Goal: Task Accomplishment & Management: Manage account settings

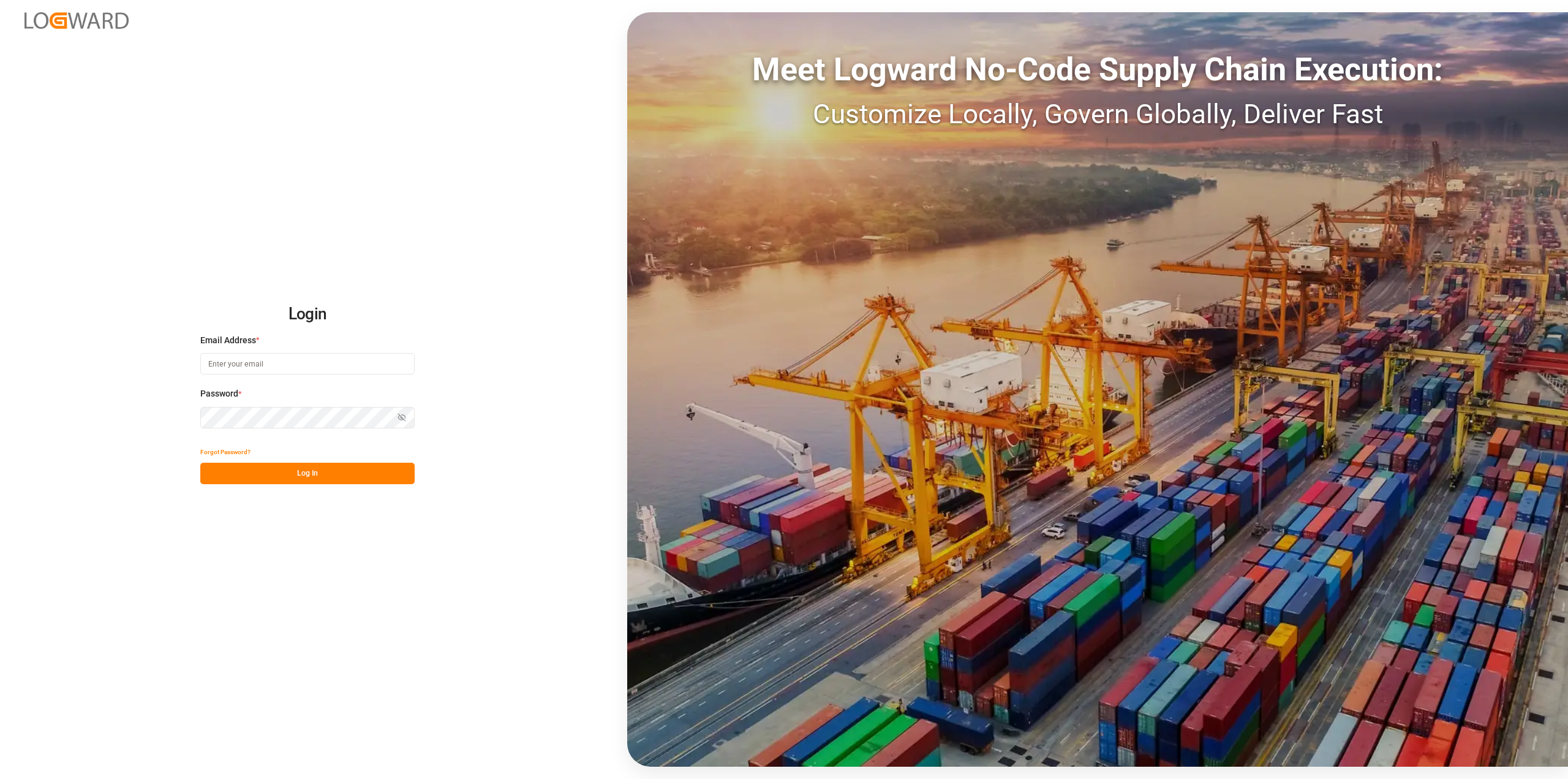
click at [228, 359] on input at bounding box center [308, 364] width 215 height 22
type input "[PERSON_NAME][EMAIL_ADDRESS][PERSON_NAME][DOMAIN_NAME]"
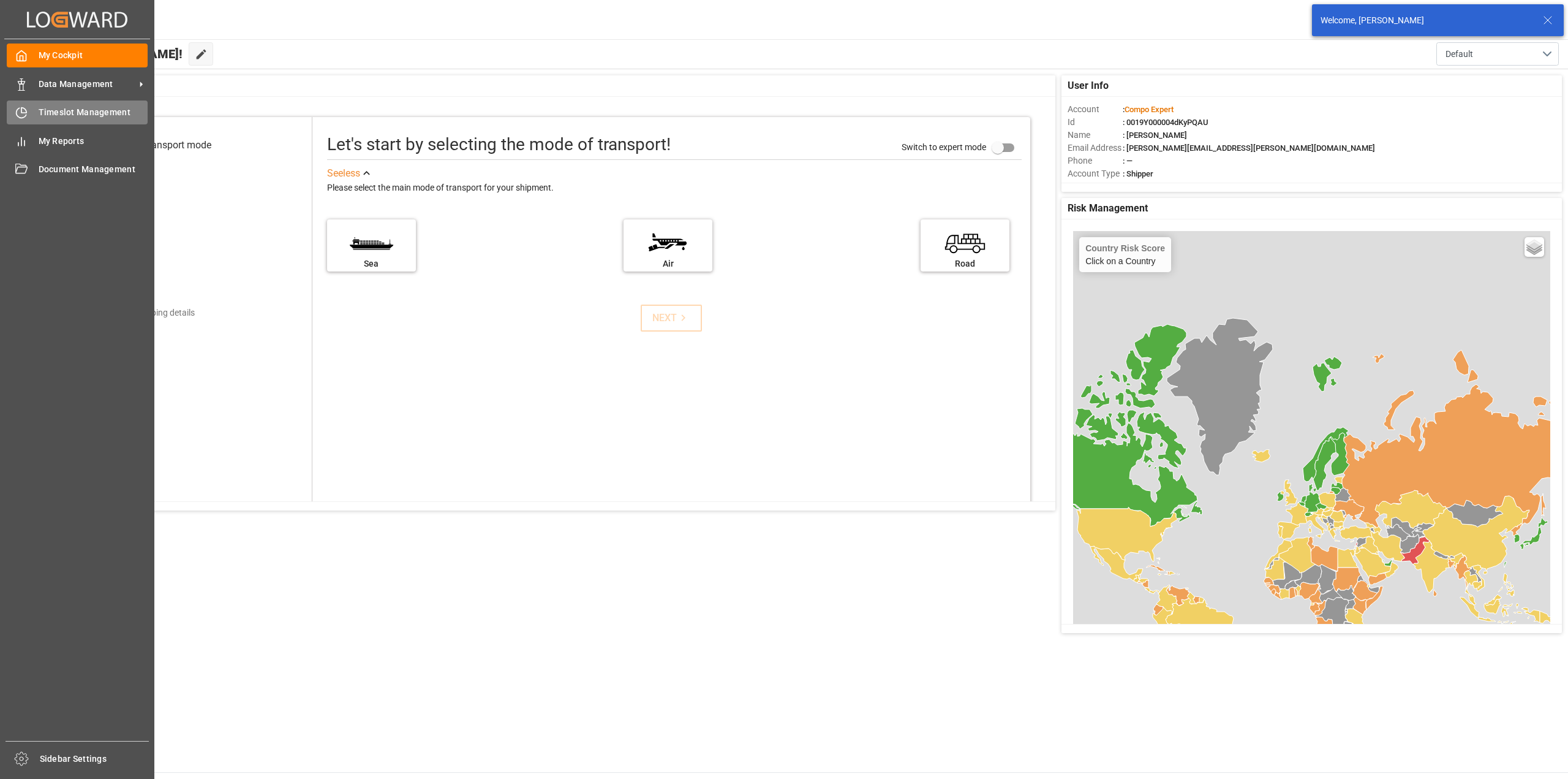
click at [25, 117] on icon at bounding box center [21, 114] width 10 height 10
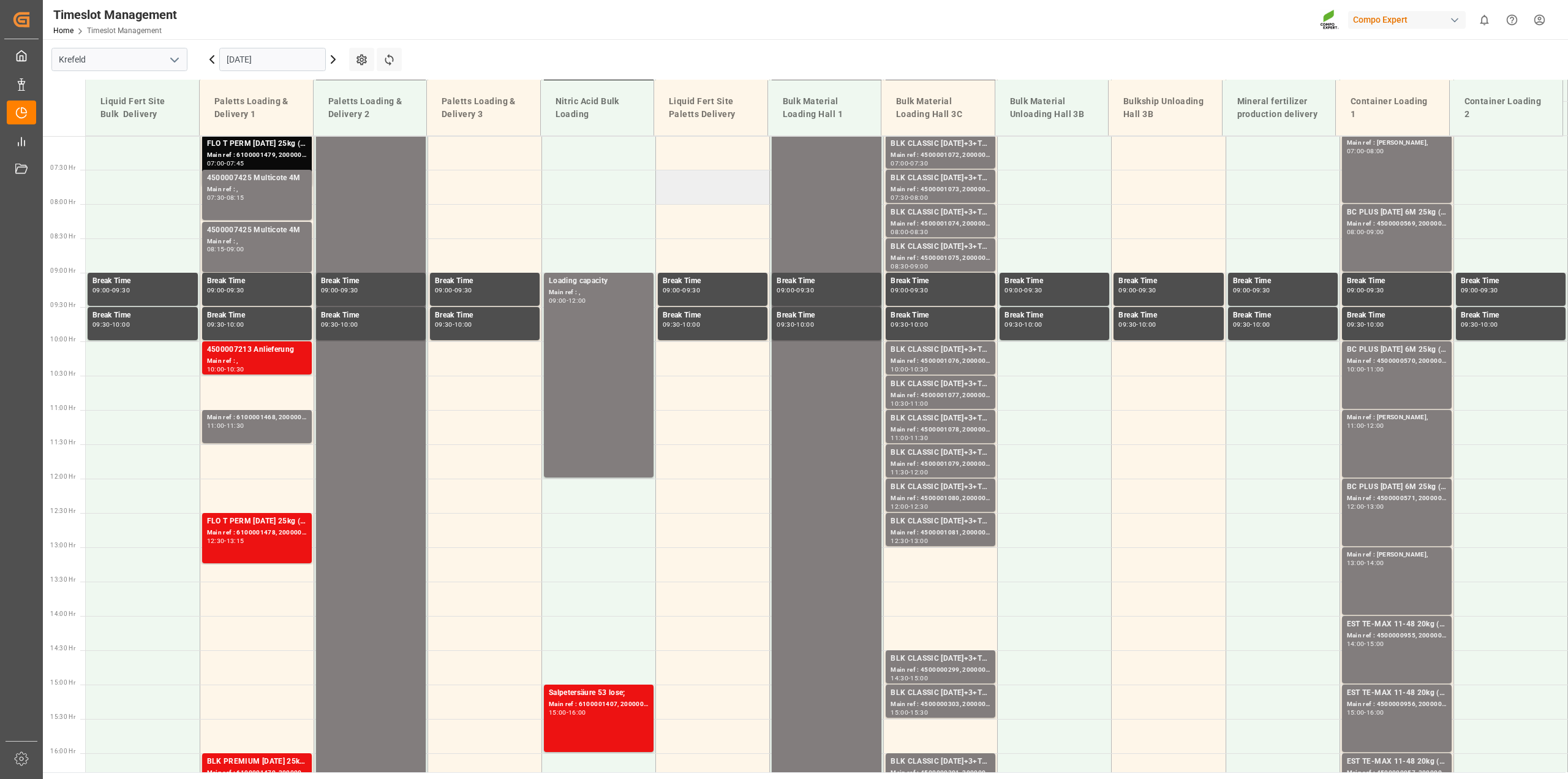
scroll to position [256, 0]
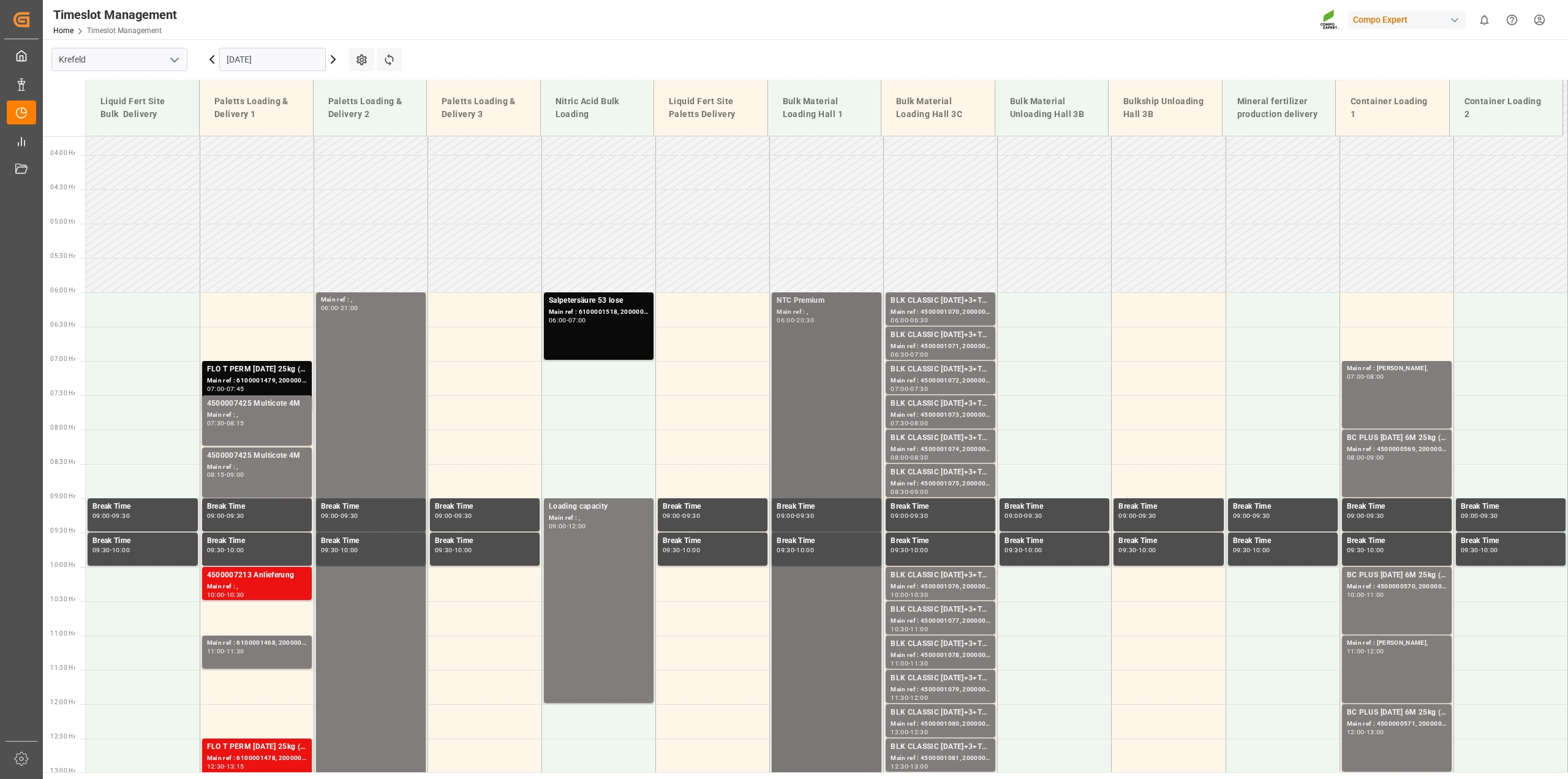
click at [791, 328] on div "NTC Premium Main ref : , 06:00 - 20:30" at bounding box center [826, 789] width 100 height 989
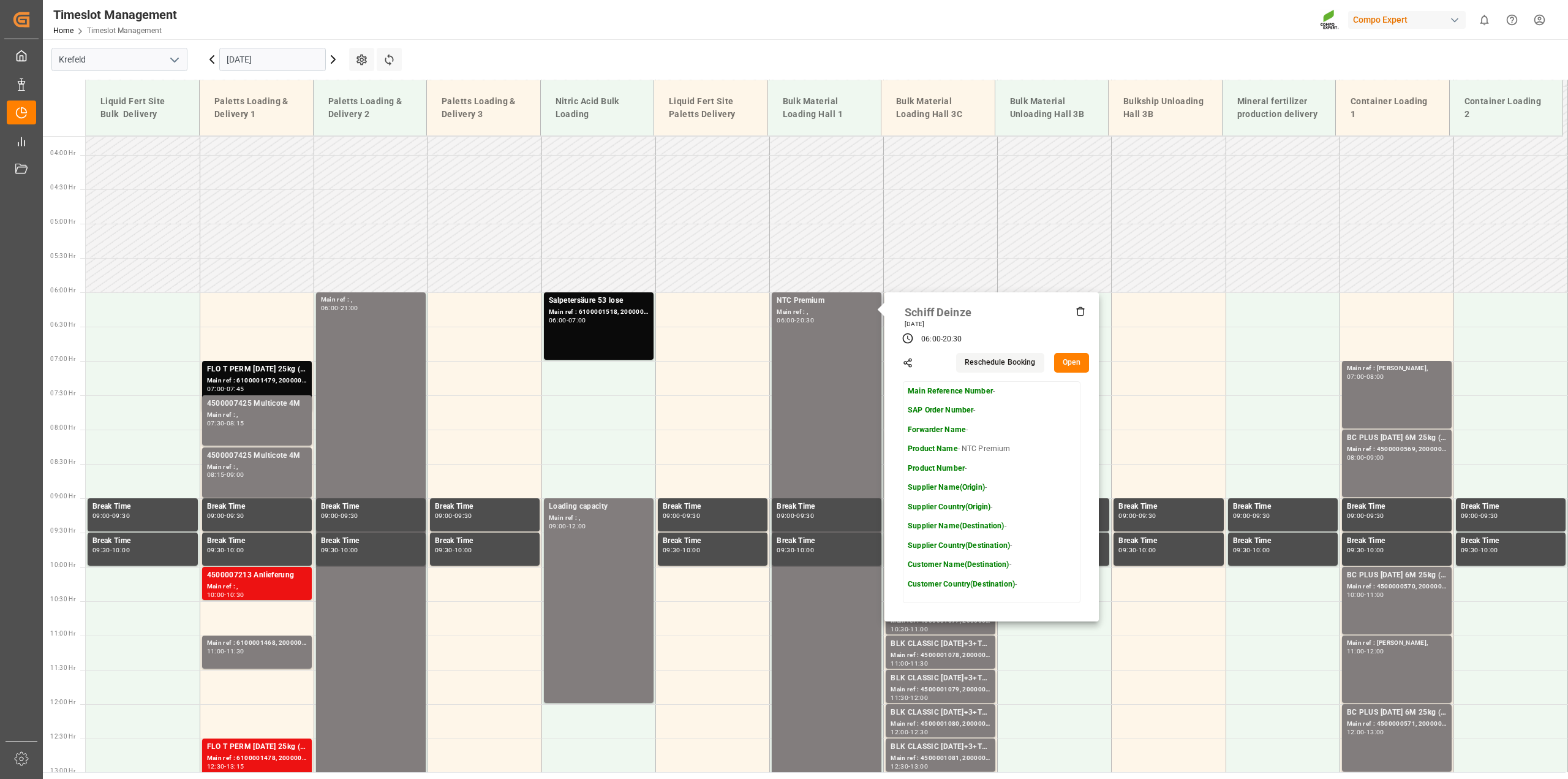
click at [1073, 364] on button "Open" at bounding box center [1072, 362] width 35 height 20
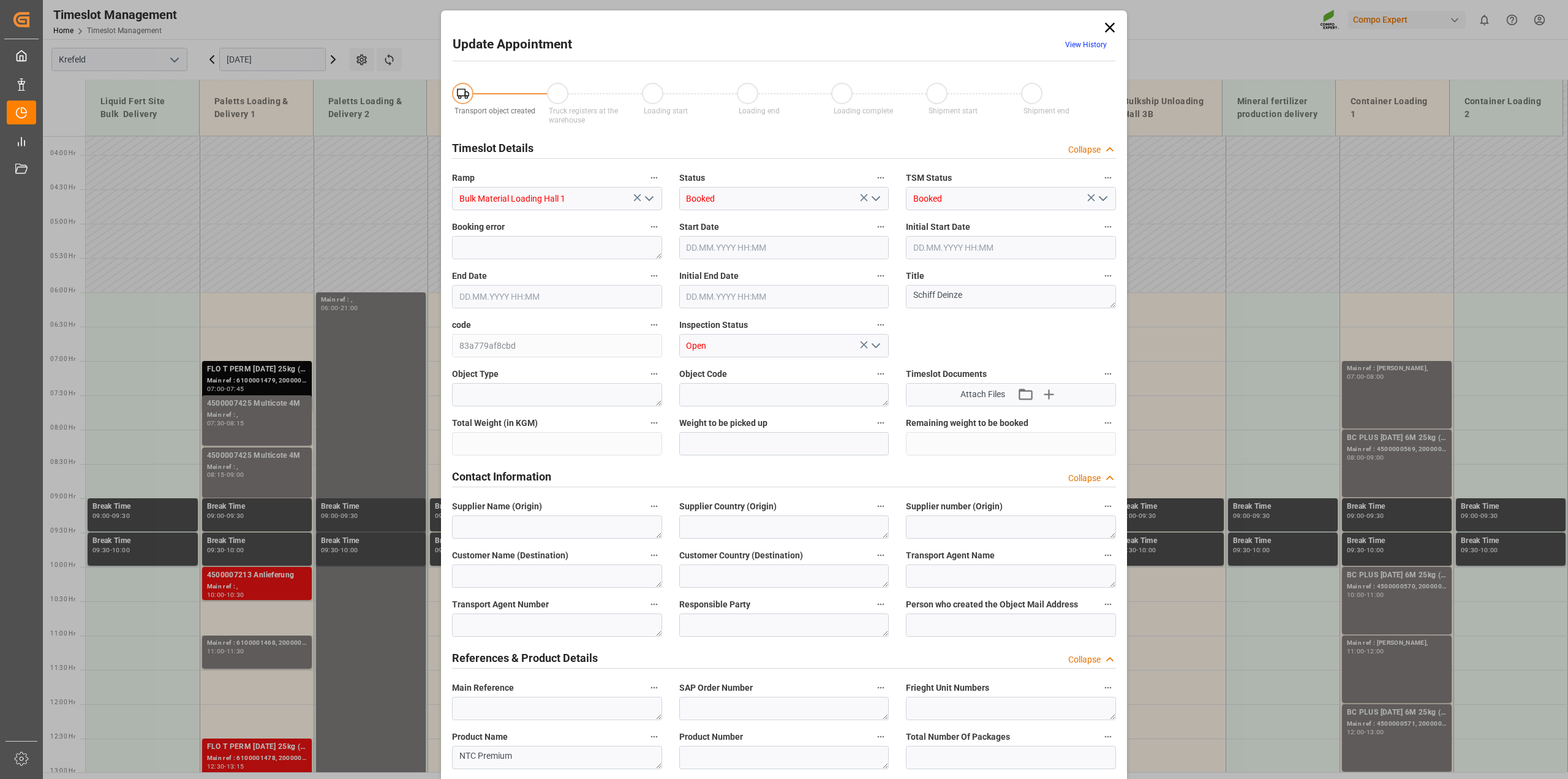
type input "800000"
type input "01.09.2025 06:00"
type input "01.09.2025 20:30"
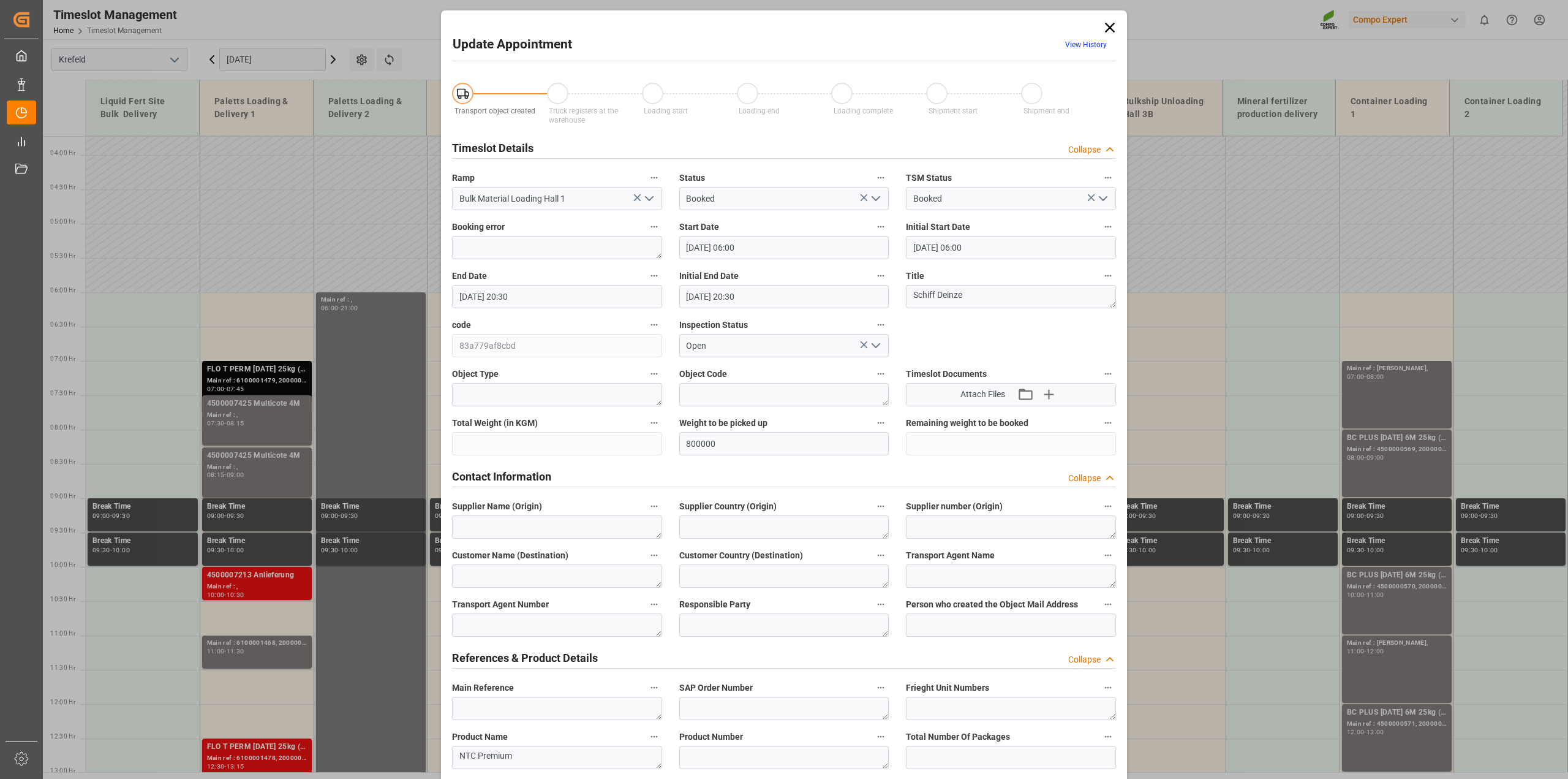
type input "19.08.2025 11:47"
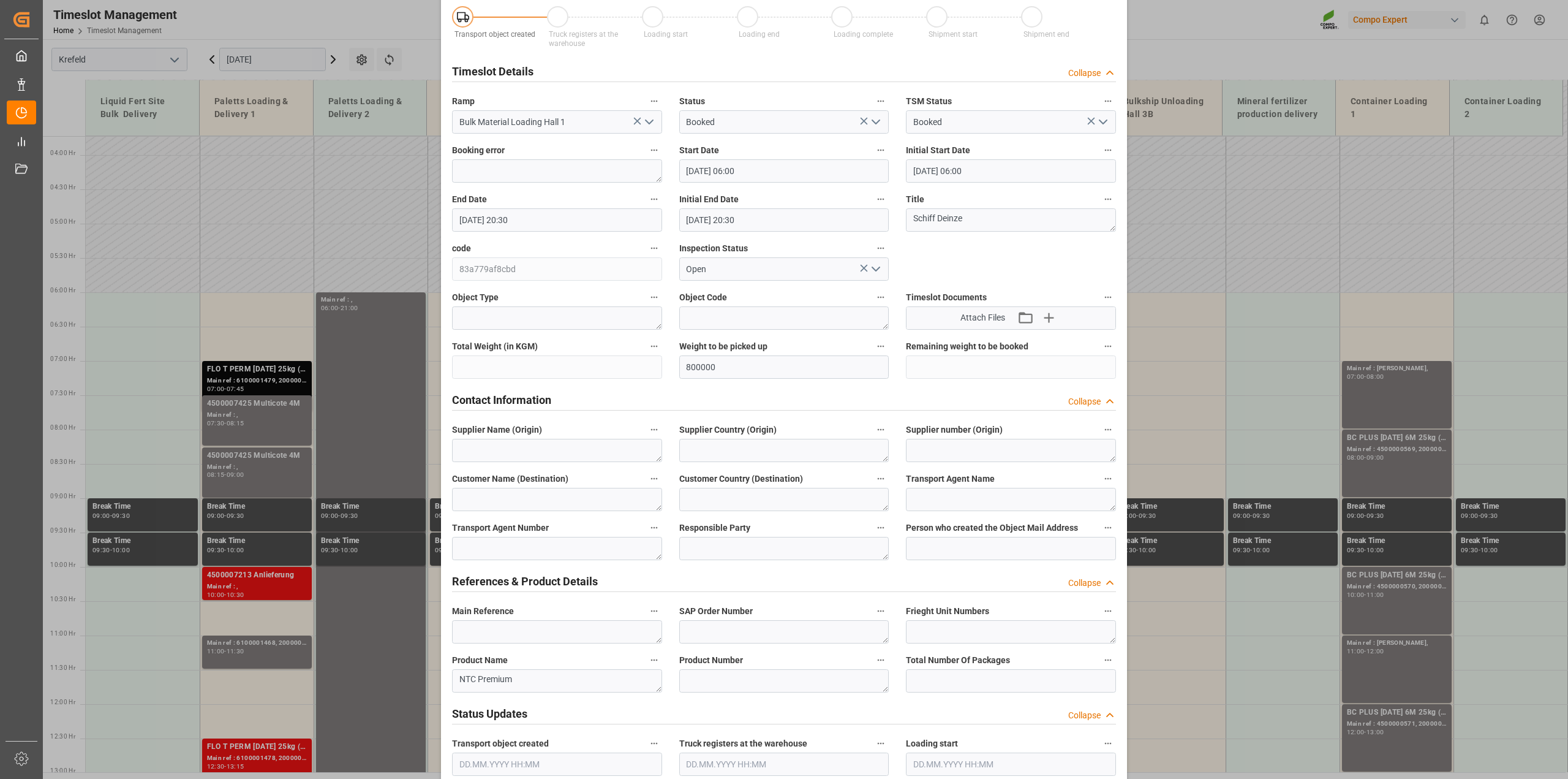
scroll to position [0, 0]
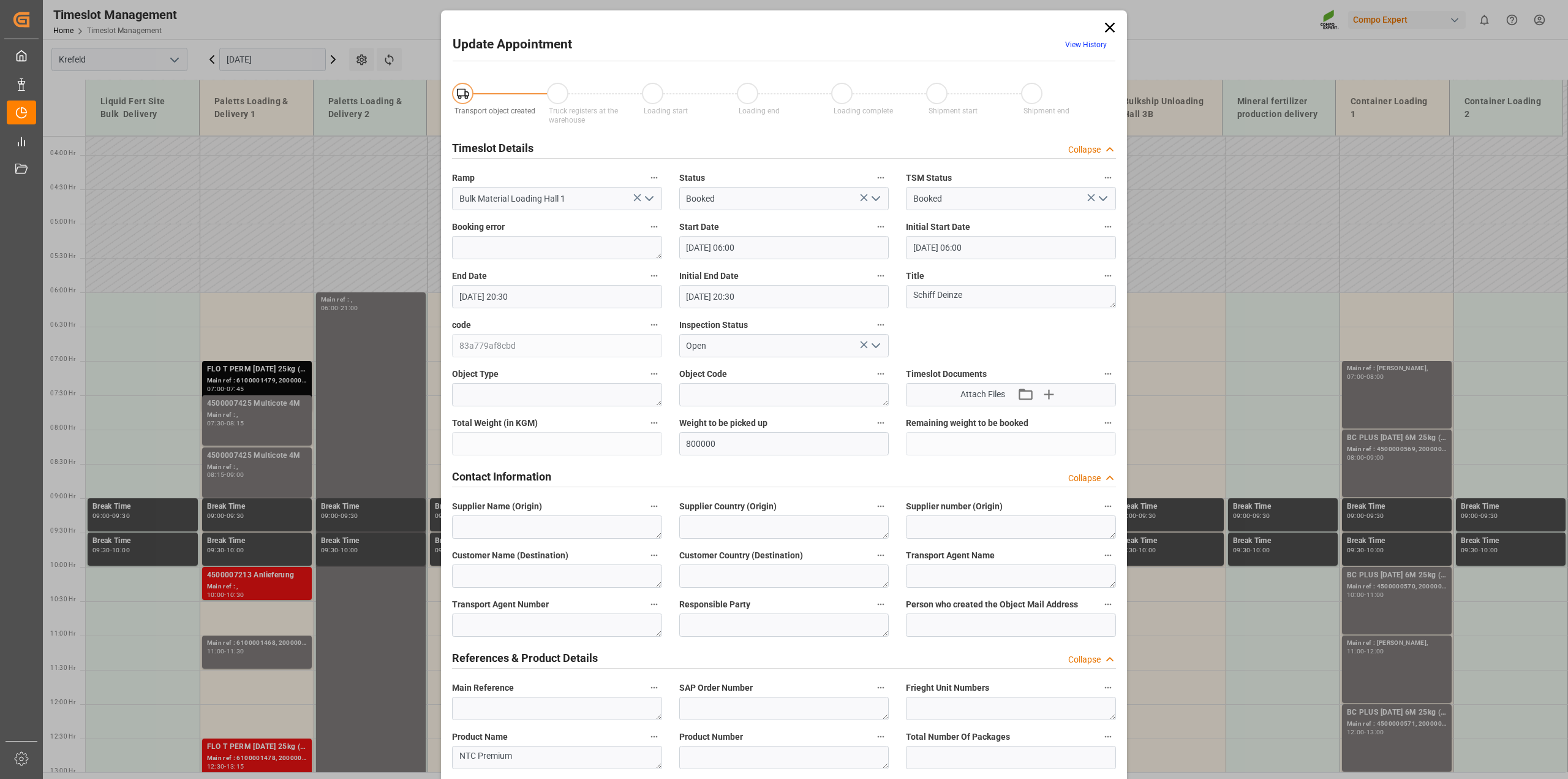
click at [1107, 27] on icon at bounding box center [1109, 27] width 10 height 10
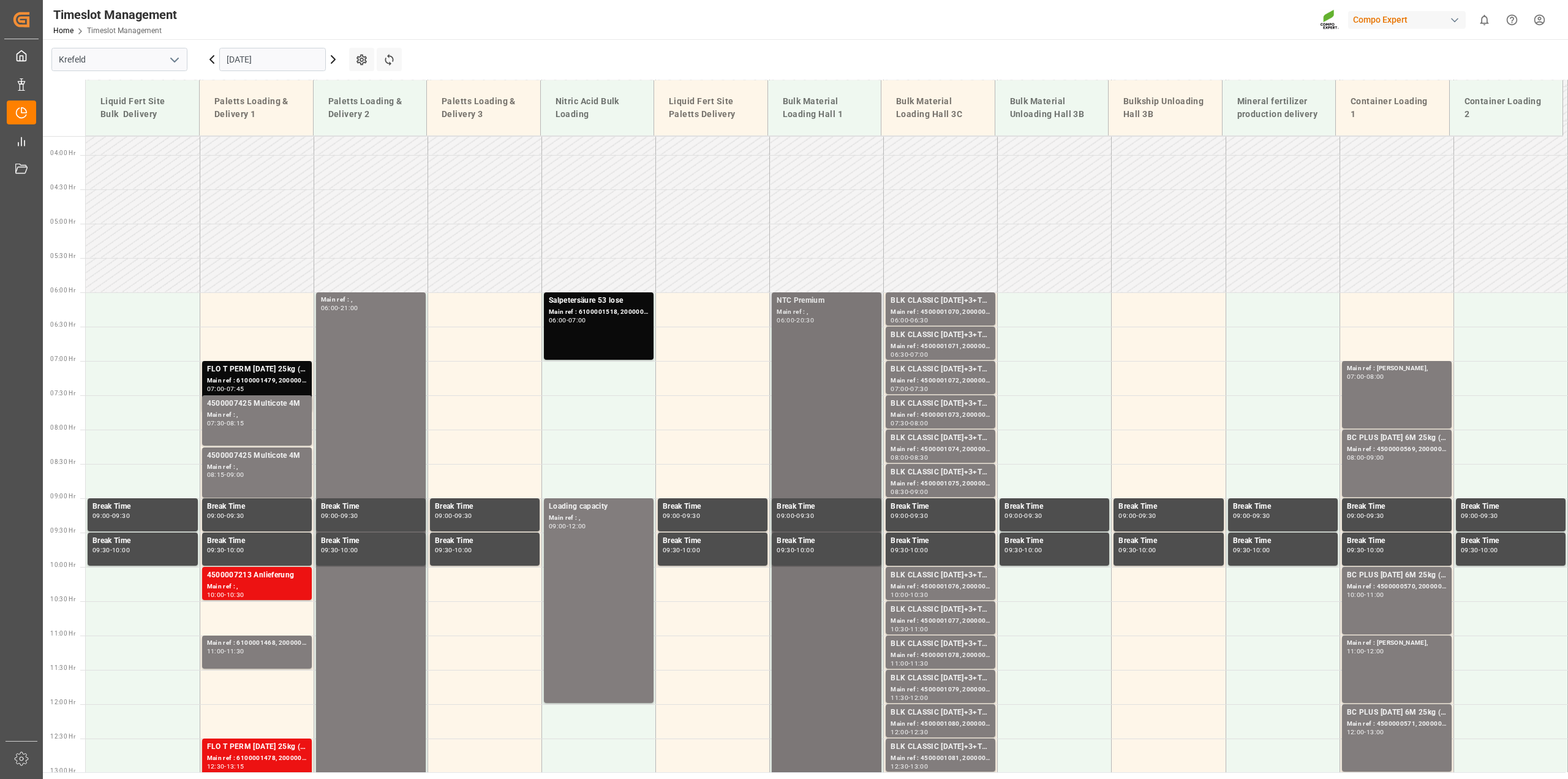
click at [855, 375] on div "NTC Premium Main ref : , 06:00 - 20:30" at bounding box center [826, 789] width 100 height 989
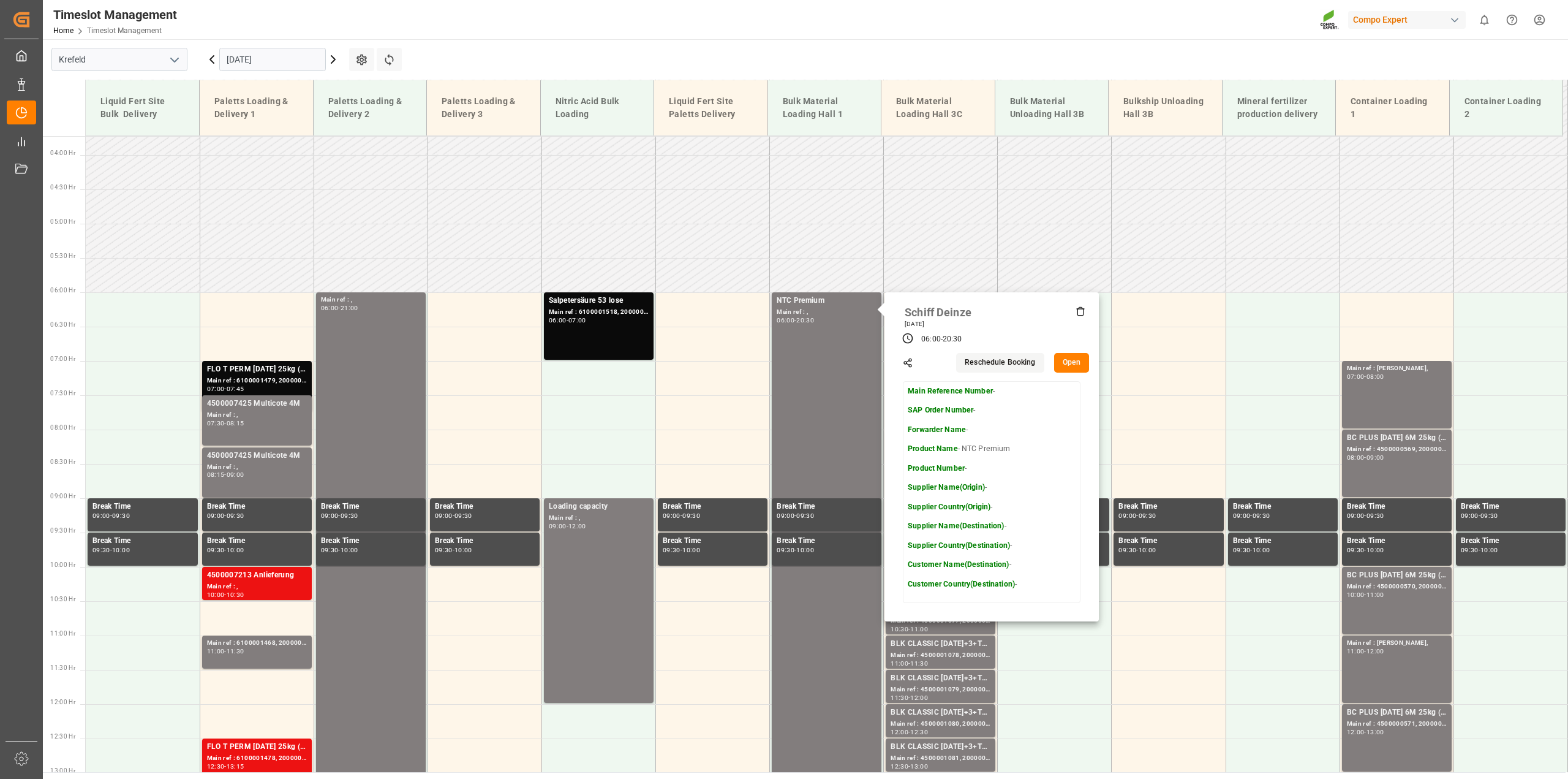
click at [1072, 362] on button "Open" at bounding box center [1072, 362] width 35 height 20
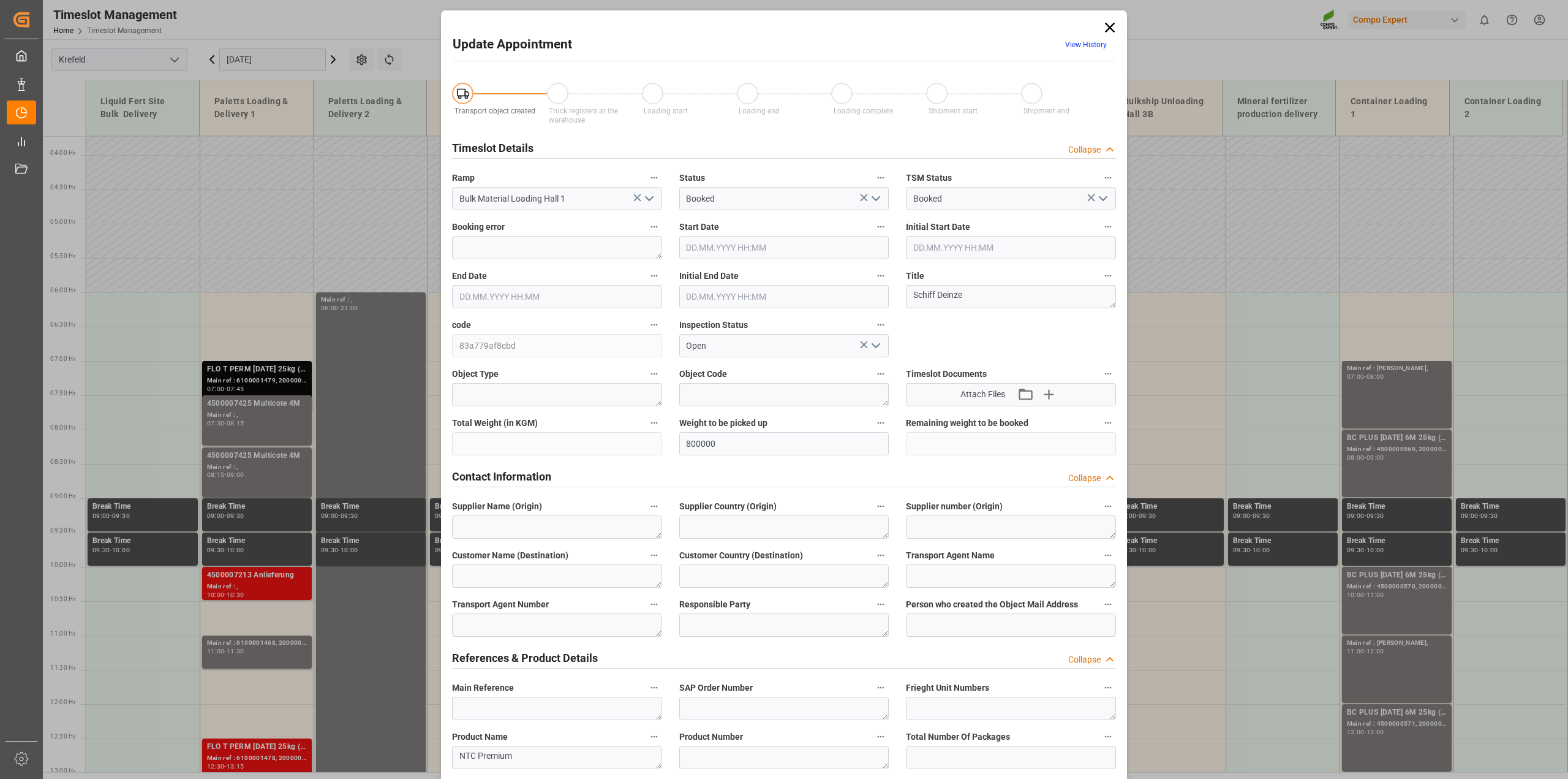
type input "800000"
type input "01.09.2025 06:00"
type input "01.09.2025 20:30"
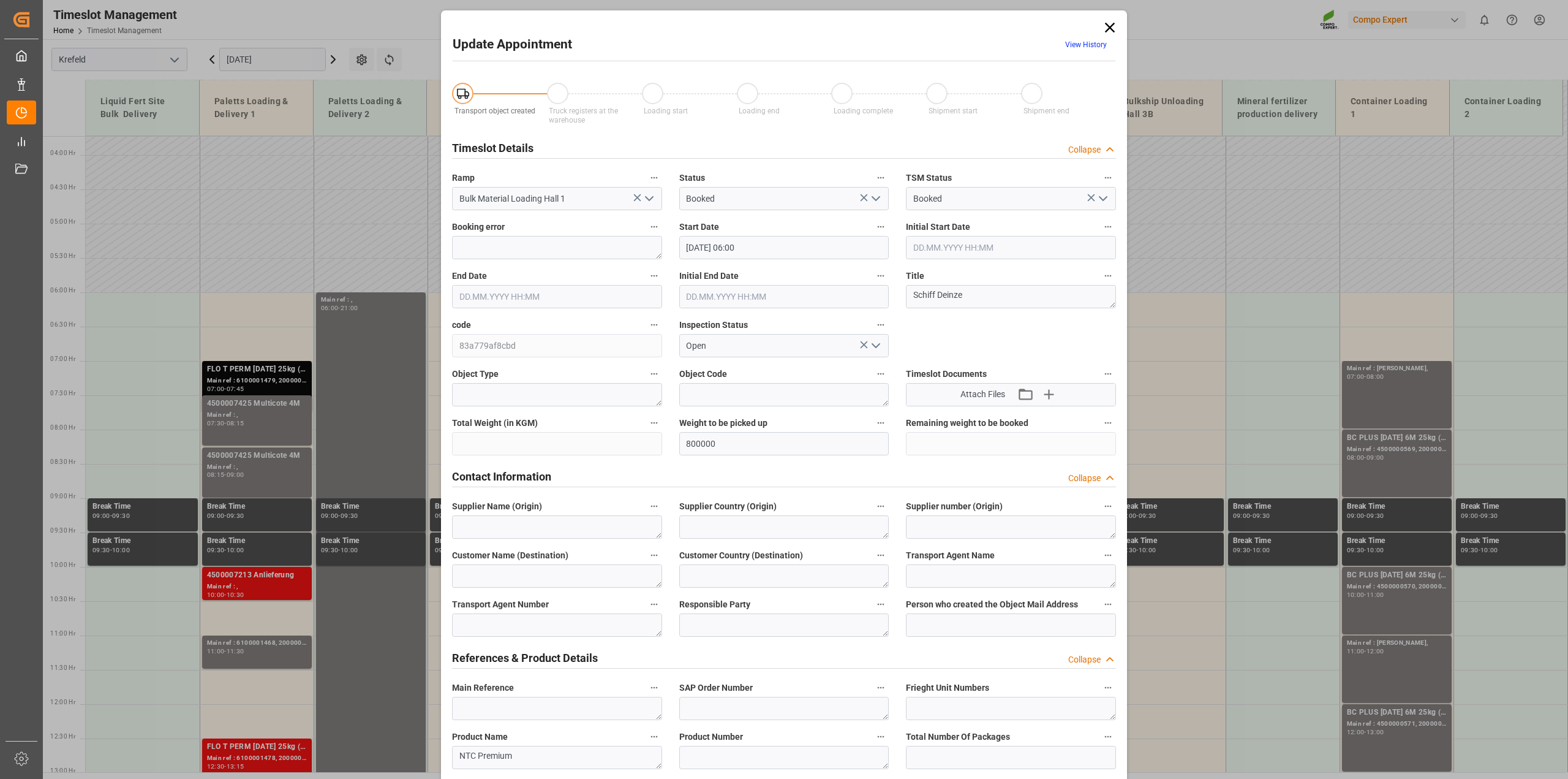
type input "19.08.2025 11:47"
click at [1104, 27] on icon at bounding box center [1109, 27] width 17 height 17
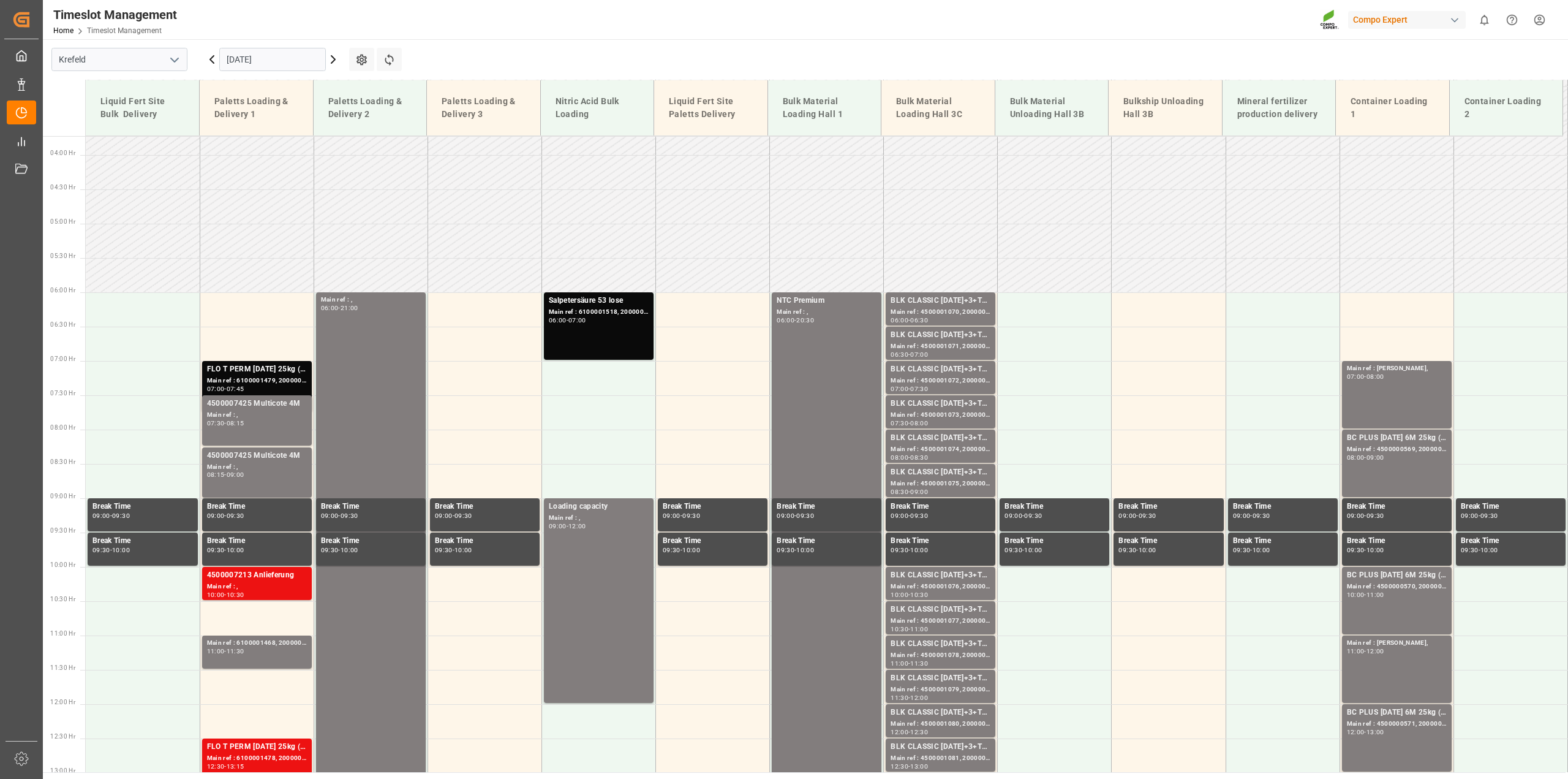
click at [210, 59] on icon at bounding box center [211, 59] width 3 height 7
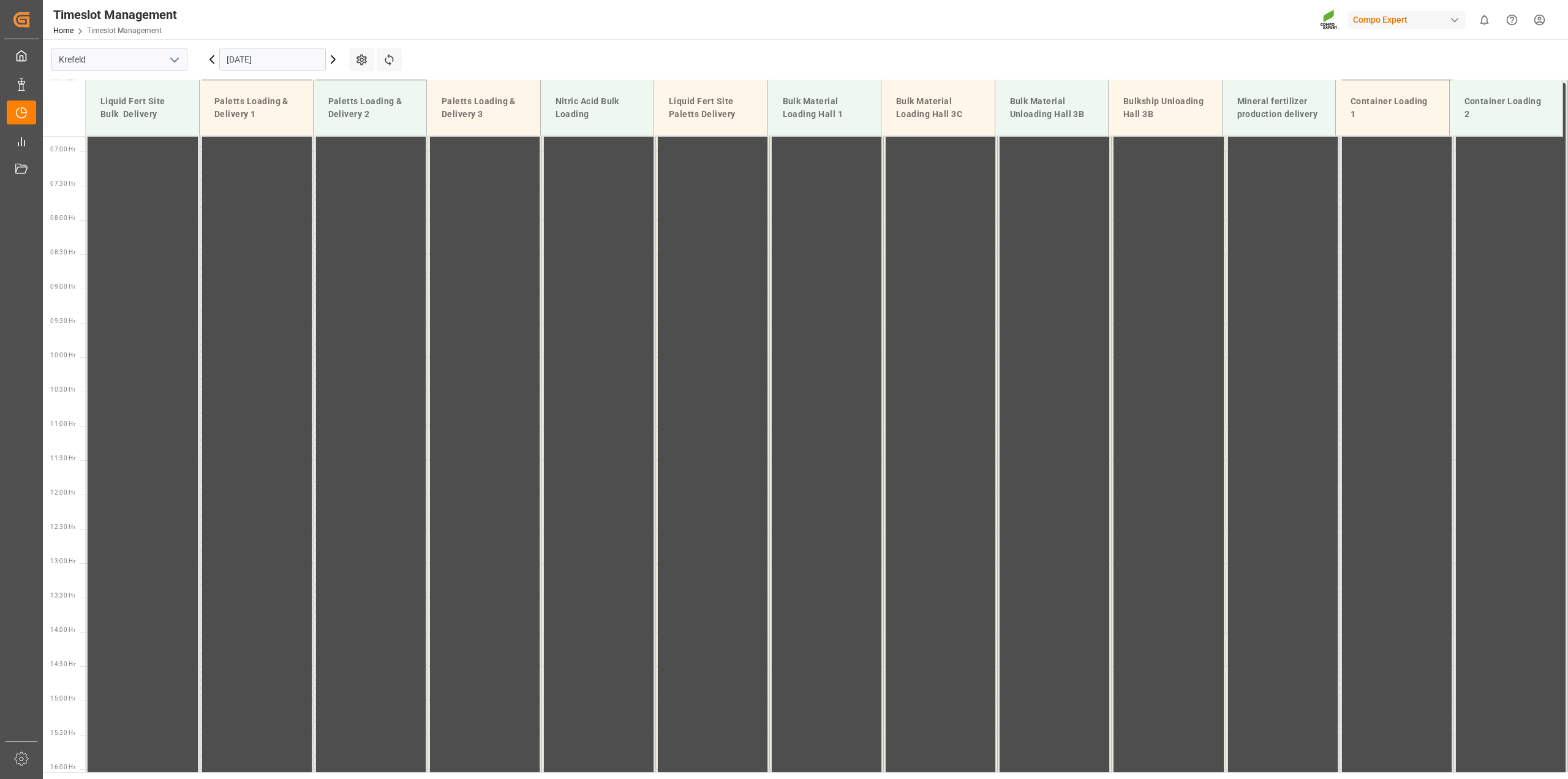
click at [249, 57] on input "31.08.2025" at bounding box center [272, 59] width 107 height 23
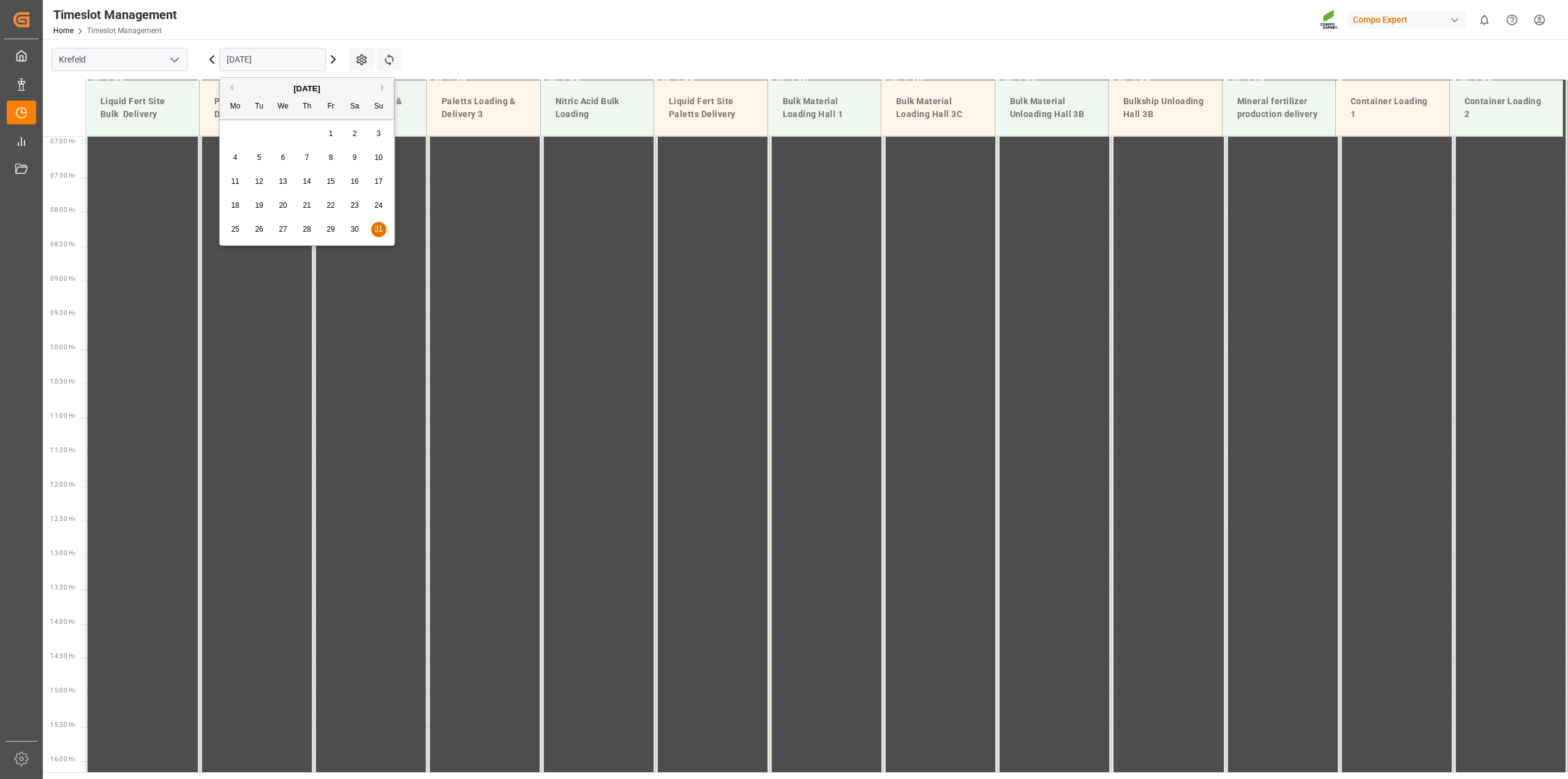
scroll to position [485, 0]
click at [329, 234] on div "29" at bounding box center [331, 230] width 16 height 15
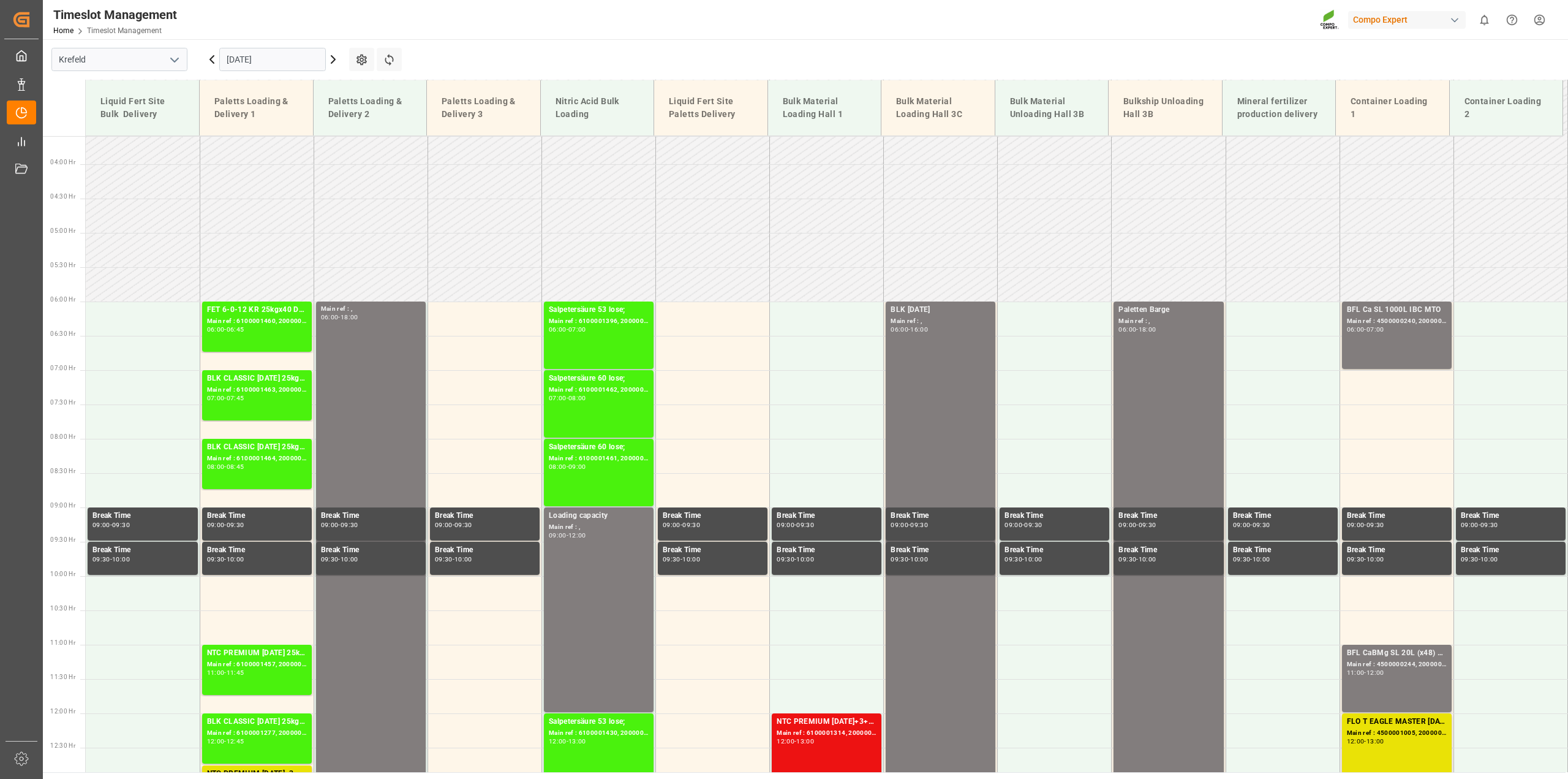
scroll to position [245, 0]
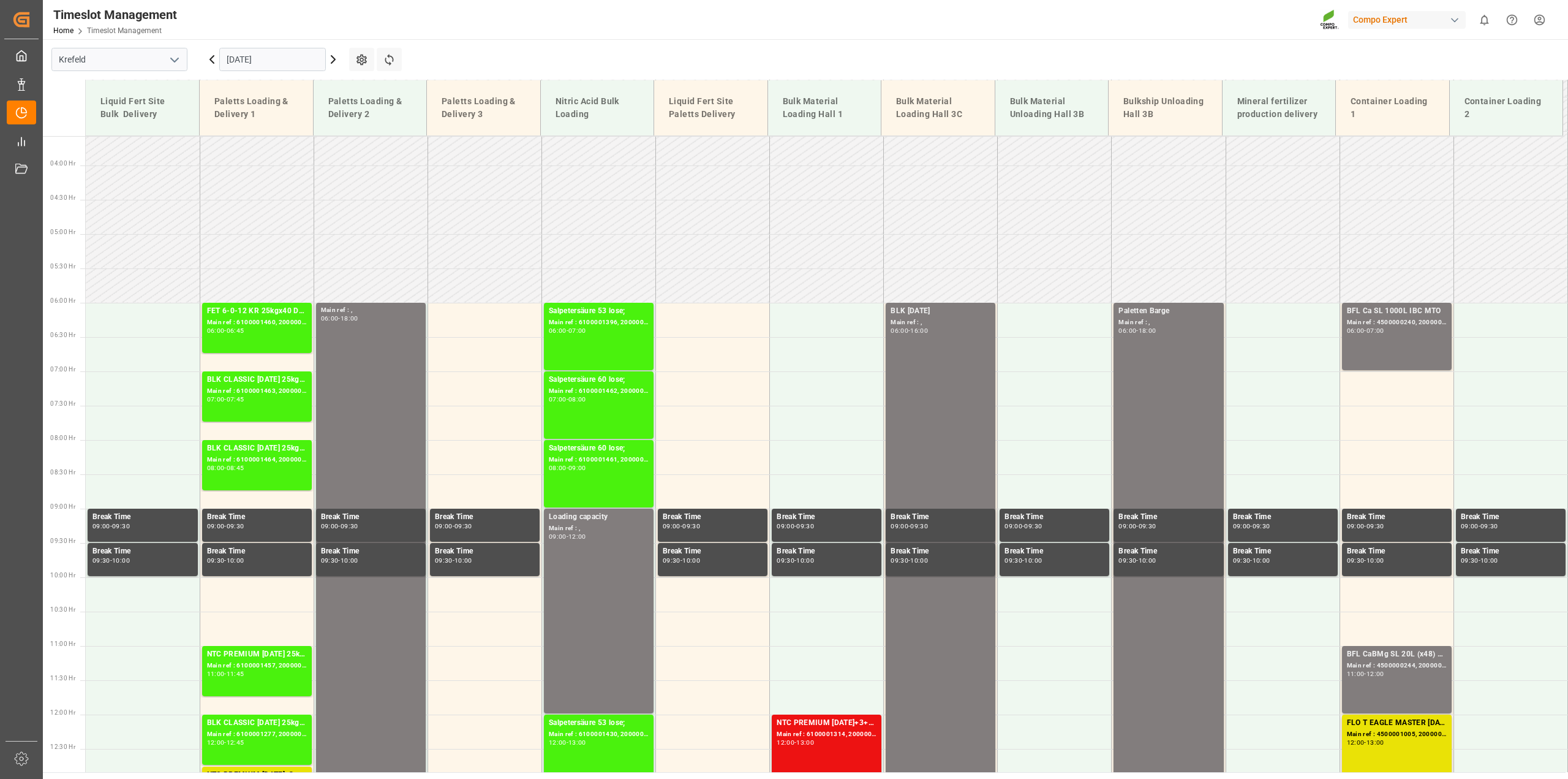
click at [328, 54] on icon at bounding box center [334, 60] width 15 height 15
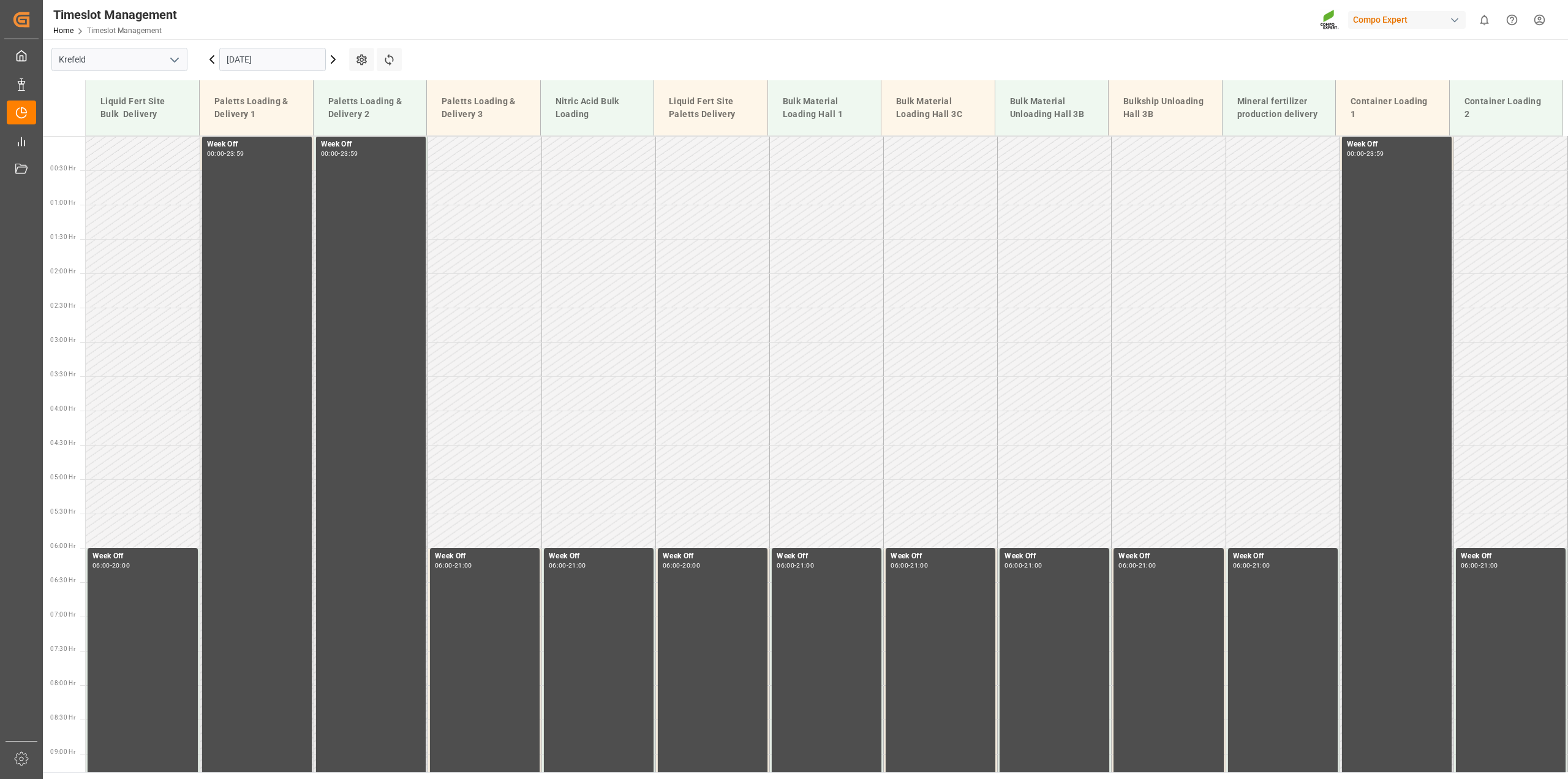
click at [333, 61] on icon at bounding box center [333, 59] width 3 height 7
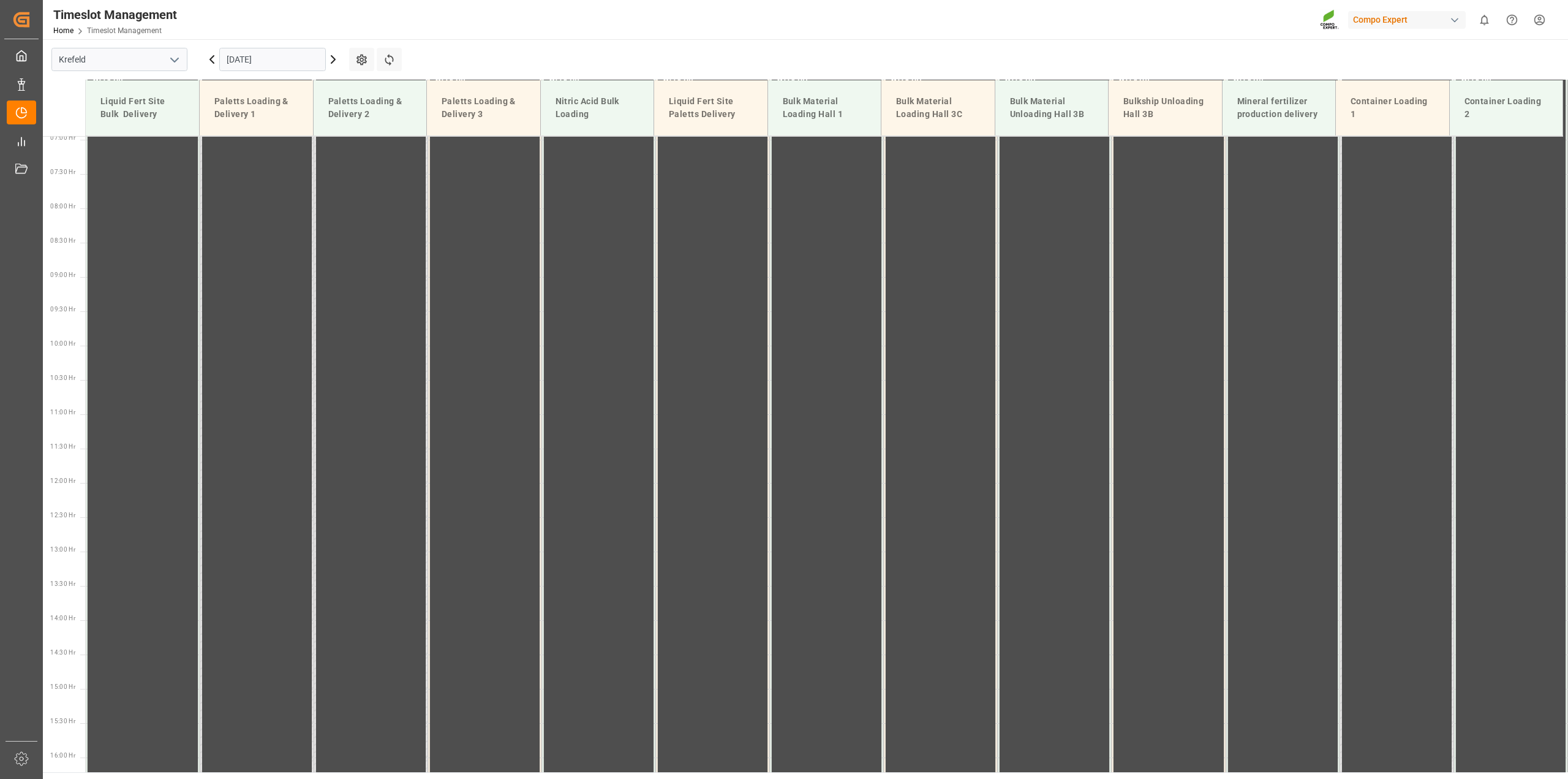
scroll to position [485, 0]
click at [332, 60] on icon at bounding box center [334, 60] width 15 height 15
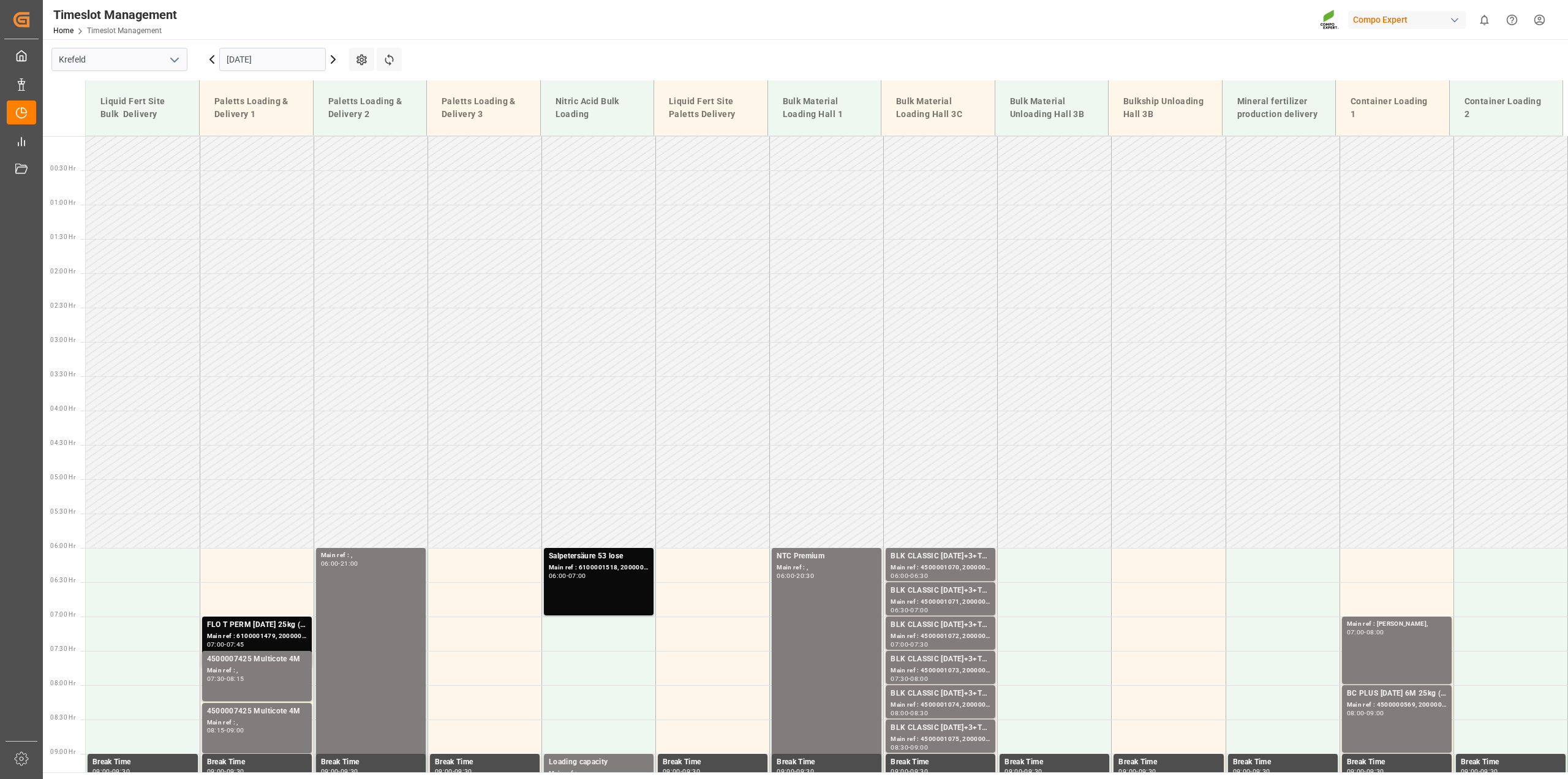
scroll to position [247, 0]
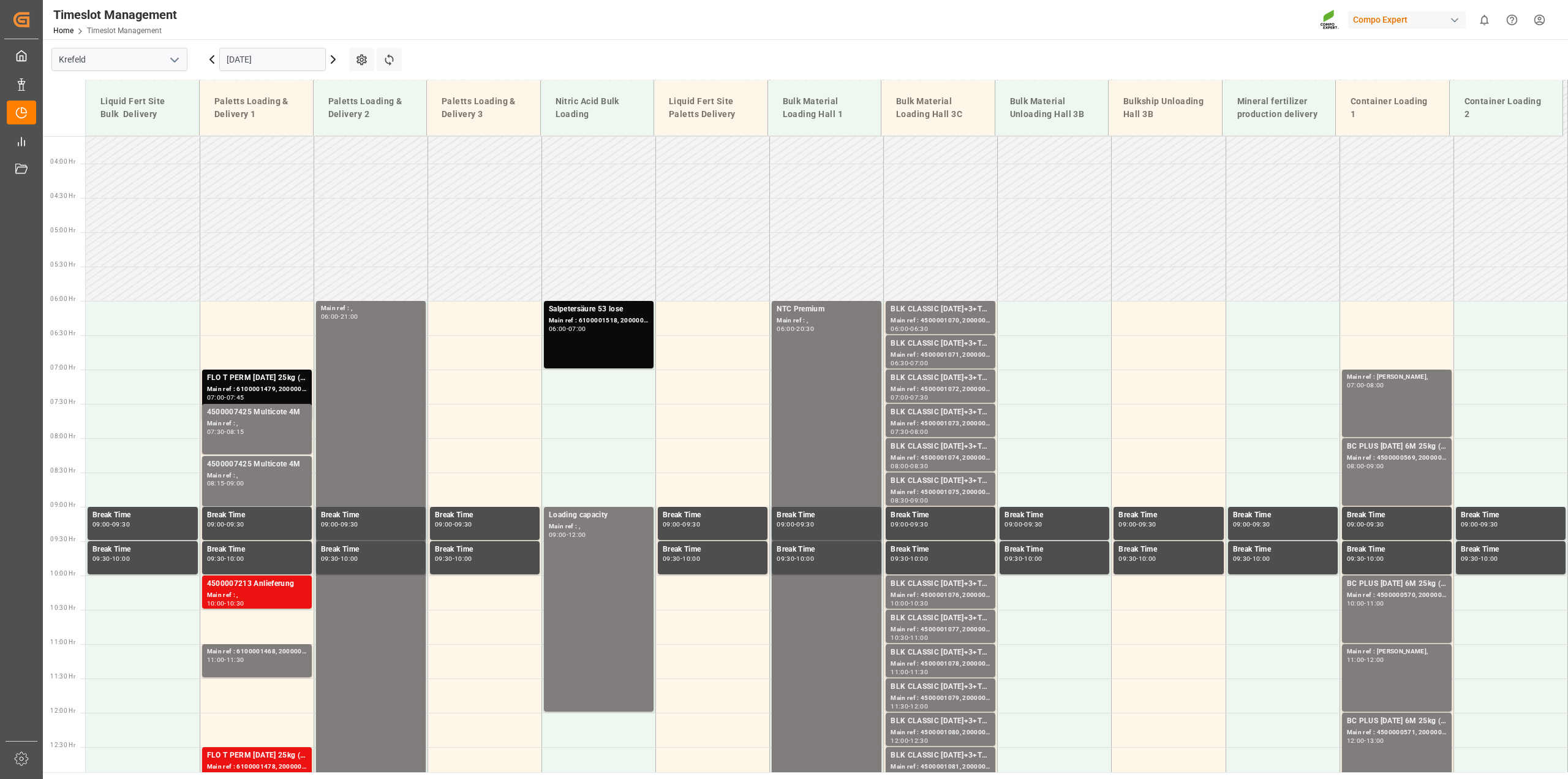
click at [332, 60] on icon at bounding box center [334, 60] width 15 height 15
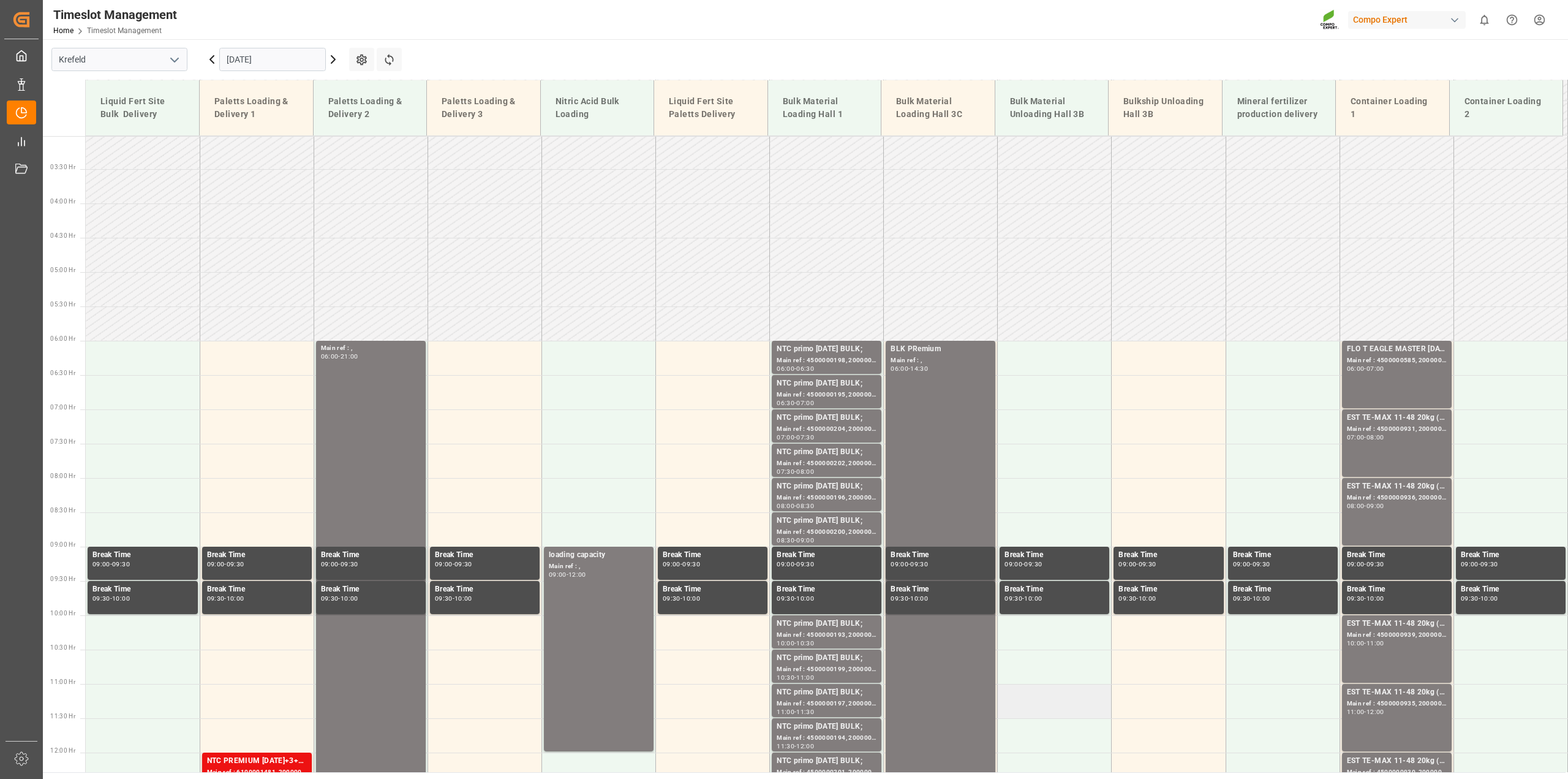
scroll to position [26, 0]
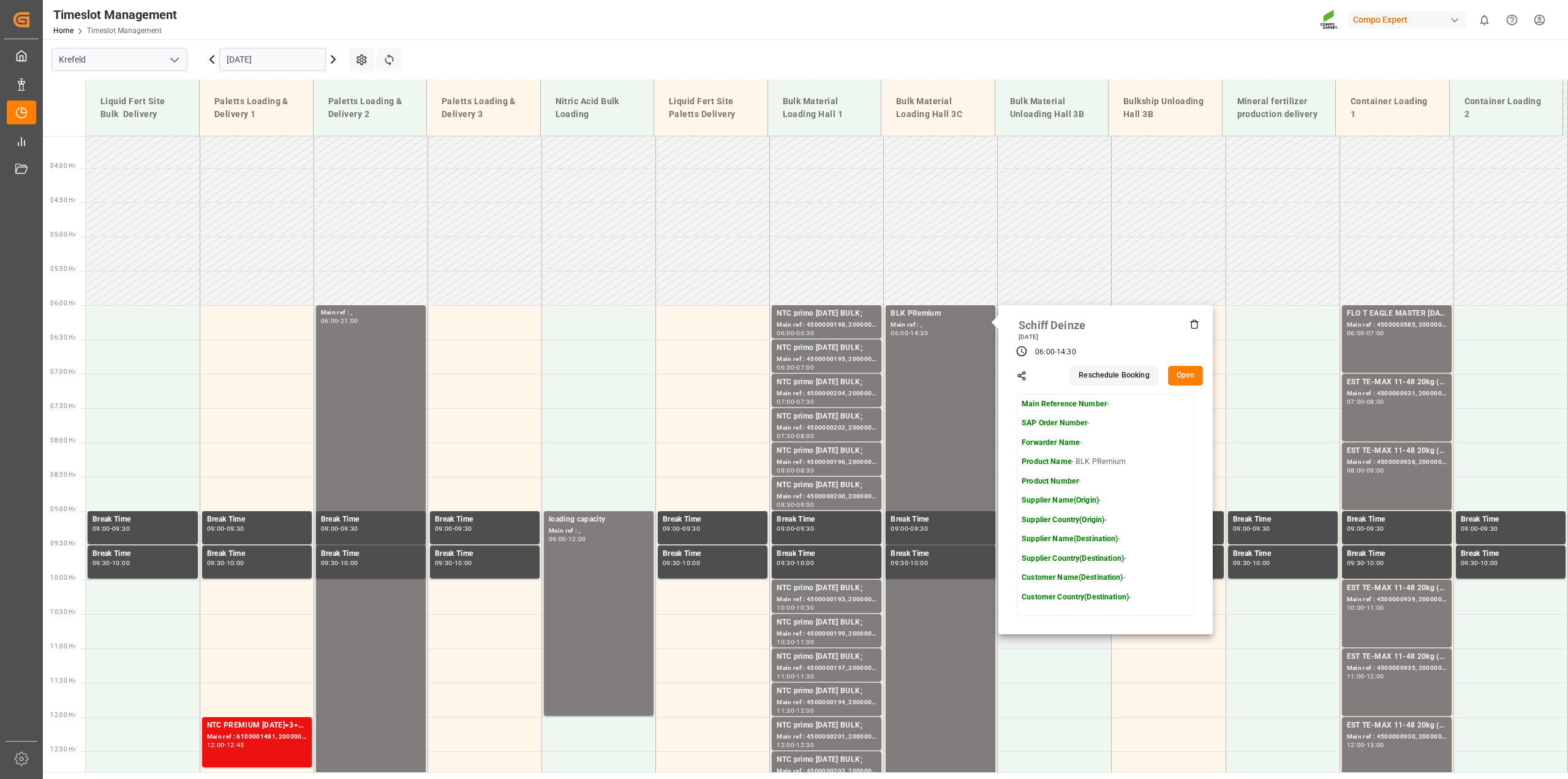
scroll to position [256, 0]
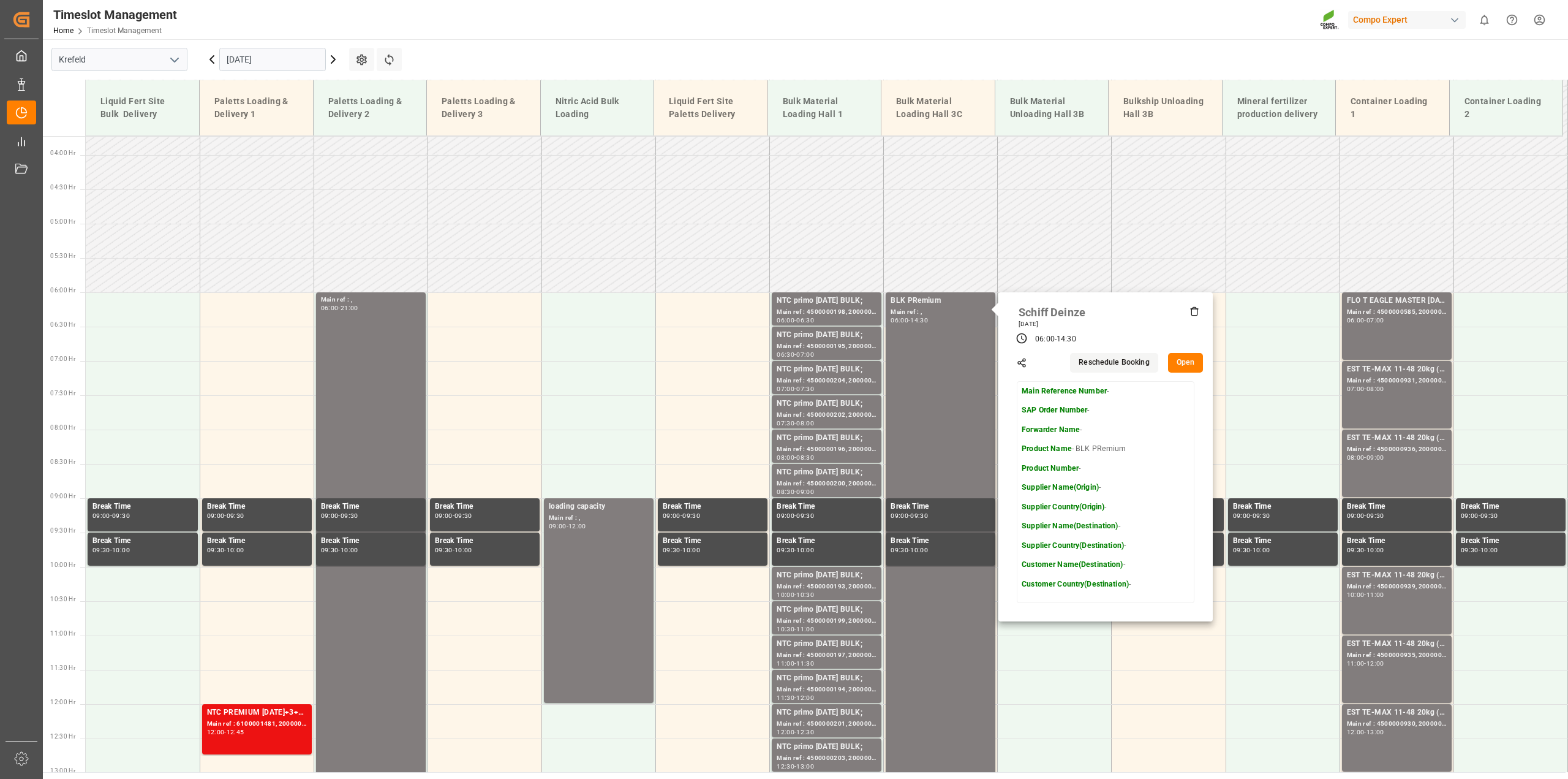
click at [1187, 358] on button "Open" at bounding box center [1186, 362] width 35 height 20
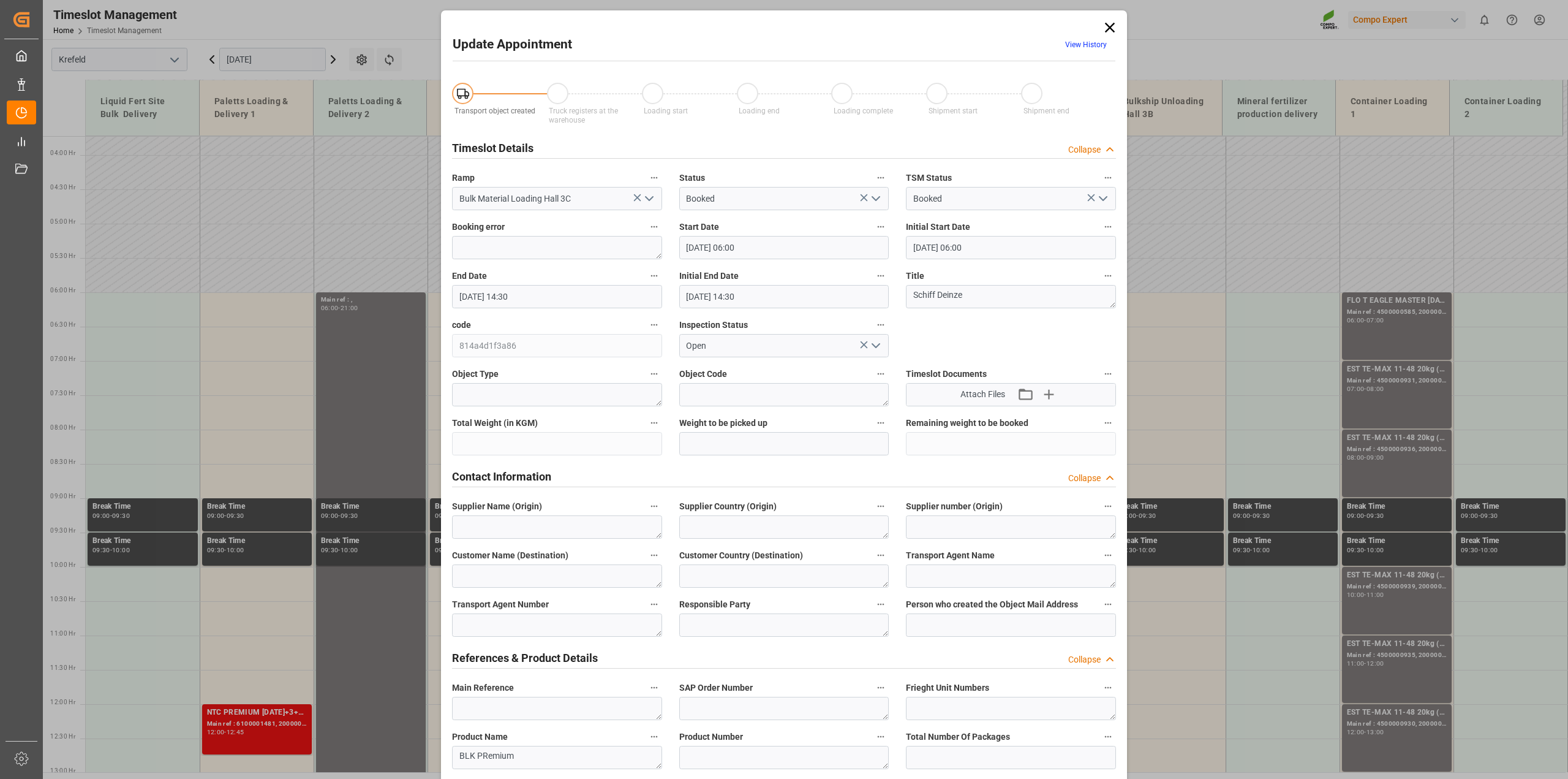
type input "02.09.2025 06:00"
type input "01.09.2025 06:00"
type input "02.09.2025 14:30"
type input "01.09.2025 14:30"
type input "19.08.2025 11:48"
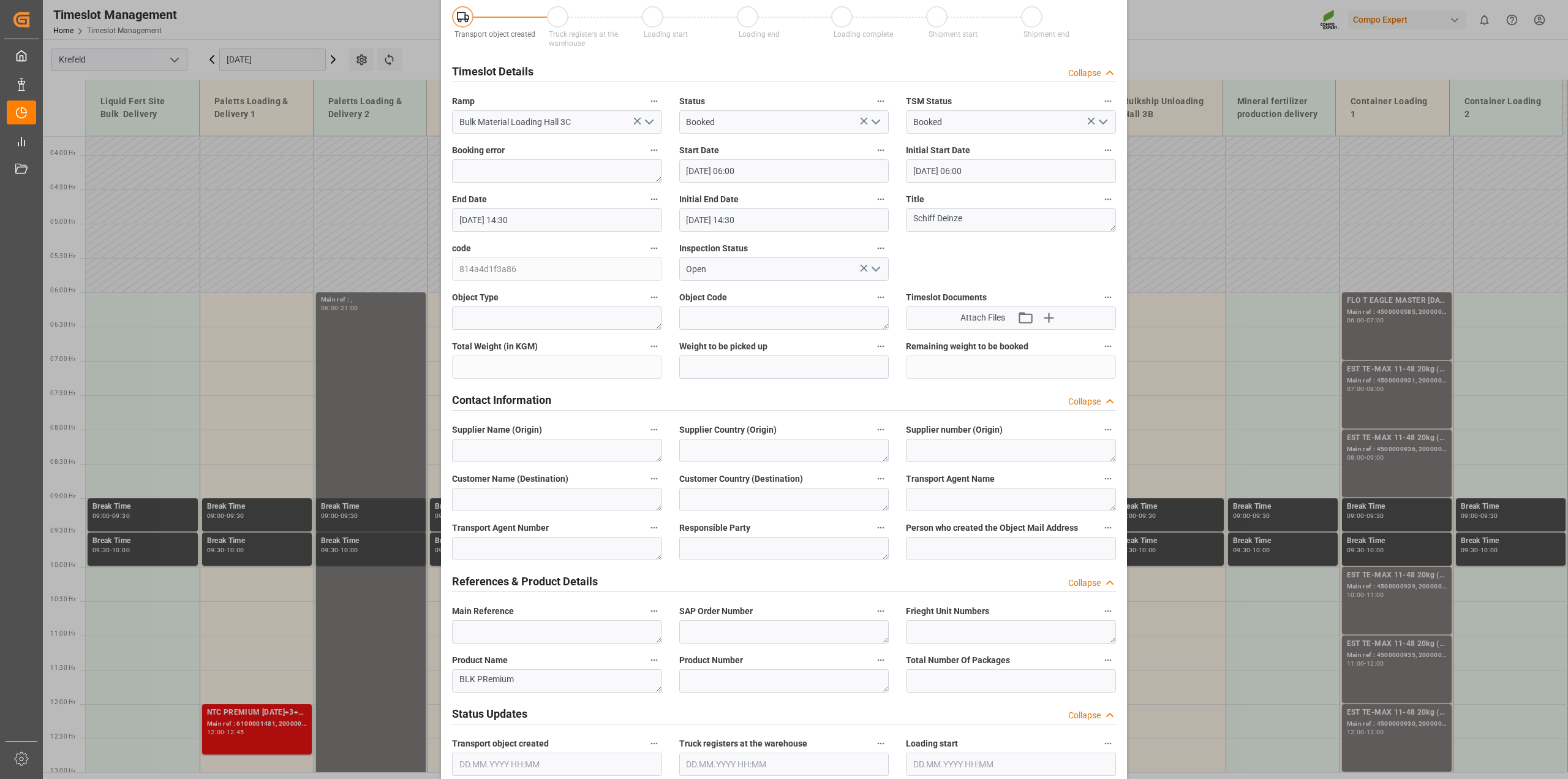
scroll to position [0, 0]
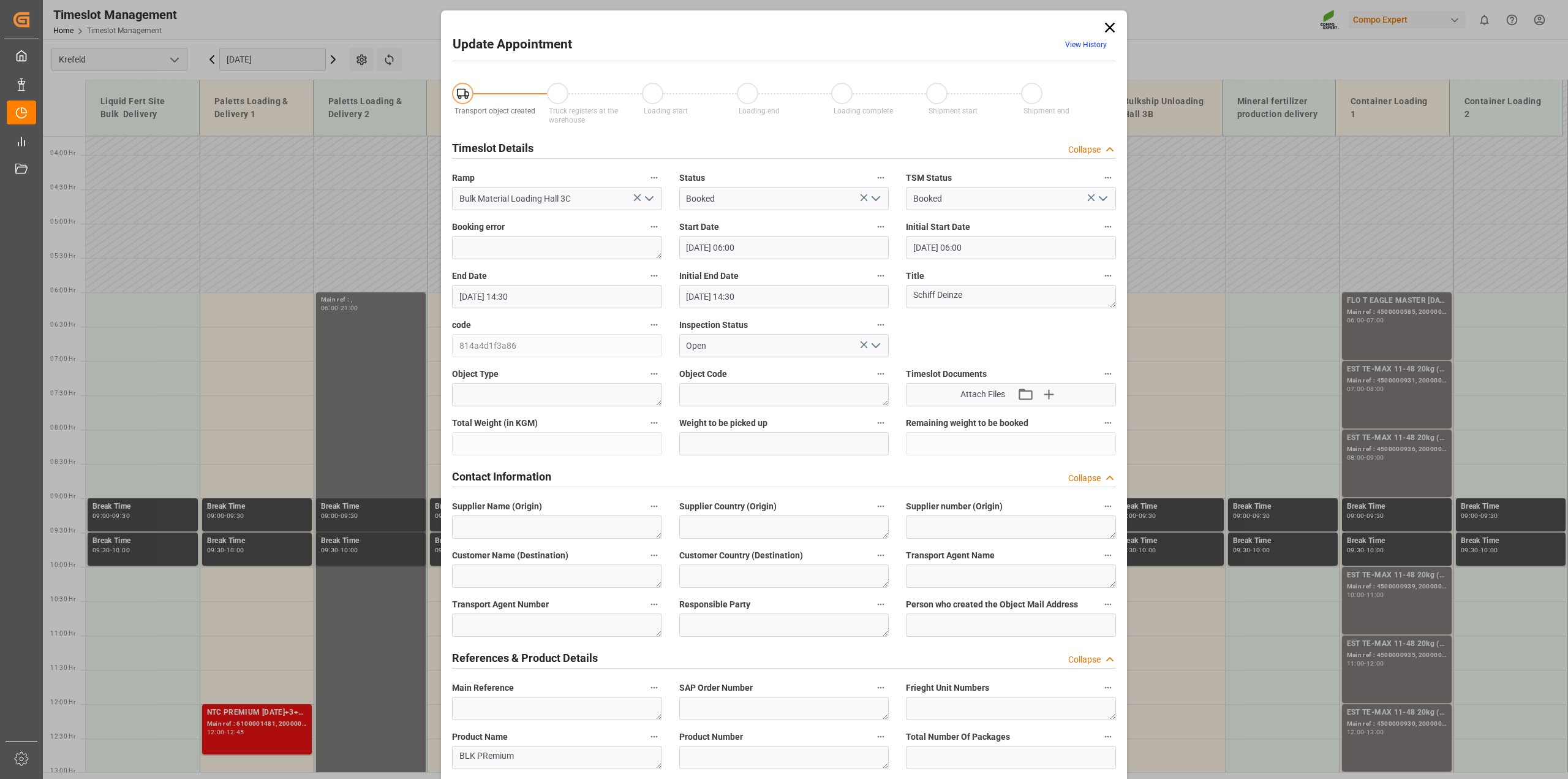
click at [1109, 26] on icon at bounding box center [1109, 27] width 10 height 10
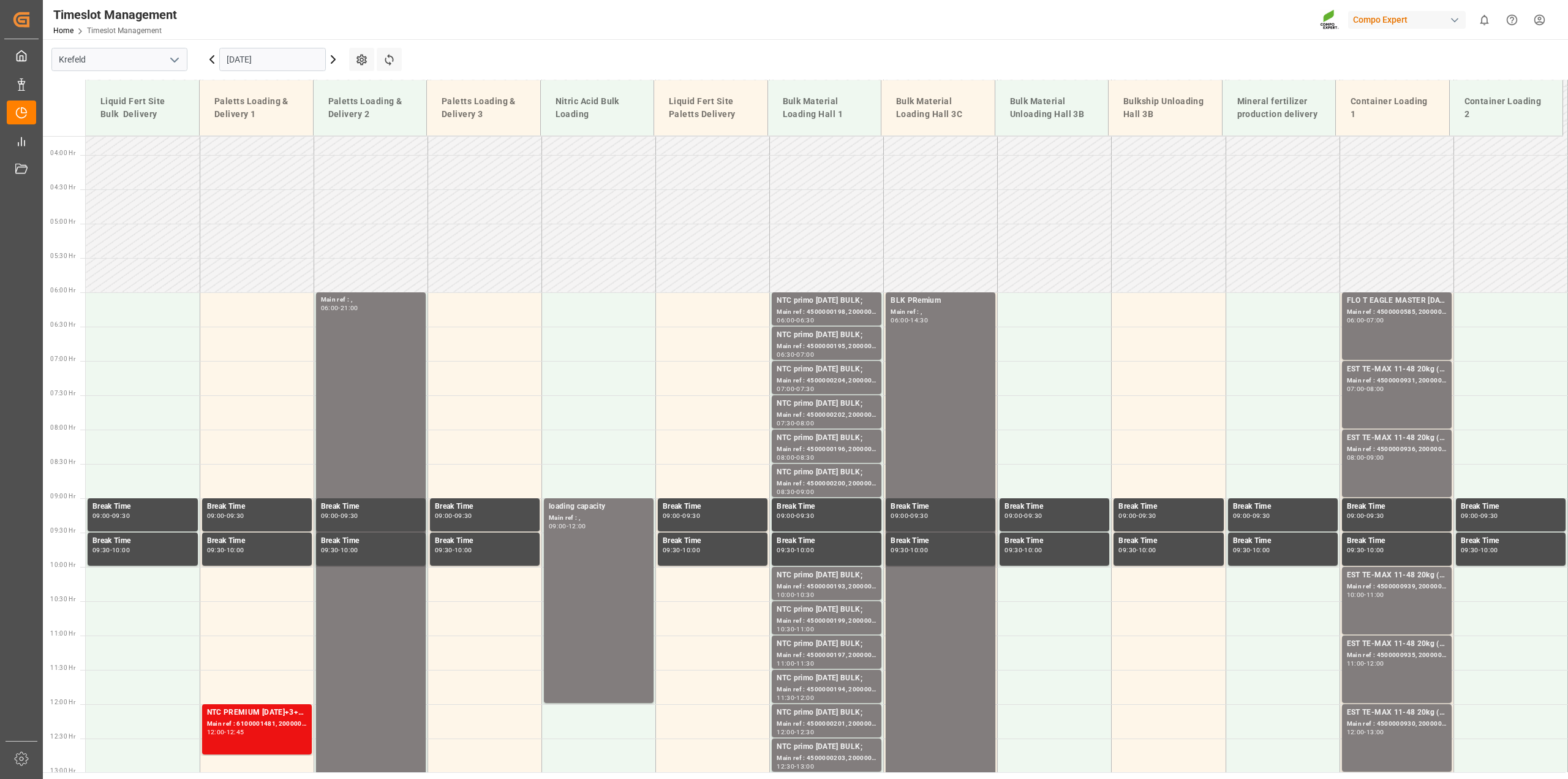
click at [336, 55] on icon at bounding box center [334, 60] width 15 height 15
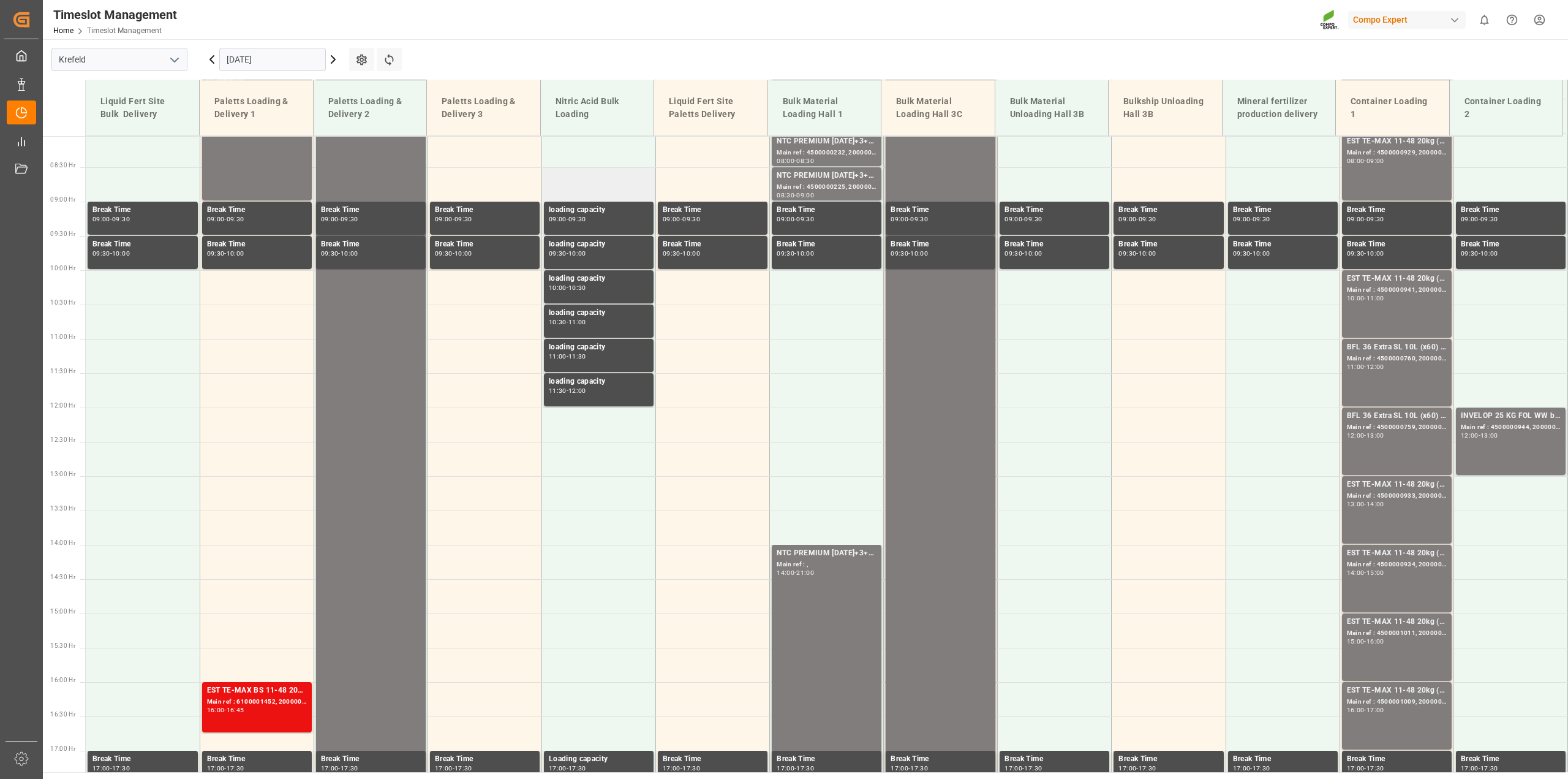
scroll to position [638, 0]
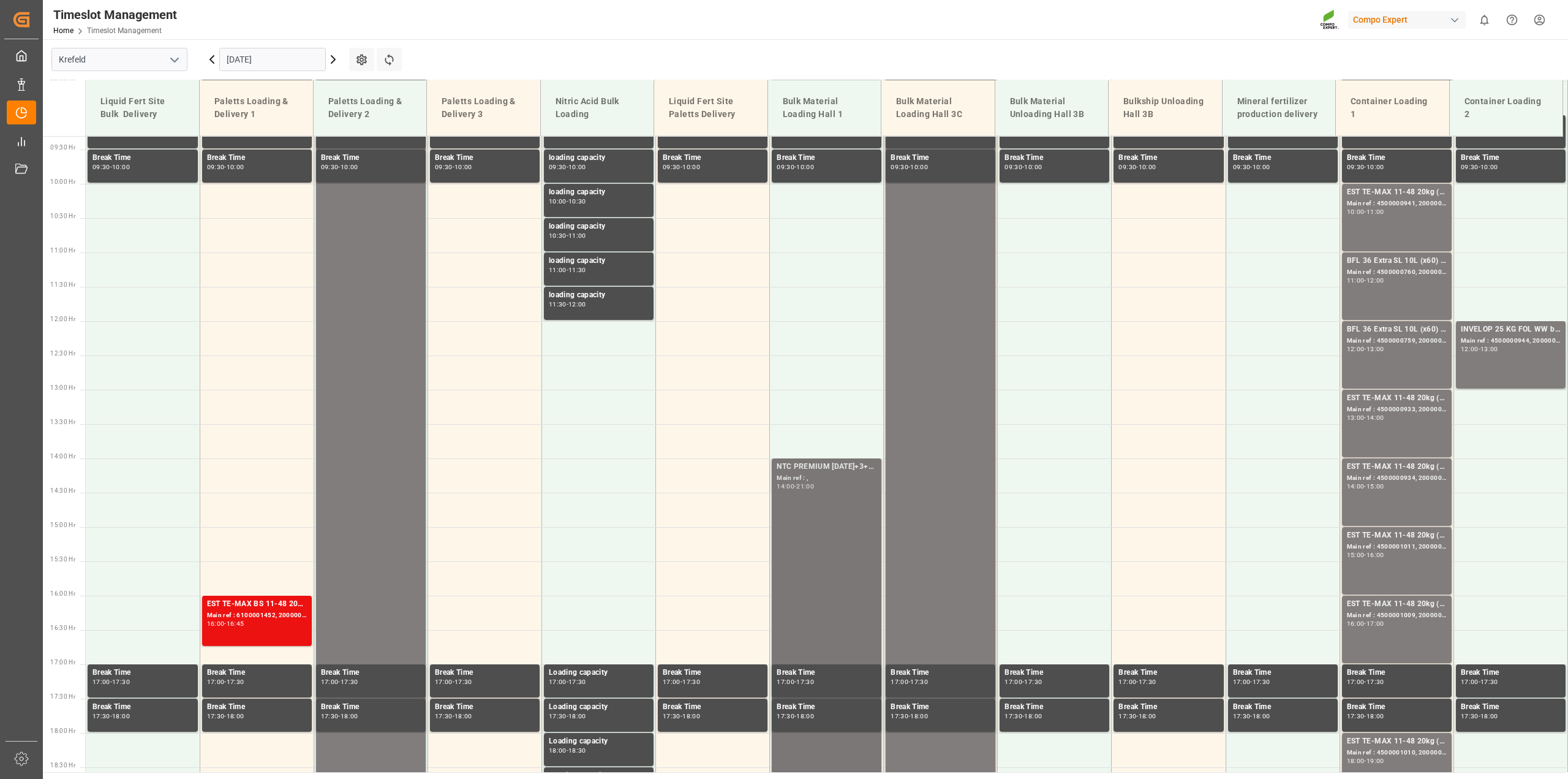
click at [818, 500] on div "NTC PREMIUM 15-3-20+3+TE BULK Main ref : , 14:00 - 21:00" at bounding box center [826, 698] width 100 height 474
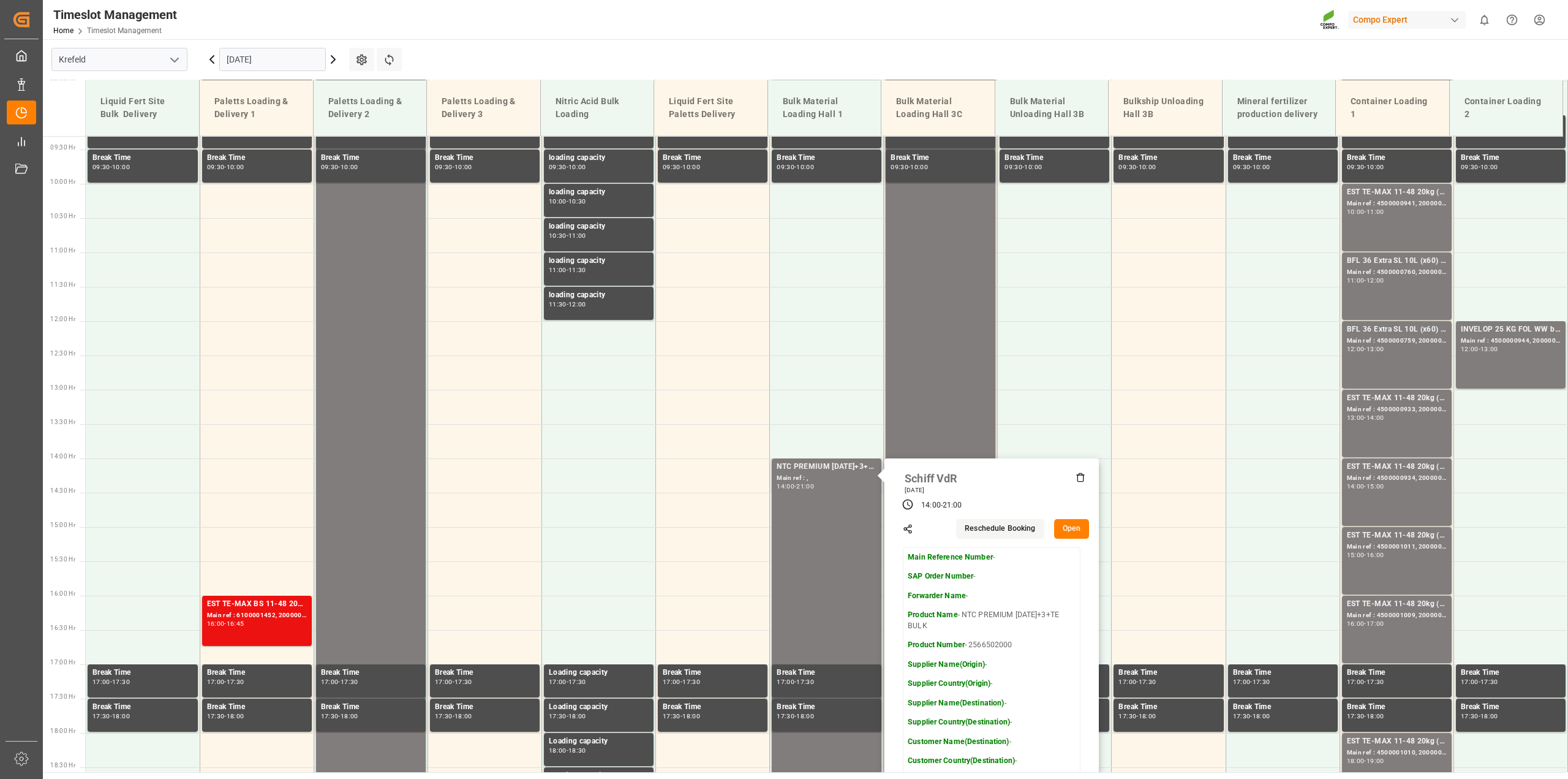
click at [1071, 525] on button "Open" at bounding box center [1072, 529] width 35 height 20
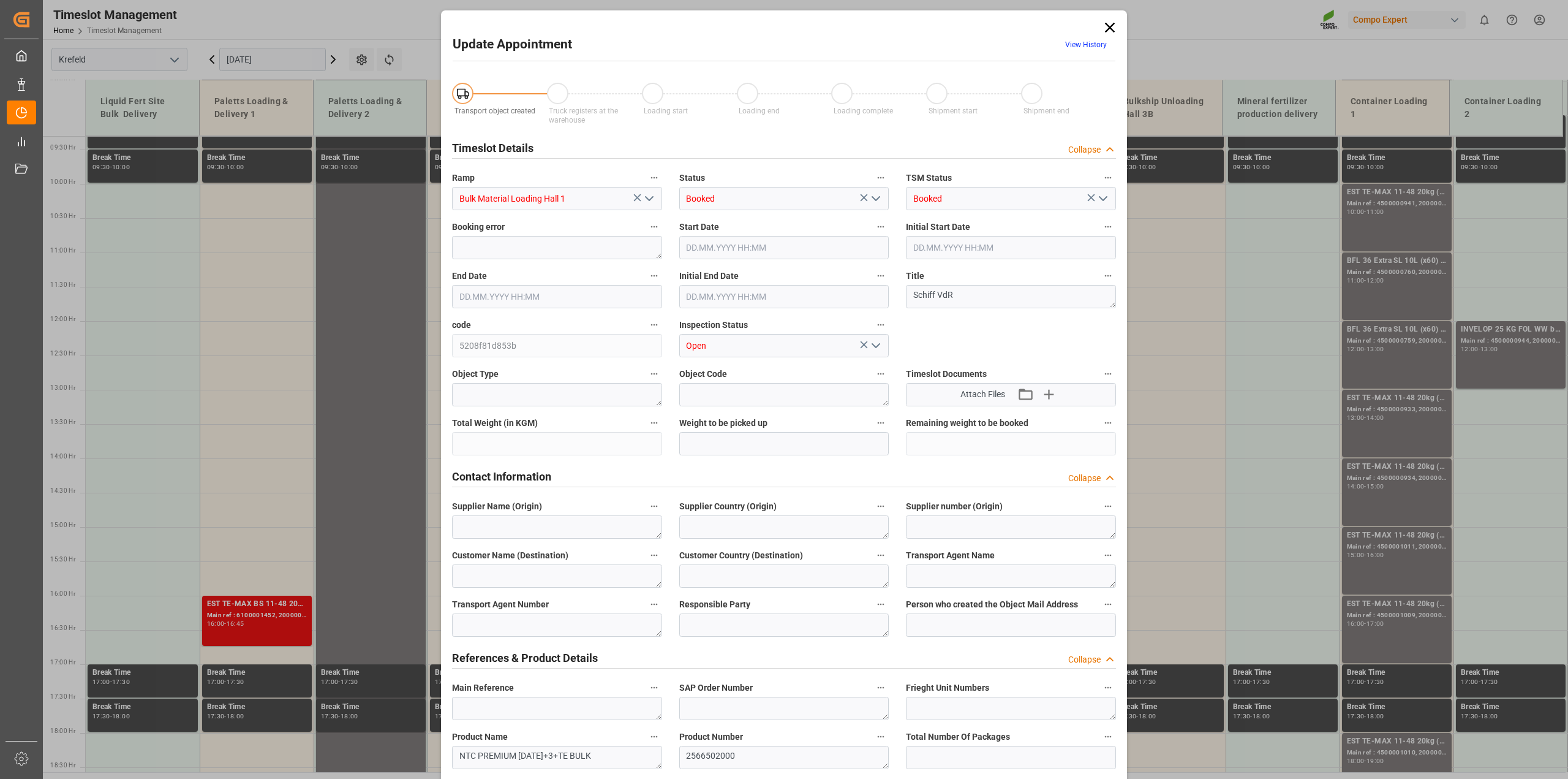
type input "400000"
type input "03.09.2025 14:00"
type input "03.09.2025 21:00"
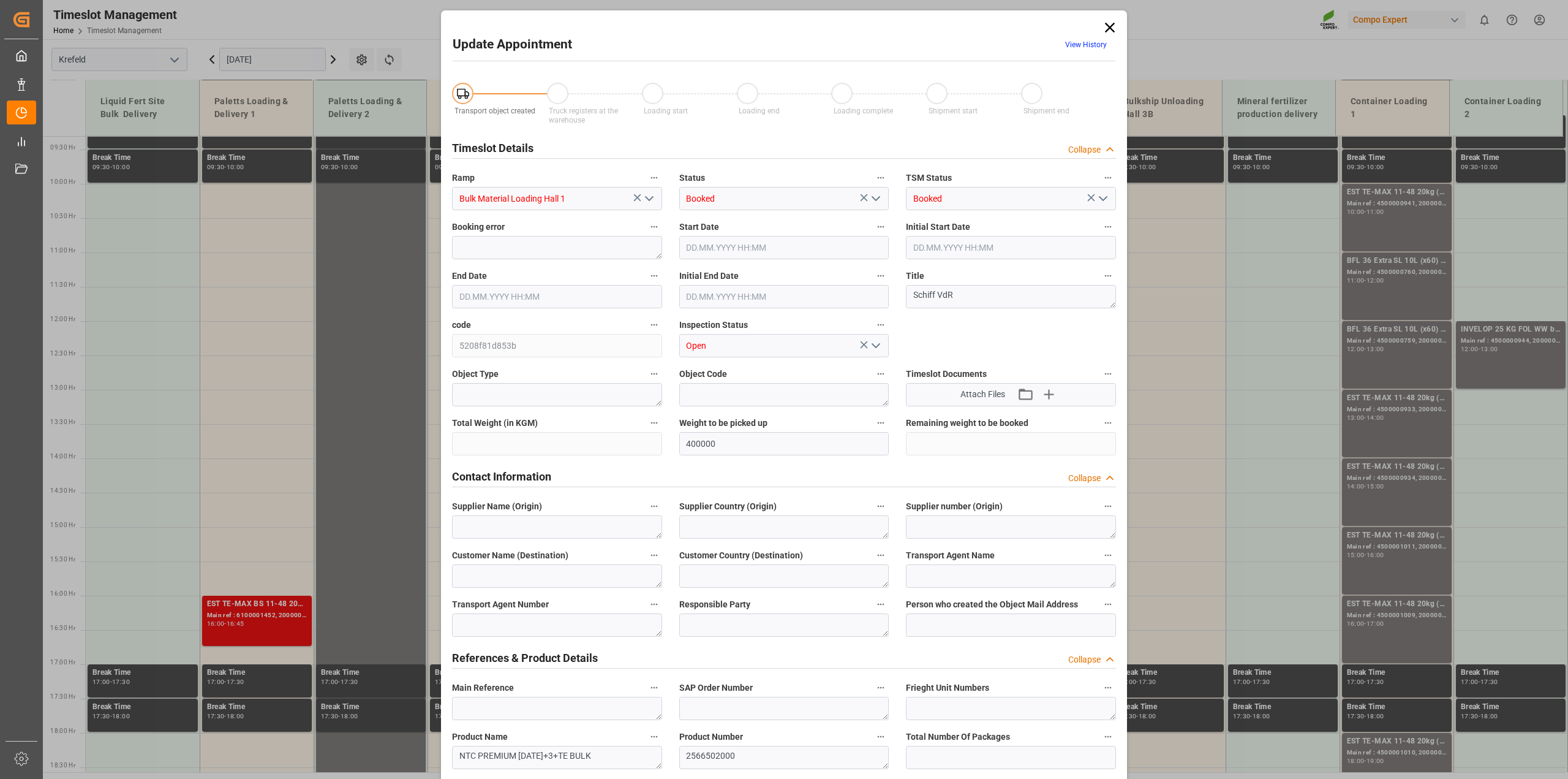
type input "29.08.2025 06:59"
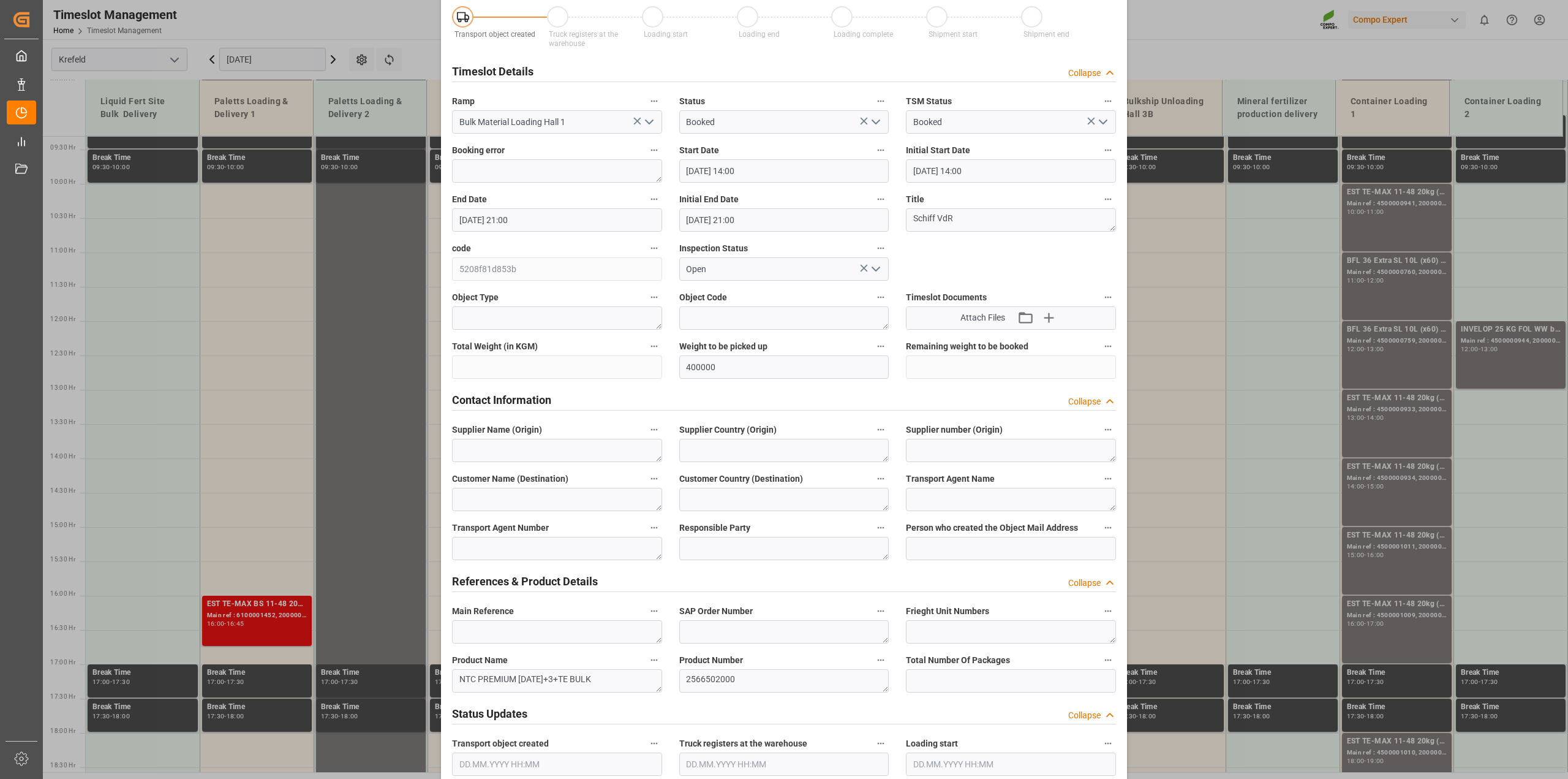
scroll to position [0, 0]
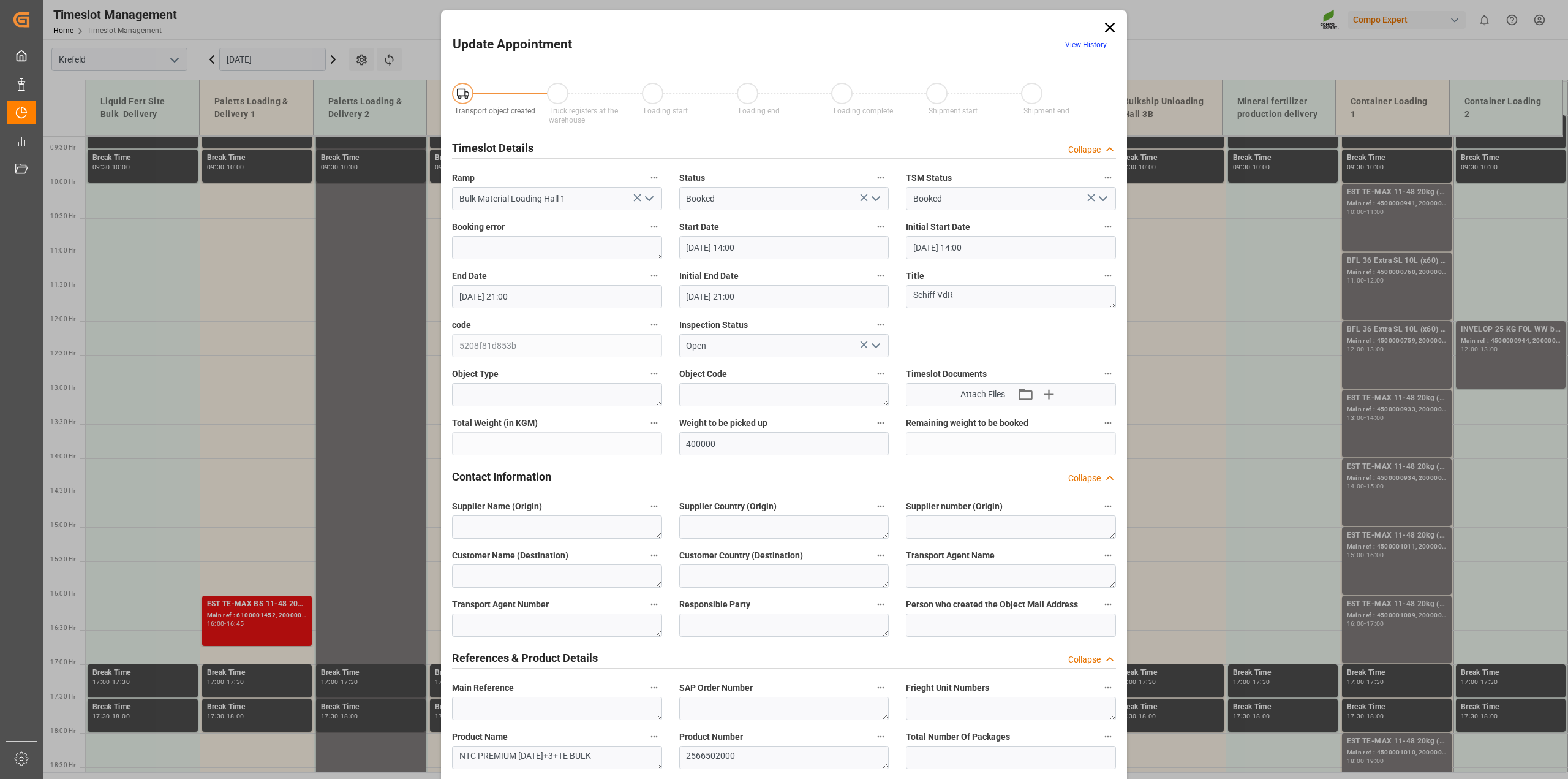
click at [1107, 28] on icon at bounding box center [1109, 27] width 10 height 10
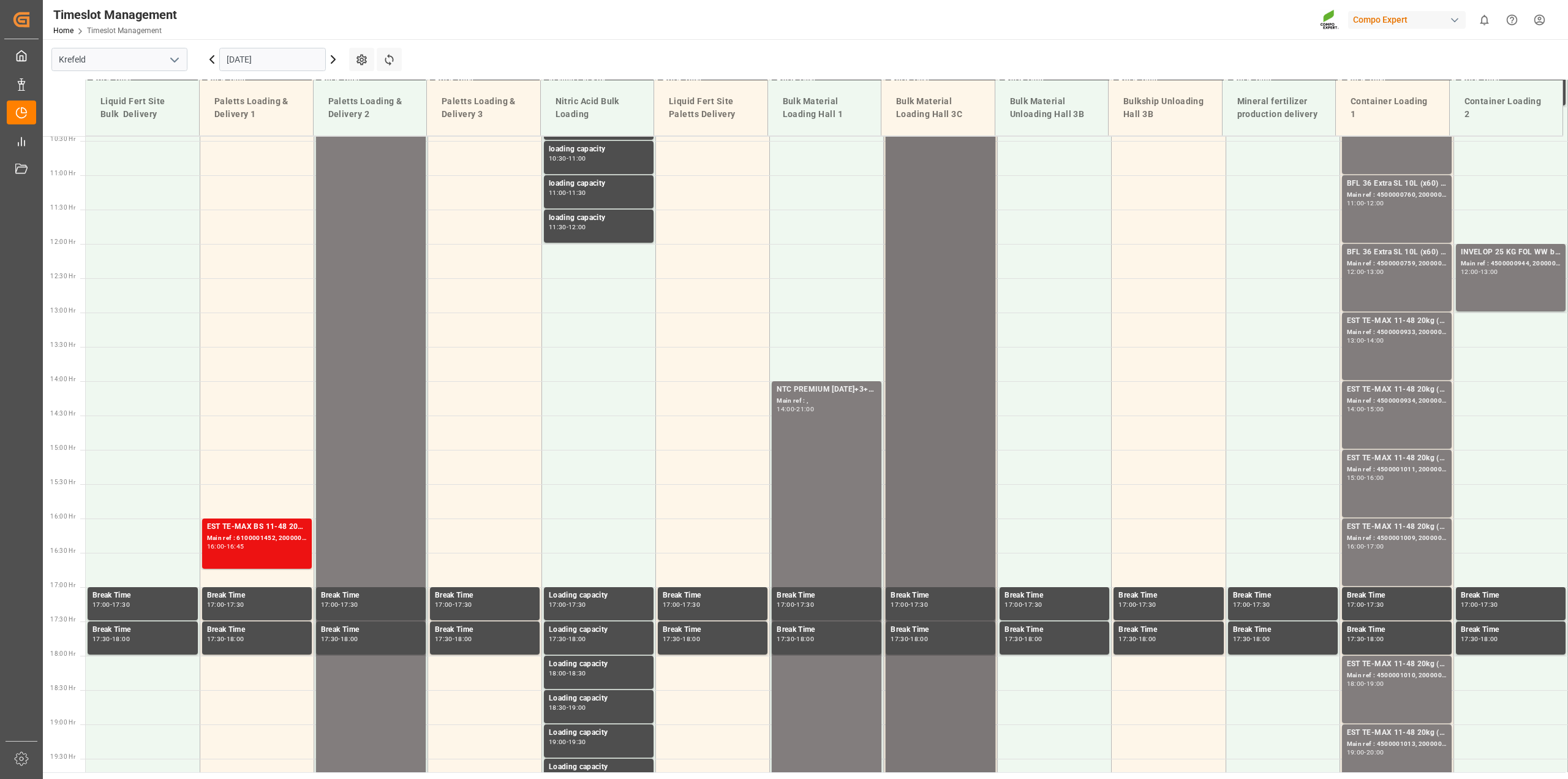
scroll to position [715, 0]
click at [849, 454] on div "NTC PREMIUM 15-3-20+3+TE BULK Main ref : , 14:00 - 21:00" at bounding box center [826, 621] width 100 height 474
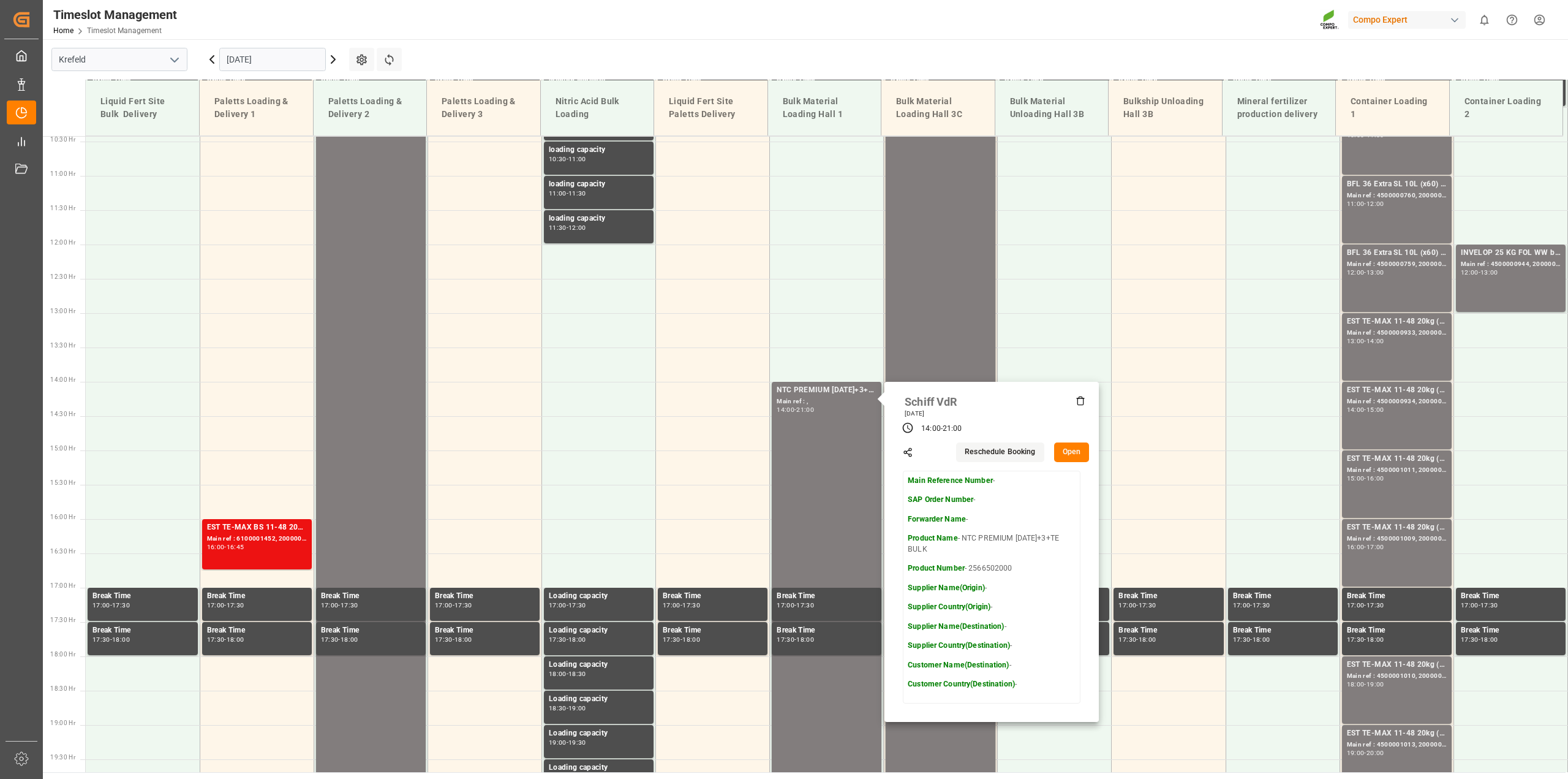
click at [949, 26] on div "Timeslot Management Home Timeslot Management Compo Expert 0 Notifications Only …" at bounding box center [800, 20] width 1533 height 39
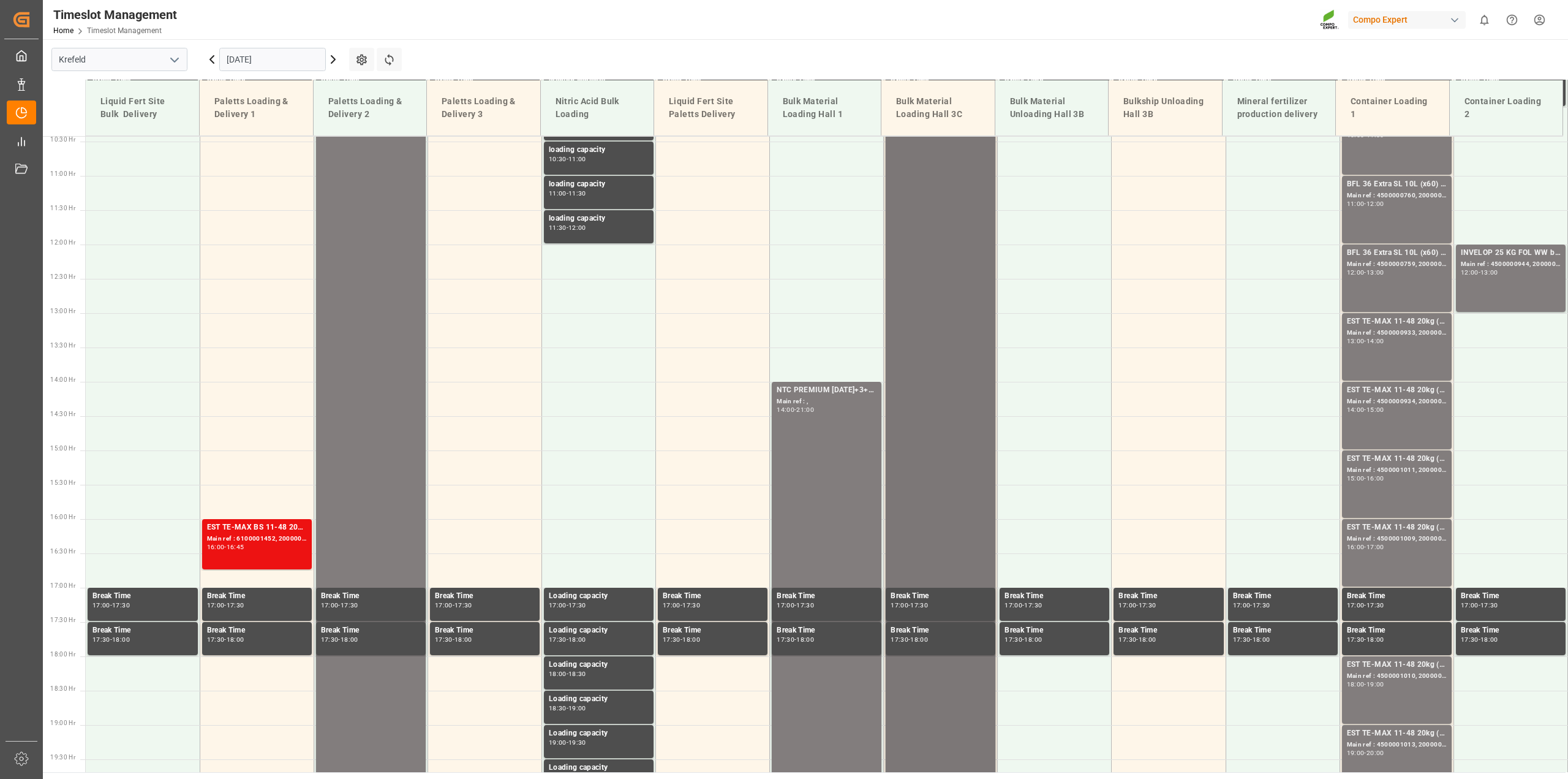
scroll to position [256, 0]
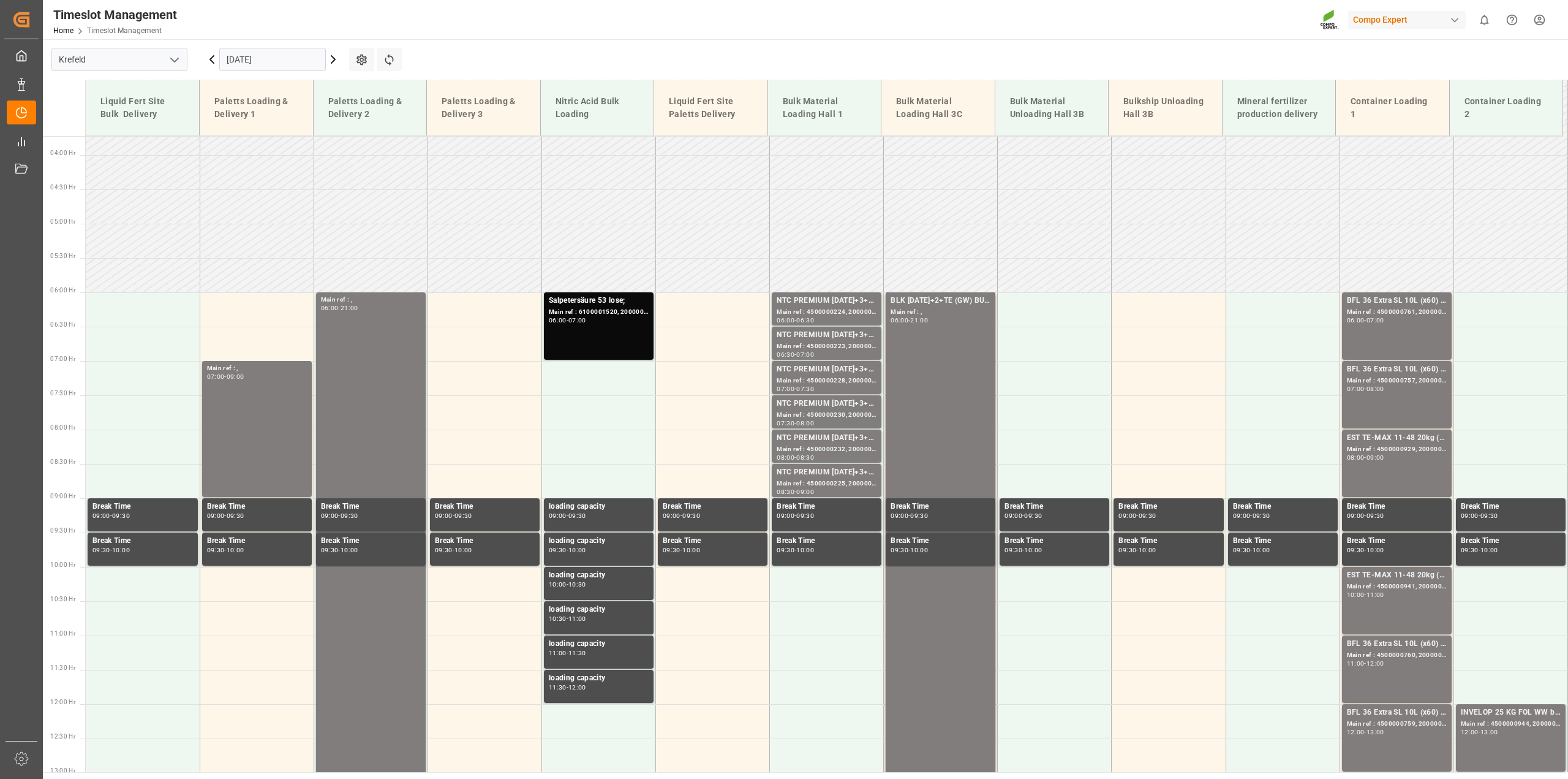
click at [332, 60] on icon at bounding box center [334, 60] width 15 height 15
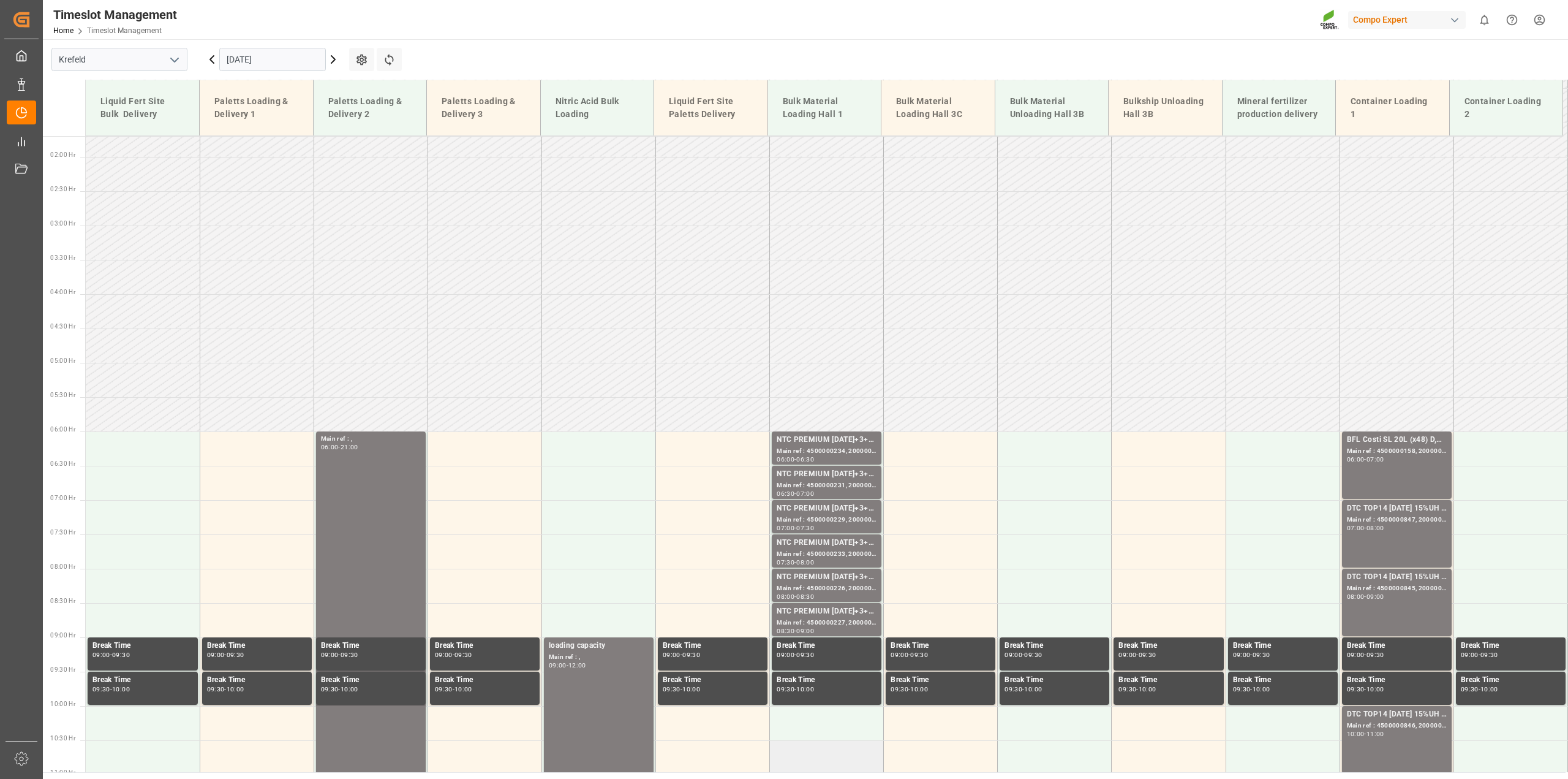
scroll to position [103, 0]
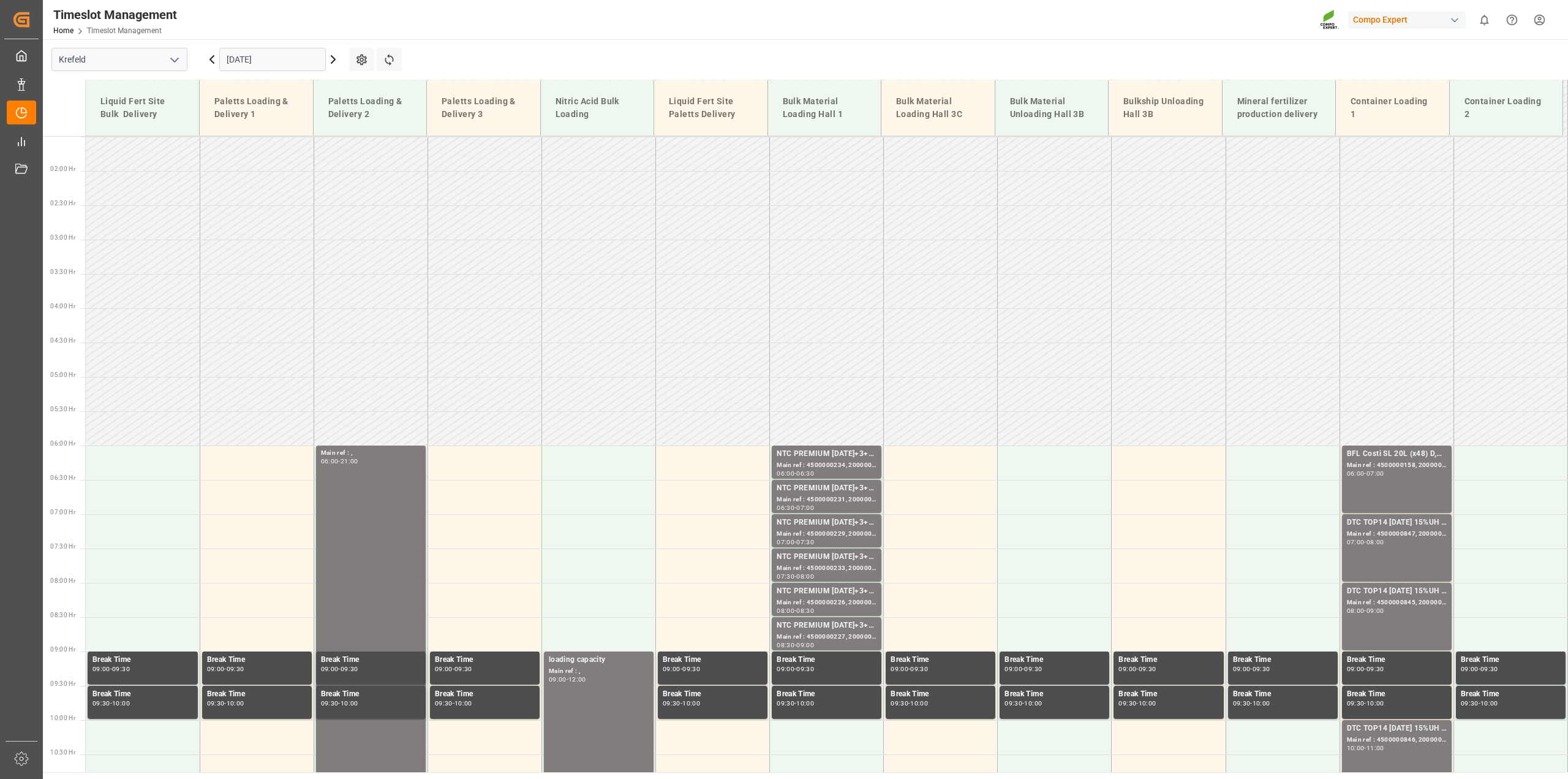
click at [332, 63] on icon at bounding box center [333, 59] width 3 height 7
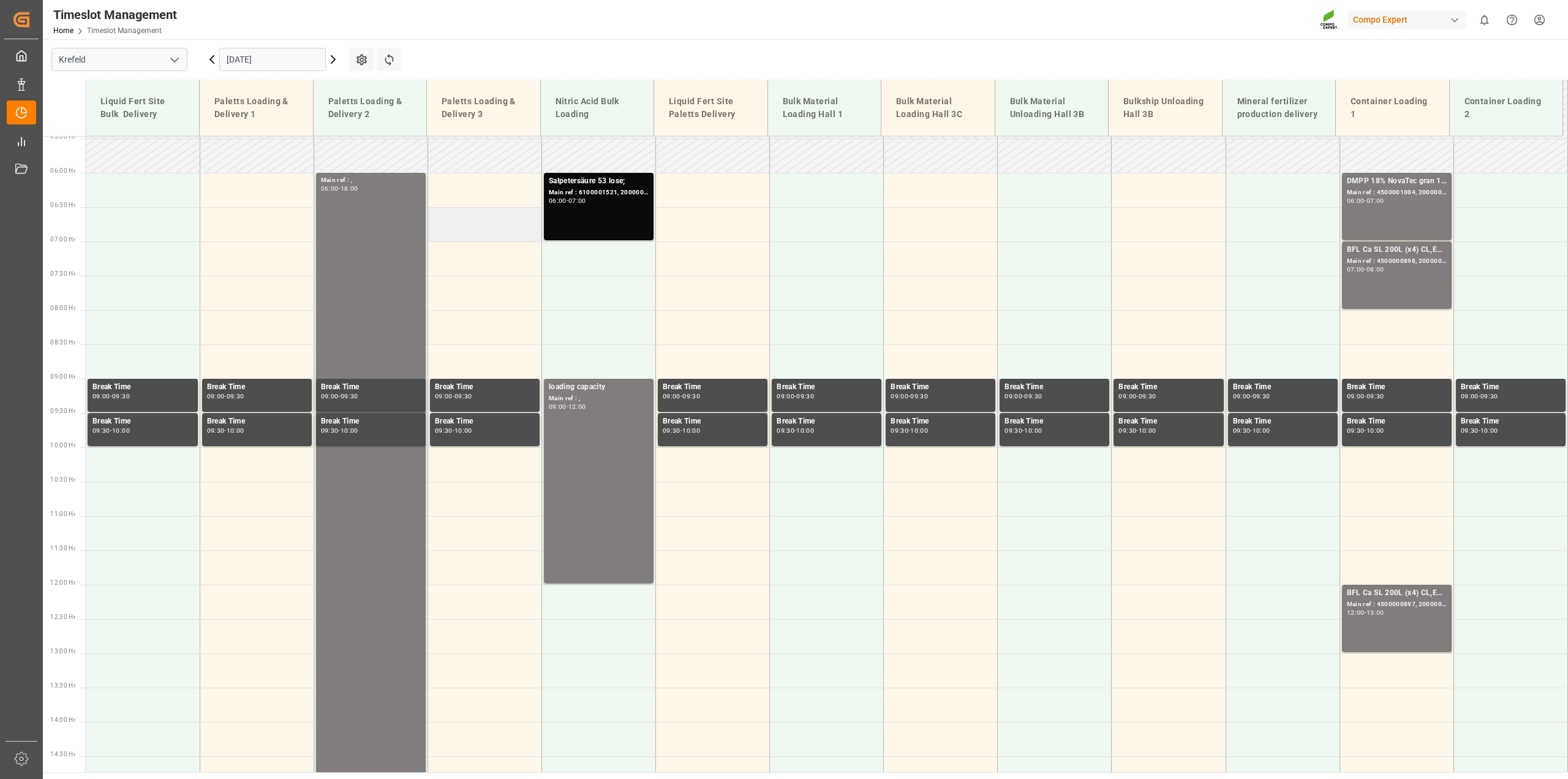
scroll to position [179, 0]
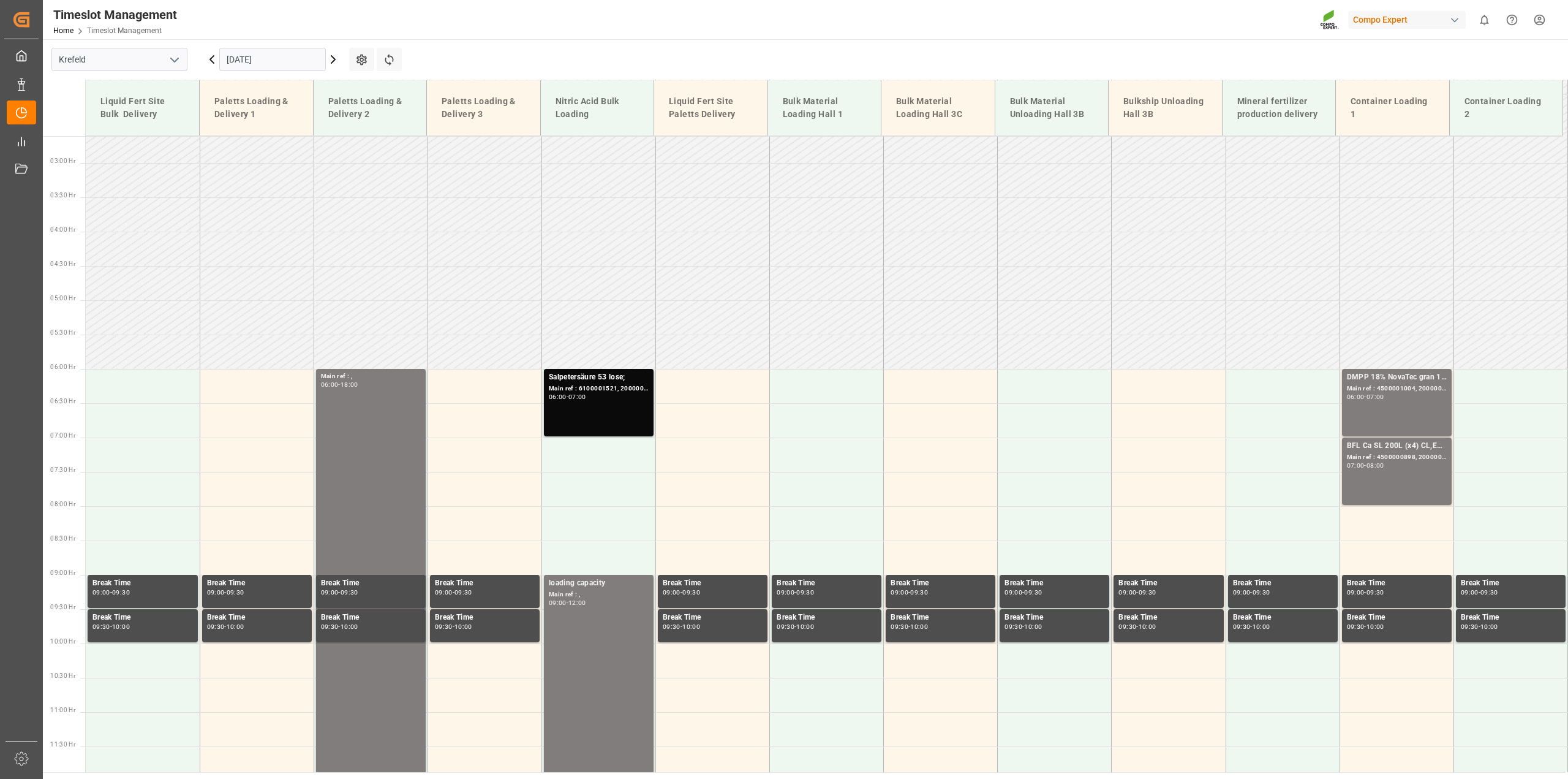
click at [210, 56] on icon at bounding box center [212, 60] width 15 height 15
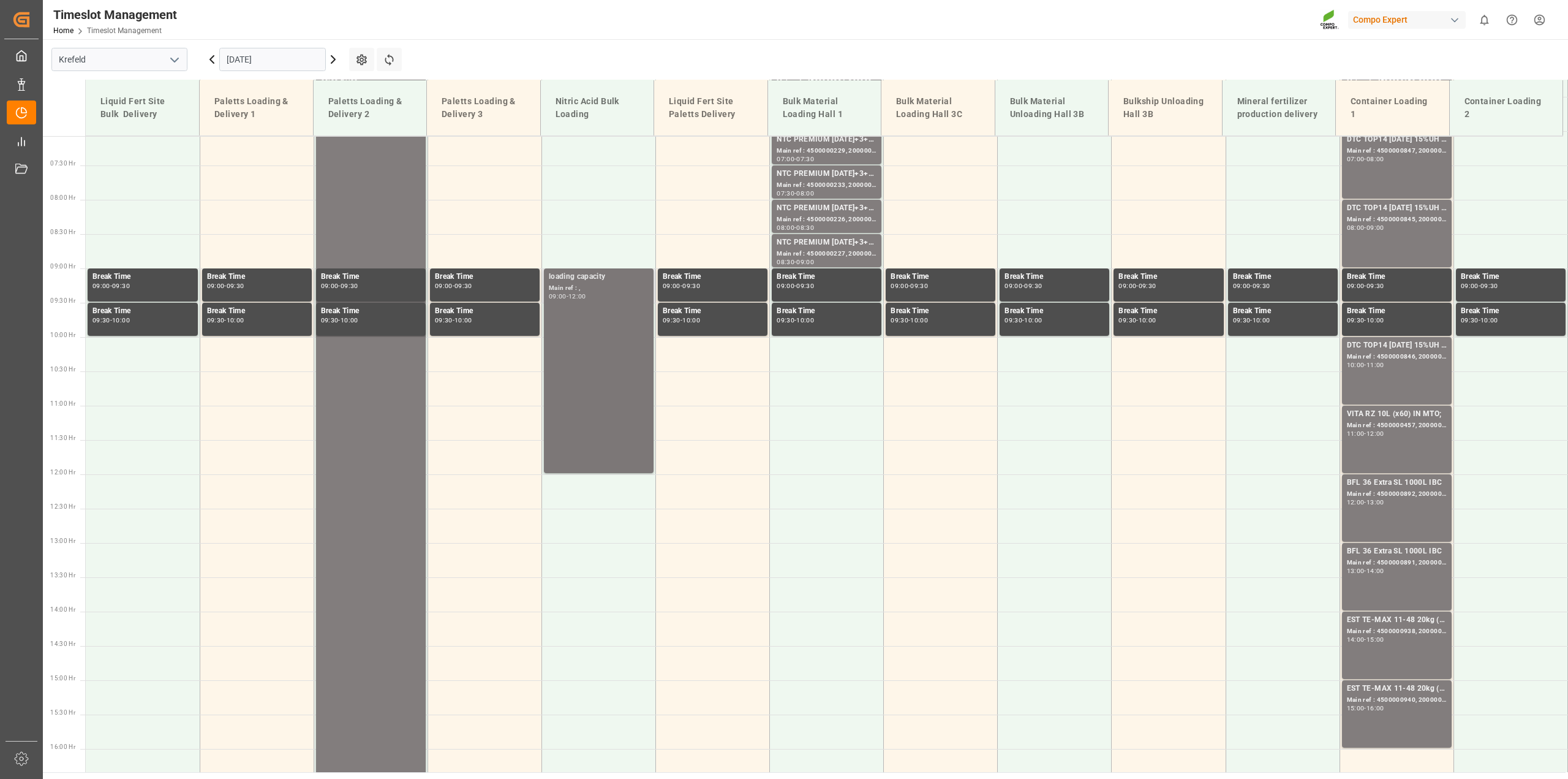
scroll to position [256, 0]
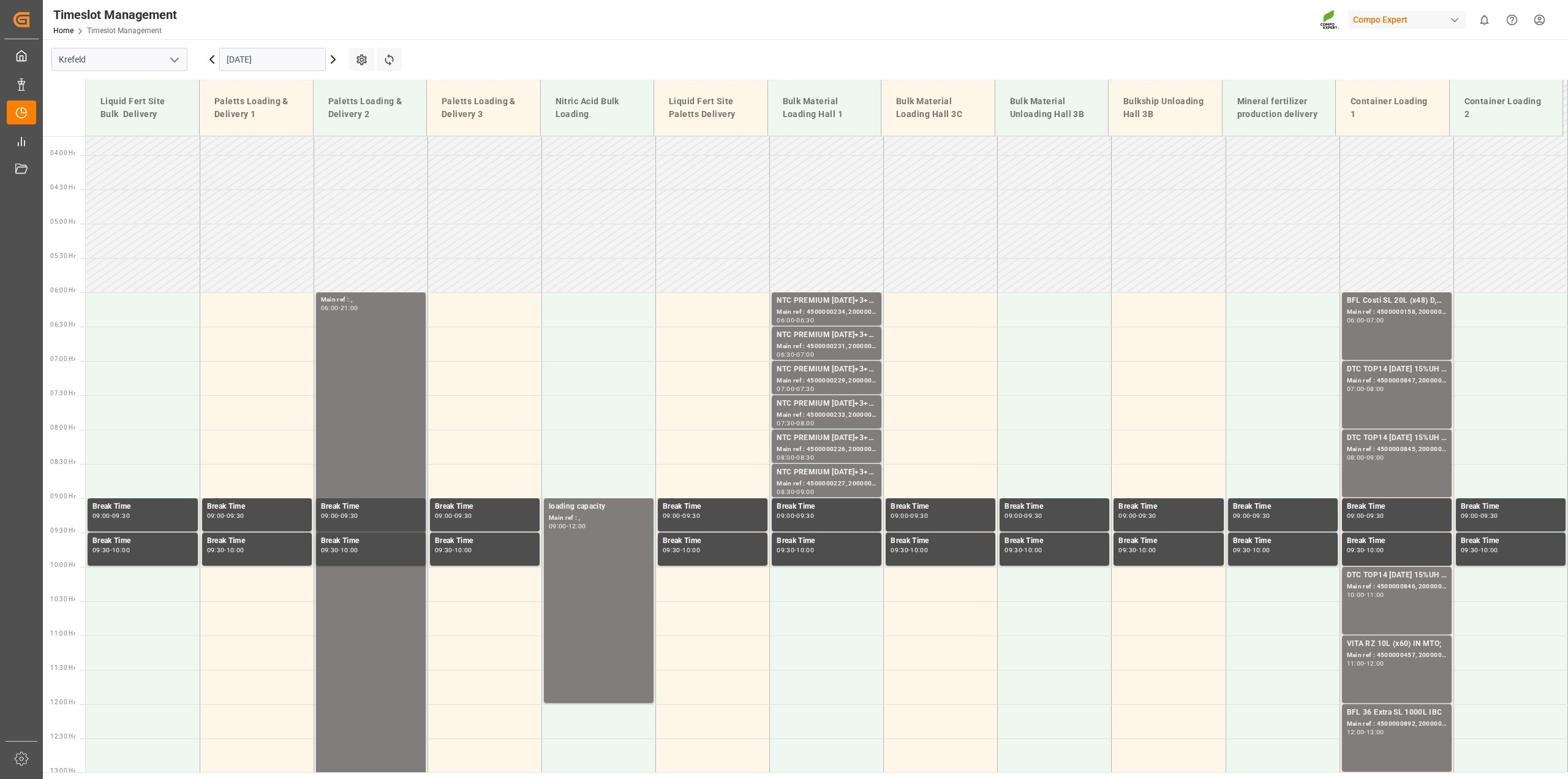
click at [215, 59] on icon at bounding box center [212, 60] width 15 height 15
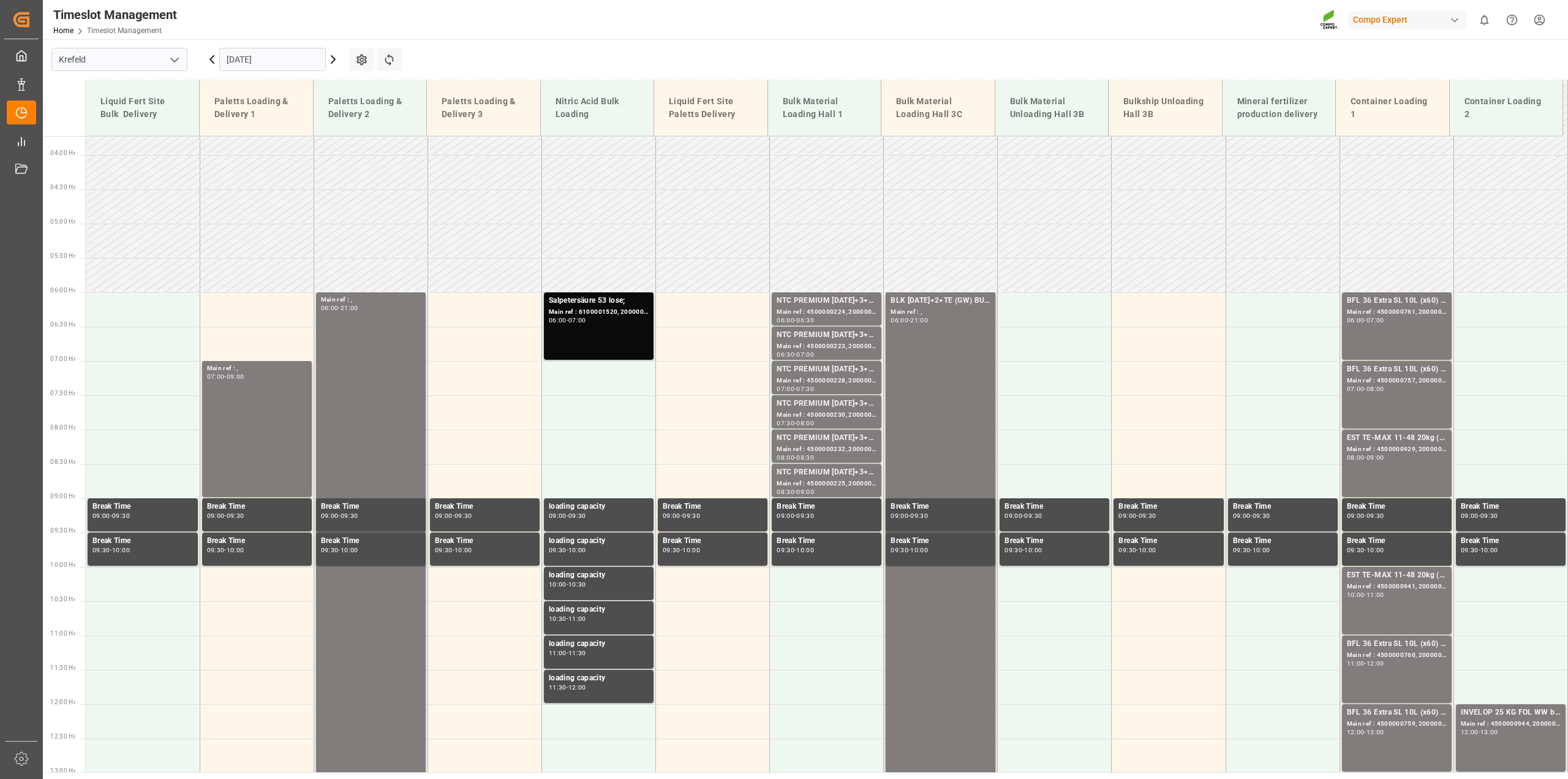
click at [240, 56] on input "03.09.2025" at bounding box center [272, 59] width 107 height 23
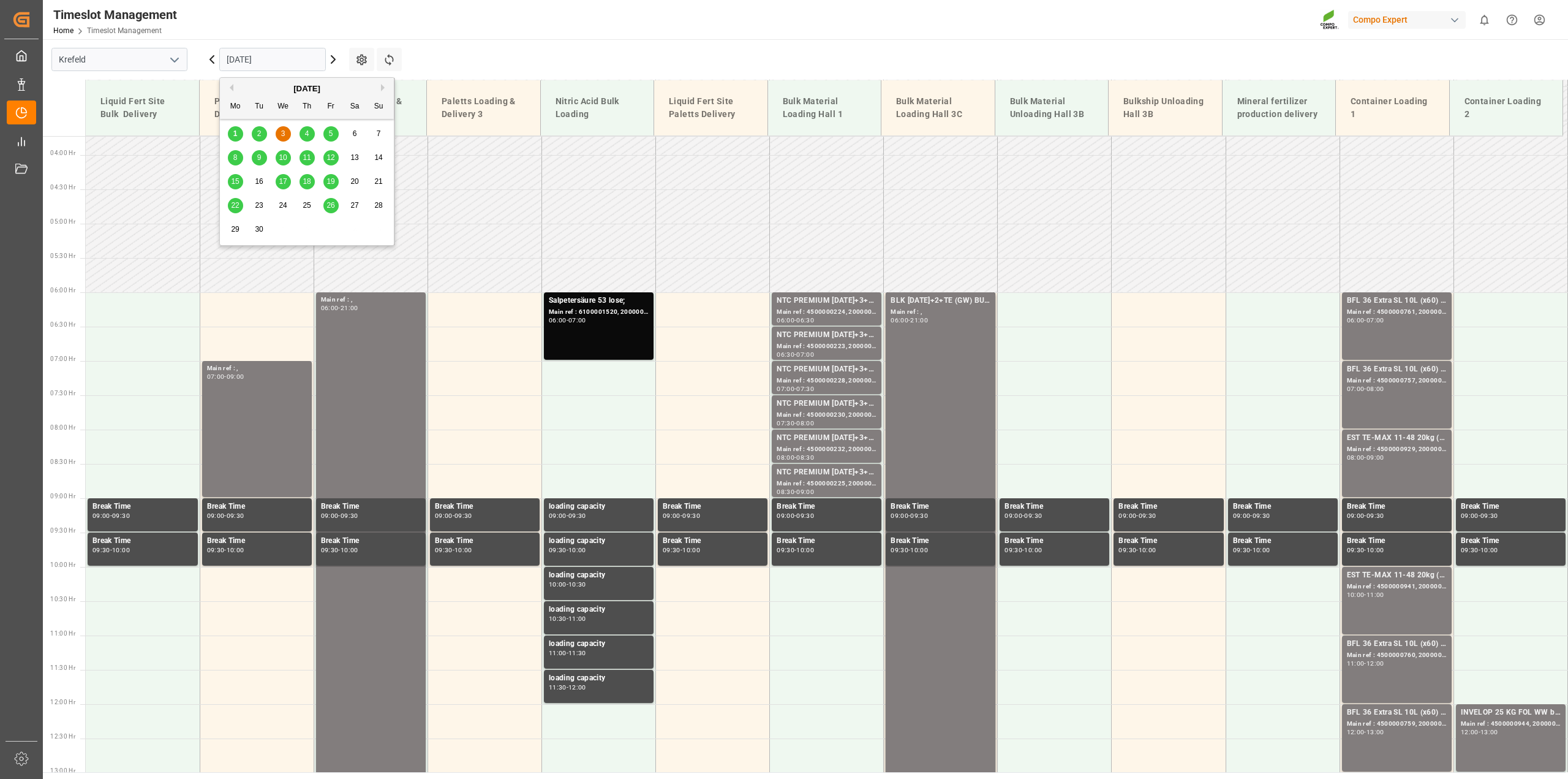
click at [230, 87] on button "Previous Month" at bounding box center [230, 88] width 7 height 7
click at [333, 232] on span "29" at bounding box center [331, 229] width 8 height 9
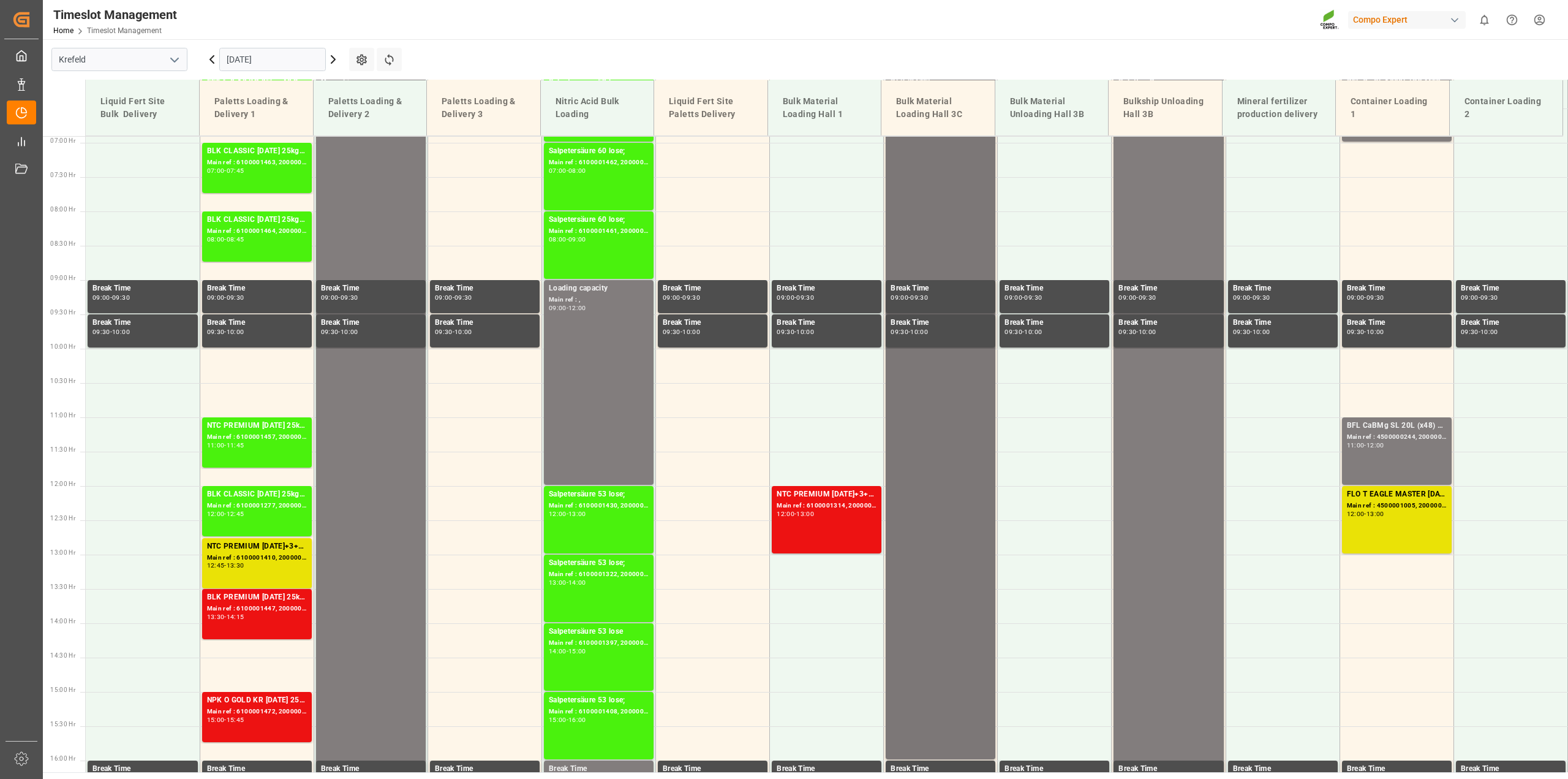
scroll to position [477, 0]
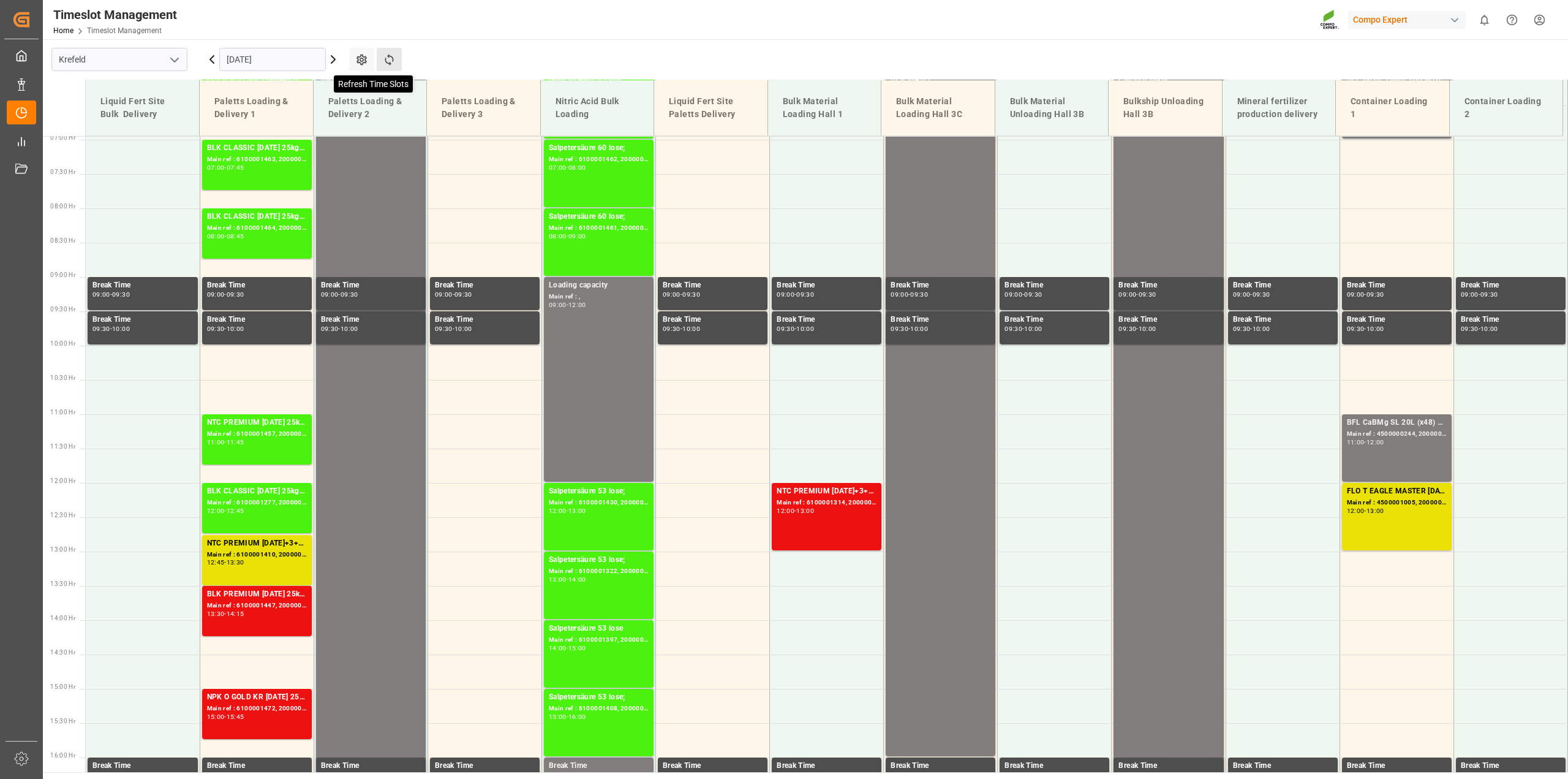
click at [391, 60] on icon at bounding box center [389, 59] width 13 height 13
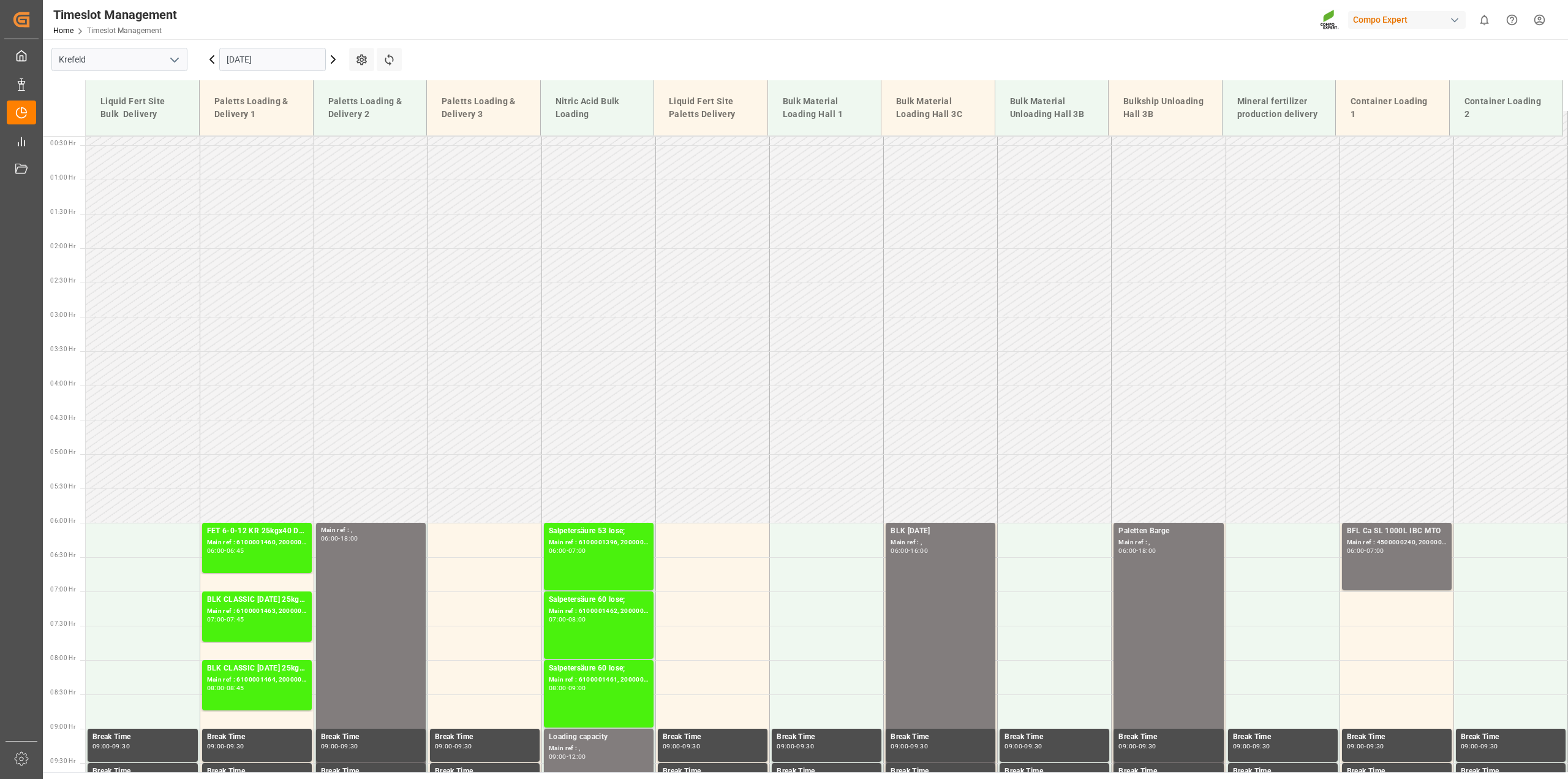
scroll to position [17, 0]
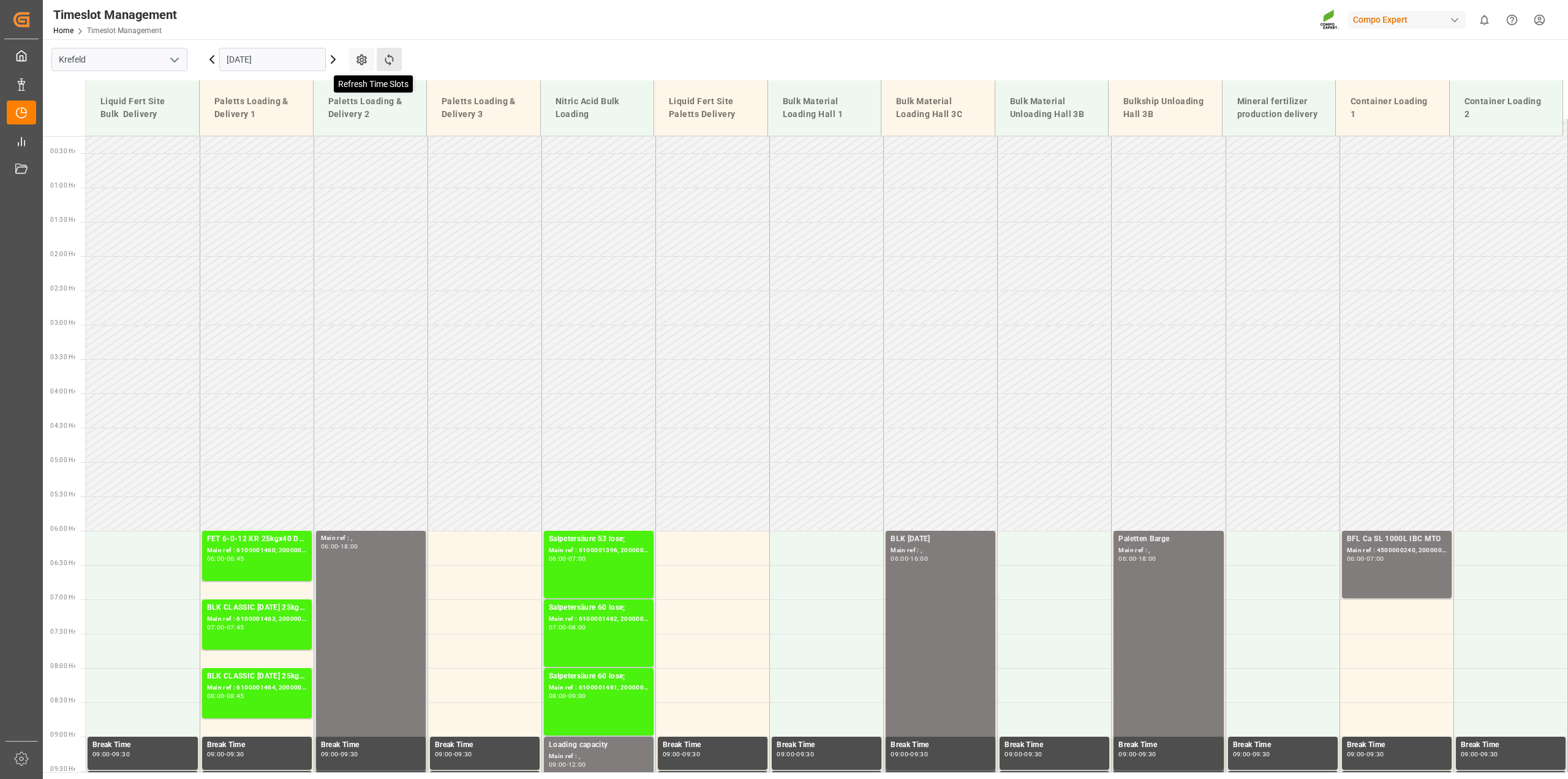
click at [394, 58] on icon at bounding box center [389, 59] width 13 height 13
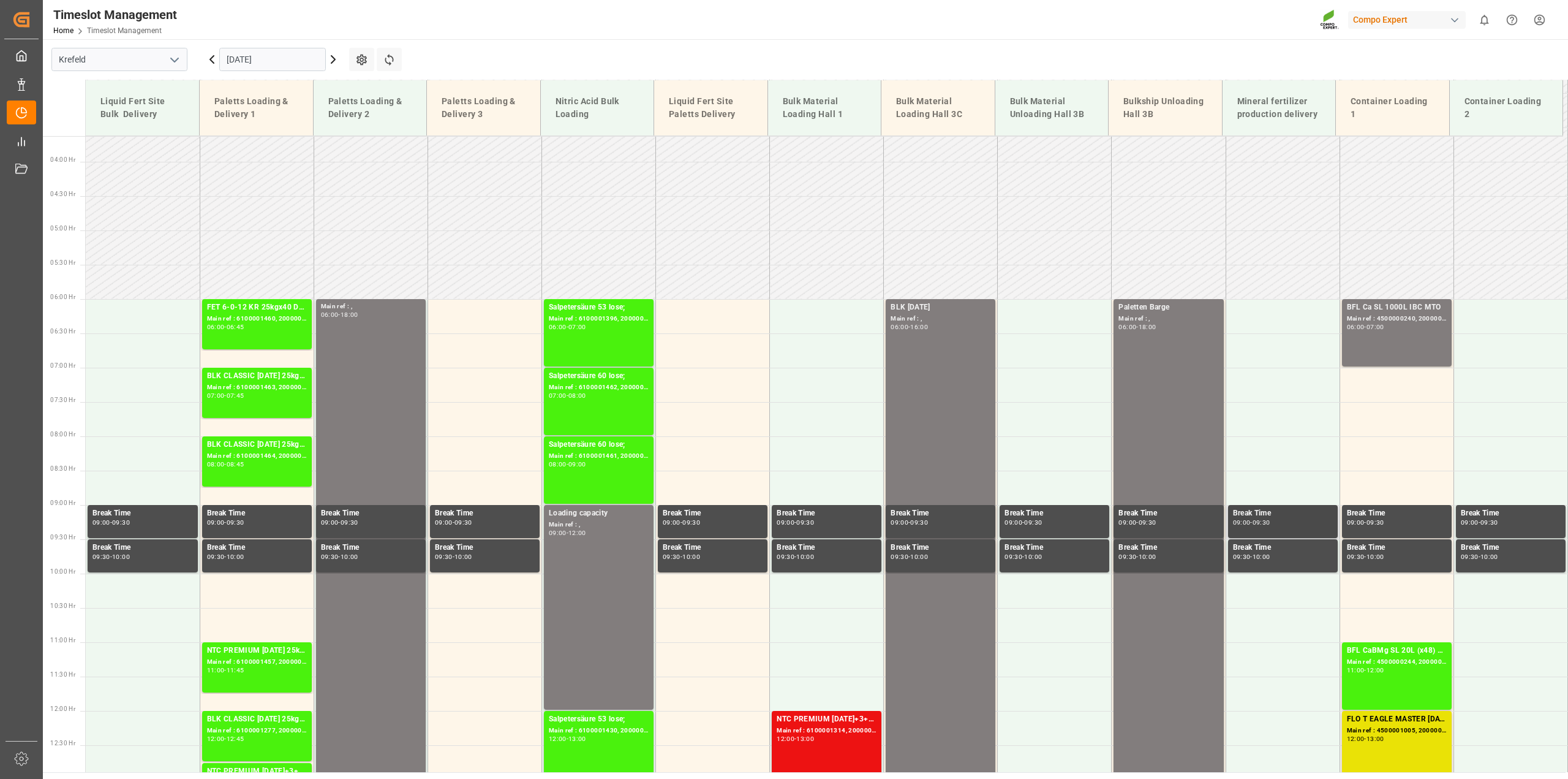
scroll to position [247, 0]
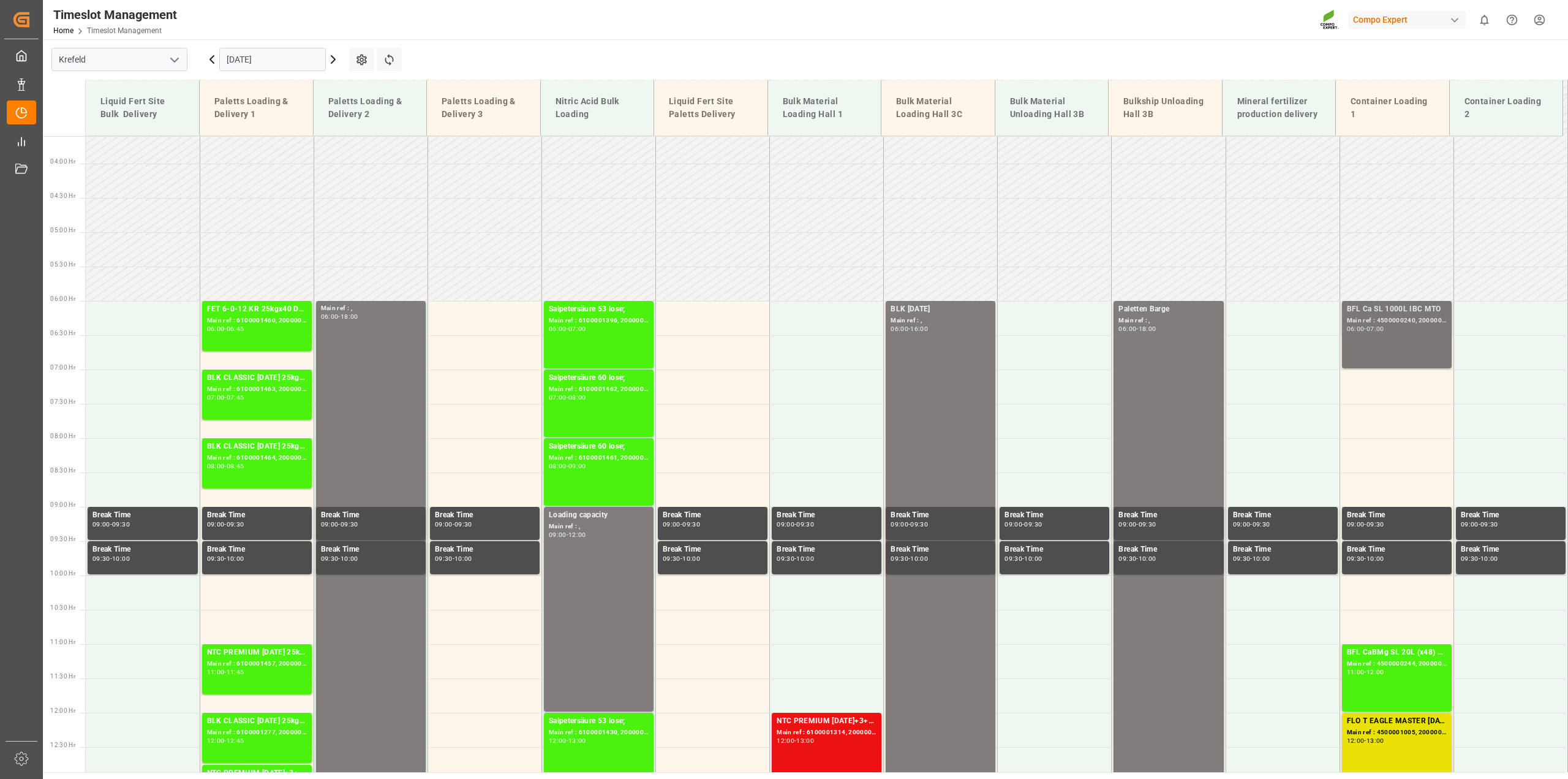
click at [1386, 346] on div "BFL Ca SL 1000L IBC MTO Main ref : 4500000240, 2000000190 06:00 - 07:00" at bounding box center [1396, 334] width 100 height 63
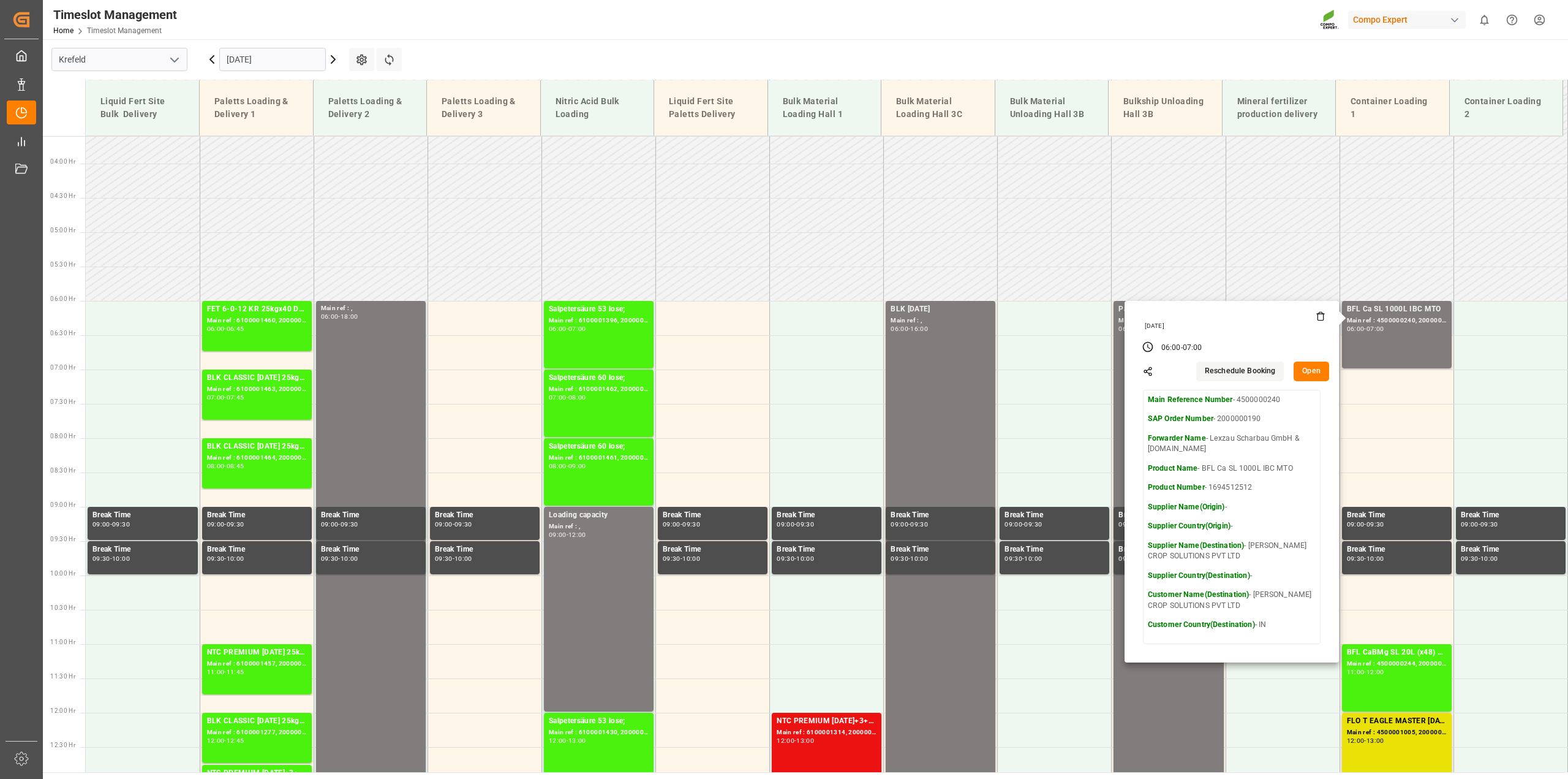
click at [1222, 368] on button "Reschedule Booking" at bounding box center [1240, 371] width 88 height 20
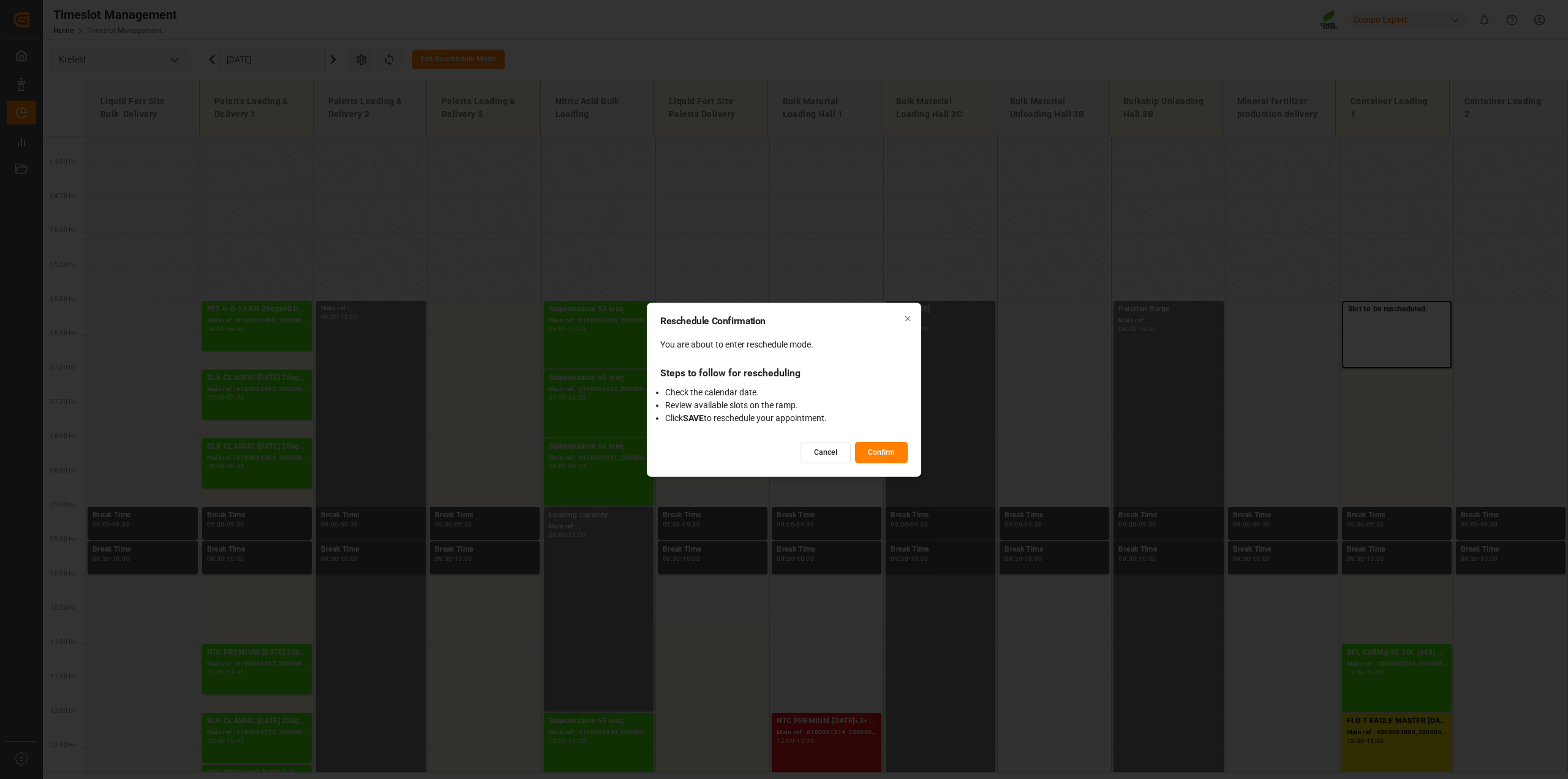
click at [812, 449] on button "Cancel" at bounding box center [825, 453] width 50 height 22
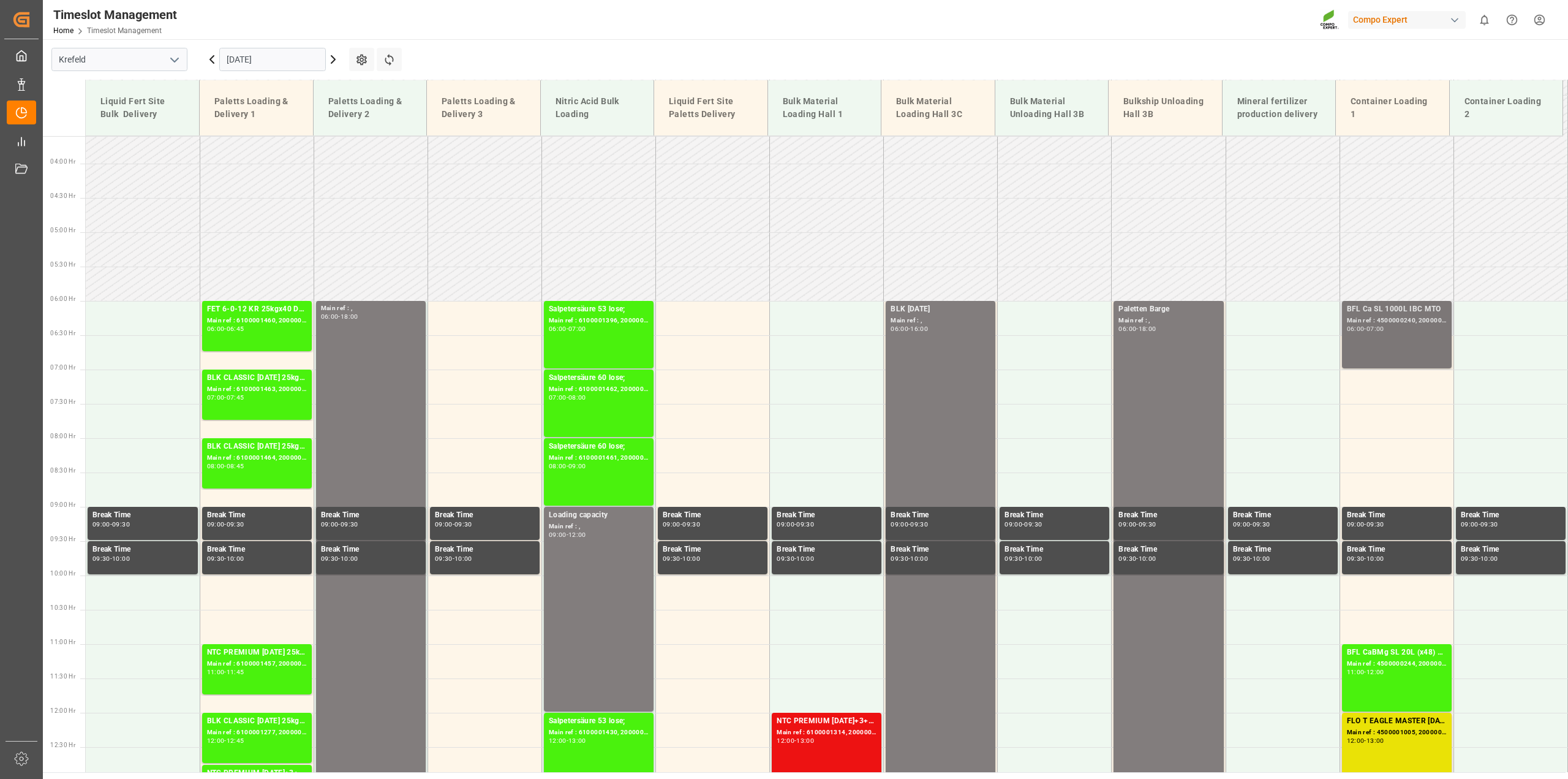
click at [1377, 349] on div "BFL Ca SL 1000L IBC MTO Main ref : 4500000240, 2000000190 06:00 - 07:00" at bounding box center [1396, 334] width 100 height 63
click at [1124, 334] on div "Paletten Barge Main ref : , 06:00 - 18:00" at bounding box center [1168, 712] width 100 height 818
click at [1408, 329] on div "06:00 - 07:00" at bounding box center [1396, 330] width 100 height 7
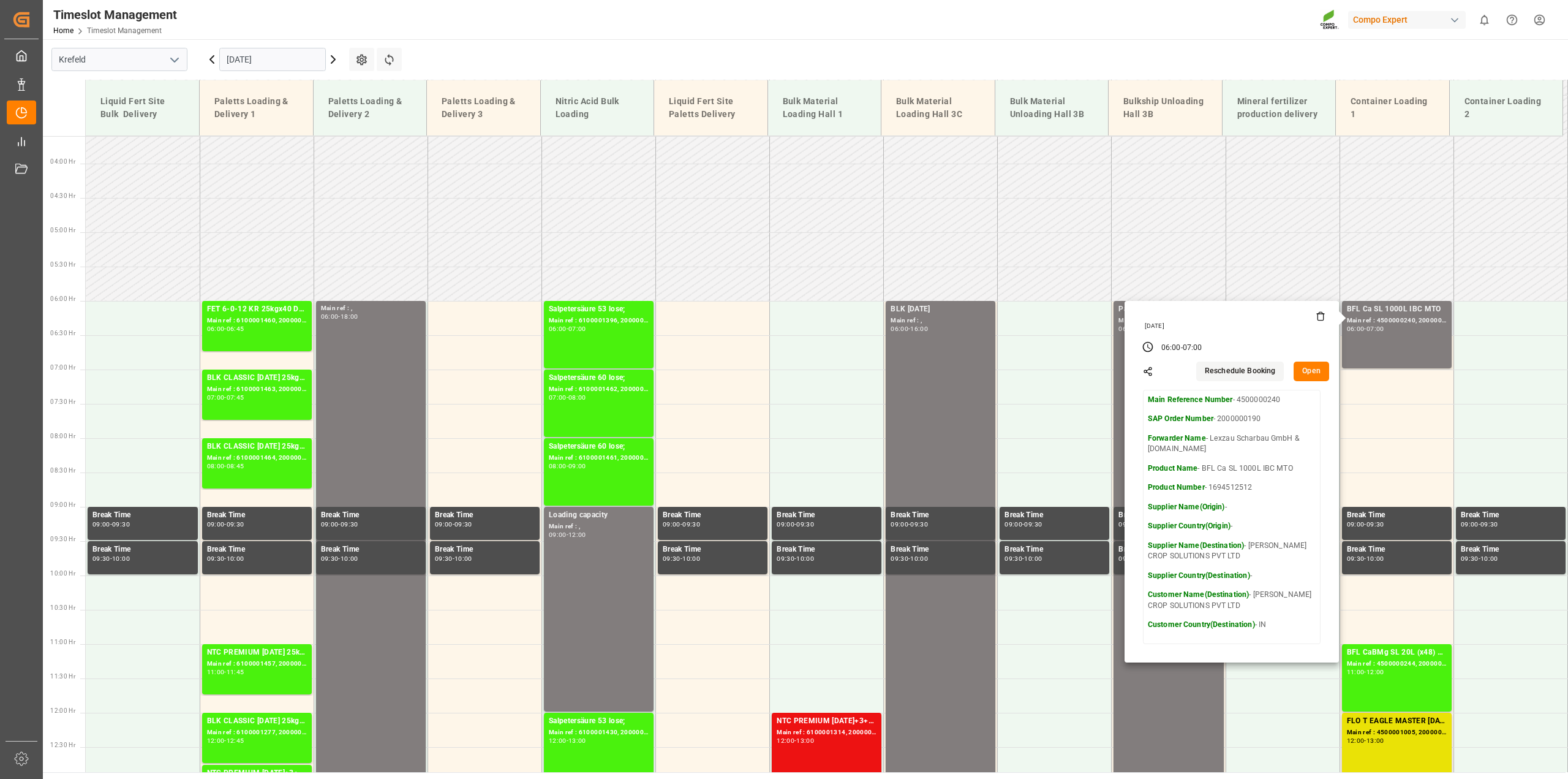
click at [1304, 366] on button "Open" at bounding box center [1311, 371] width 35 height 20
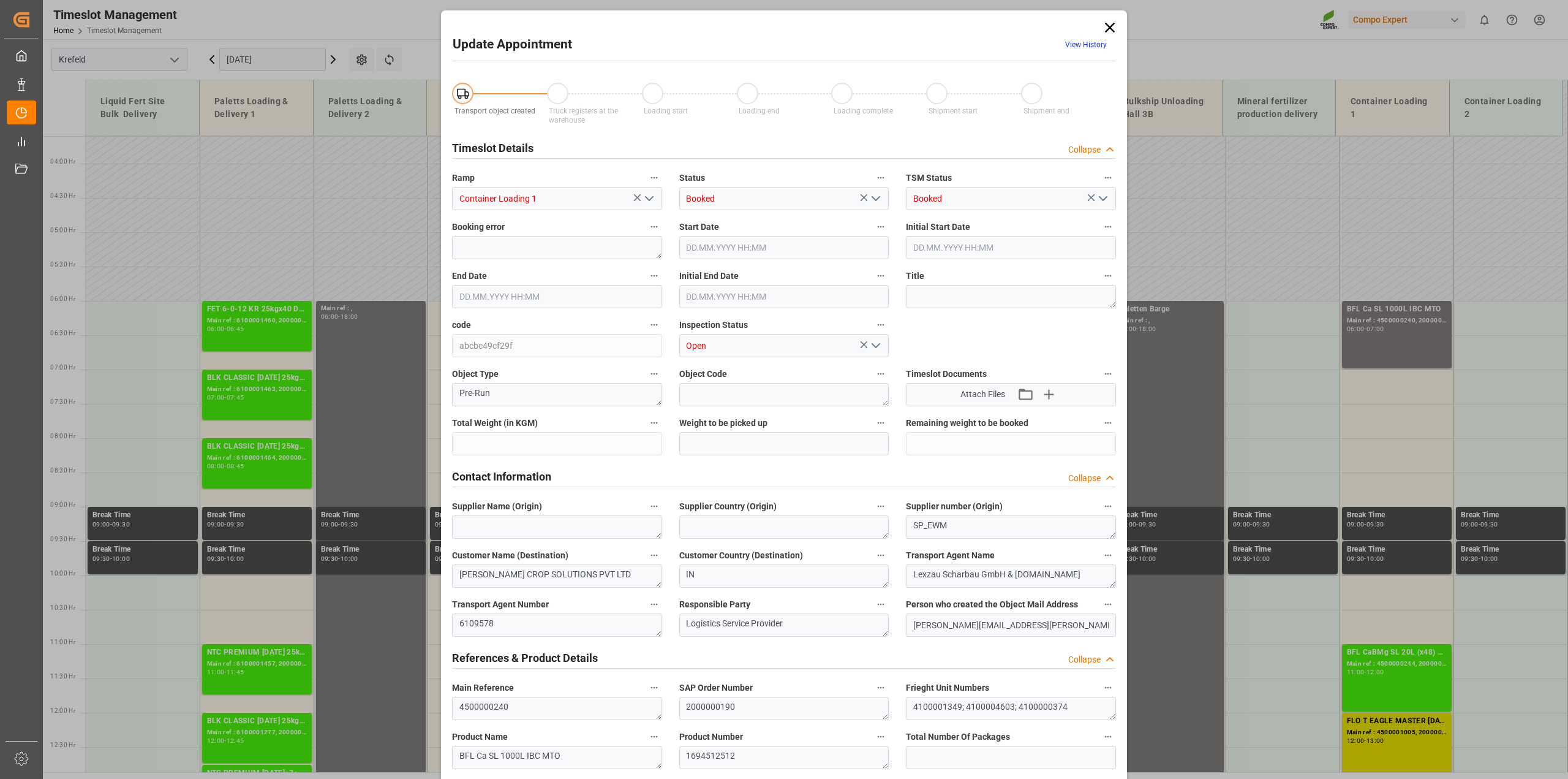
type input "70080.01"
type input "0"
type input "29.08.2025 06:00"
type input "29.08.2025 07:00"
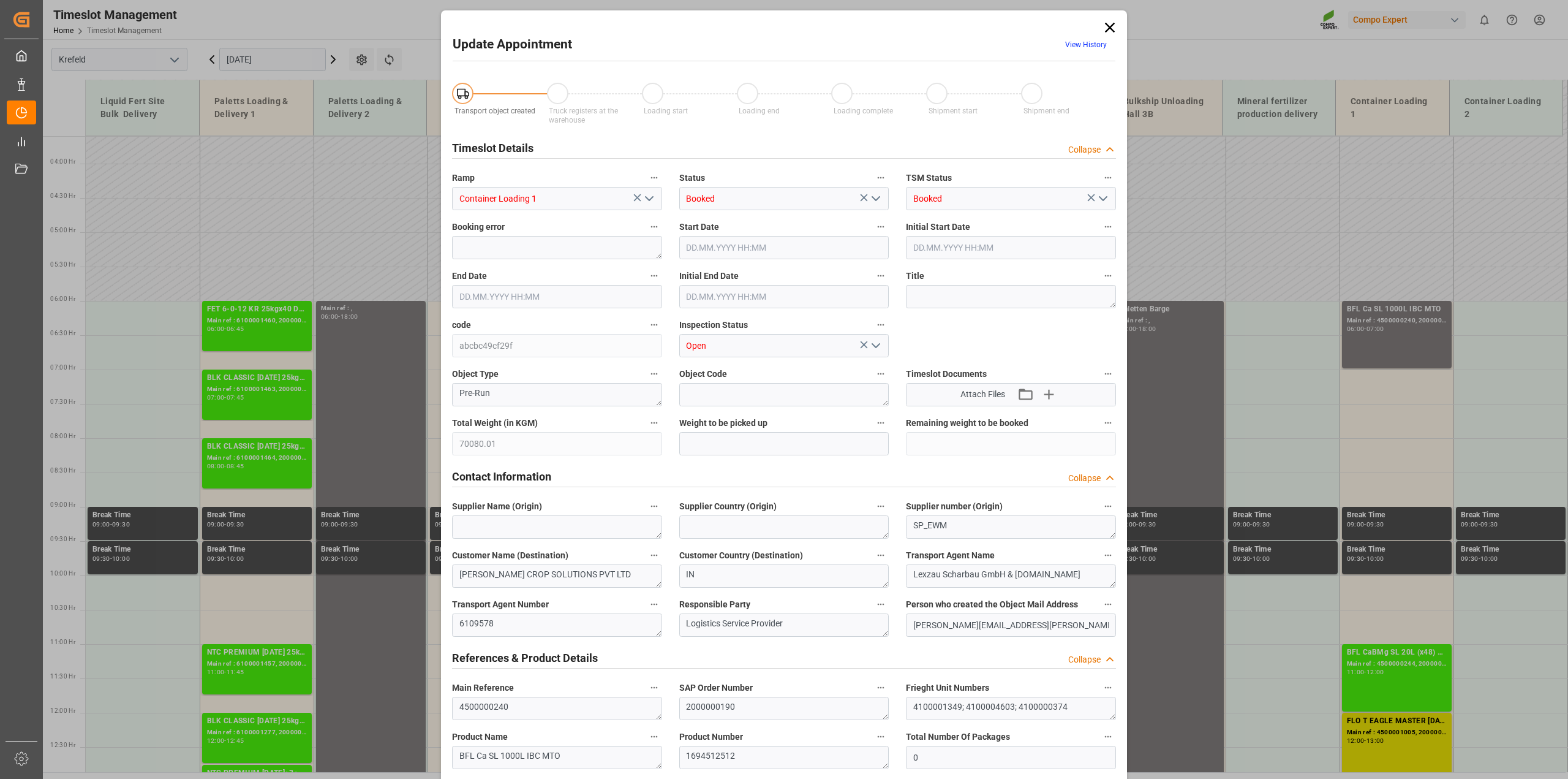
type input "29.08.2025 06:30"
type input "15.07.2025 07:22"
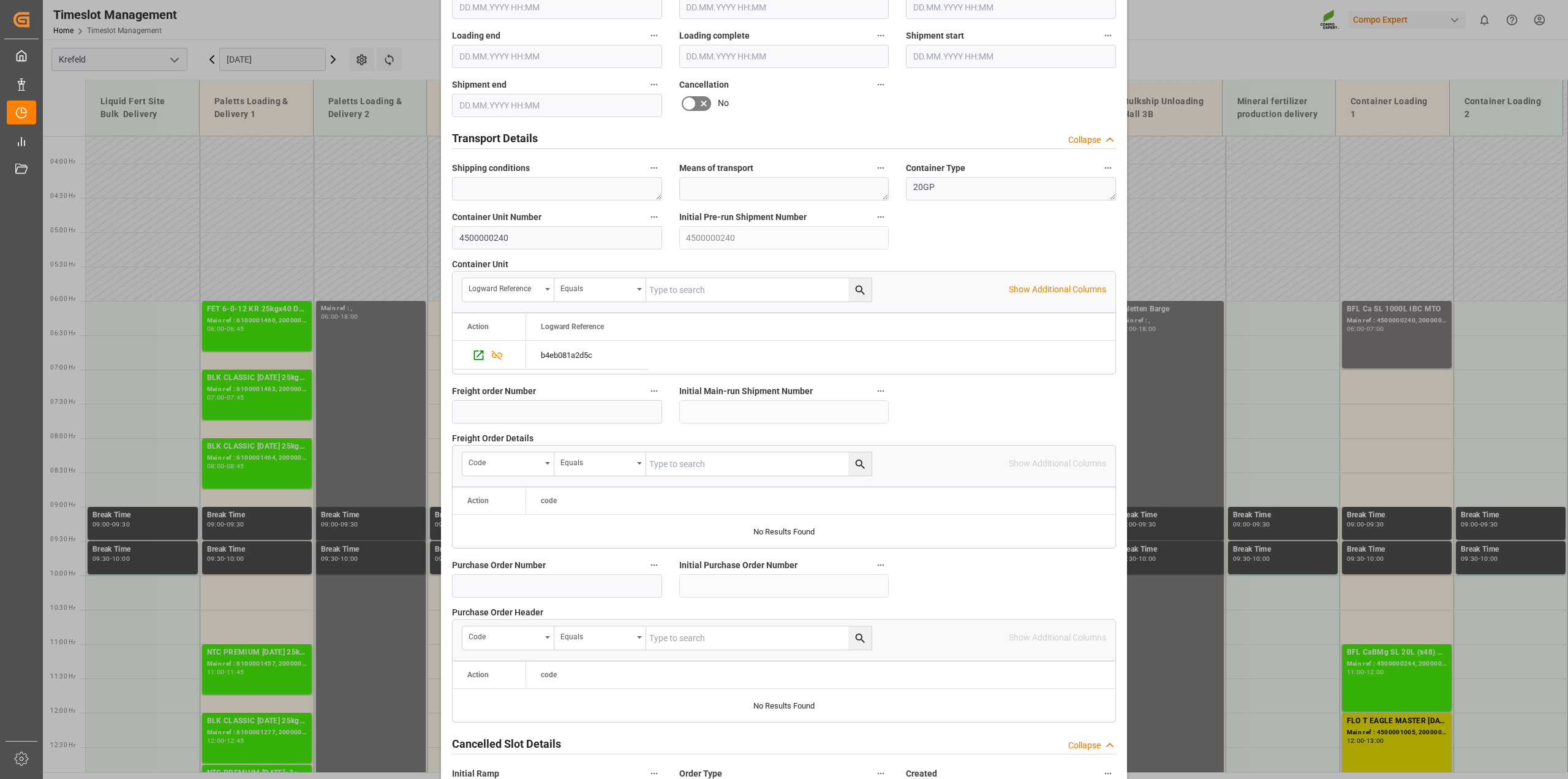
scroll to position [924, 0]
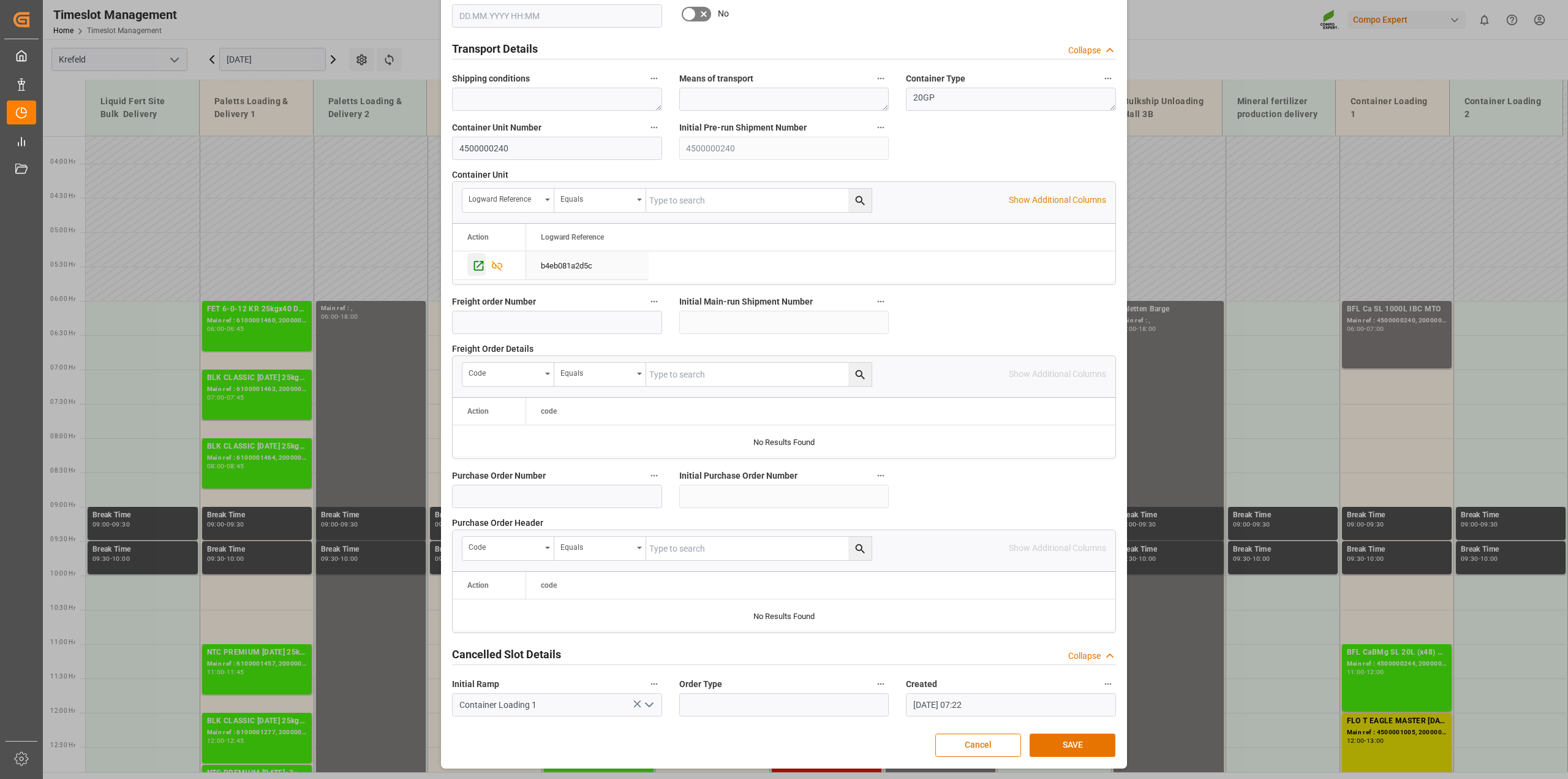
click at [476, 267] on icon "Press SPACE to select this row." at bounding box center [478, 265] width 13 height 13
click at [983, 748] on button "Cancel" at bounding box center [978, 745] width 86 height 23
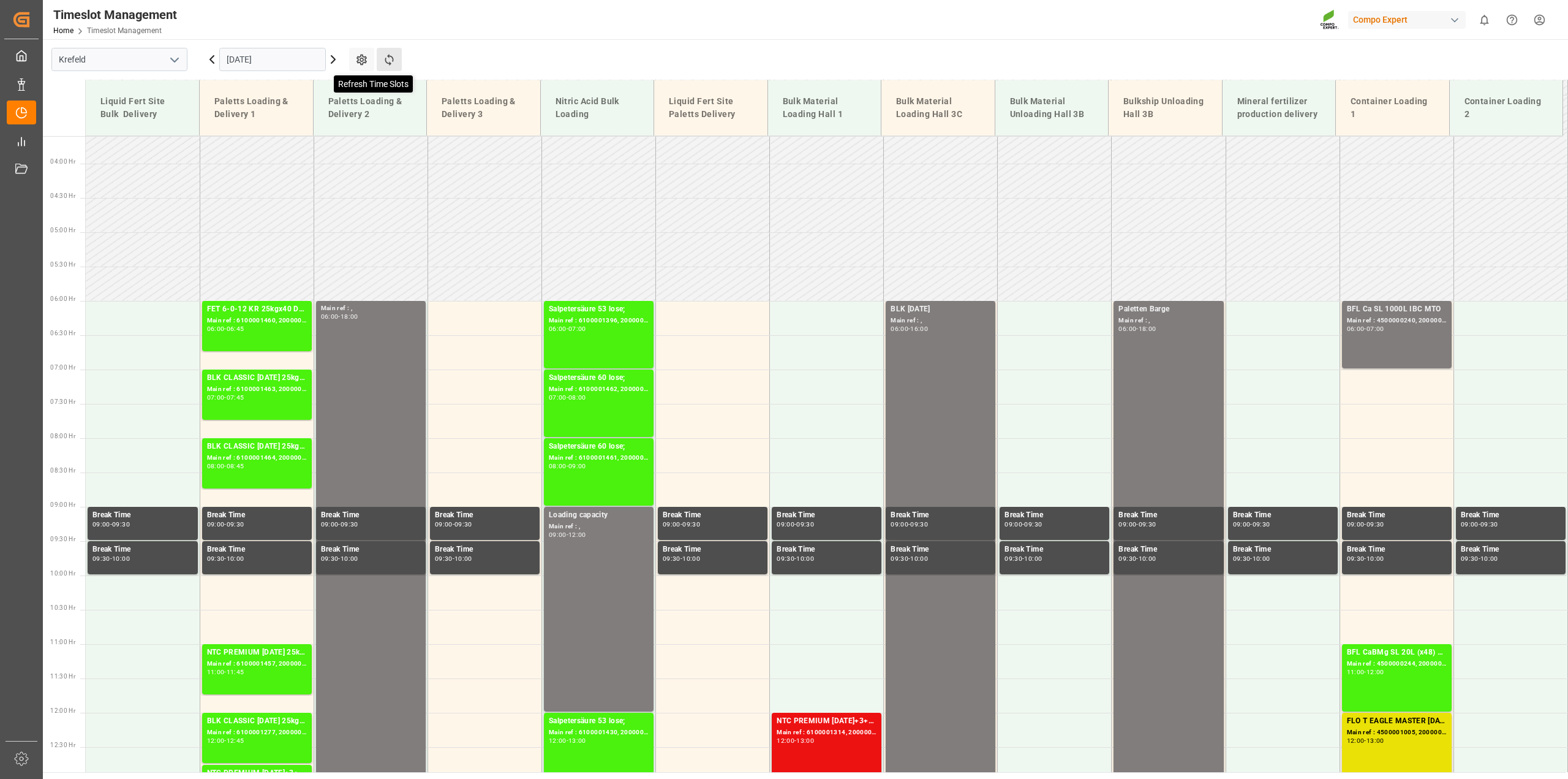
click at [395, 59] on icon at bounding box center [389, 59] width 13 height 13
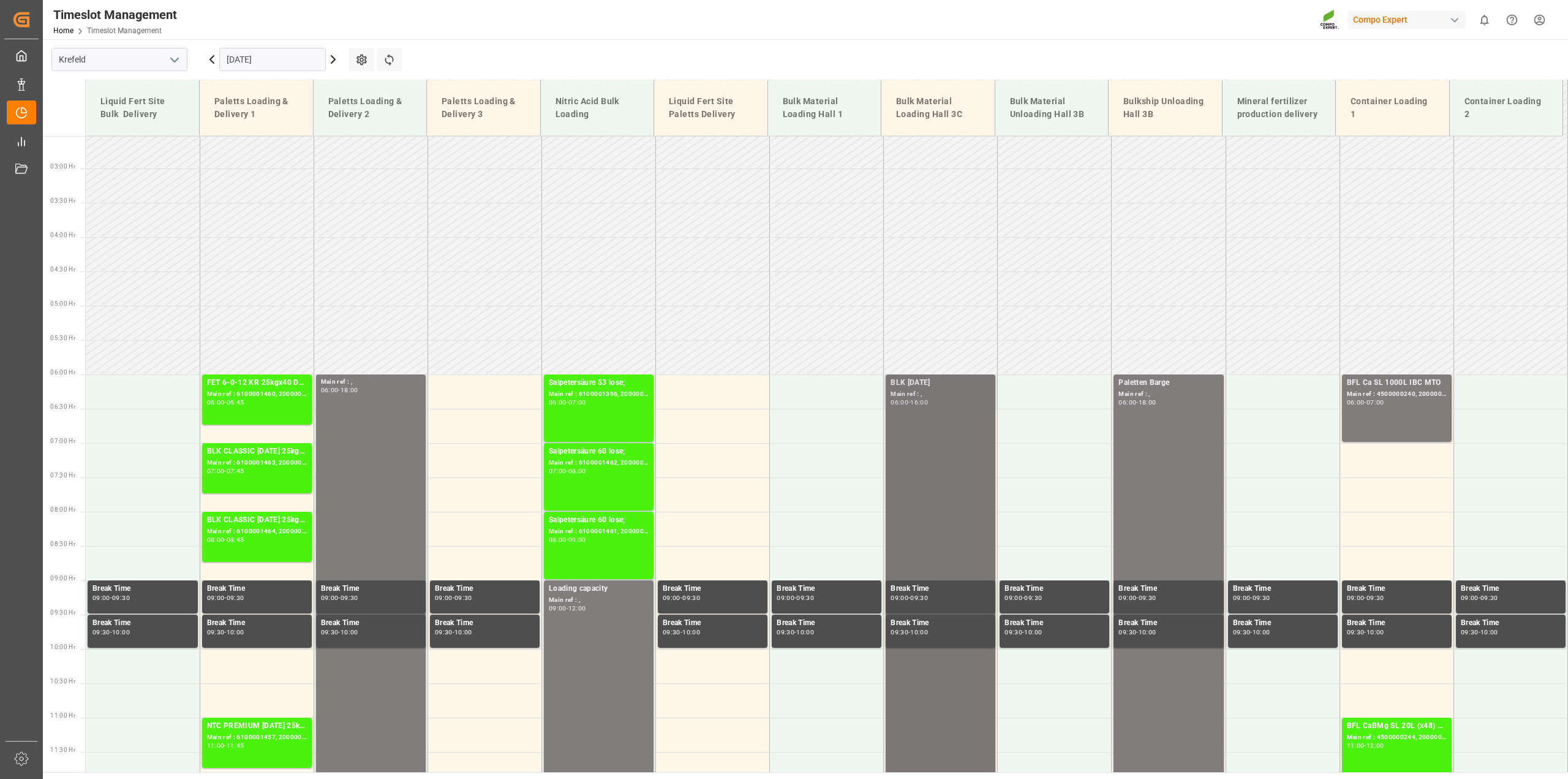
scroll to position [171, 0]
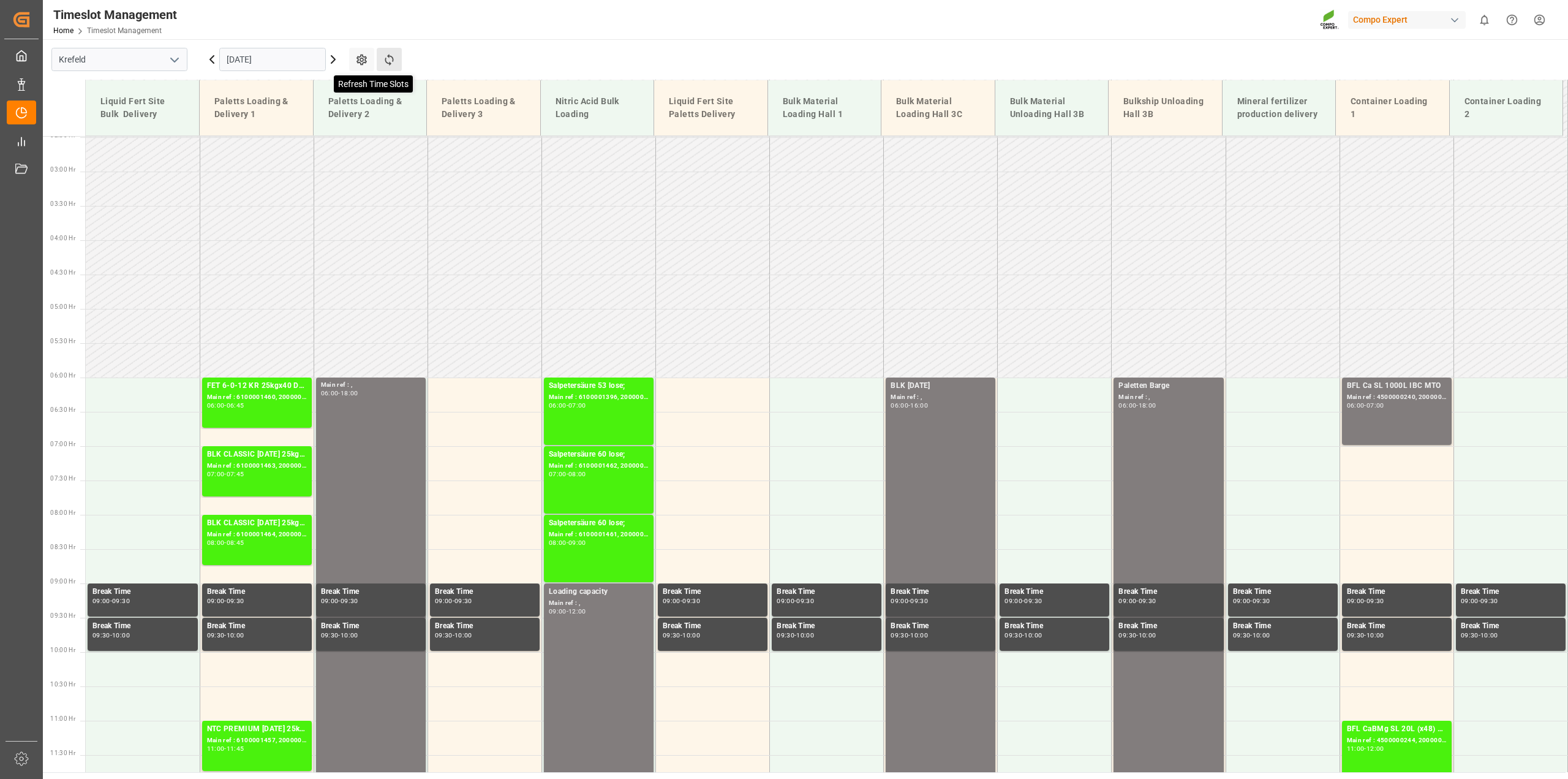
click at [395, 63] on icon at bounding box center [389, 59] width 13 height 13
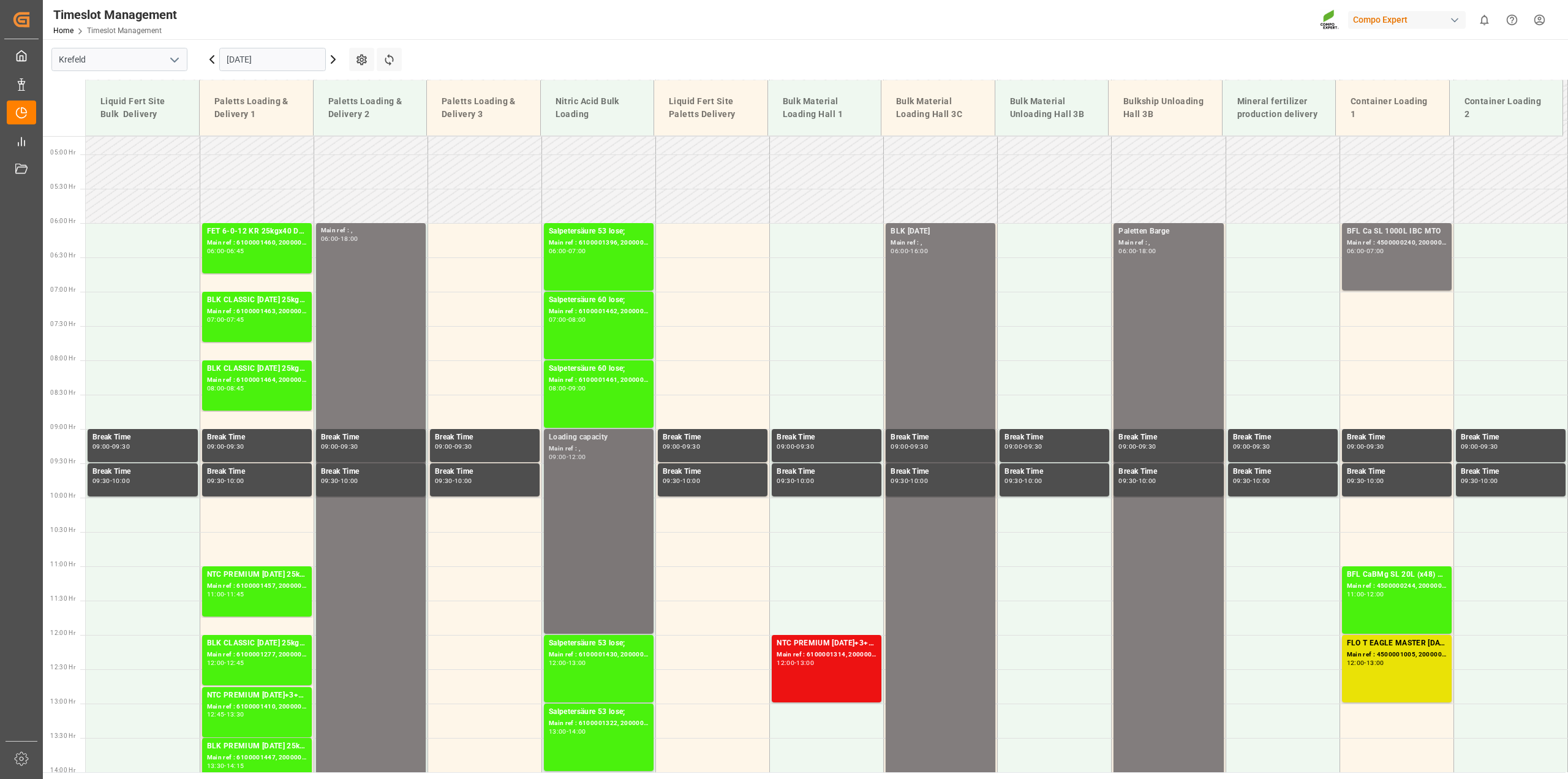
scroll to position [324, 0]
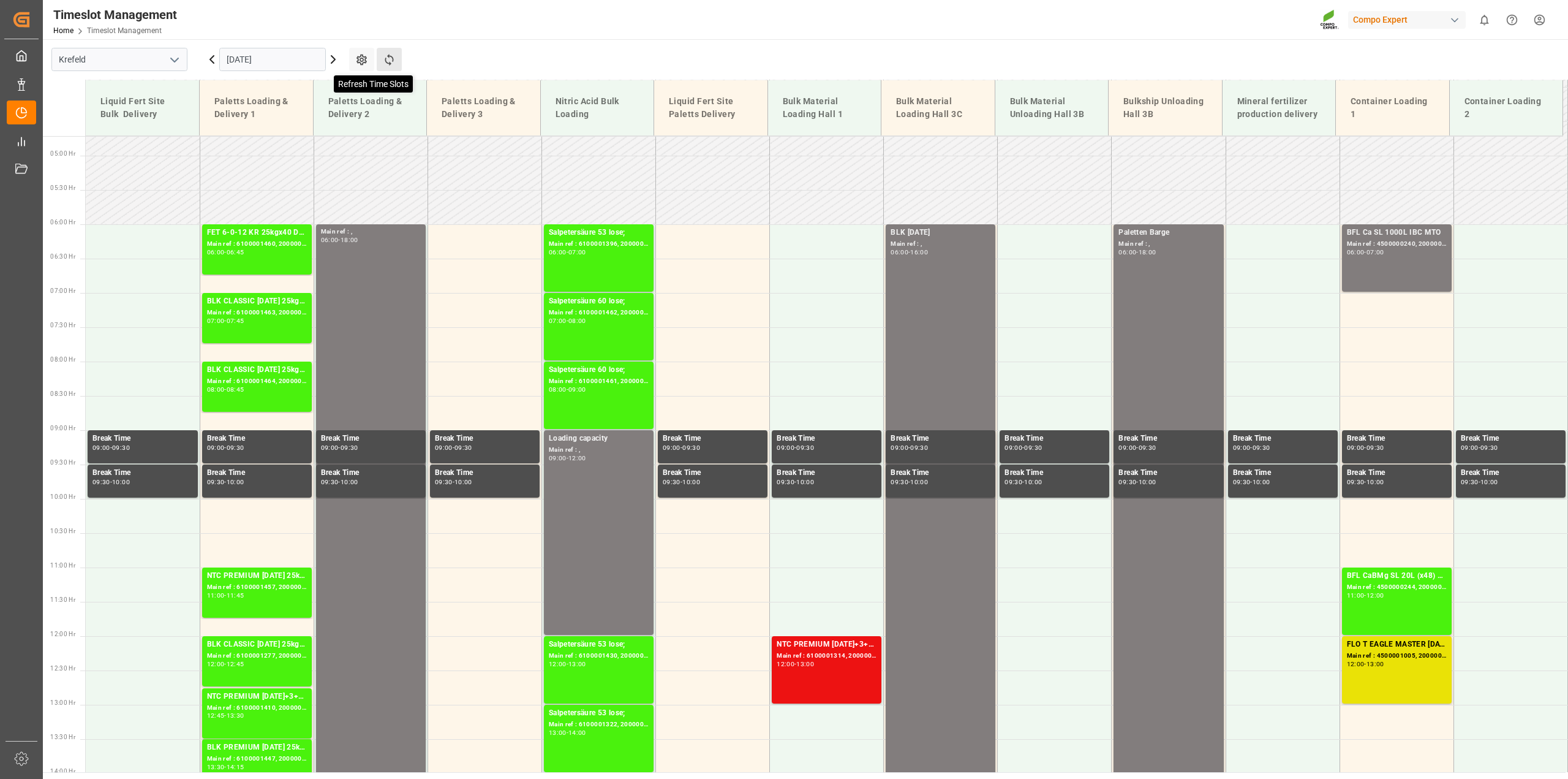
click at [387, 63] on icon at bounding box center [389, 59] width 9 height 12
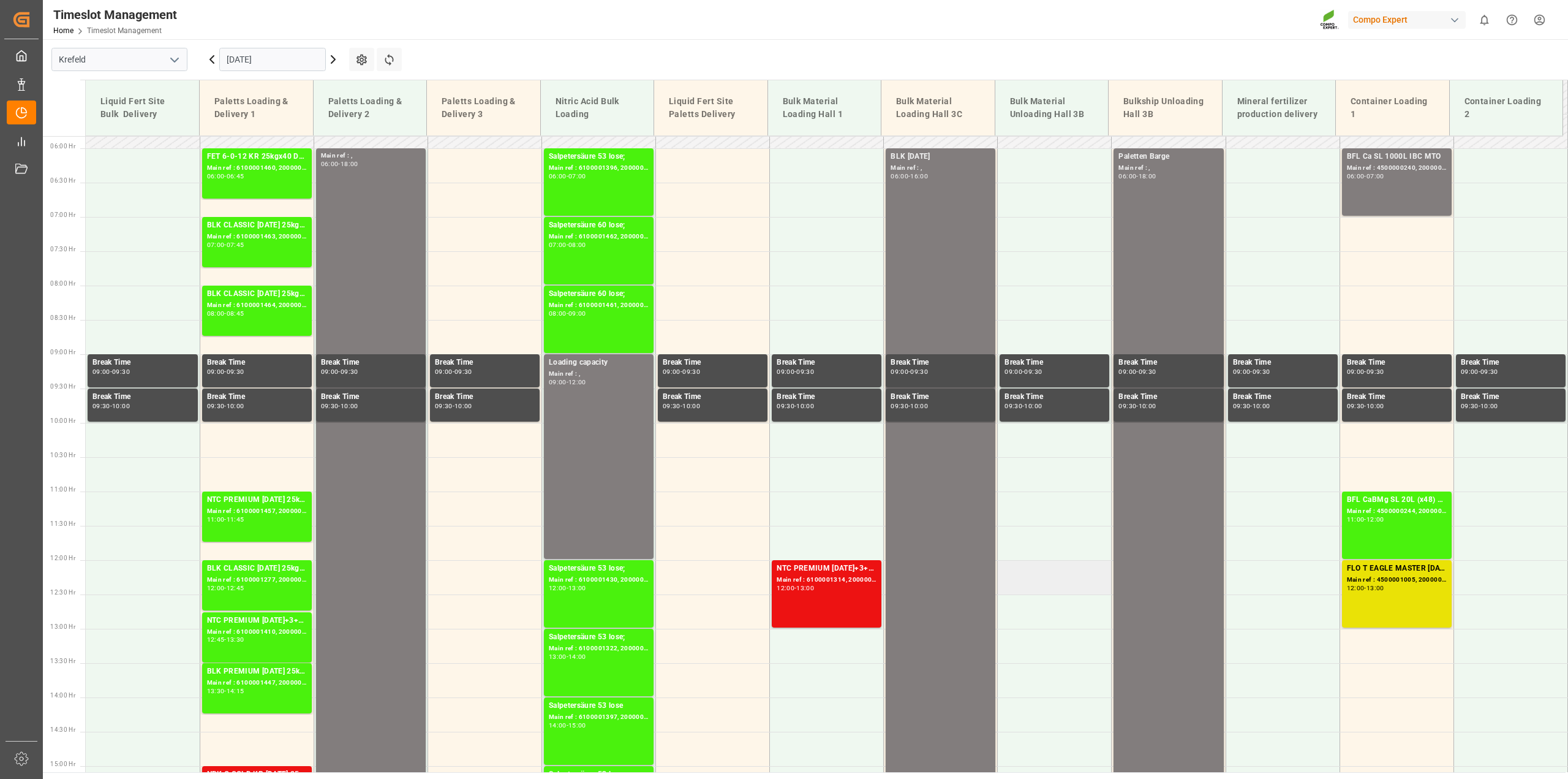
scroll to position [247, 0]
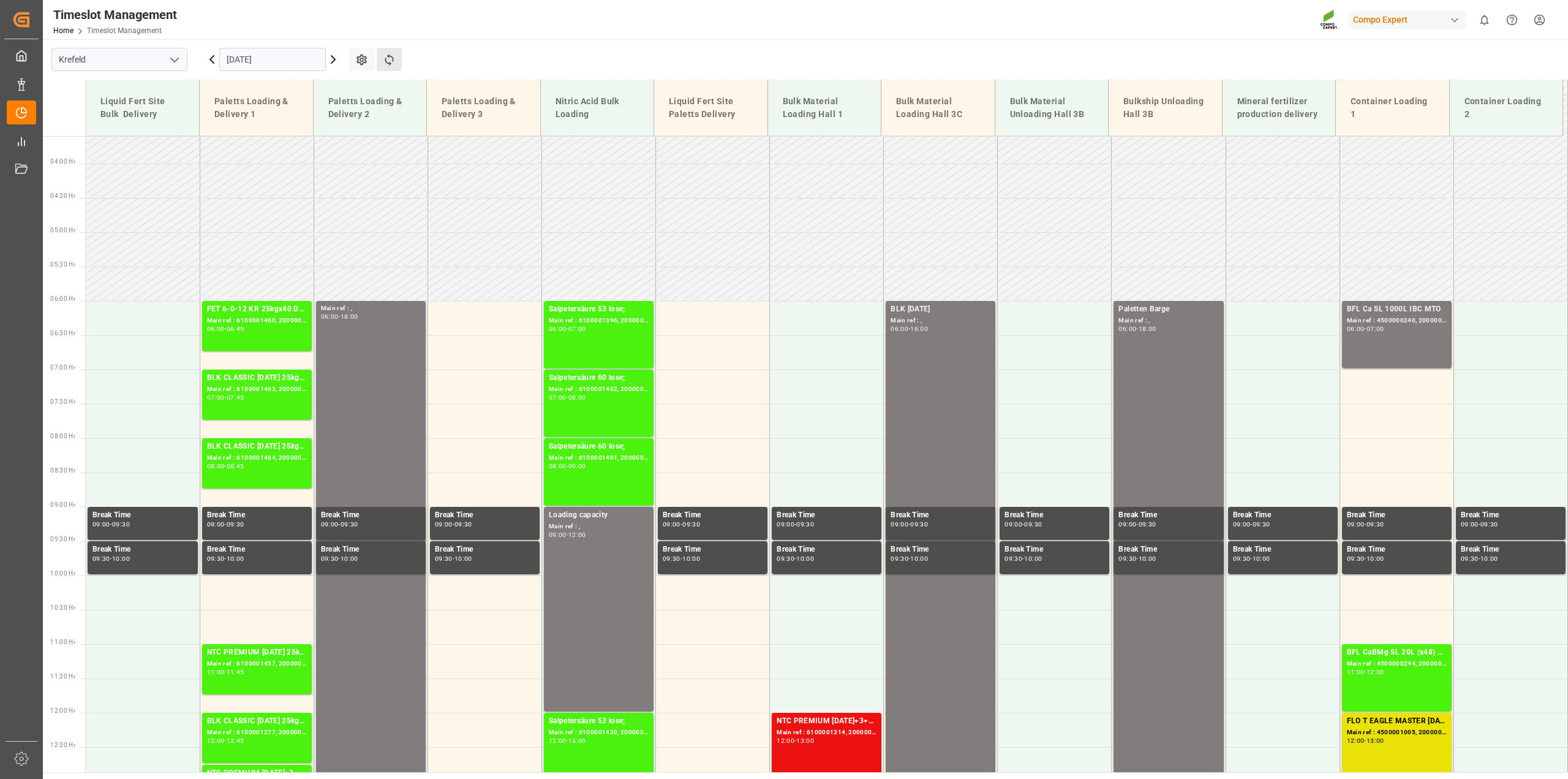
click at [395, 52] on button "Refresh Time Slots" at bounding box center [389, 59] width 25 height 23
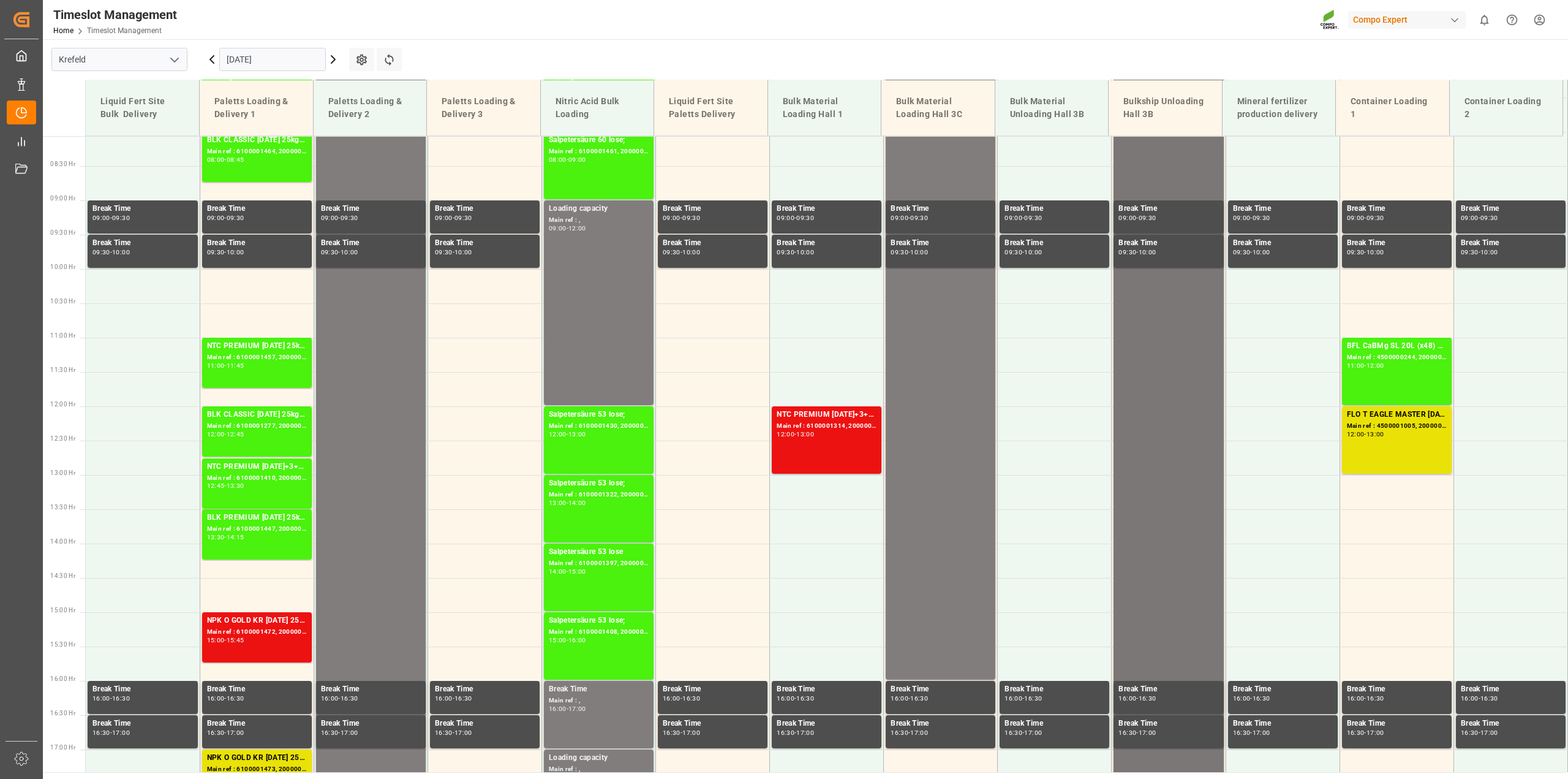
scroll to position [94, 0]
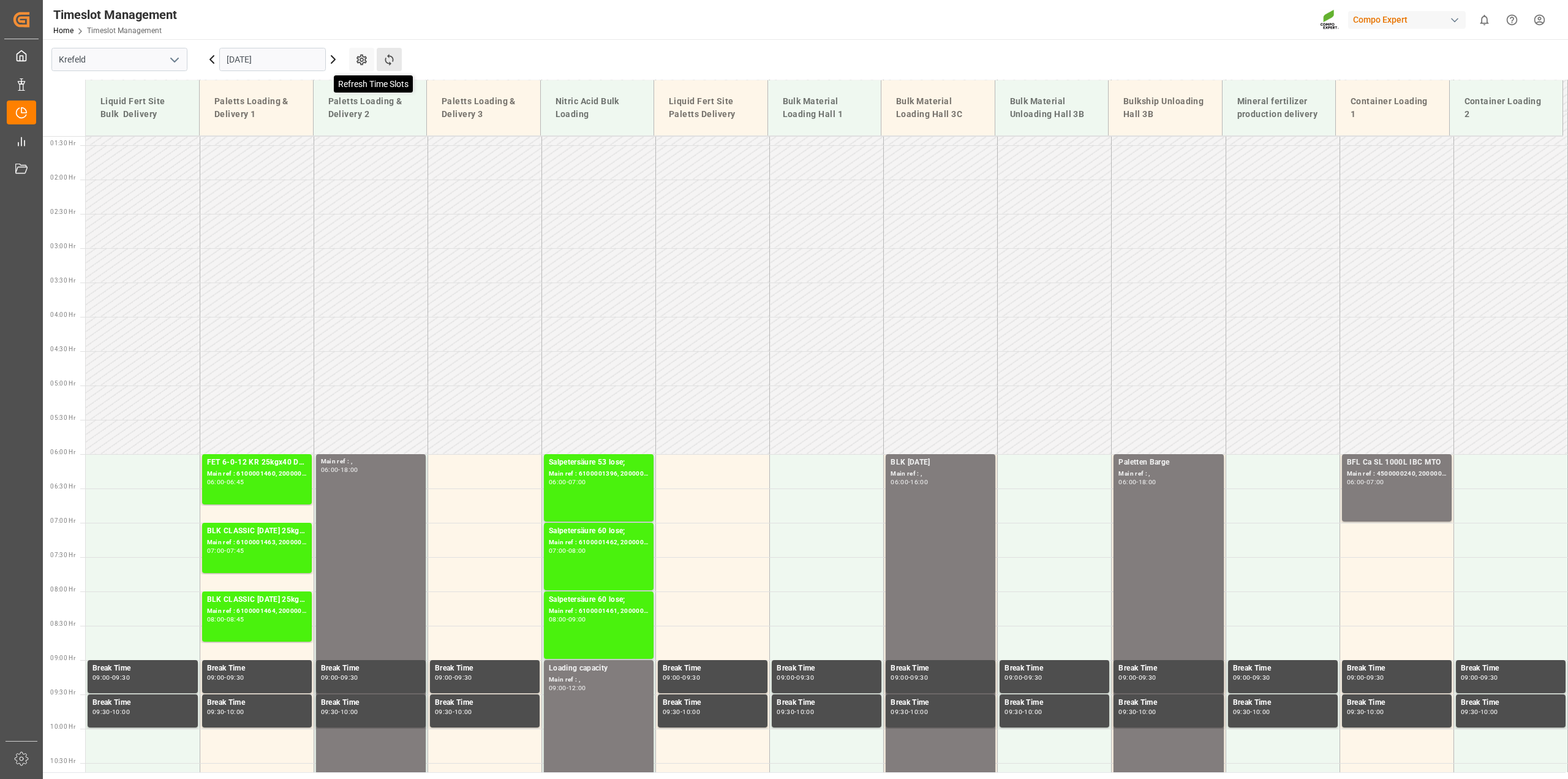
click at [394, 62] on icon at bounding box center [389, 59] width 13 height 13
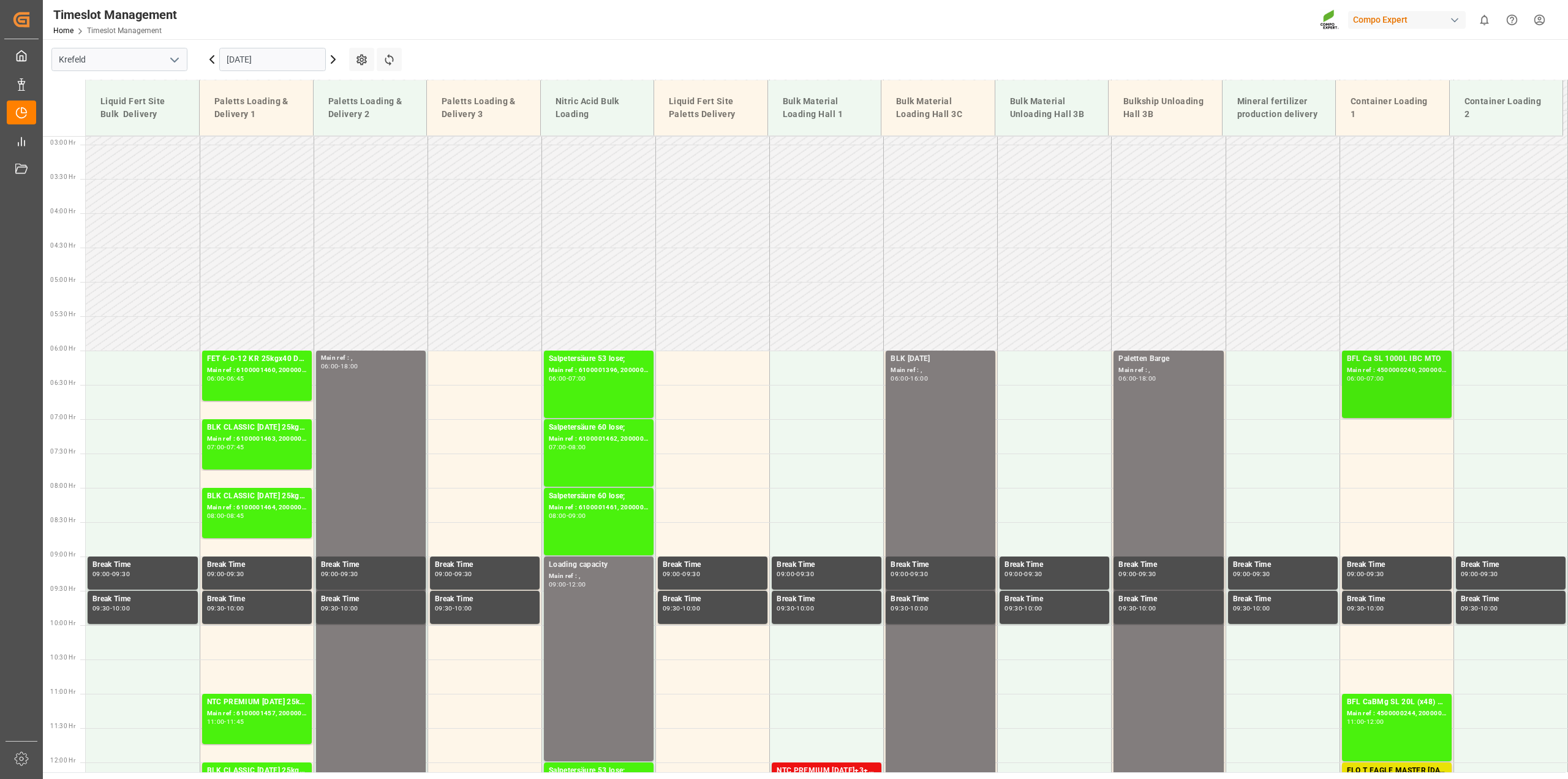
scroll to position [171, 0]
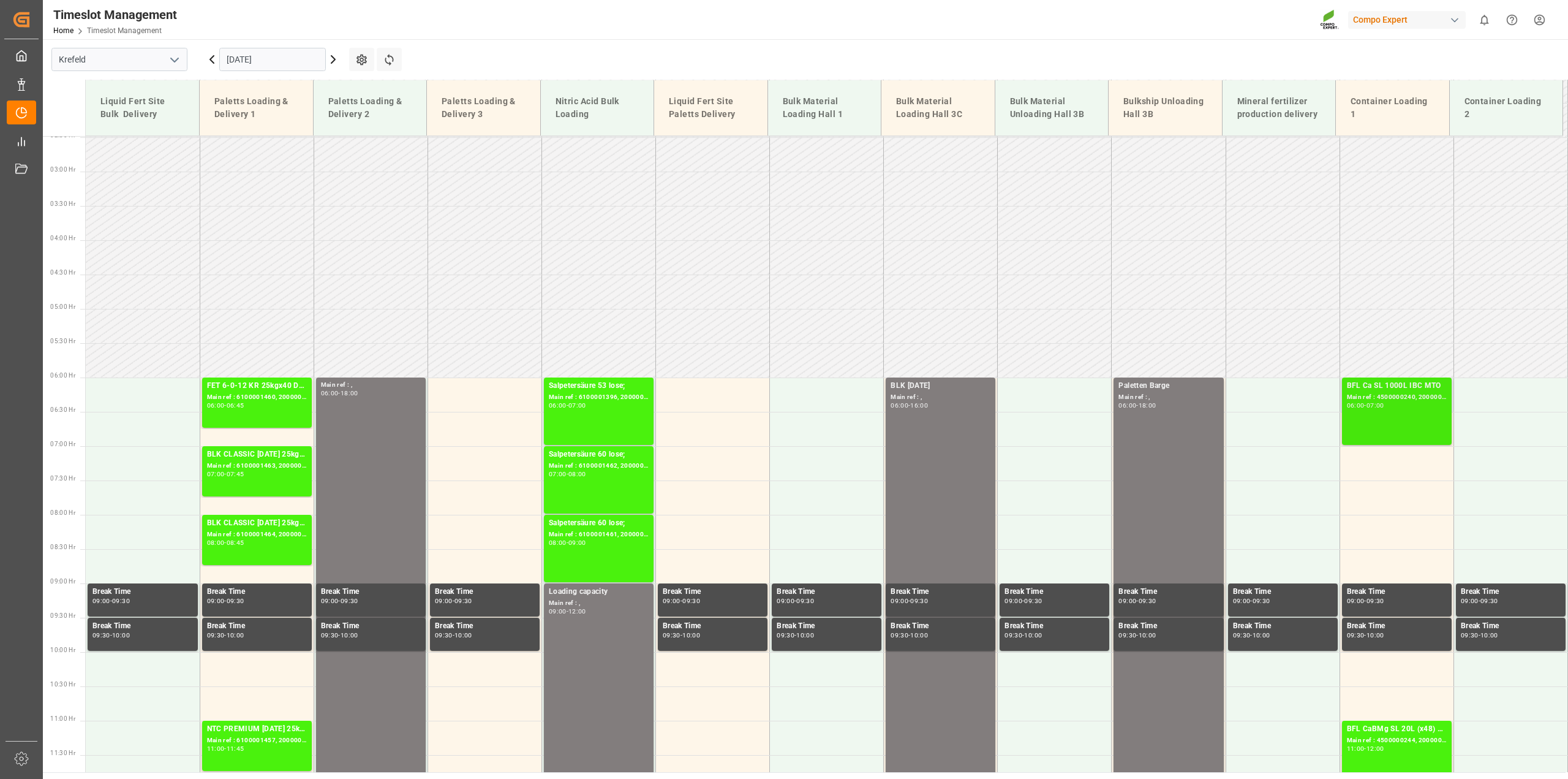
click at [1400, 397] on div "Main ref : 4500000240, 2000000190" at bounding box center [1396, 397] width 100 height 10
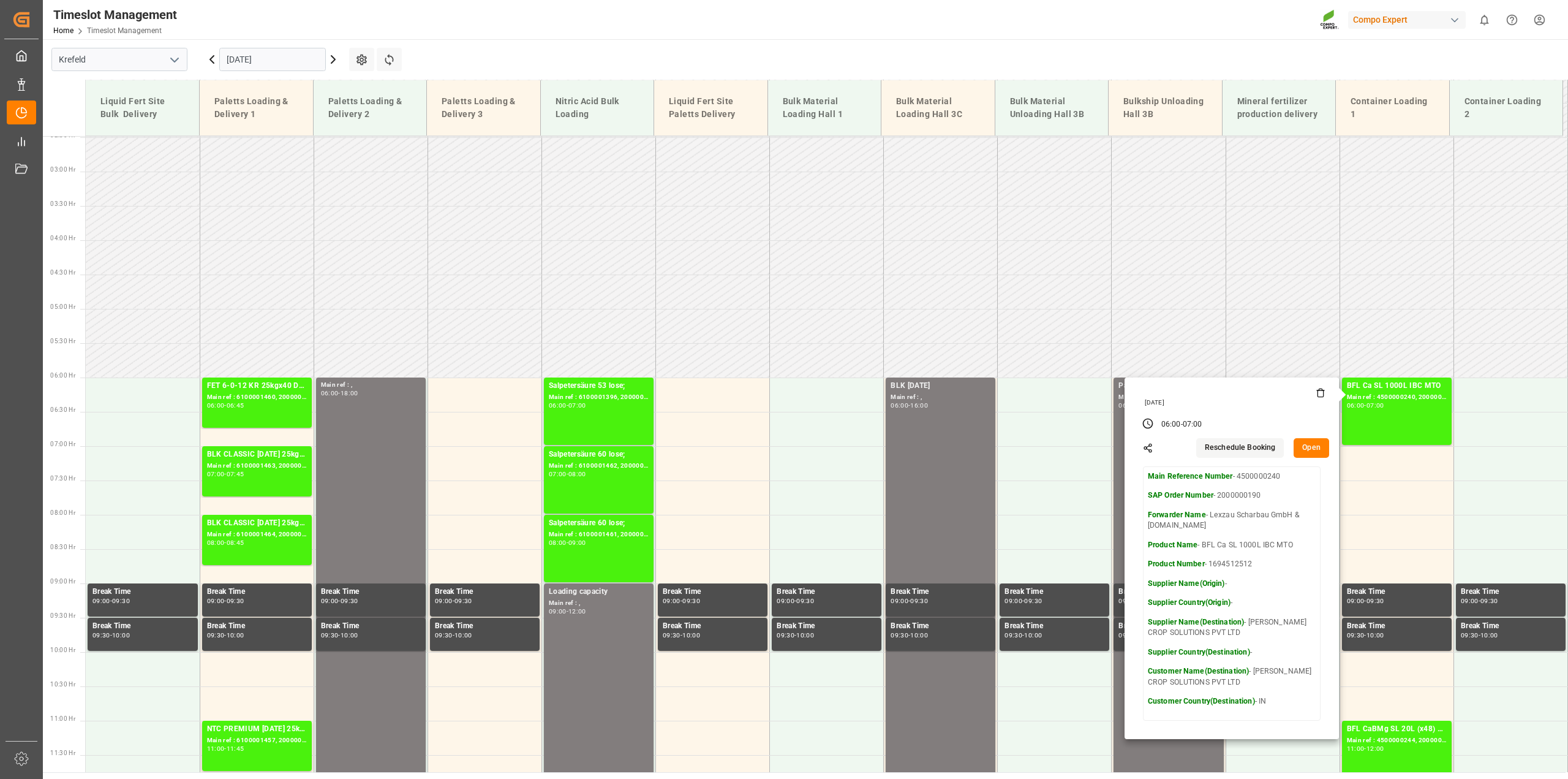
click at [1311, 449] on button "Open" at bounding box center [1311, 448] width 35 height 20
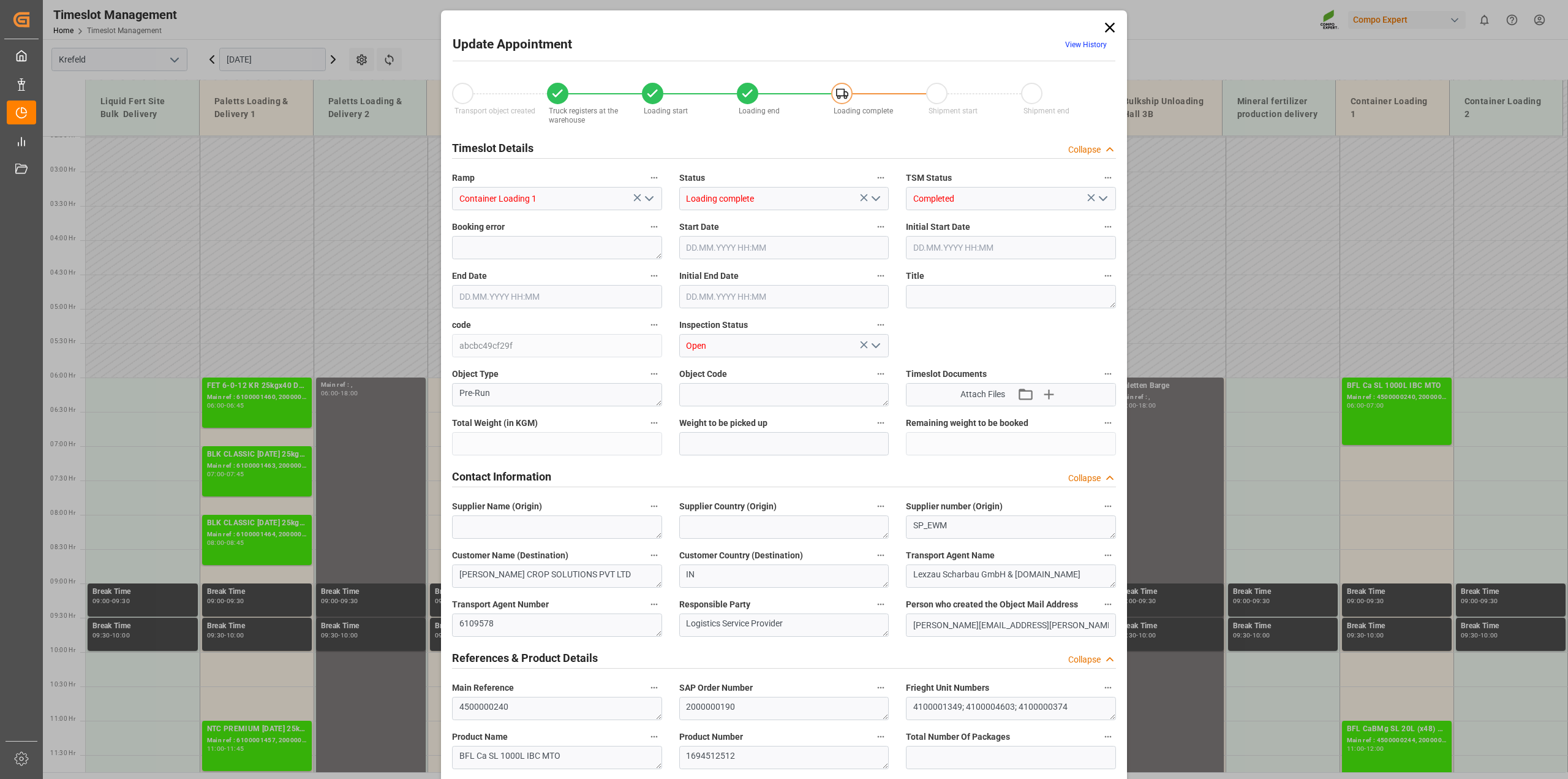
type input "81520.01"
type input "0"
type input "29.08.2025 06:00"
type input "29.08.2025 07:00"
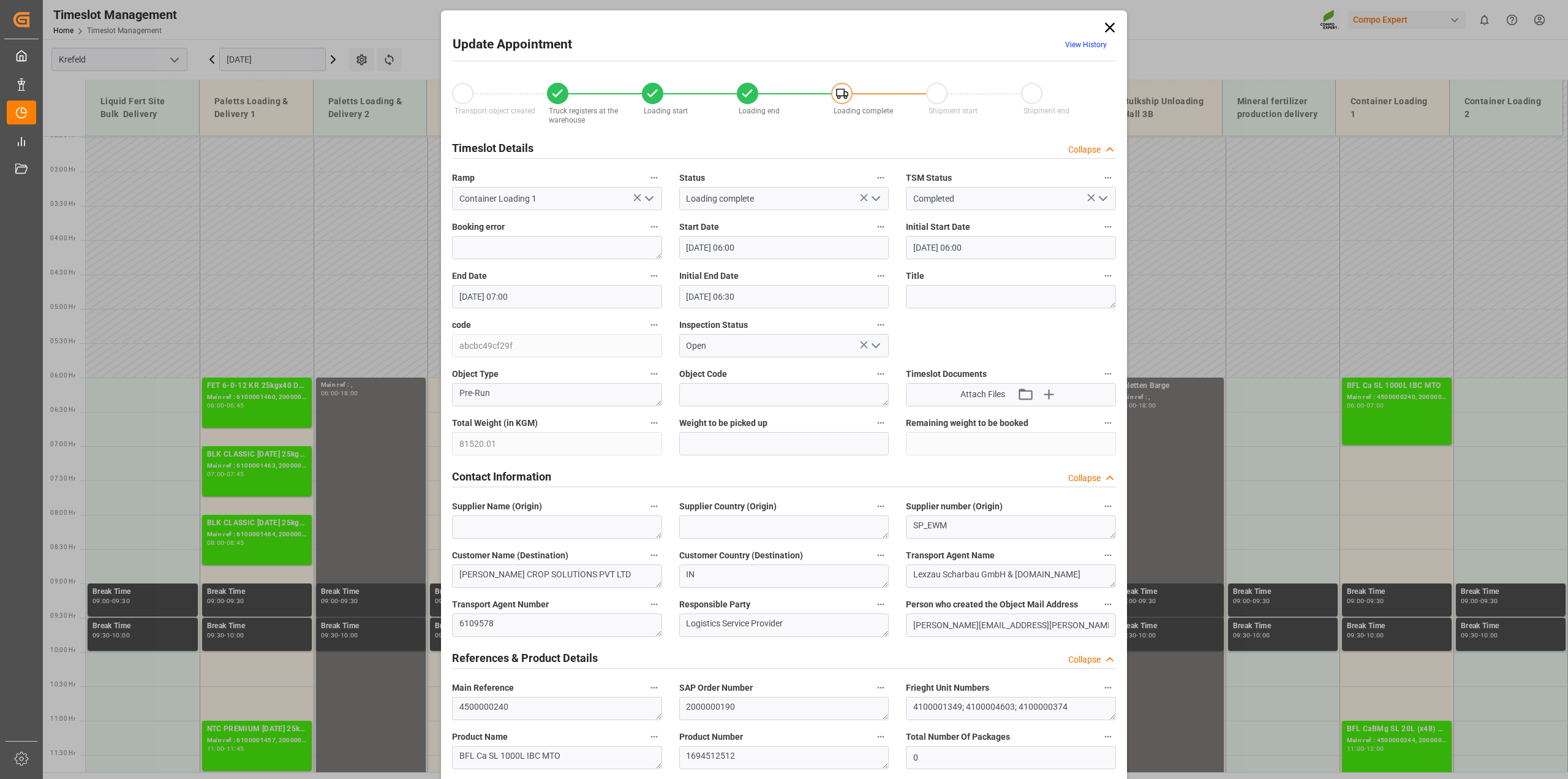
type input "29.08.2025 06:30"
type input "01.09.2025 10:23"
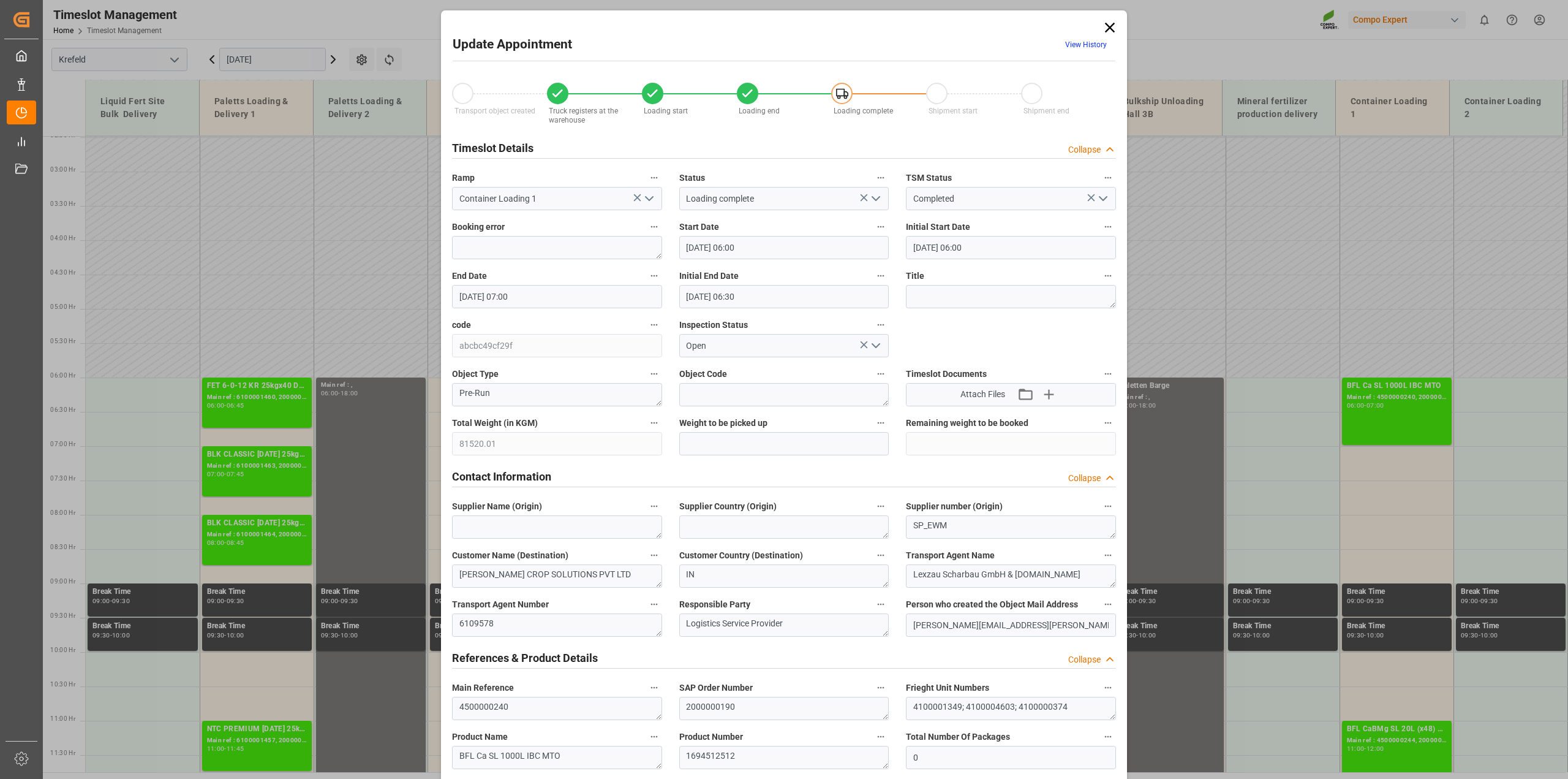
type input "15.07.2025 07:22"
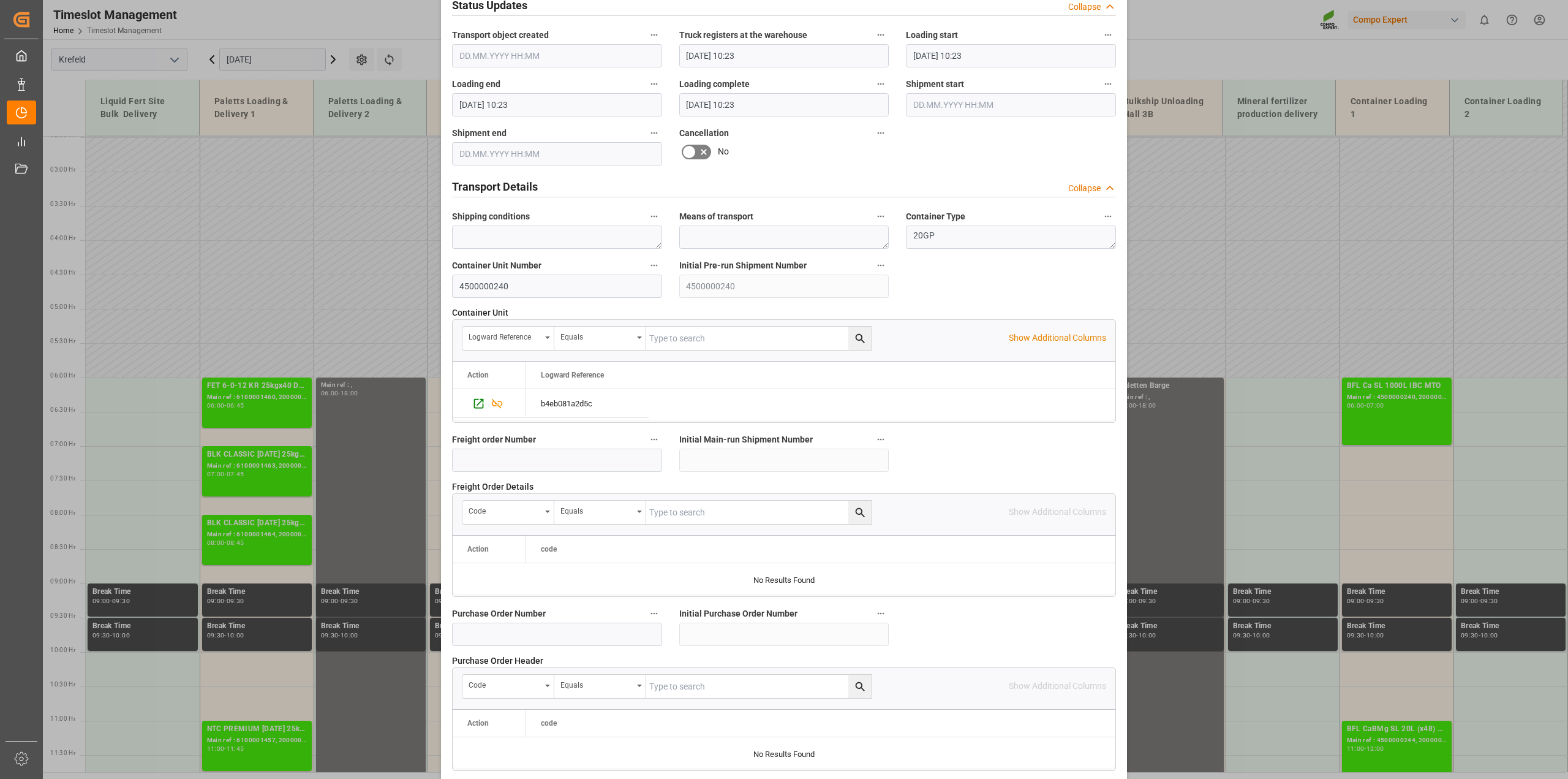
scroll to position [924, 0]
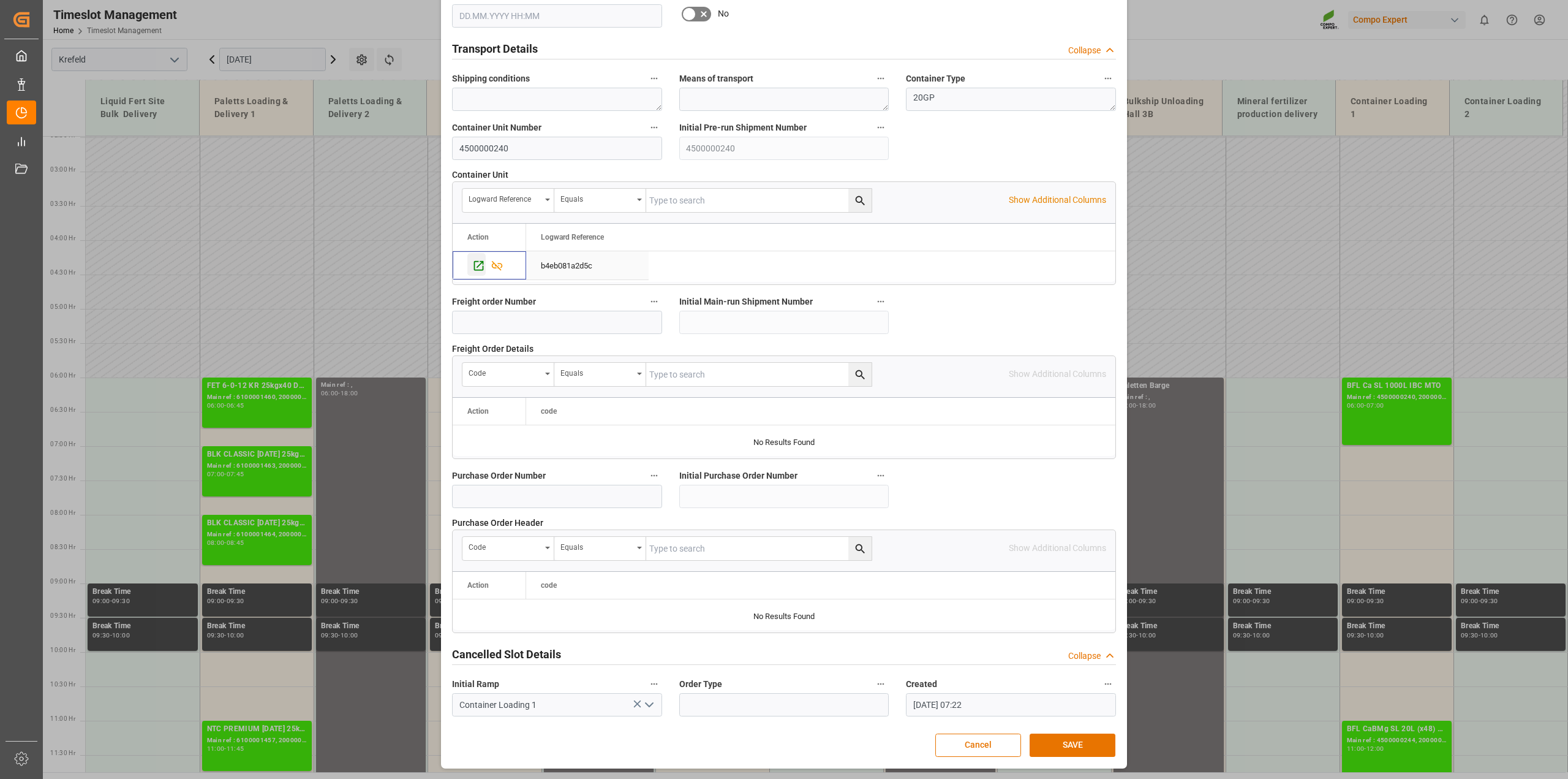
click at [474, 265] on icon "Press SPACE to select this row." at bounding box center [479, 265] width 10 height 10
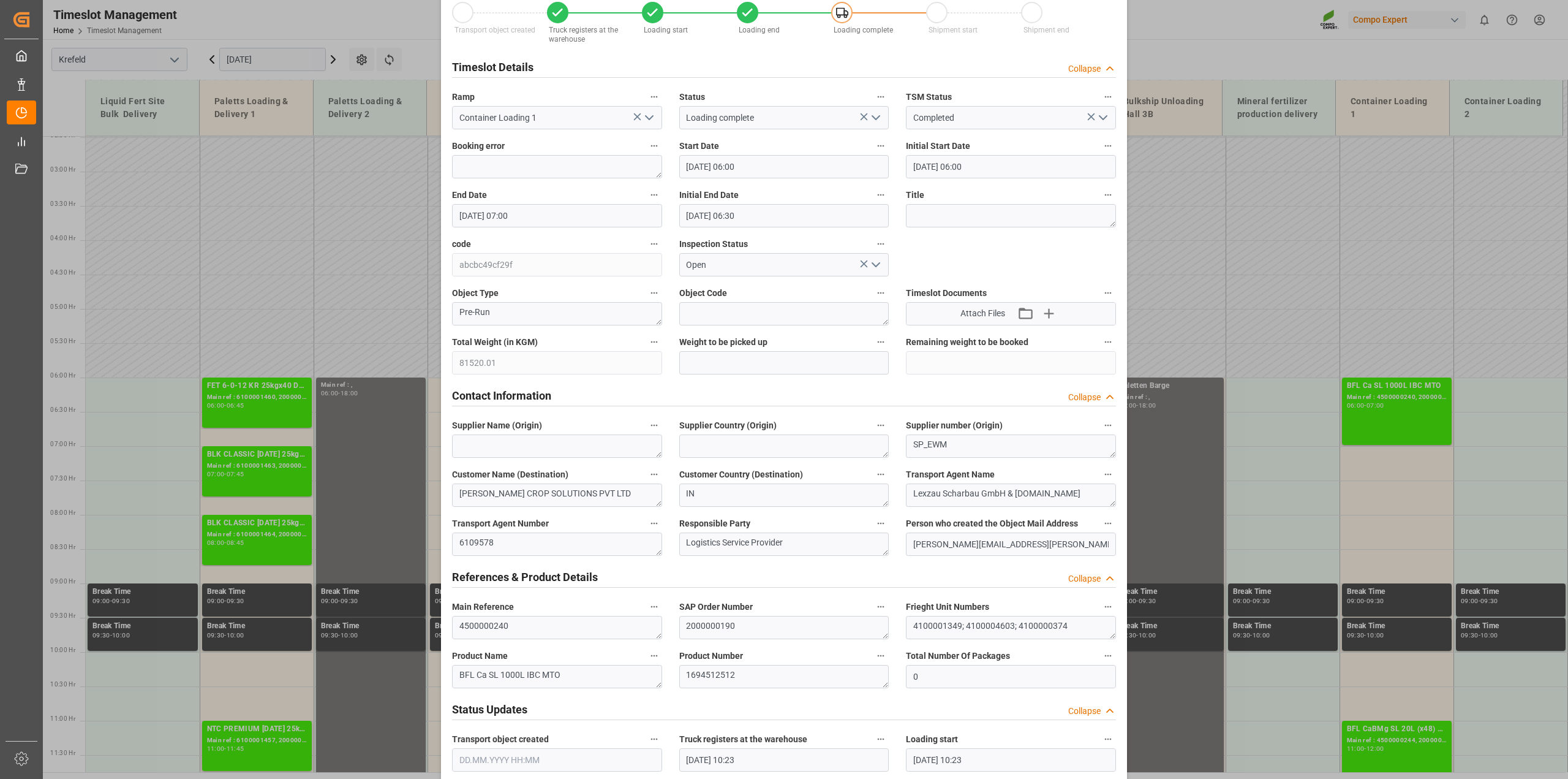
scroll to position [0, 0]
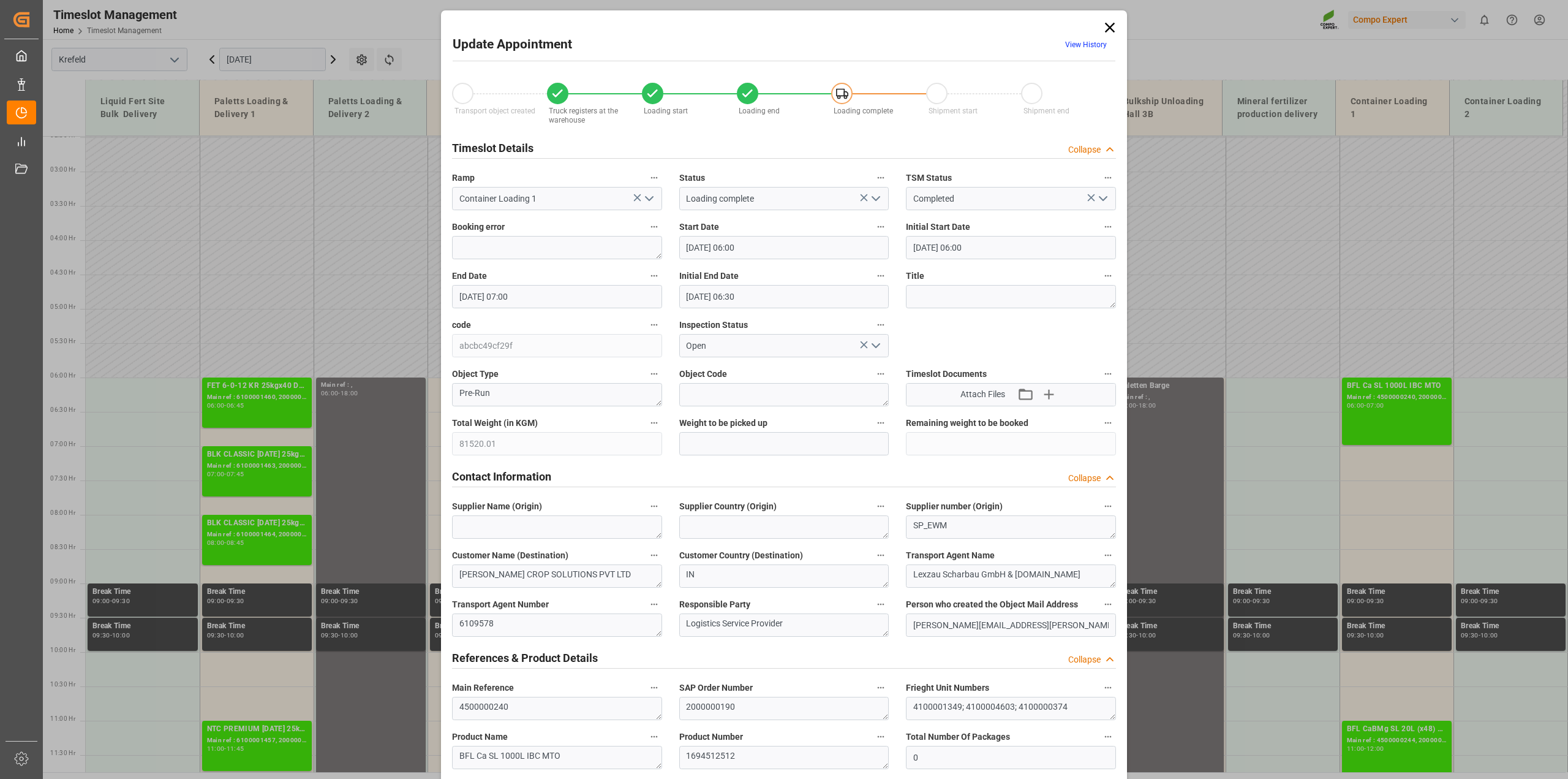
click at [1106, 27] on icon at bounding box center [1109, 27] width 10 height 10
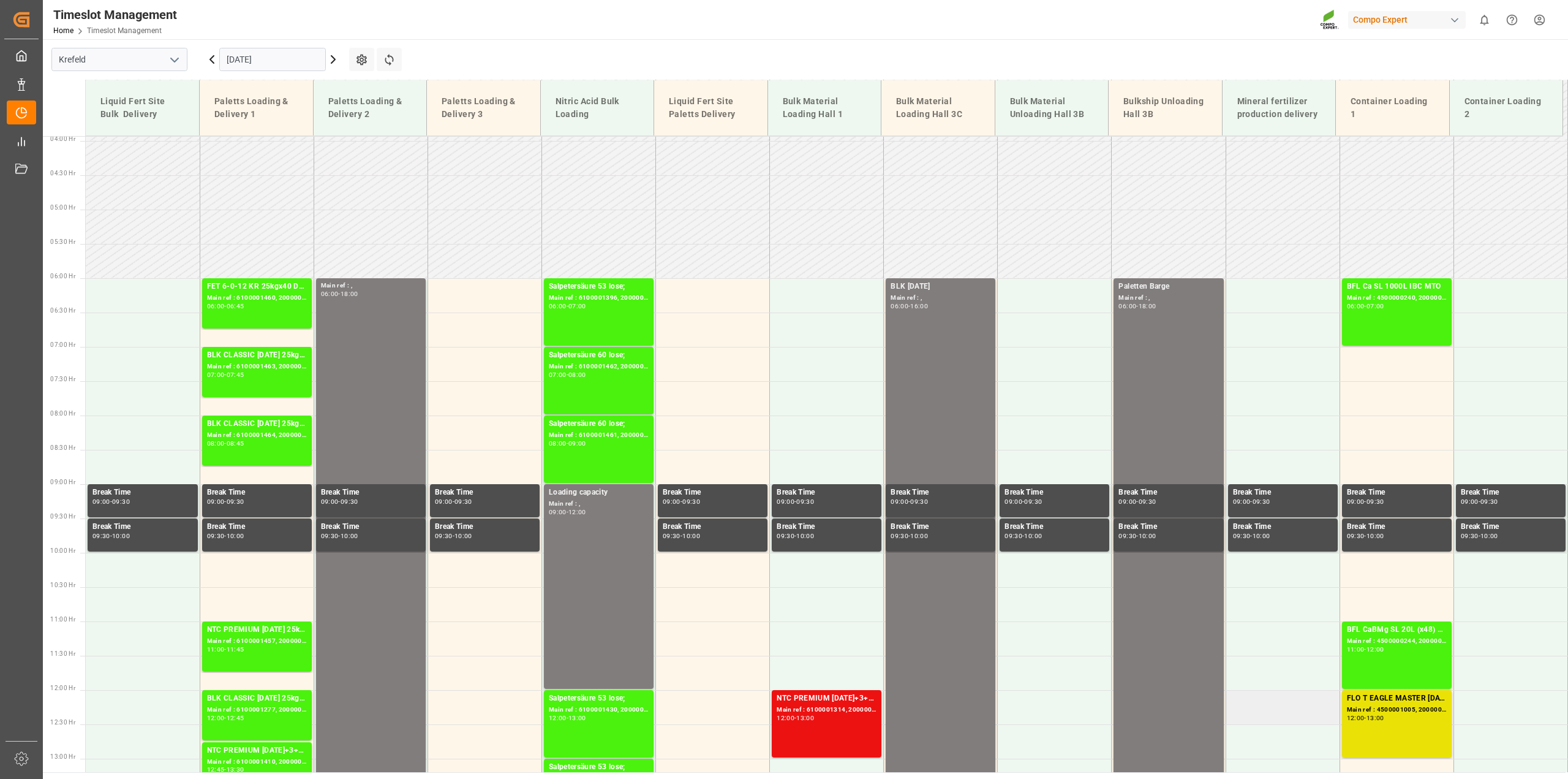
scroll to position [400, 0]
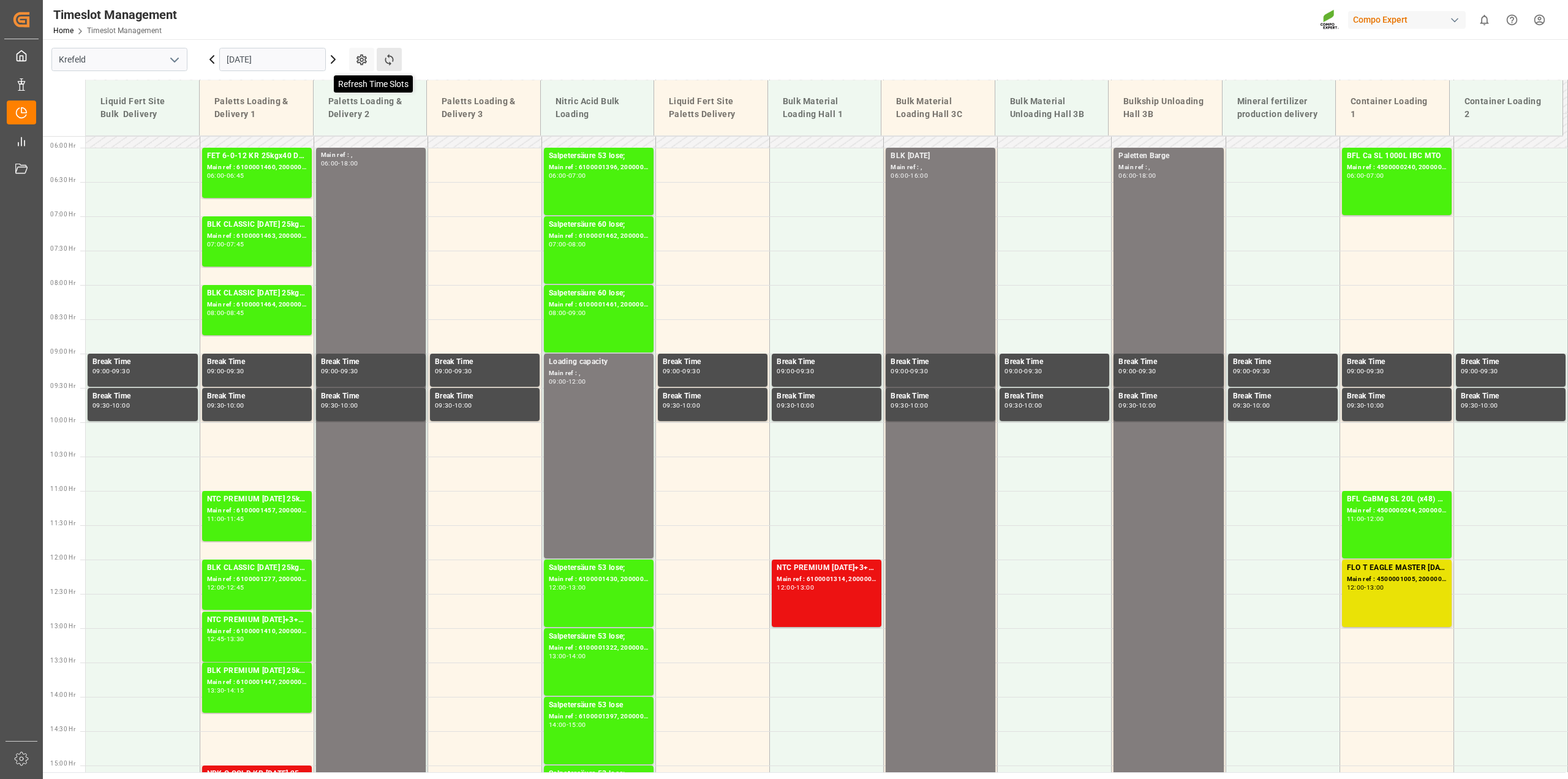
click at [393, 61] on icon at bounding box center [389, 59] width 9 height 12
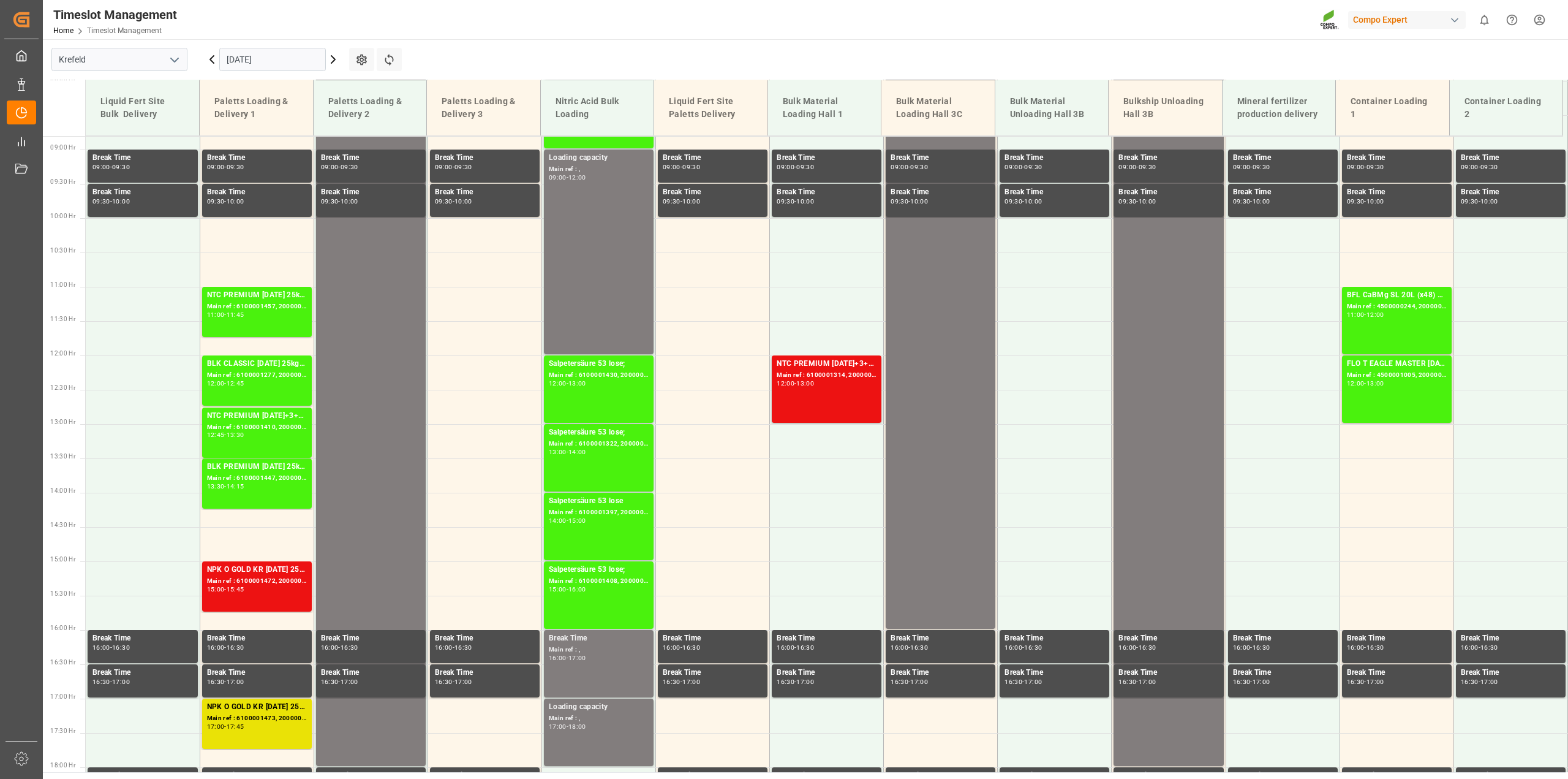
scroll to position [623, 0]
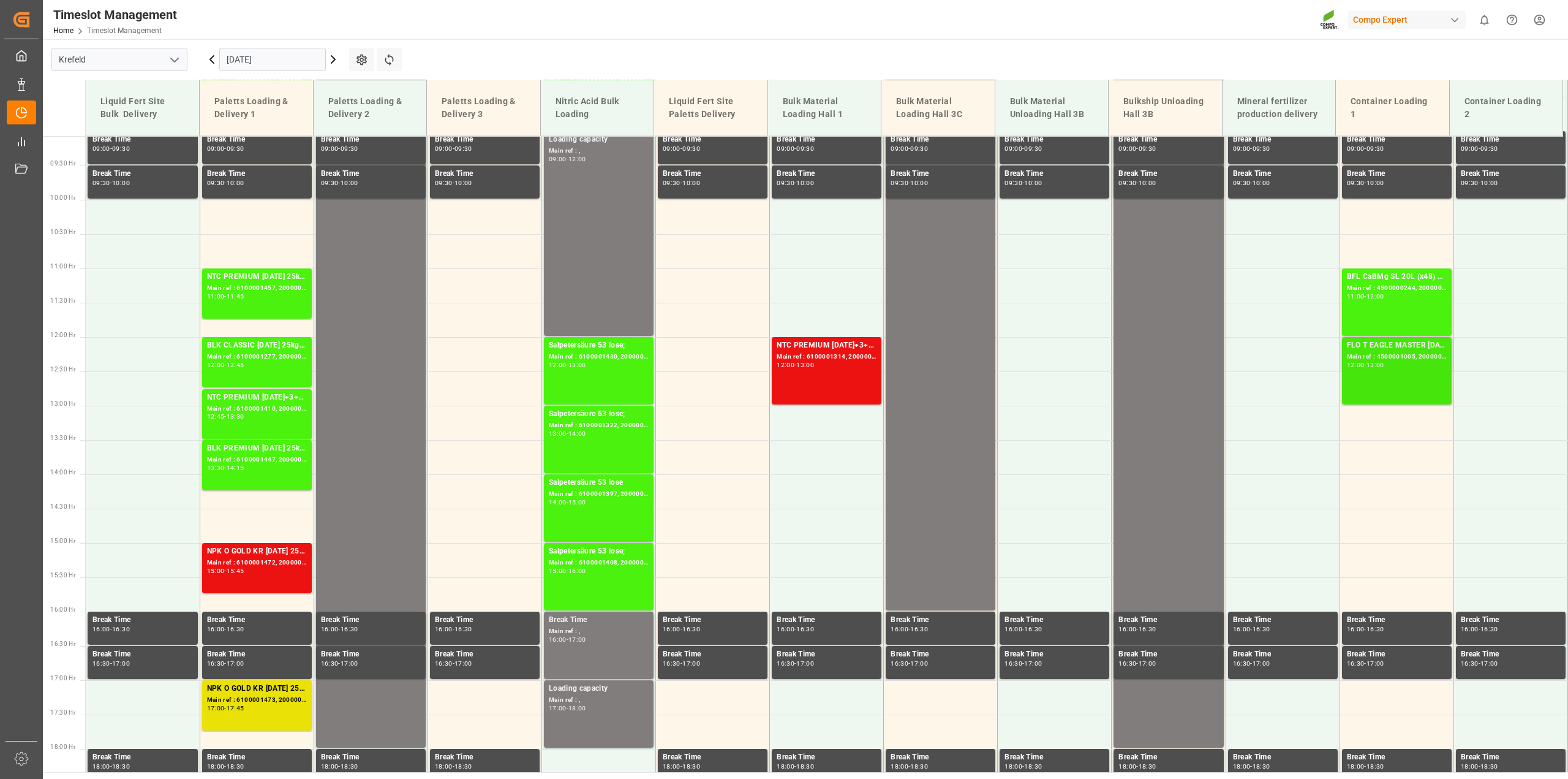
click at [1347, 385] on div "FLO T EAGLE MASTER 19-5-10 25kg(x42) INTFLO T EAGLE K 12-0-24 25kg (x40) INT Ma…" at bounding box center [1396, 370] width 100 height 63
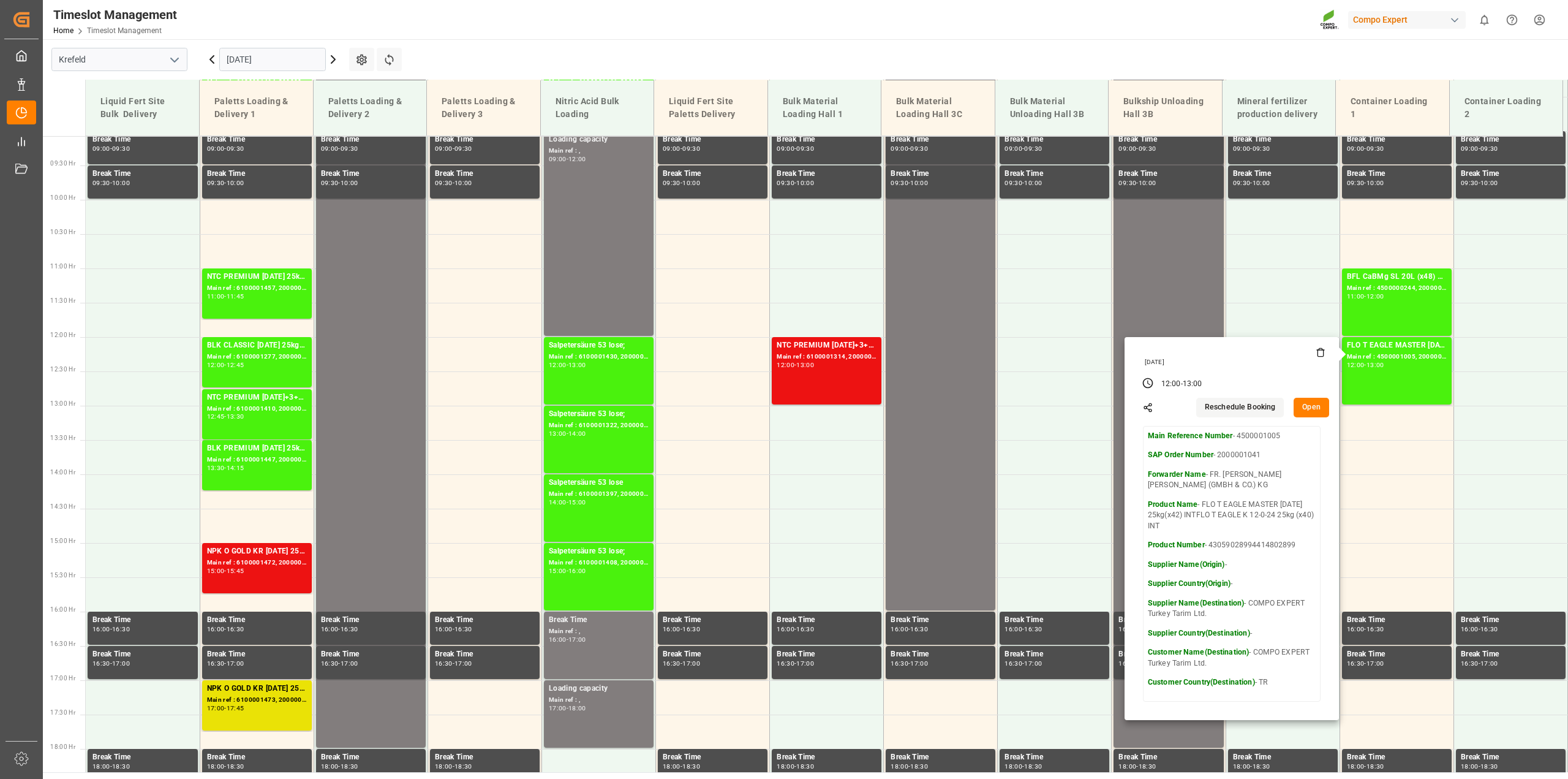
click at [1300, 405] on button "Open" at bounding box center [1311, 407] width 35 height 20
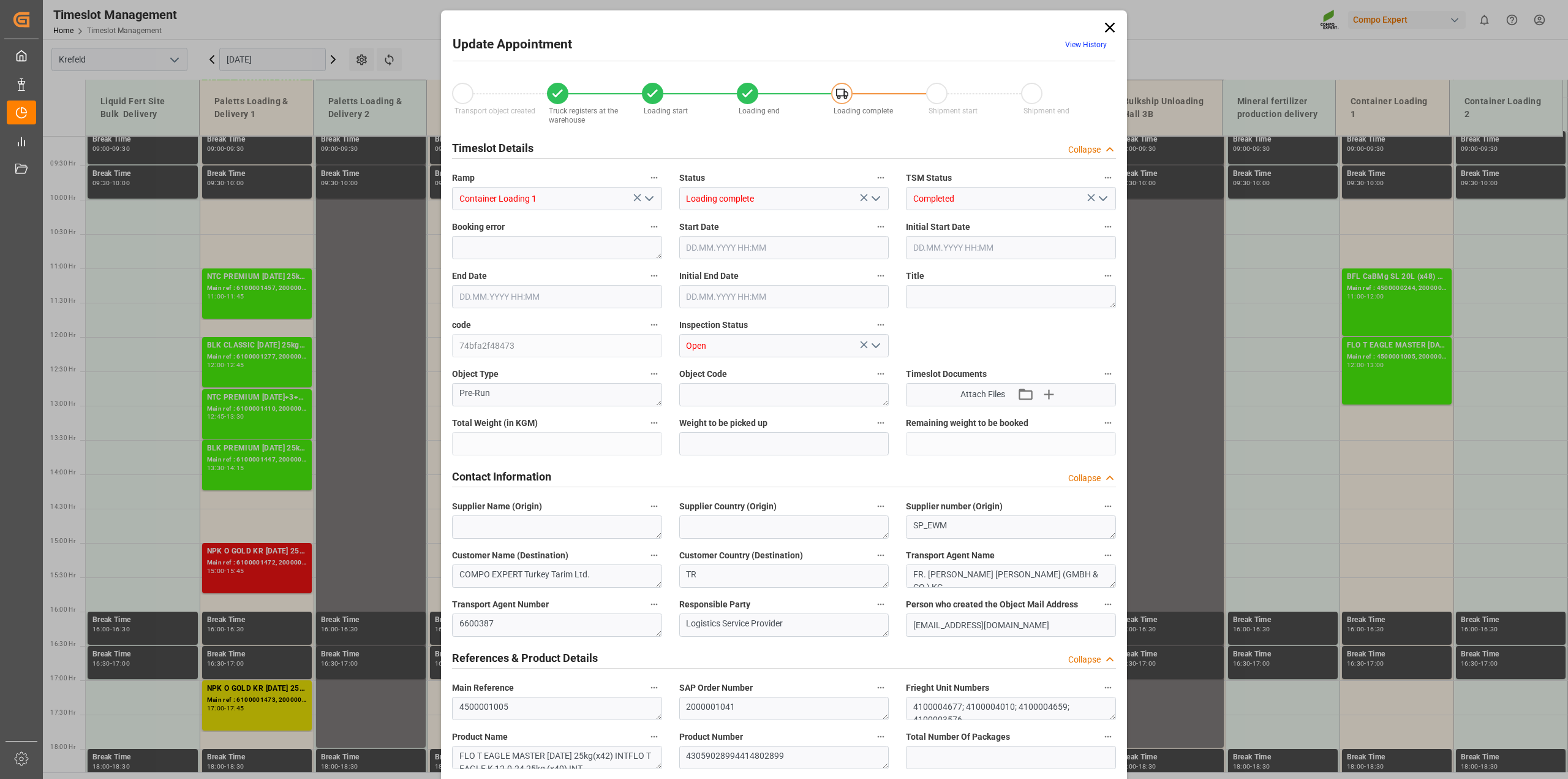
type input "65126.04"
type input "0"
type input "29.08.2025 12:00"
type input "29.08.2025 13:00"
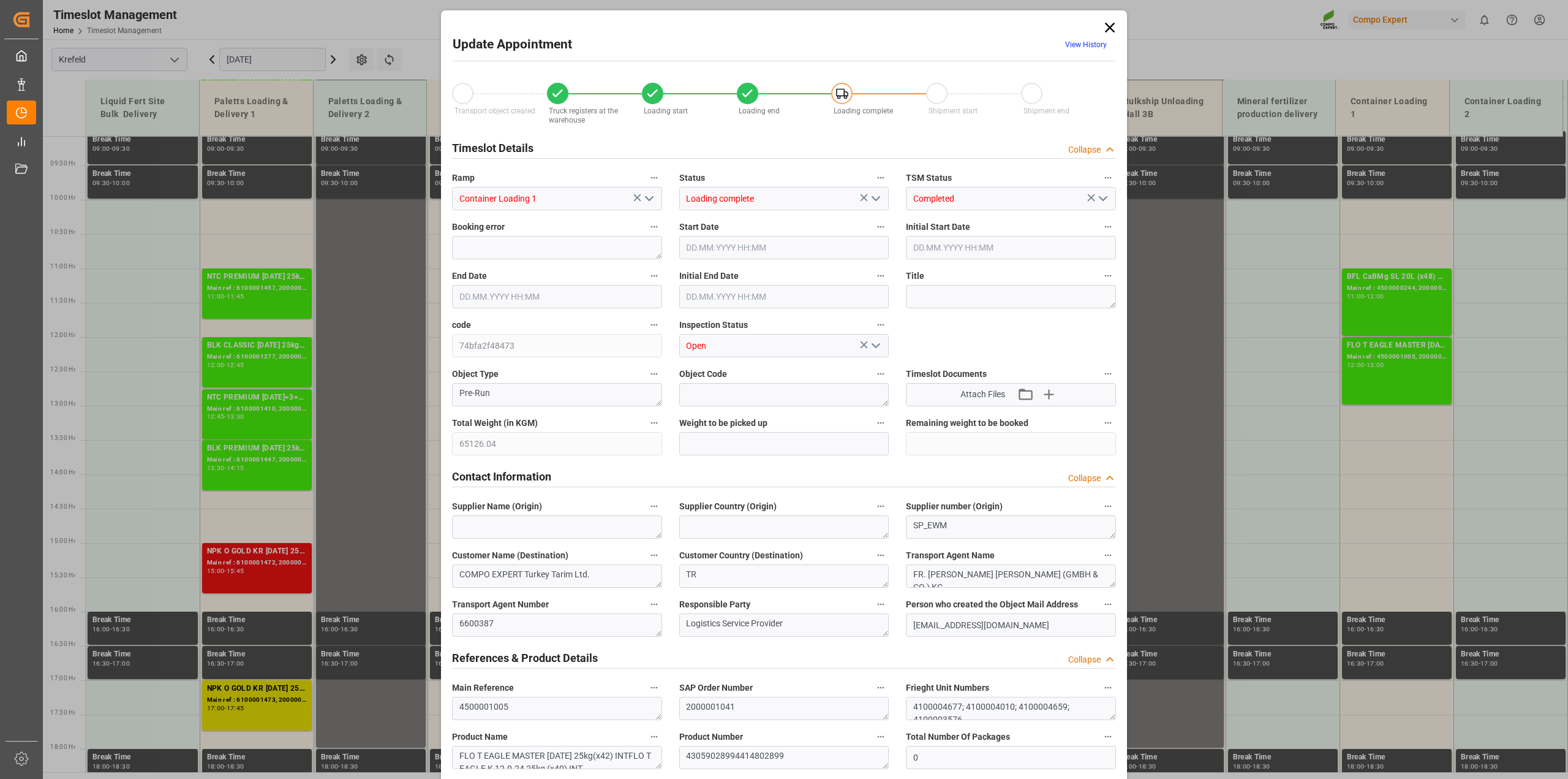
type input "29.08.2025 12:30"
type input "29.08.2025 15:48"
type input "01.09.2025 10:47"
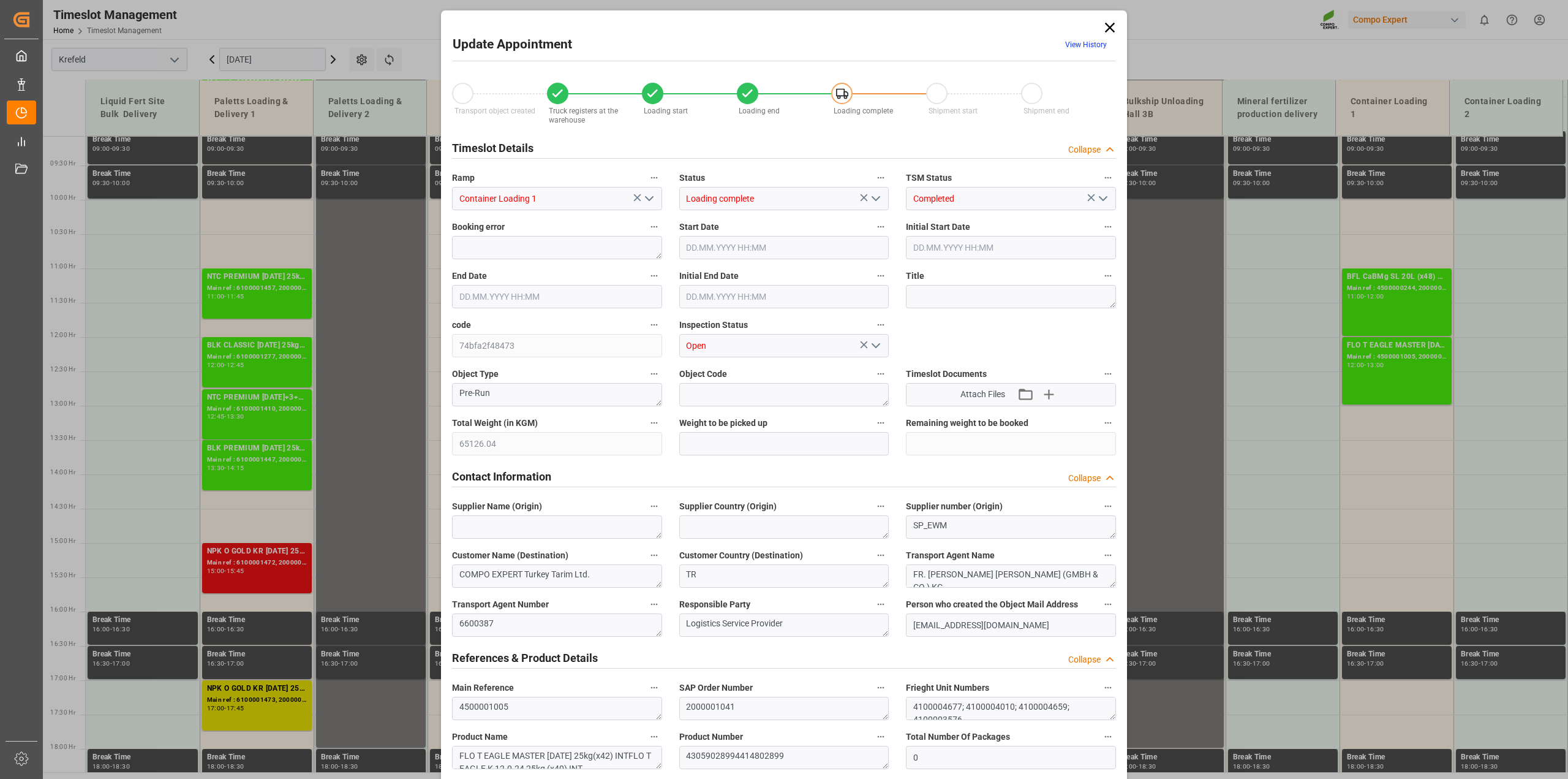
type input "25.08.2025 07:05"
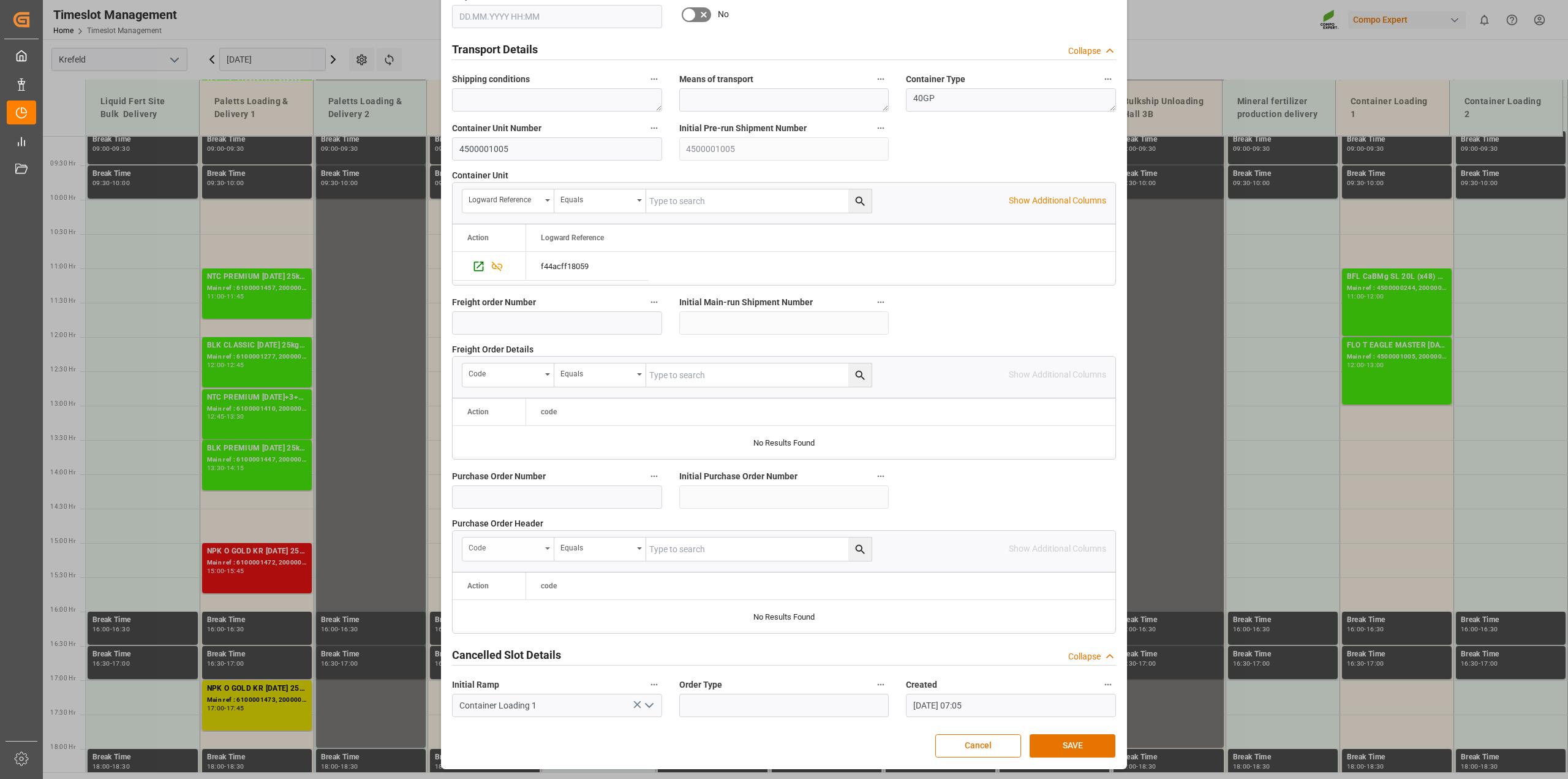
scroll to position [924, 0]
click at [478, 261] on icon "Press SPACE to select this row." at bounding box center [478, 265] width 13 height 13
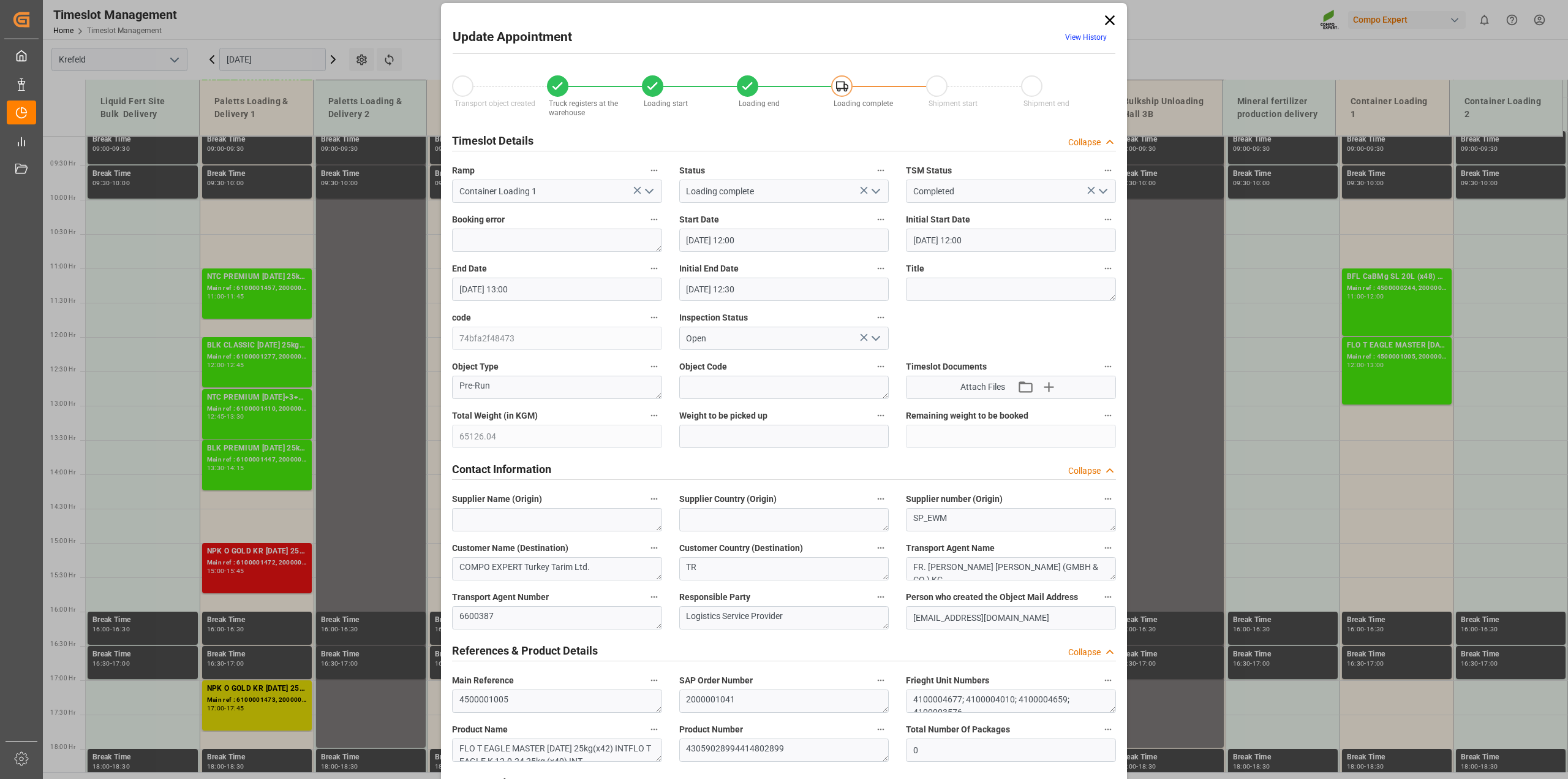
scroll to position [4, 0]
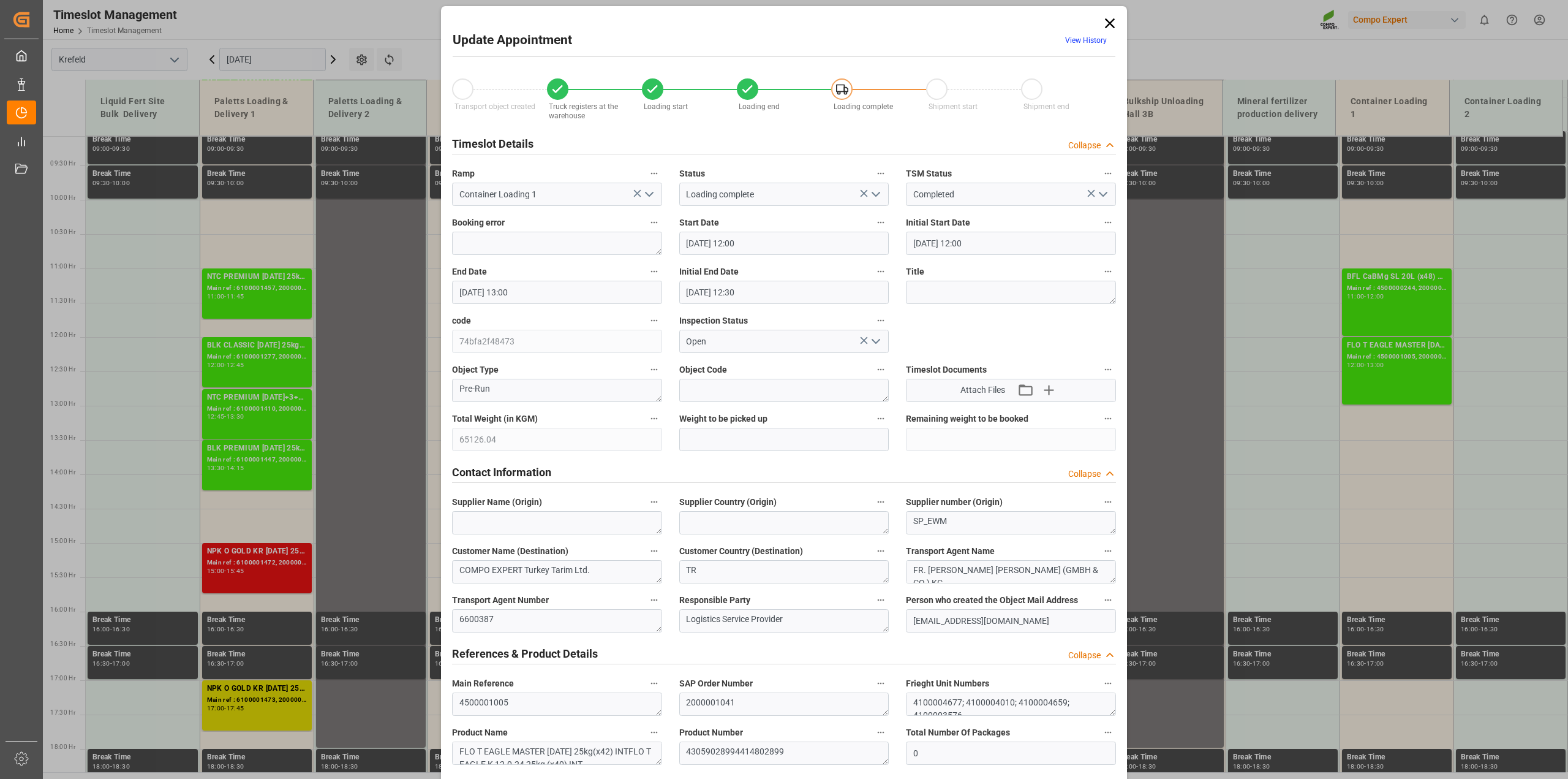
drag, startPoint x: 1109, startPoint y: 23, endPoint x: 423, endPoint y: 74, distance: 687.9
click at [1109, 23] on icon at bounding box center [1109, 23] width 10 height 10
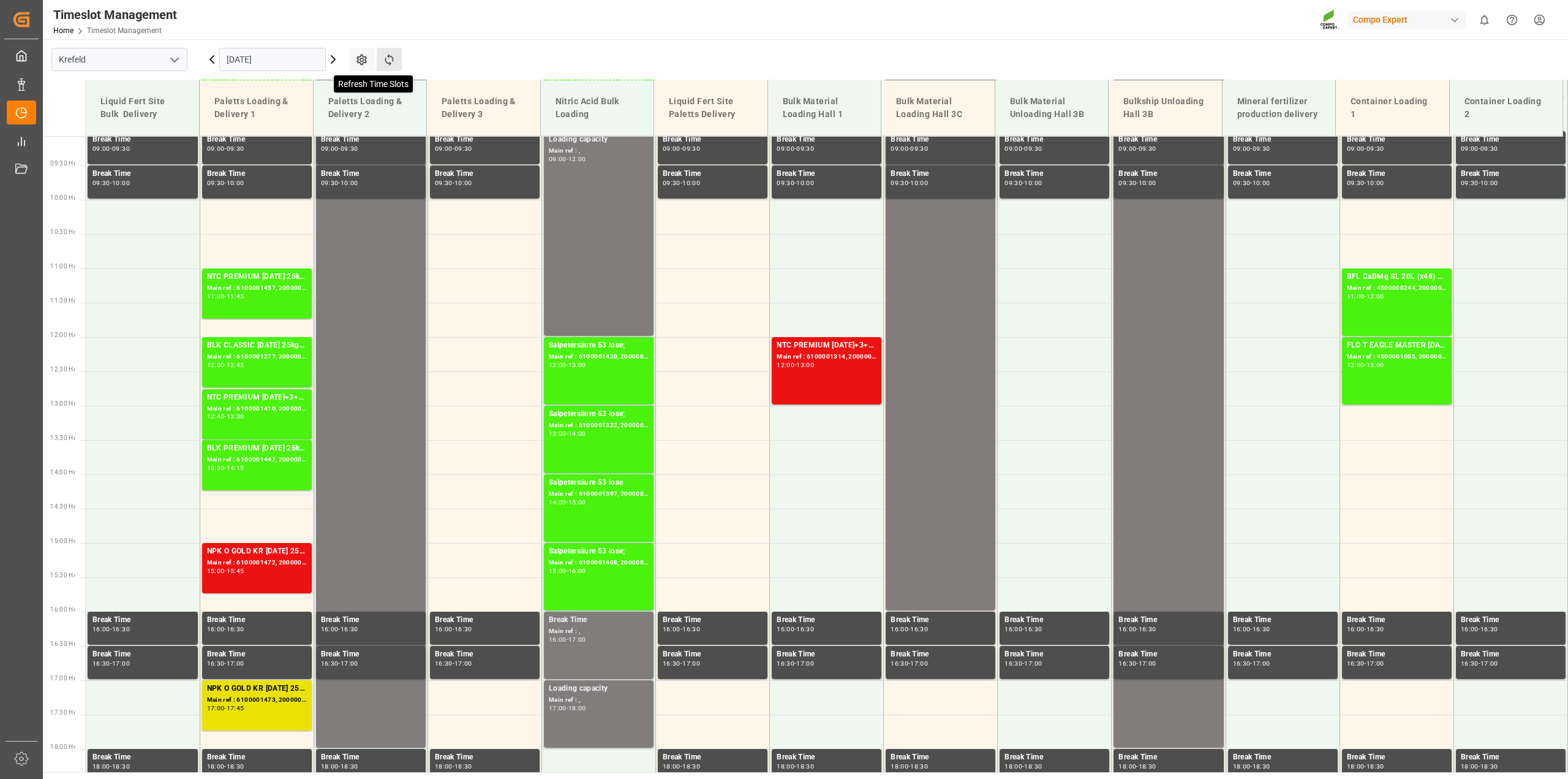
click at [386, 65] on icon at bounding box center [389, 59] width 13 height 13
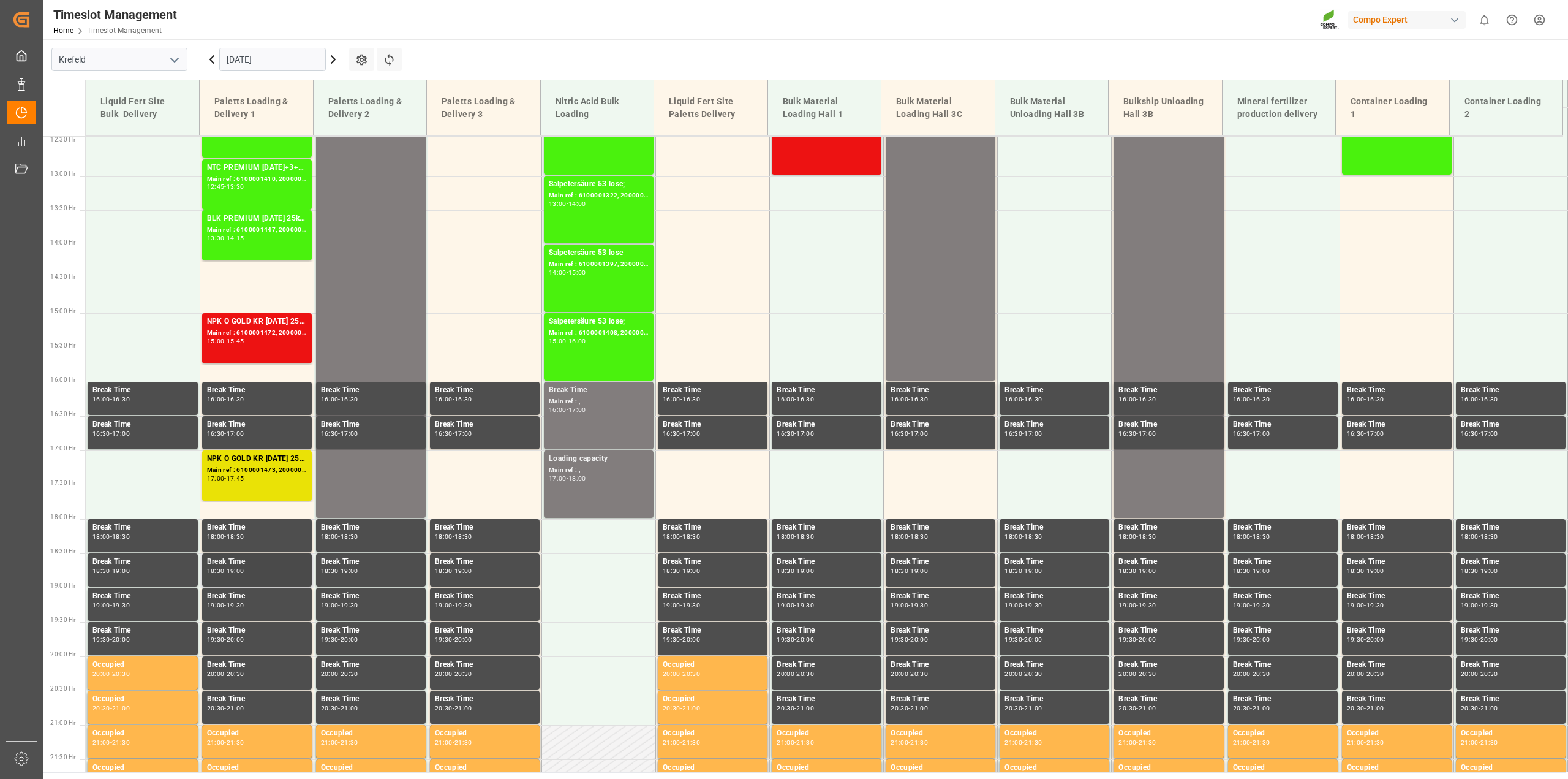
scroll to position [623, 0]
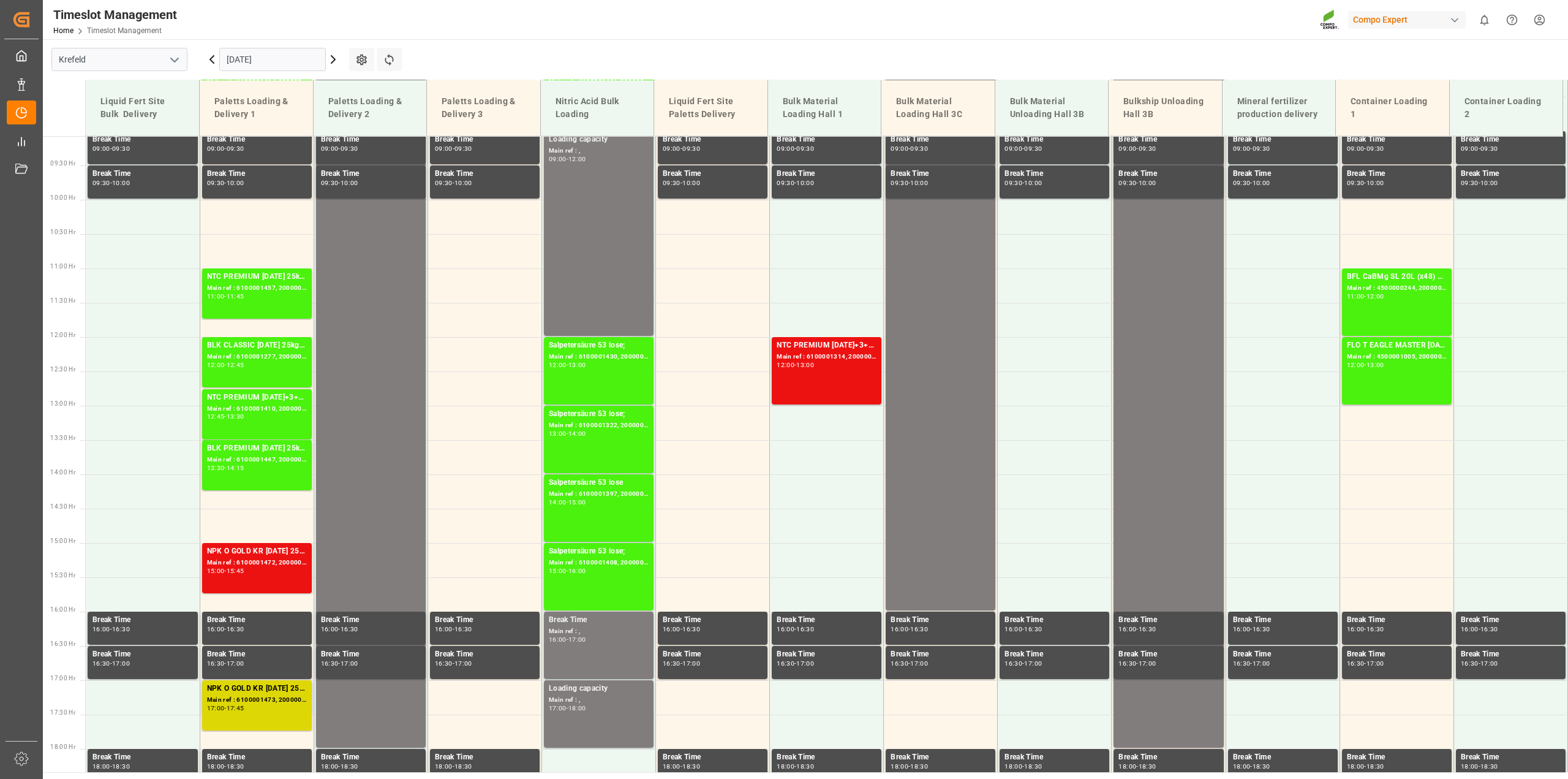
click at [283, 706] on div "17:00 - 17:45" at bounding box center [257, 709] width 100 height 7
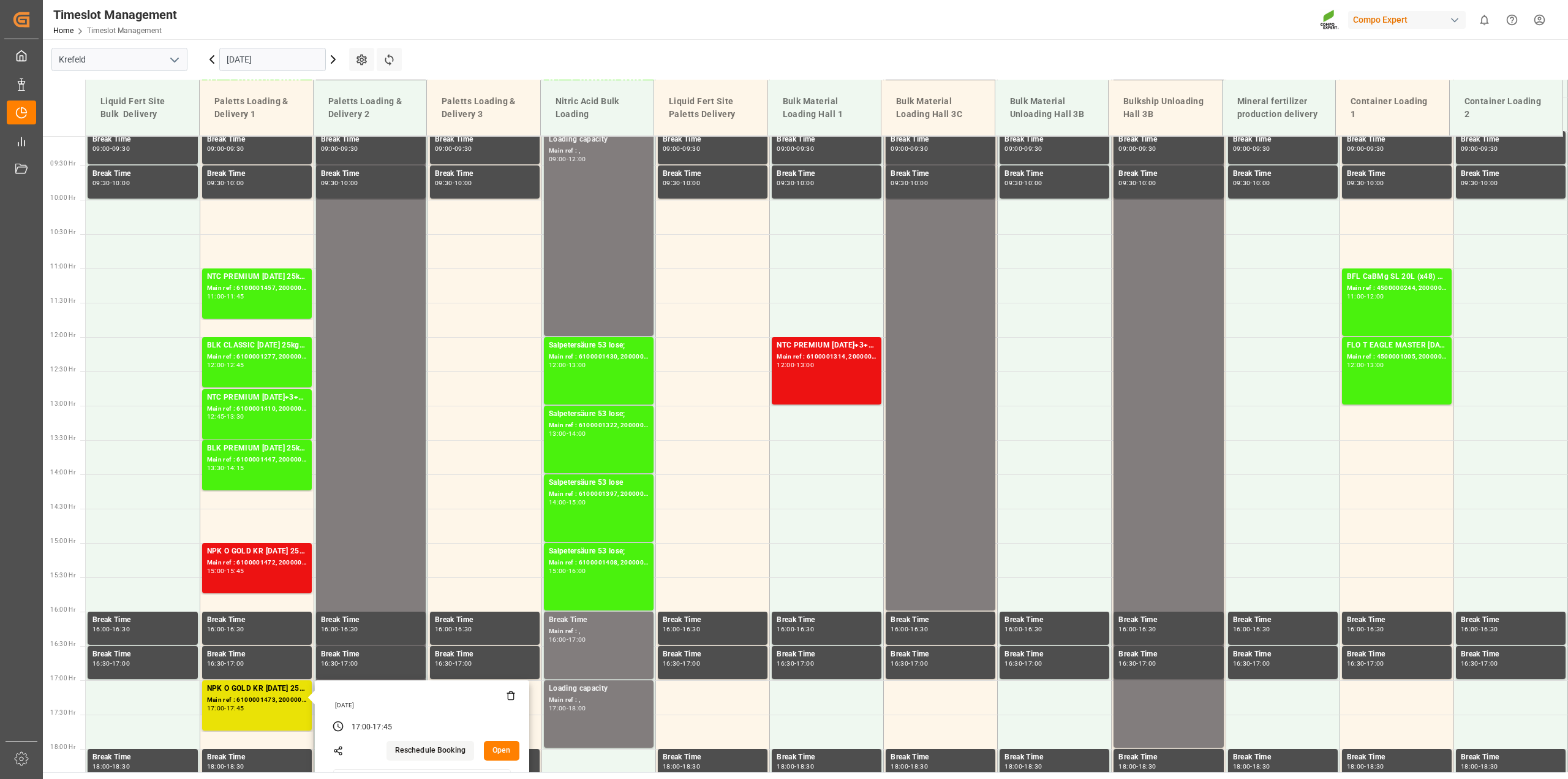
scroll to position [852, 0]
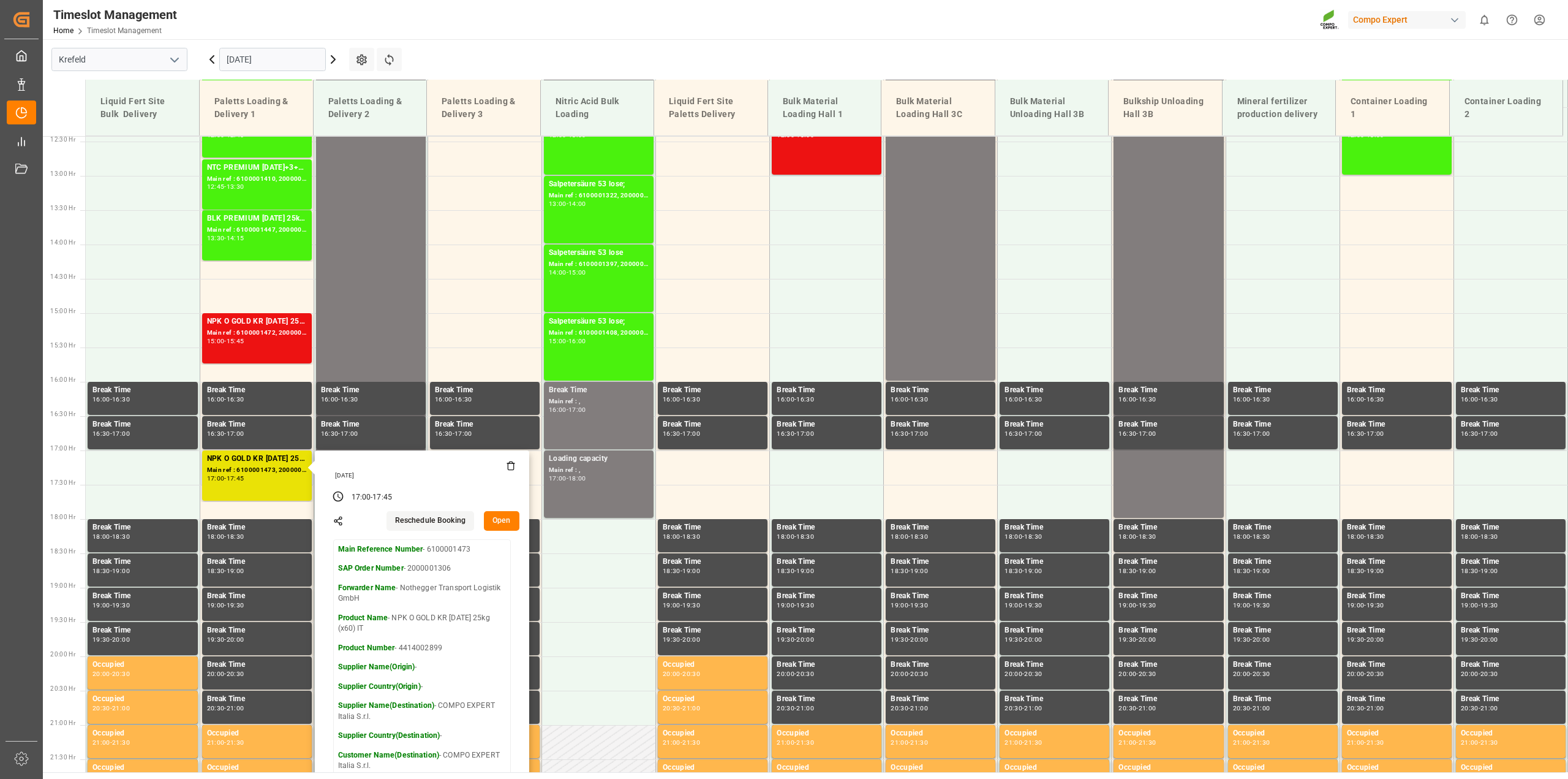
click at [507, 518] on button "Open" at bounding box center [501, 521] width 35 height 20
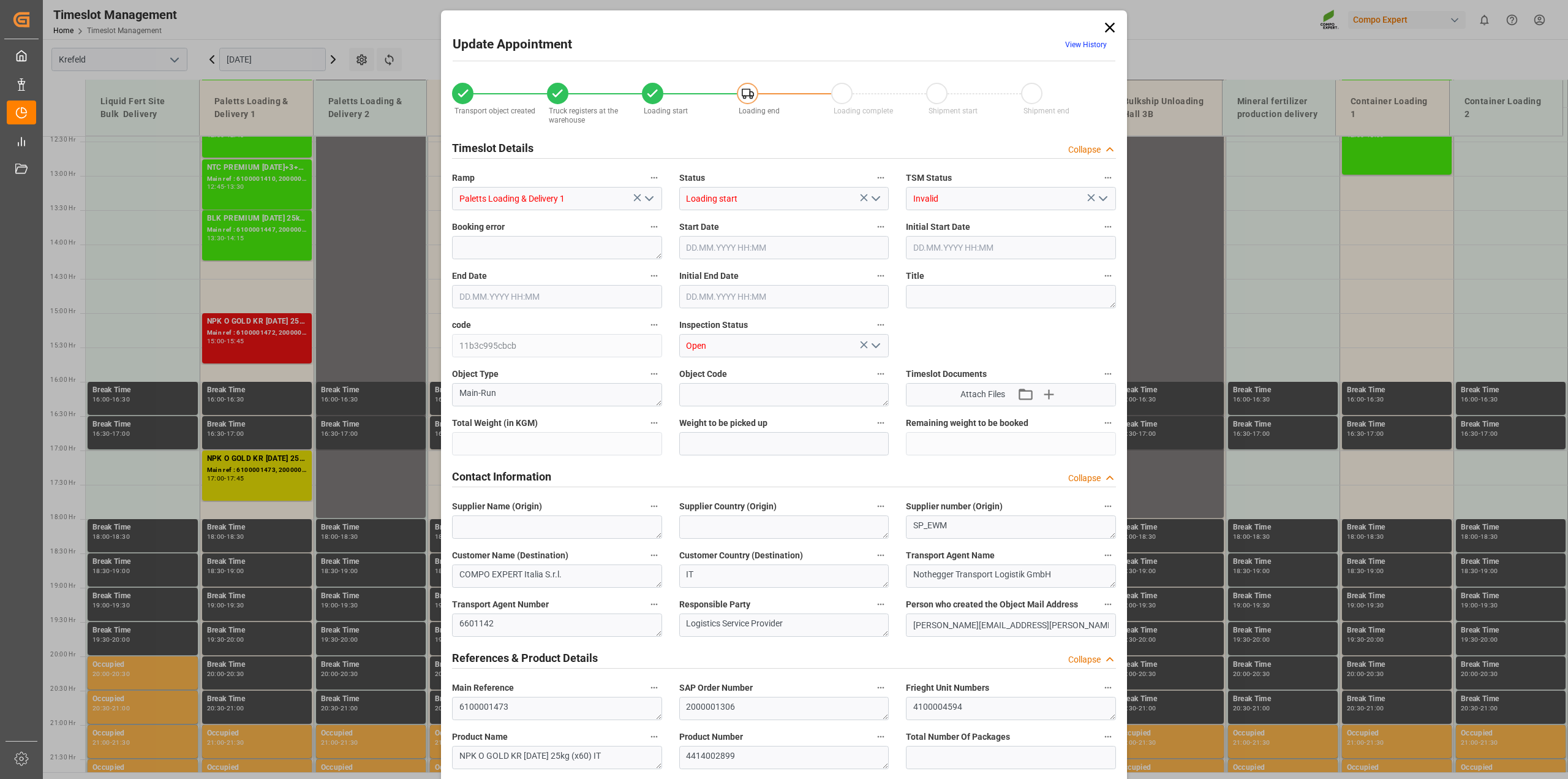
type input "28842"
type input "0"
type input "29.08.2025 17:00"
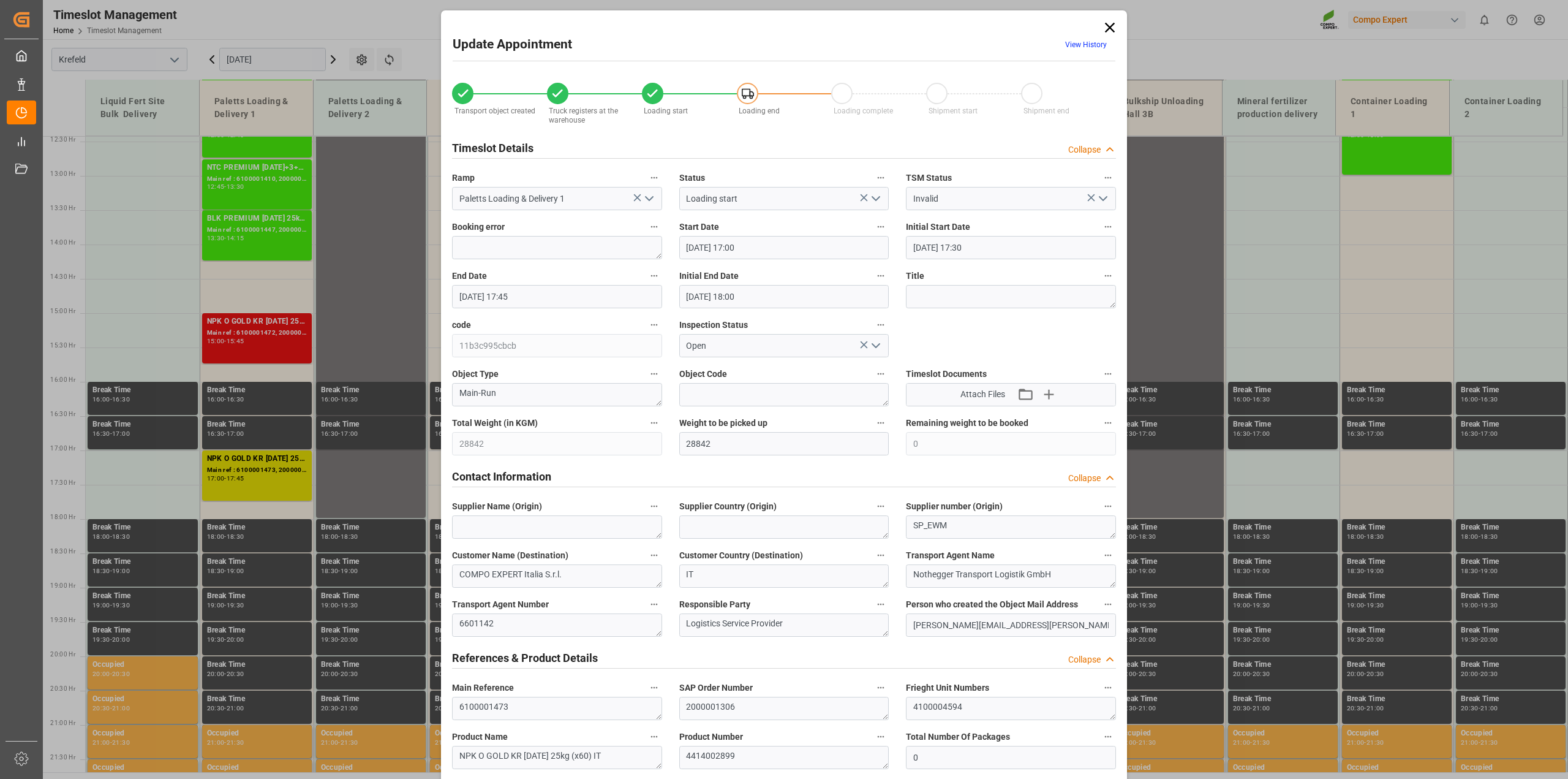
type input "29.08.2025 17:30"
type input "29.08.2025 17:45"
type input "29.08.2025 18:00"
type input "27.08.2025 17:35"
type input "01.09.2025 08:56"
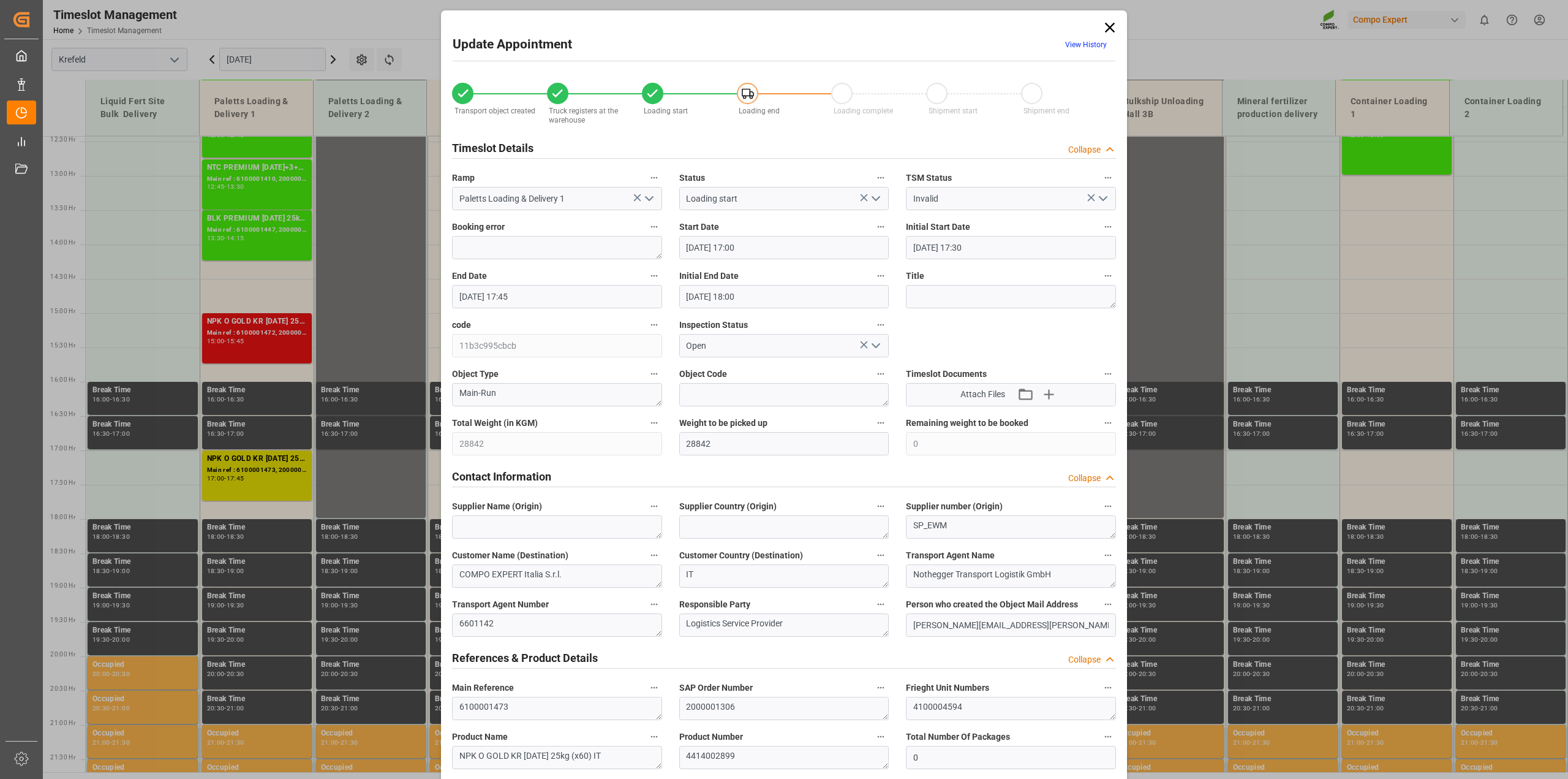
type input "01.09.2025 08:56"
type input "28.08.2025 09:31"
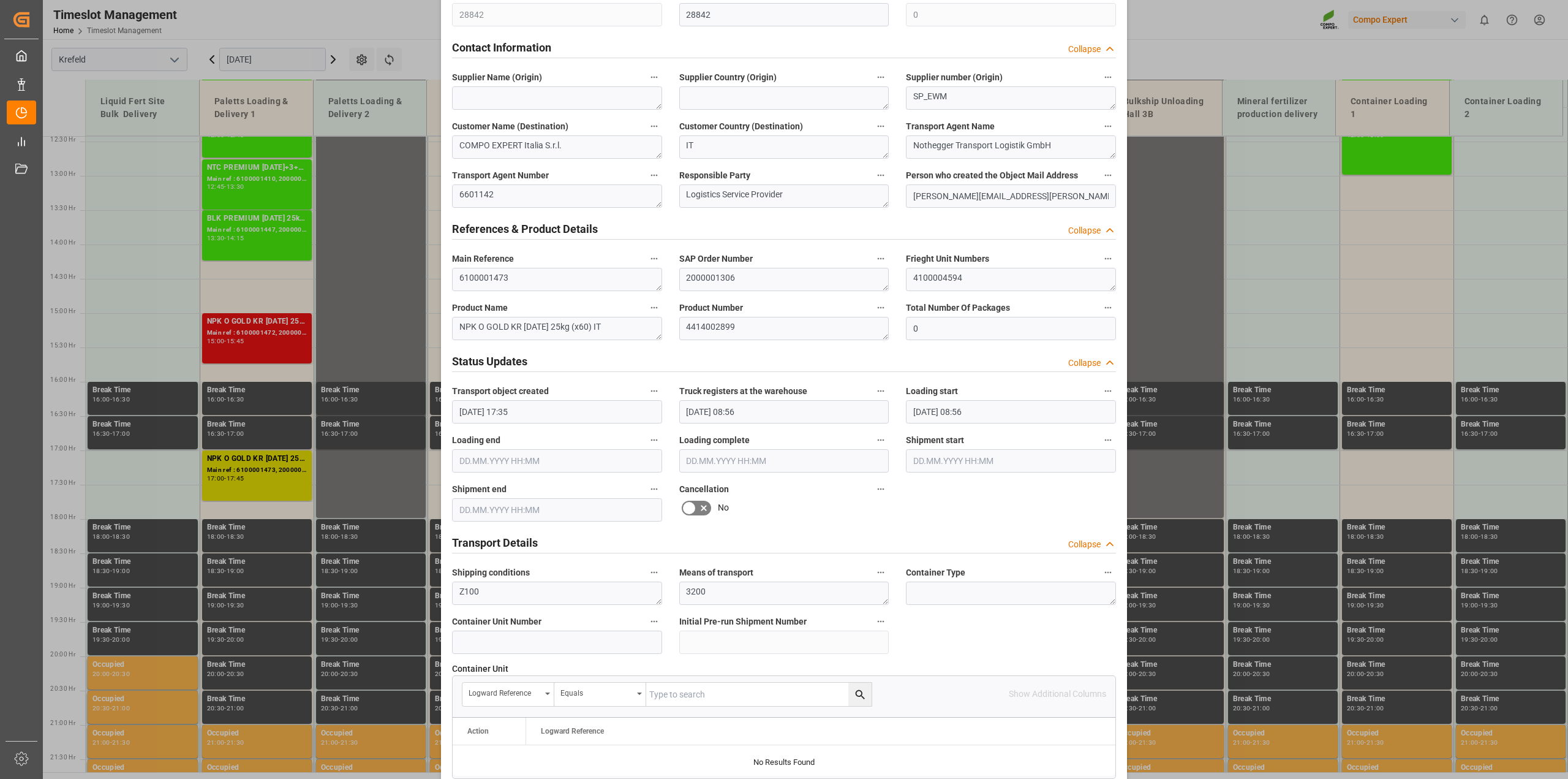
scroll to position [460, 0]
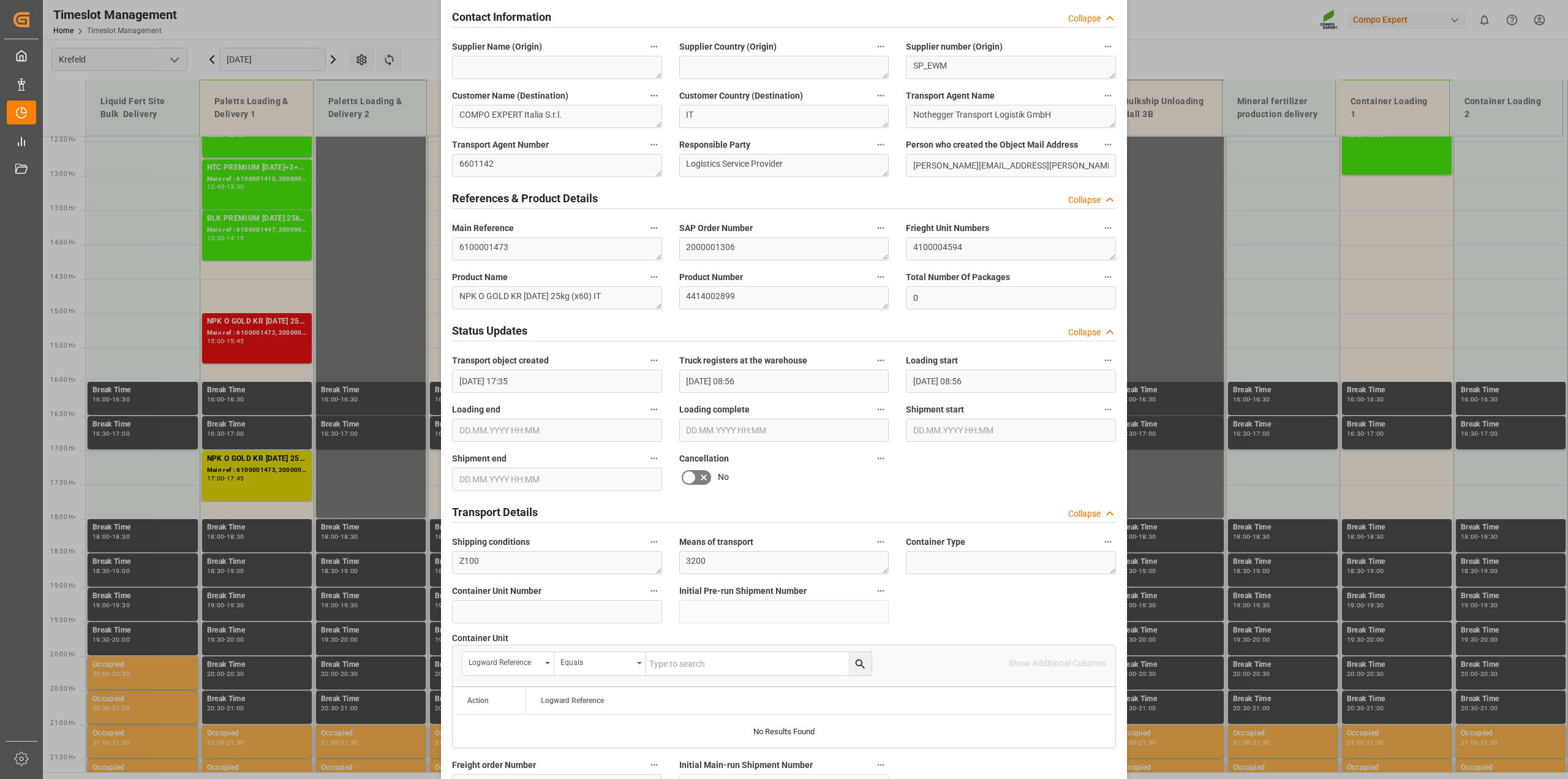
click at [701, 470] on icon at bounding box center [704, 477] width 15 height 15
click at [0, 0] on input "checkbox" at bounding box center [0, 0] width 0 height 0
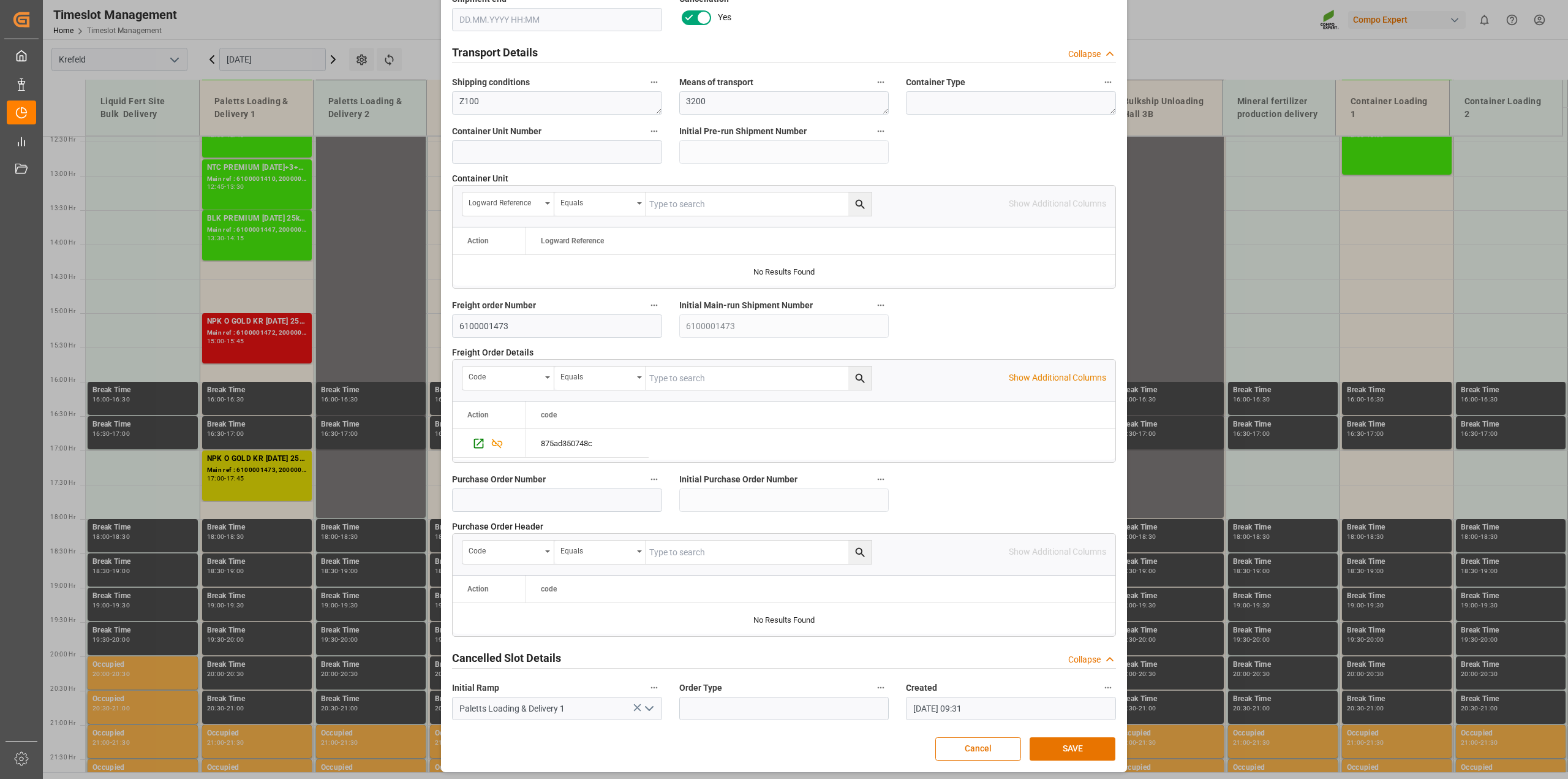
scroll to position [924, 0]
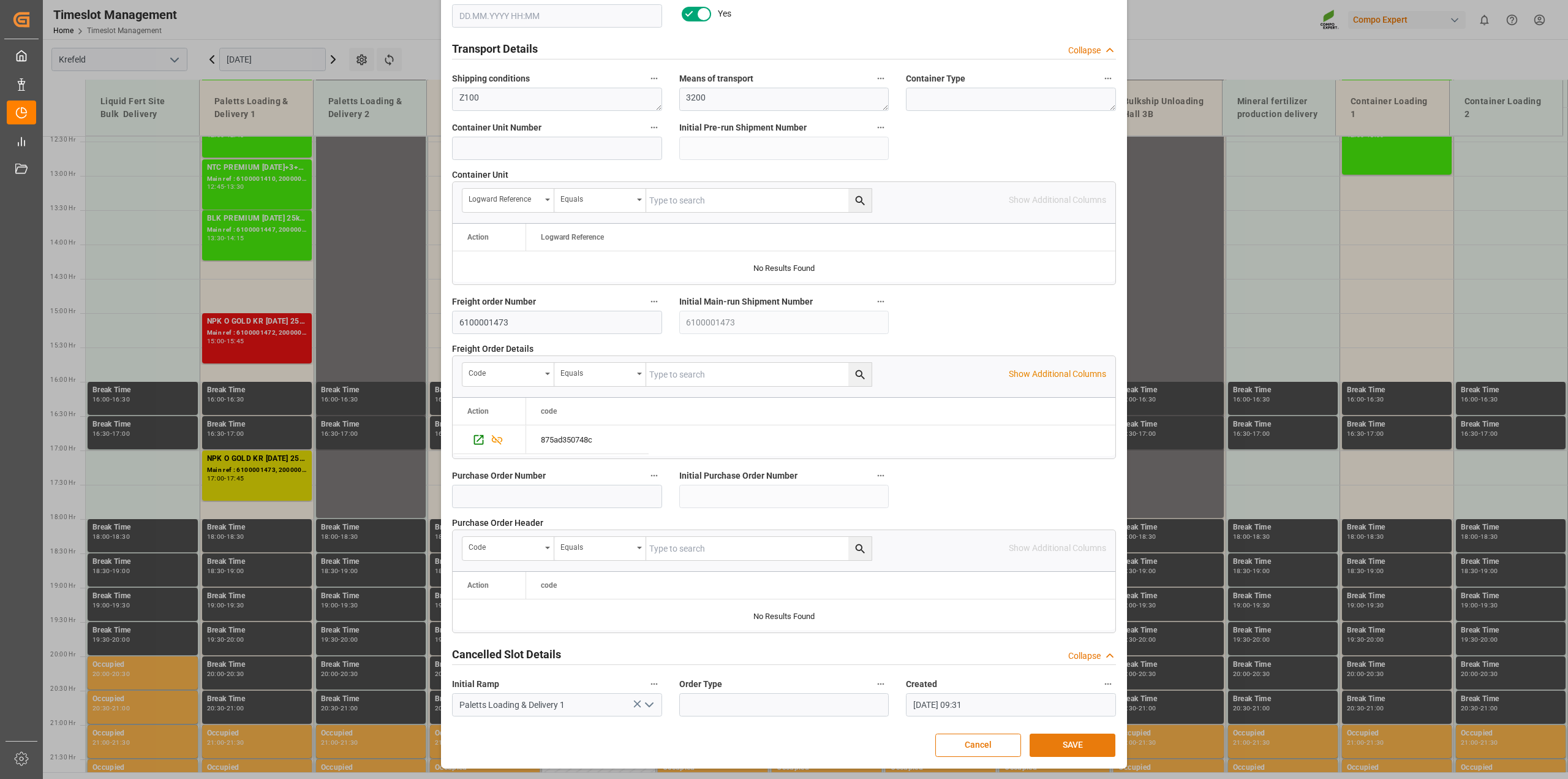
click at [1067, 748] on button "SAVE" at bounding box center [1072, 745] width 86 height 23
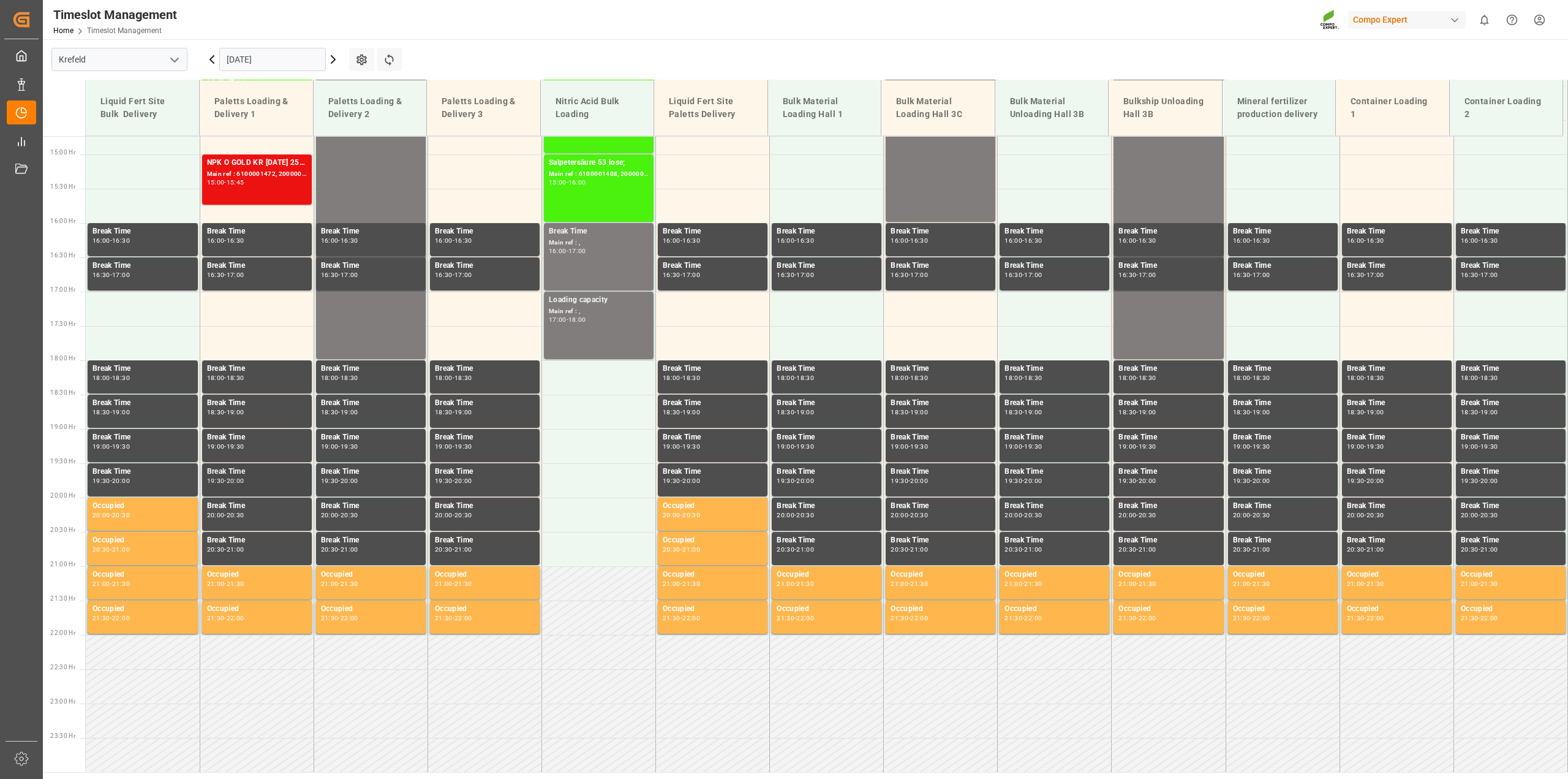
scroll to position [628, 0]
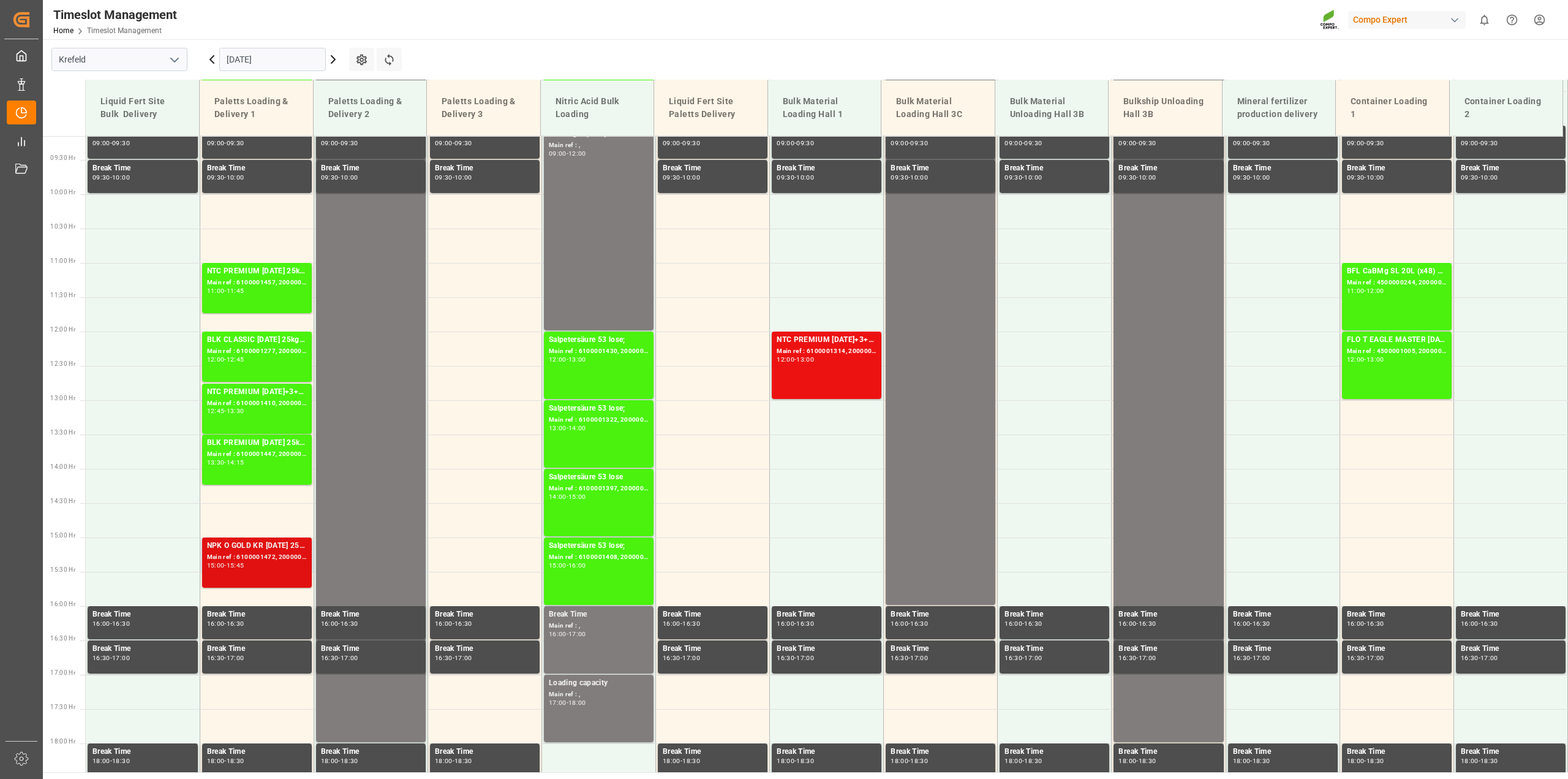
click at [301, 561] on div "NPK O GOLD KR 15-9-15 25kg (x60) IT; Main ref : 6100001472, 2000001302; 15:00 -…" at bounding box center [257, 562] width 100 height 46
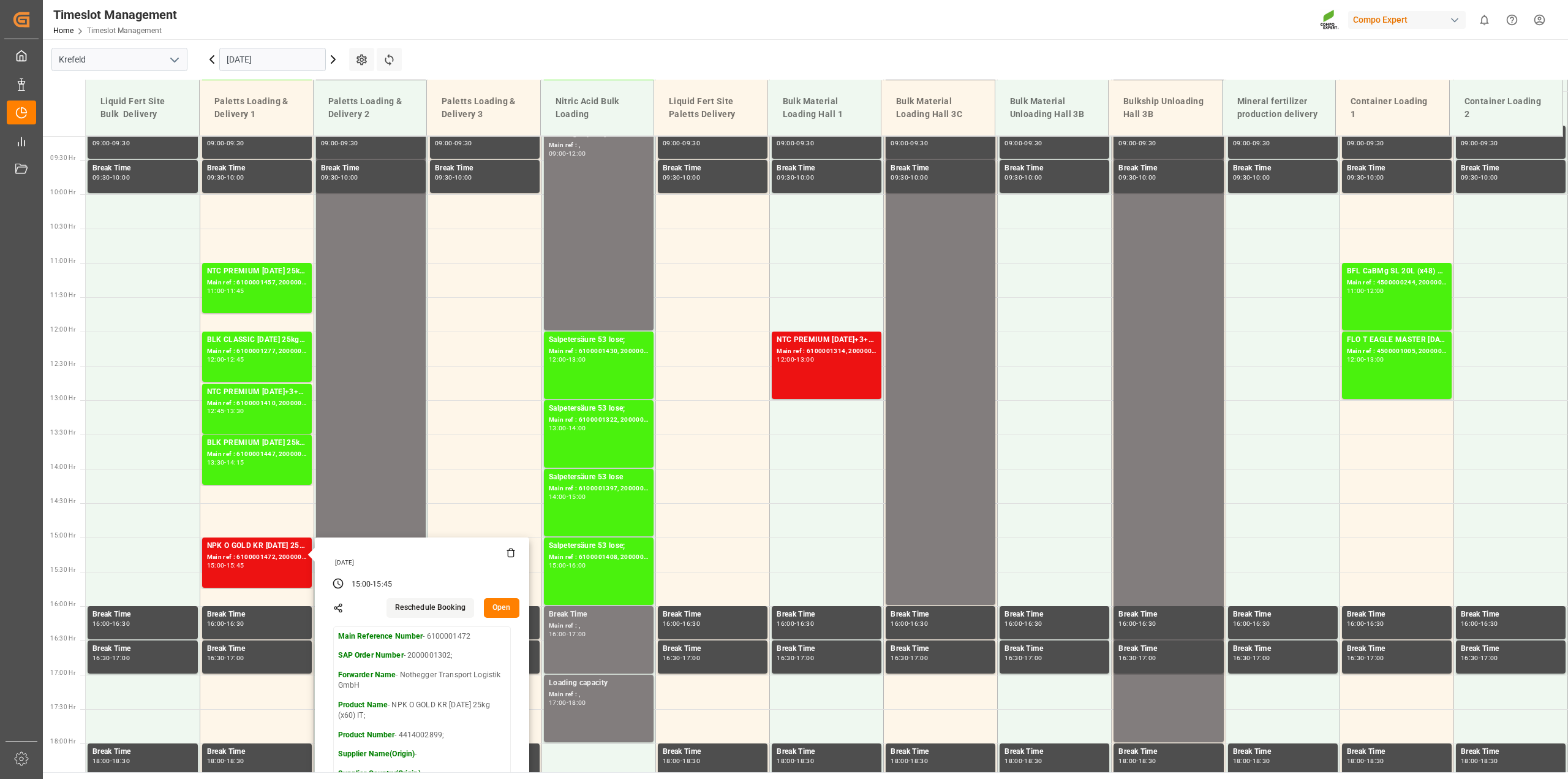
click at [510, 610] on button "Open" at bounding box center [501, 608] width 35 height 20
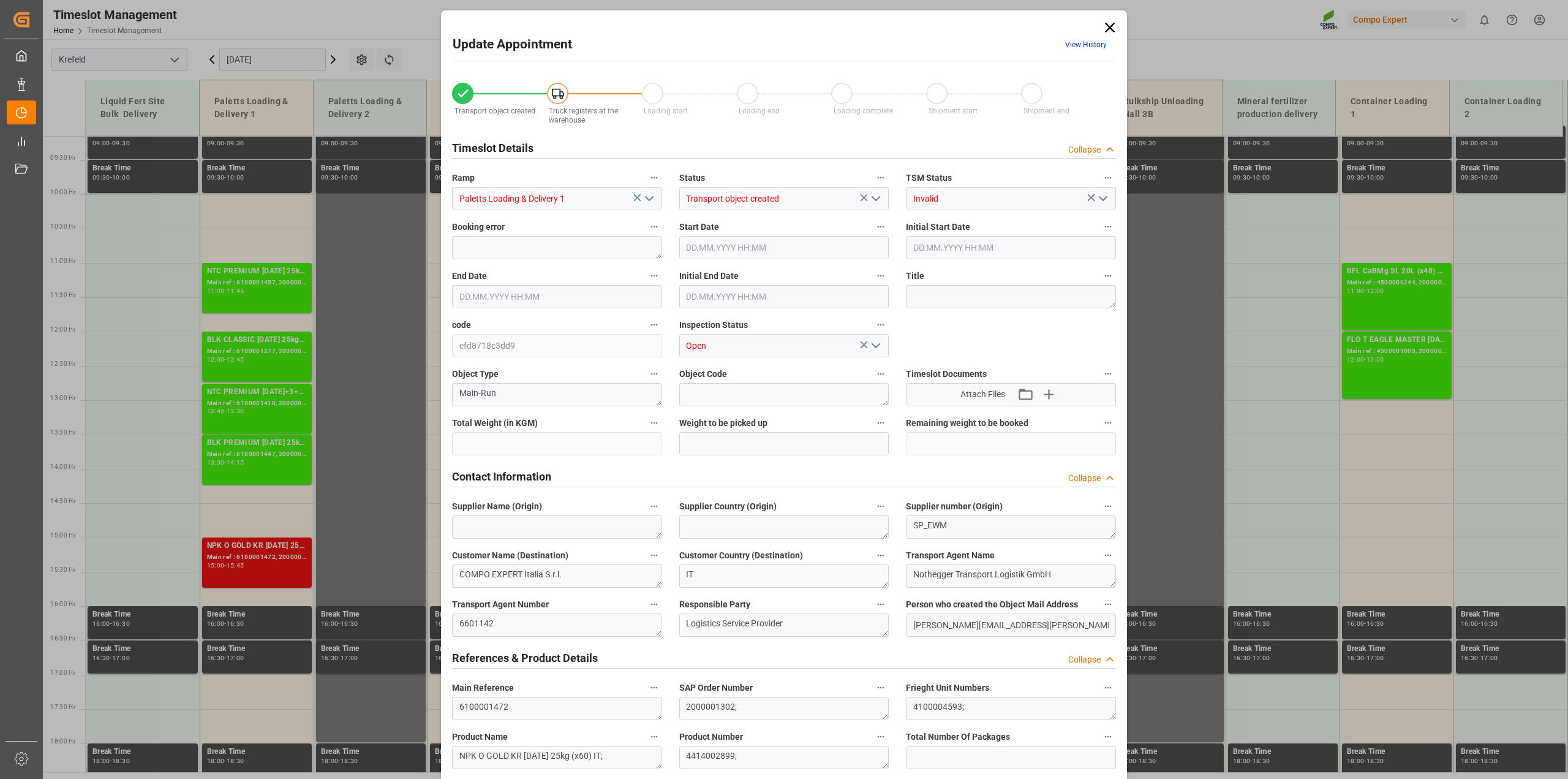
type input "27324"
type input "0"
type input "29.08.2025 15:00"
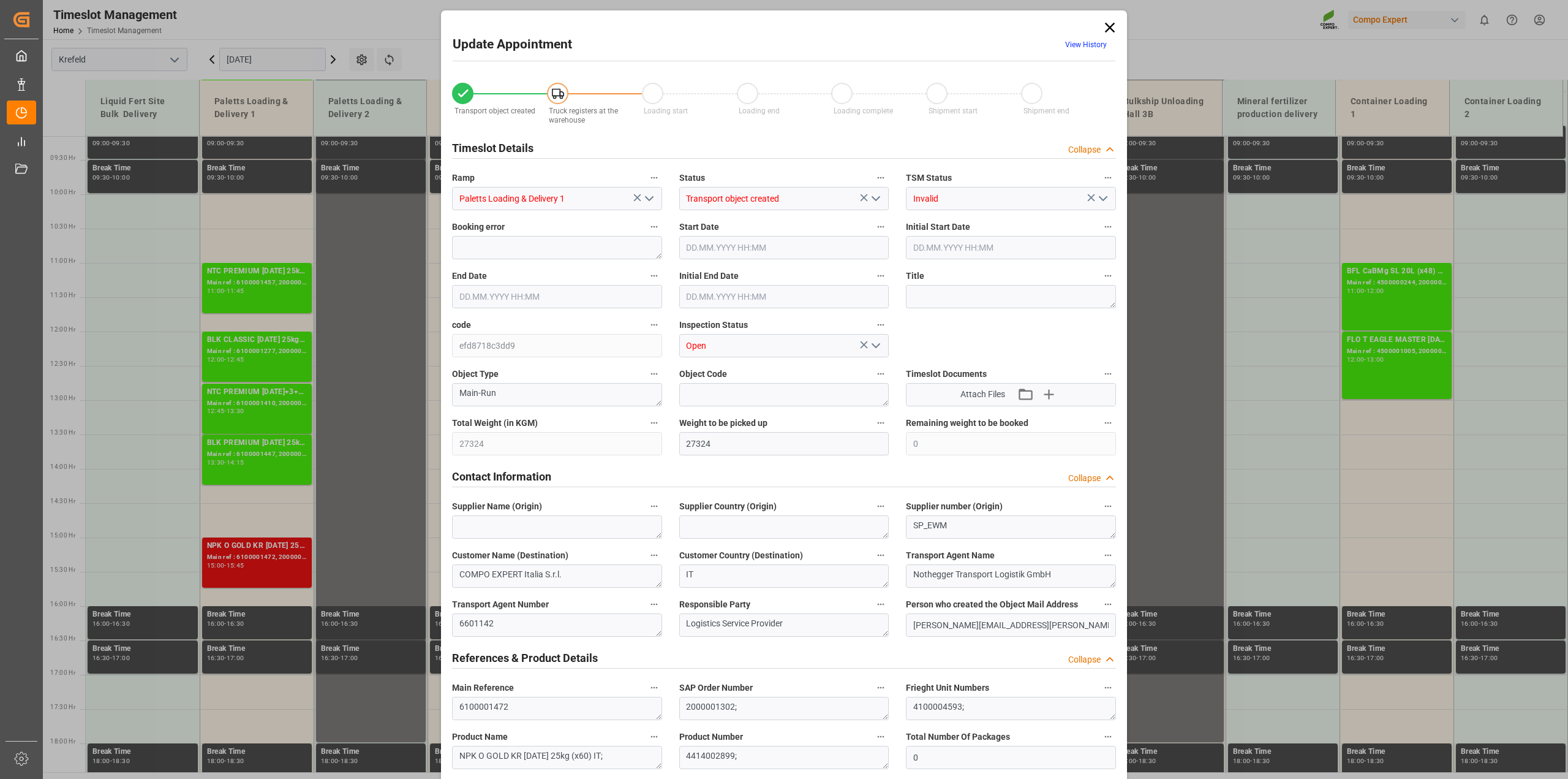
type input "29.08.2025 15:30"
type input "29.08.2025 15:45"
type input "29.08.2025 16:00"
type input "27.08.2025 17:16"
type input "28.08.2025 09:32"
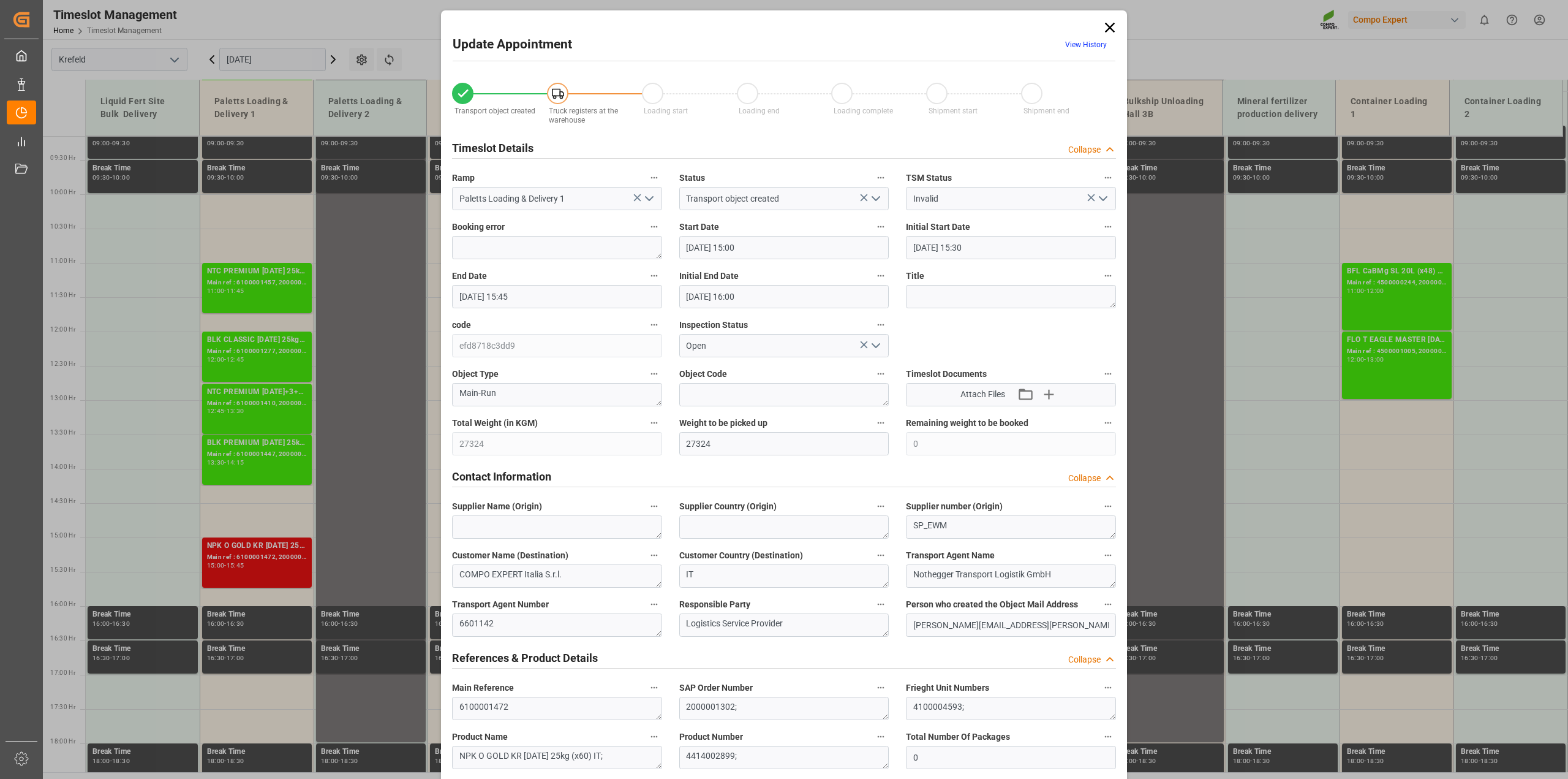
scroll to position [383, 0]
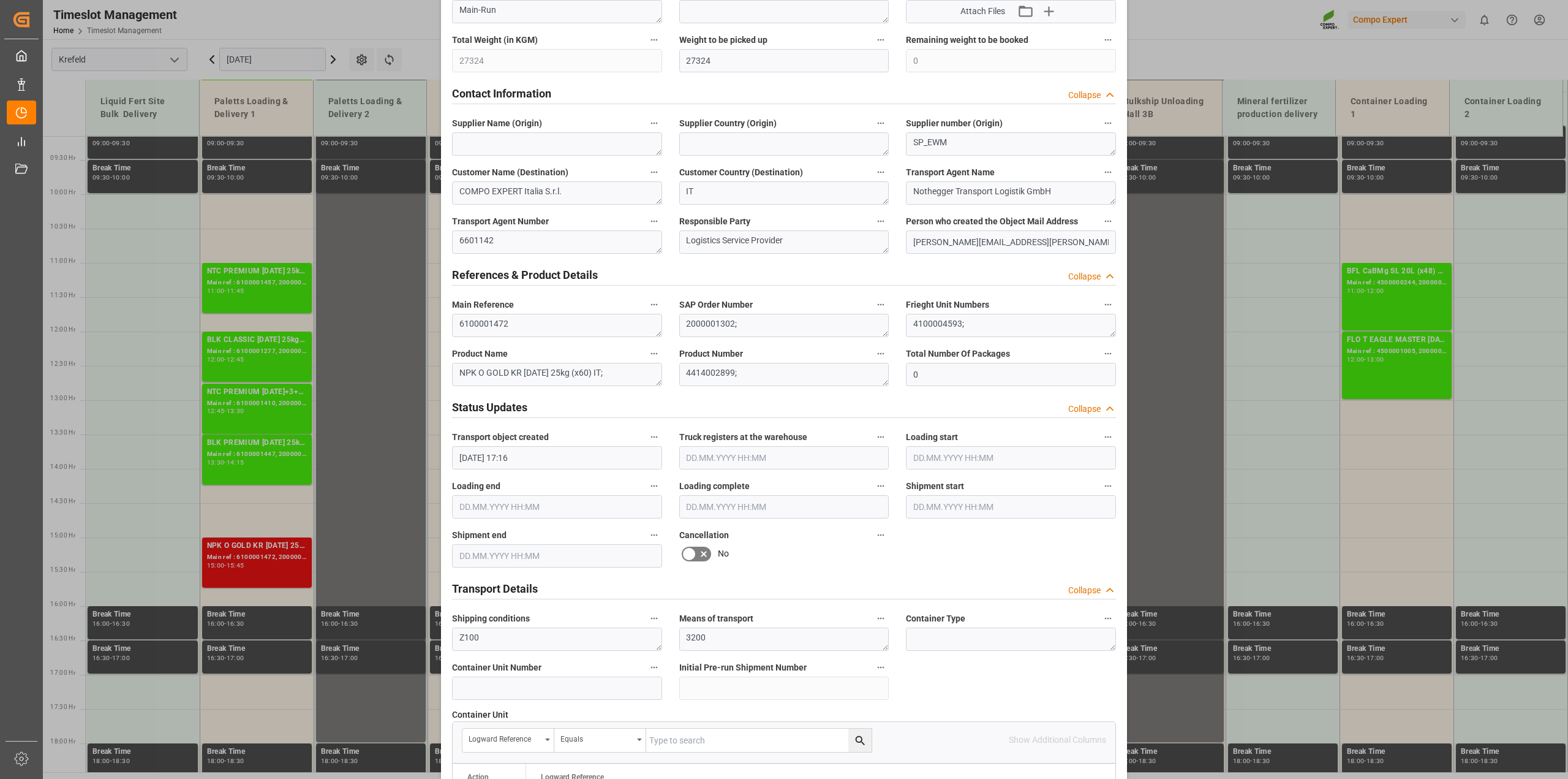
click at [700, 553] on icon at bounding box center [704, 554] width 15 height 15
click at [0, 0] on input "checkbox" at bounding box center [0, 0] width 0 height 0
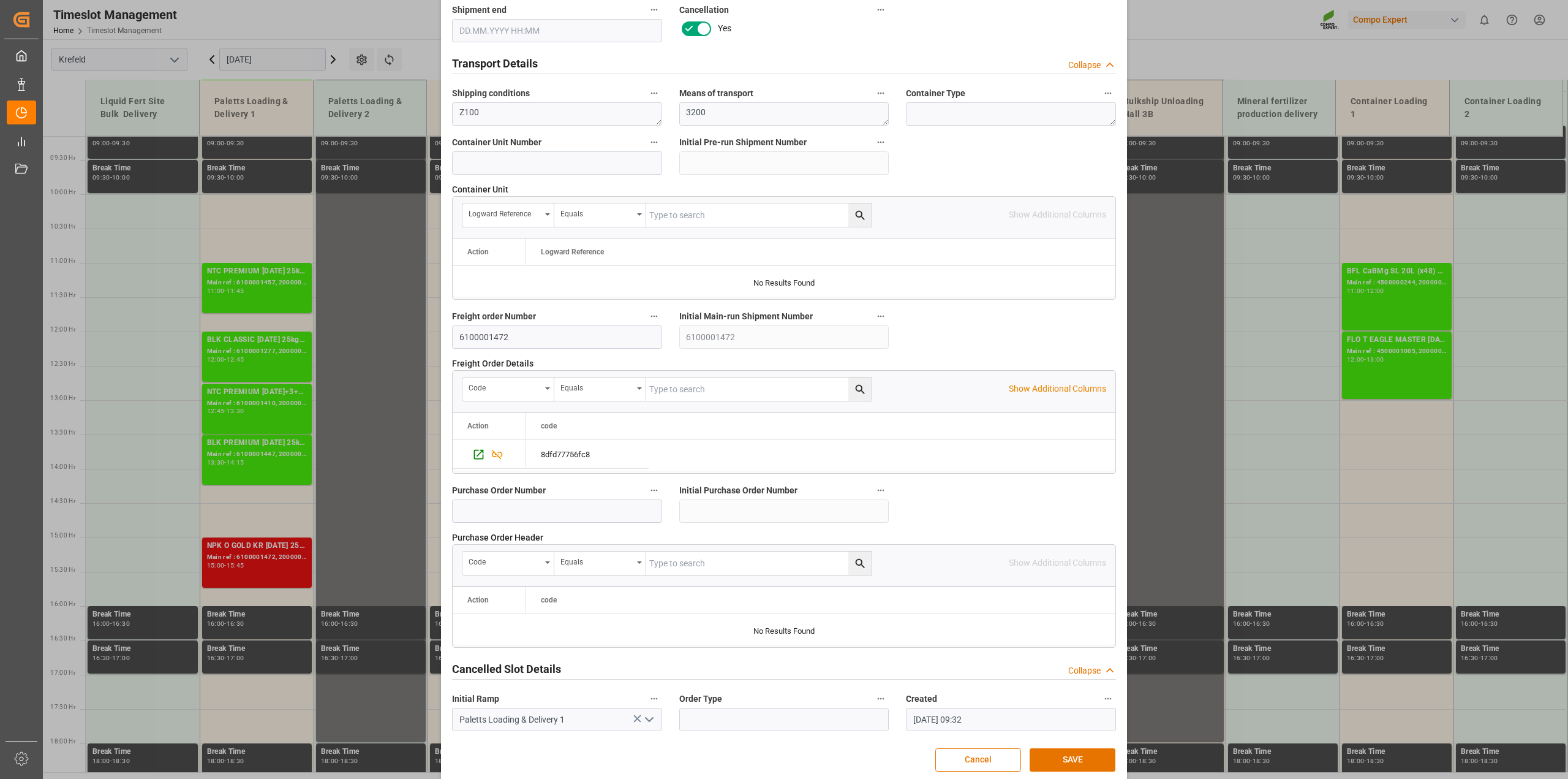
scroll to position [924, 0]
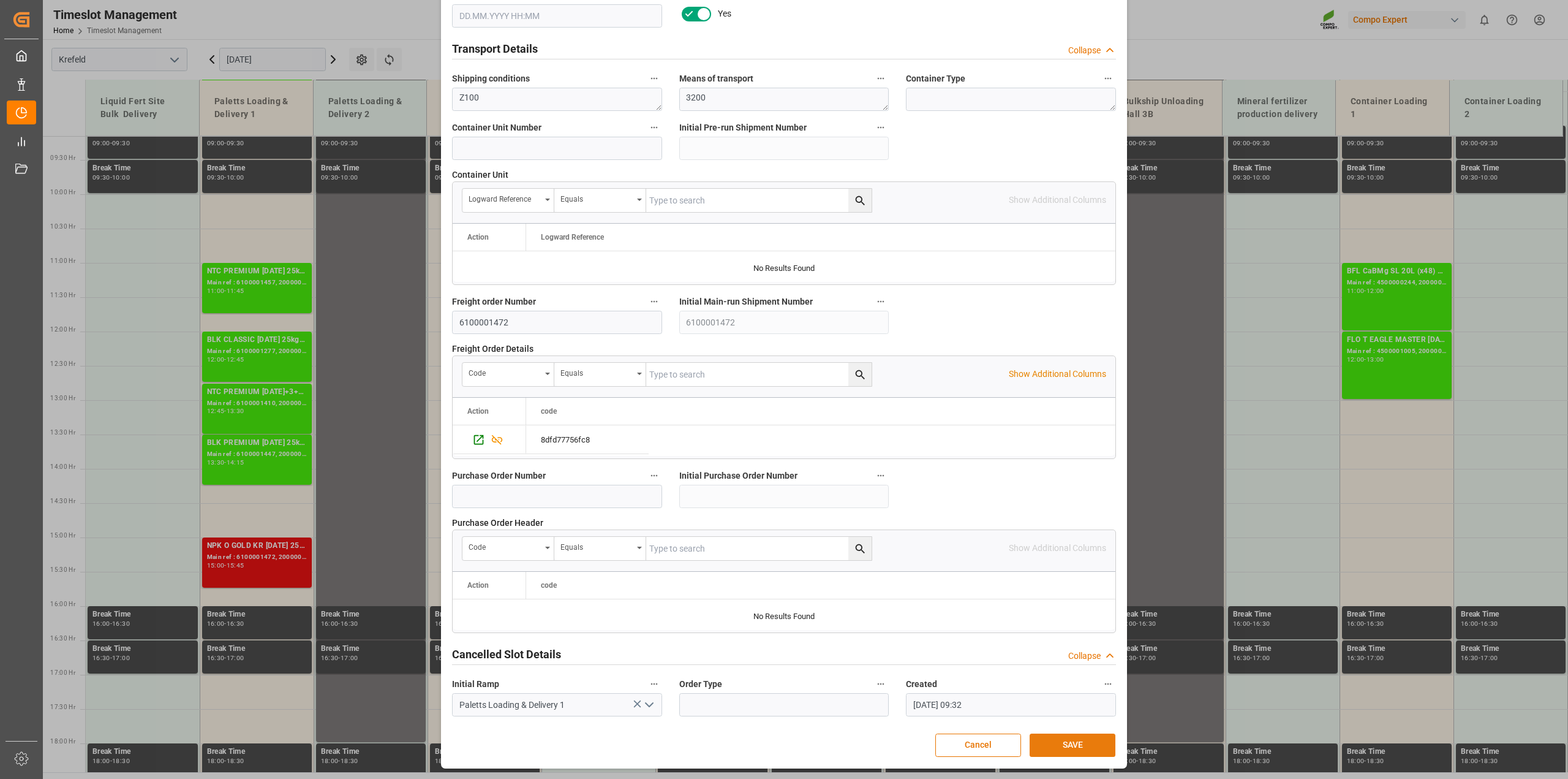
click at [1073, 746] on button "SAVE" at bounding box center [1072, 745] width 86 height 23
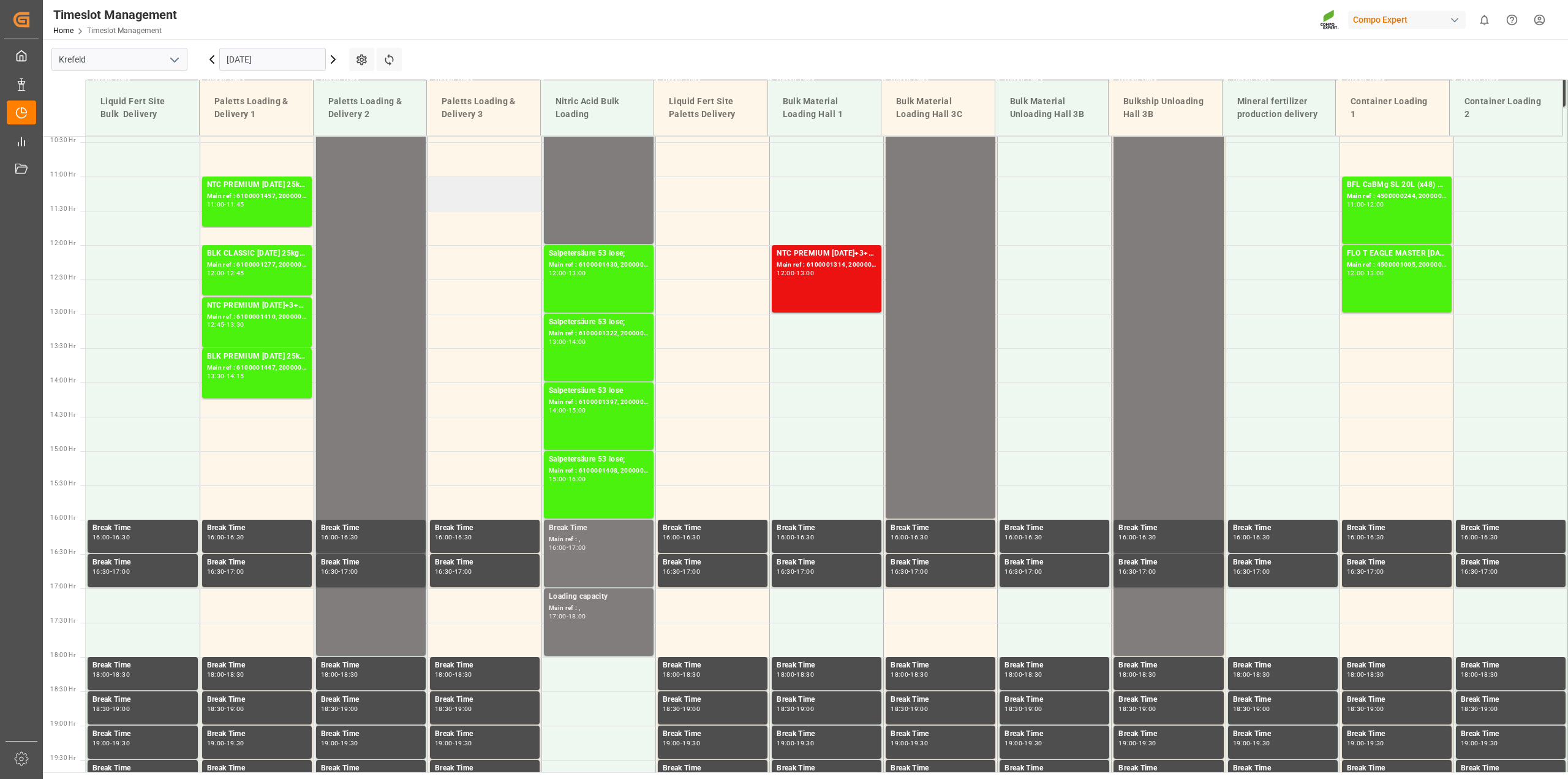
scroll to position [583, 0]
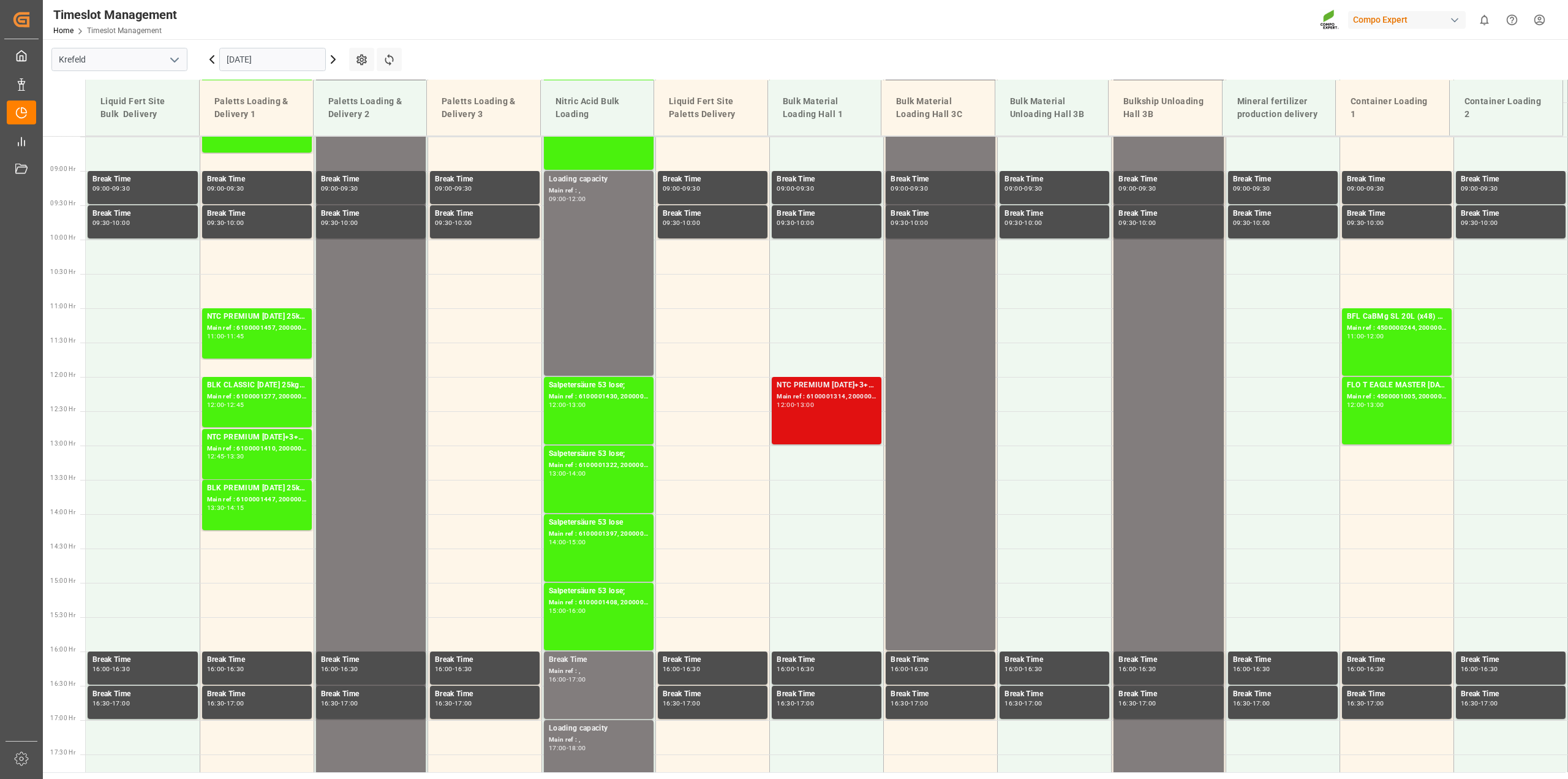
click at [806, 417] on div "NTC PREMIUM 15-3-20+3+TE BULK Main ref : 6100001314, 2000000927; 12:00 - 13:00" at bounding box center [826, 411] width 100 height 63
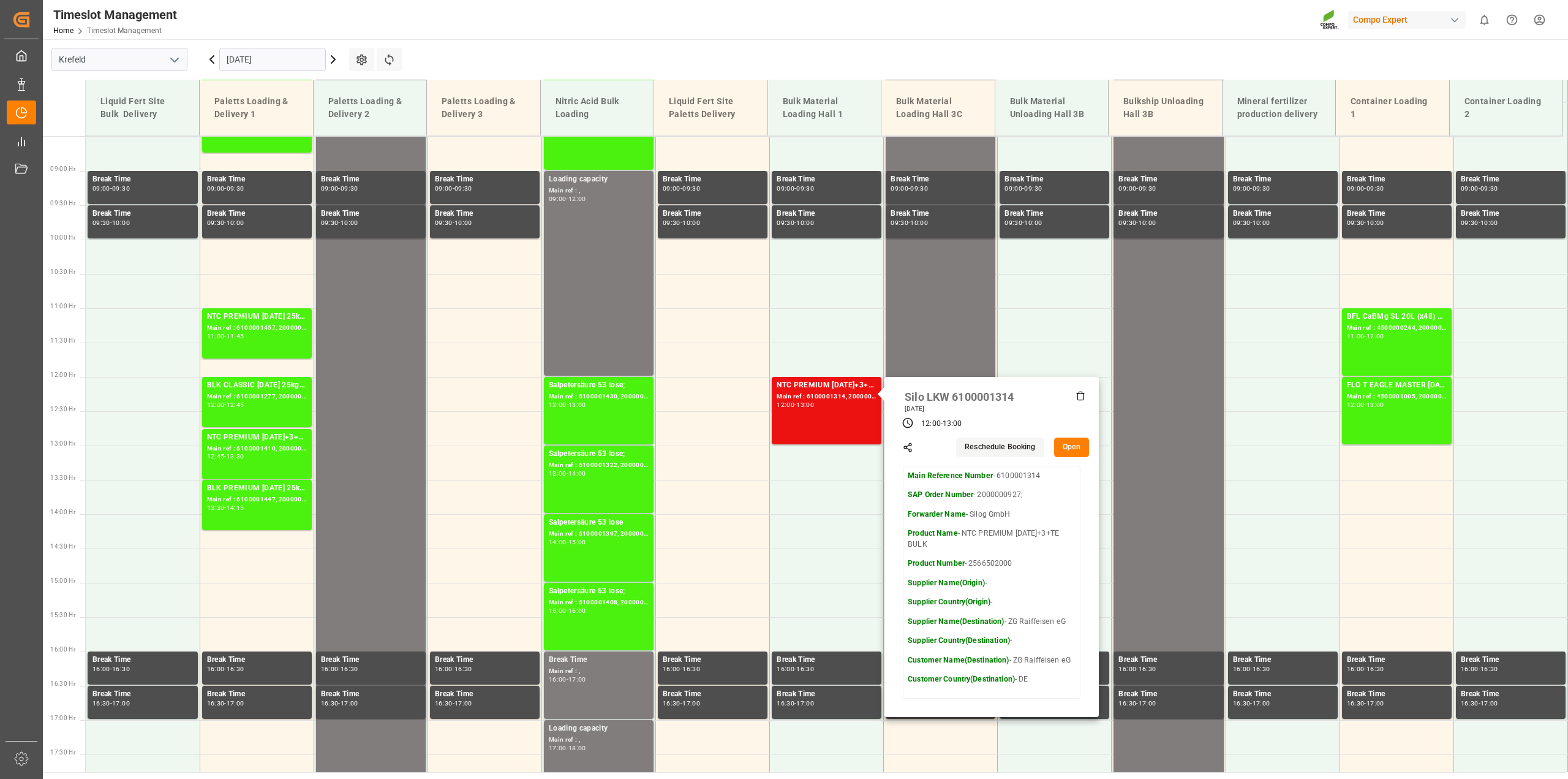
click at [1061, 446] on button "Open" at bounding box center [1072, 447] width 35 height 20
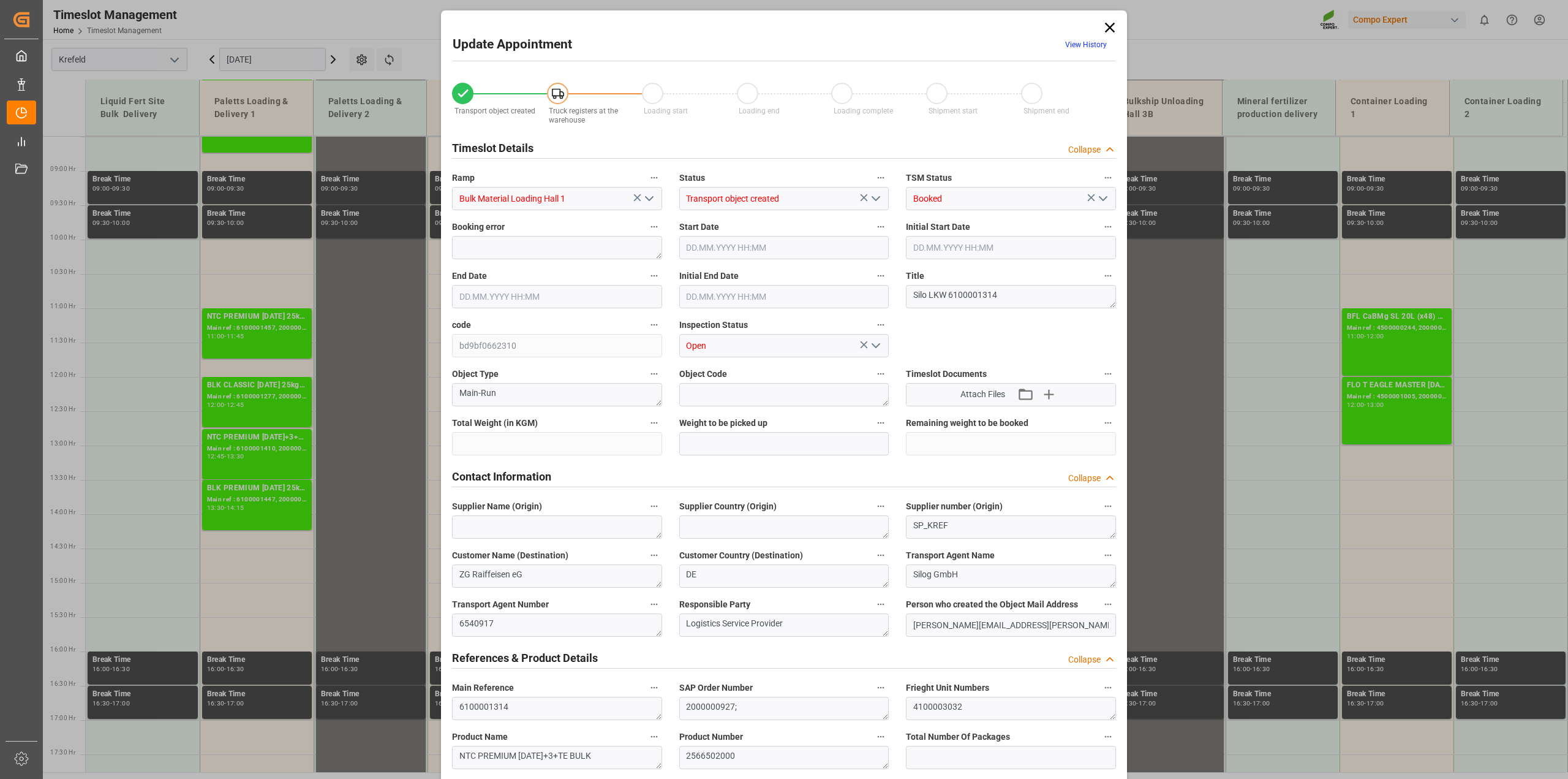
type input "25000"
type input "0"
type input "29.08.2025 12:00"
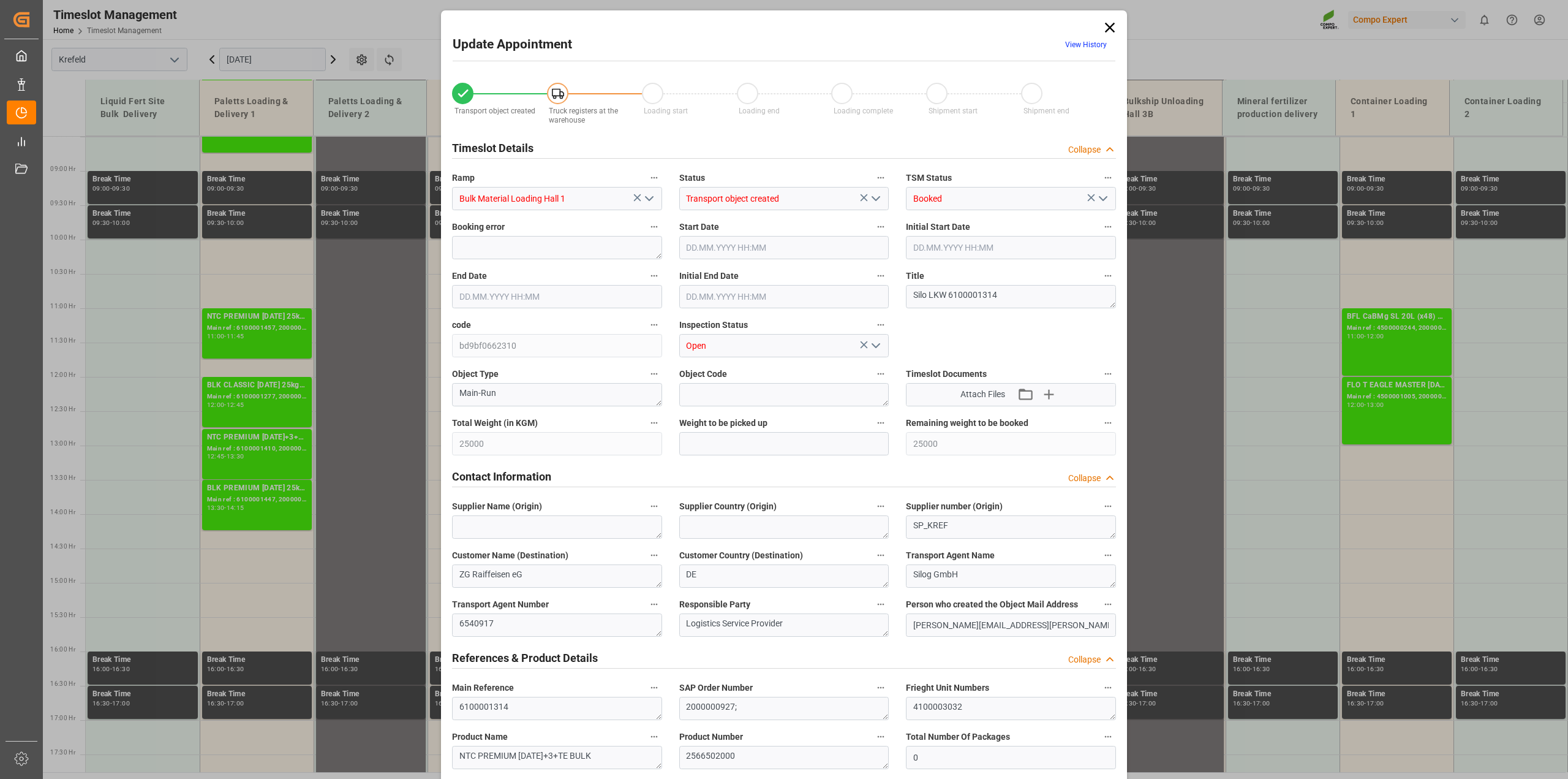
type input "29.08.2025 13:00"
type input "29.08.2025 14:00"
type input "20.08.2025 12:01"
type input "27.08.2025 09:49"
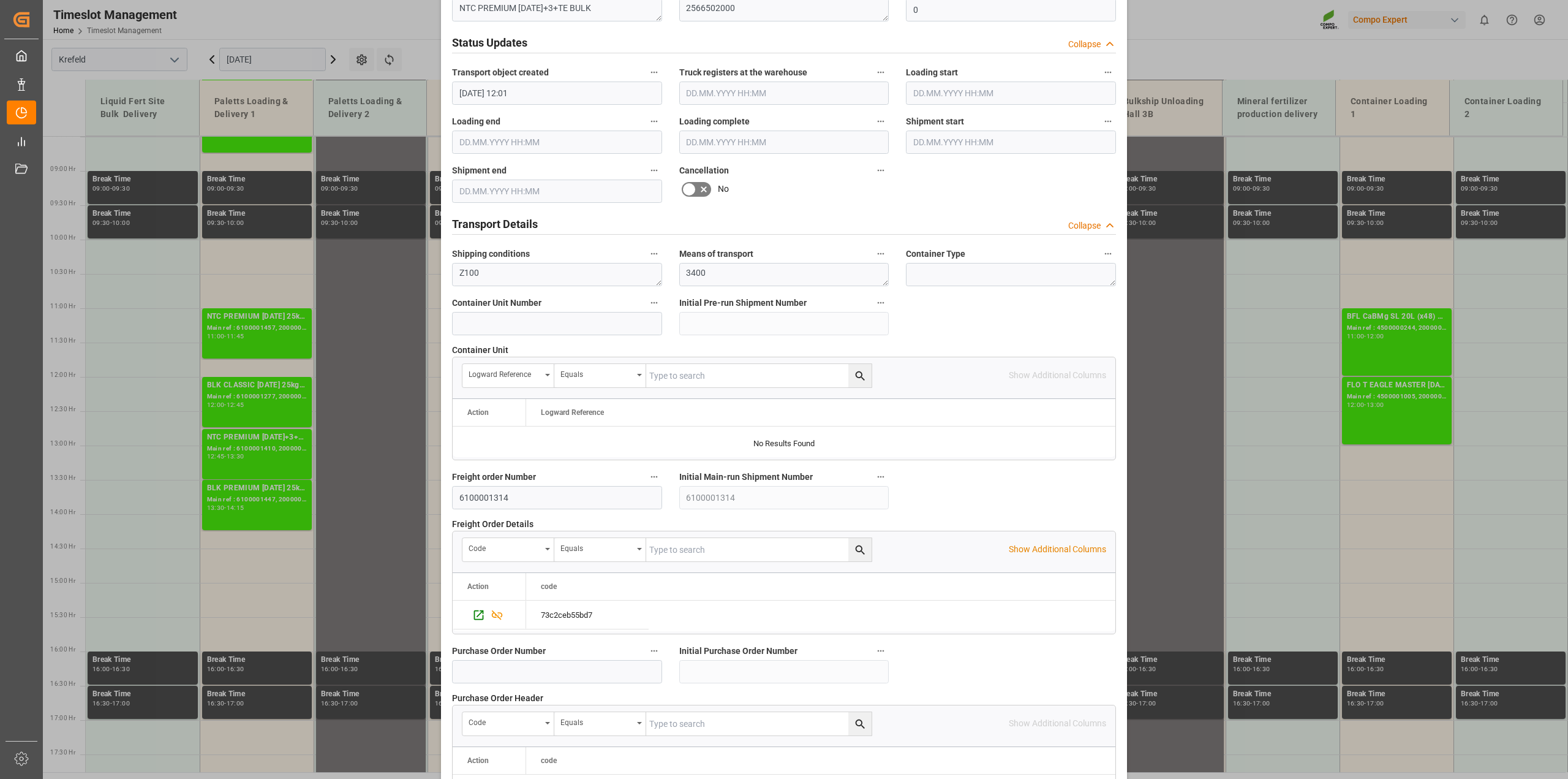
scroll to position [613, 0]
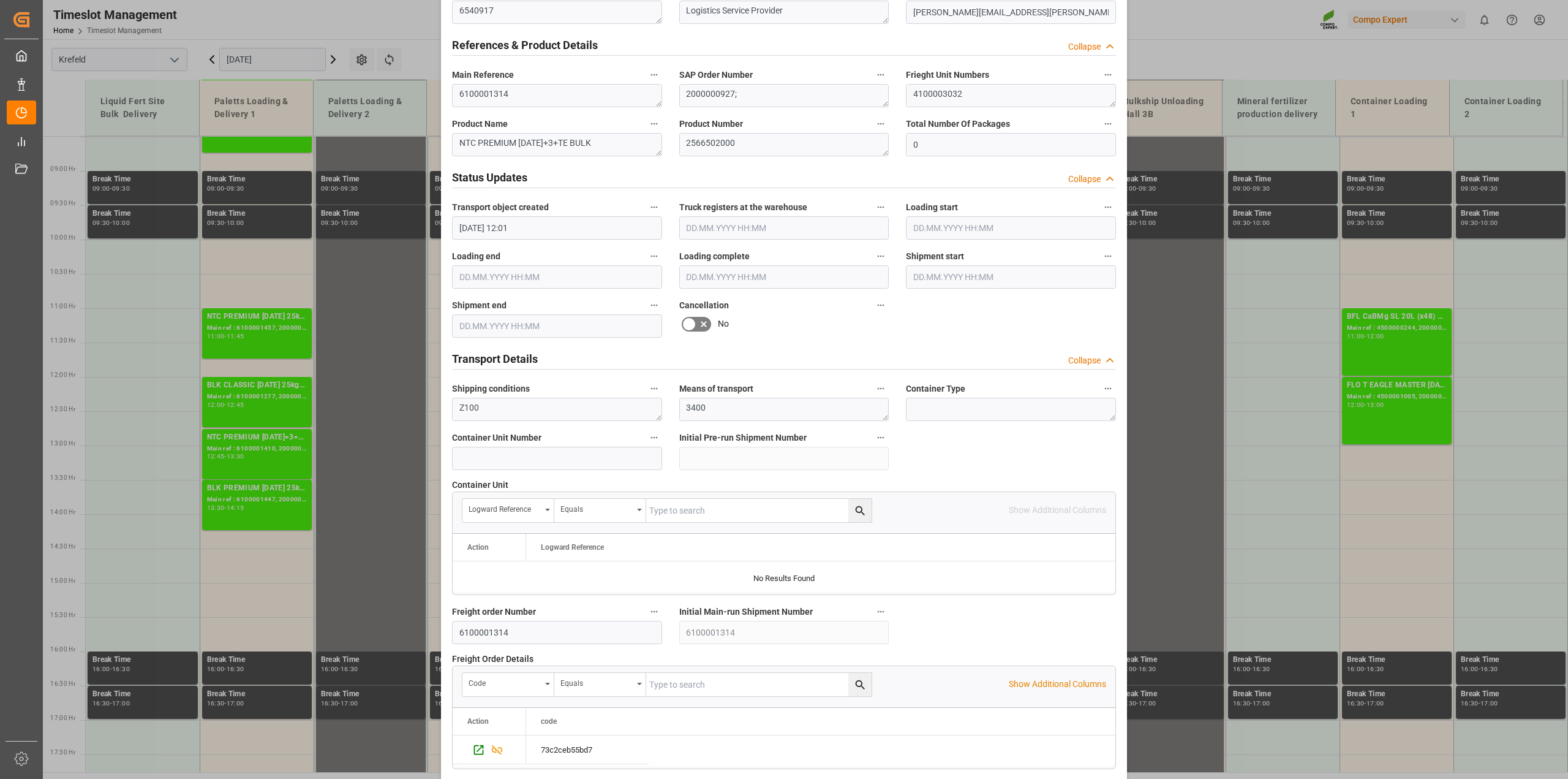
click at [699, 323] on icon at bounding box center [704, 324] width 15 height 15
click at [0, 0] on input "checkbox" at bounding box center [0, 0] width 0 height 0
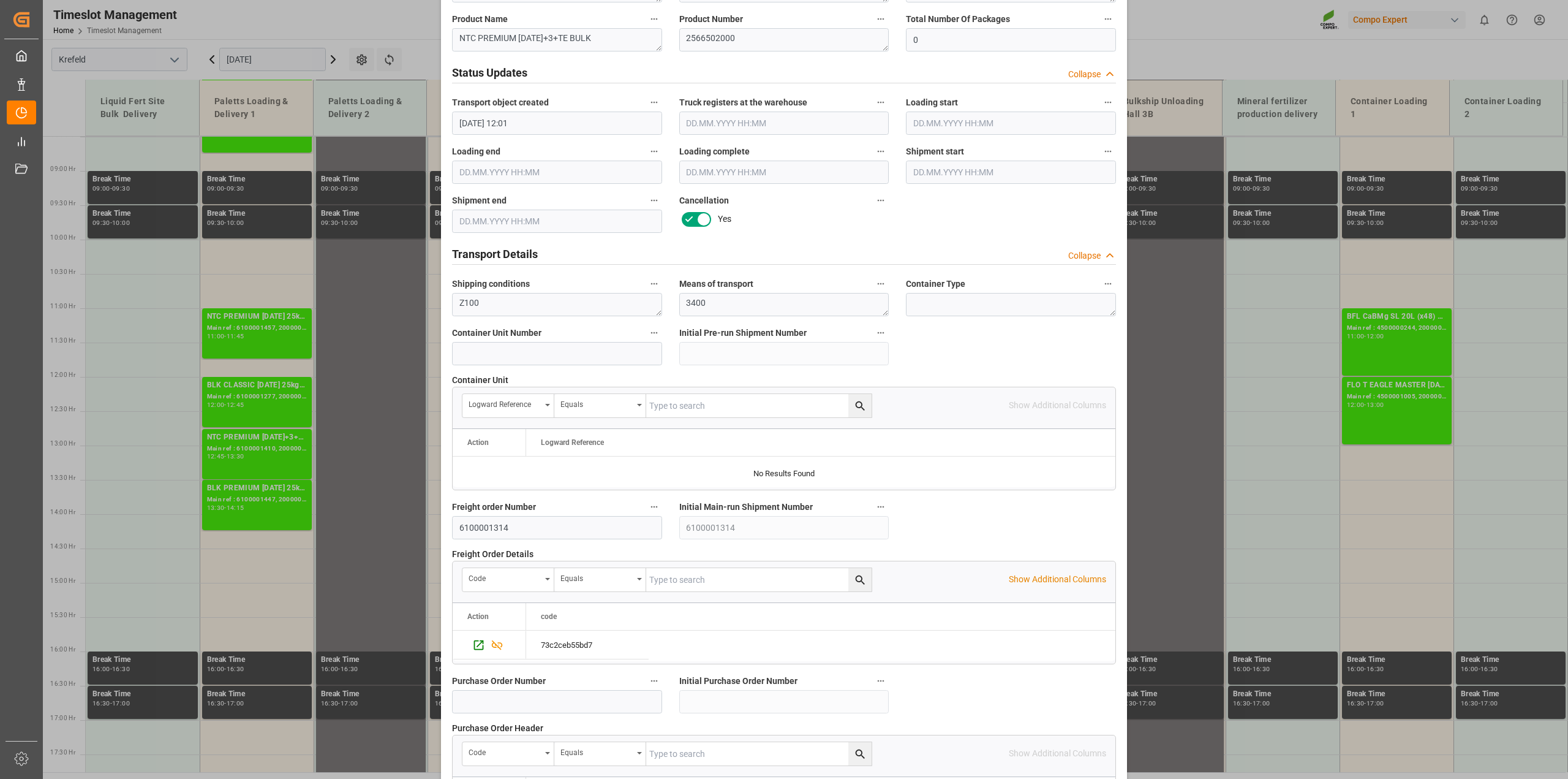
scroll to position [924, 0]
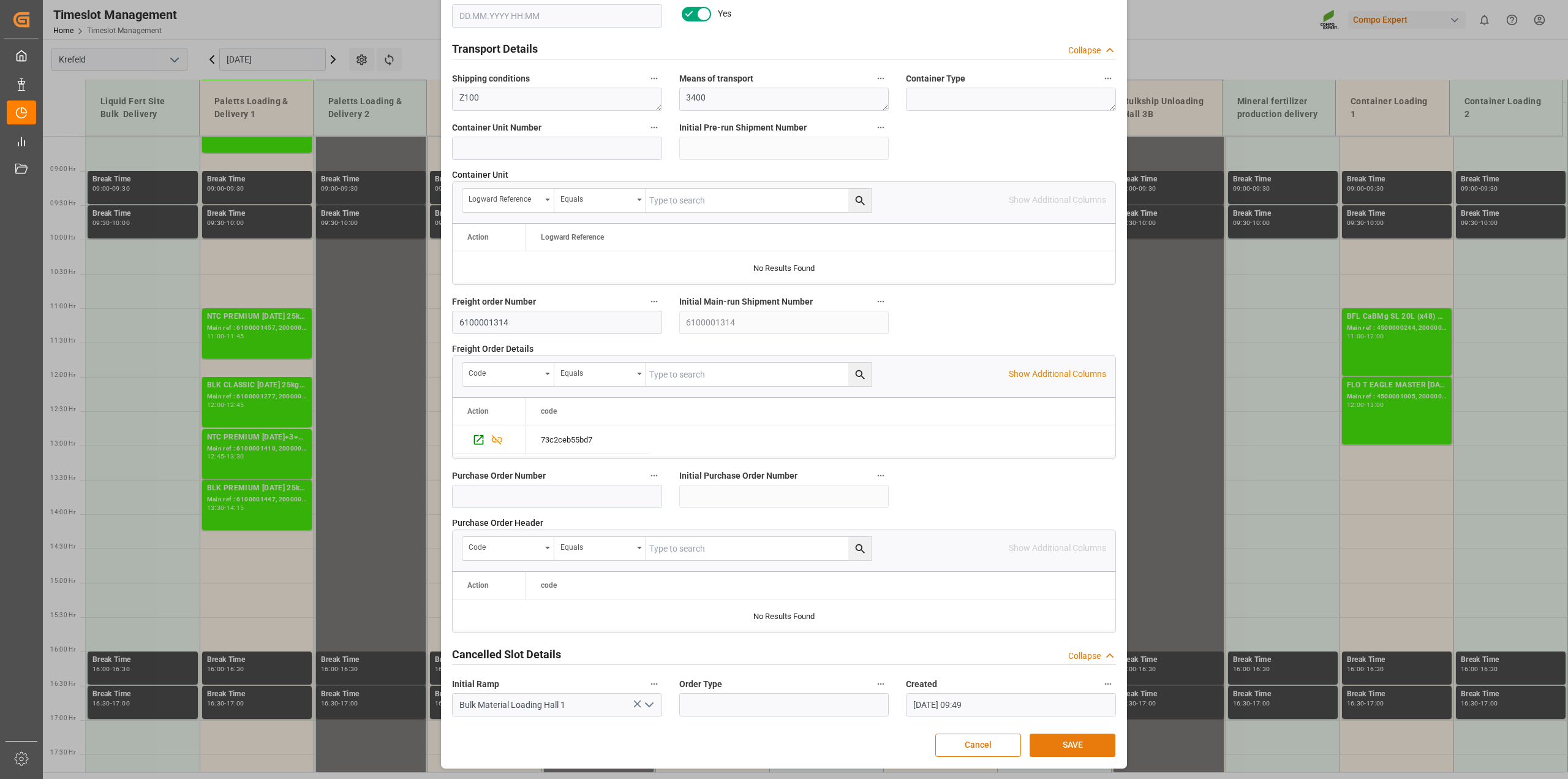
click at [1090, 743] on button "SAVE" at bounding box center [1072, 745] width 86 height 23
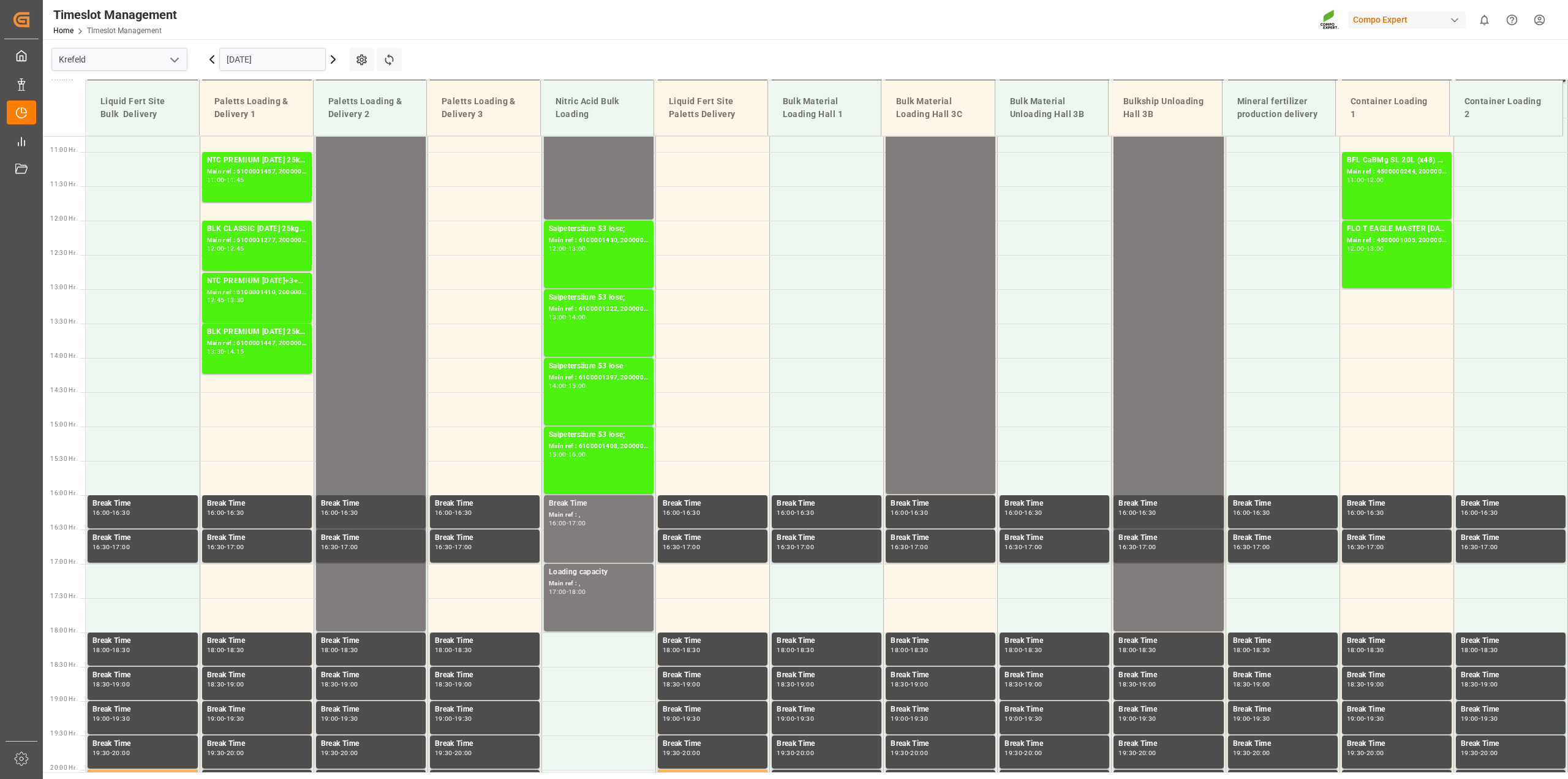
scroll to position [1011, 0]
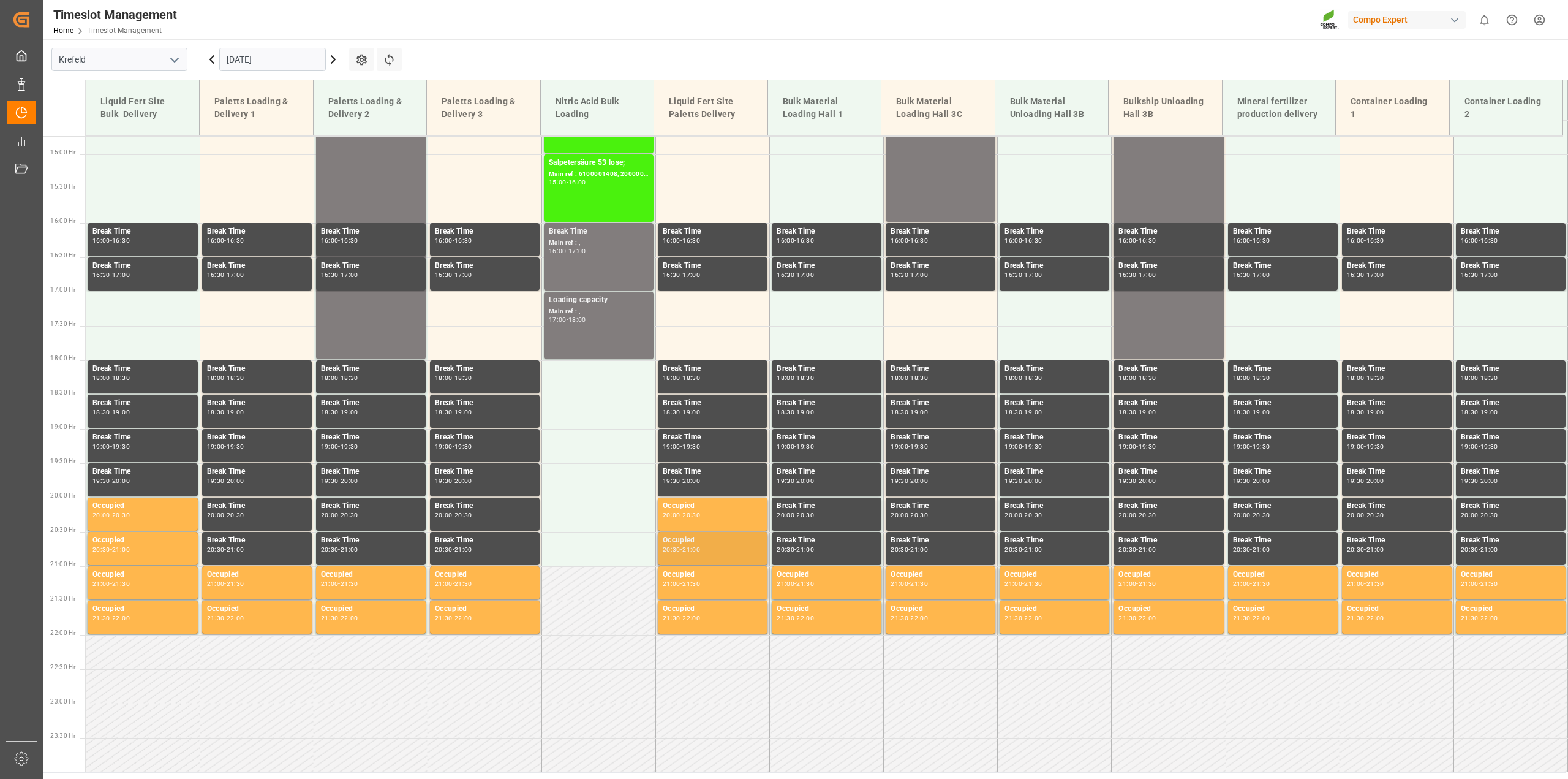
click at [695, 547] on div "21:00" at bounding box center [691, 549] width 18 height 5
click at [509, 581] on div "21:00 - 21:30" at bounding box center [484, 585] width 100 height 7
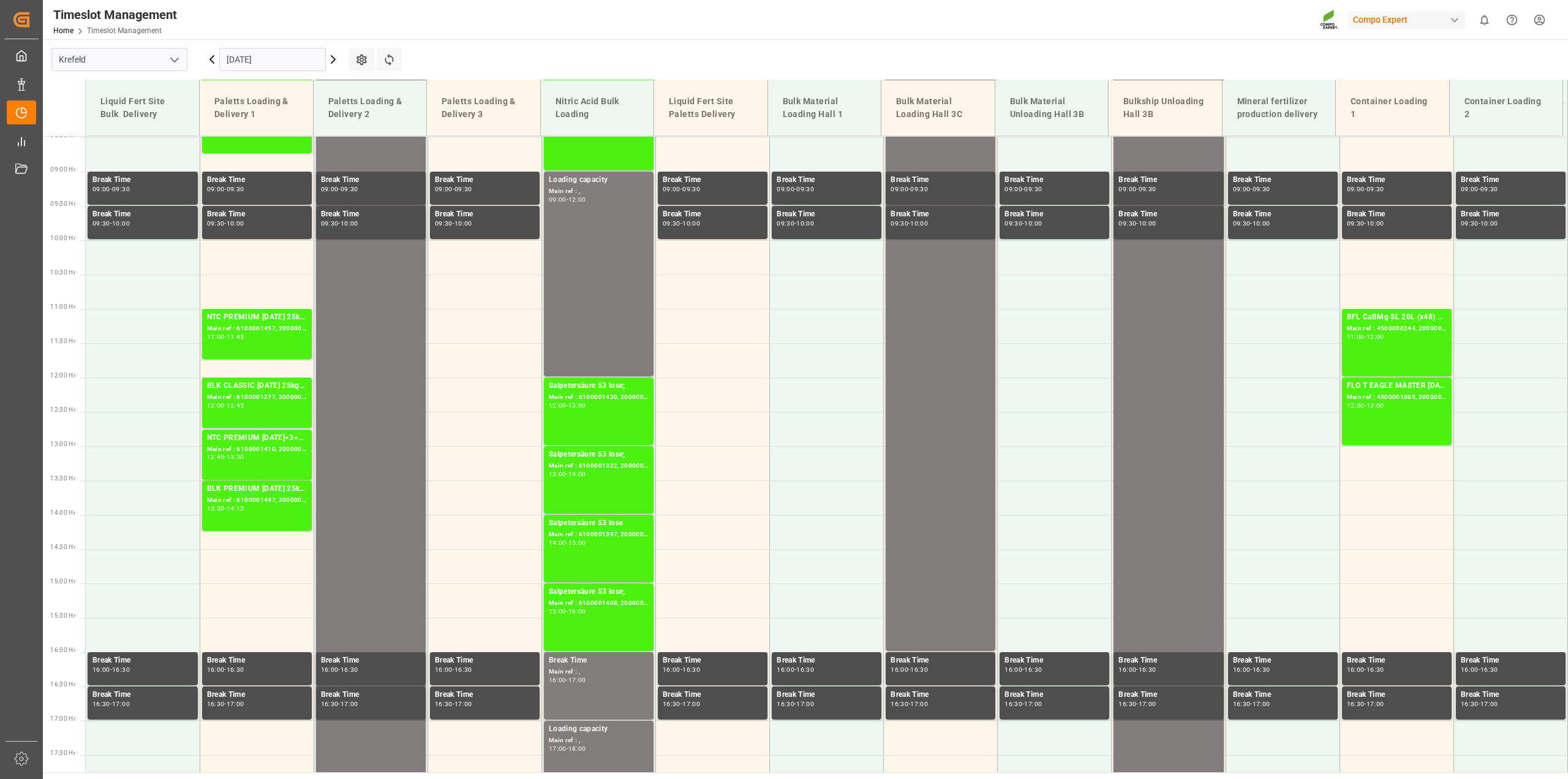
scroll to position [551, 0]
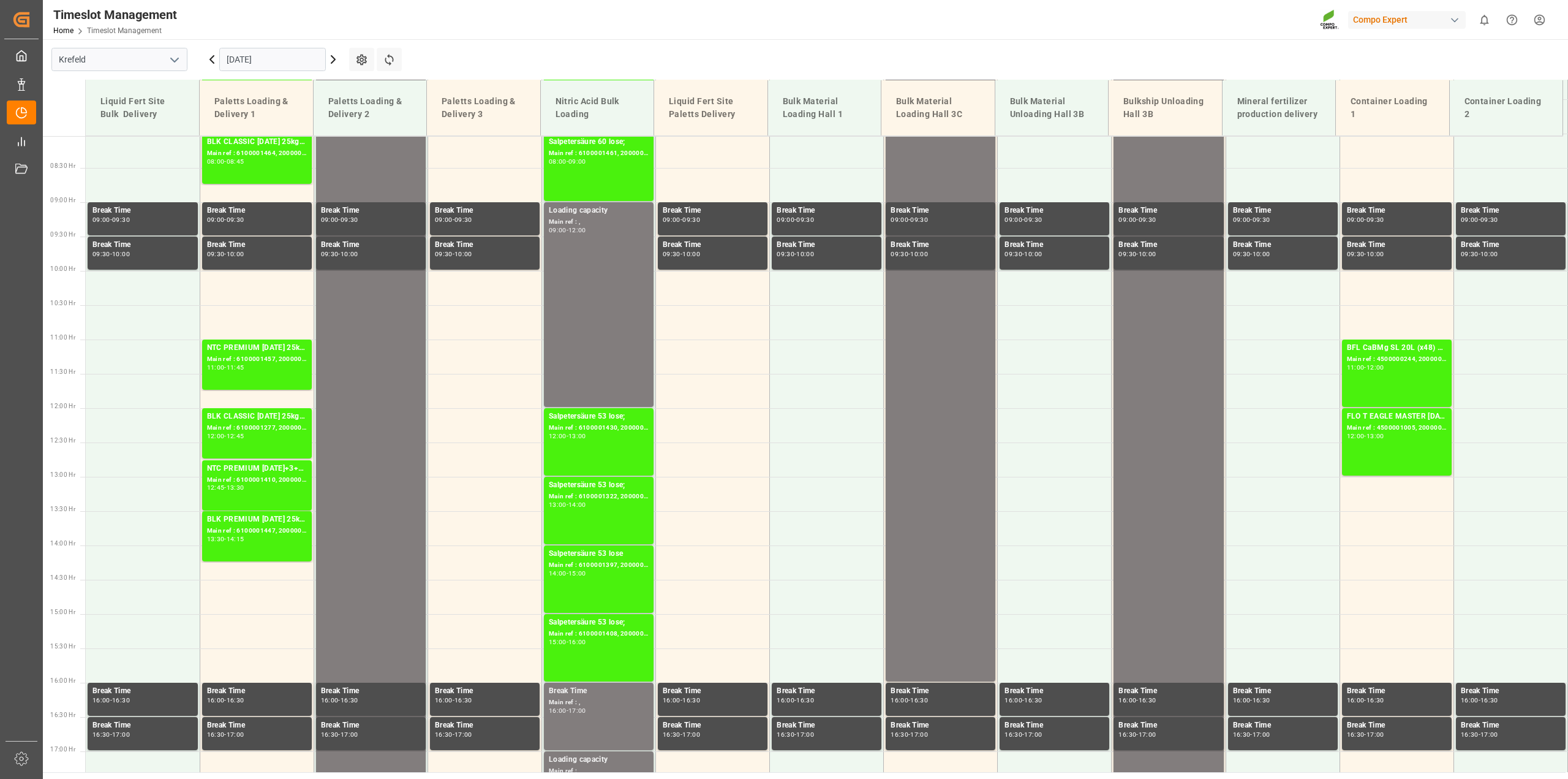
click at [334, 58] on icon at bounding box center [333, 59] width 3 height 7
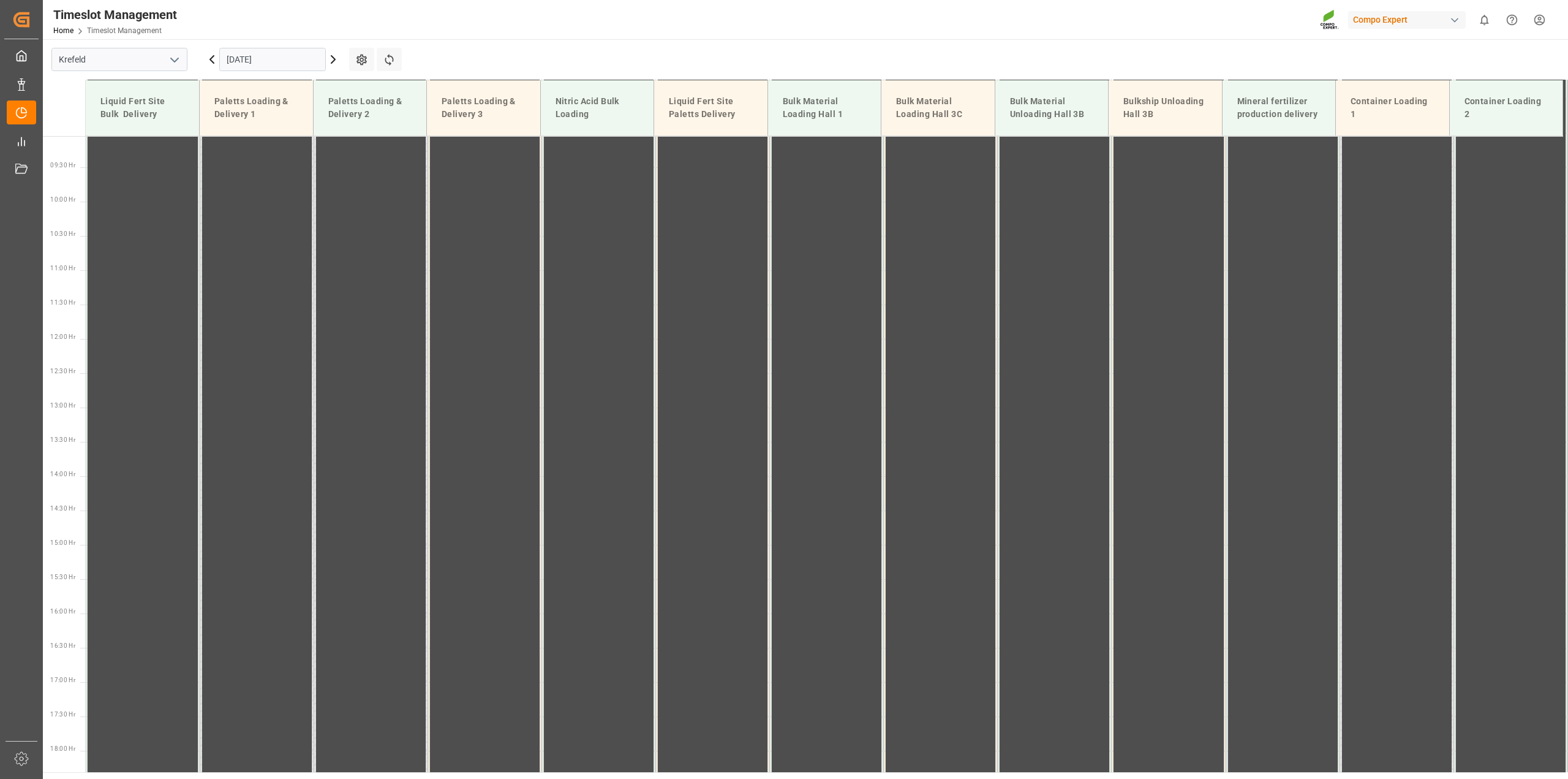
scroll to position [623, 0]
click at [334, 58] on icon at bounding box center [333, 59] width 3 height 7
click at [334, 57] on icon at bounding box center [333, 59] width 3 height 7
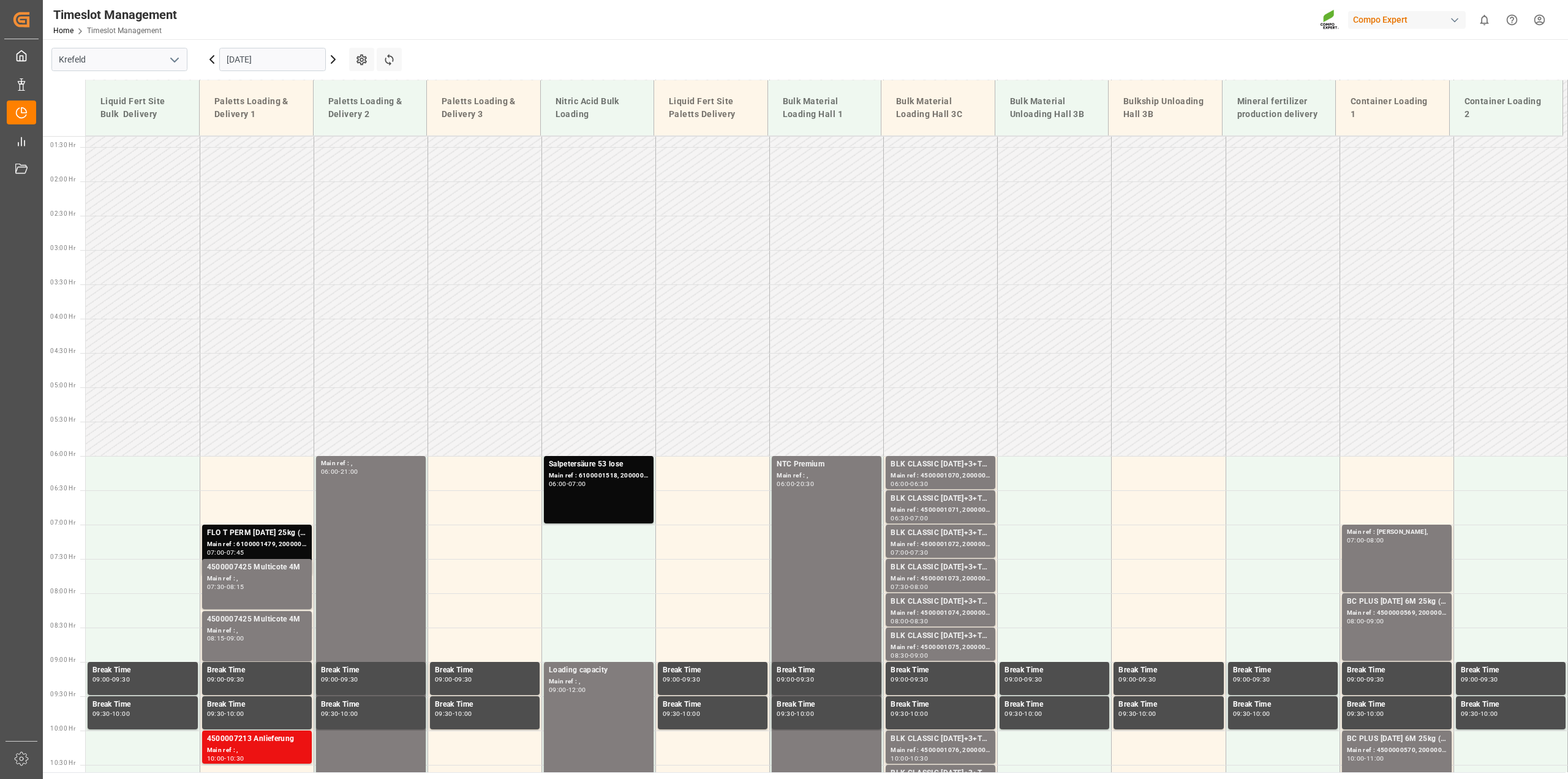
scroll to position [322, 0]
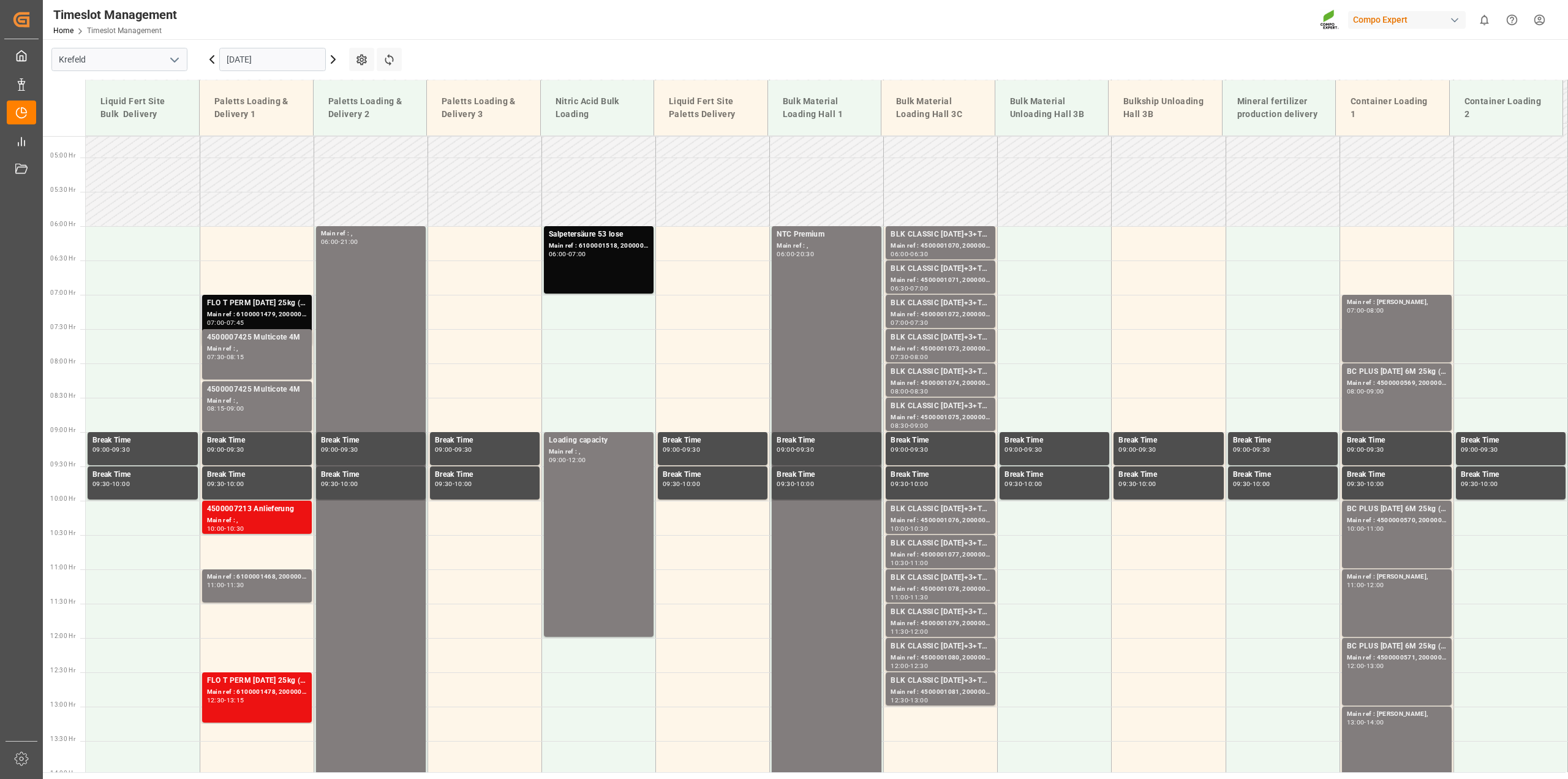
click at [287, 308] on div "FLO T PERM 16-7-15 25kg (x40) INTTPL N 12-4-6 25kg (x40) D,A,CHHAK Grün 20-5-10…" at bounding box center [257, 303] width 100 height 12
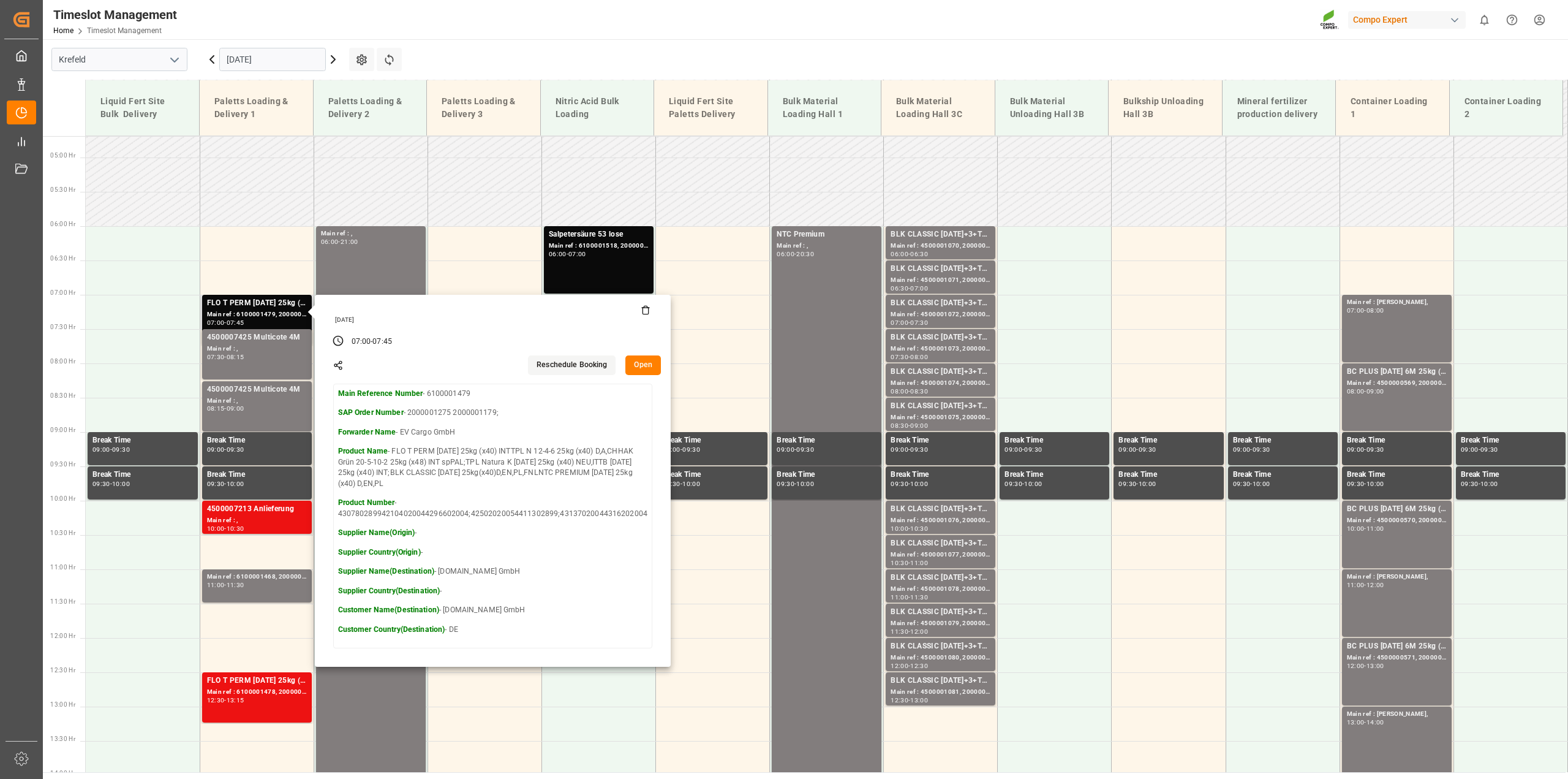
click at [641, 364] on button "Open" at bounding box center [643, 365] width 35 height 20
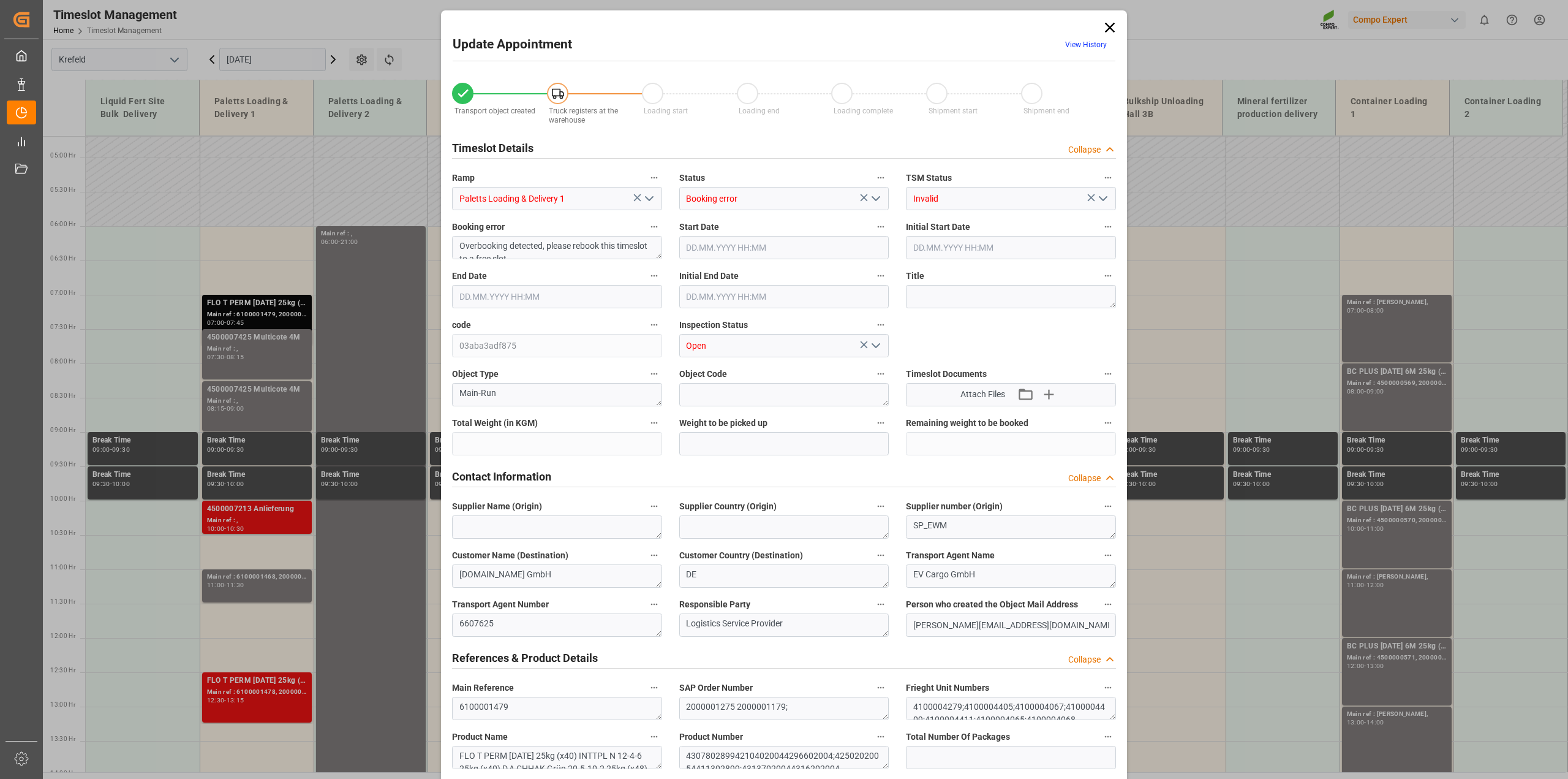
type input "26731.2"
type input "0"
type input "01.09.2025 07:00"
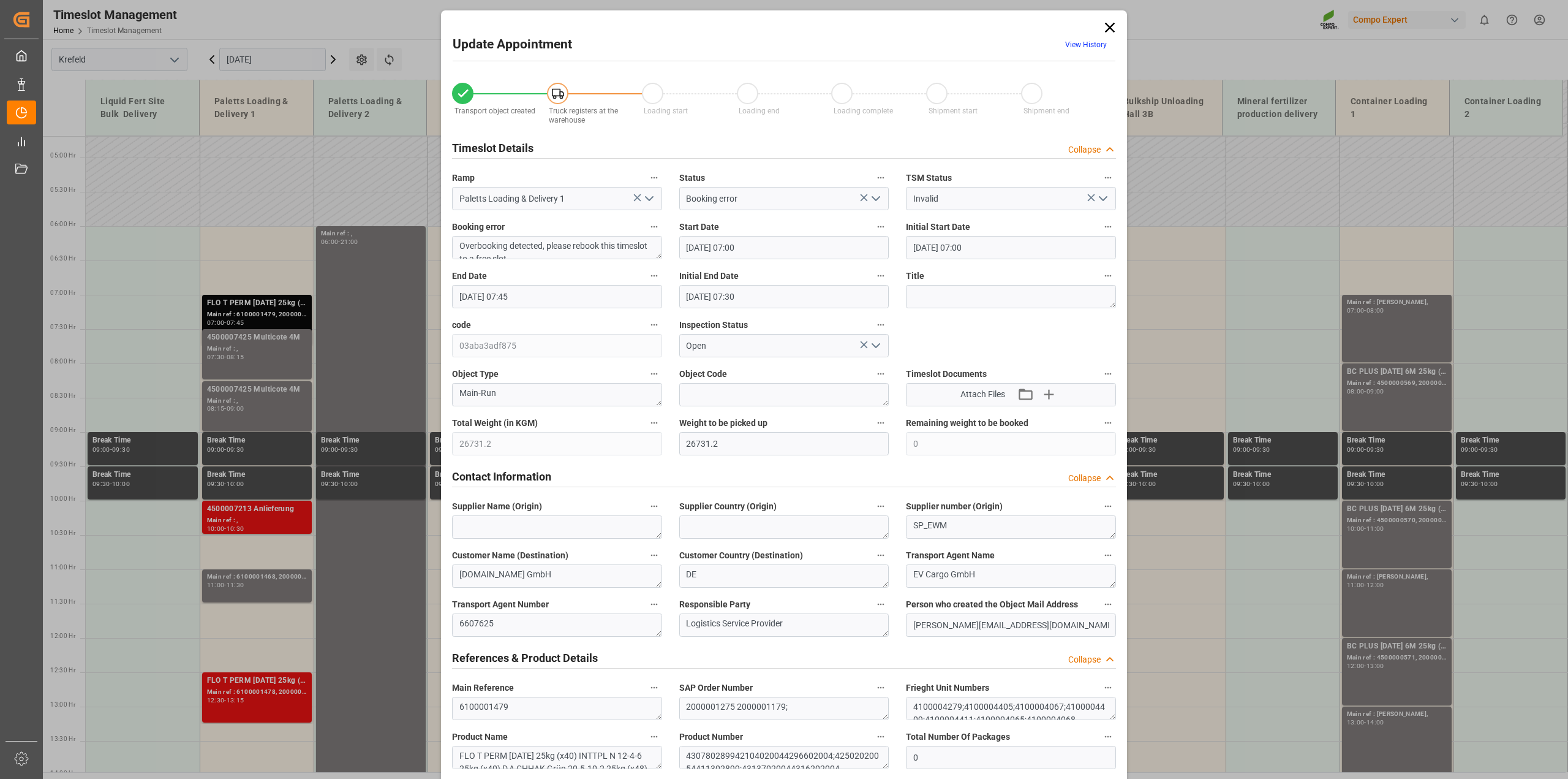
type input "01.09.2025 07:00"
type input "01.09.2025 07:45"
type input "01.09.2025 07:30"
type input "28.08.2025 07:52"
type input "29.08.2025 06:35"
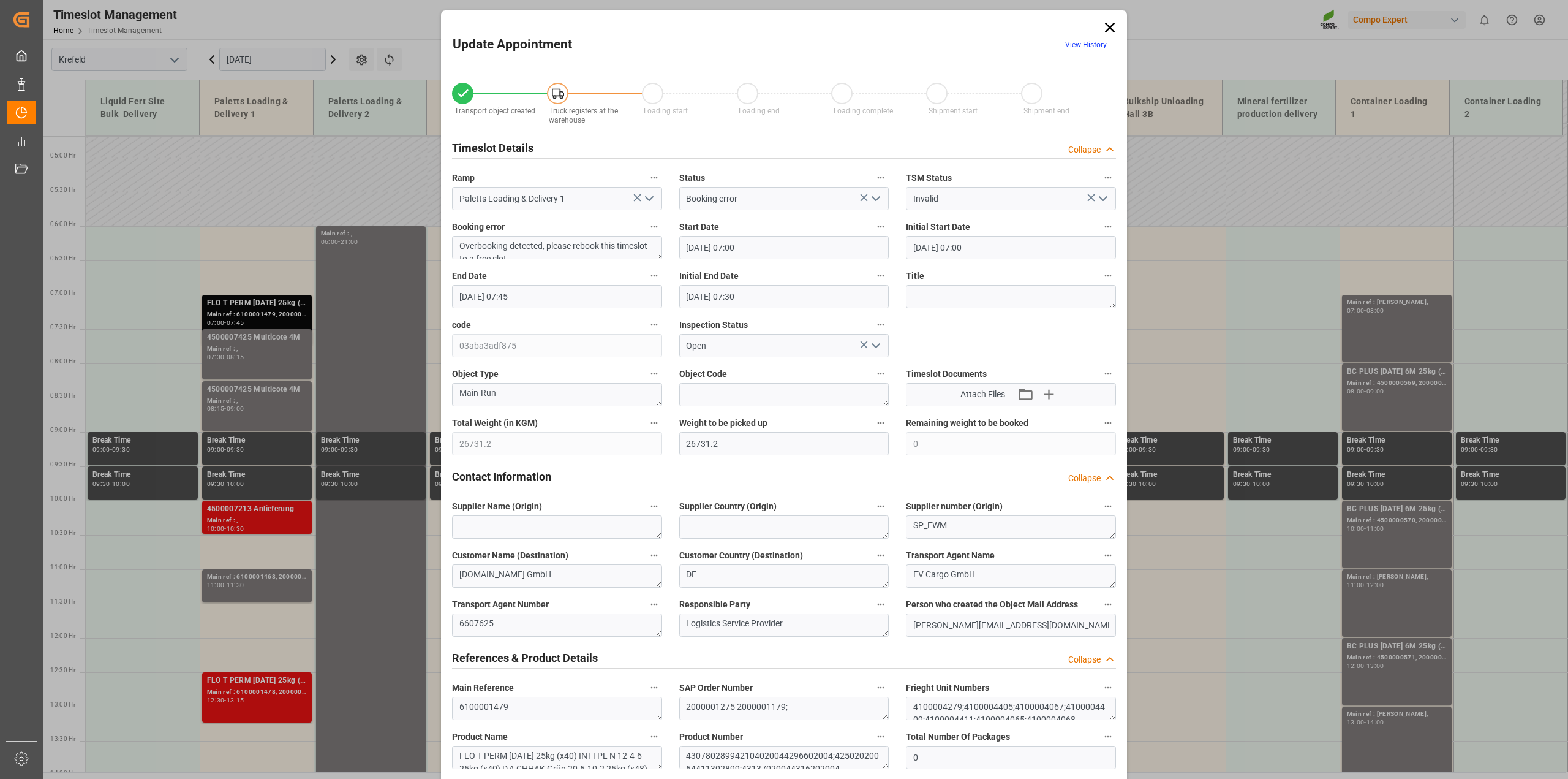
click at [1087, 41] on link "View History" at bounding box center [1086, 45] width 41 height 9
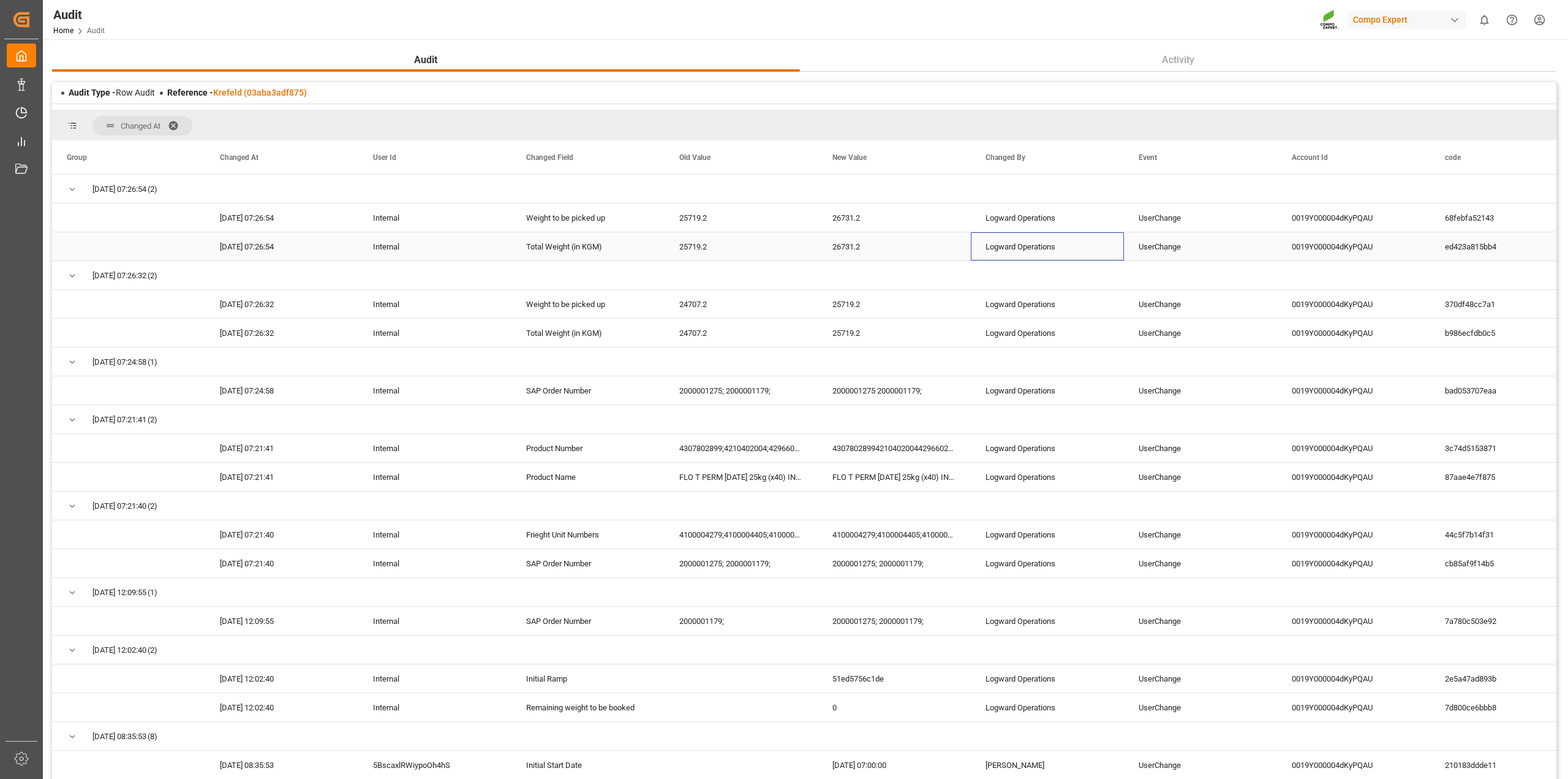
click at [1029, 246] on div "Logward Operations" at bounding box center [1047, 246] width 153 height 28
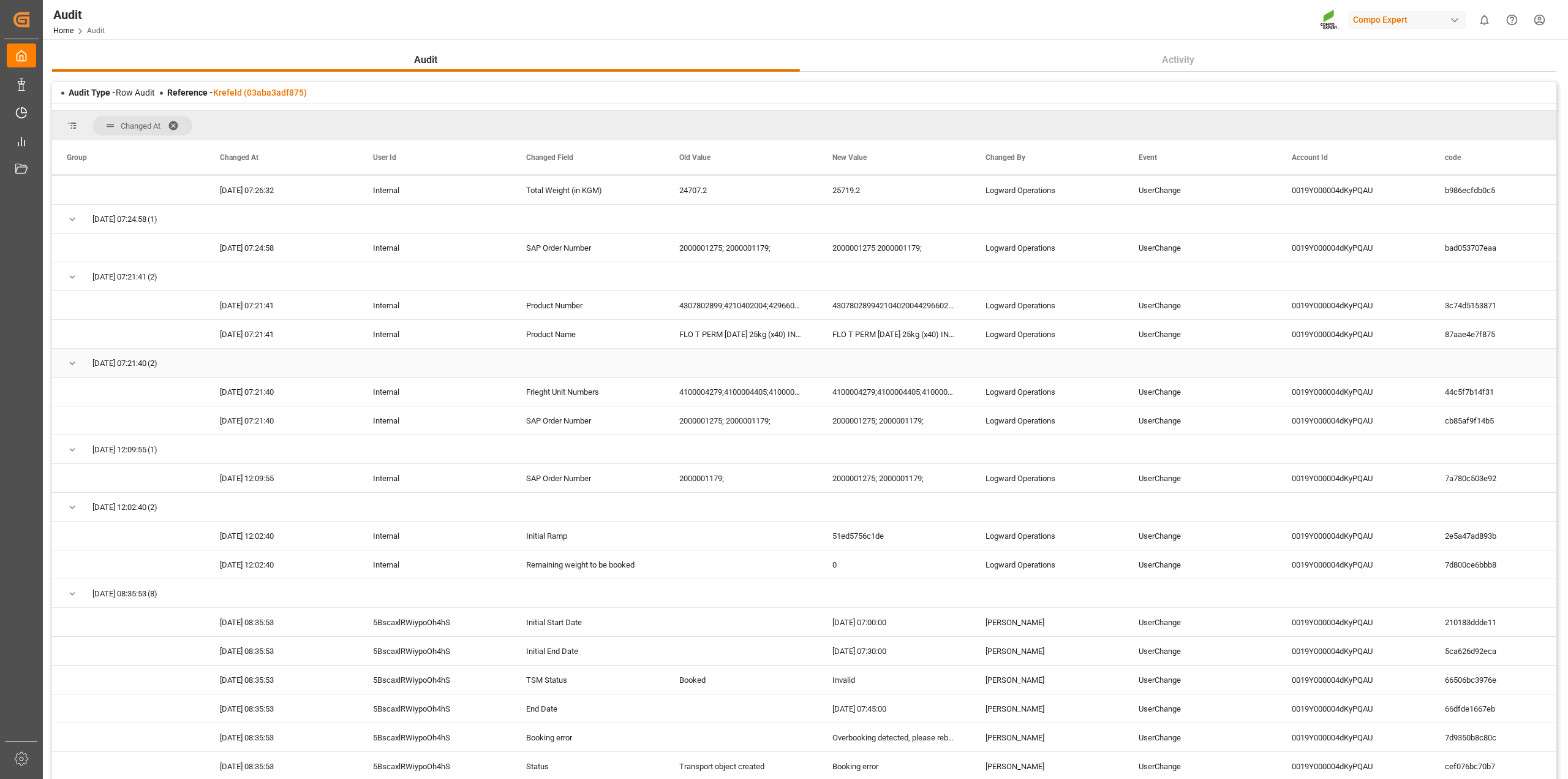
scroll to position [153, 0]
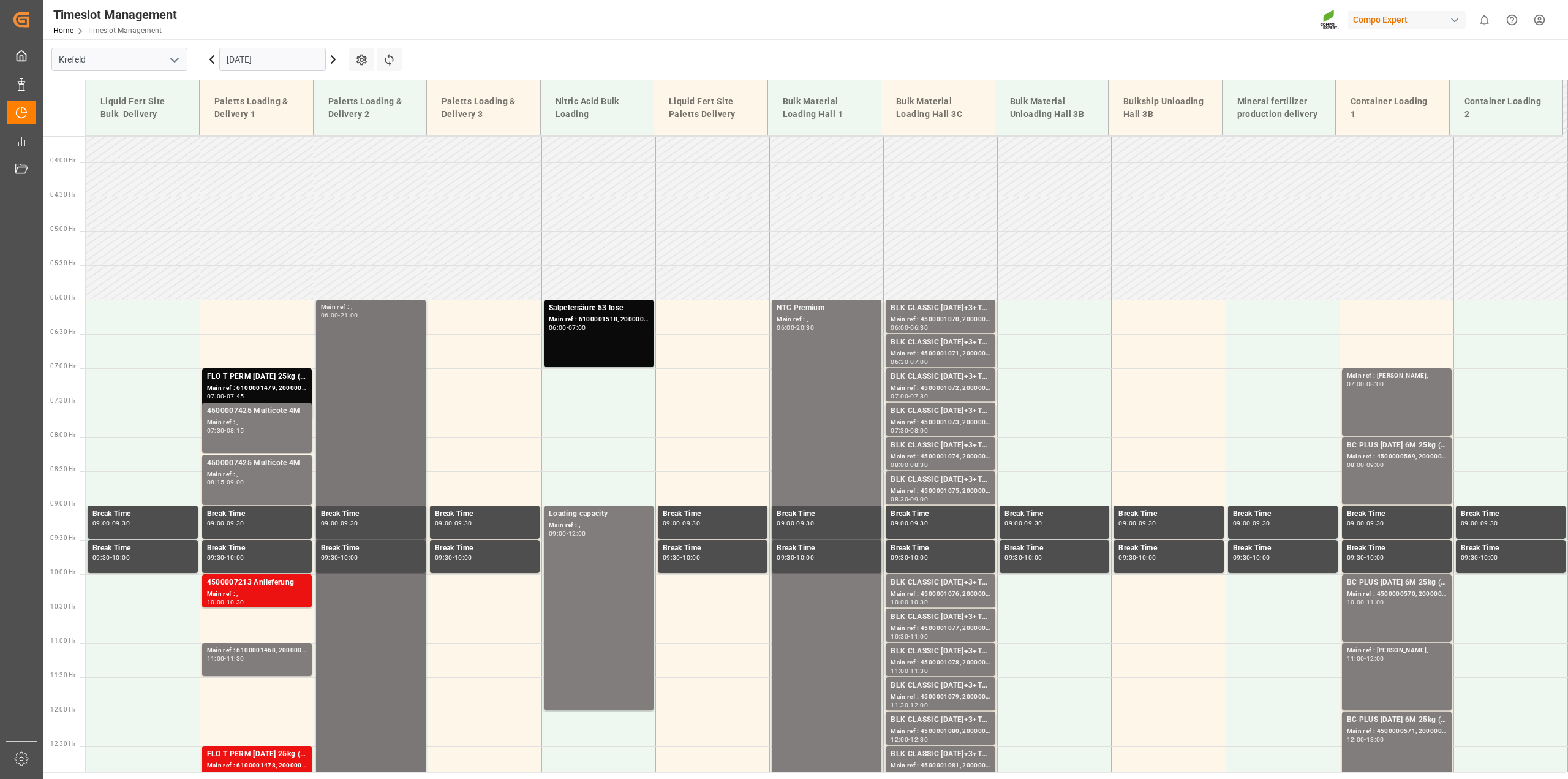
scroll to position [163, 0]
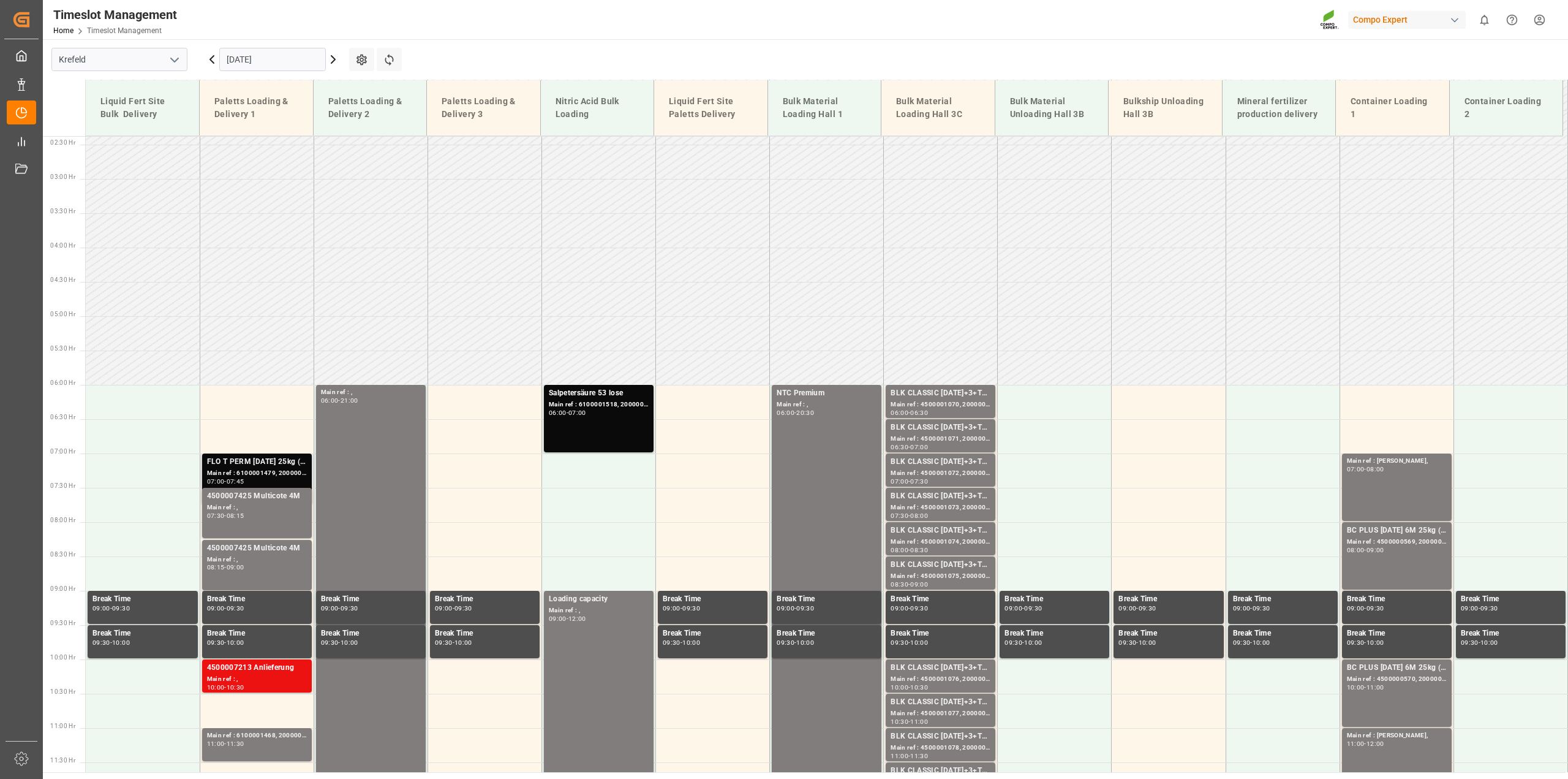
click at [274, 477] on div "Main ref : 6100001479, 2000001275 2000001179;" at bounding box center [257, 473] width 100 height 10
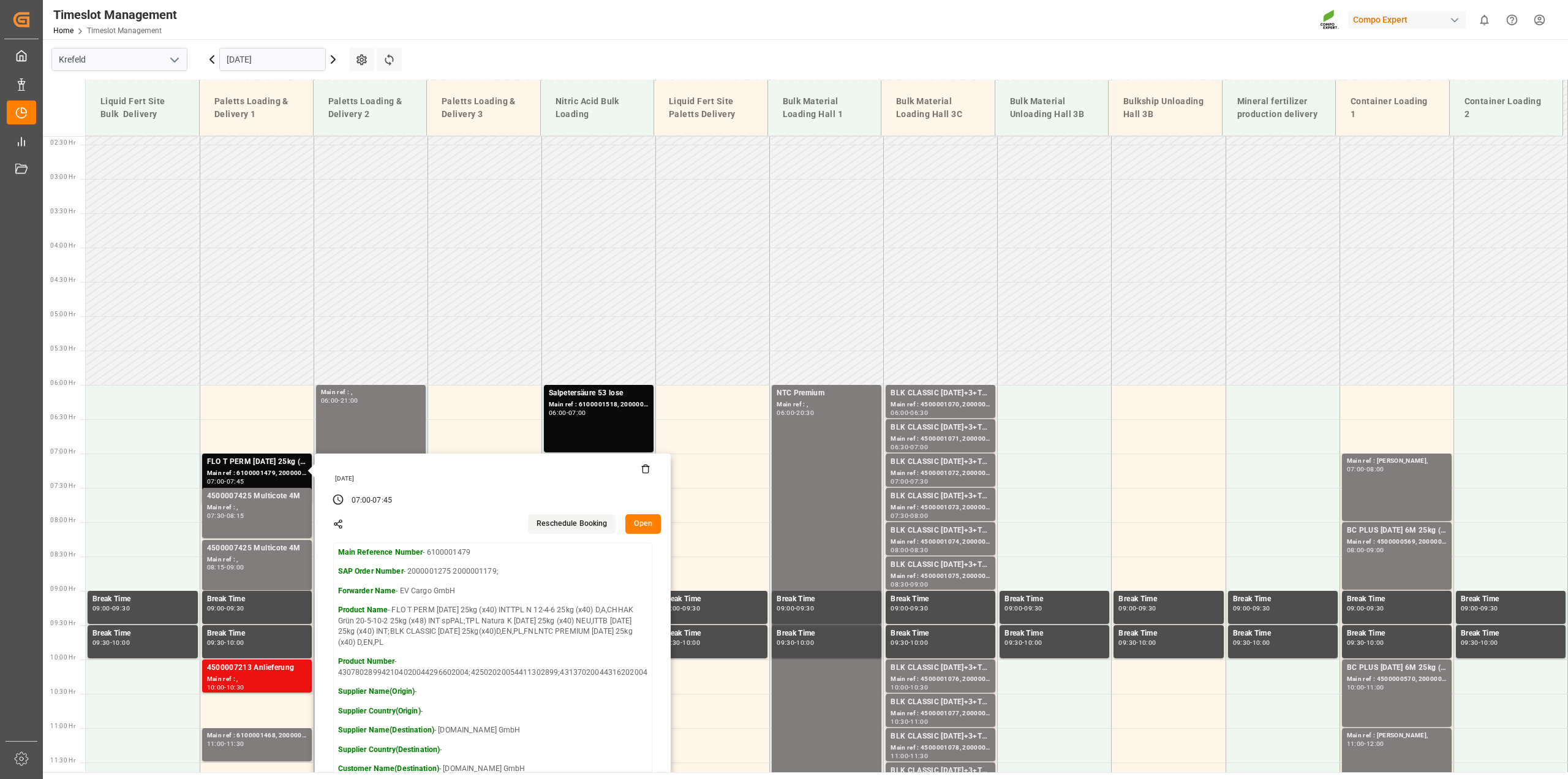
click at [632, 521] on button "Open" at bounding box center [643, 523] width 35 height 20
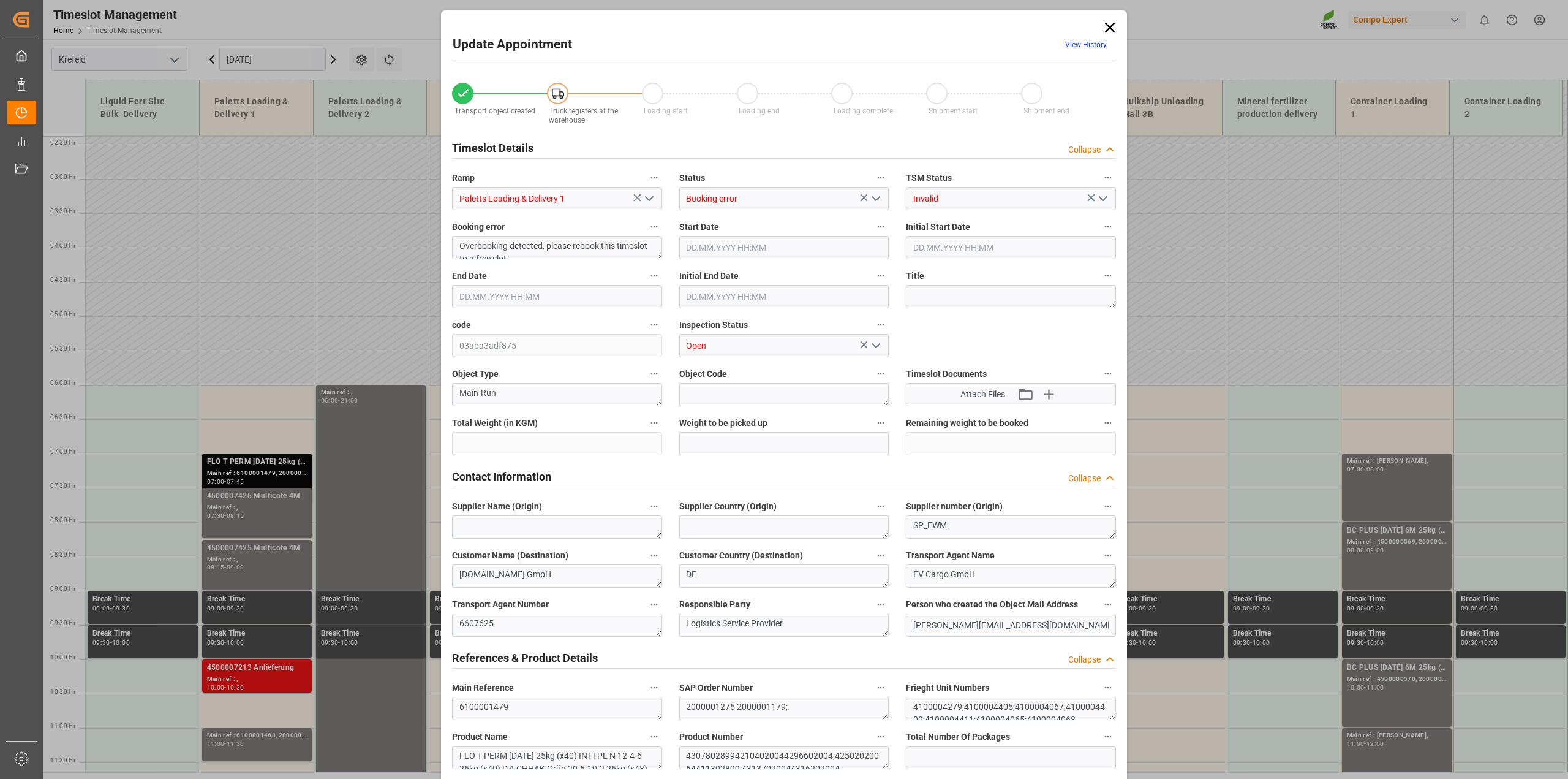
type input "26731.2"
type input "0"
type input "01.09.2025 07:00"
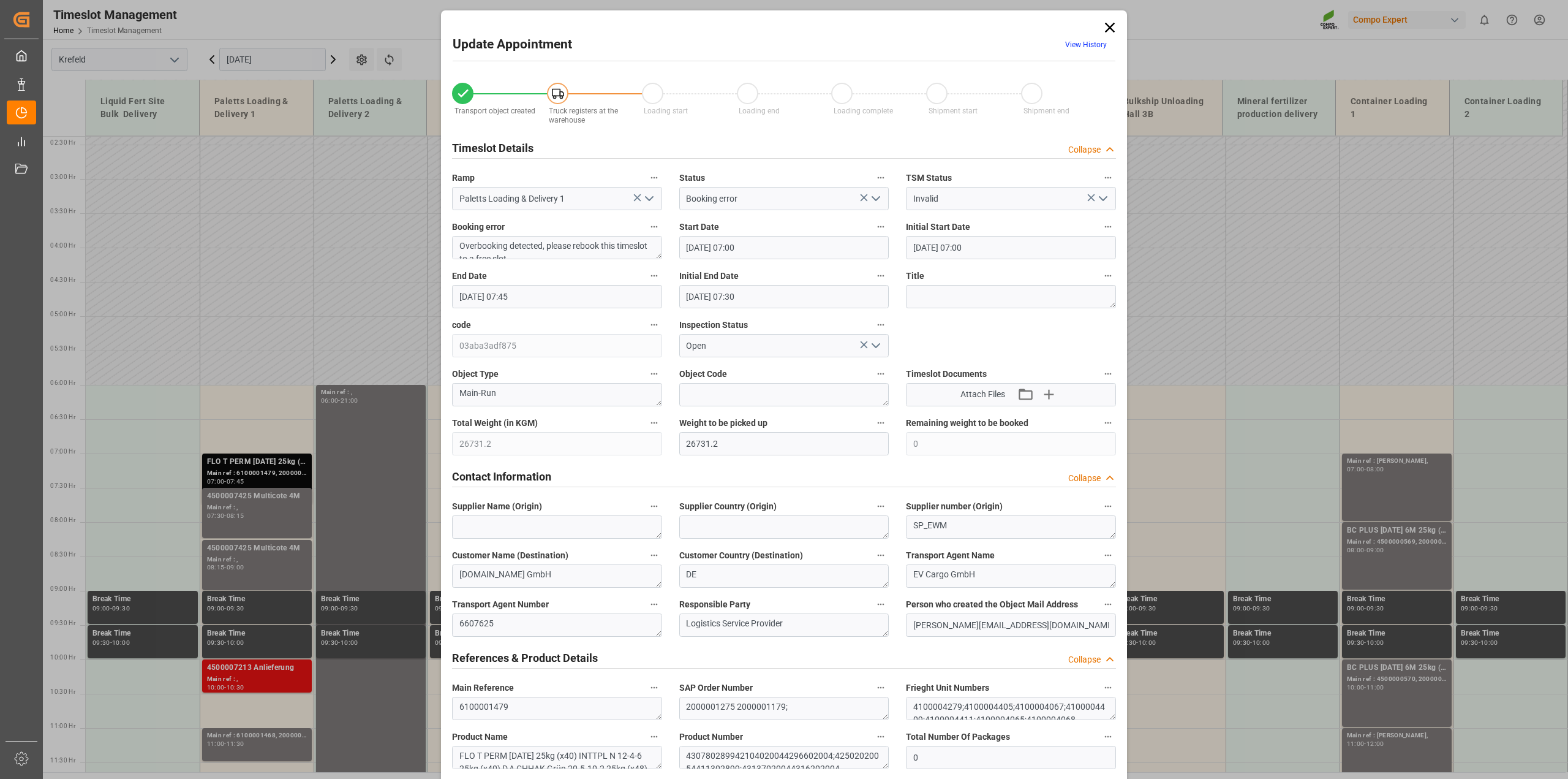
type input "01.09.2025 07:00"
type input "01.09.2025 07:45"
type input "01.09.2025 07:30"
type input "28.08.2025 07:52"
type input "29.08.2025 06:35"
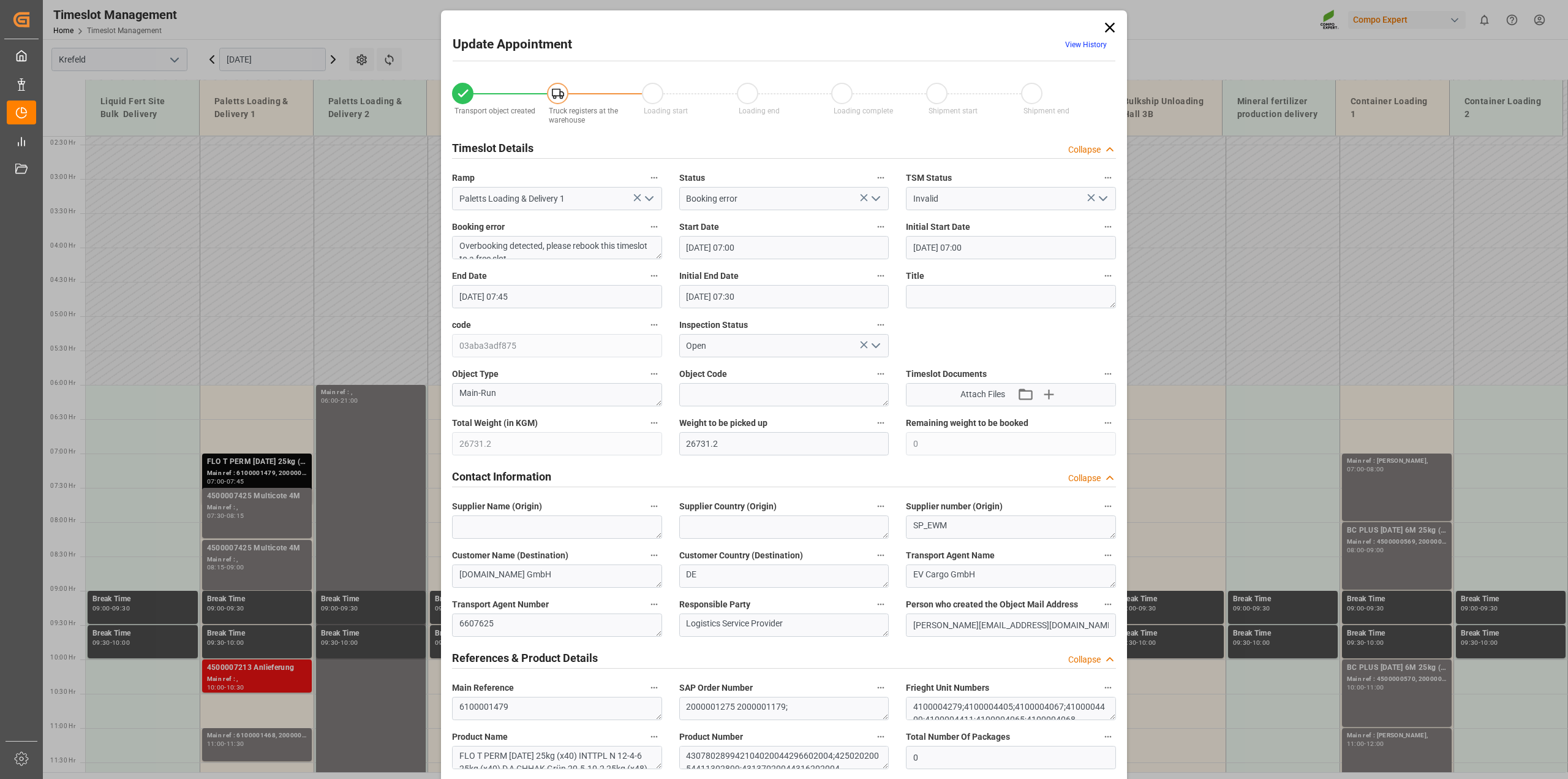
click at [737, 246] on input "01.09.2025 07:00" at bounding box center [784, 247] width 210 height 23
type input "01.09.2025 06:45"
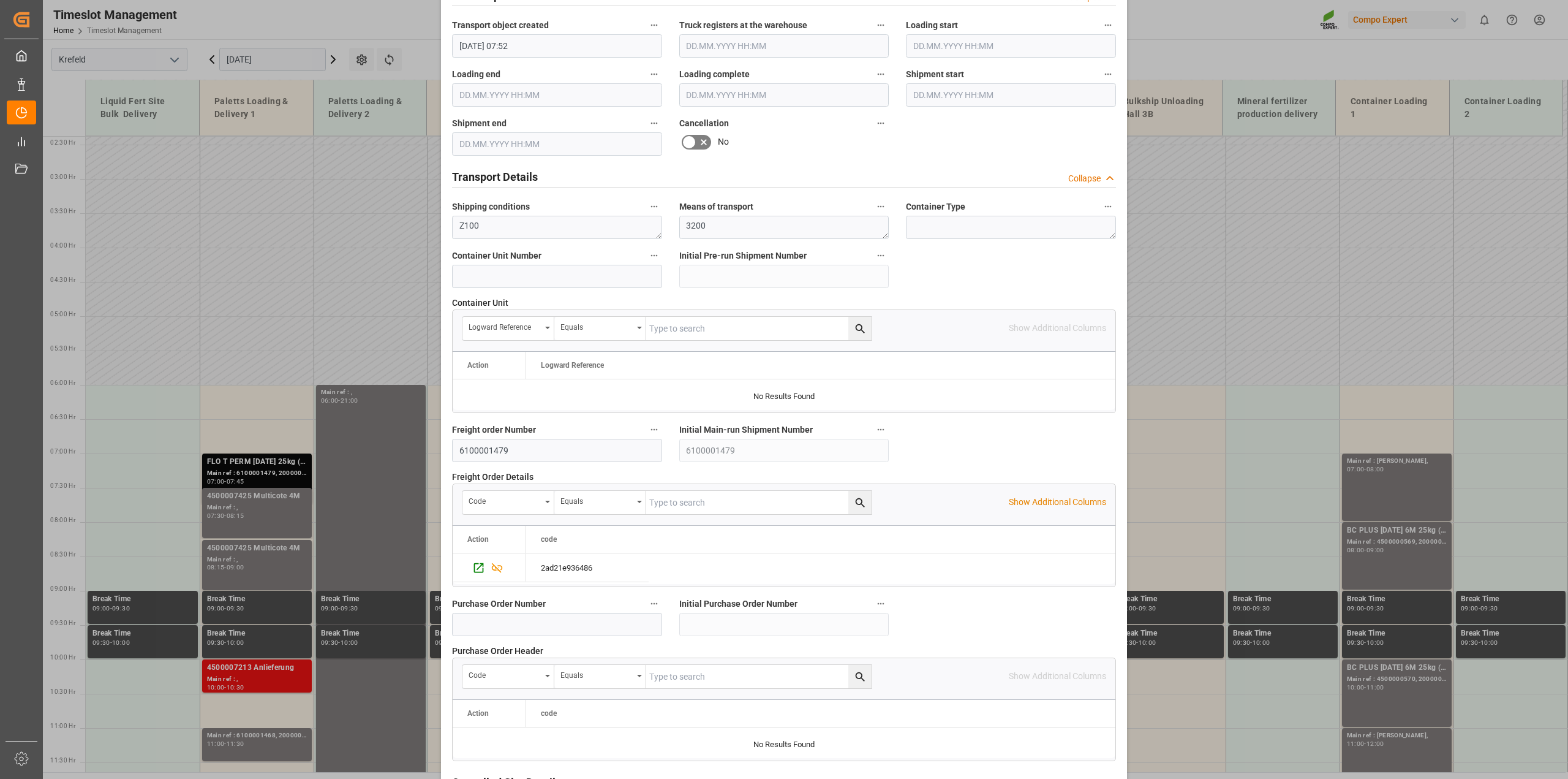
scroll to position [924, 0]
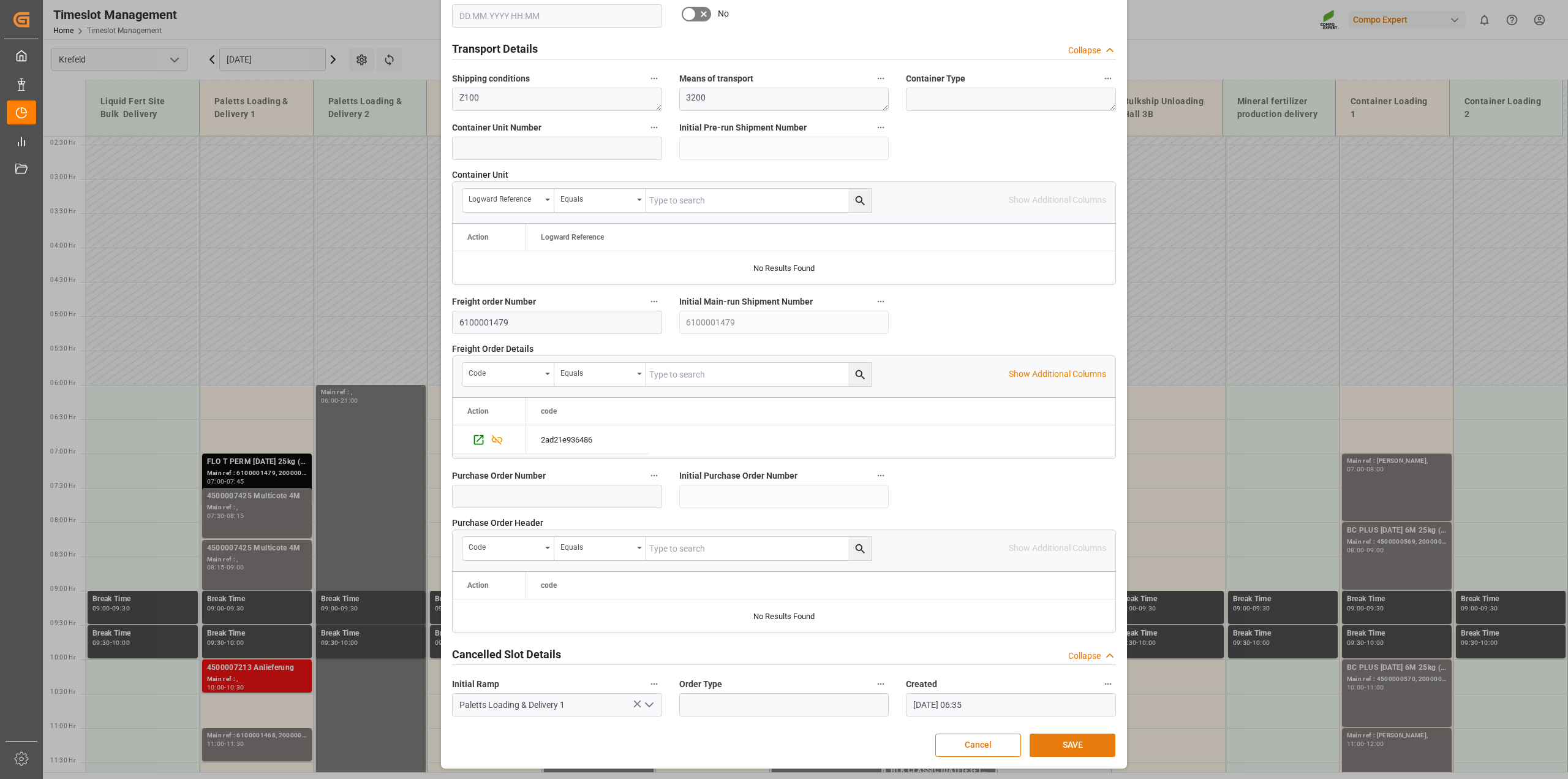
click at [1079, 733] on button "SAVE" at bounding box center [1072, 745] width 86 height 23
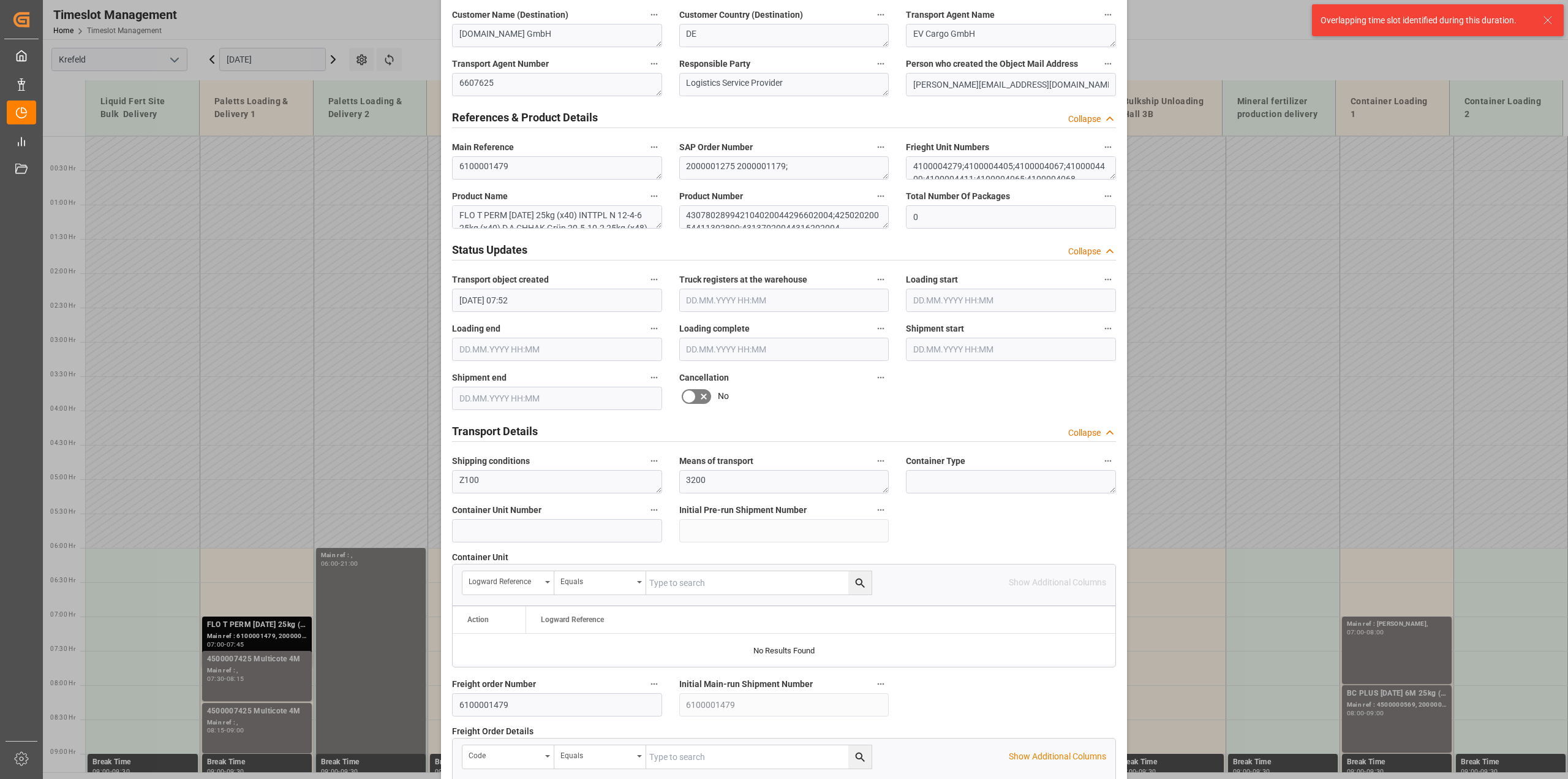
scroll to position [158, 0]
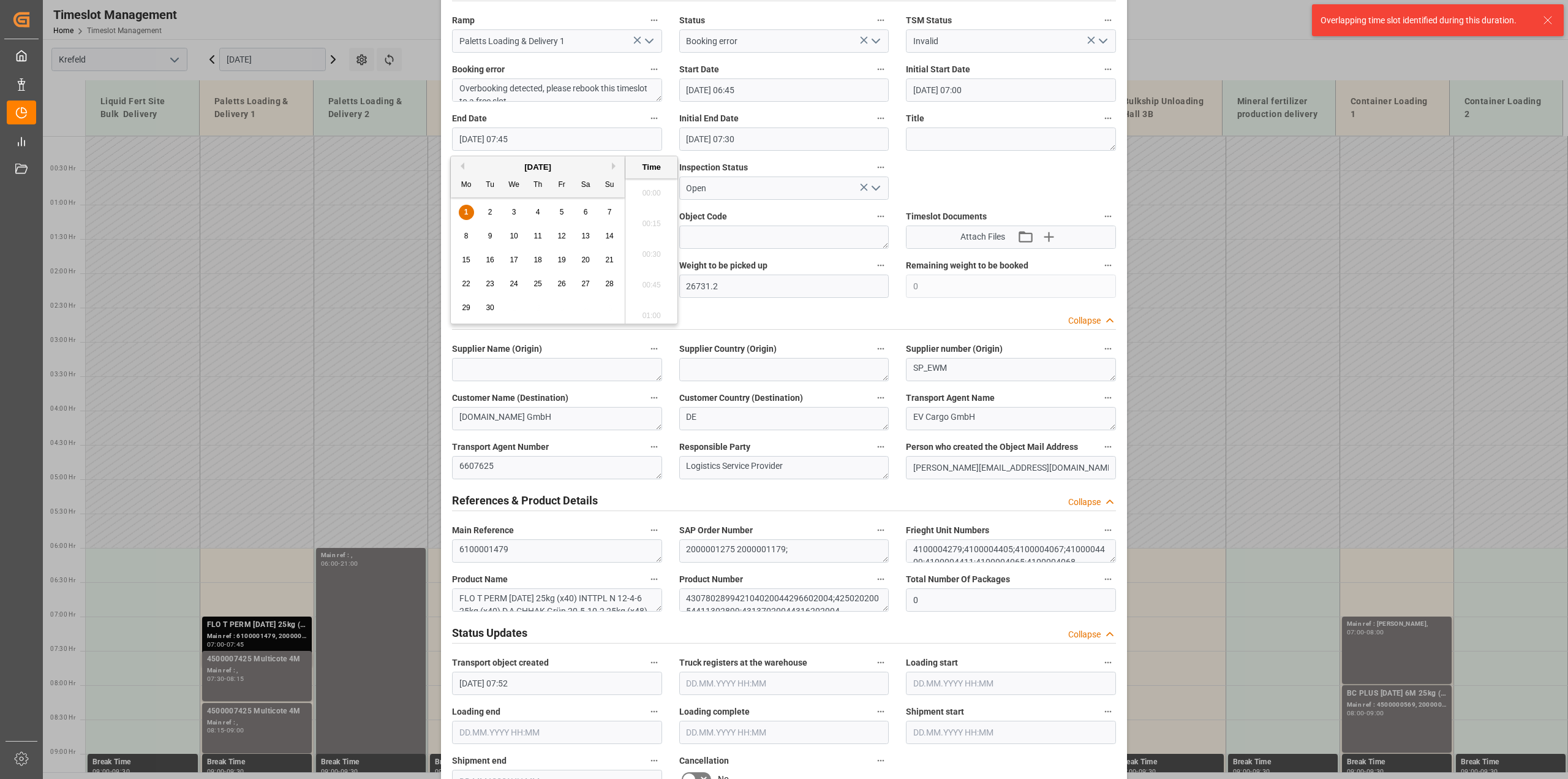
click at [531, 133] on input "01.09.2025 07:45" at bounding box center [556, 139] width 210 height 23
type input "01.09.2025 07:30"
click at [995, 194] on div "Transport object created Truck registers at the warehouse Loading start Loading…" at bounding box center [784, 699] width 681 height 1574
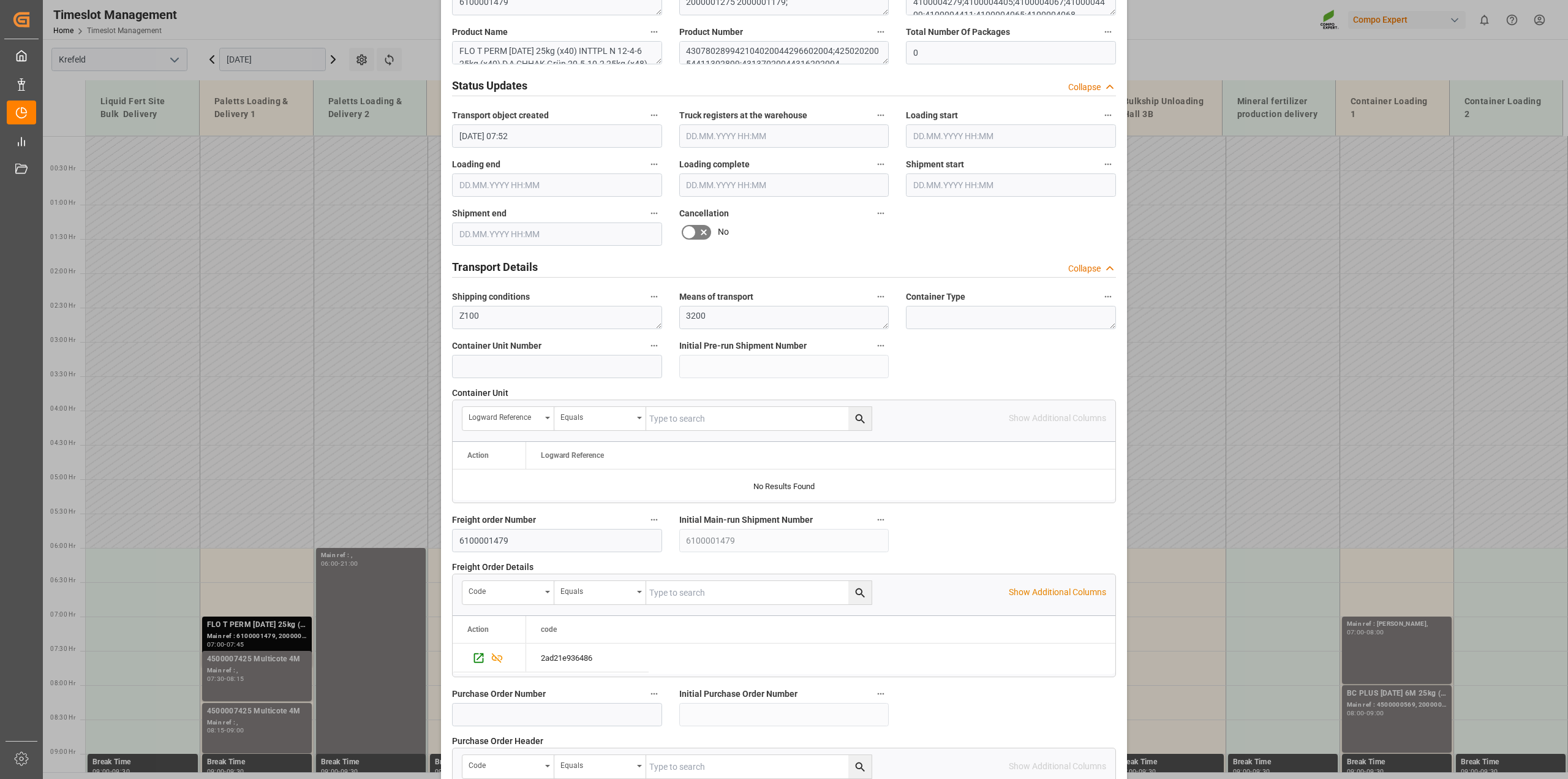
scroll to position [924, 0]
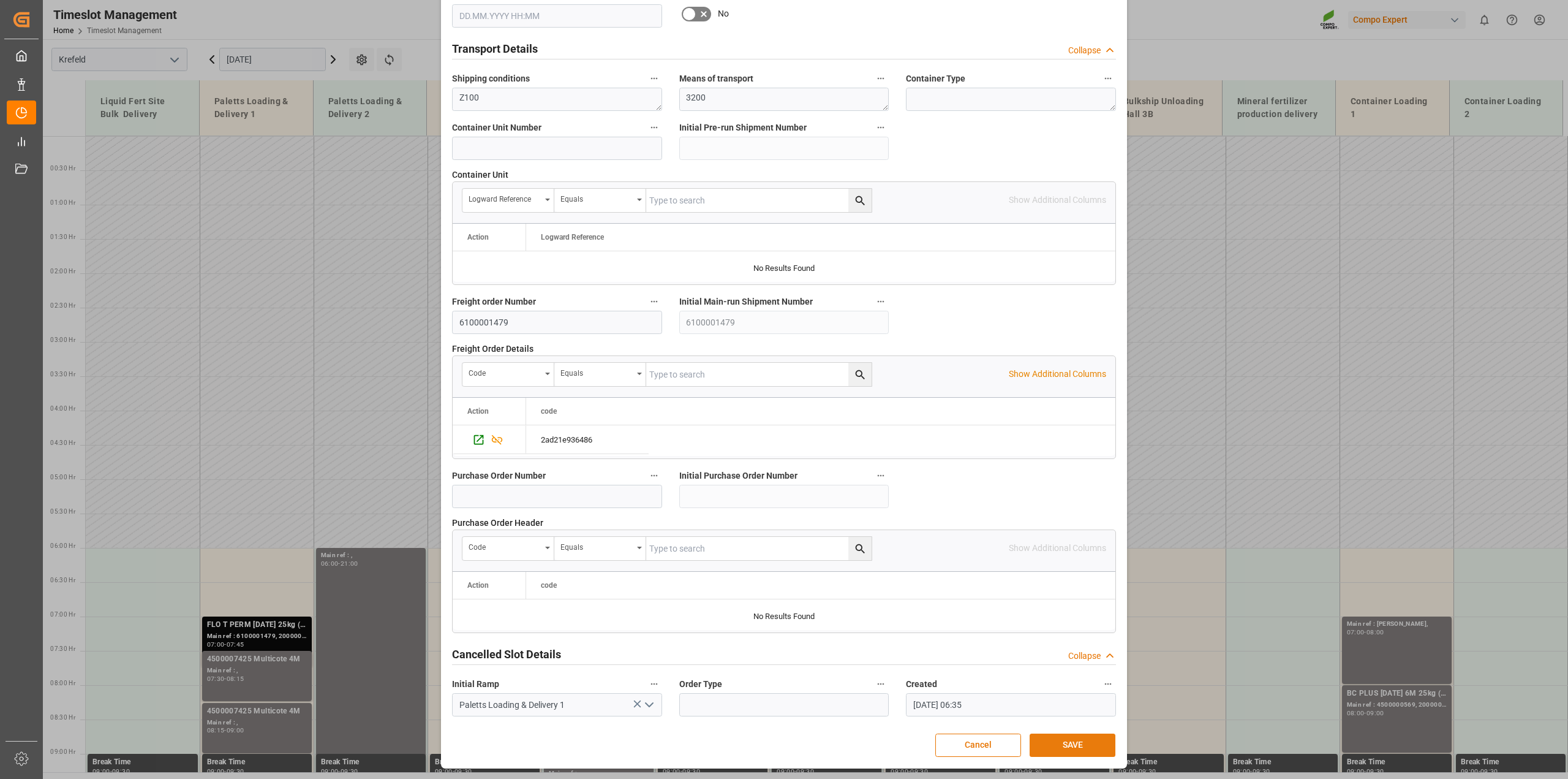
click at [1067, 744] on button "SAVE" at bounding box center [1072, 745] width 86 height 23
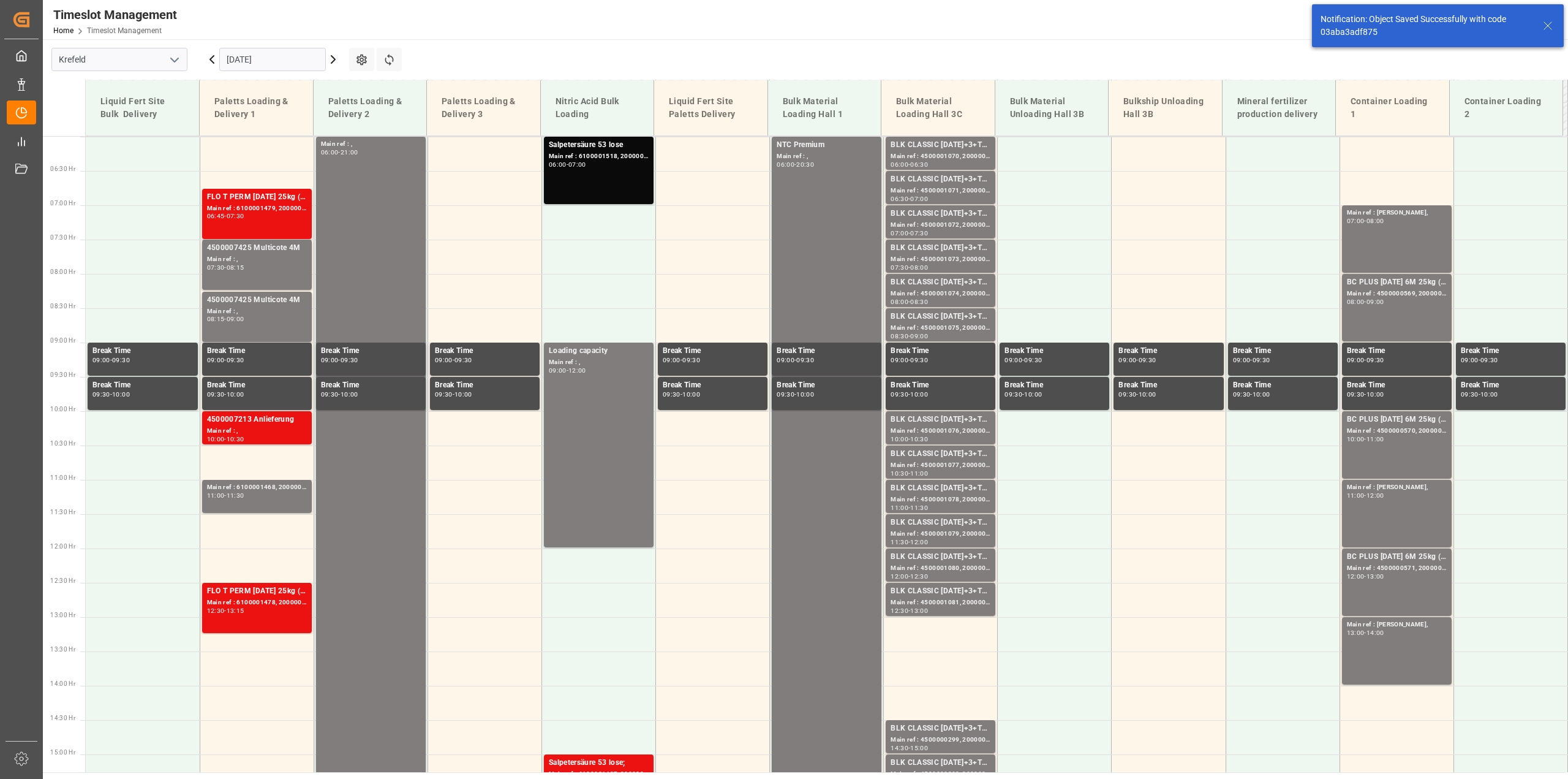
scroll to position [417, 0]
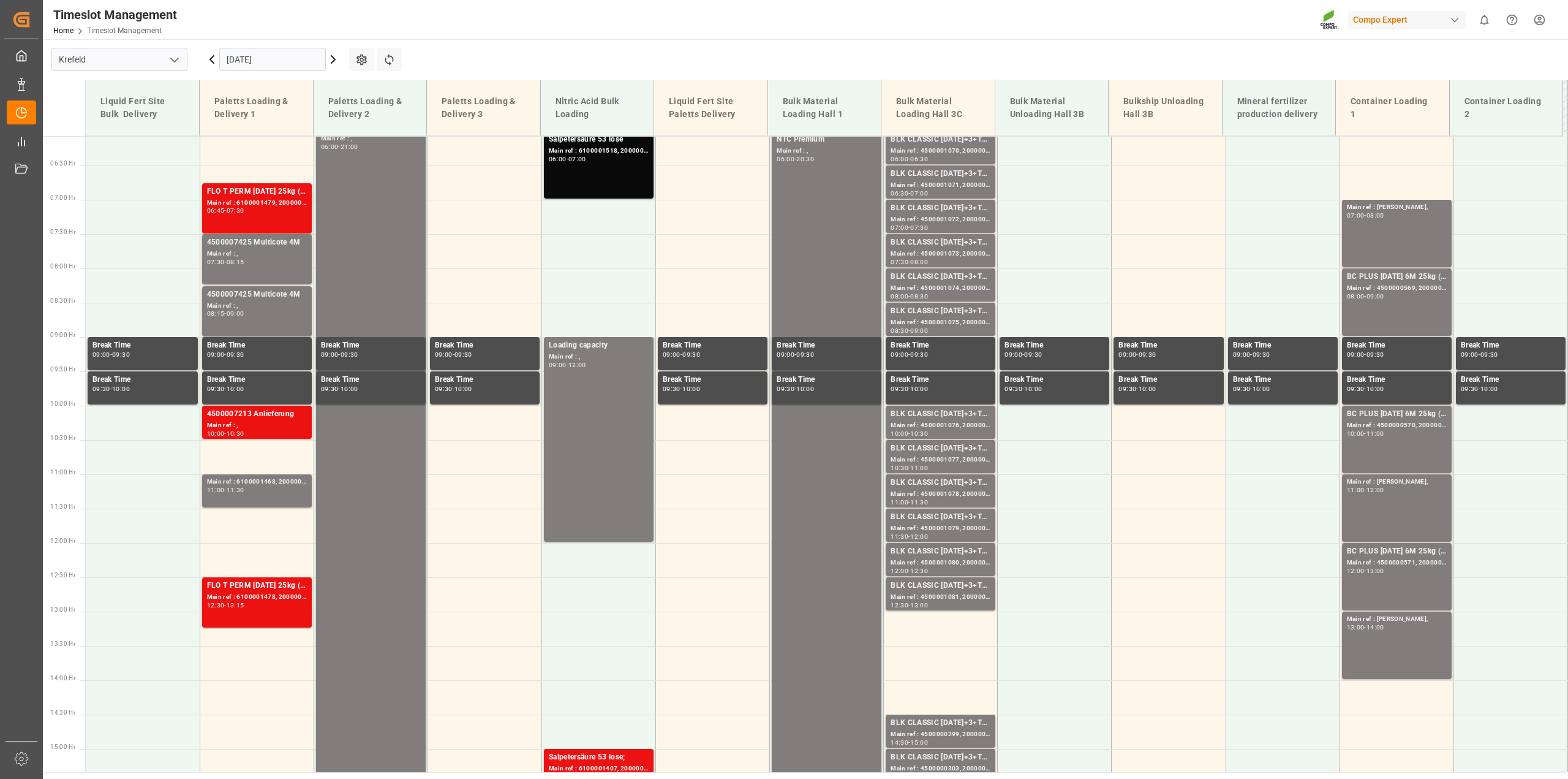
click at [262, 59] on input "01.09.2025" at bounding box center [272, 59] width 107 height 23
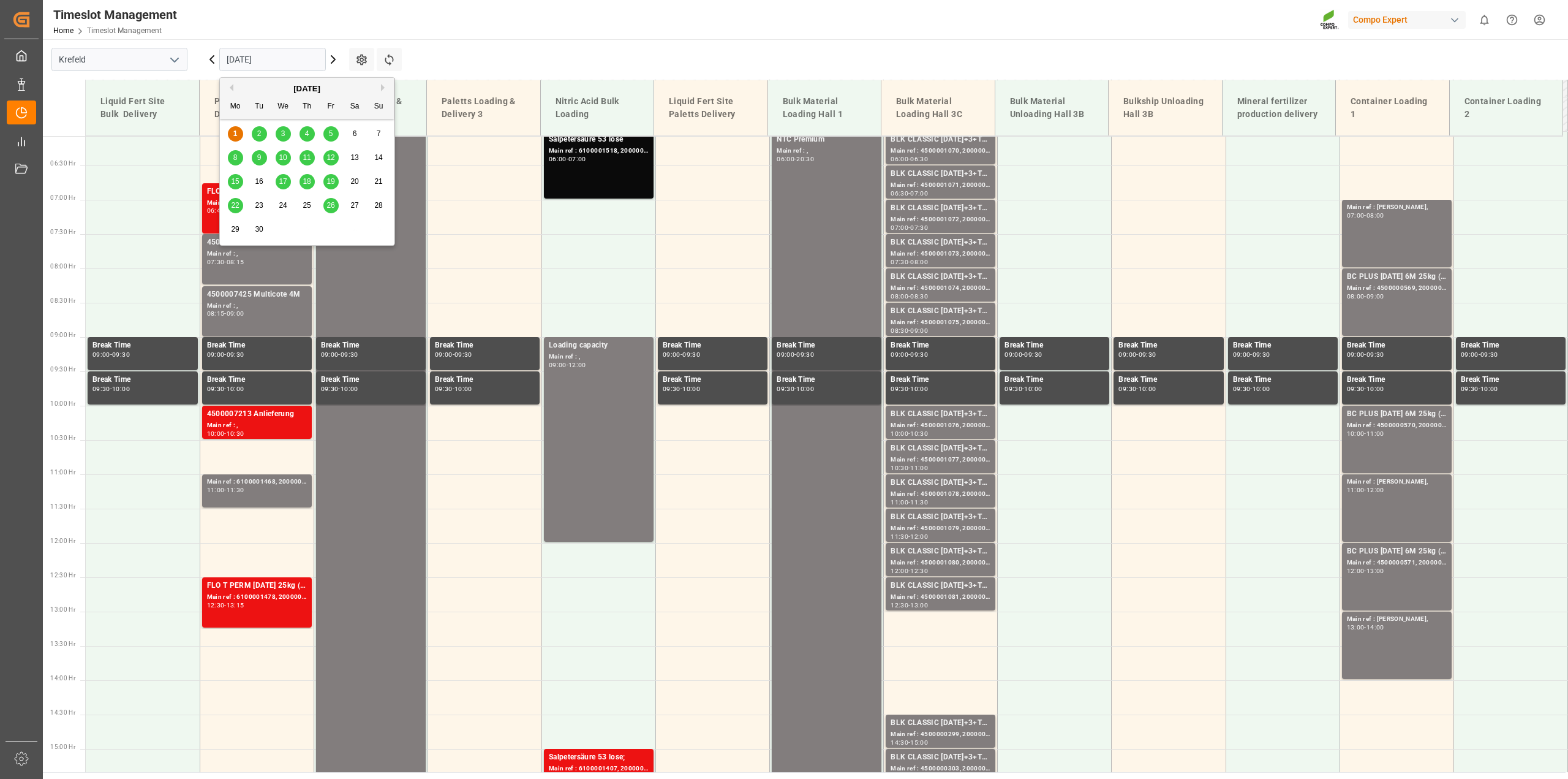
click at [212, 56] on icon at bounding box center [211, 59] width 3 height 7
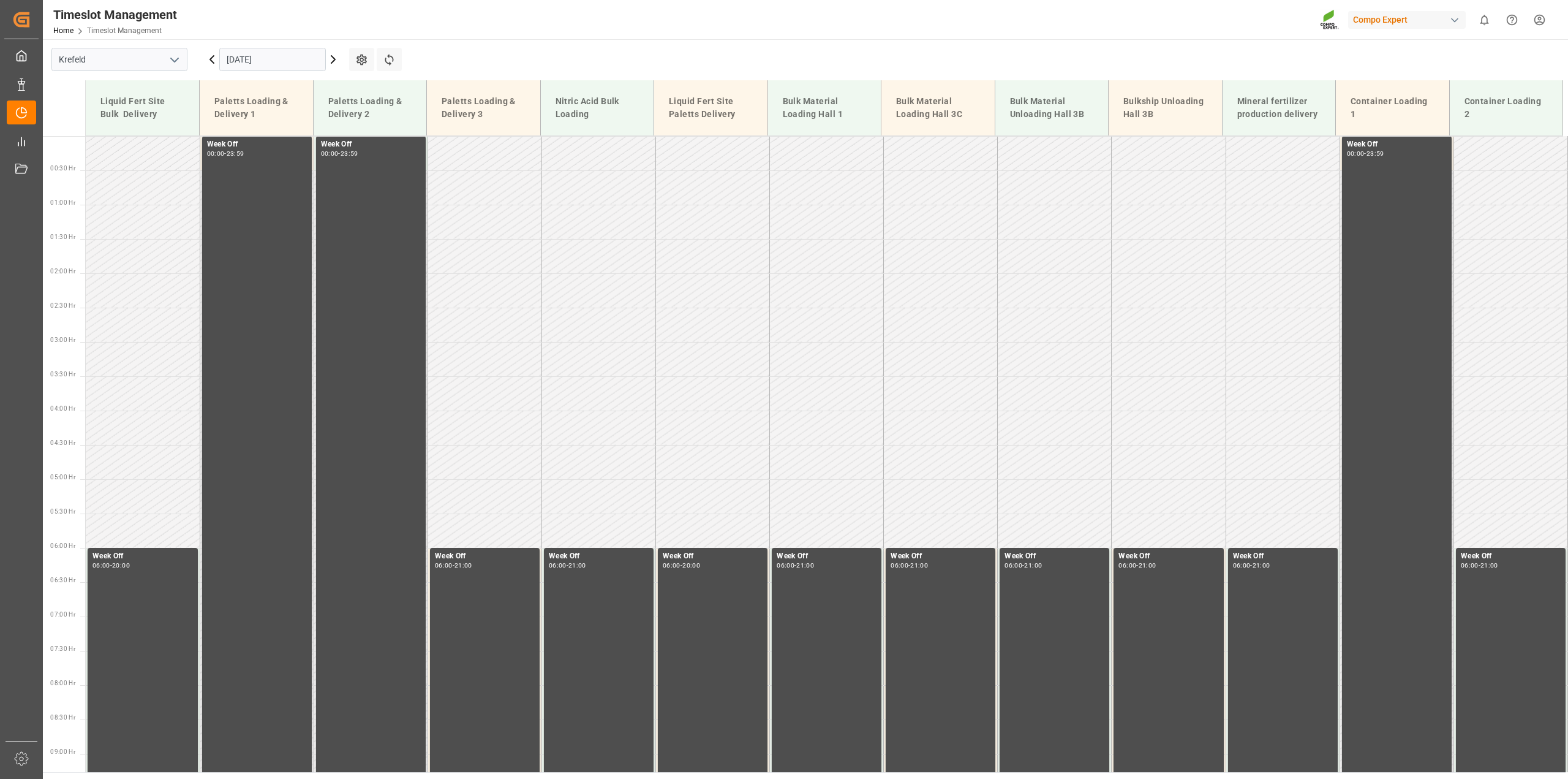
click at [240, 59] on input "31.08.2025" at bounding box center [272, 59] width 107 height 23
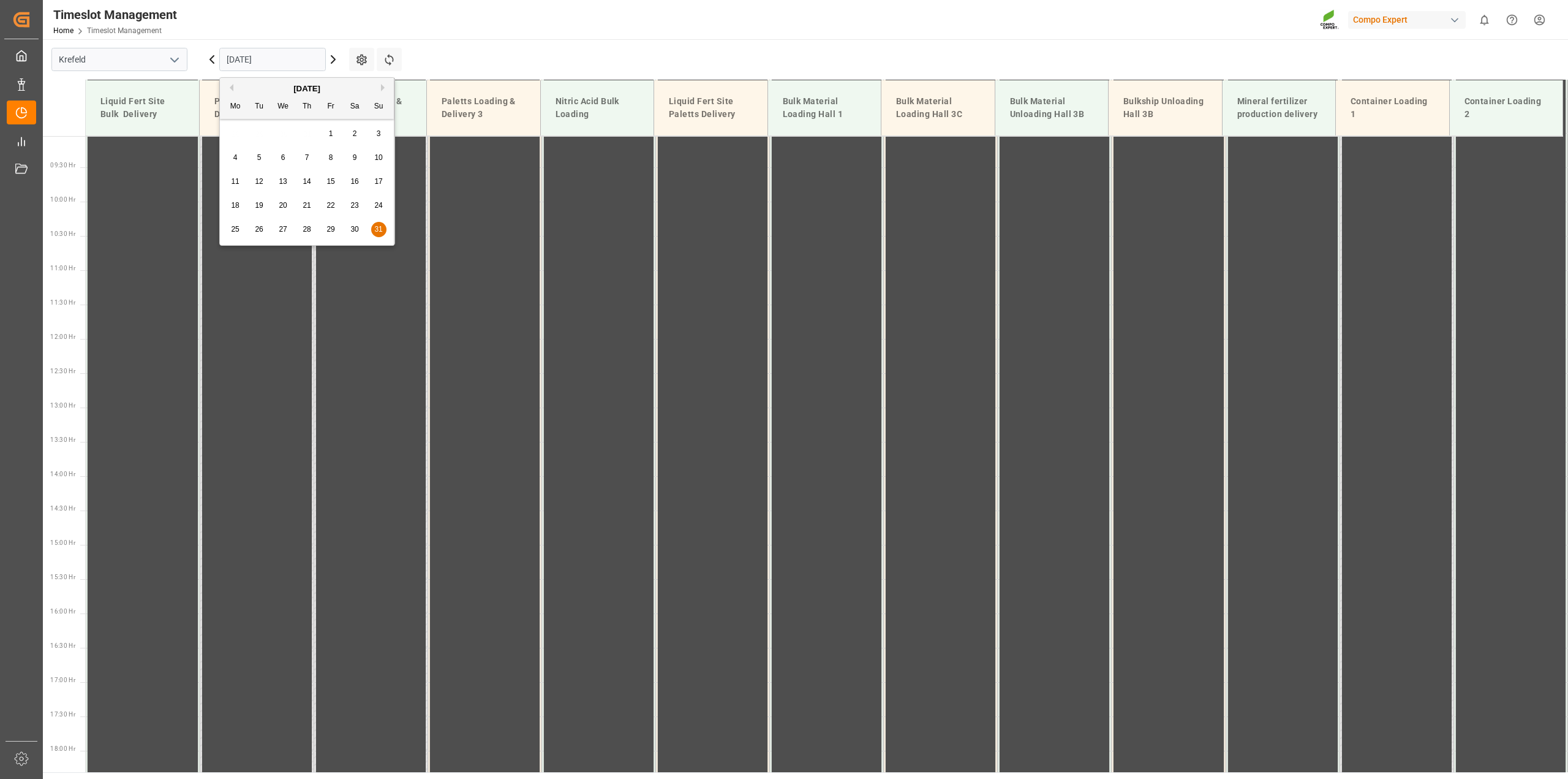
scroll to position [623, 0]
click at [335, 136] on div "1" at bounding box center [331, 135] width 16 height 15
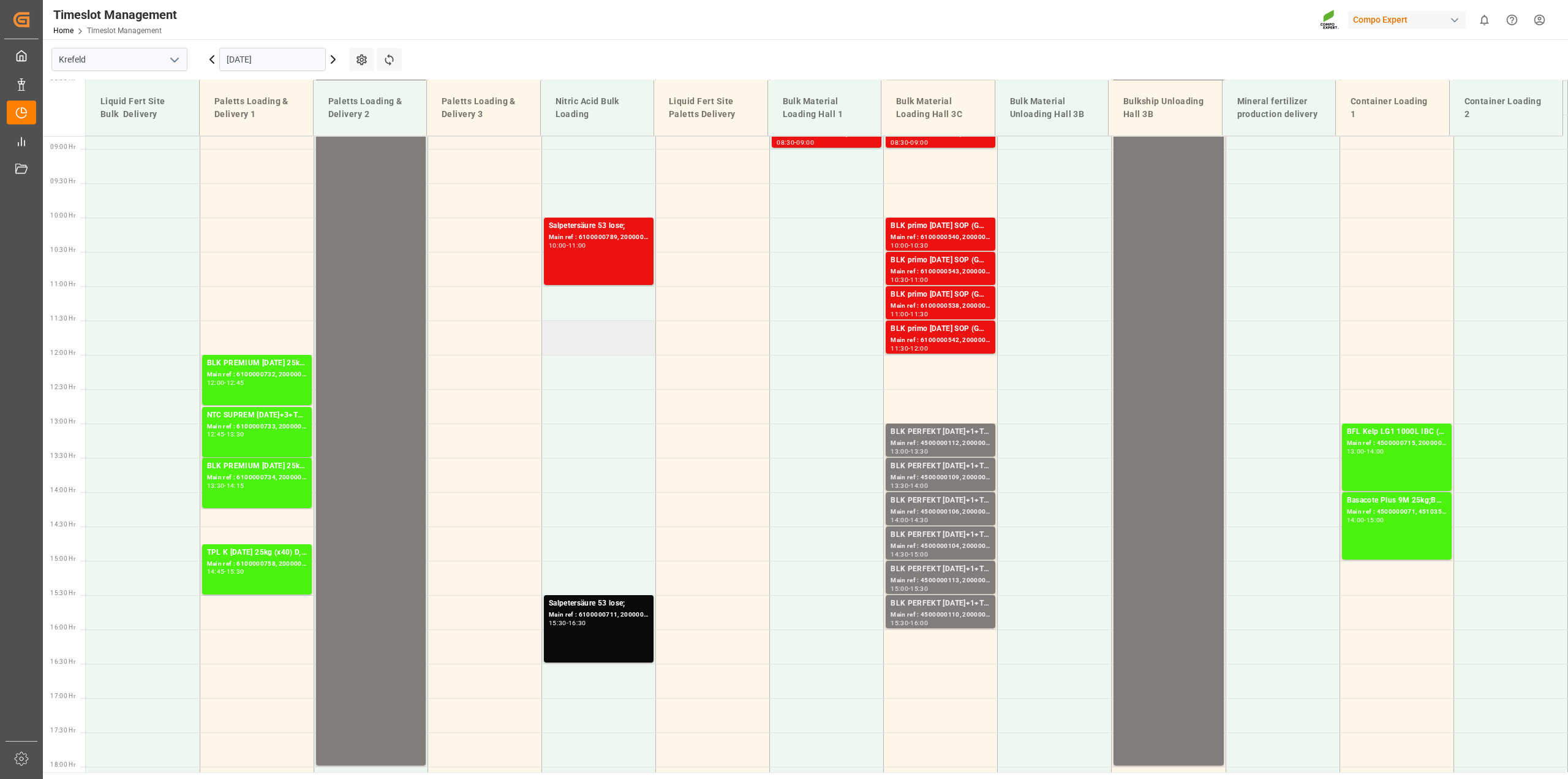
scroll to position [316, 0]
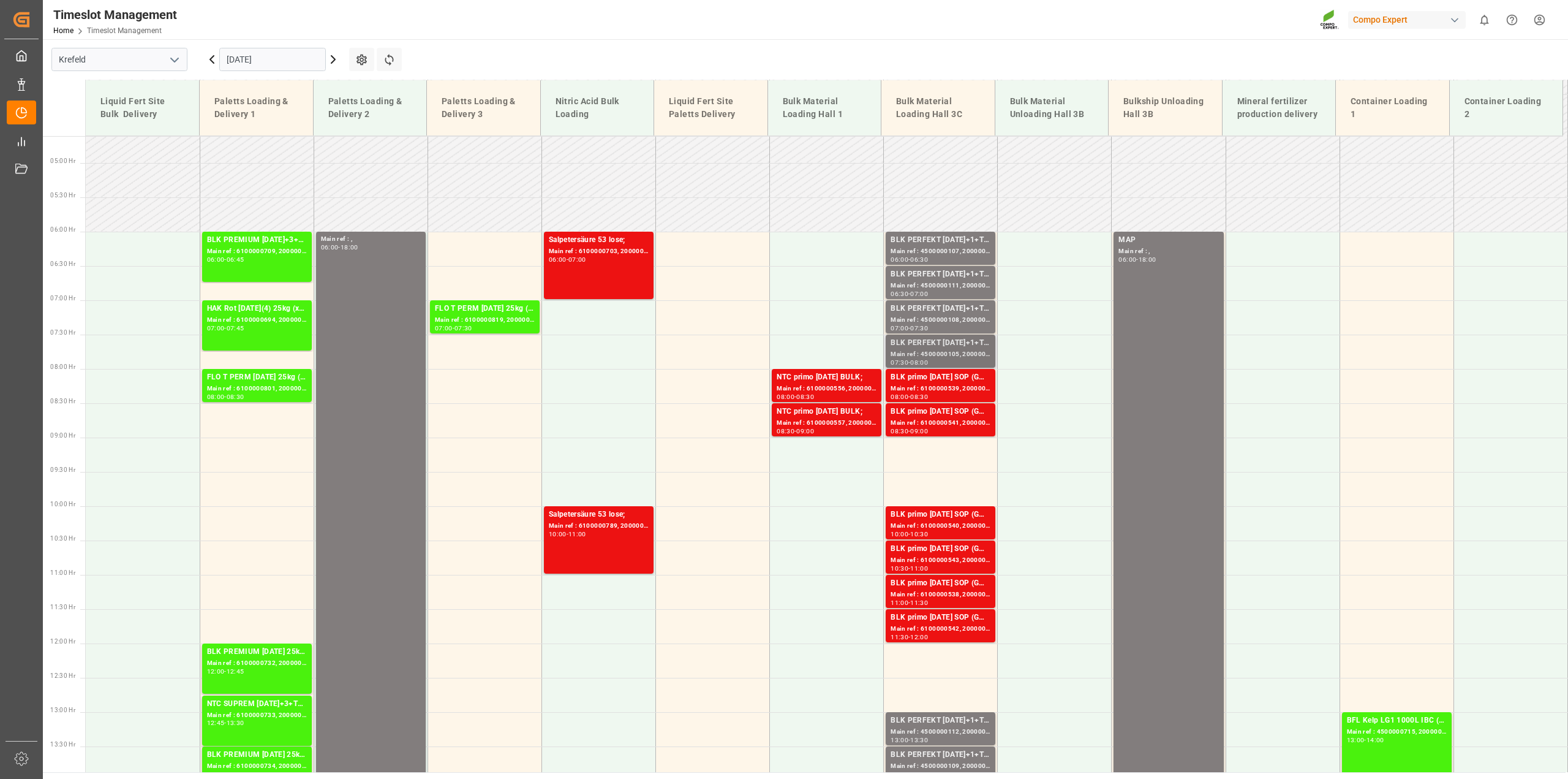
click at [923, 345] on div "BLK PERFEKT 15-5-20+1+TE (GW) BULK" at bounding box center [940, 343] width 100 height 12
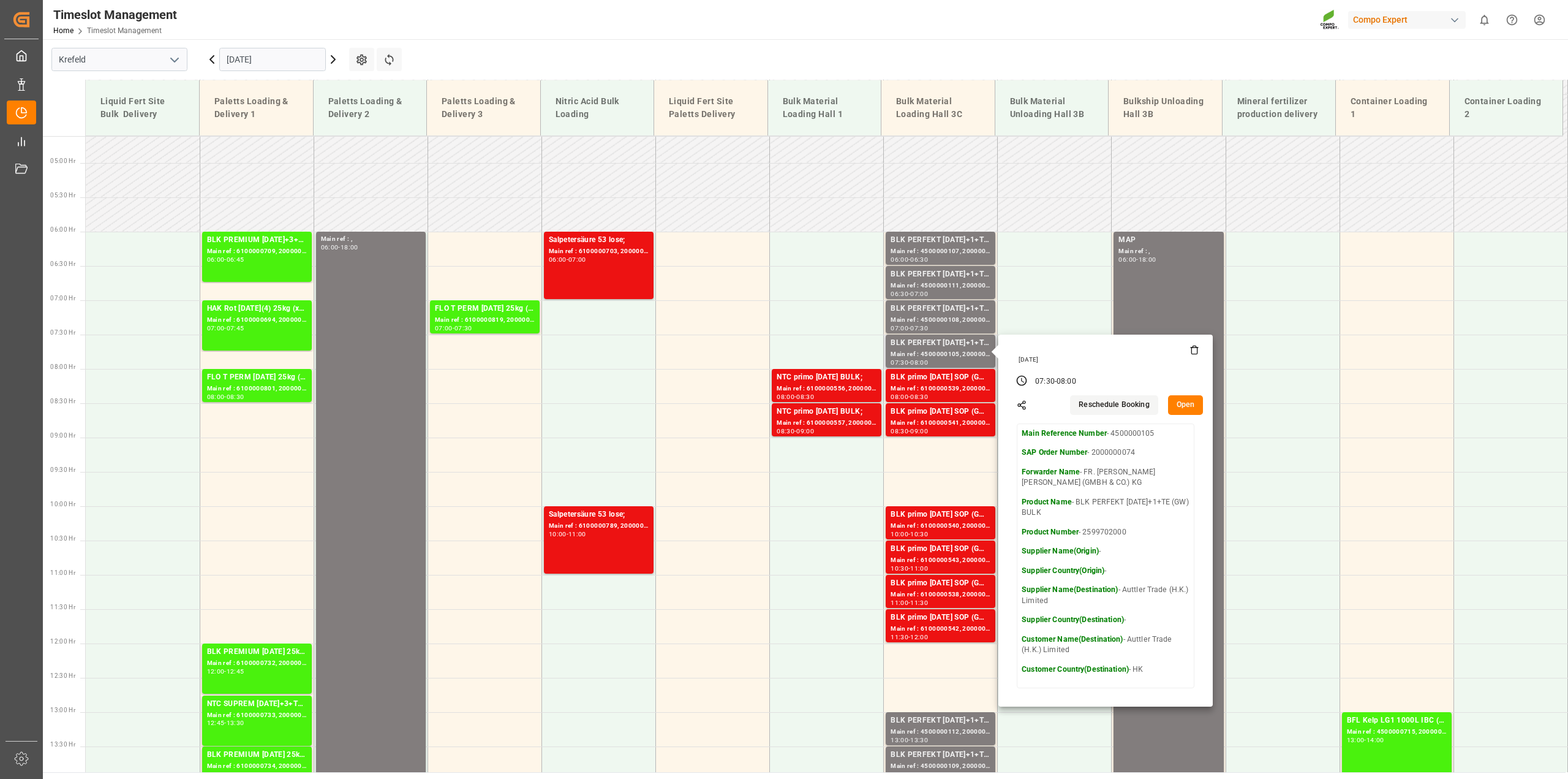
click at [1183, 406] on button "Open" at bounding box center [1186, 404] width 35 height 20
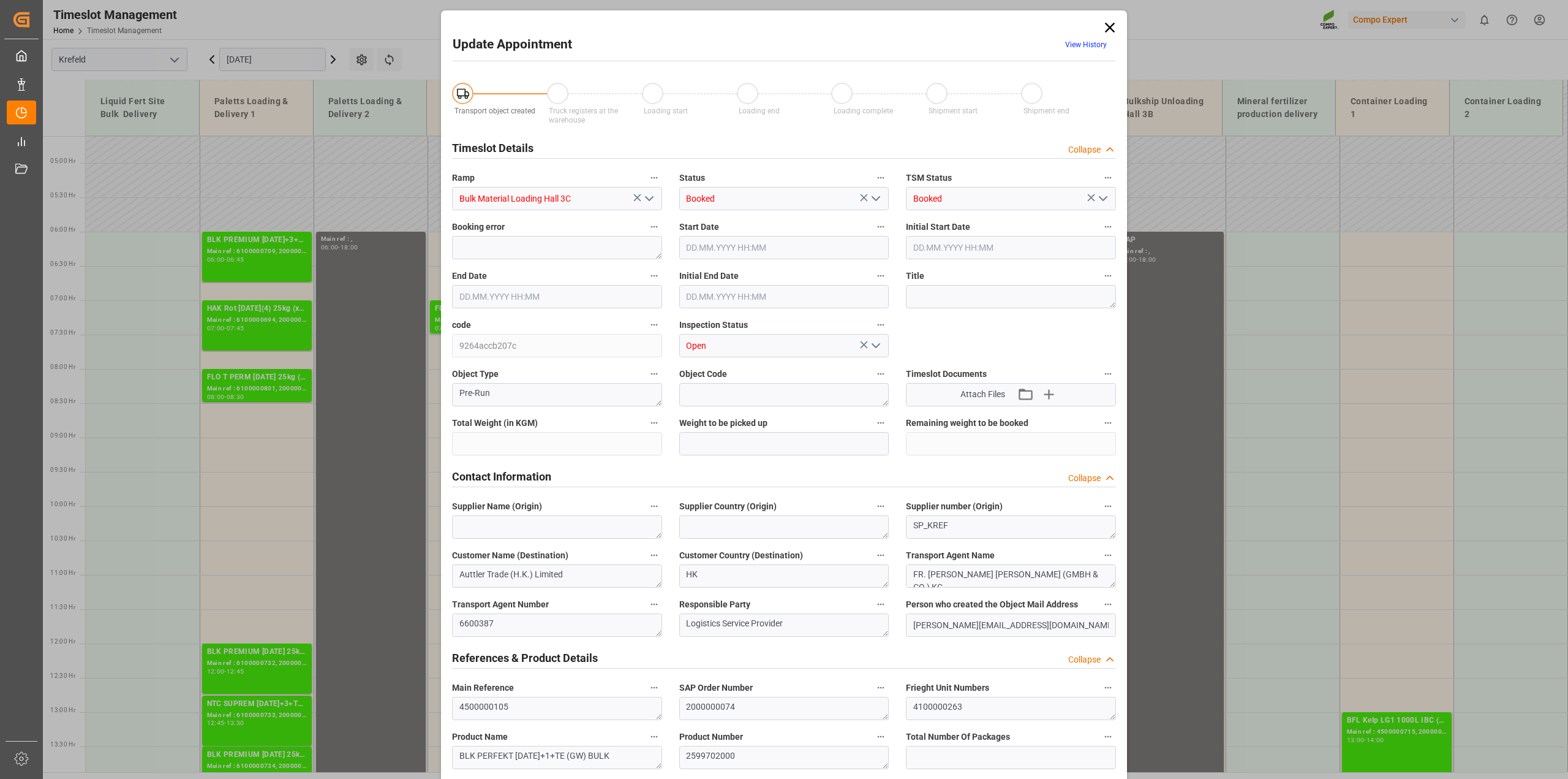
type input "79500"
type input "0"
type input "01.08.2025 07:30"
type input "01.08.2025 08:00"
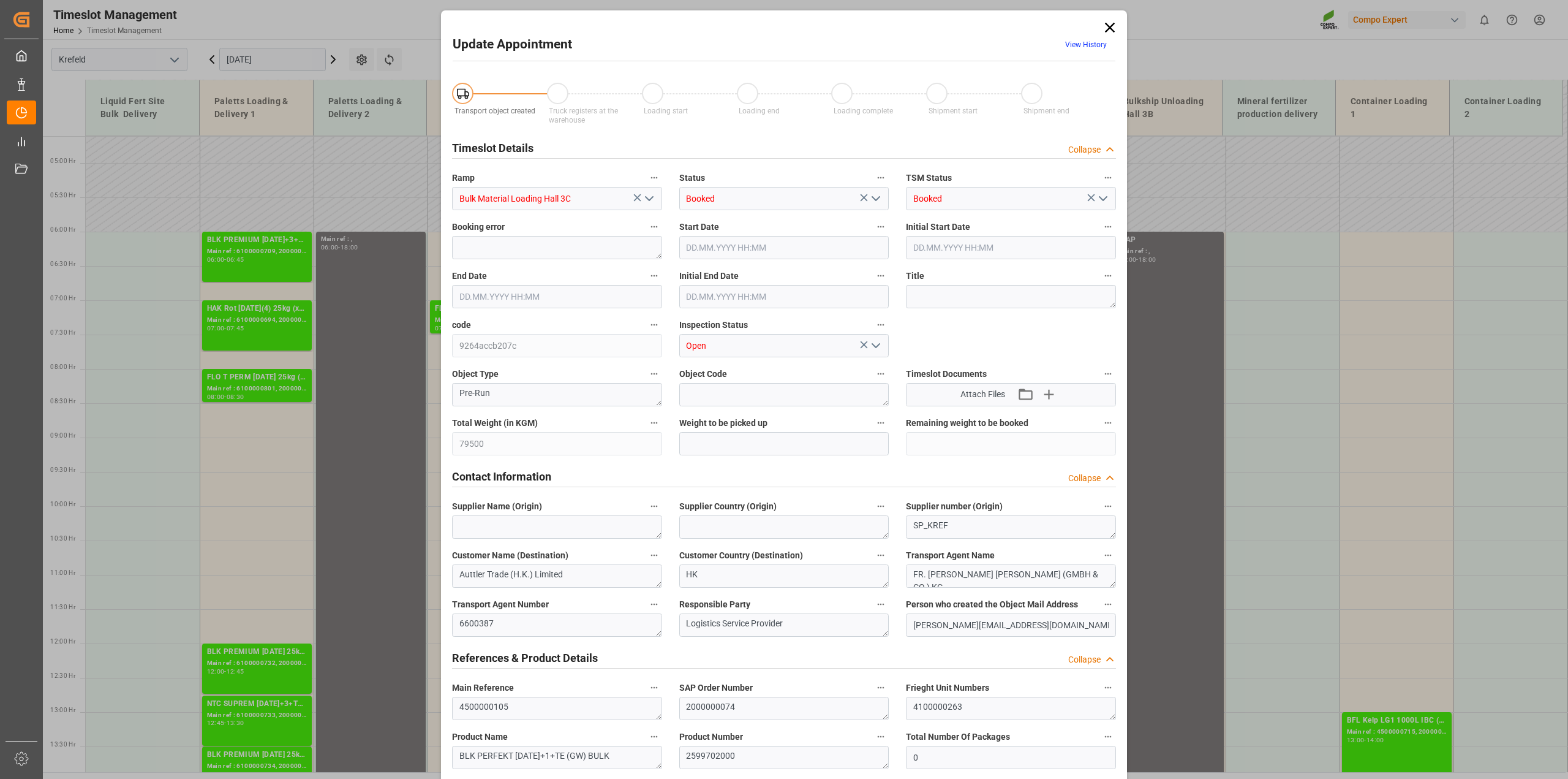
type input "01.08.2025 08:00"
type input "25.07.2025 15:21"
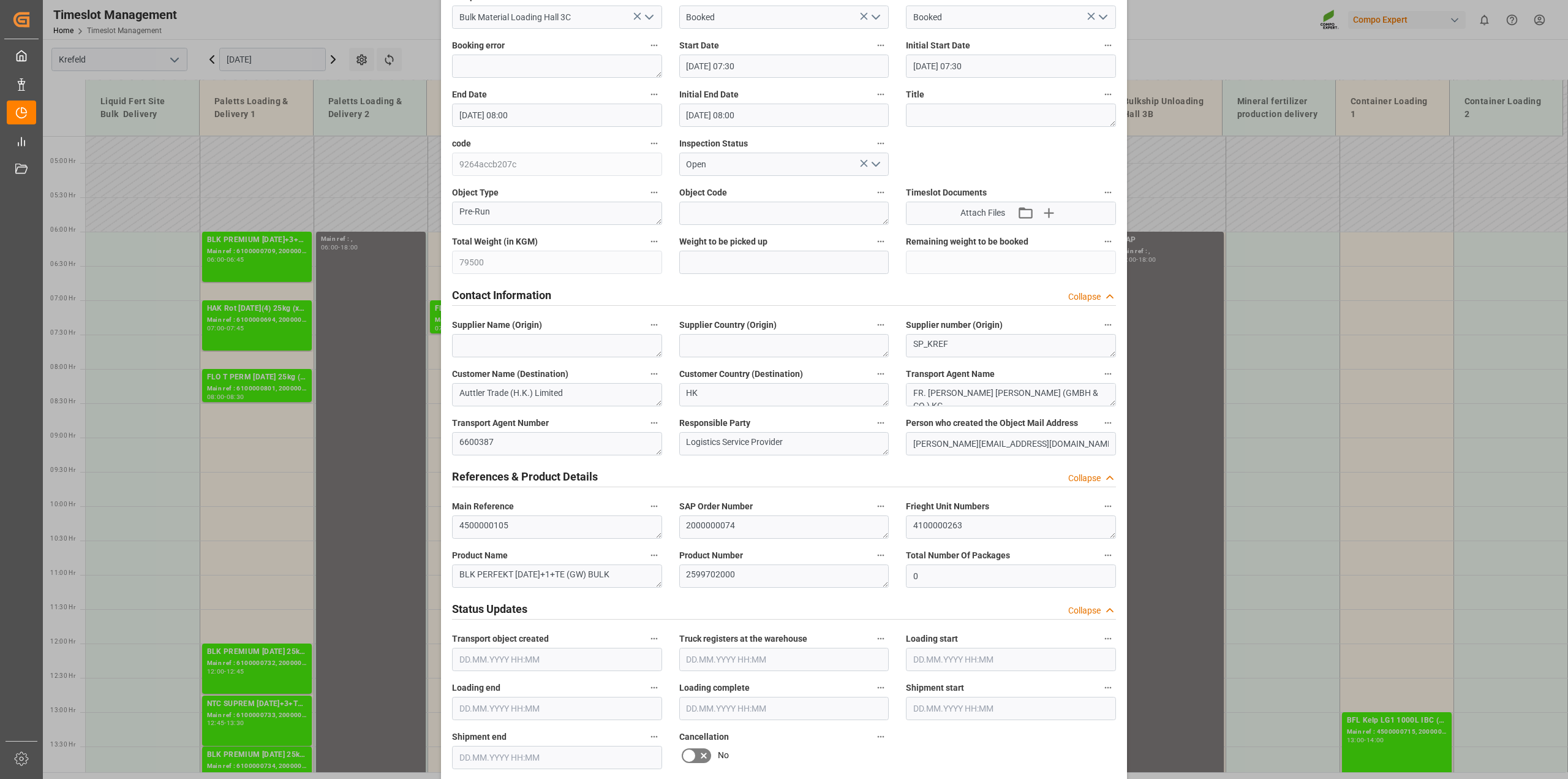
scroll to position [4, 0]
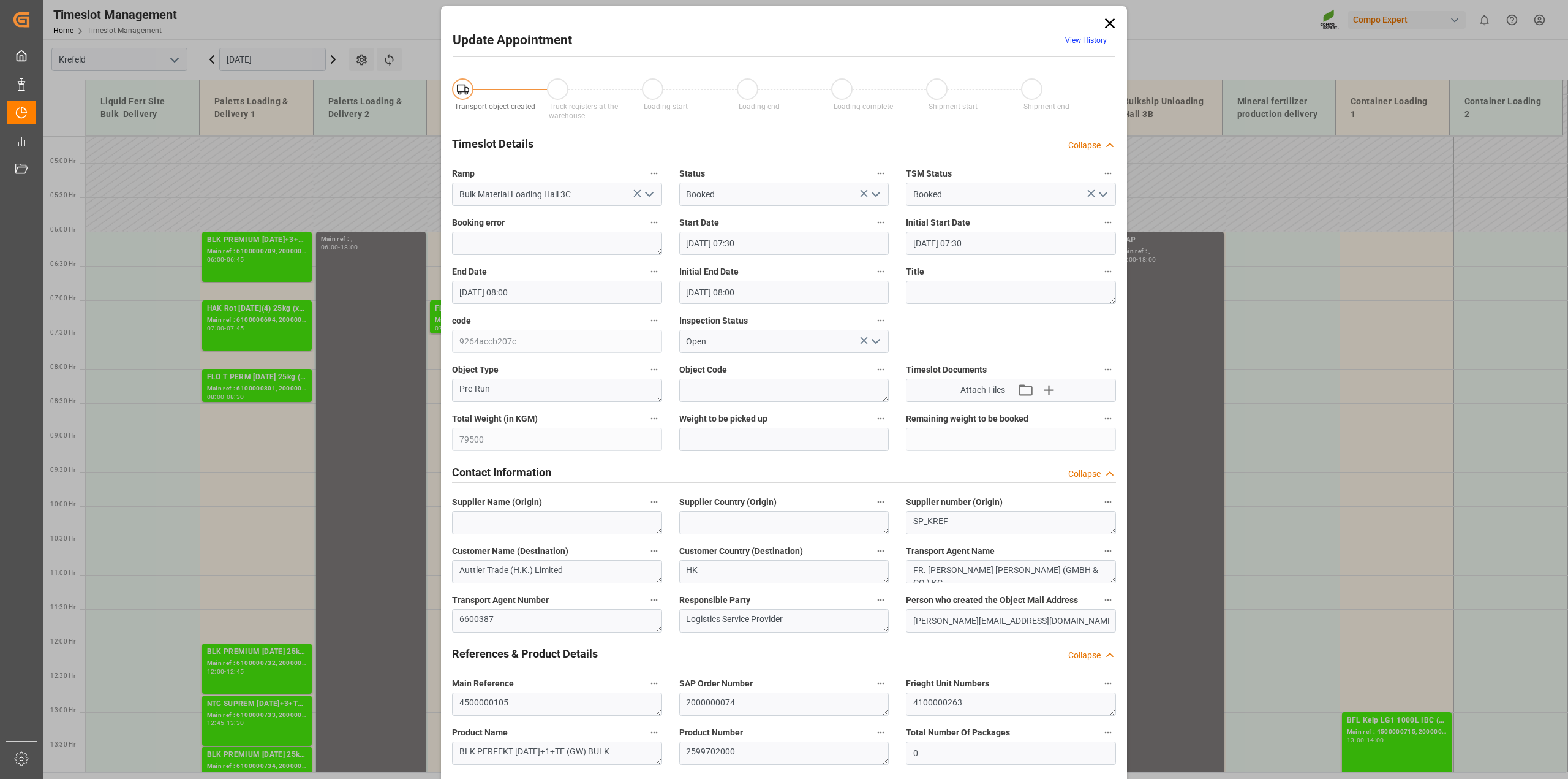
click at [1110, 22] on icon at bounding box center [1109, 23] width 17 height 17
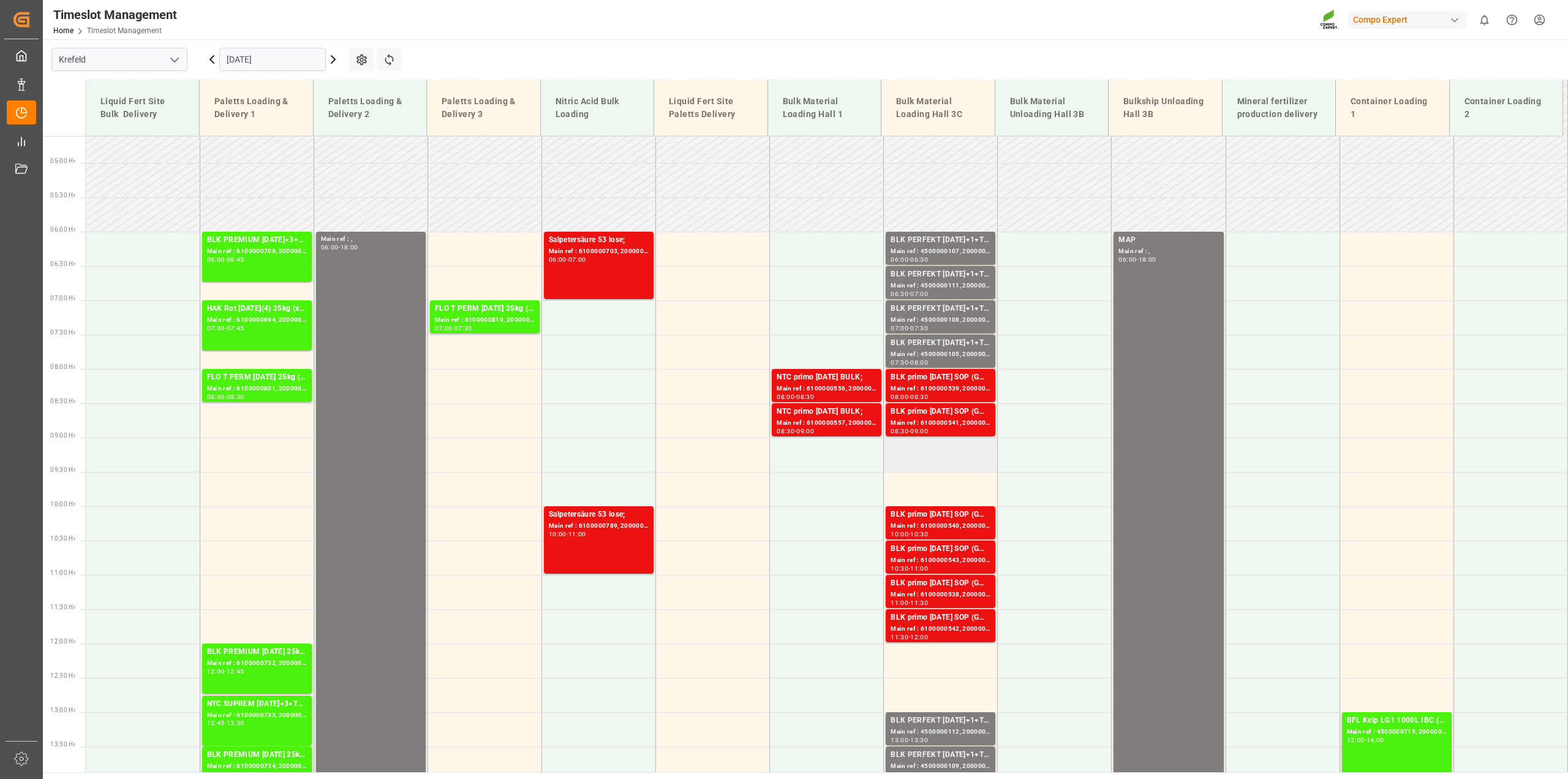
scroll to position [546, 0]
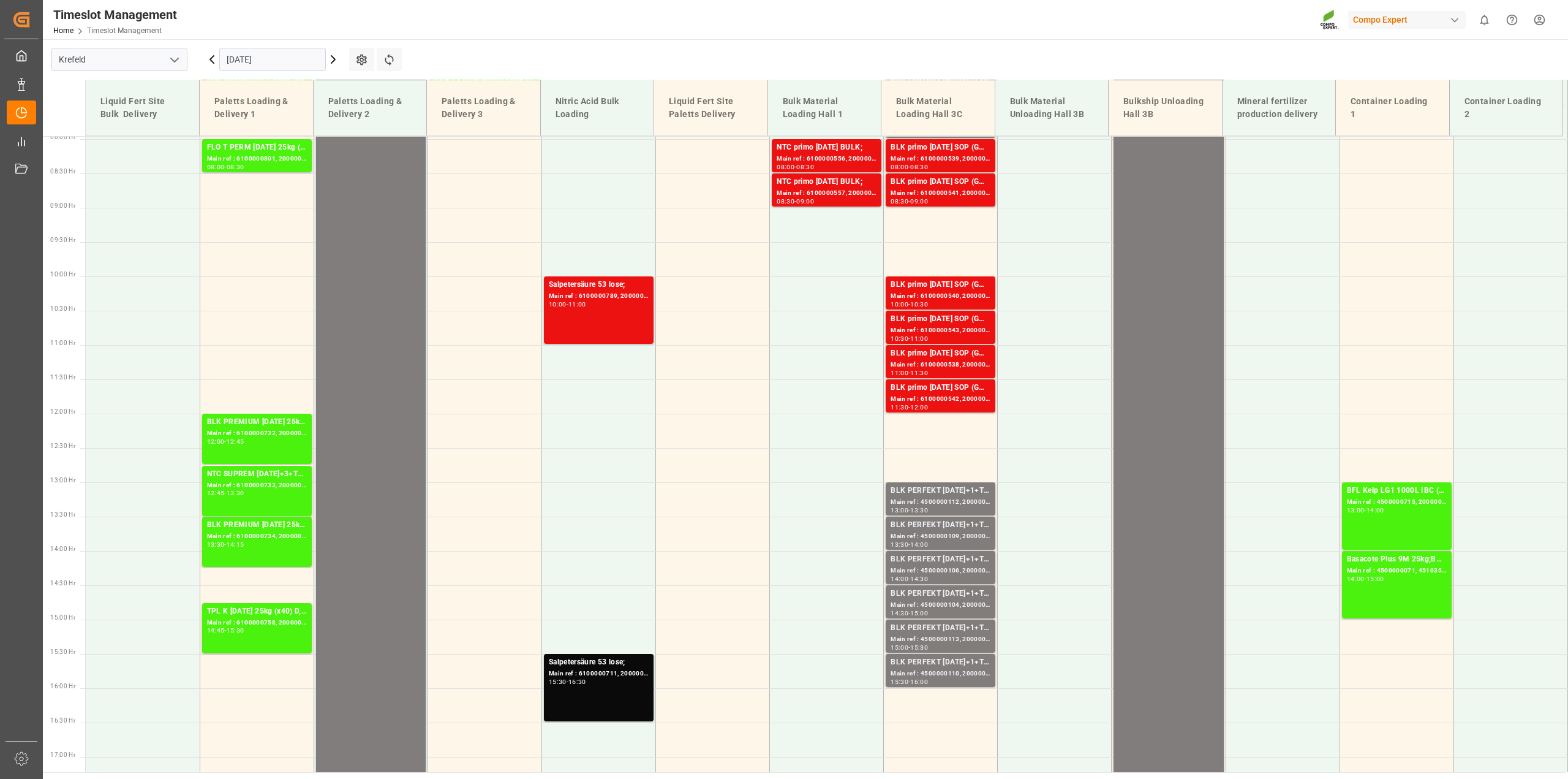
click at [243, 56] on input "01.08.2025" at bounding box center [272, 59] width 107 height 23
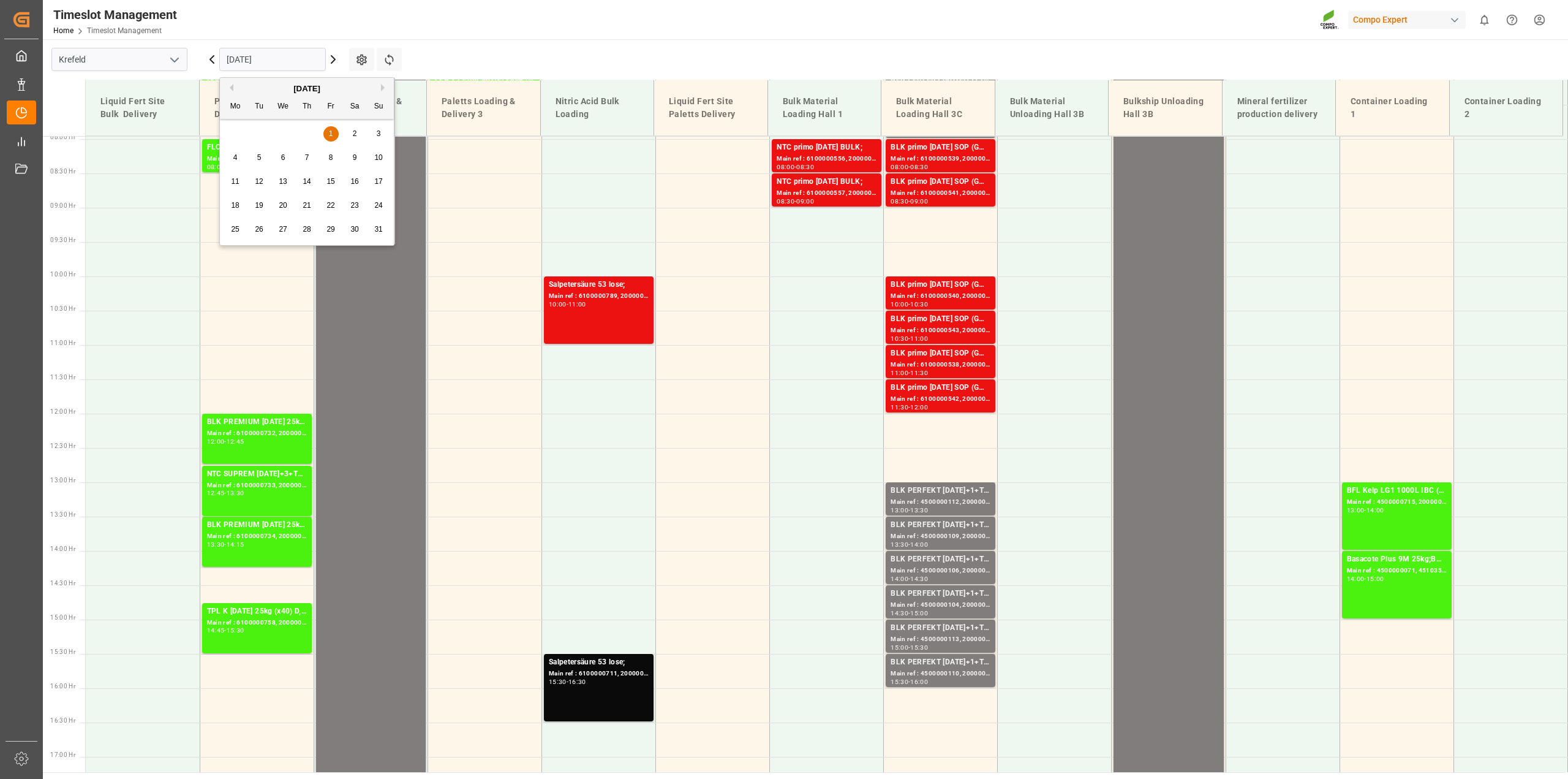
click at [356, 137] on span "2" at bounding box center [355, 133] width 4 height 9
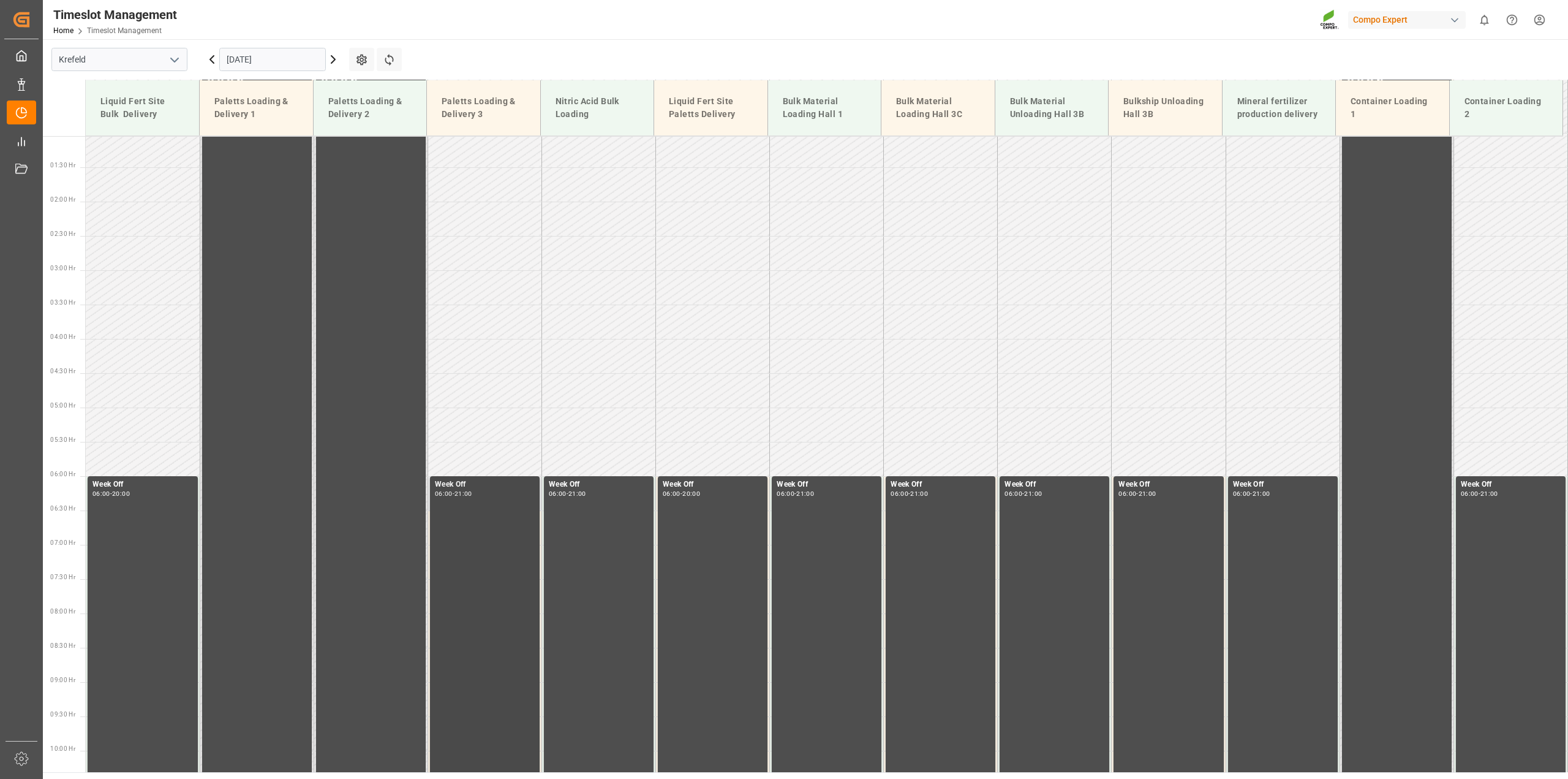
scroll to position [0, 0]
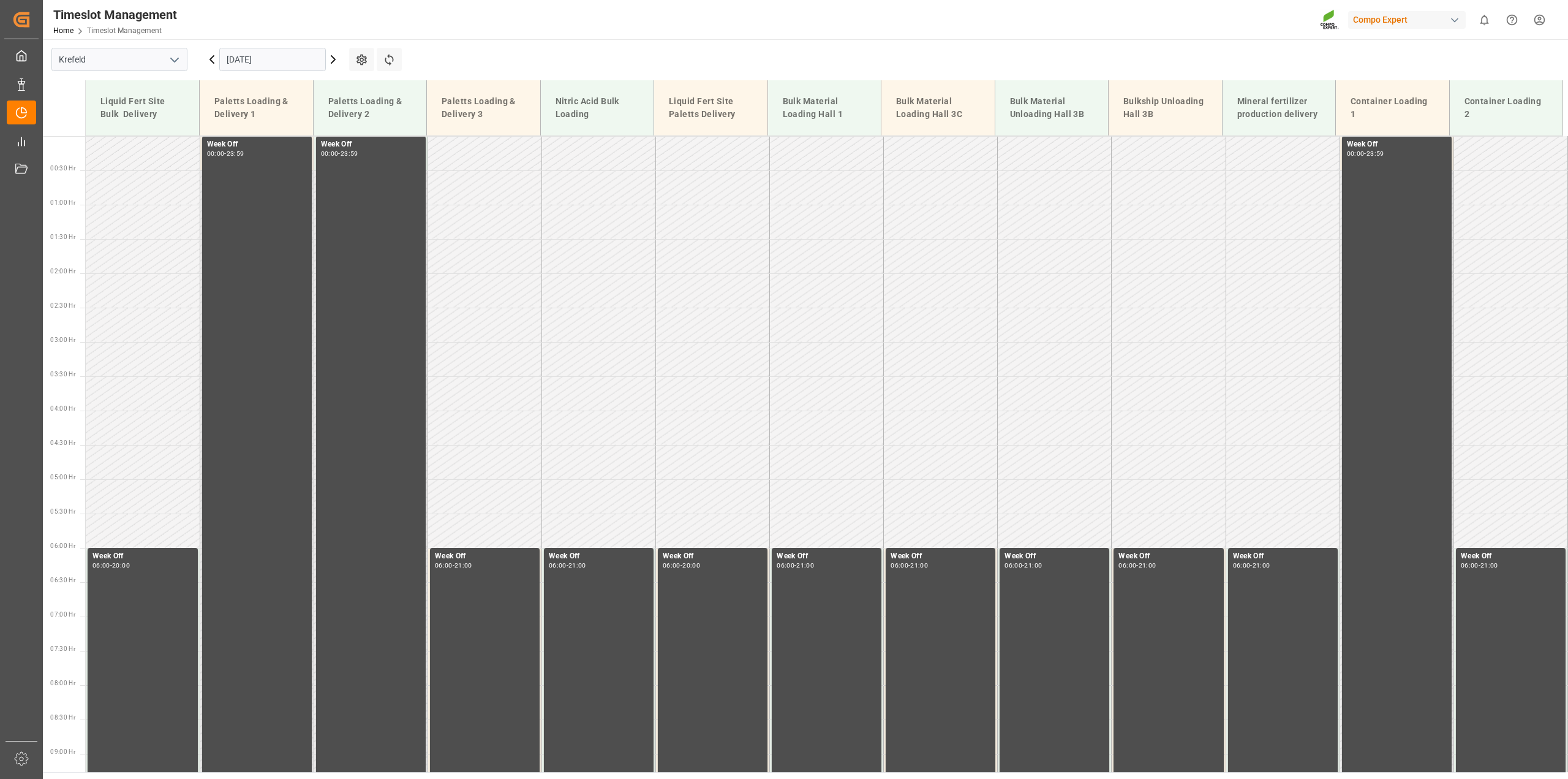
click at [264, 60] on input "02.08.2025" at bounding box center [272, 59] width 107 height 23
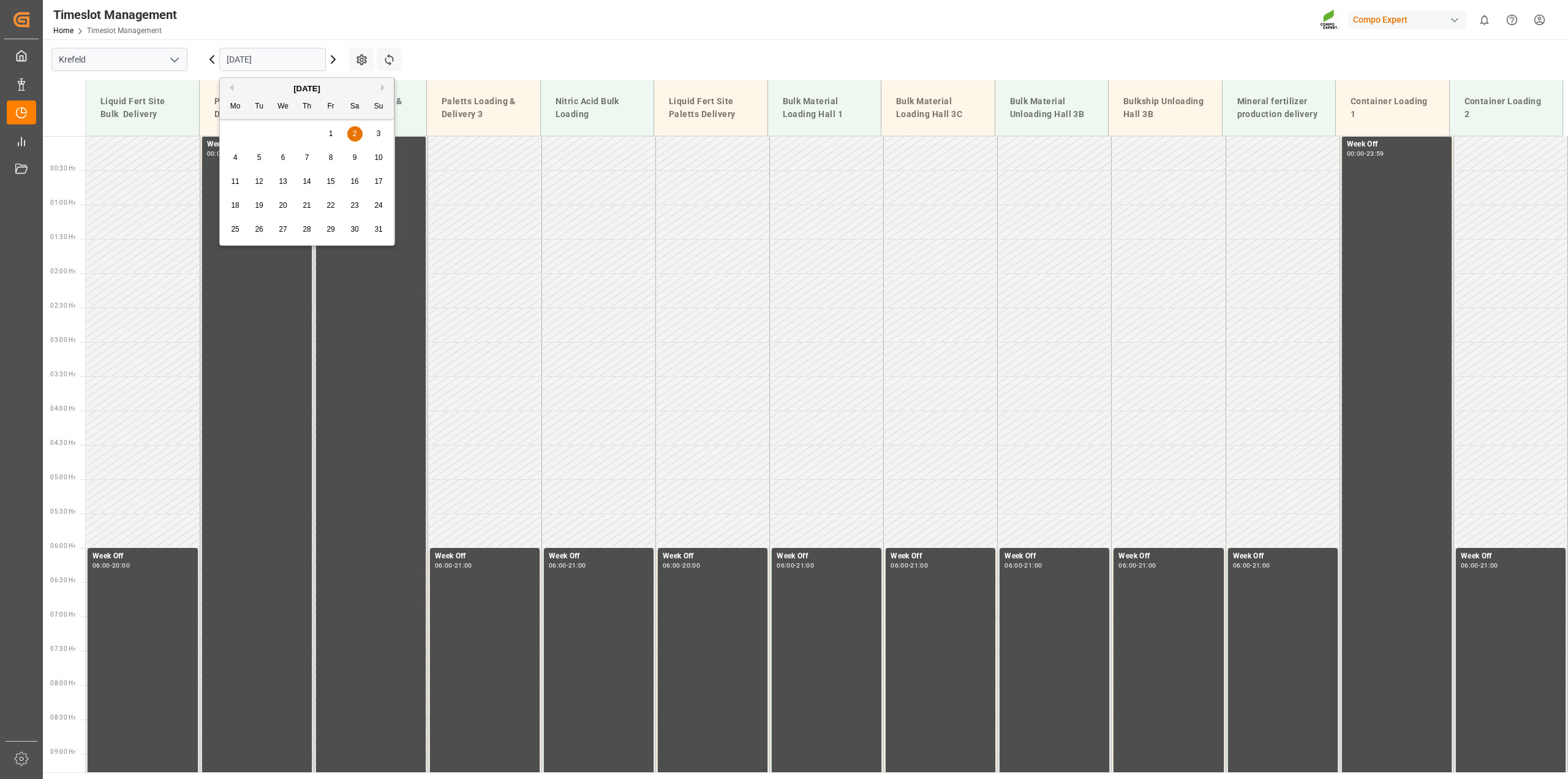
click at [237, 155] on span "4" at bounding box center [235, 157] width 4 height 9
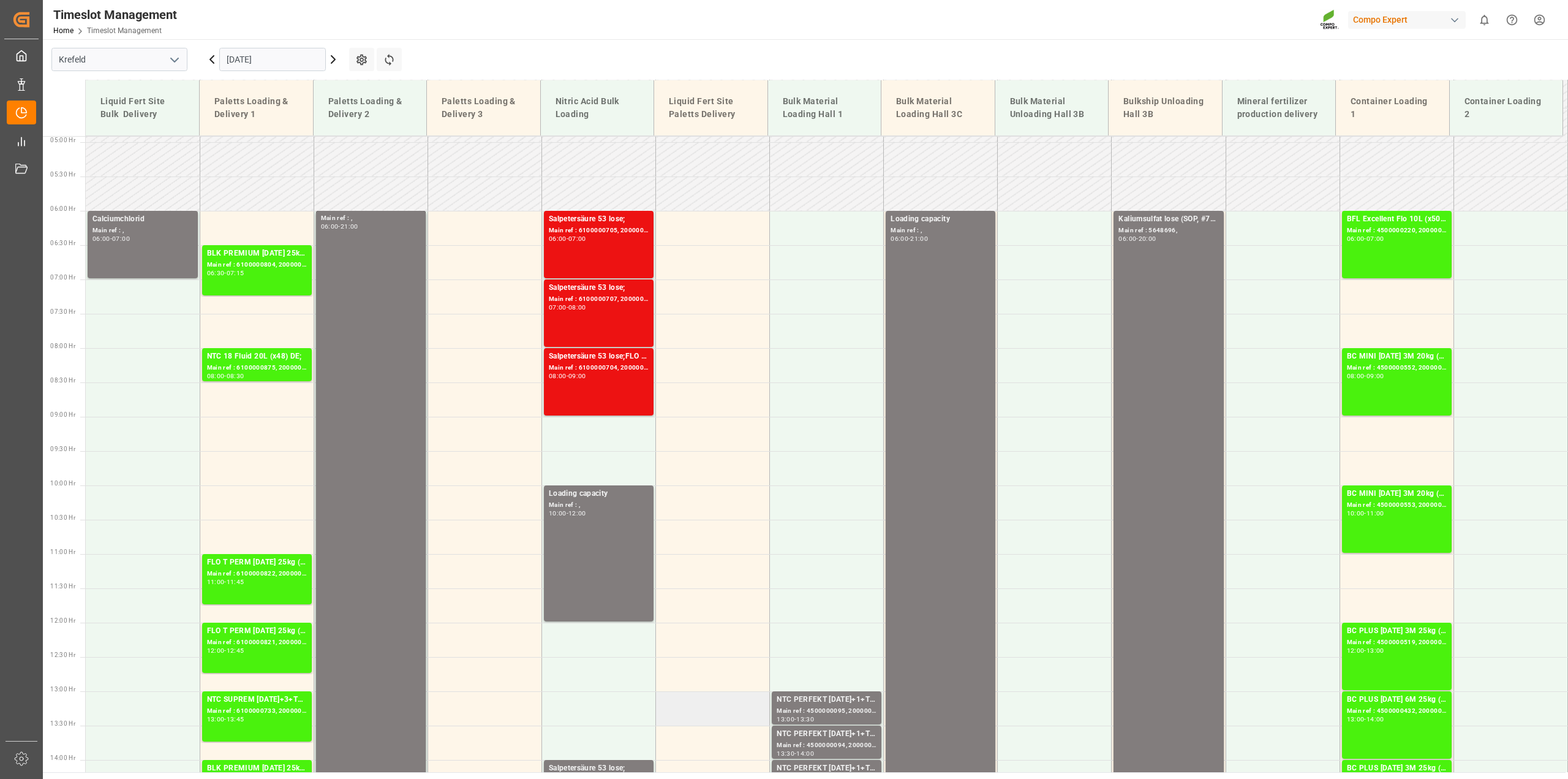
scroll to position [163, 0]
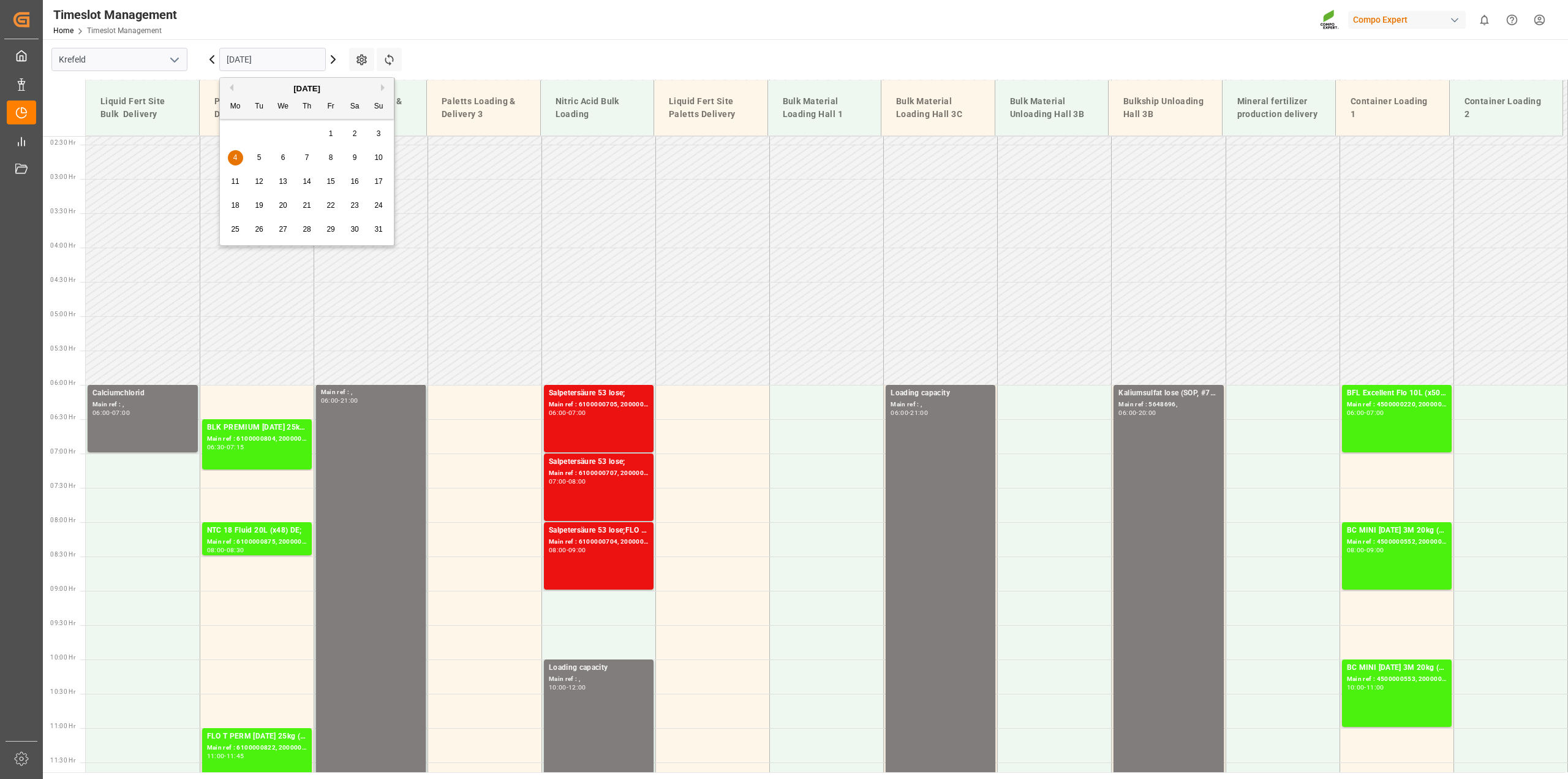
click at [237, 55] on input "04.08.2025" at bounding box center [272, 59] width 107 height 23
click at [262, 154] on div "5" at bounding box center [260, 158] width 16 height 15
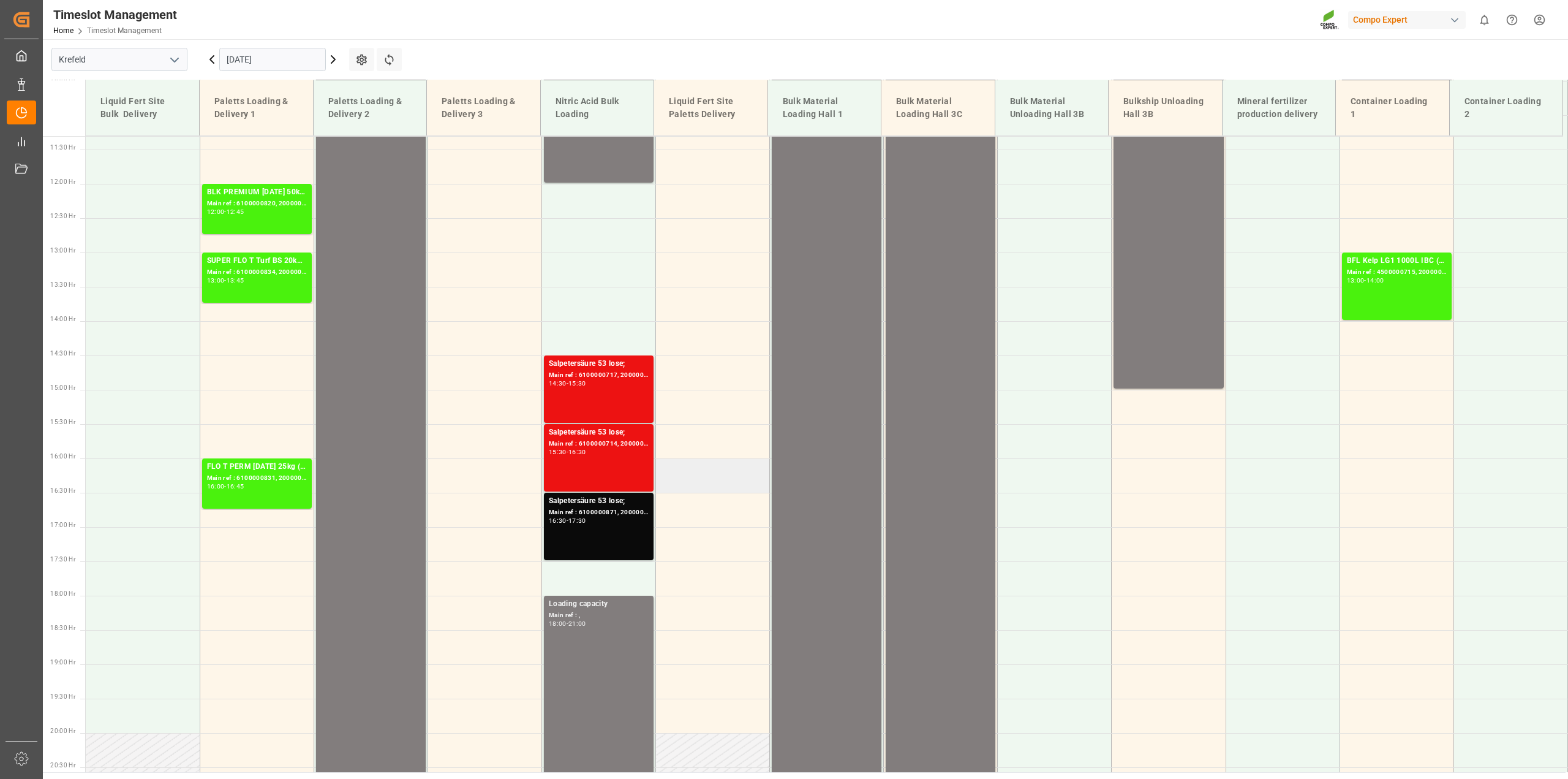
scroll to position [393, 0]
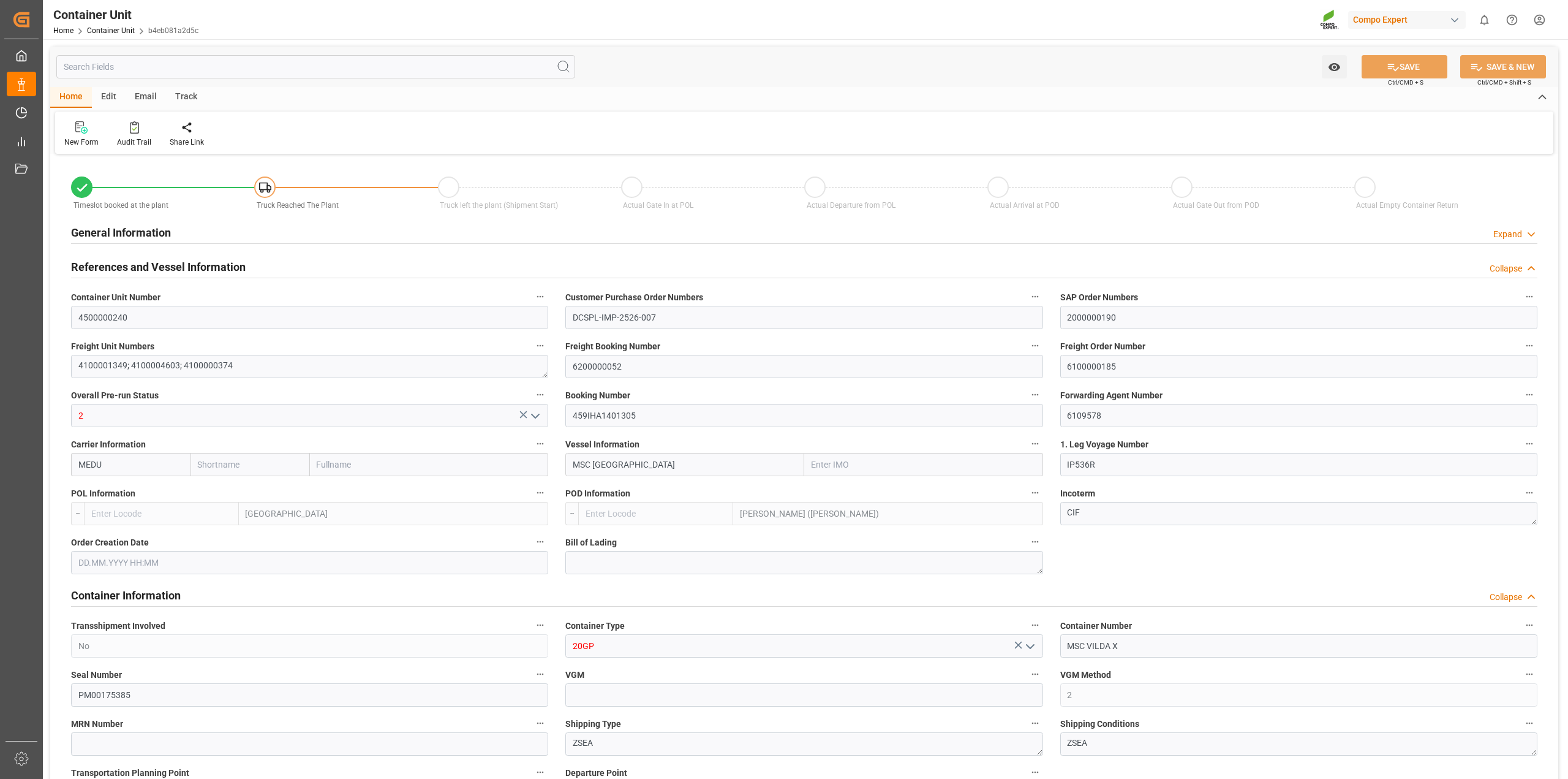
type input "MSC"
type input "Mediterranean Shipping Company"
type input "9974498"
type input "NLRTM"
type input "INNSA"
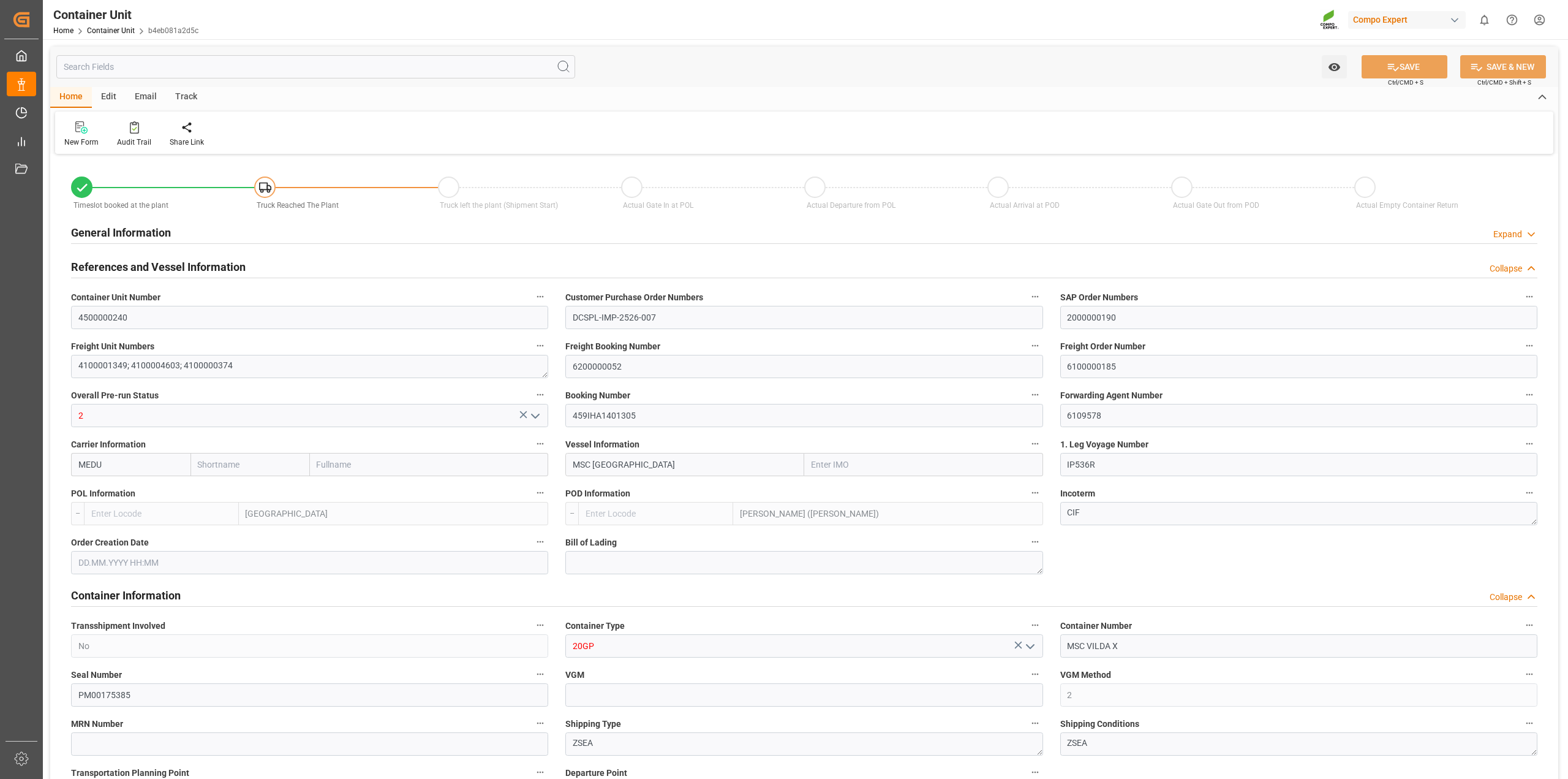
type input "7"
type input "0"
type input "7"
type input "0"
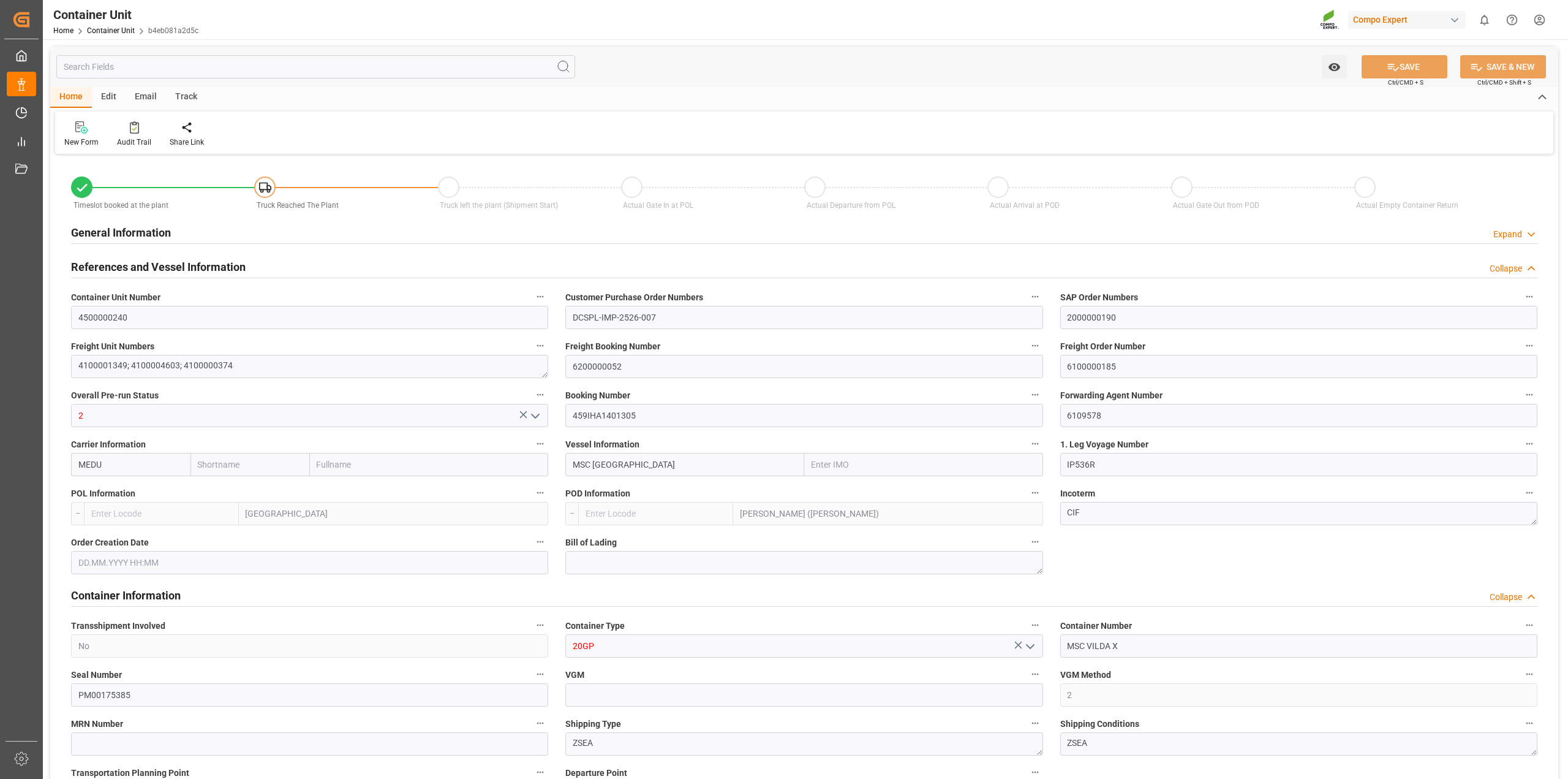
type input "70080.01"
type input "NLRTM"
type input "INNSA"
type input "29.08.2025"
type input "[DATE] 12:00"
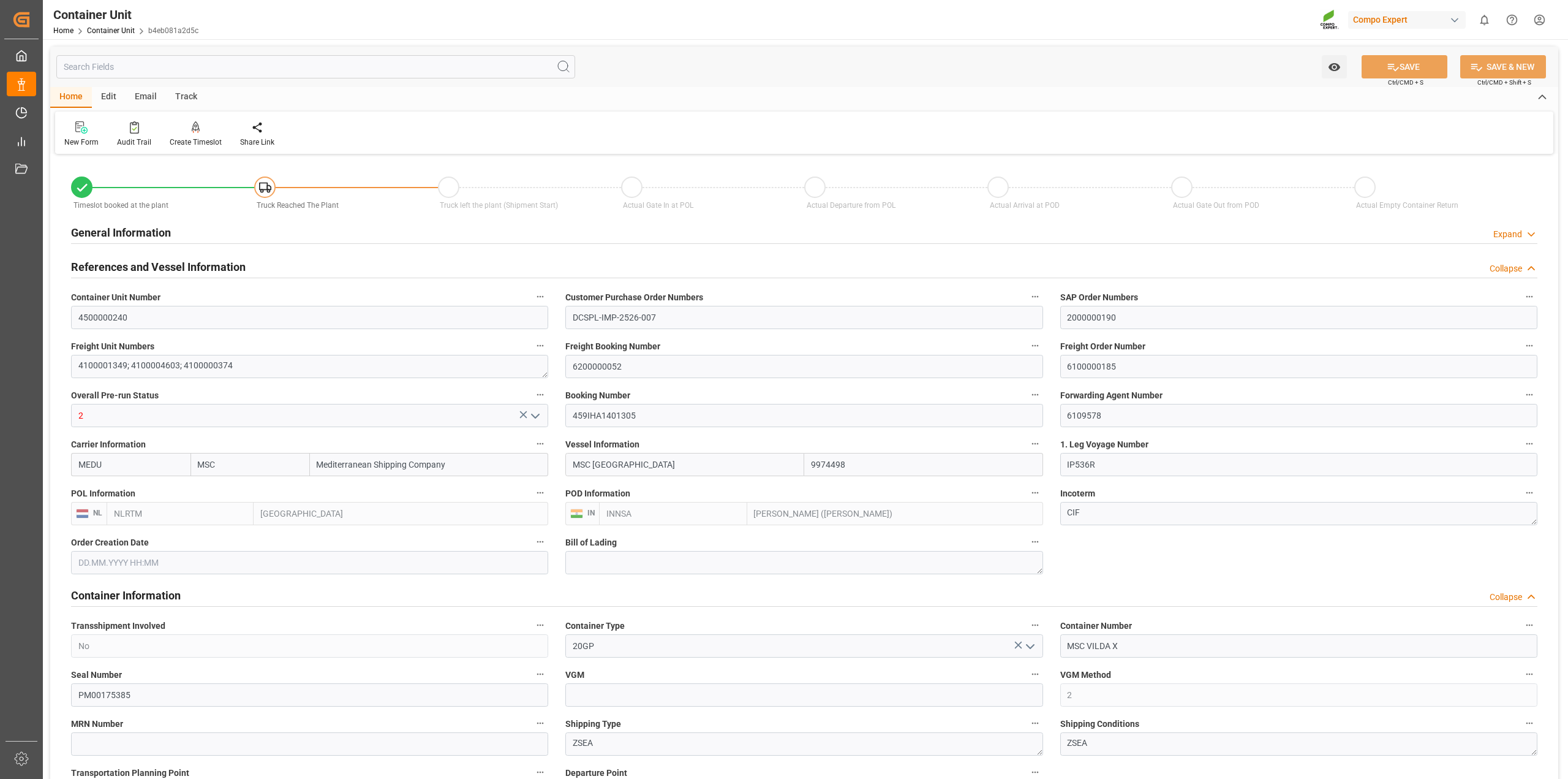
type input "[DATE] 12:00"
drag, startPoint x: 1117, startPoint y: 365, endPoint x: 1060, endPoint y: 363, distance: 57.0
click at [1061, 363] on input "6100000185" at bounding box center [1299, 366] width 477 height 23
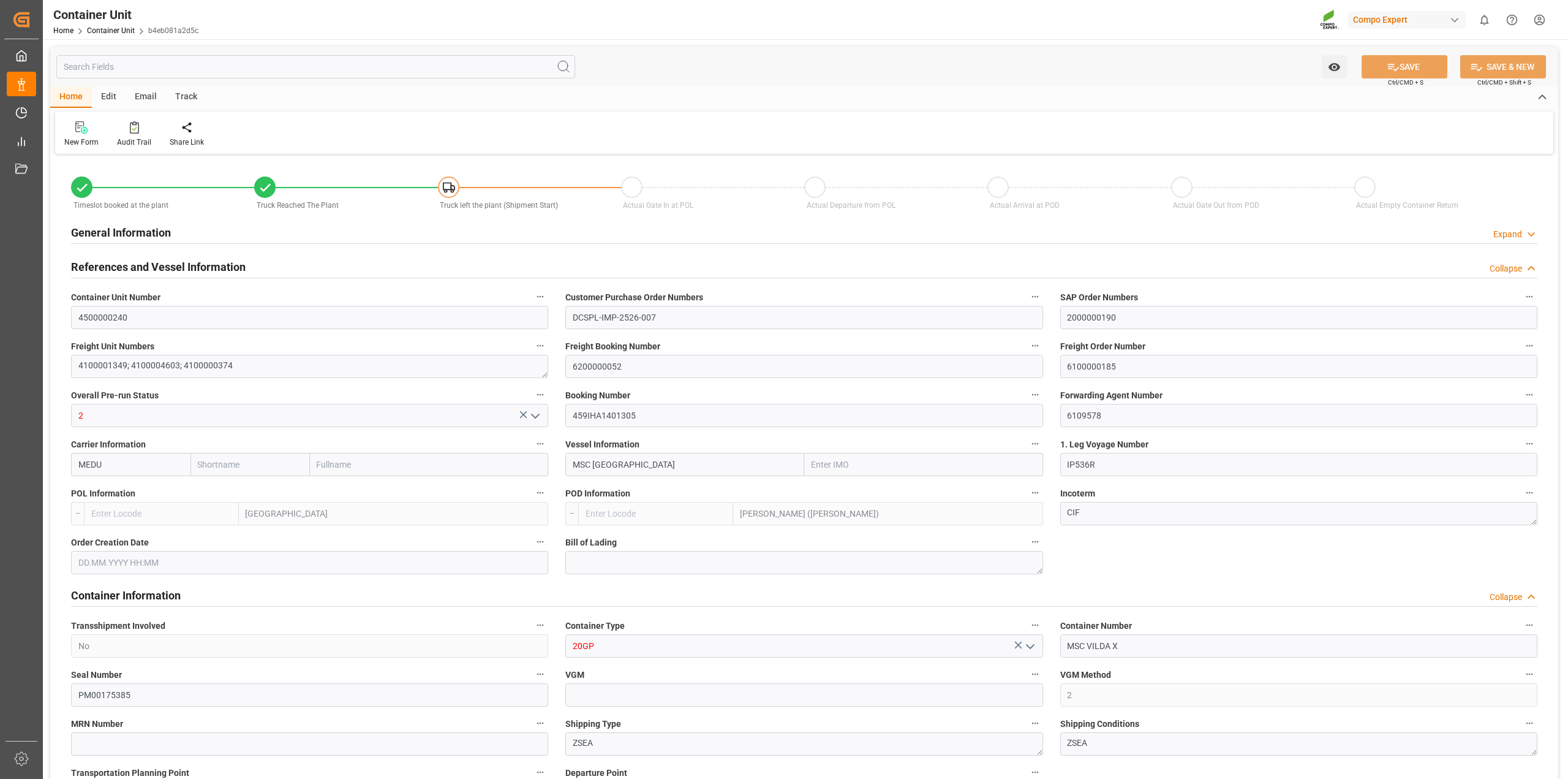
type input "MSC"
type input "Mediterranean Shipping Company"
type input "9974498"
type input "NLRTM"
type input "INNSA"
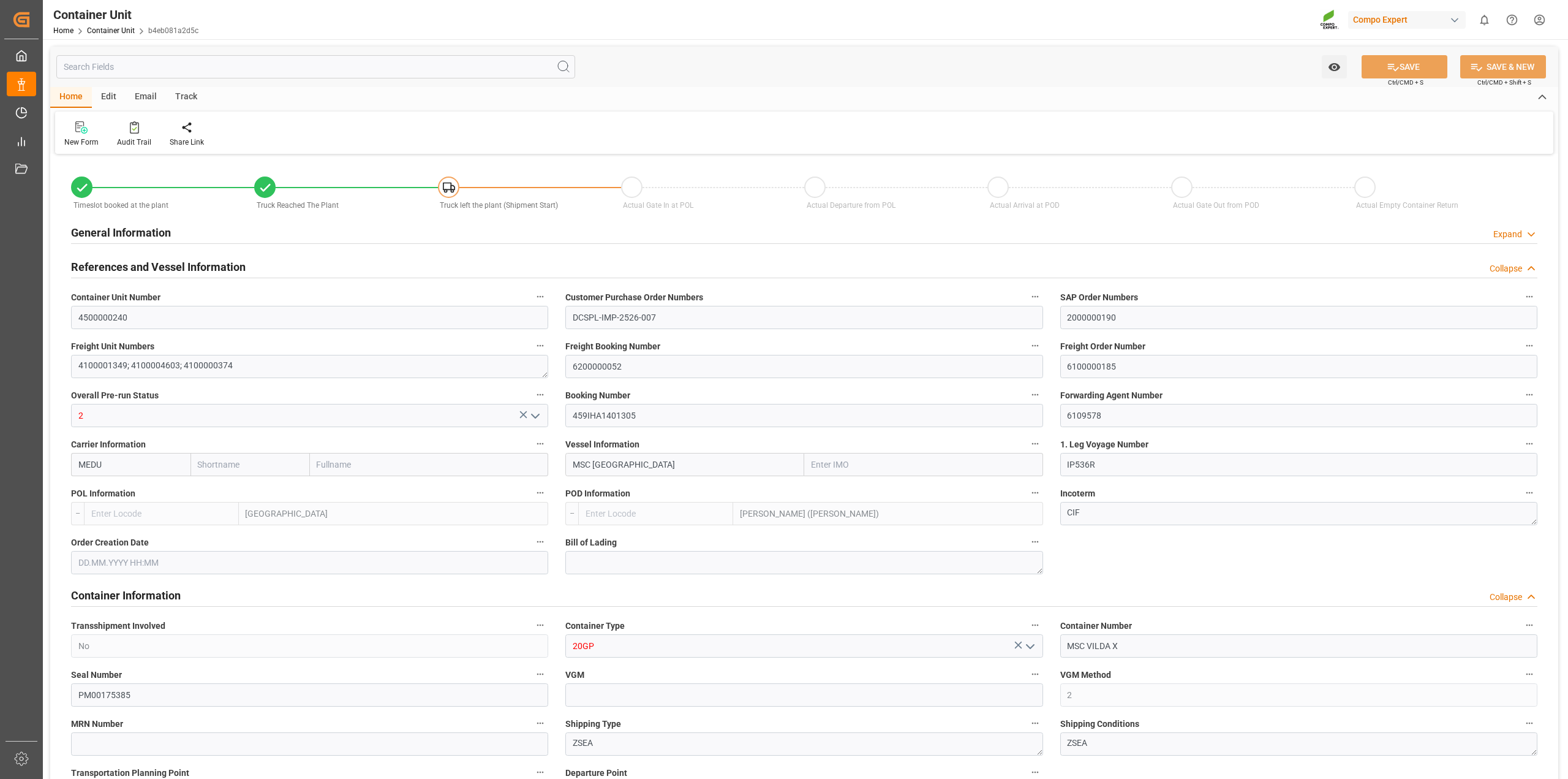
type input "7"
type input "0"
type input "7"
type input "0"
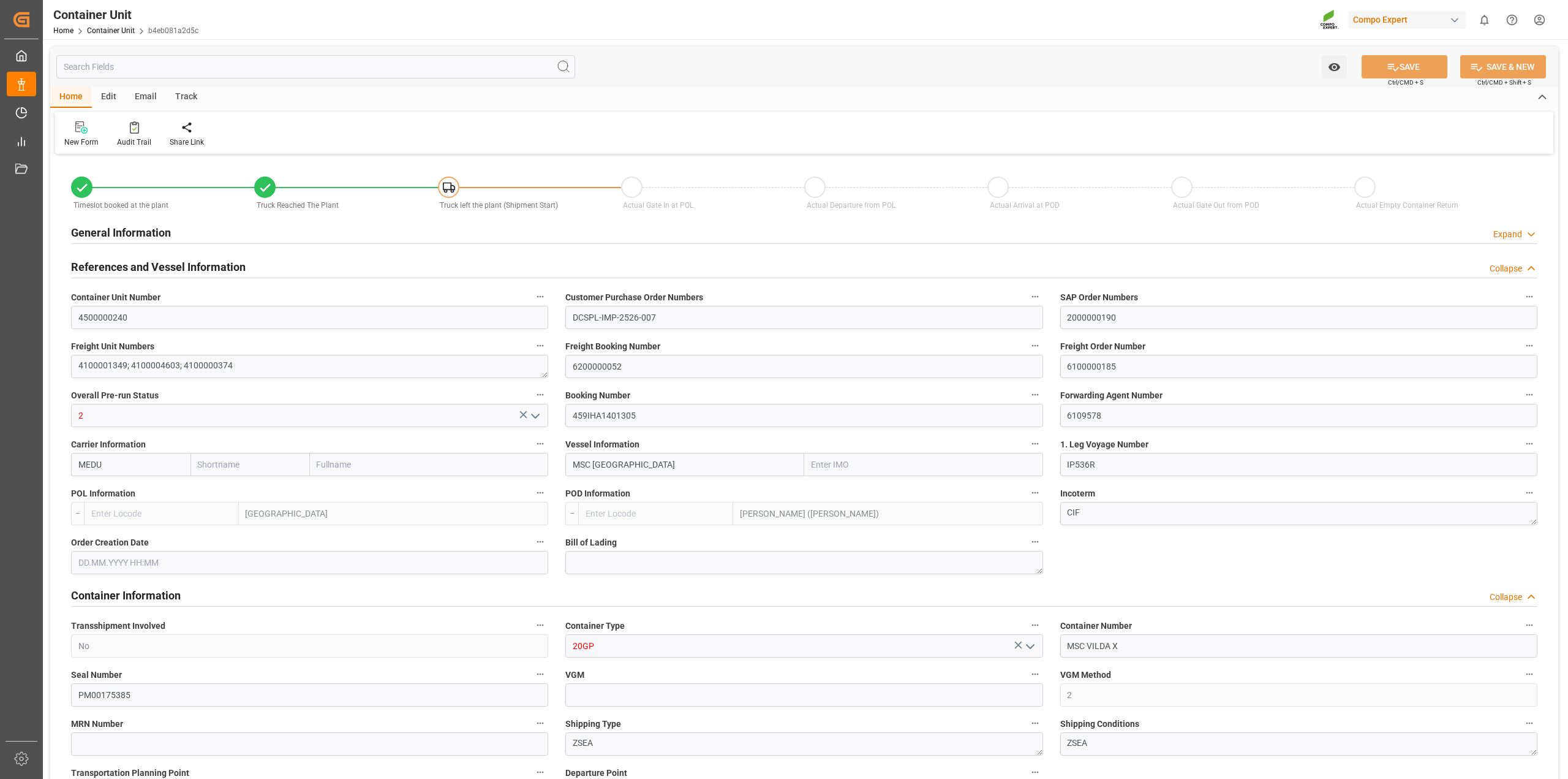
type input "81520.01"
type input "NLRTM"
type input "INNSA"
type input "01.09.2025 10:23"
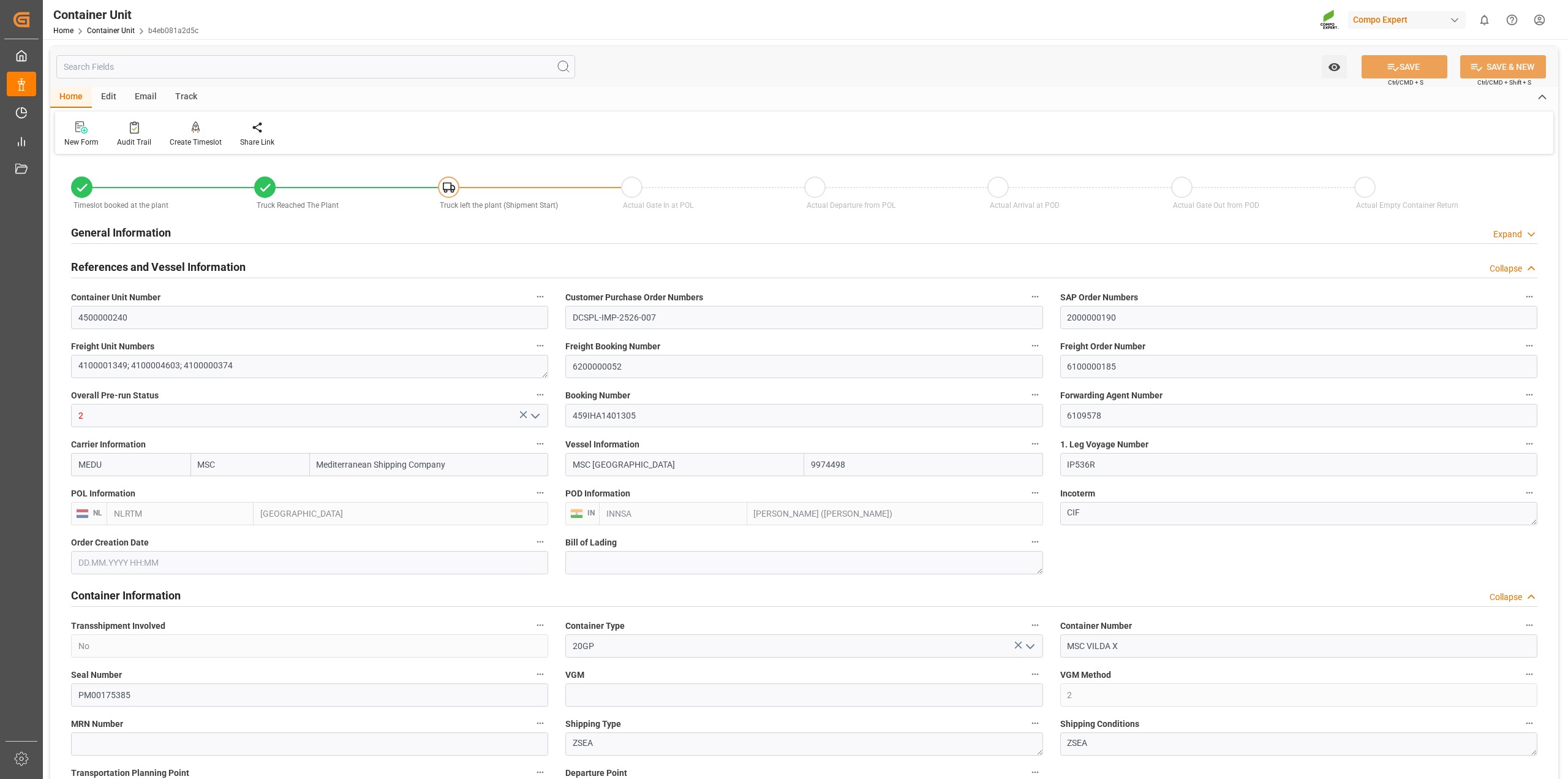
type input "01.09.2025 10:23"
type input "01.09.2025"
type input "29.08.2025"
type input "[DATE] 12:00"
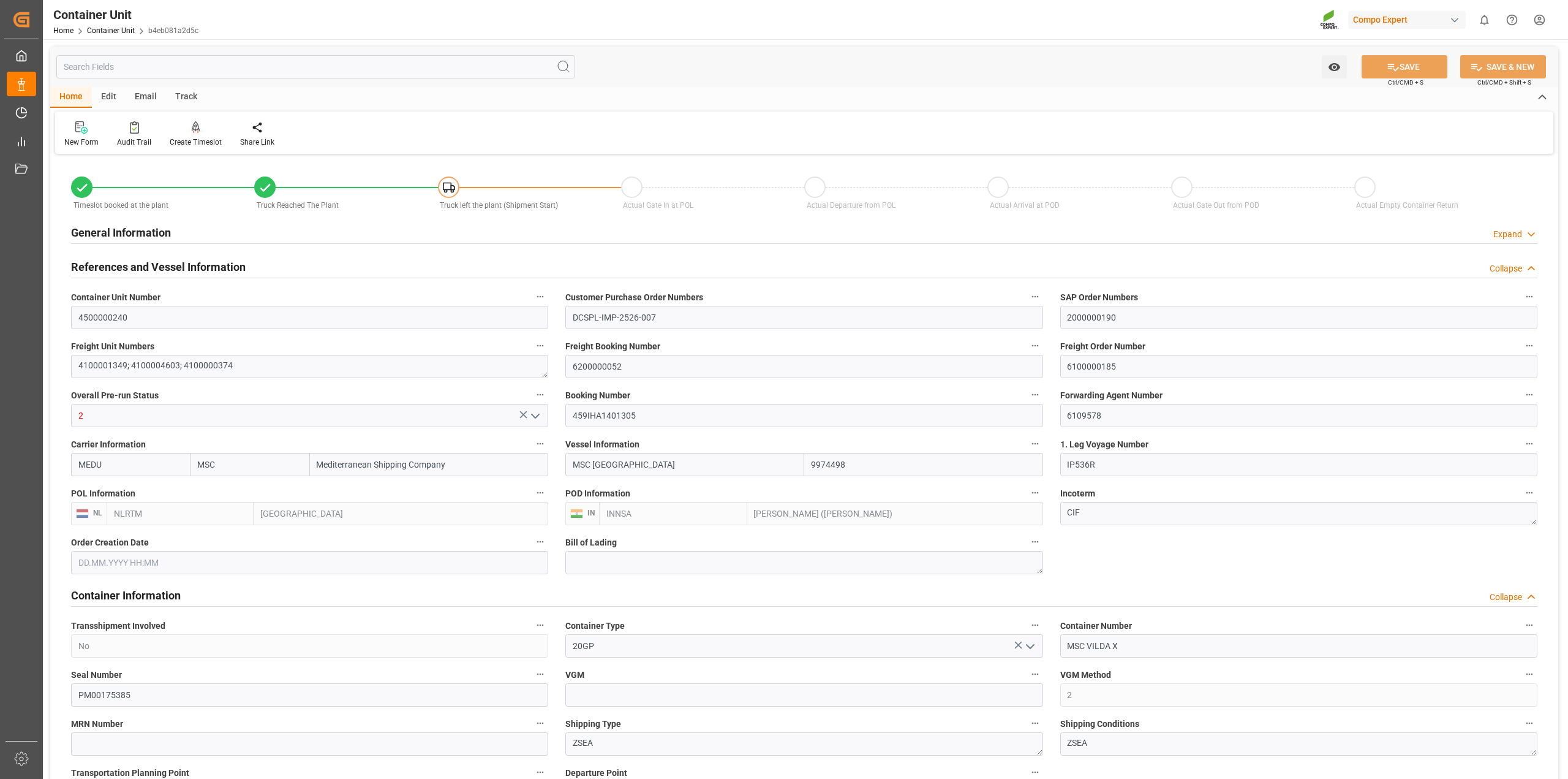
type input "[DATE] 12:00"
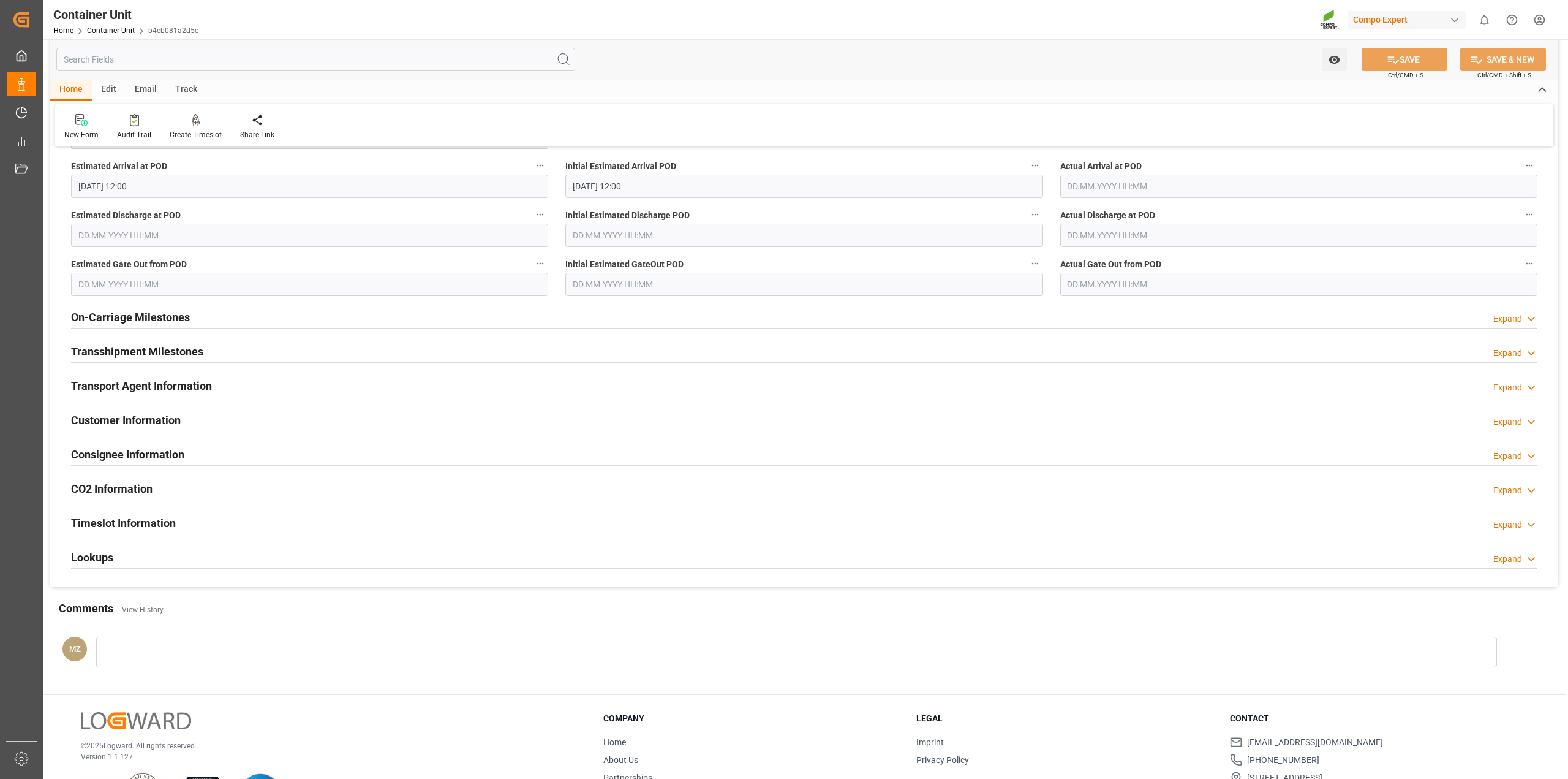
scroll to position [1563, 0]
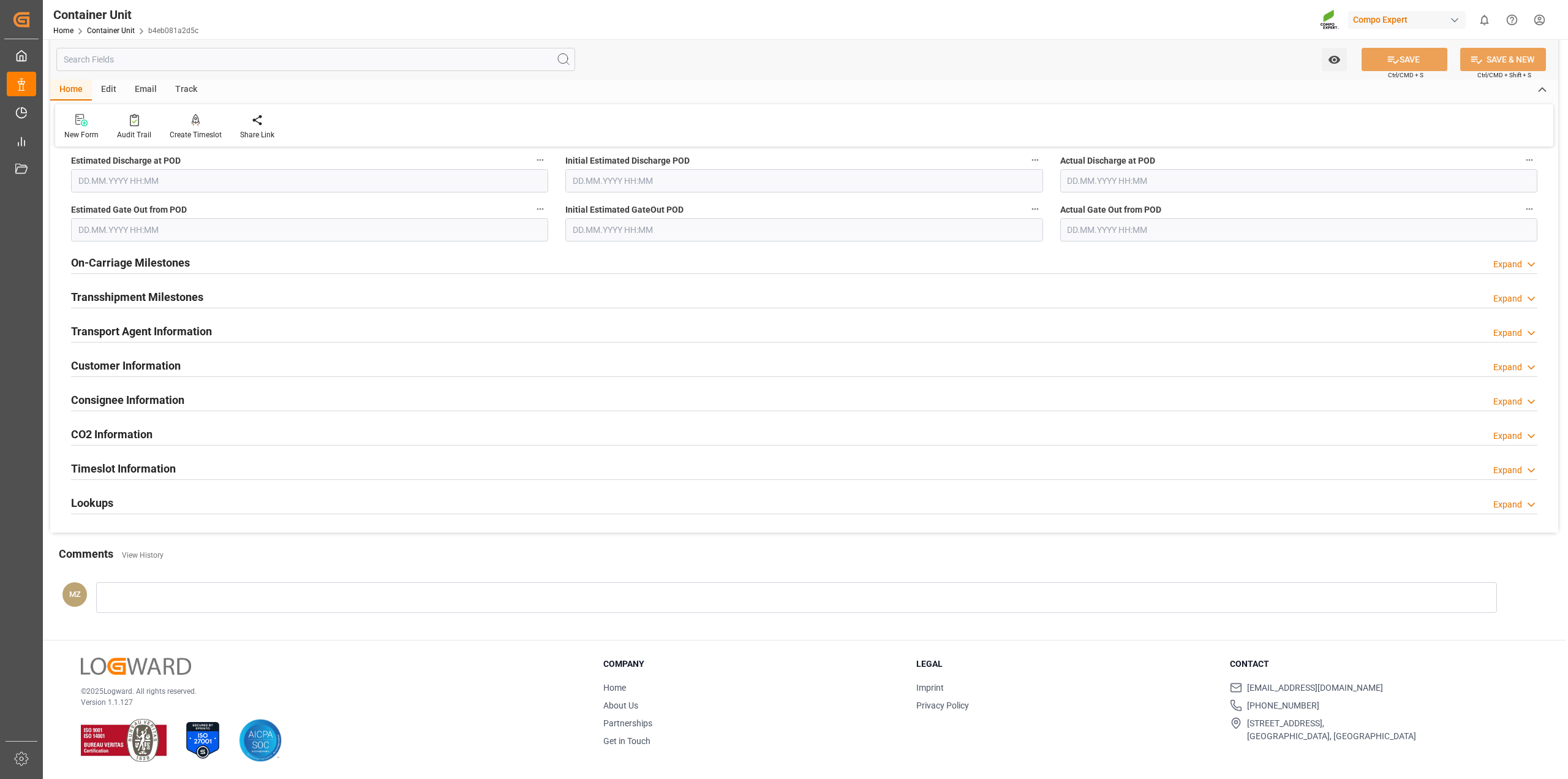
click at [99, 506] on h2 "Lookups" at bounding box center [92, 503] width 42 height 16
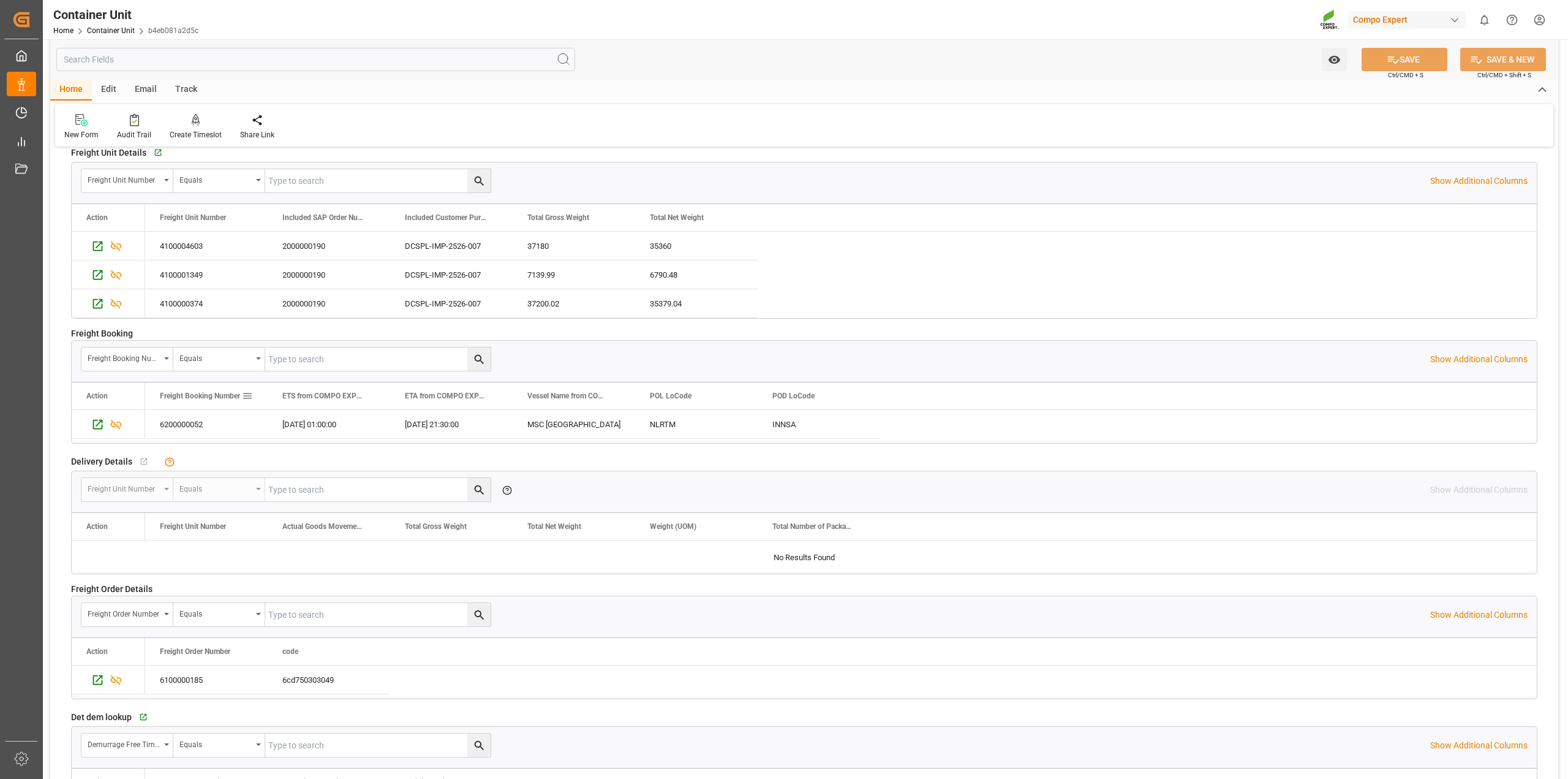
scroll to position [1946, 0]
click at [99, 426] on icon "Press SPACE to select this row." at bounding box center [97, 422] width 13 height 13
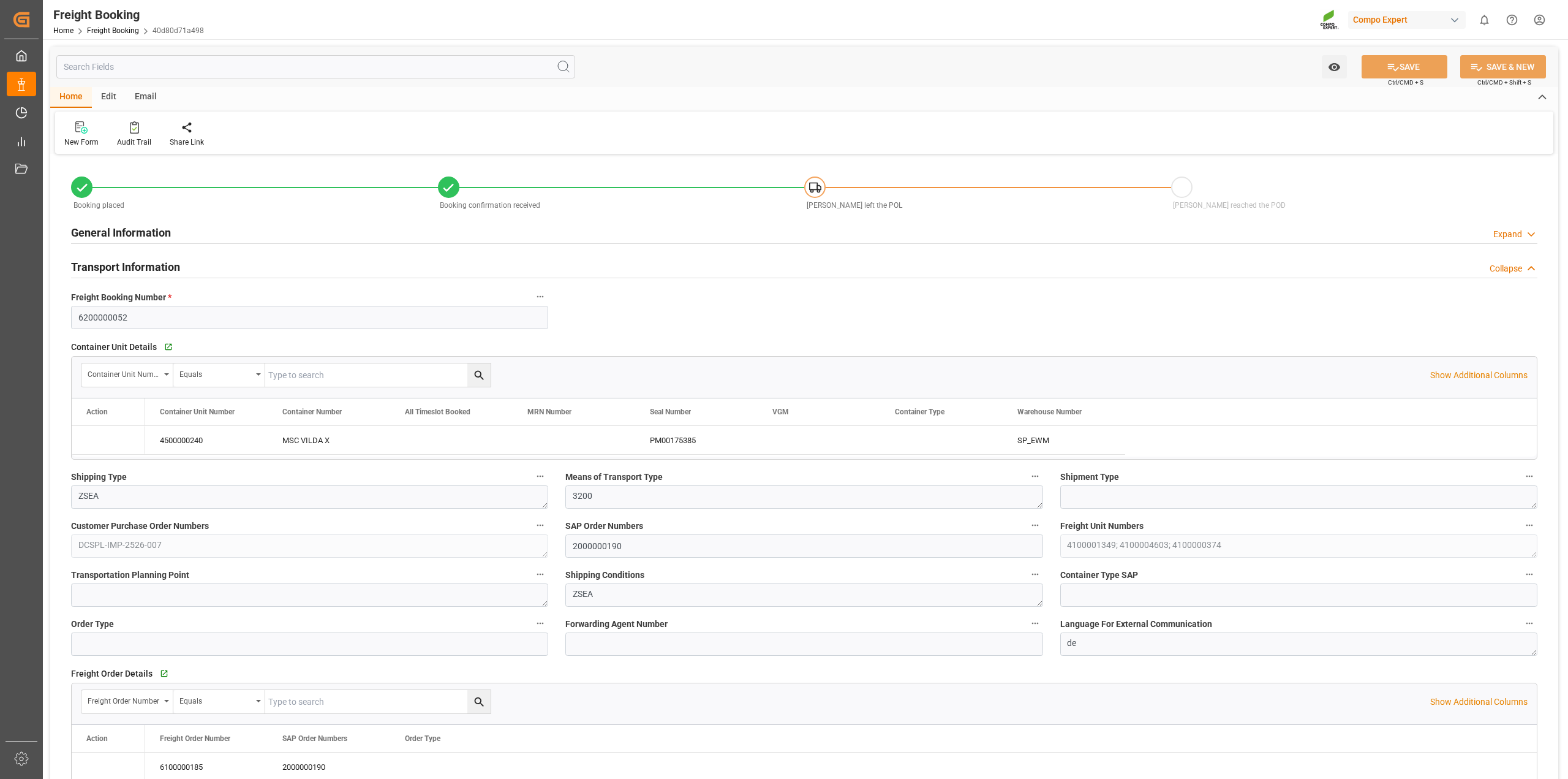
type input "MSC"
type input "Mediterranean Shipping Company"
type input "9974498"
type input "NLRTM"
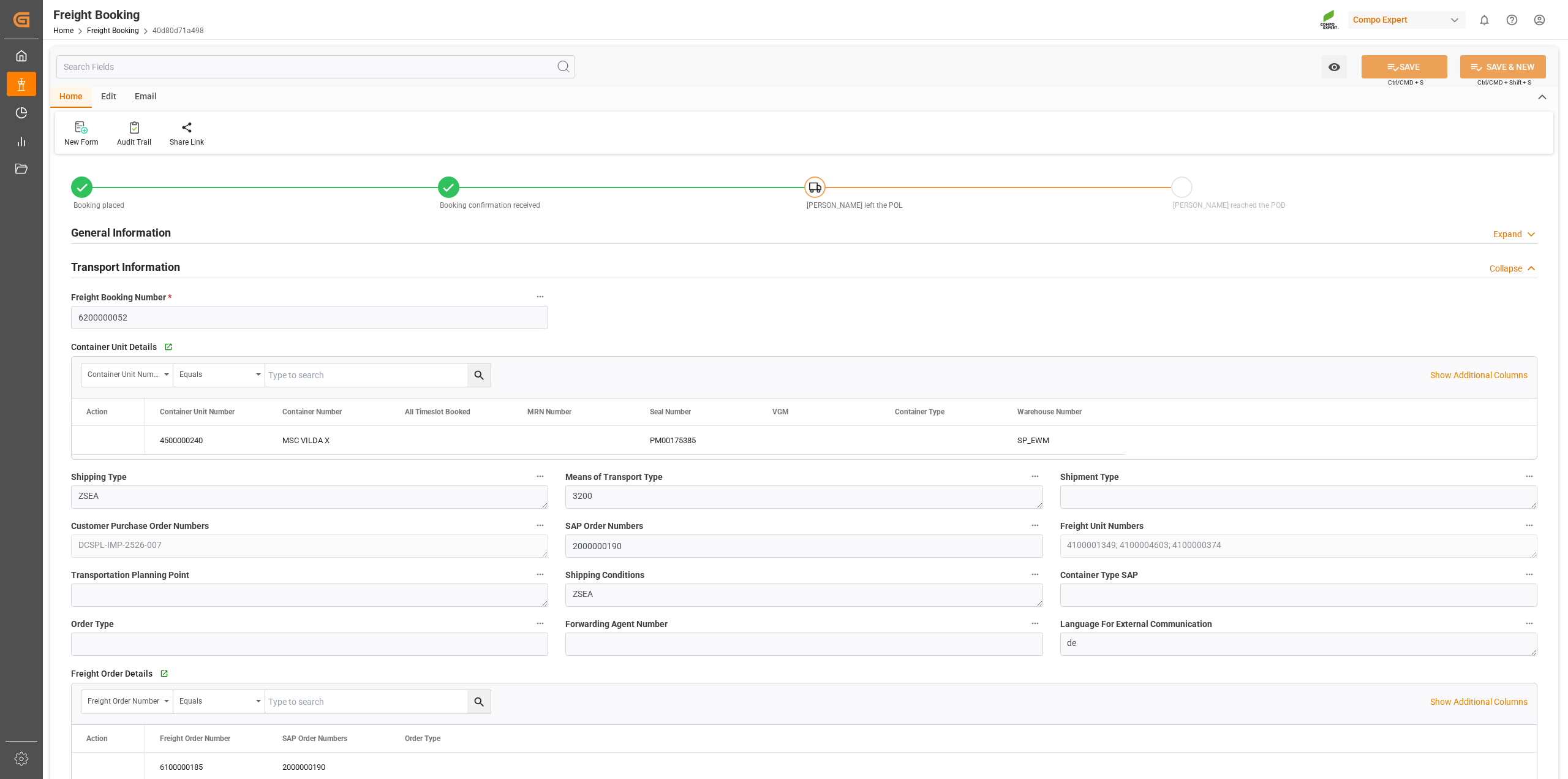
type input "INNSA"
type input "0"
type input "81520.01"
type input "29.08.2025 01:00"
type input "08.09.2025 01:00"
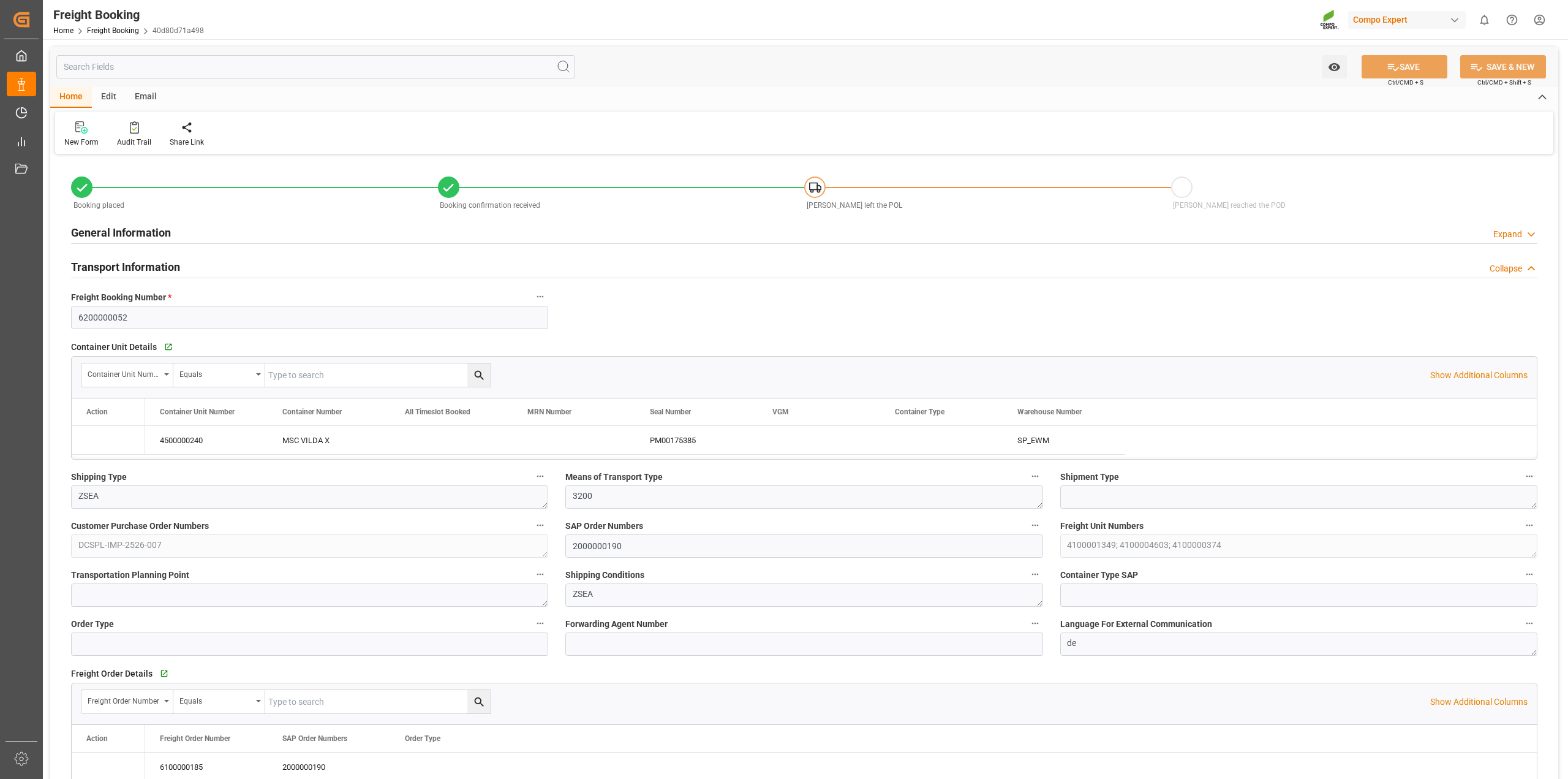
type input "23.10.2025 21:30"
type input "08.09.2025 12:00"
type input "24.10.2025 12:00"
type input "08.07.2025 12:54"
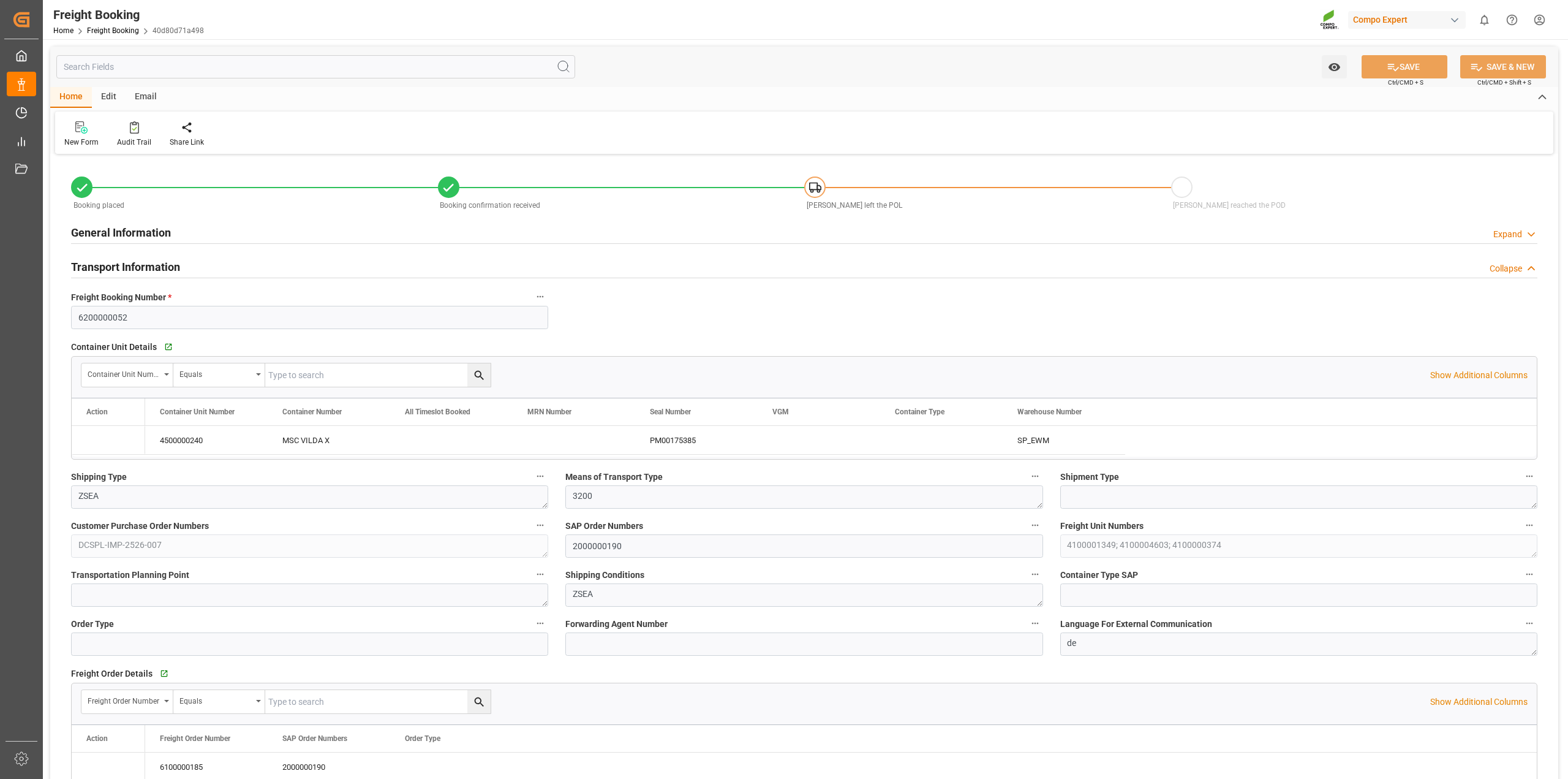
type input "16.07.2025 13:05"
type input "01.09.2025 09:28"
type input "[DATE] 01:00"
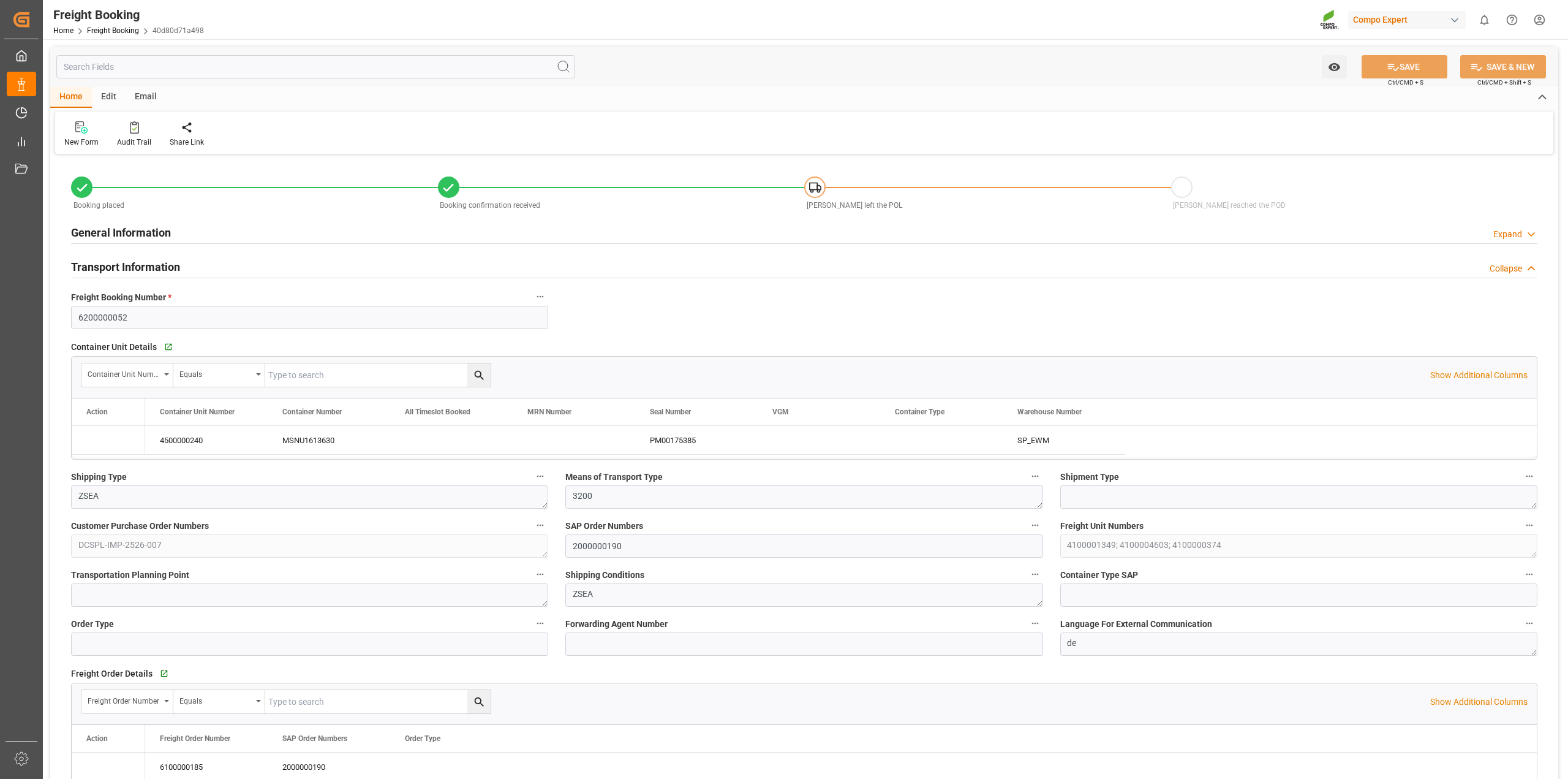
type input "[DATE] 21:30"
type input "[DATE] 12:00"
type input "[DATE] 12:54"
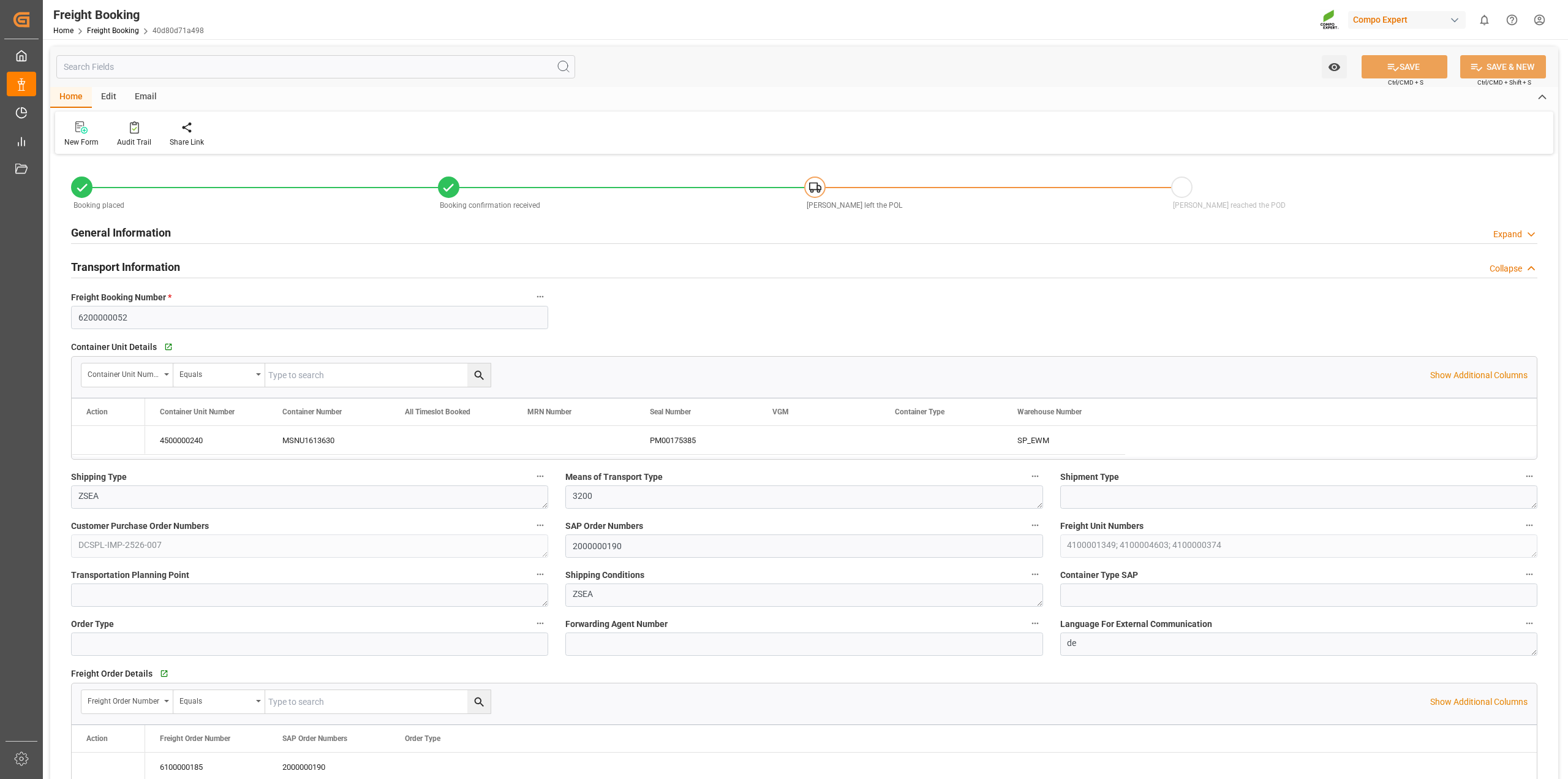
type input "[DATE] 13:05"
type input "[DATE] 09:28"
drag, startPoint x: 154, startPoint y: 319, endPoint x: 61, endPoint y: 319, distance: 93.0
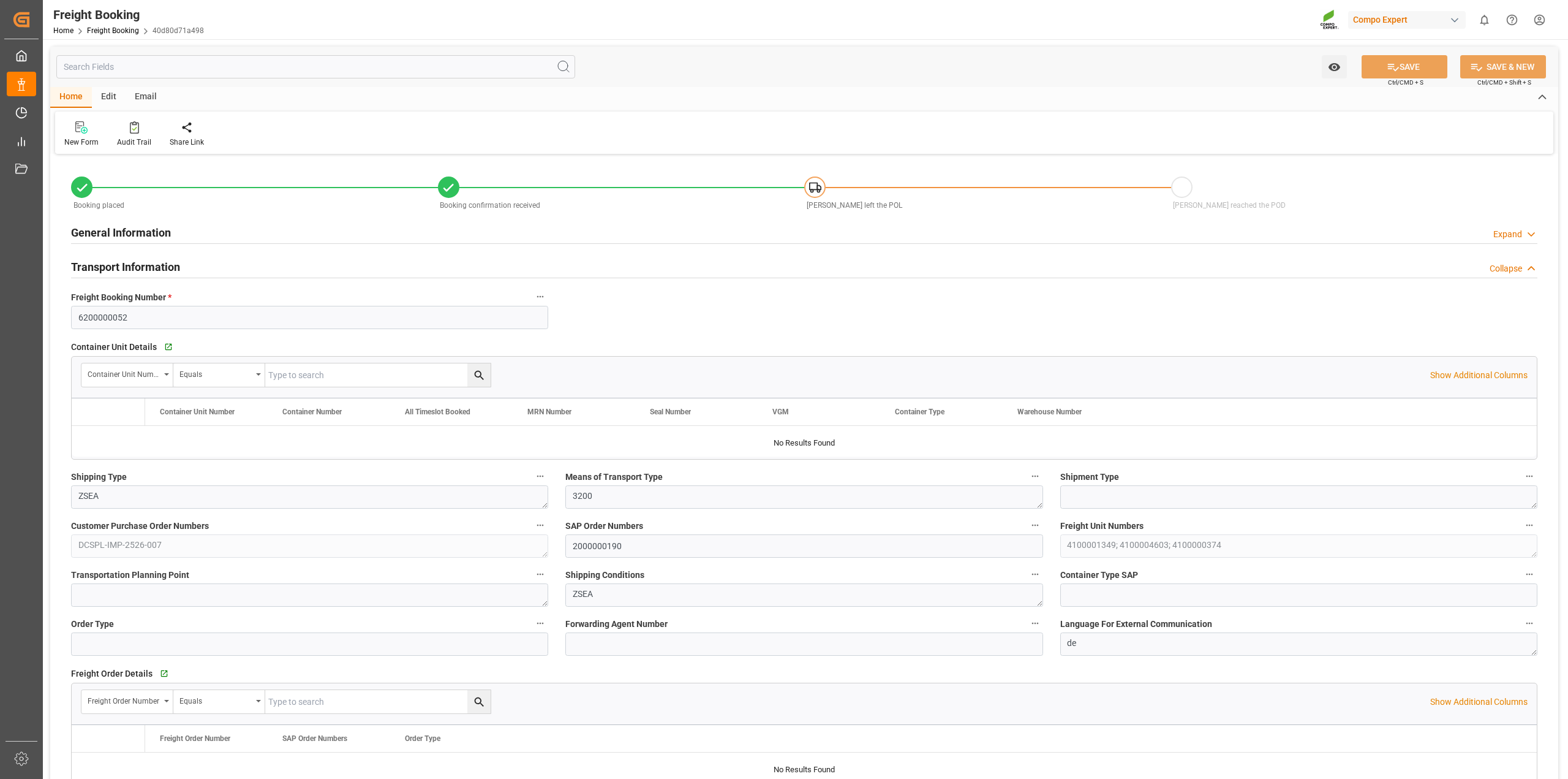
type input "MSC"
type input "Mediterranean Shipping Company"
type input "9974498"
type input "NLRTM"
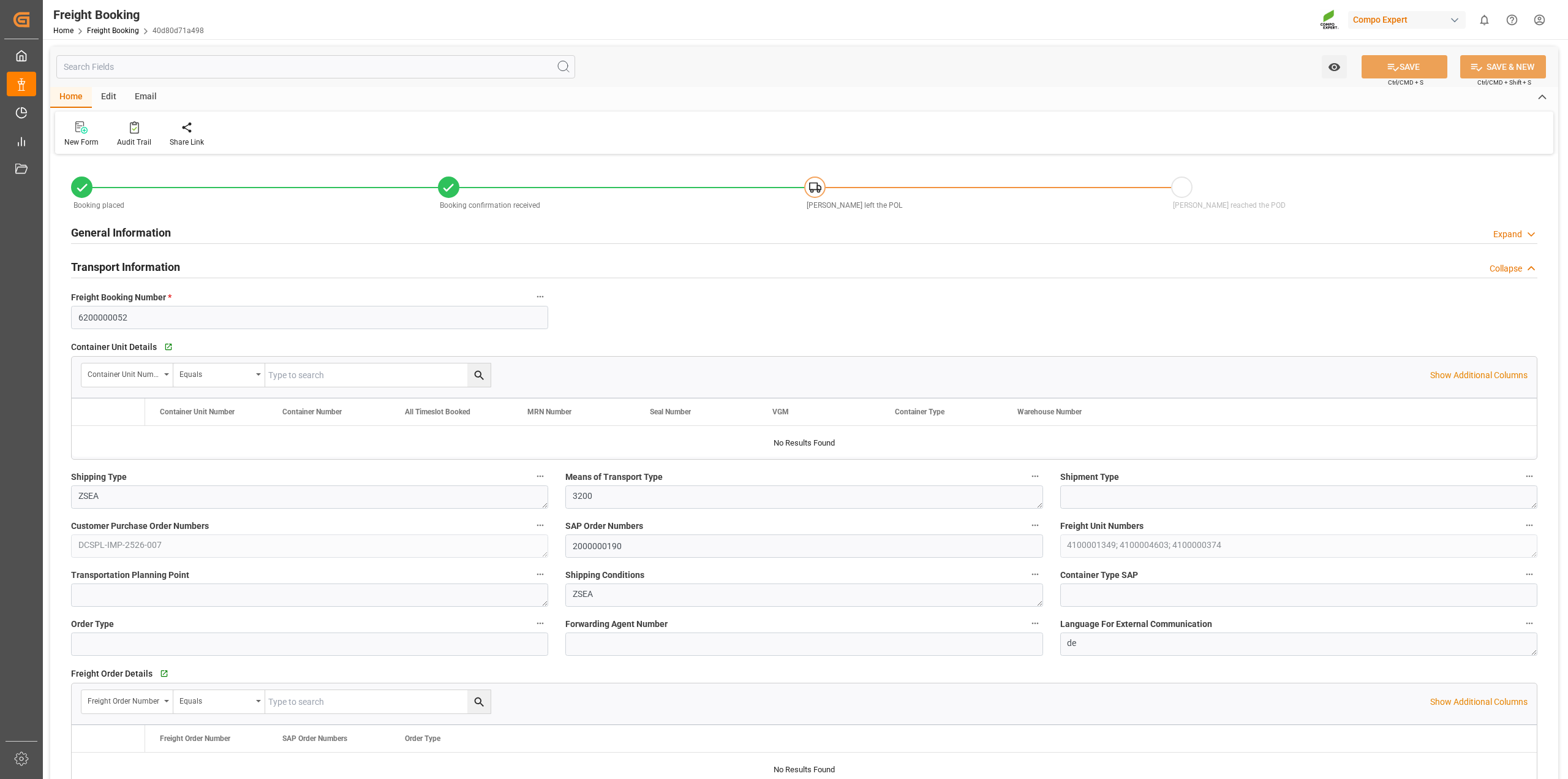
type input "INNSA"
type input "0"
type input "81520.01"
type input "[DATE] 01:00"
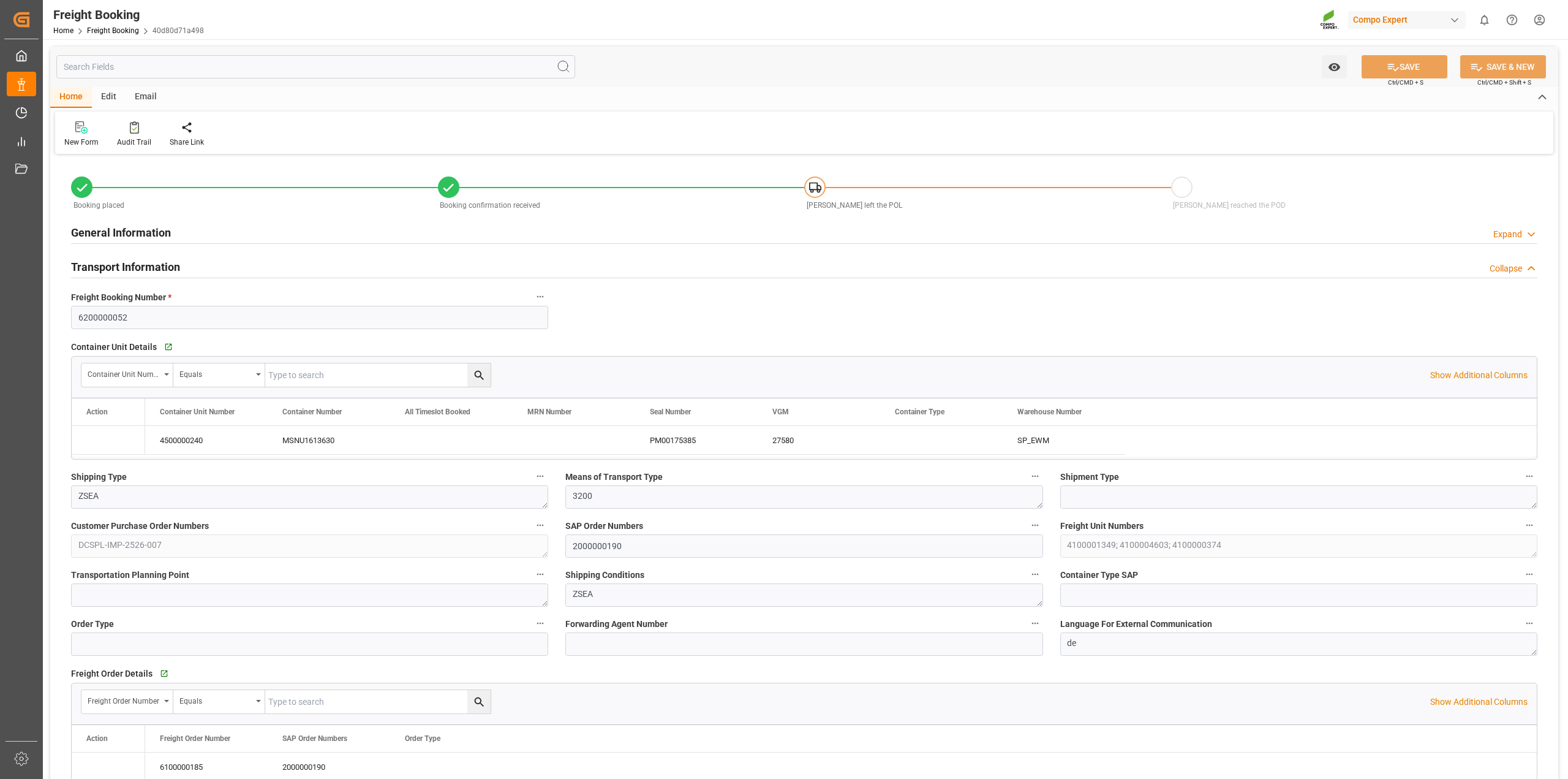
type input "[DATE] 21:30"
type input "[DATE] 12:00"
type input "[DATE] 12:54"
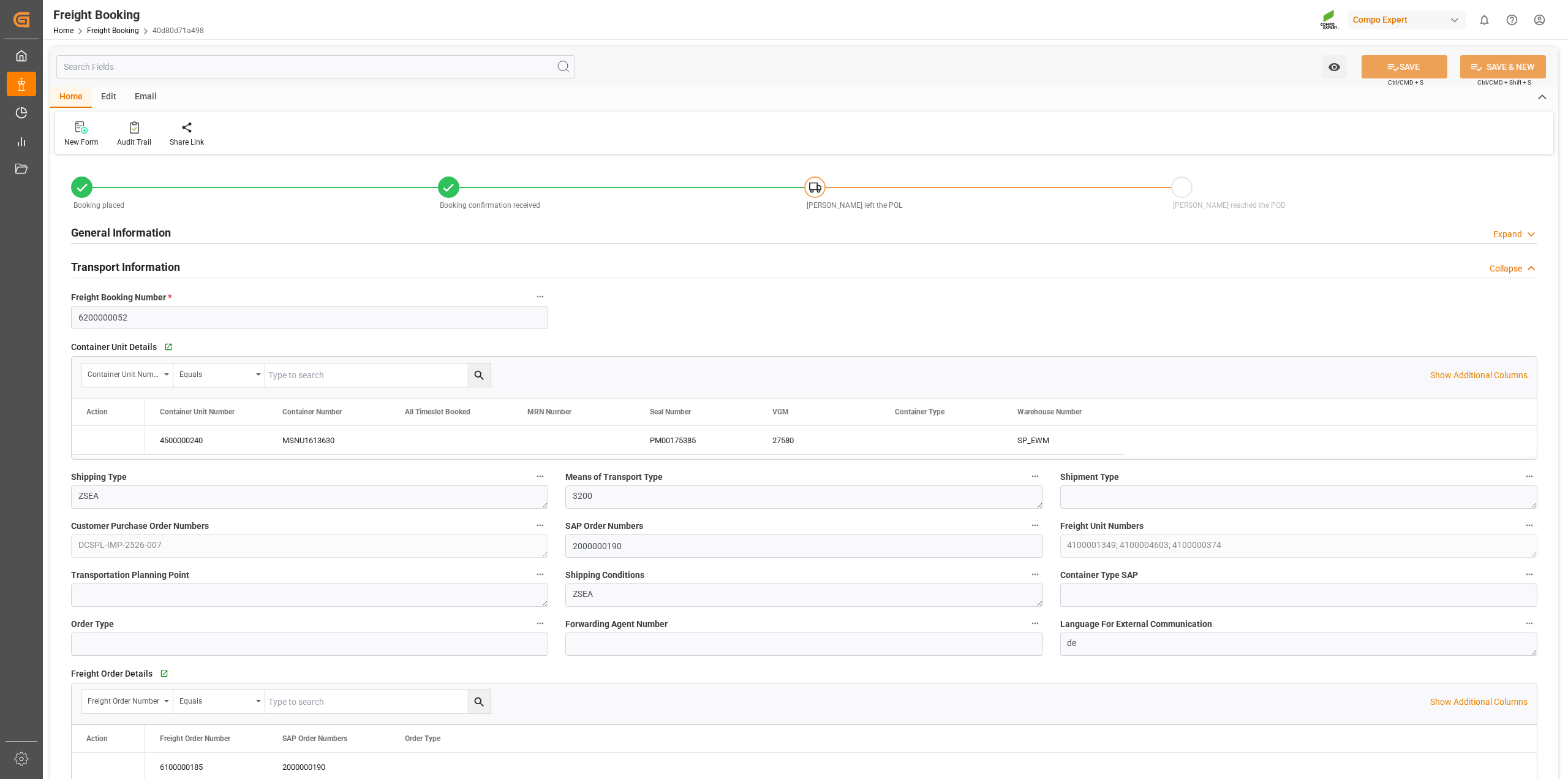
type input "[DATE] 13:05"
type input "[DATE] 09:28"
type input "MSC"
type input "Mediterranean Shipping Company"
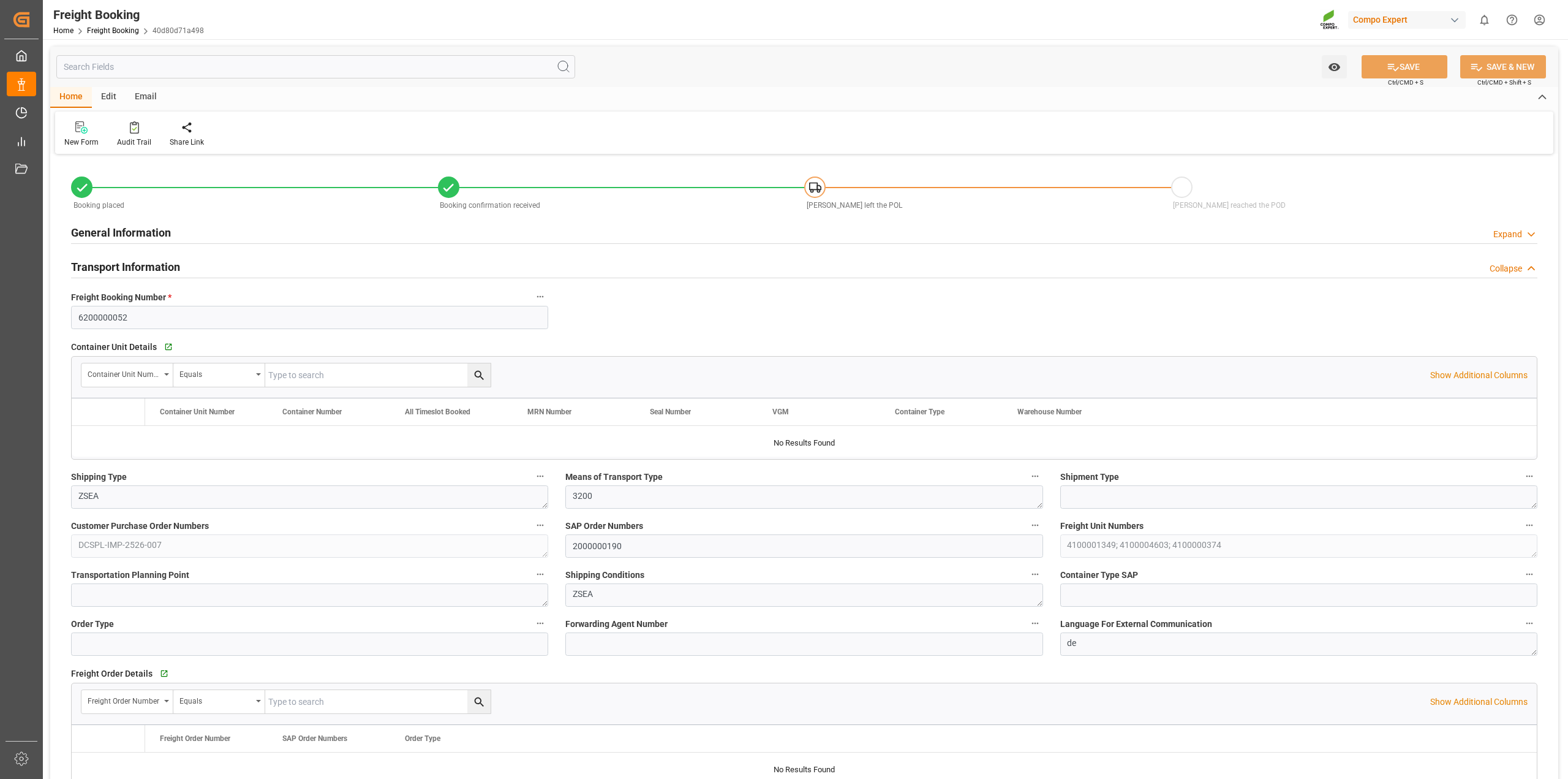
type input "9974498"
type input "NLRTM"
type input "INNSA"
type input "0"
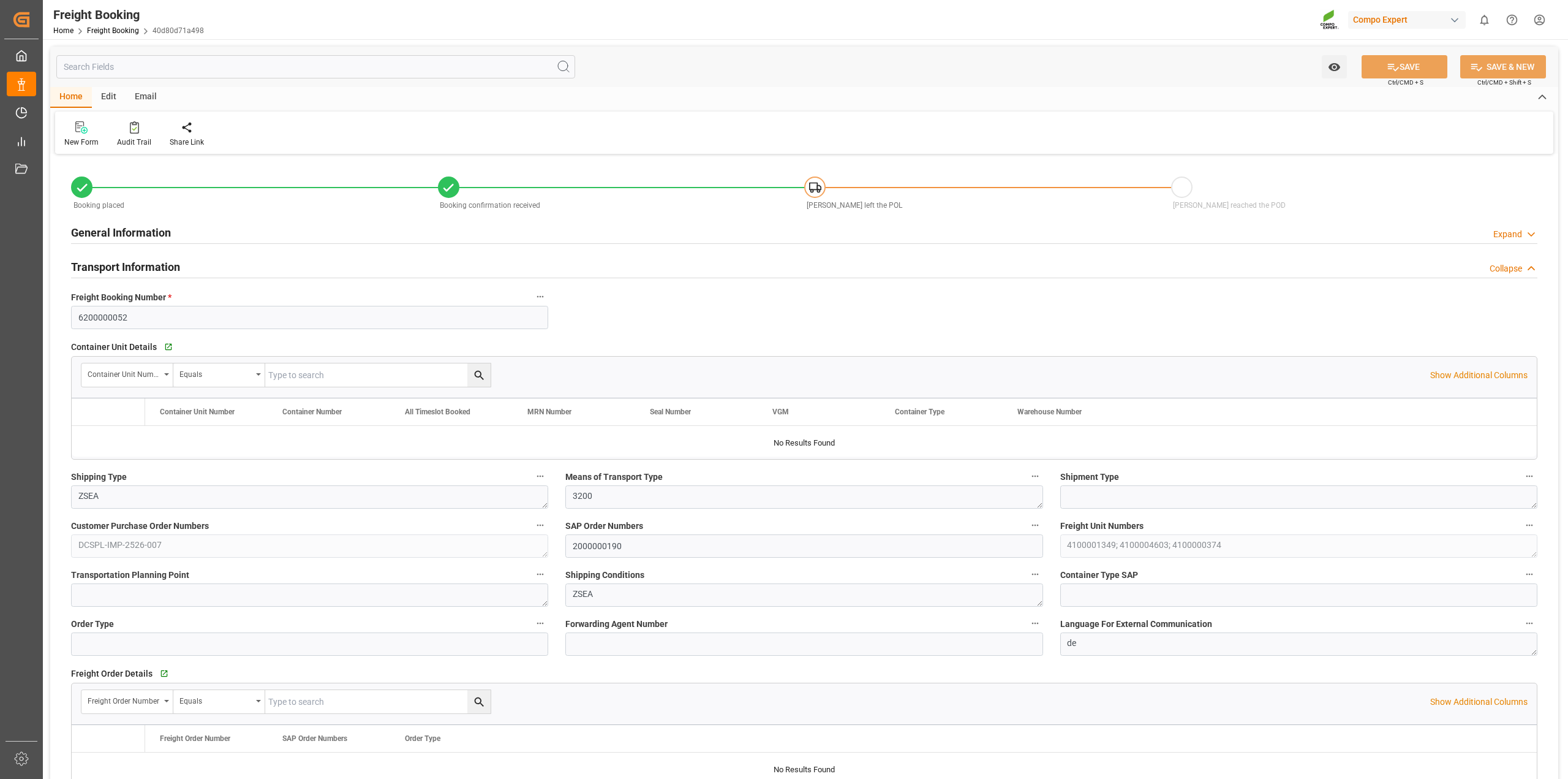
type input "81520.01"
type input "[DATE] 01:00"
type input "[DATE] 21:30"
type input "[DATE] 12:00"
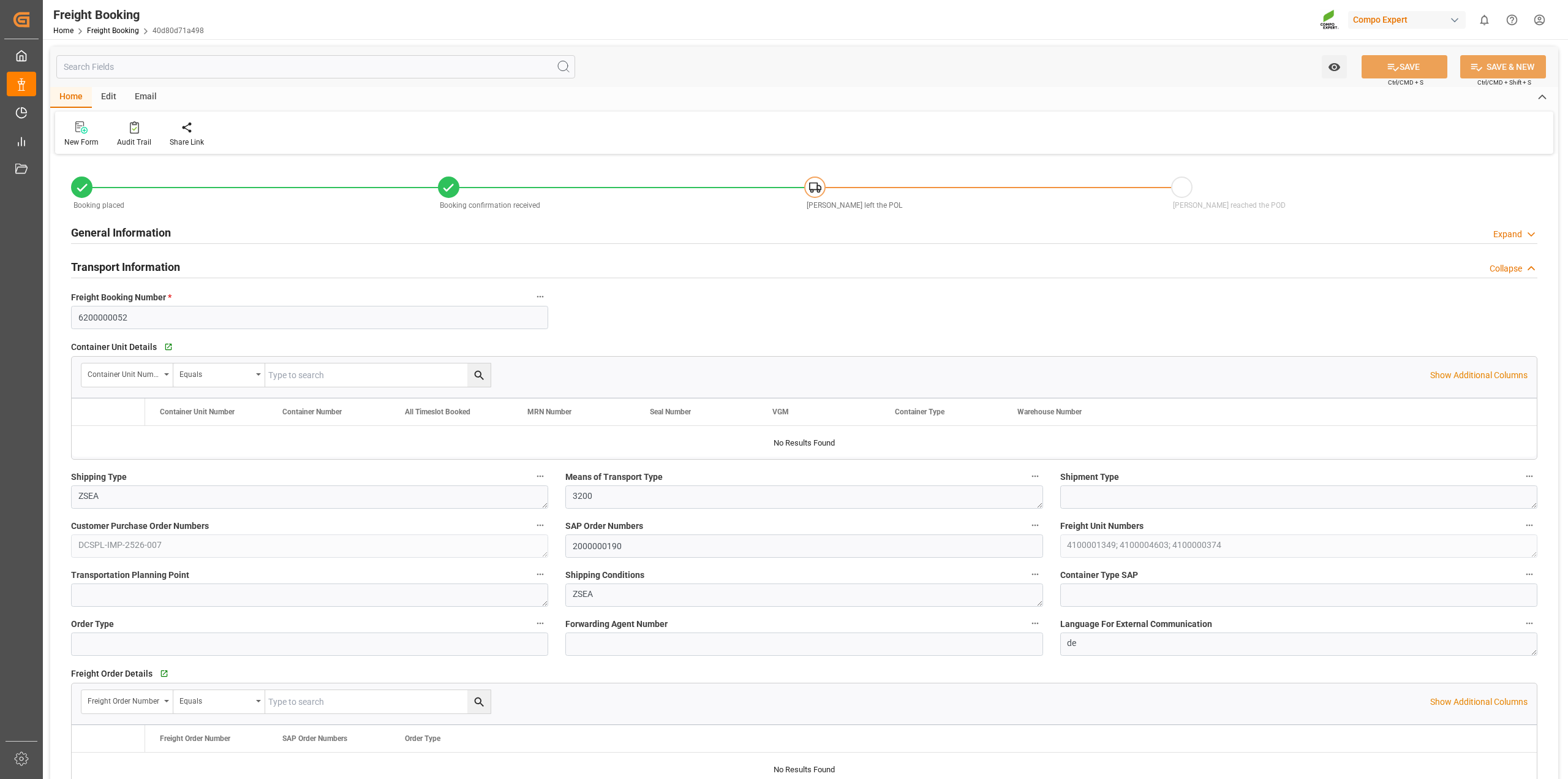
type input "[DATE] 12:00"
type input "[DATE] 12:54"
type input "[DATE] 13:05"
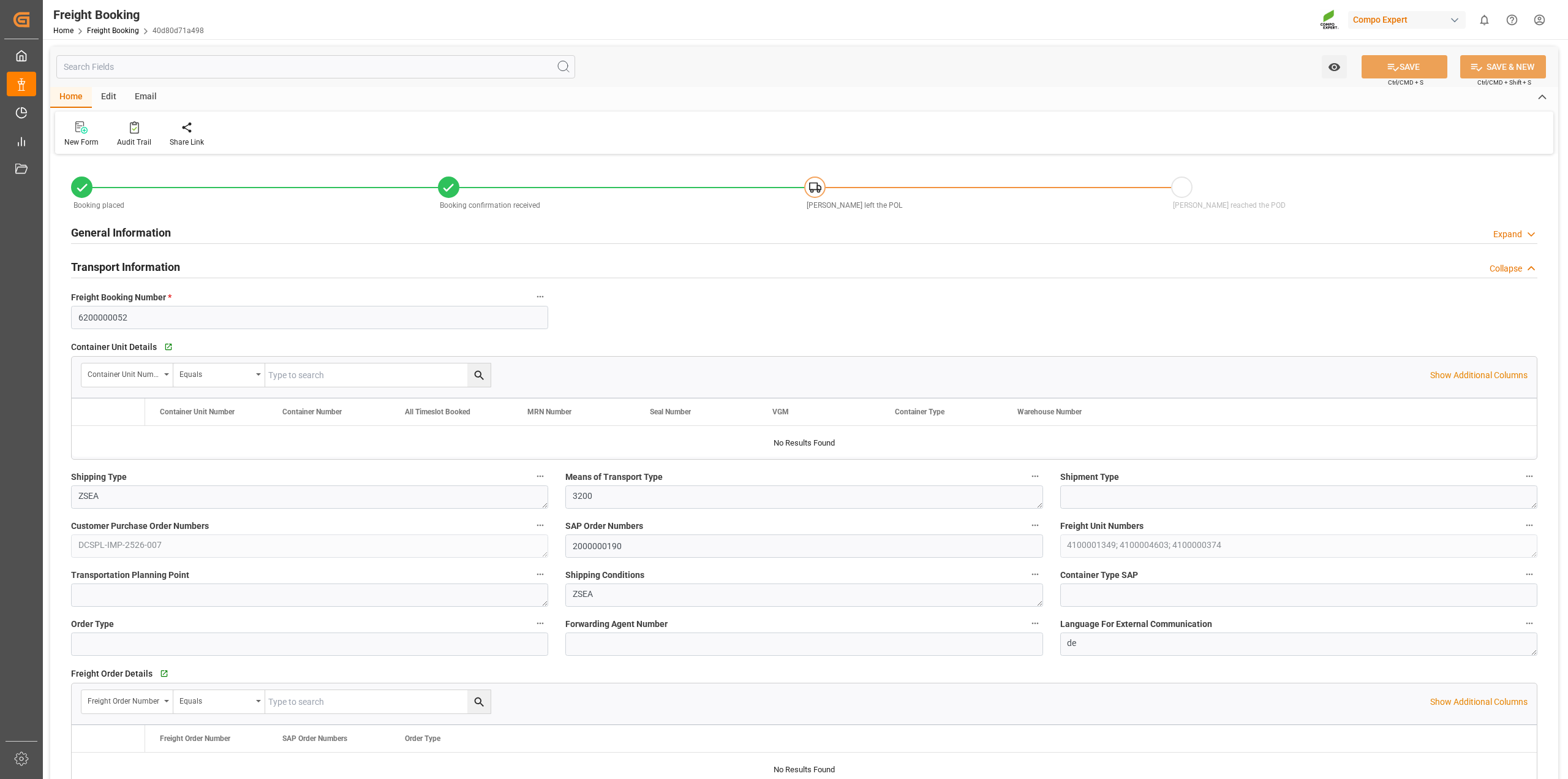
type input "[DATE] 09:28"
click at [129, 118] on div "New Form Audit Trail Share Link" at bounding box center [804, 133] width 1498 height 42
click at [124, 126] on div at bounding box center [134, 127] width 34 height 13
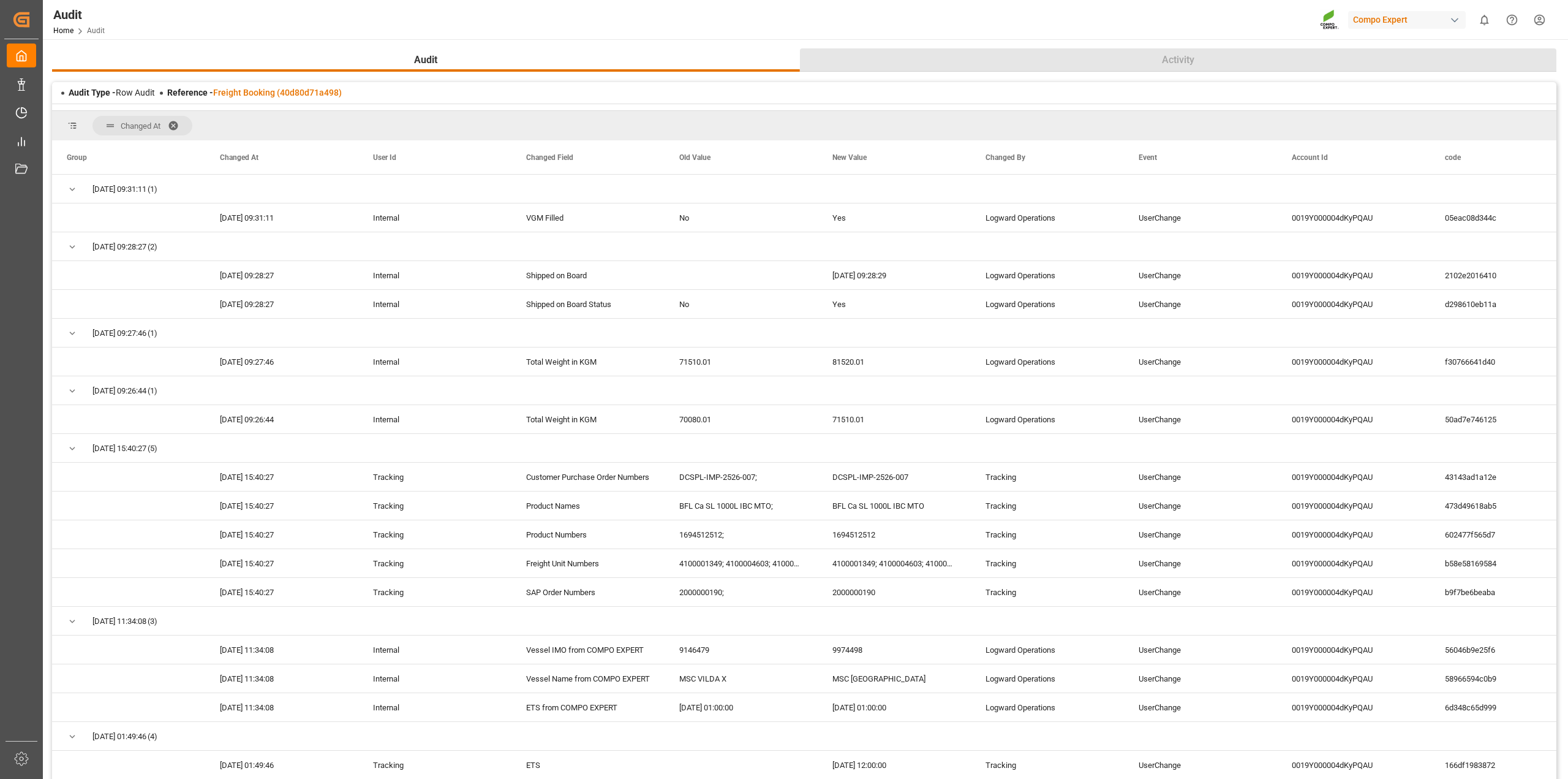
click at [1166, 56] on span "Activity" at bounding box center [1178, 60] width 42 height 15
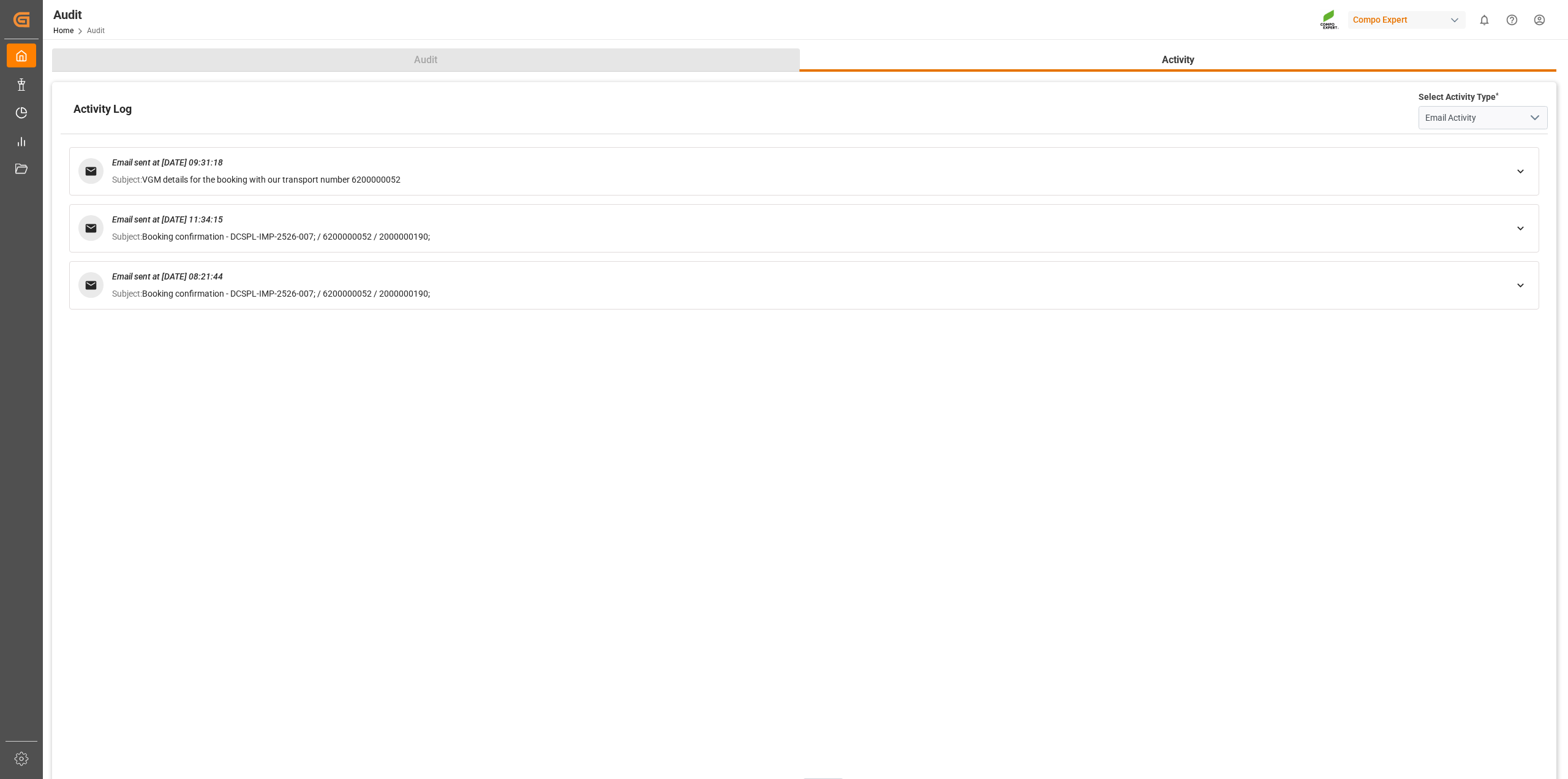
click at [414, 51] on button "Audit" at bounding box center [426, 60] width 748 height 23
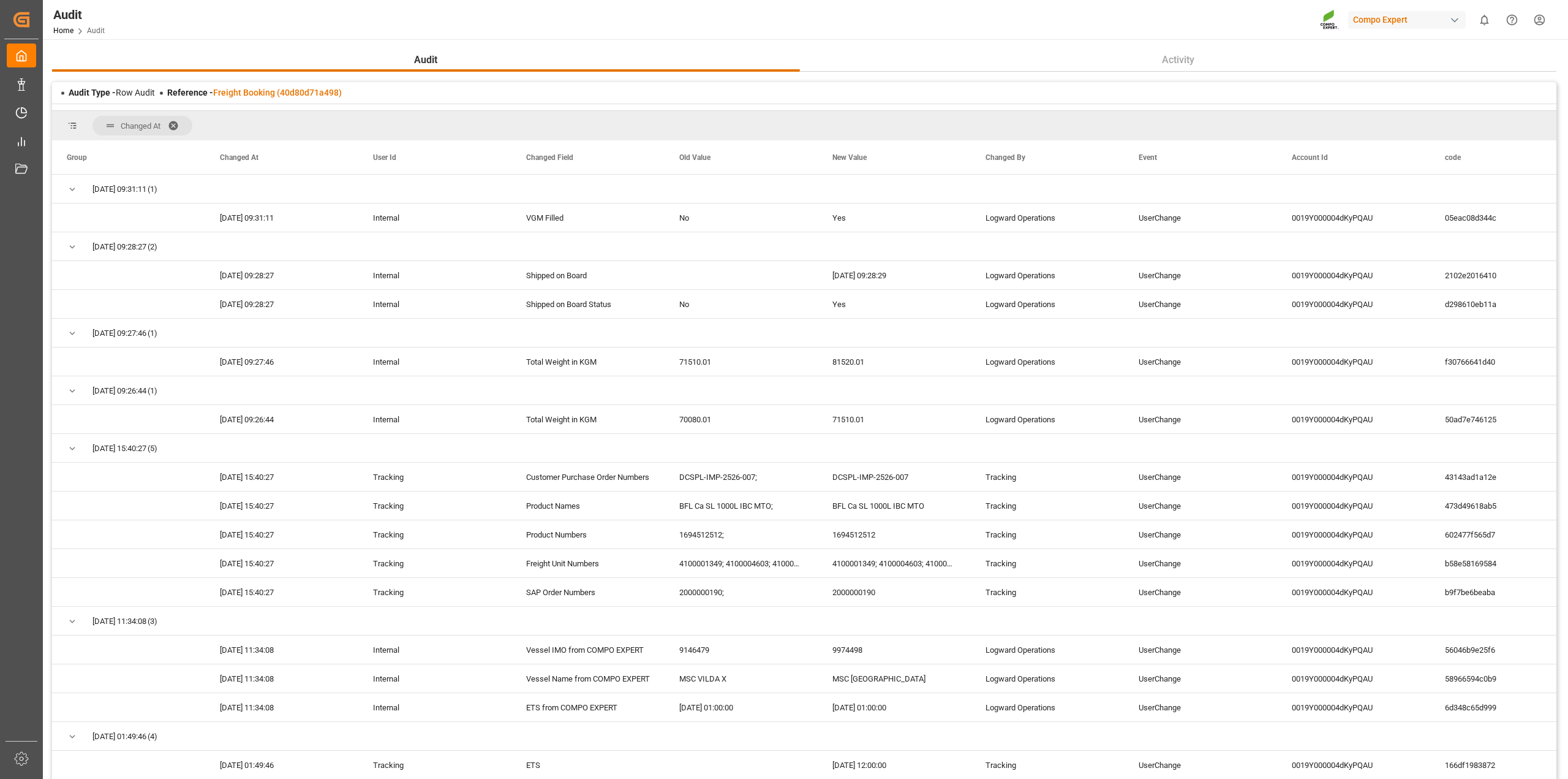
click at [95, 31] on span "Audit" at bounding box center [96, 31] width 18 height 9
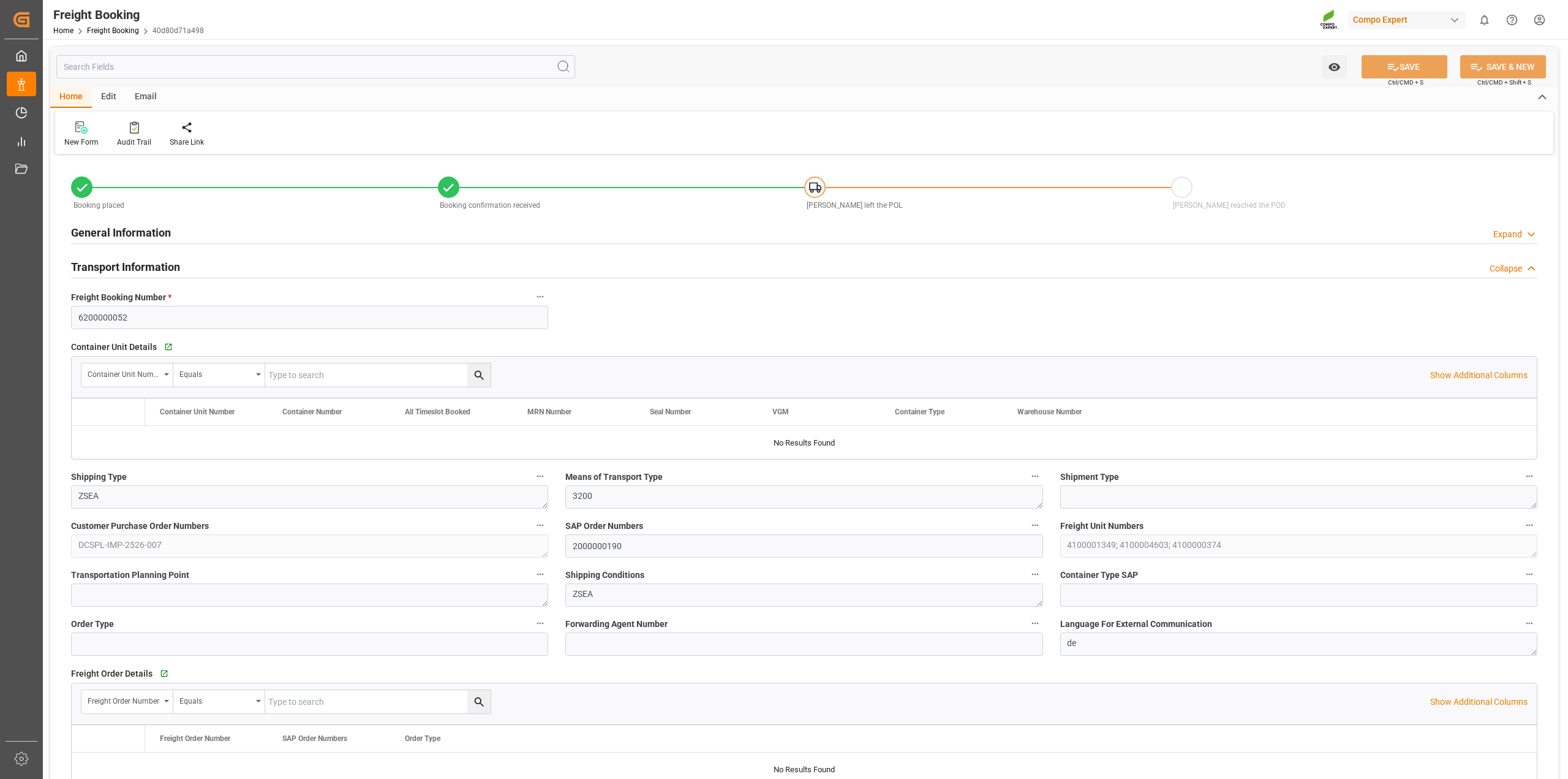
type input "MSC"
type input "Mediterranean Shipping Company"
type input "9974498"
type input "NLRTM"
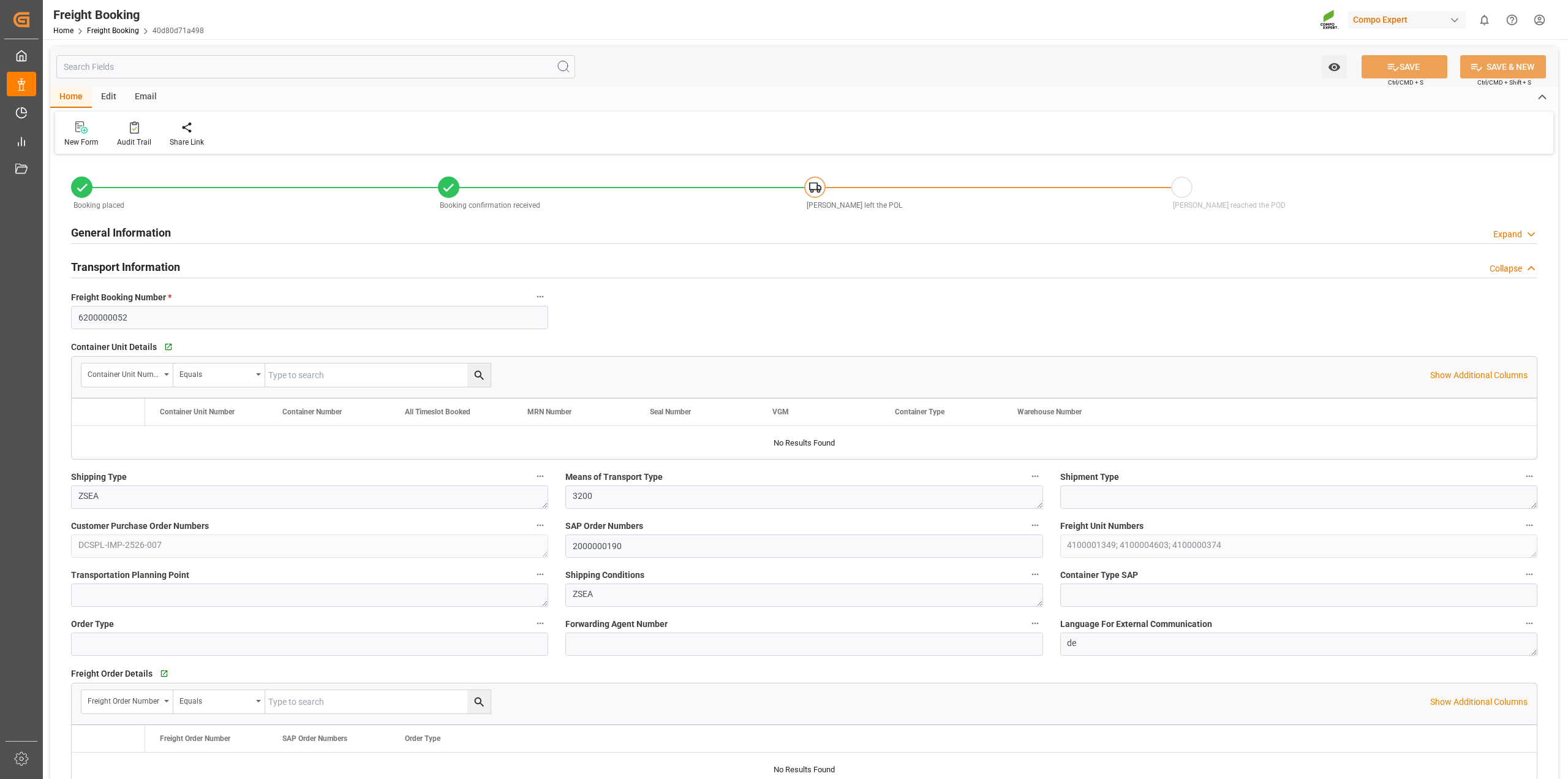
type input "INNSA"
type input "0"
type input "81520.01"
type input "[DATE] 01:00"
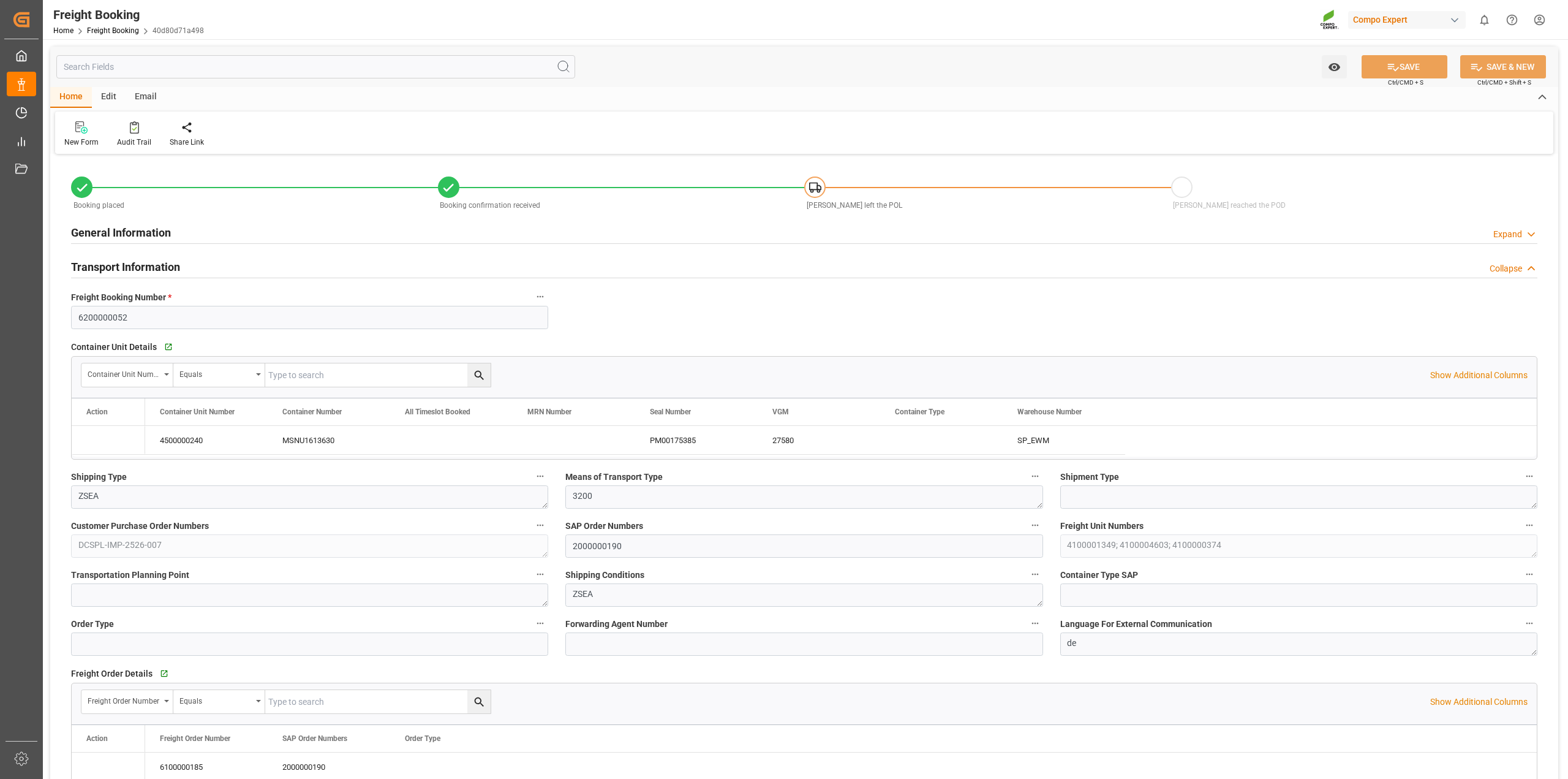
type input "[DATE] 21:30"
type input "[DATE] 12:00"
type input "[DATE] 12:54"
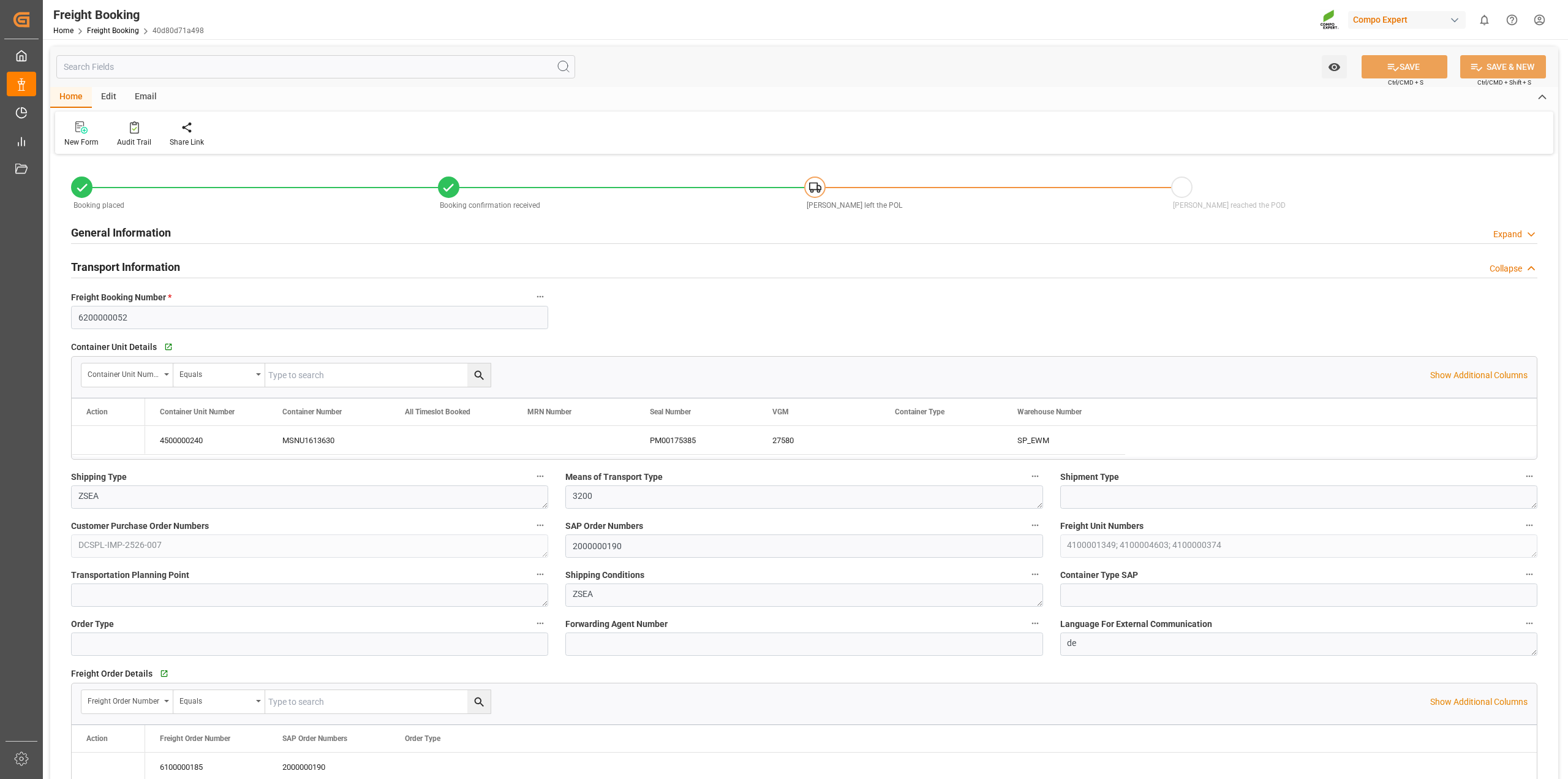
type input "[DATE] 13:05"
type input "01.09.2025 09:28"
type input "MSC"
type input "Mediterranean Shipping Company"
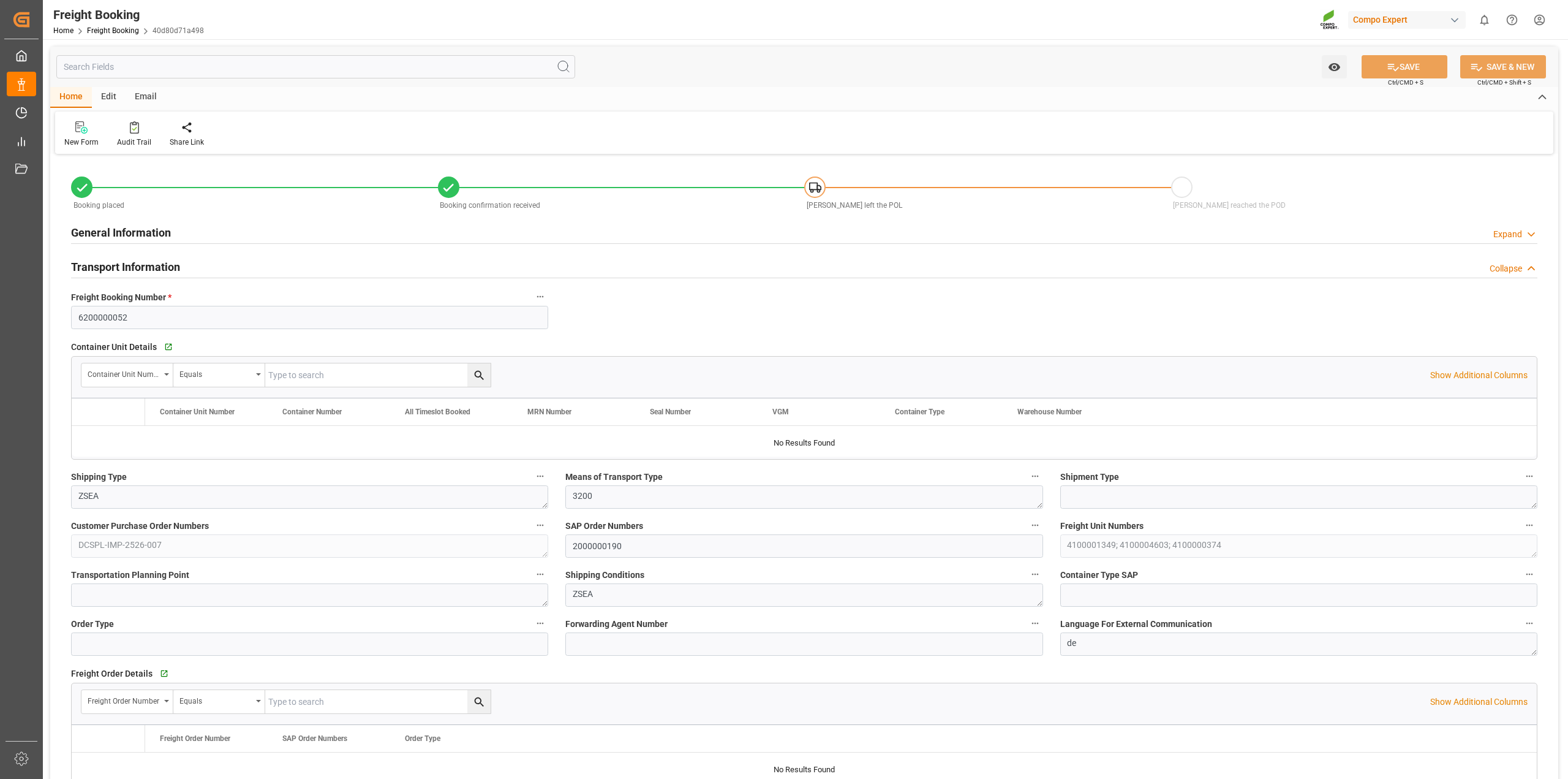
type input "9974498"
type input "NLRTM"
type input "INNSA"
type input "0"
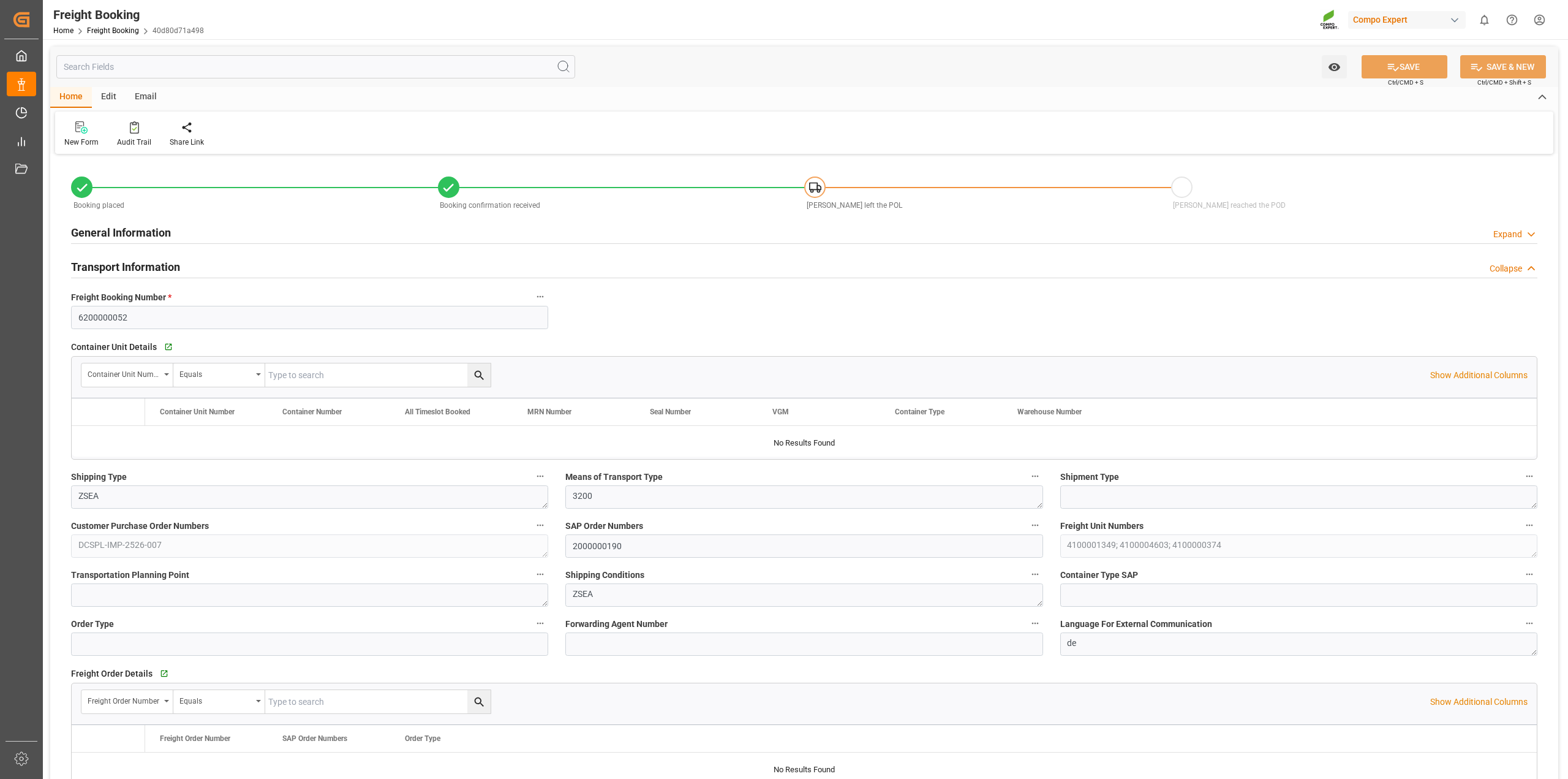
type input "81520.01"
type input "[DATE] 01:00"
type input "[DATE] 21:30"
type input "[DATE] 12:00"
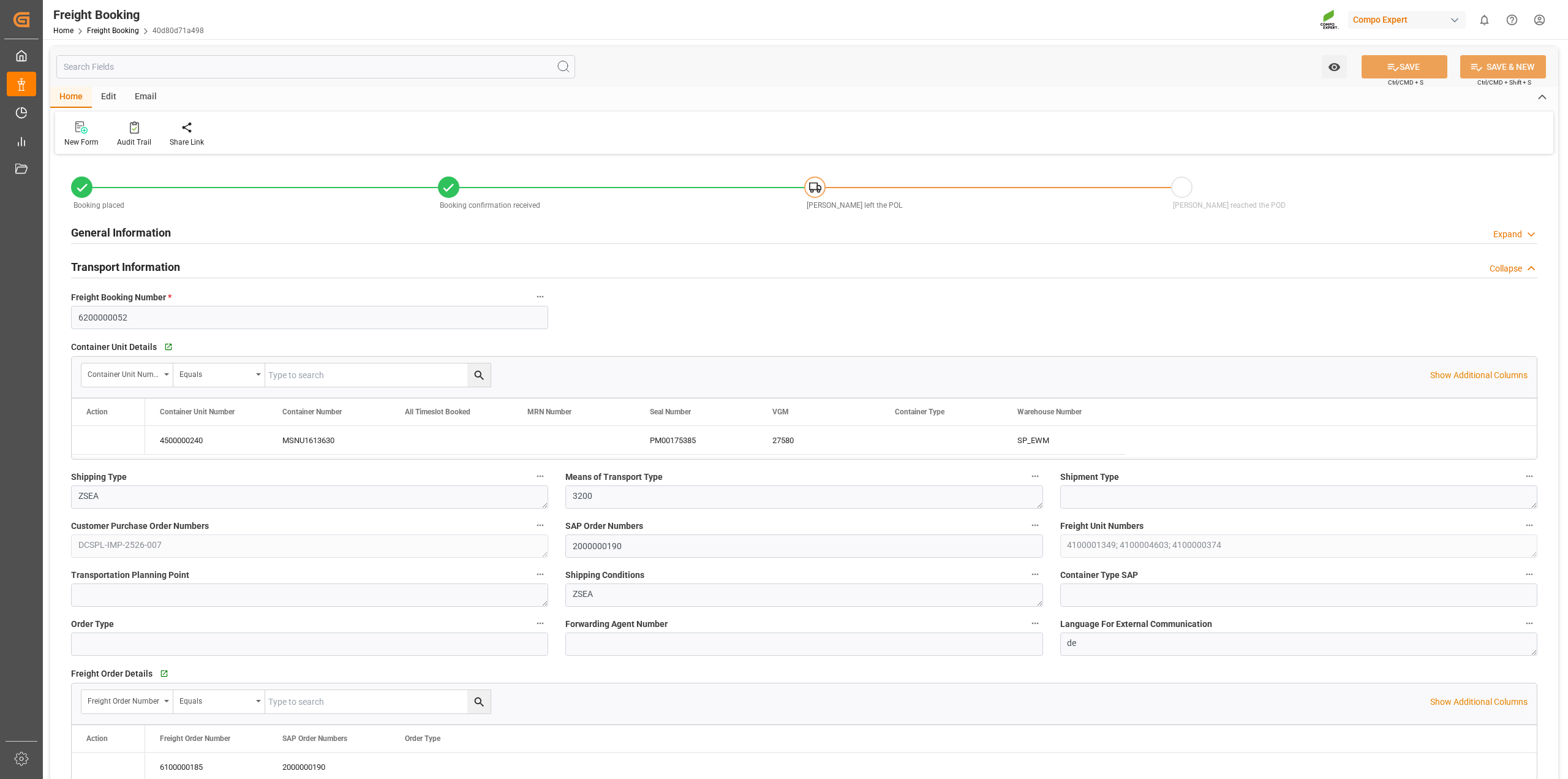
type input "[DATE] 12:00"
type input "[DATE] 12:54"
type input "[DATE] 13:05"
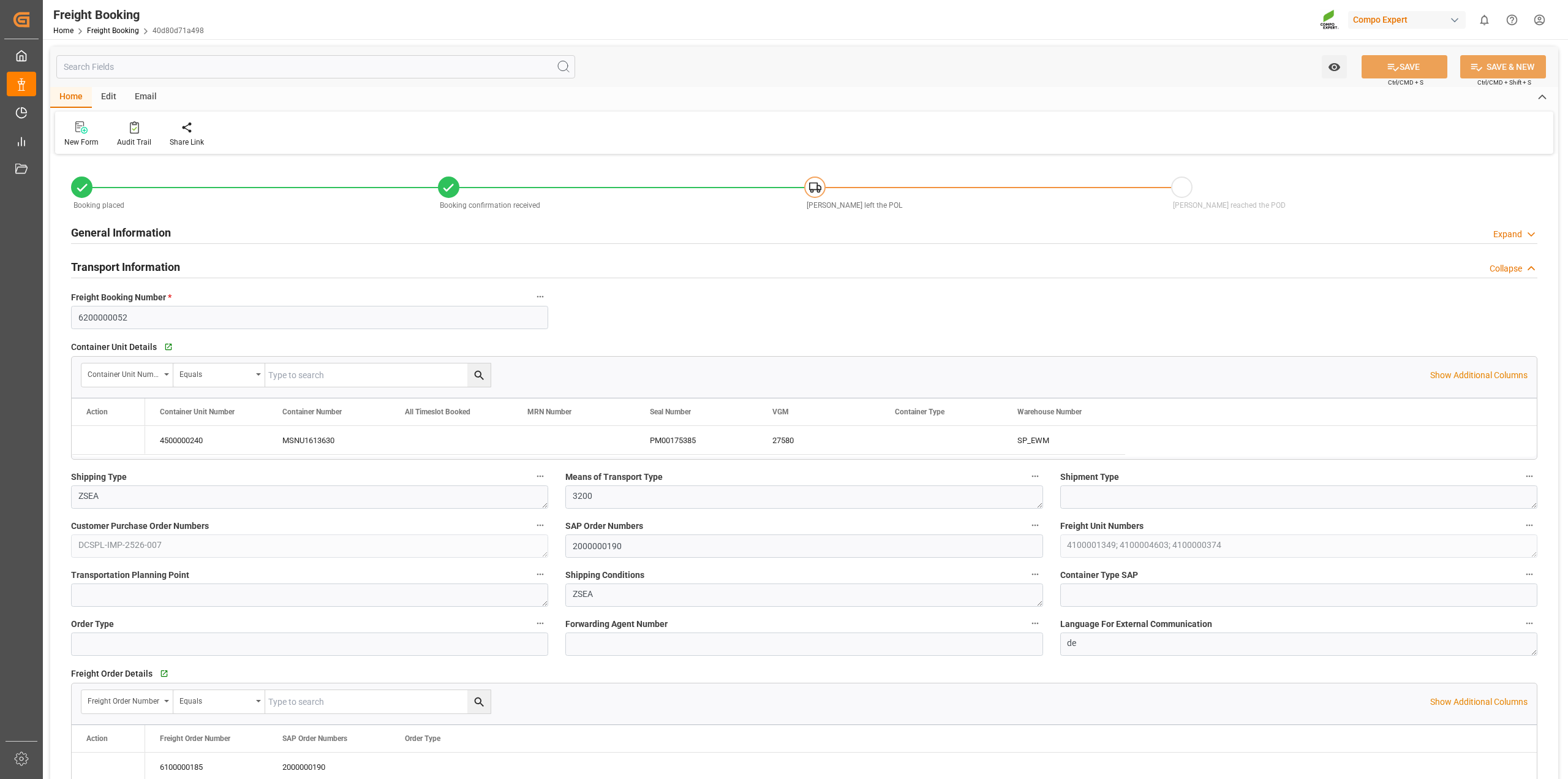
type input "[DATE] 09:28"
type input "[DATE] 01:00"
type input "[DATE] 21:30"
type input "[DATE] 12:00"
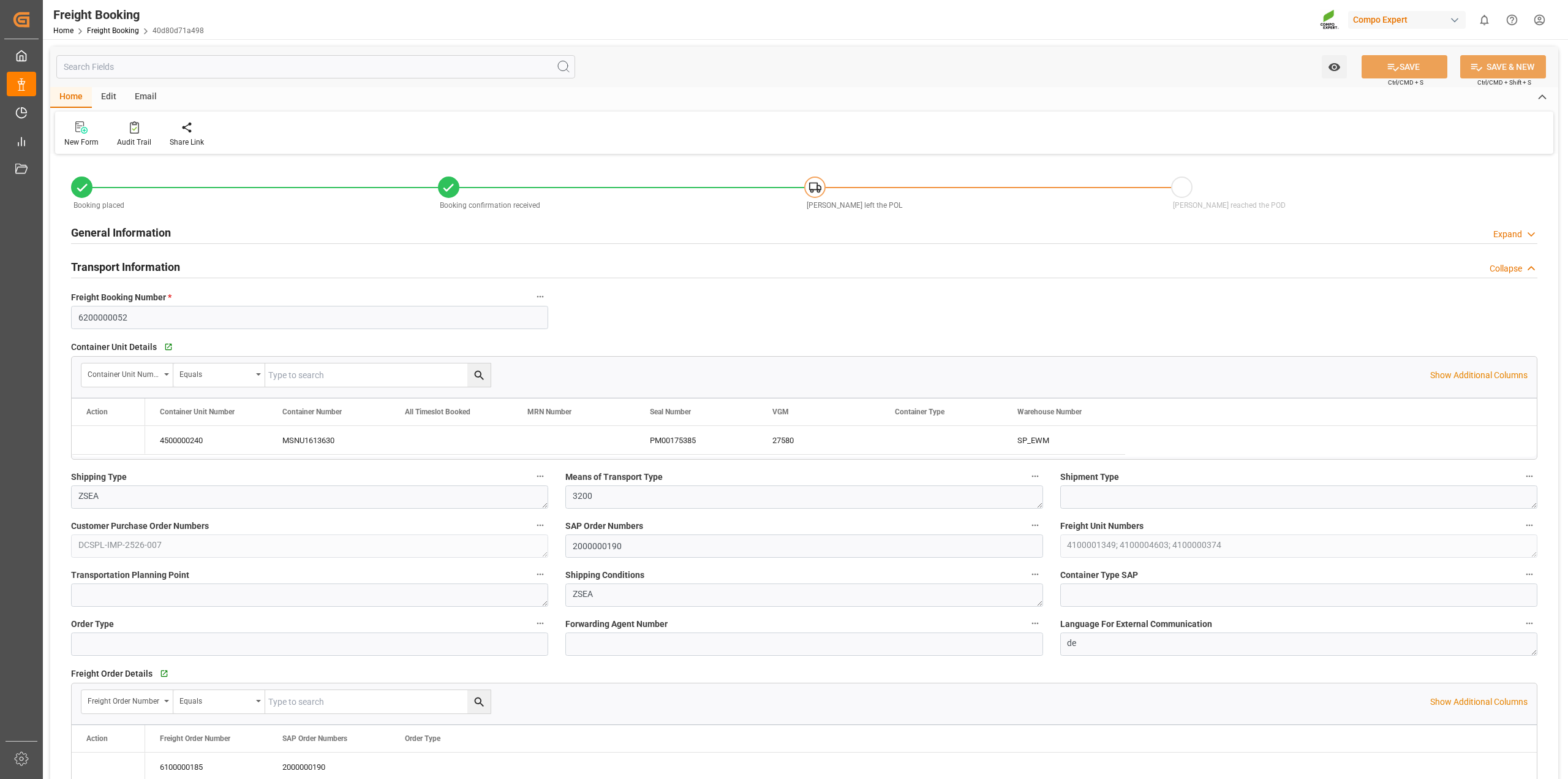
type input "[DATE] 12:00"
type input "[DATE] 12:54"
type input "[DATE] 13:05"
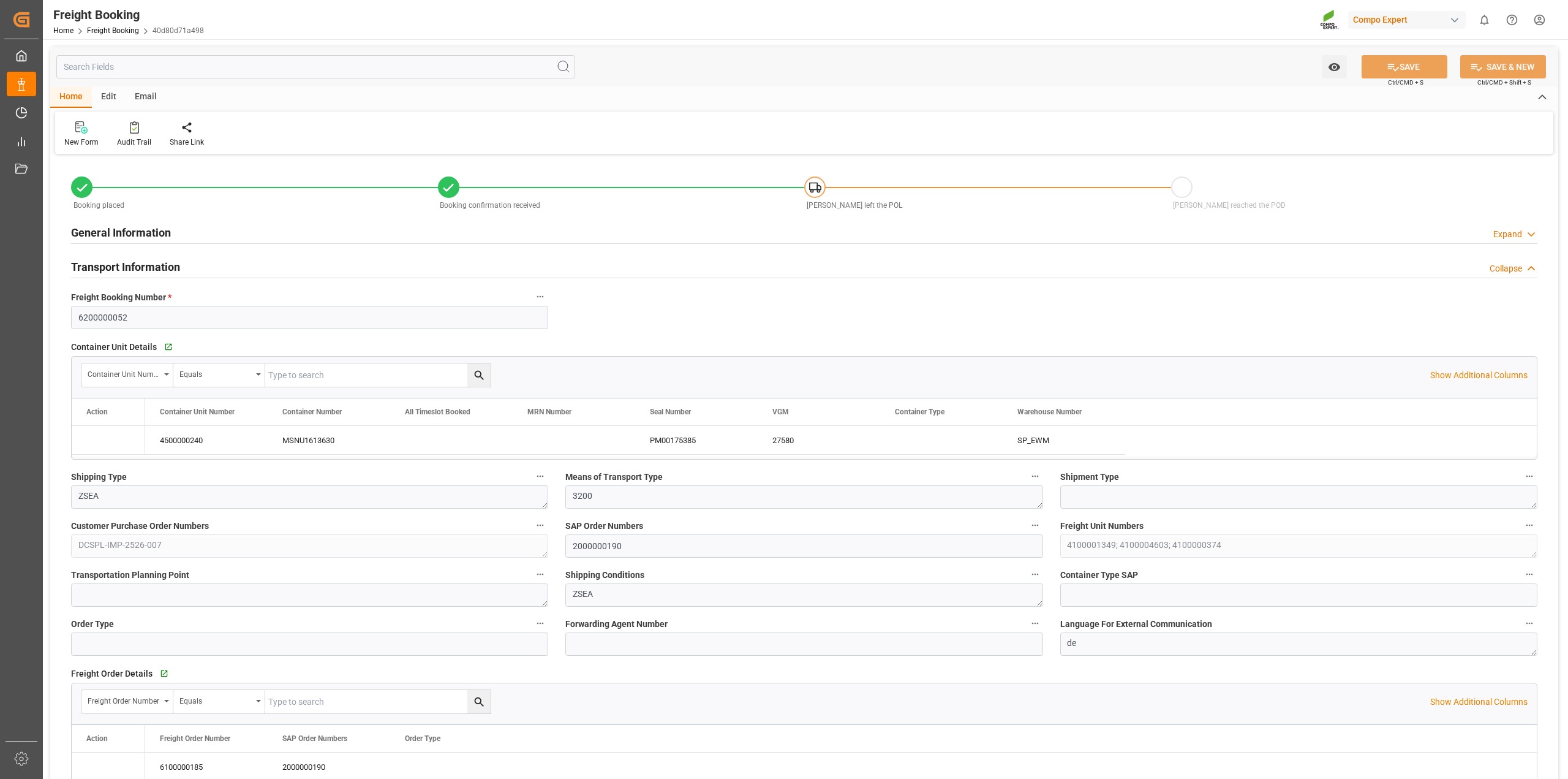
type input "[DATE] 09:28"
type input "MSC"
type input "Mediterranean Shipping Company"
type input "9974498"
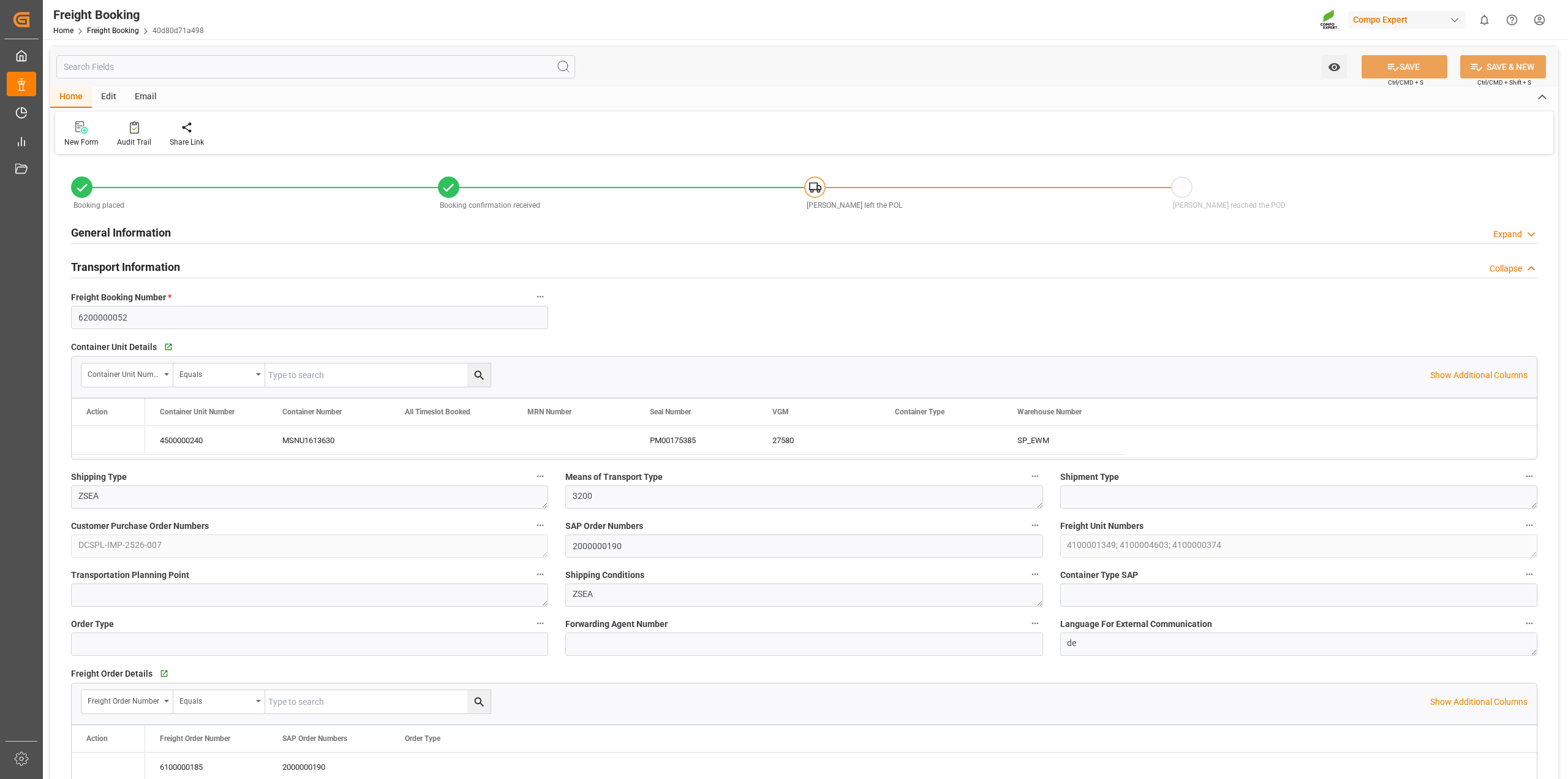
type input "NLRTM"
type input "INNSA"
type input "0"
type input "81520.01"
type input "29.08.2025 01:00"
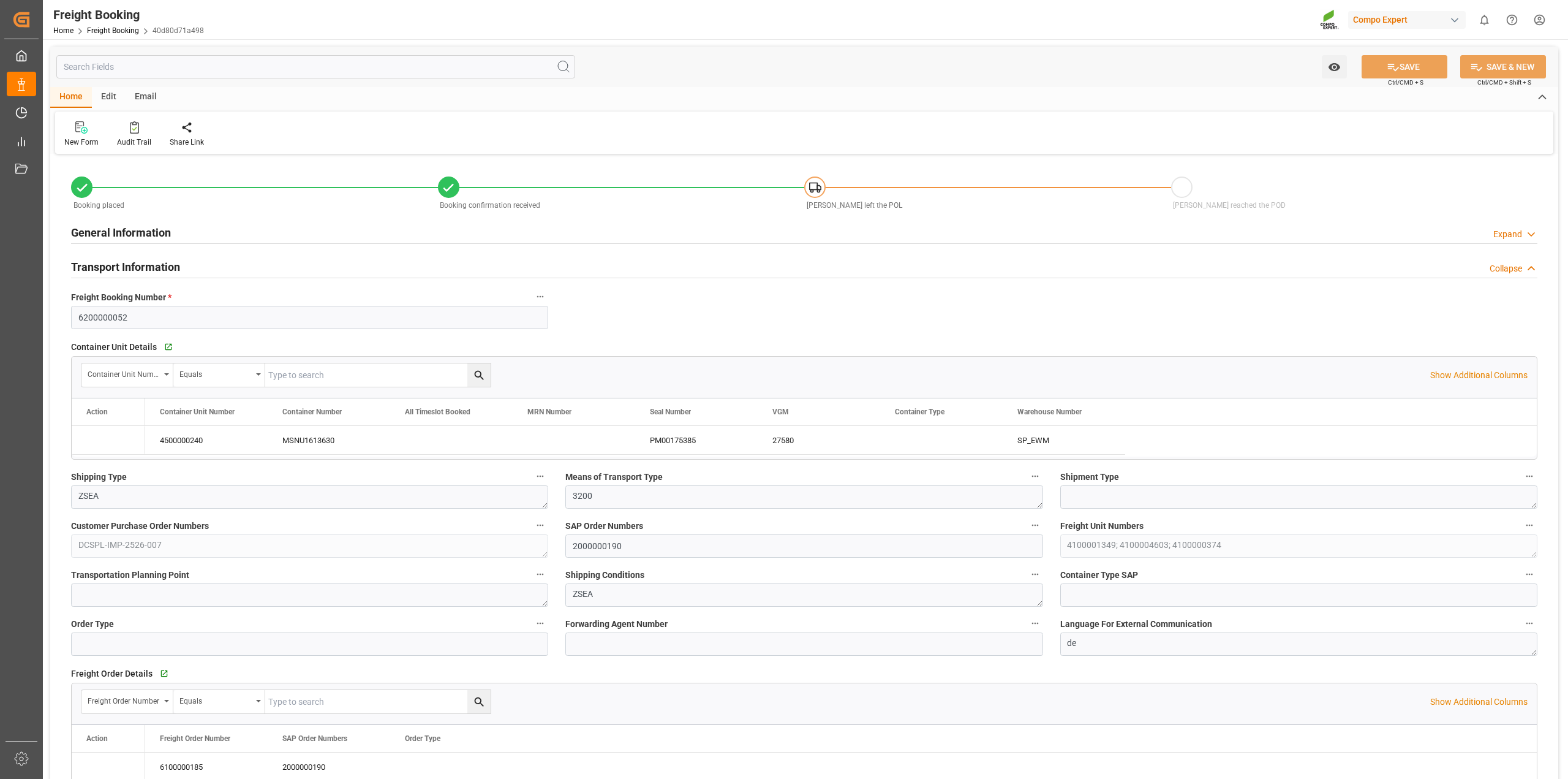
type input "08.09.2025 01:00"
type input "23.10.2025 21:30"
type input "08.09.2025 12:00"
type input "24.10.2025 12:00"
type input "08.07.2025 12:54"
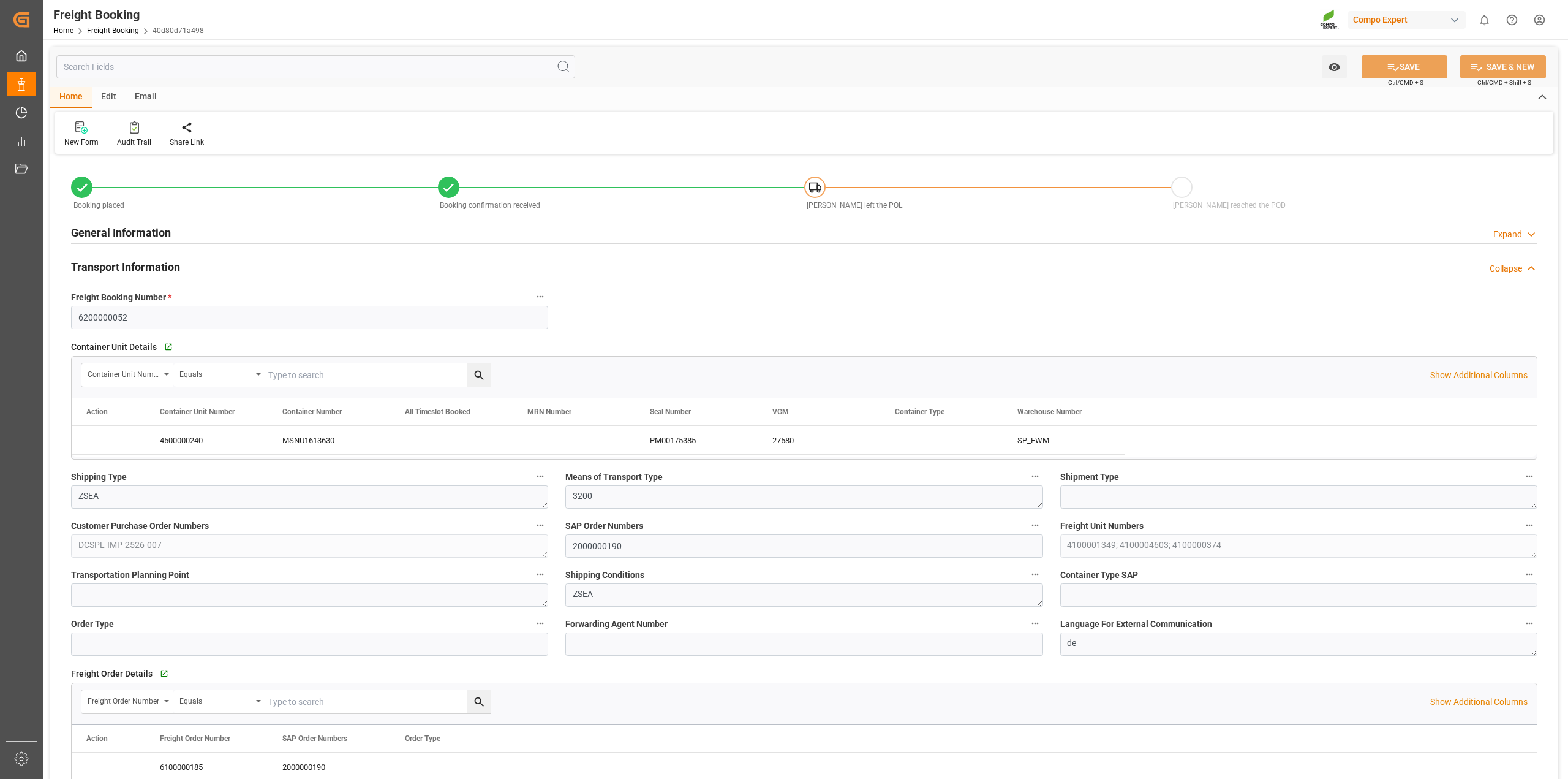
type input "08.07.2025 12:54"
type input "16.07.2025 13:05"
type input "01.09.2025 09:28"
click at [151, 94] on div "Email" at bounding box center [146, 97] width 41 height 21
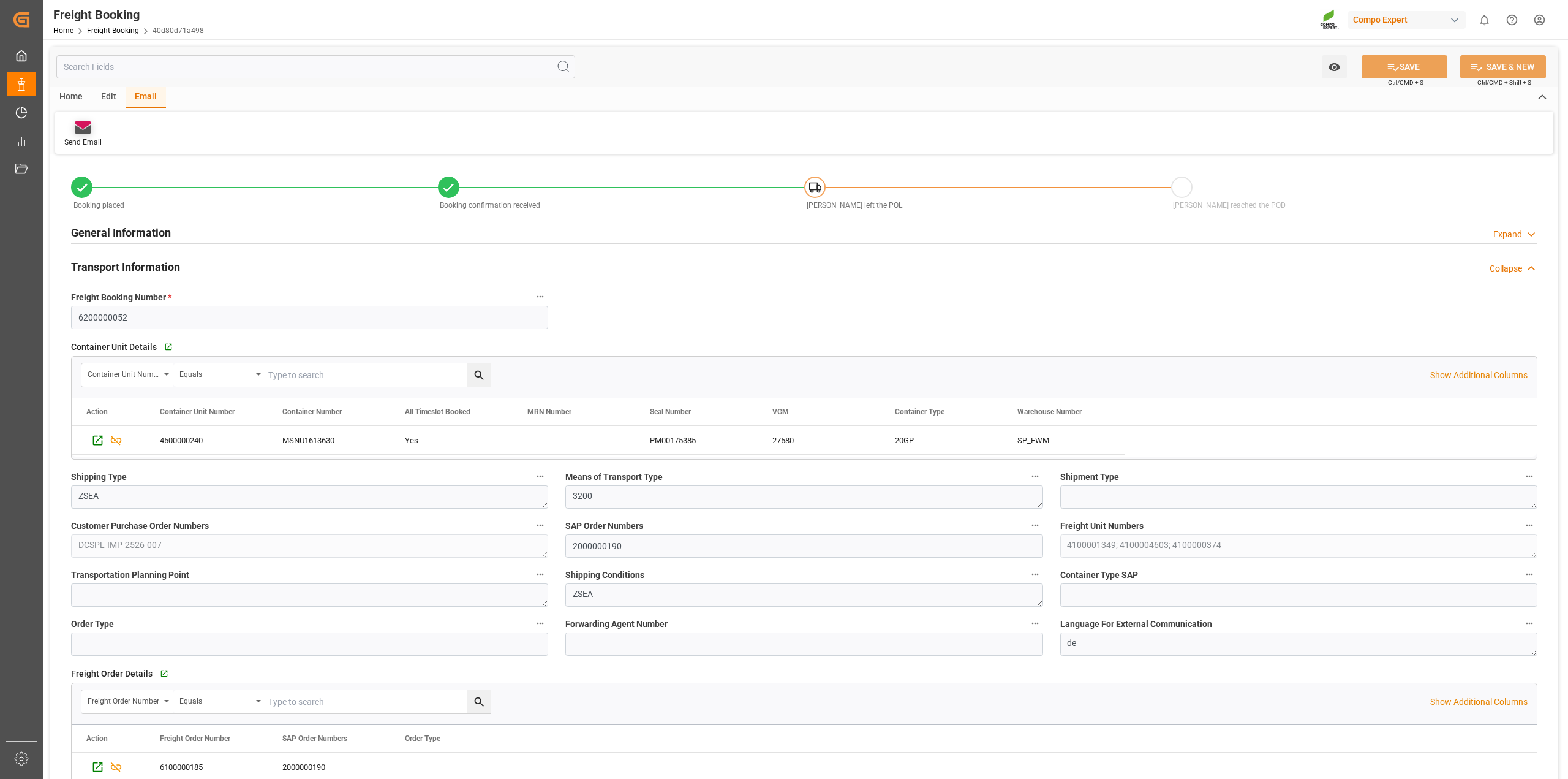
click at [90, 130] on icon at bounding box center [83, 129] width 16 height 9
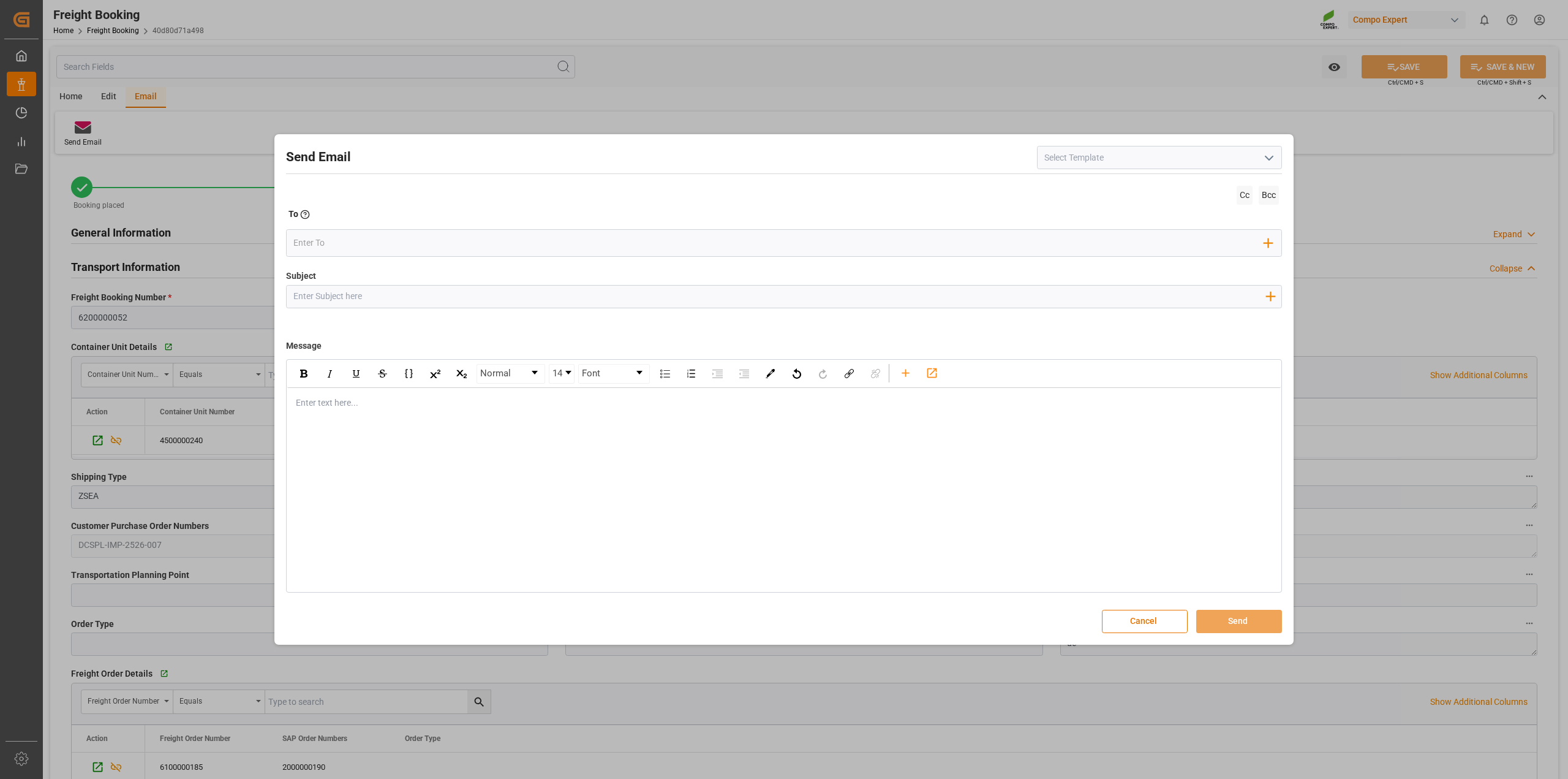
click at [1268, 159] on polyline "open menu" at bounding box center [1269, 158] width 7 height 3
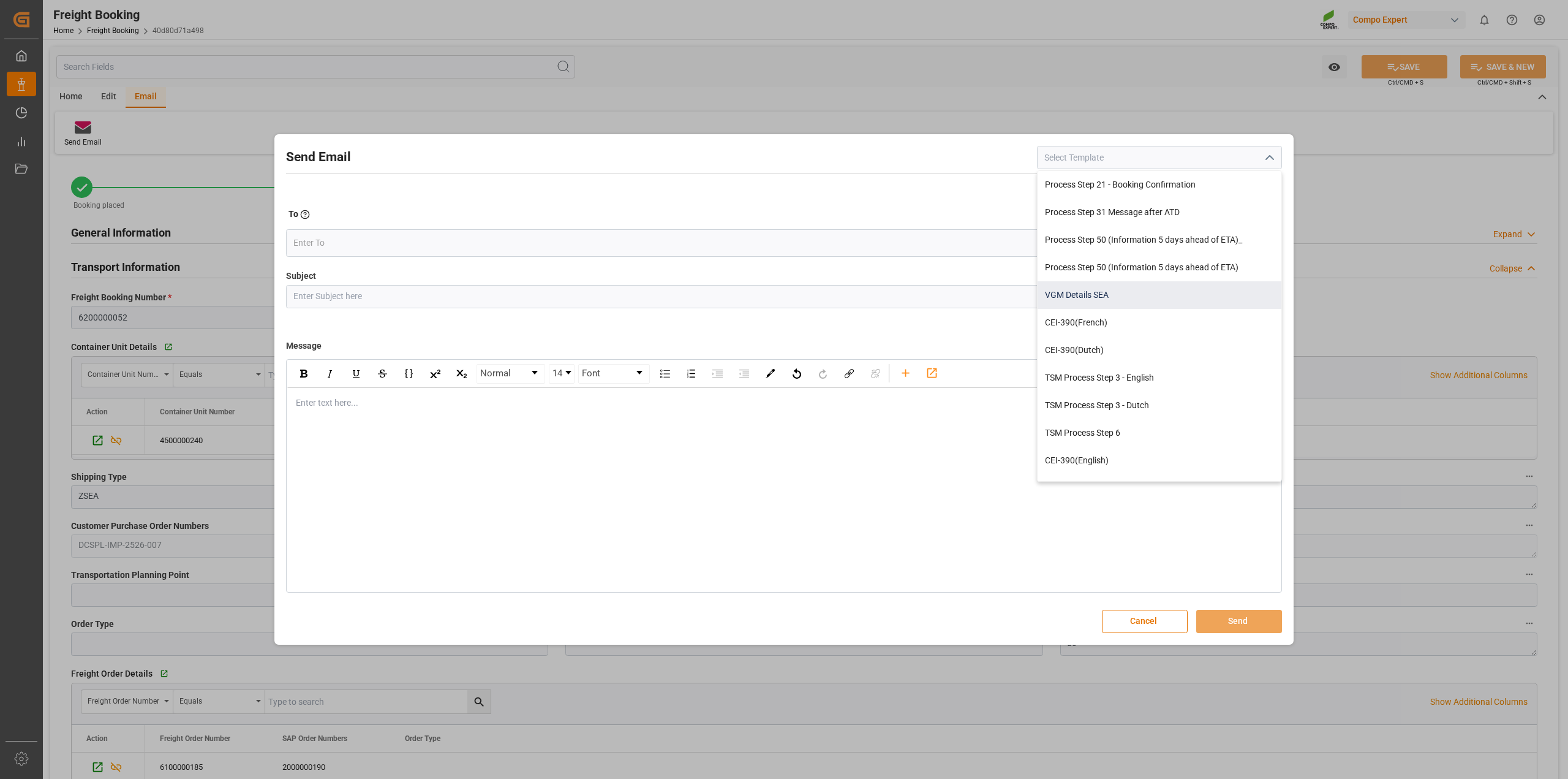
click at [1128, 298] on div "VGM Details SEA" at bounding box center [1159, 295] width 244 height 28
type input "VGM Details SEA"
type input "VGM details for the booking with our transport number {{shipmentNumber}}"
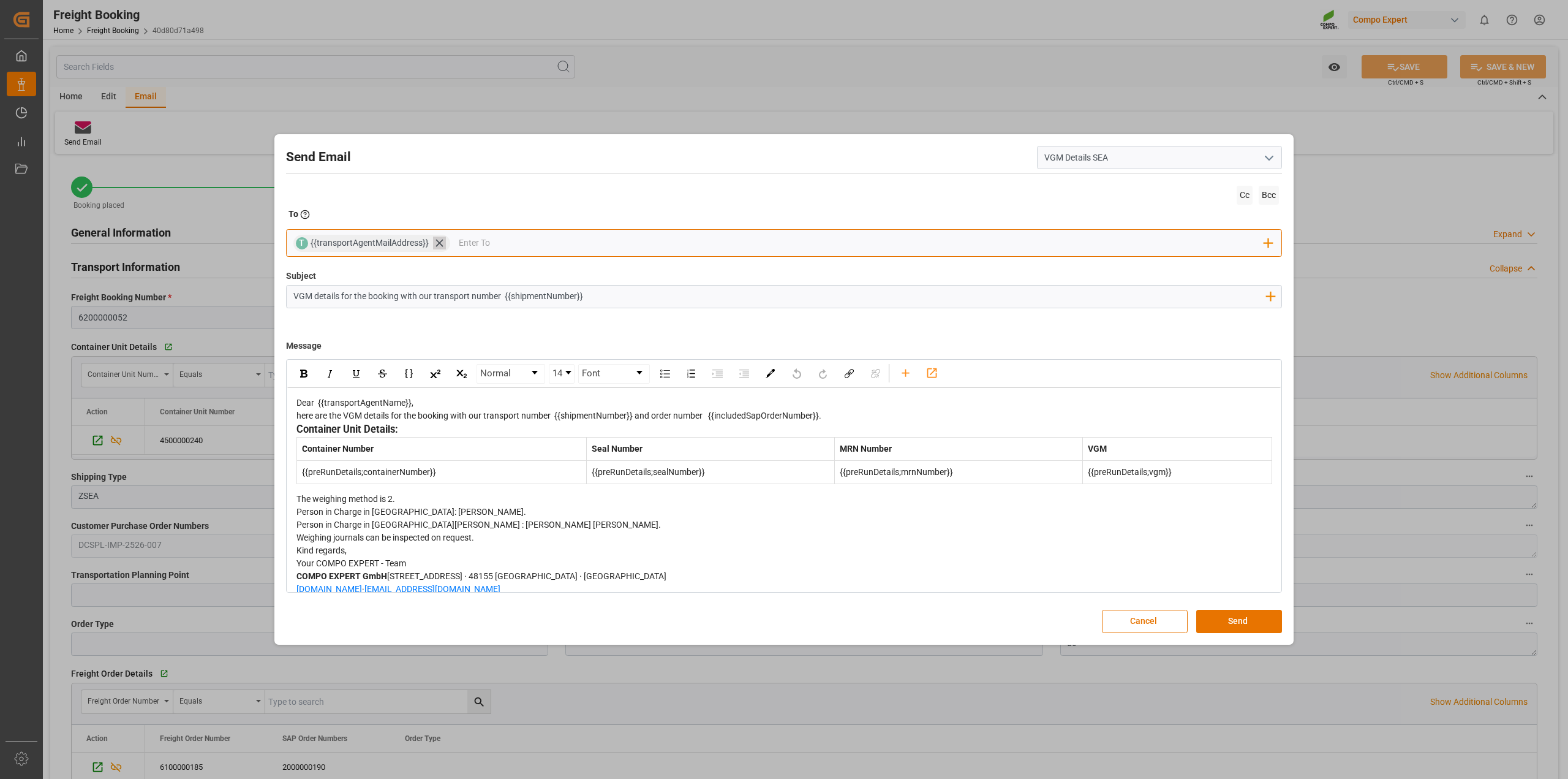
click at [439, 243] on icon at bounding box center [439, 243] width 13 height 13
click at [390, 244] on input "email" at bounding box center [779, 243] width 972 height 18
type input "michael.ziegler"
click at [417, 271] on span "michael.ziegler@compo-expert.com" at bounding box center [409, 273] width 180 height 26
click at [1235, 627] on button "Send" at bounding box center [1239, 621] width 86 height 23
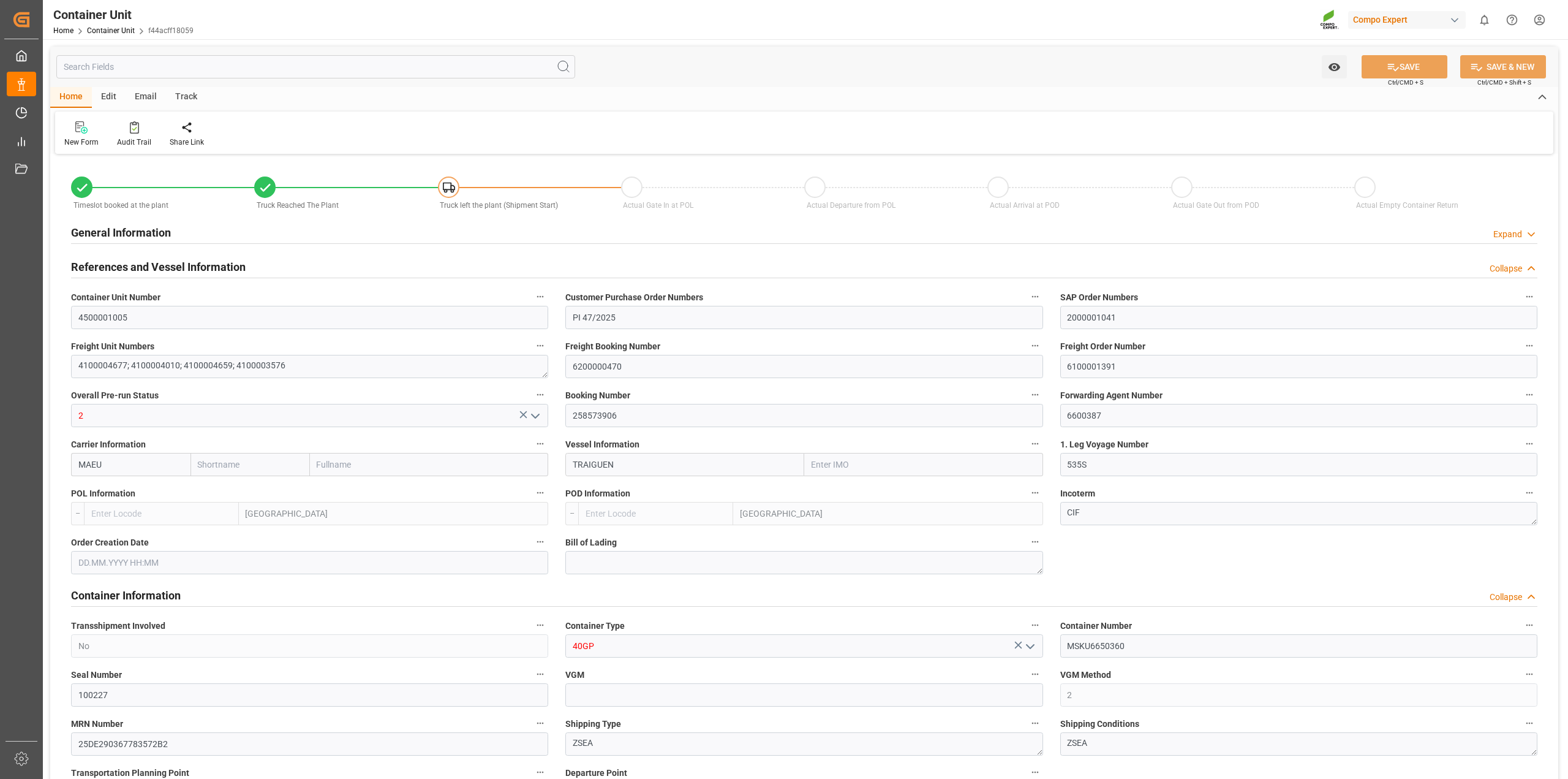
type input "Maersk"
type input "Maersk Line AS"
type input "9627904"
type input "BEANR"
type input "TRIZM"
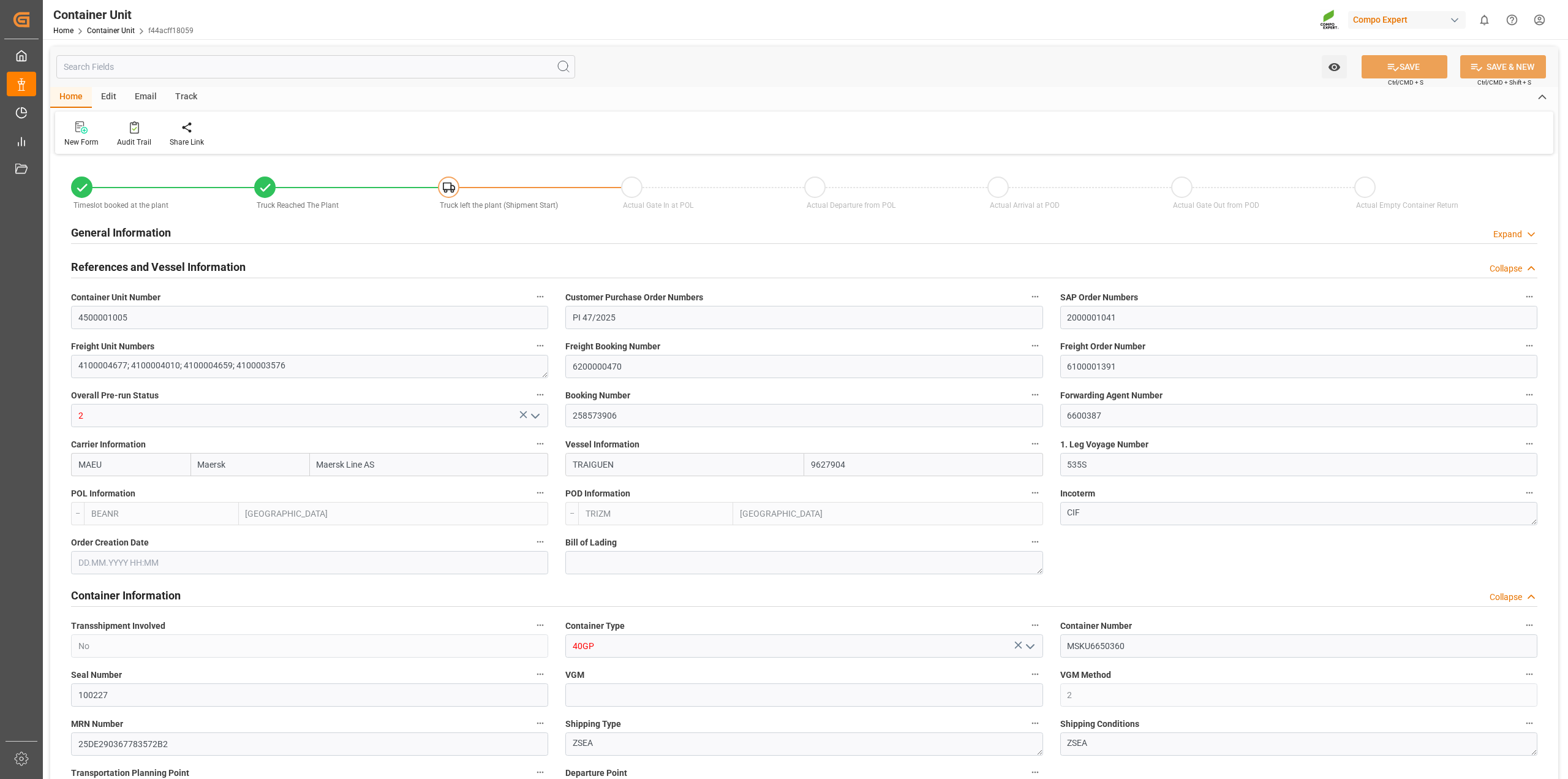
type input "7"
type input "0"
type input "8"
type input "0"
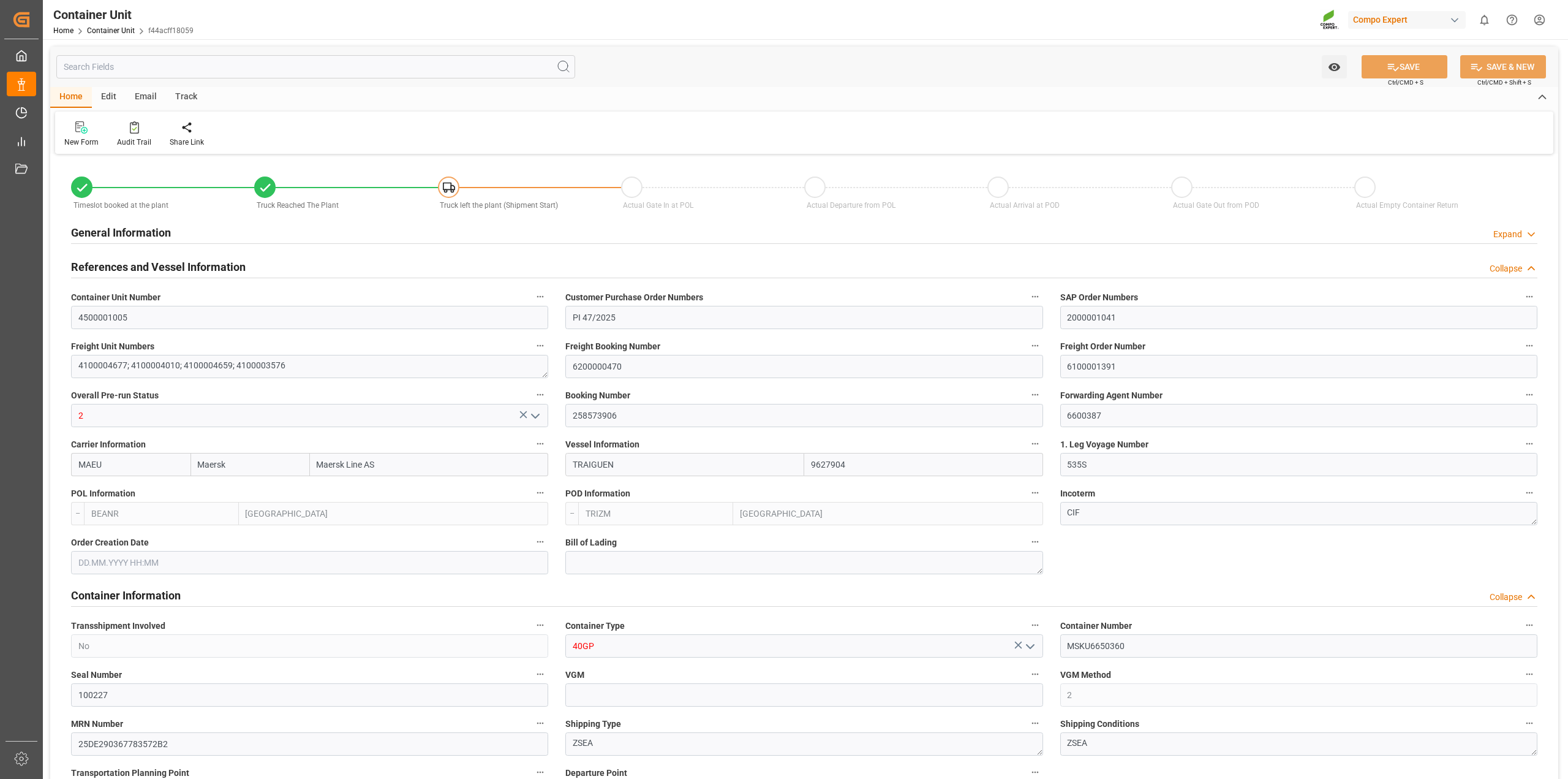
type input "65126.04"
type input "BEANR"
type input "TRIZM"
type input "29.08.2025 15:48"
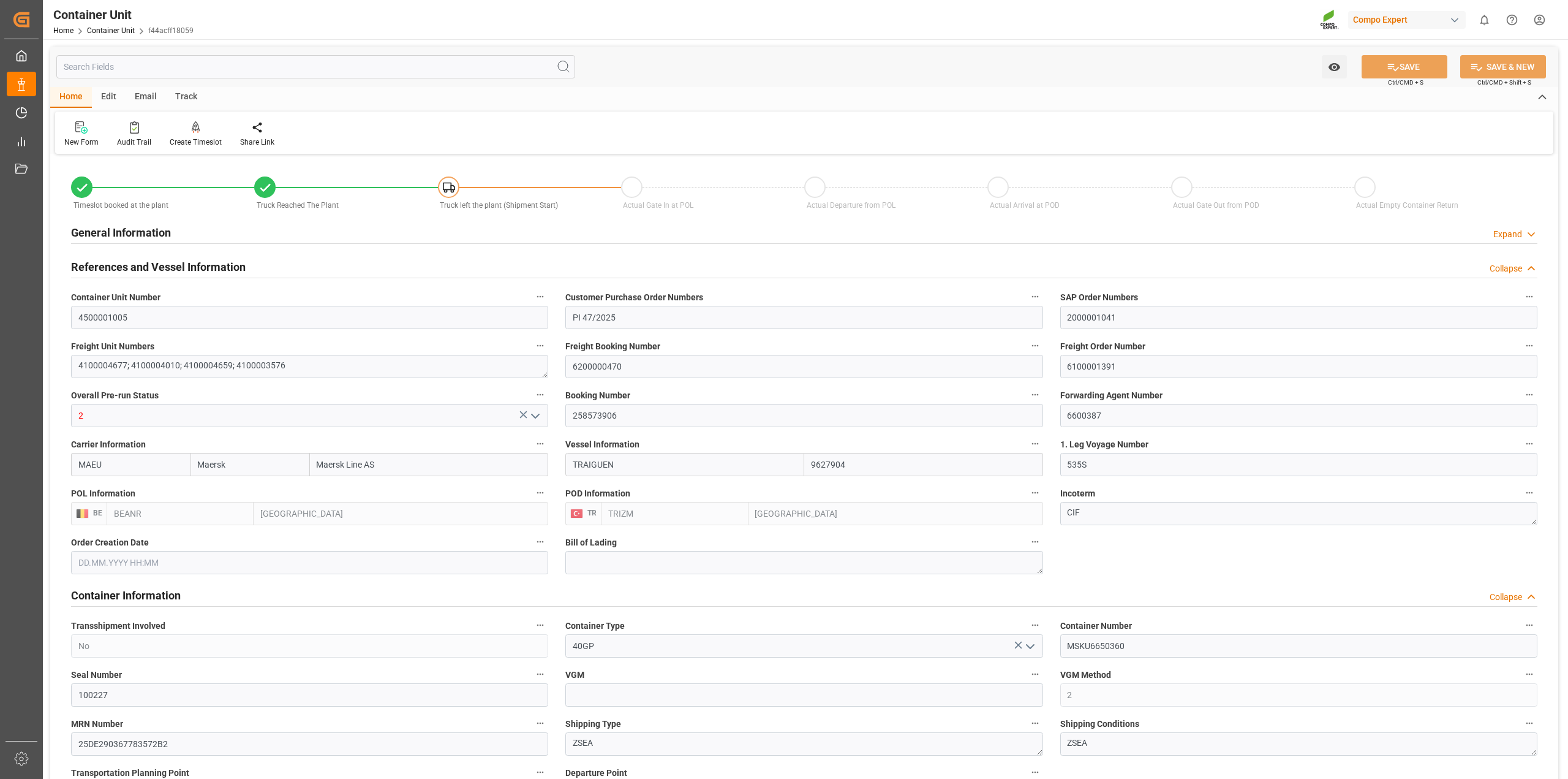
type input "01.09.2025 10:47"
type input "01.09.2025"
type input "29.08.2025"
type input "[DATE] 01:00"
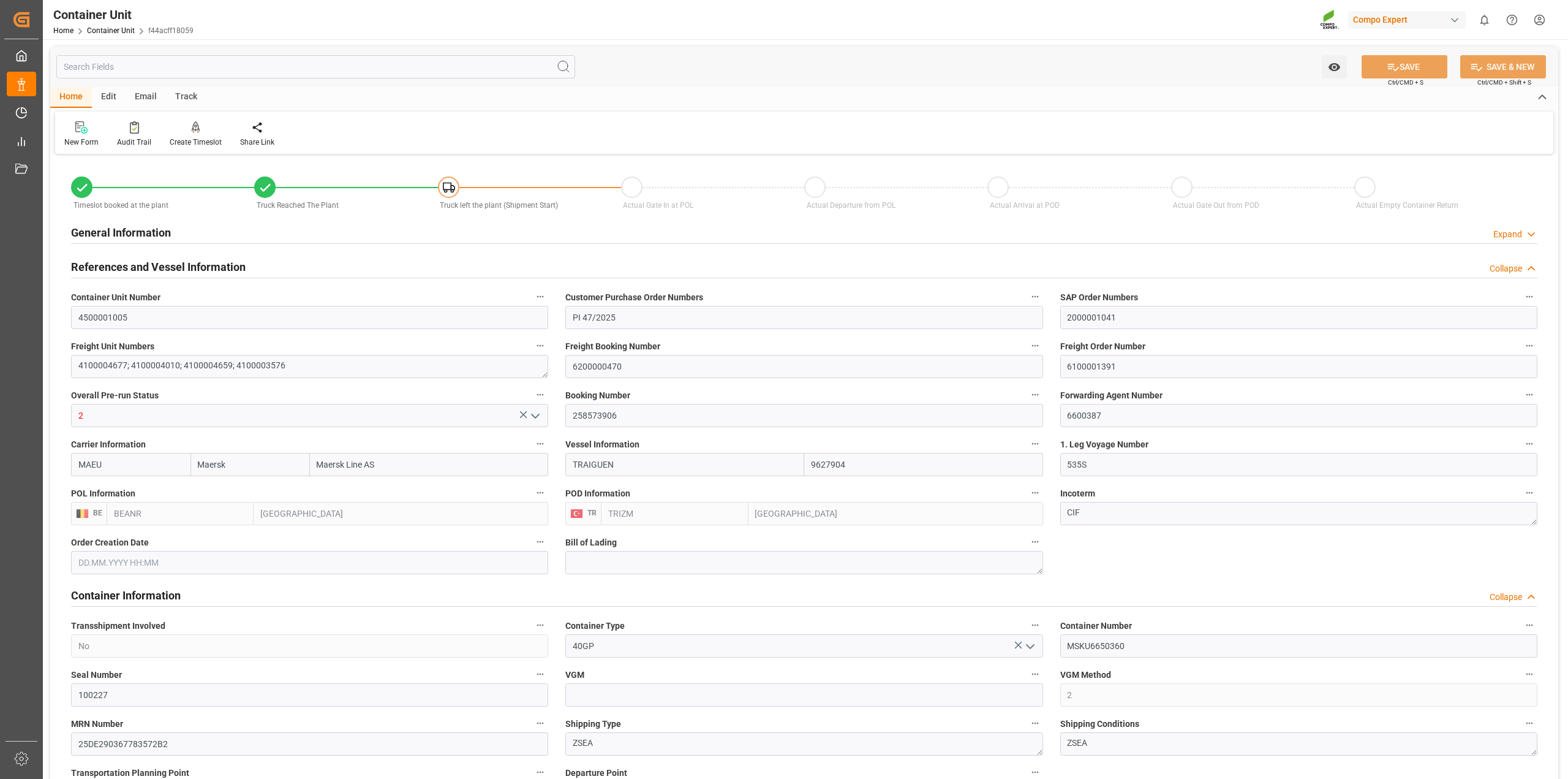
type input "[DATE] 01:00"
type input "[DATE] 19:00"
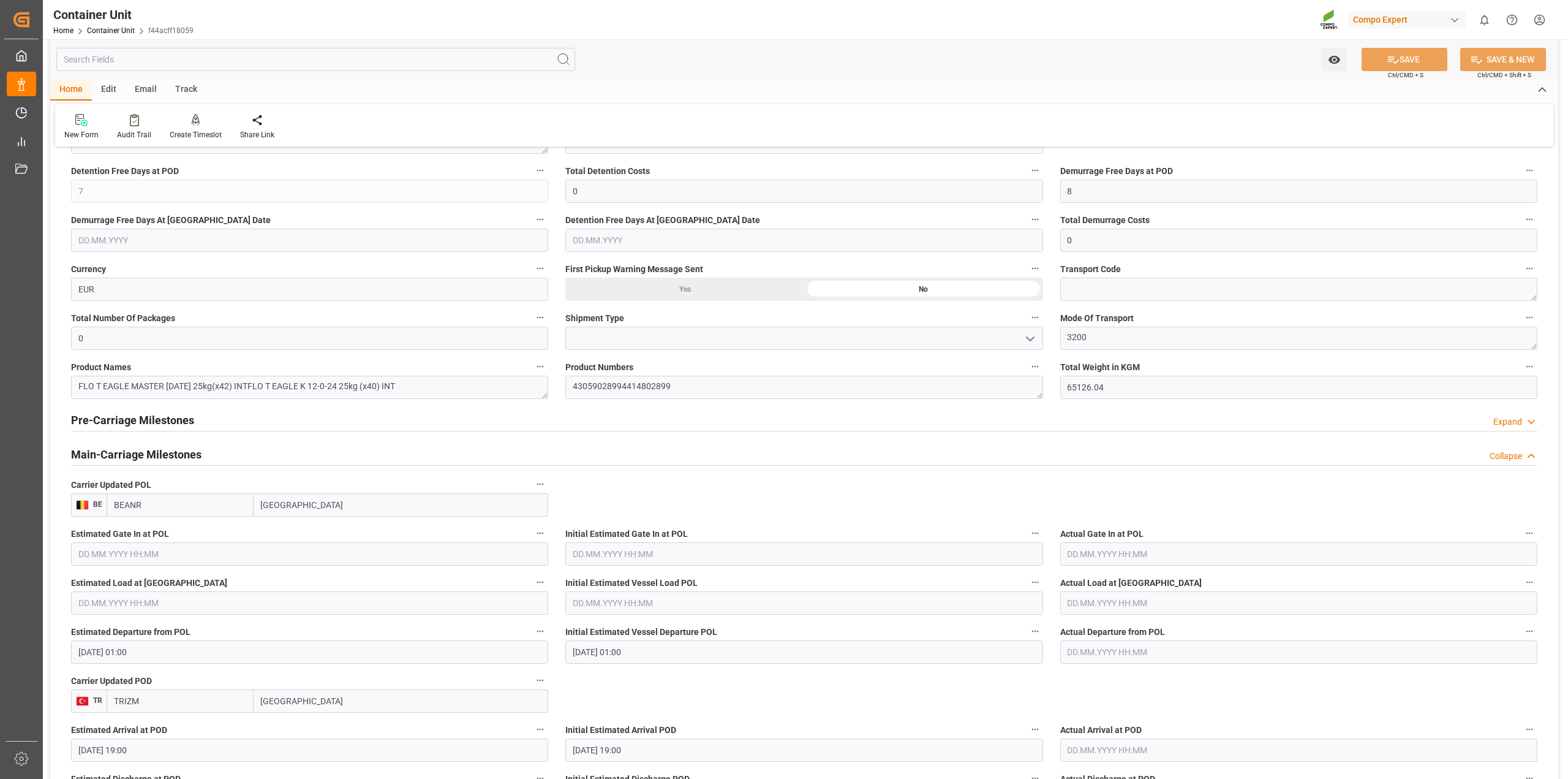
scroll to position [1563, 0]
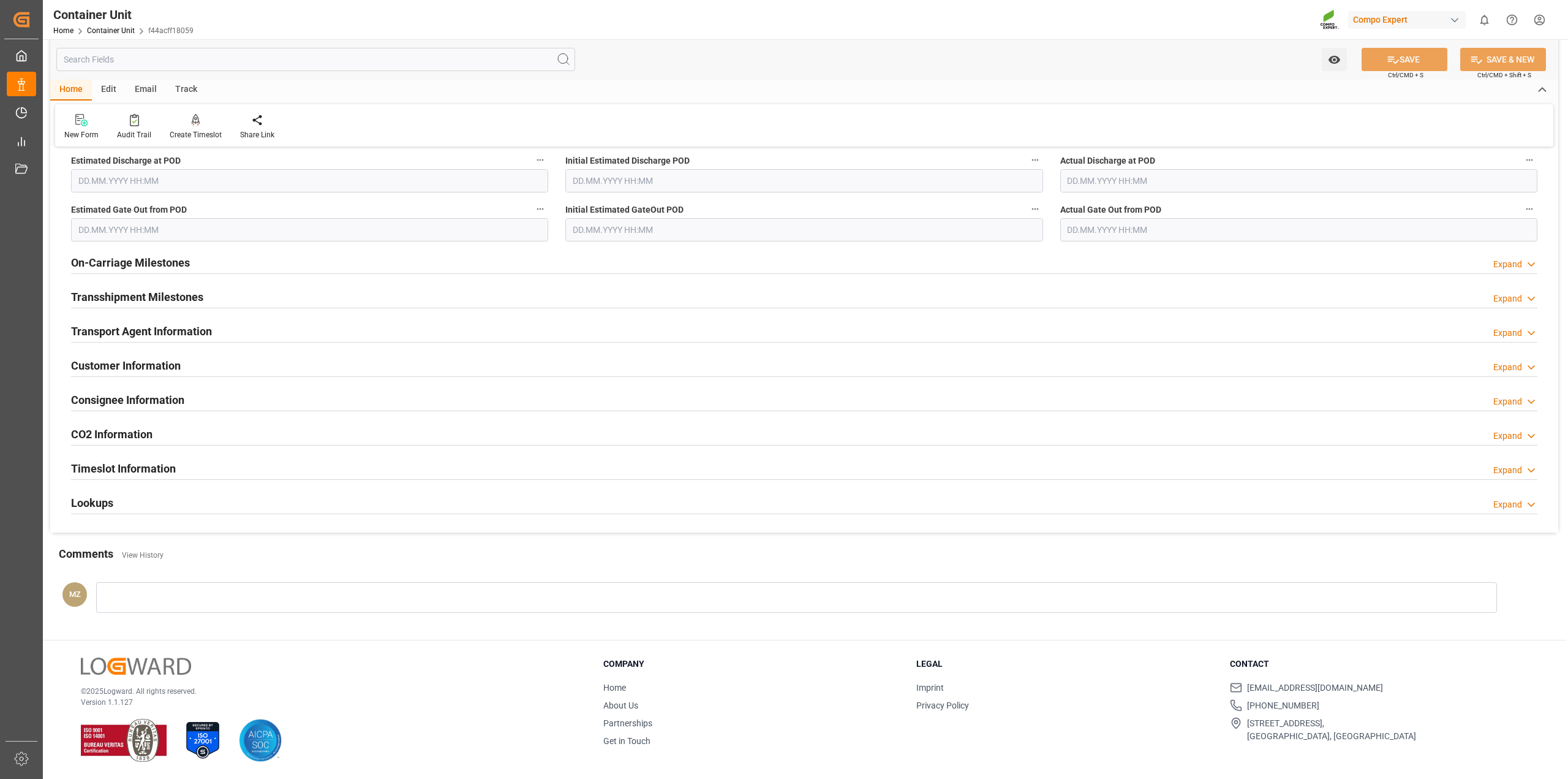
click at [103, 501] on h2 "Lookups" at bounding box center [92, 503] width 42 height 16
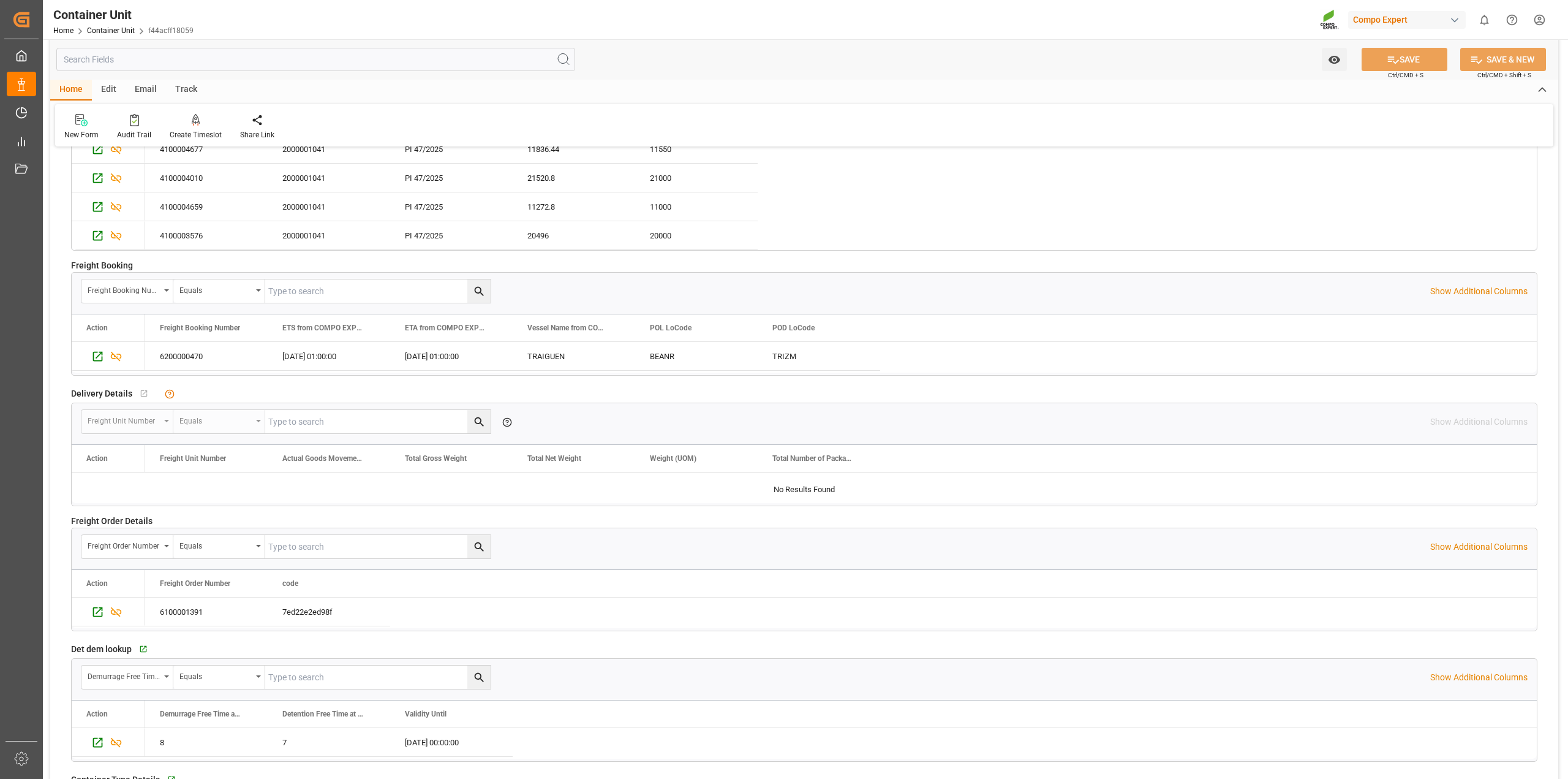
scroll to position [2253, 0]
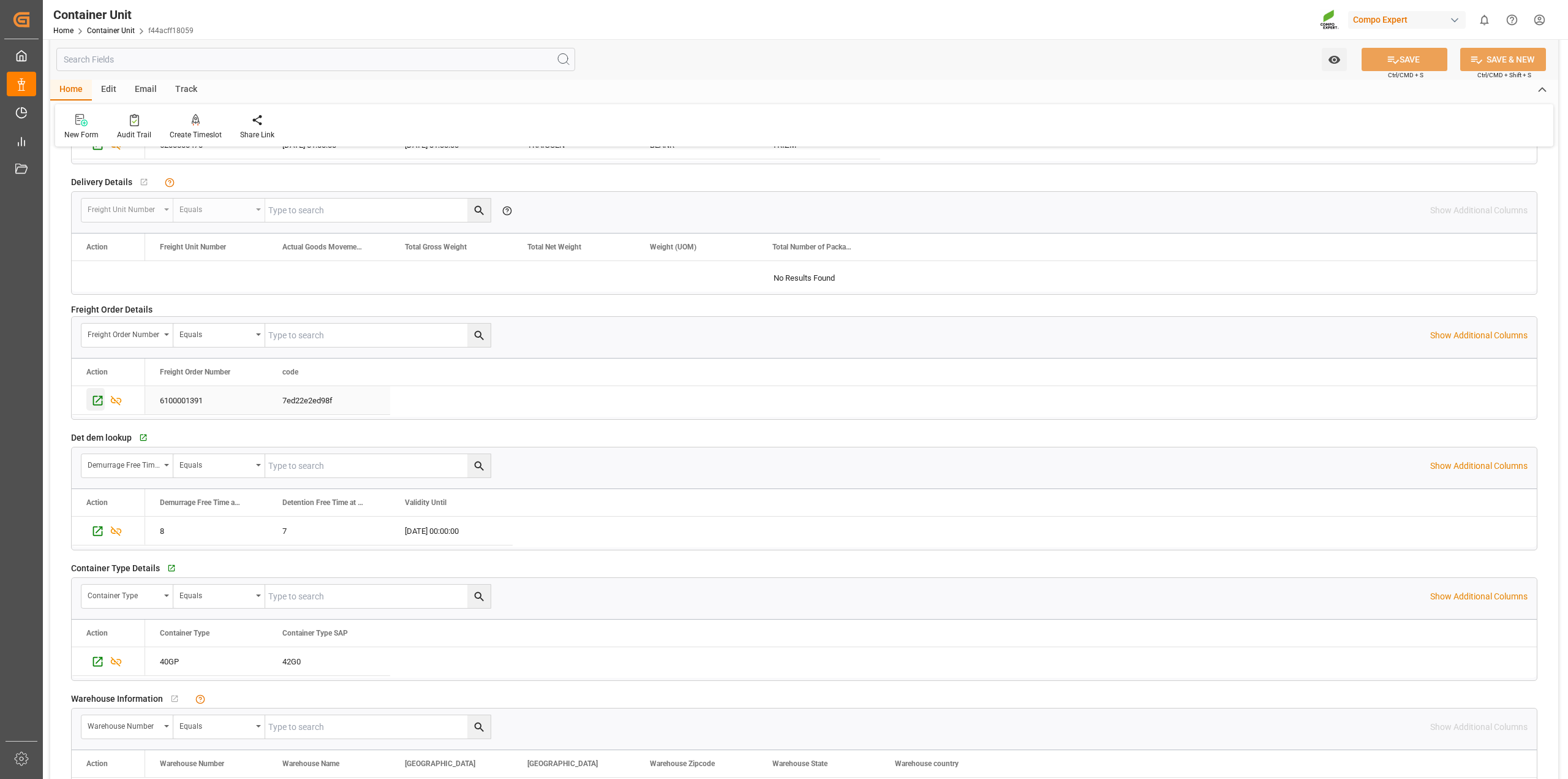
click at [92, 400] on icon "Press SPACE to select this row." at bounding box center [97, 400] width 13 height 13
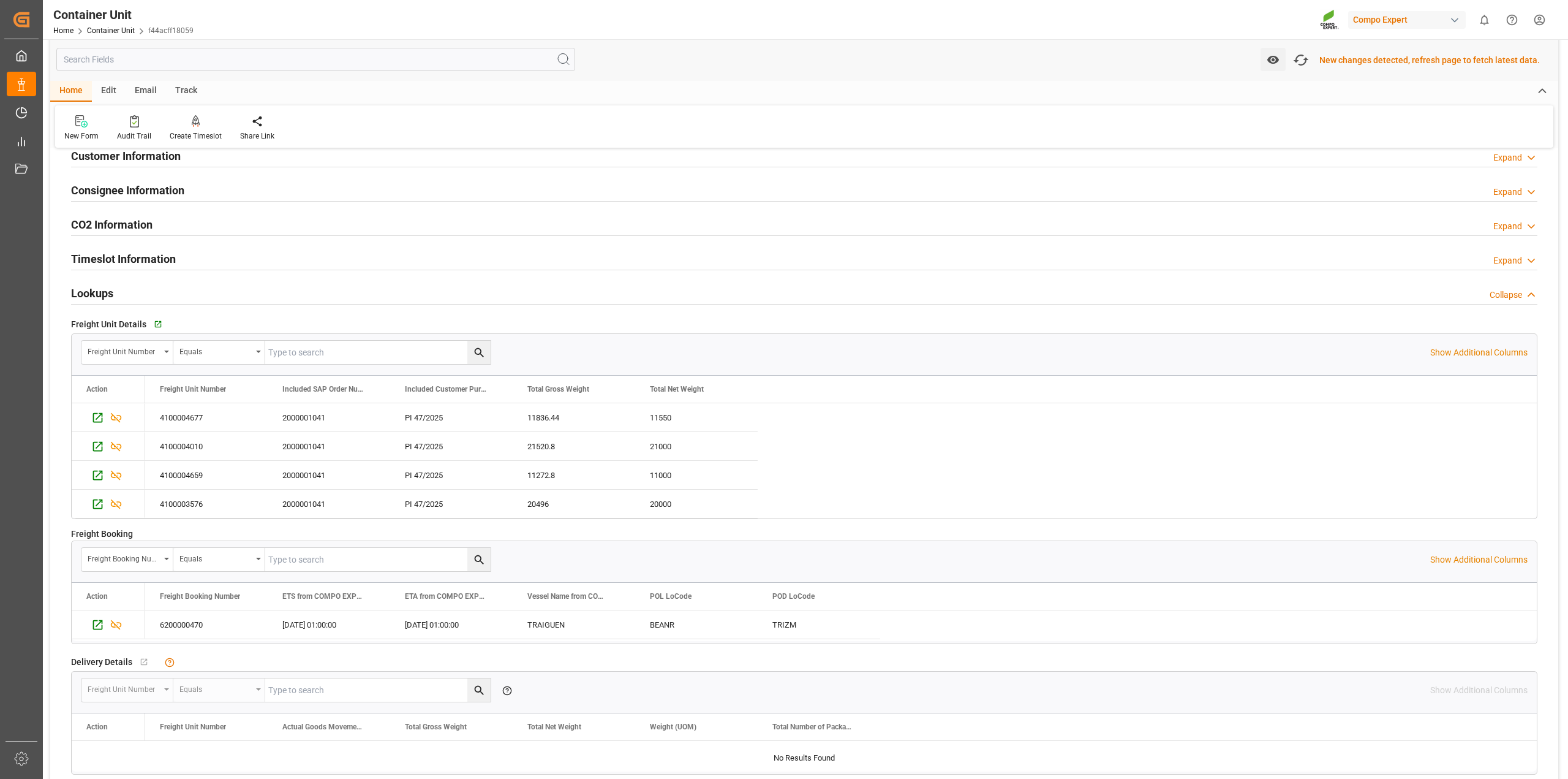
scroll to position [1634, 0]
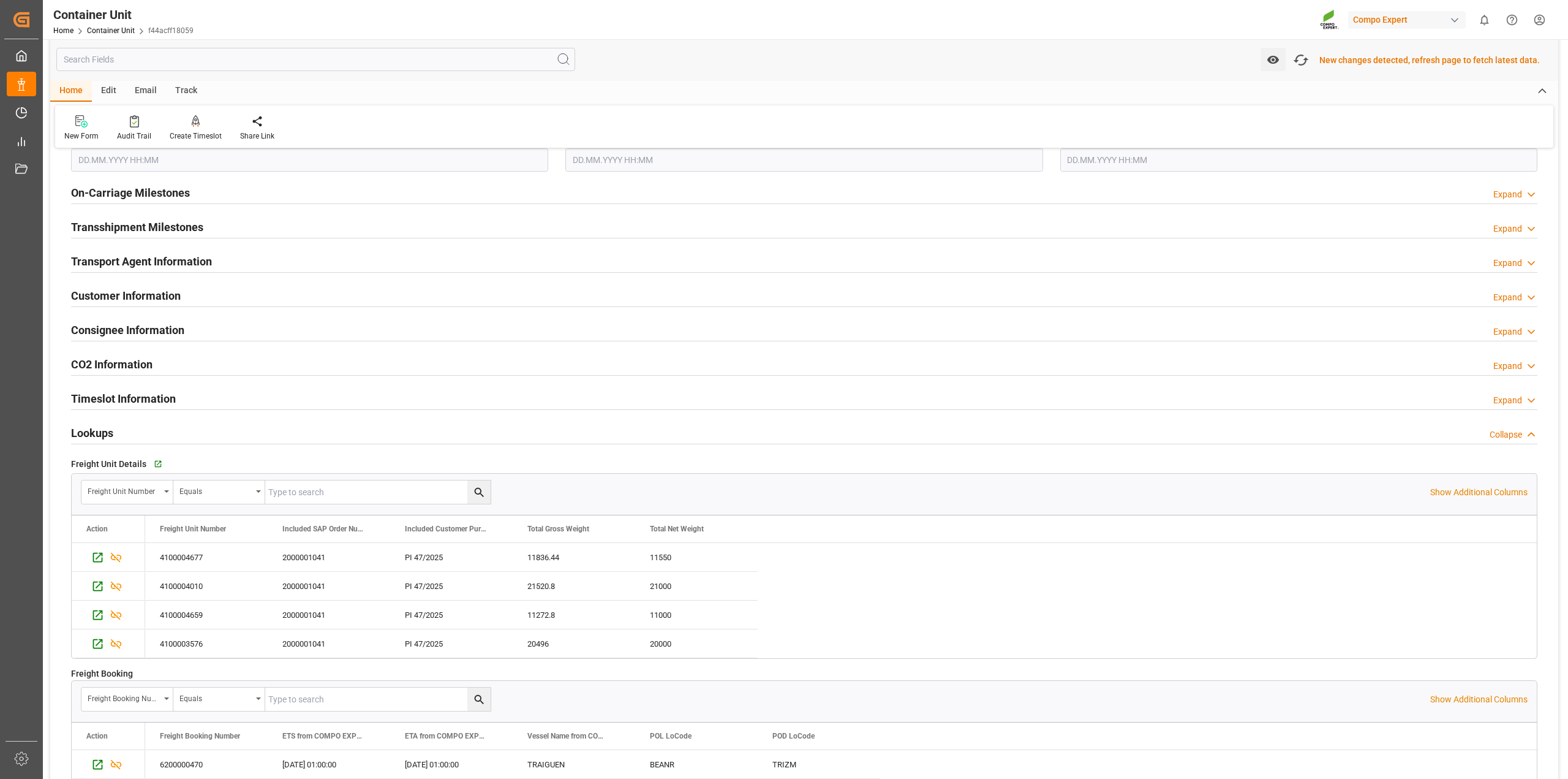
click at [185, 439] on div "Lookups Collapse" at bounding box center [804, 432] width 1466 height 23
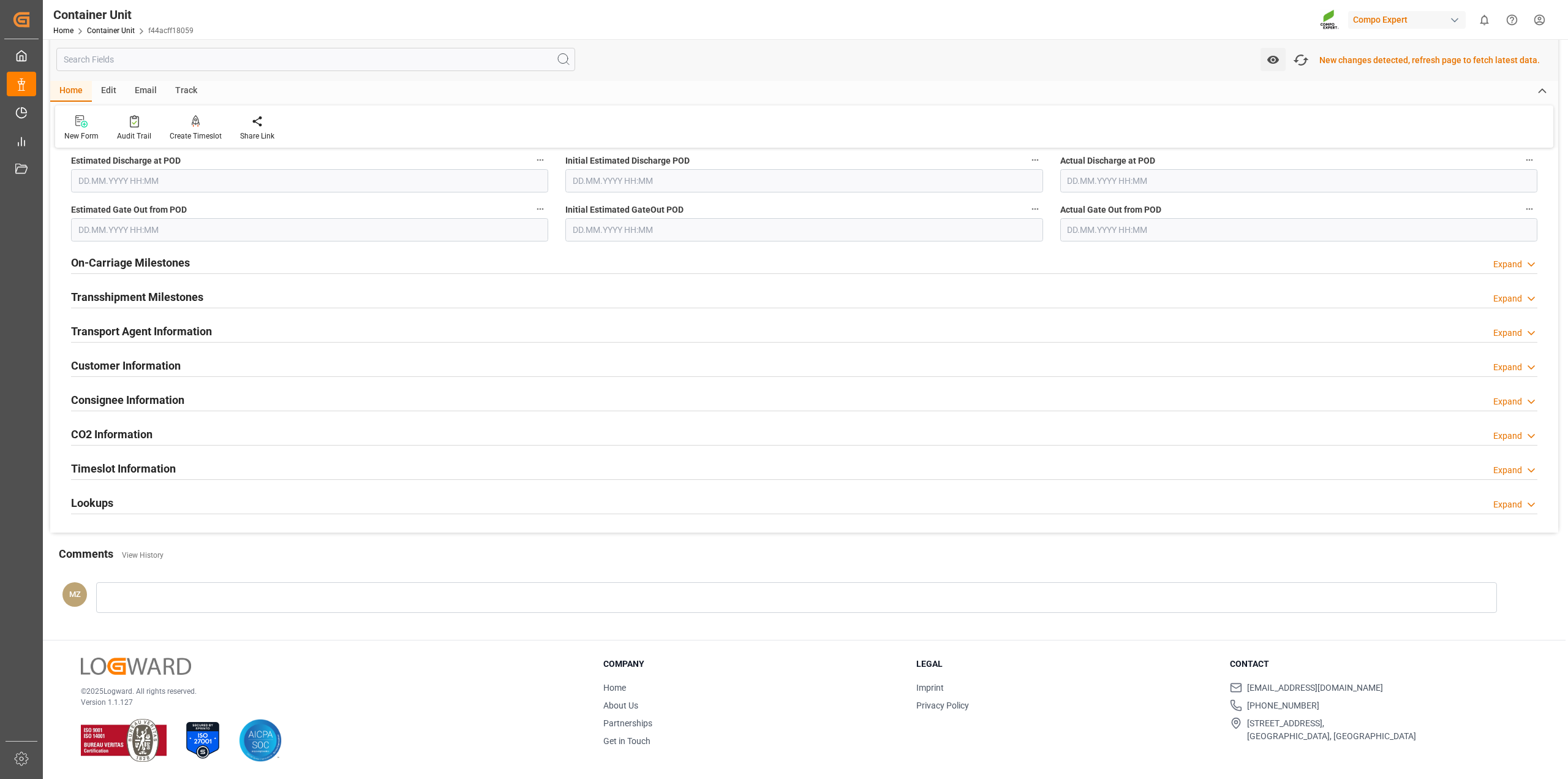
scroll to position [1565, 0]
click at [134, 495] on div "Lookups Expand" at bounding box center [804, 502] width 1466 height 23
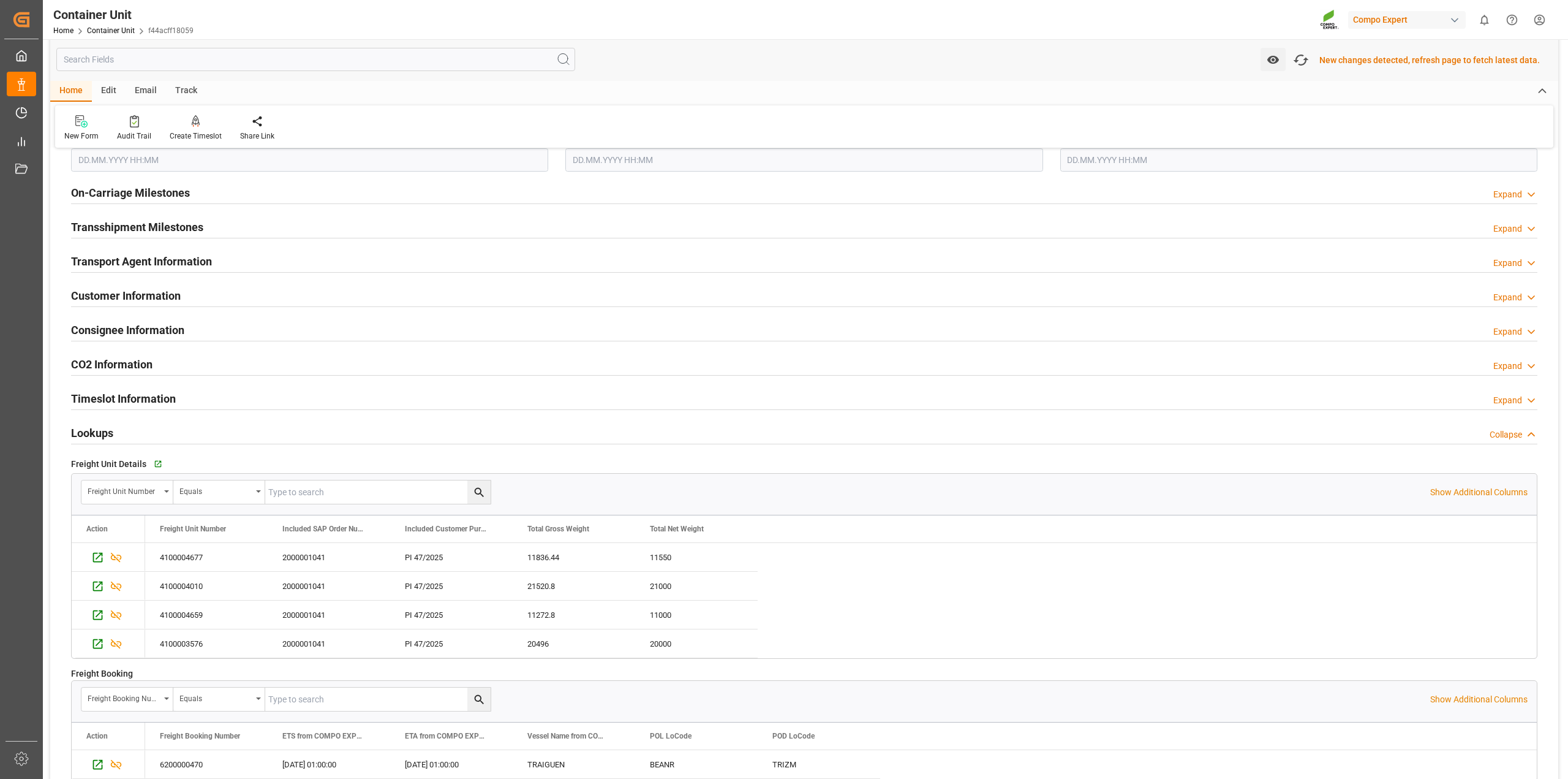
scroll to position [1941, 0]
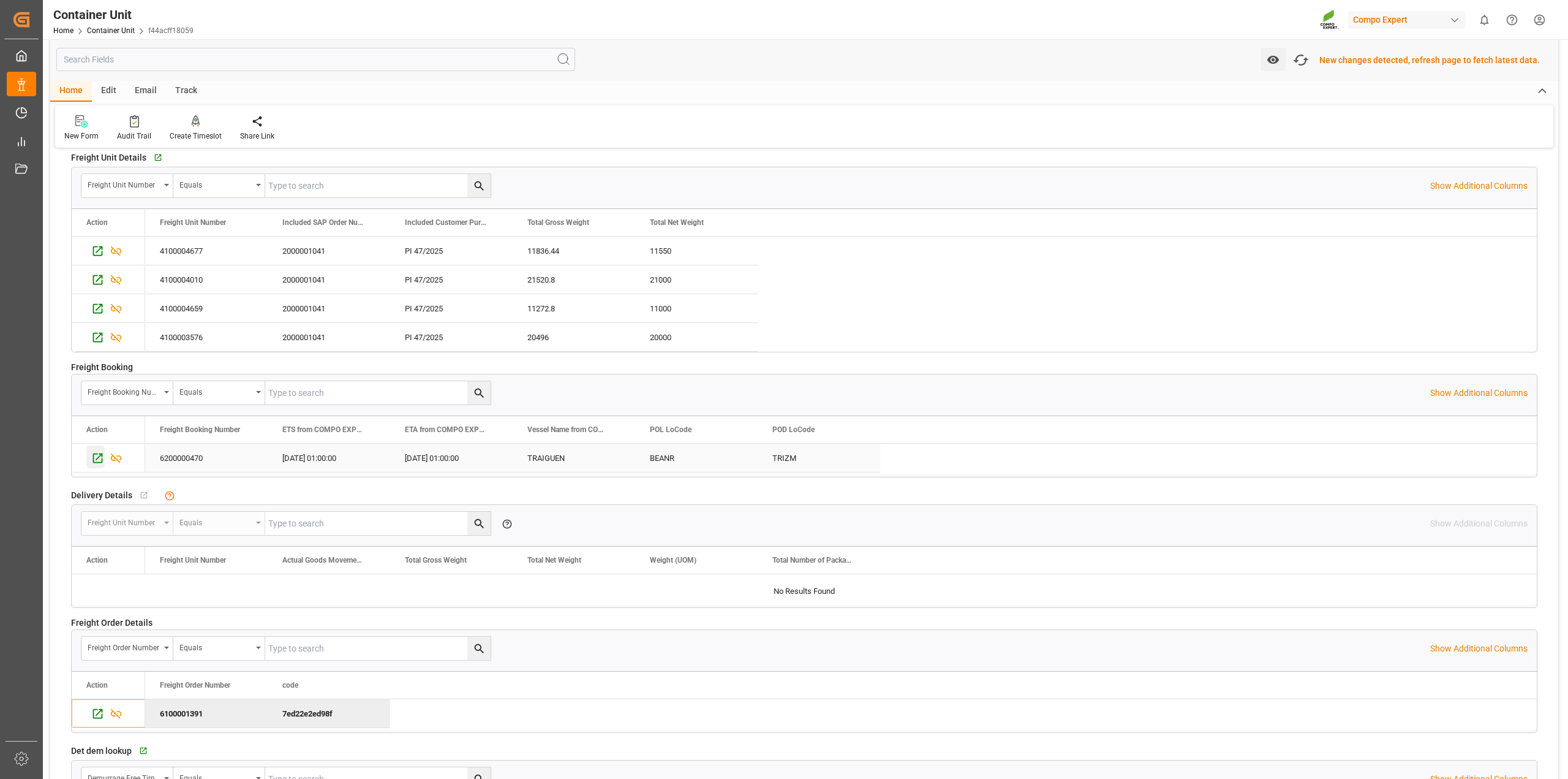
click at [103, 457] on icon "Press SPACE to select this row." at bounding box center [98, 458] width 10 height 10
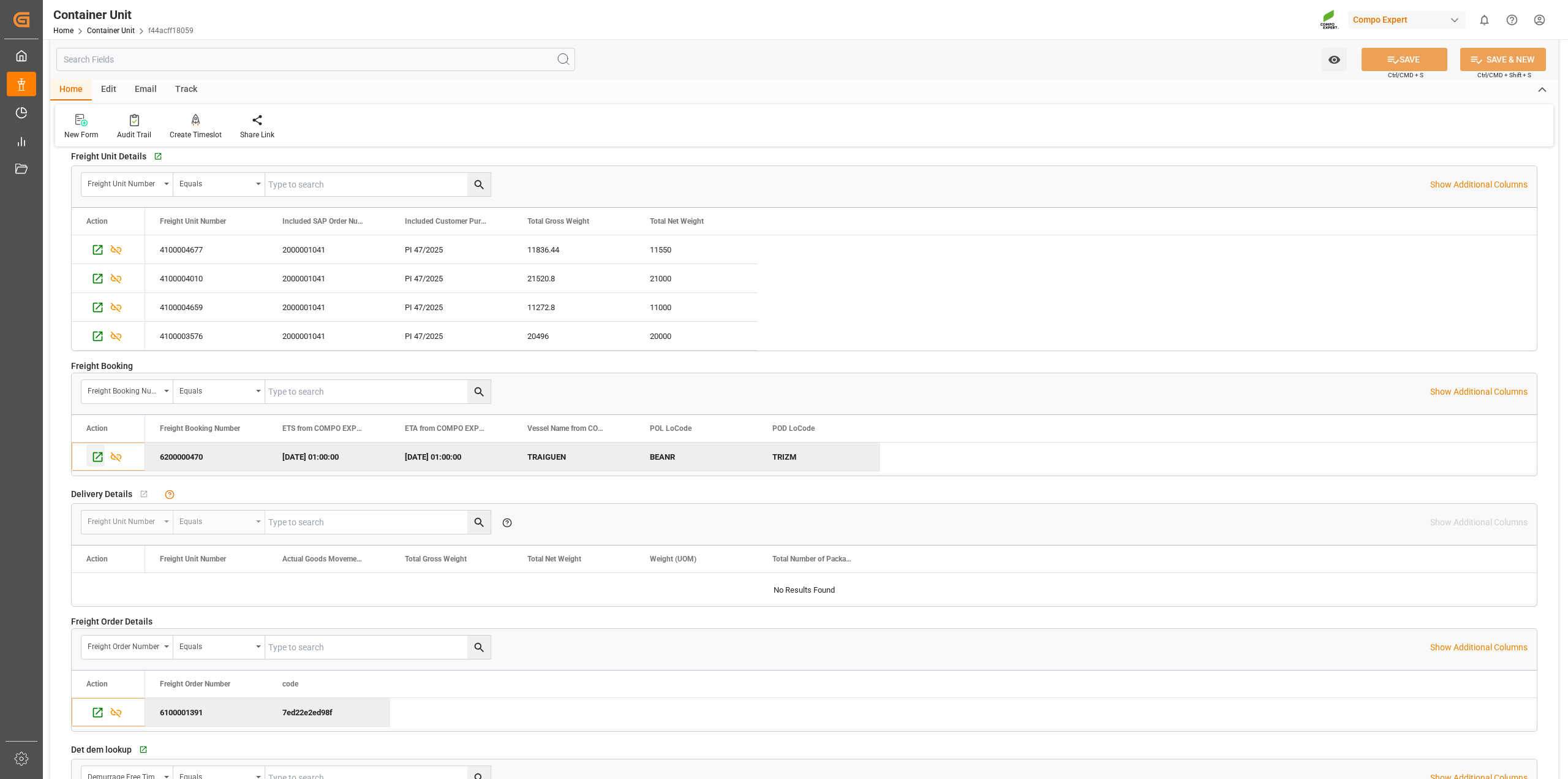
scroll to position [1940, 0]
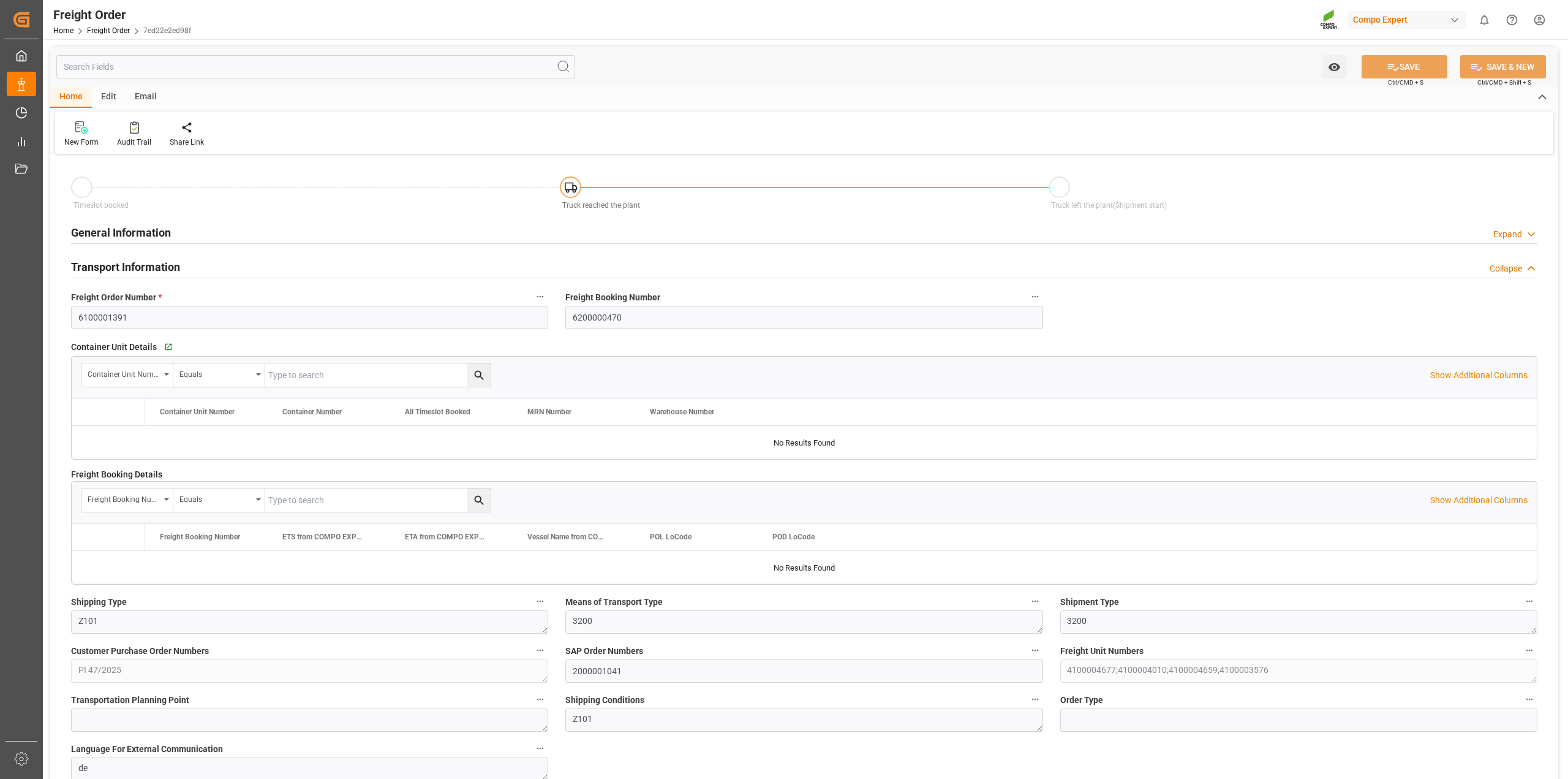
type input "0"
type input "65126.04"
type input "0"
type input "[DATE] 01:00"
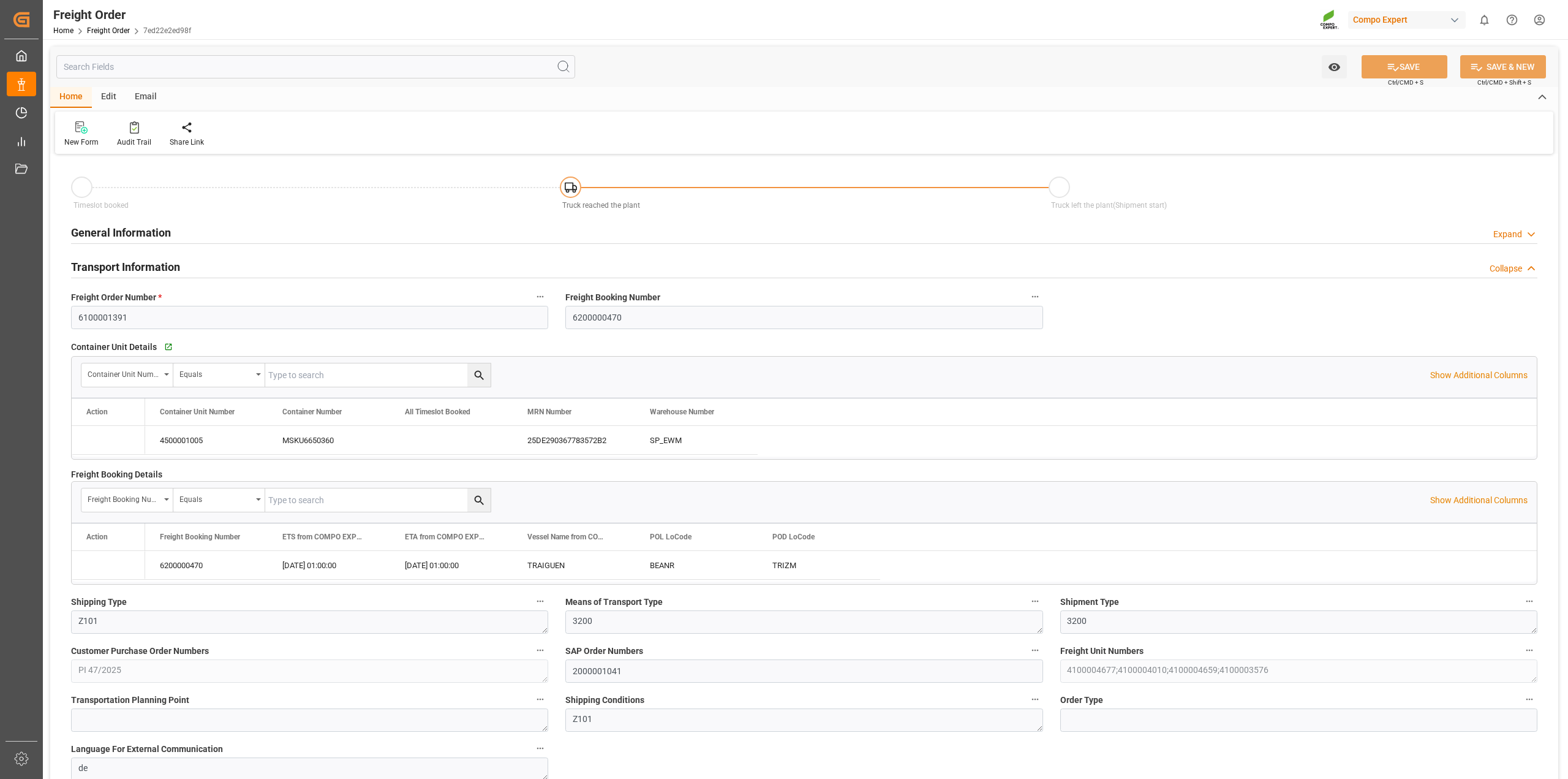
type input "[DATE] 11:57"
type input "[DATE] 15:48"
type input "[DATE] 10:47"
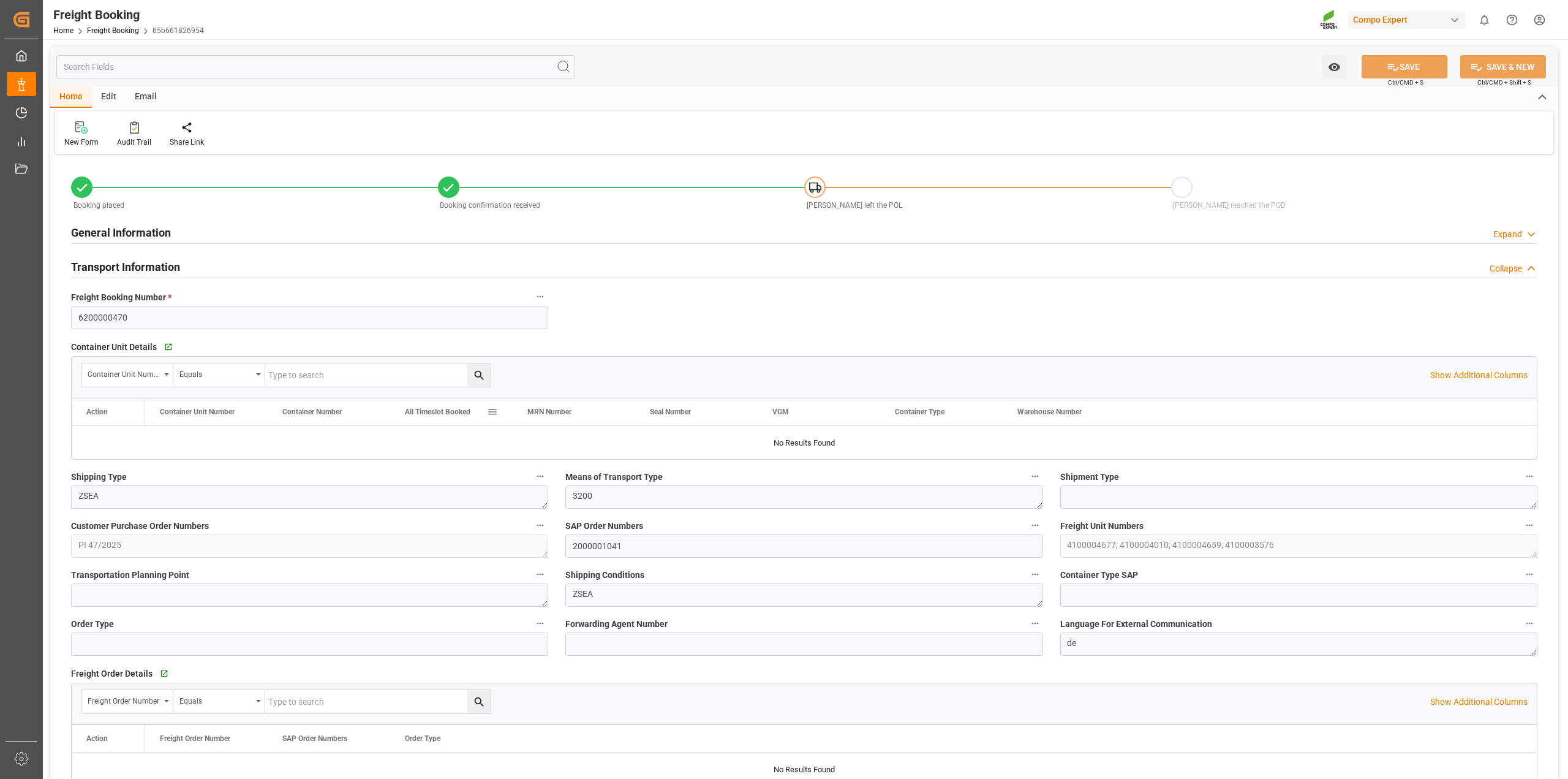
type input "Maersk"
type input "Maersk Line AS"
type input "9627904"
type input "BEANR"
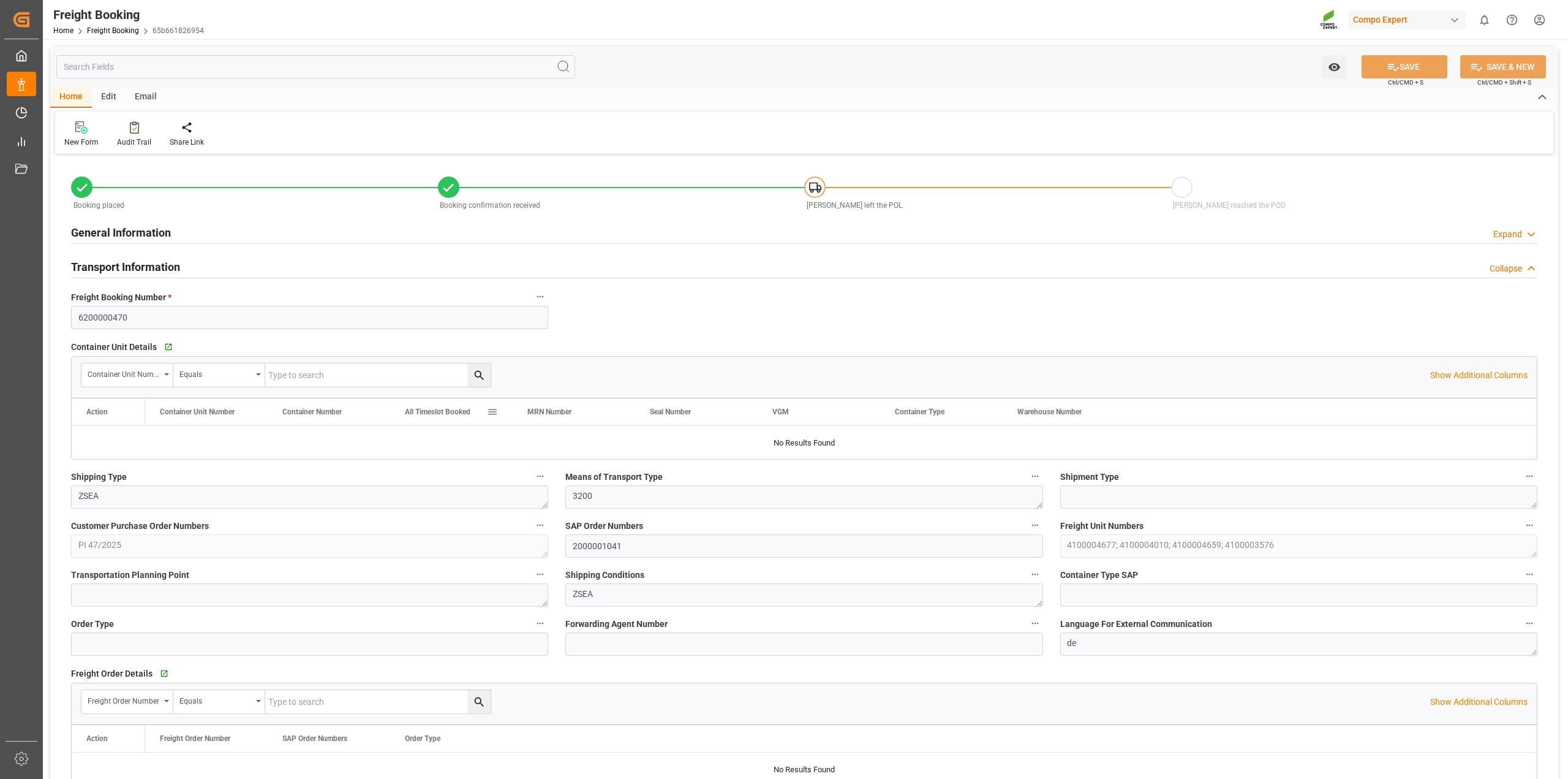
type input "TRIZM"
type input "0"
type input "65126.04"
type input "[DATE] 01:00"
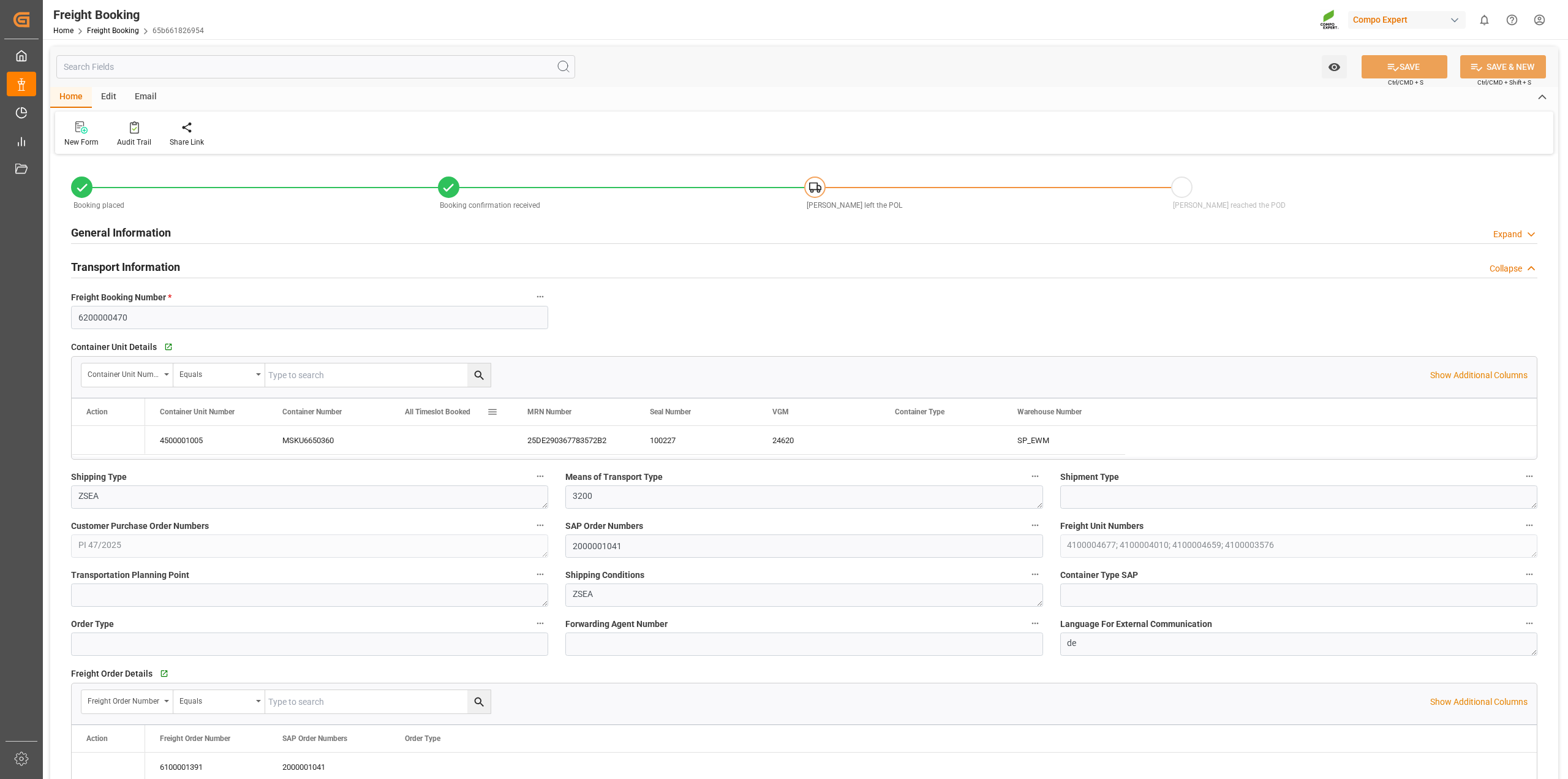
type input "[DATE] 01:00"
type input "[DATE] 19:00"
type input "[DATE] 15:01"
type input "[DATE] 15:03"
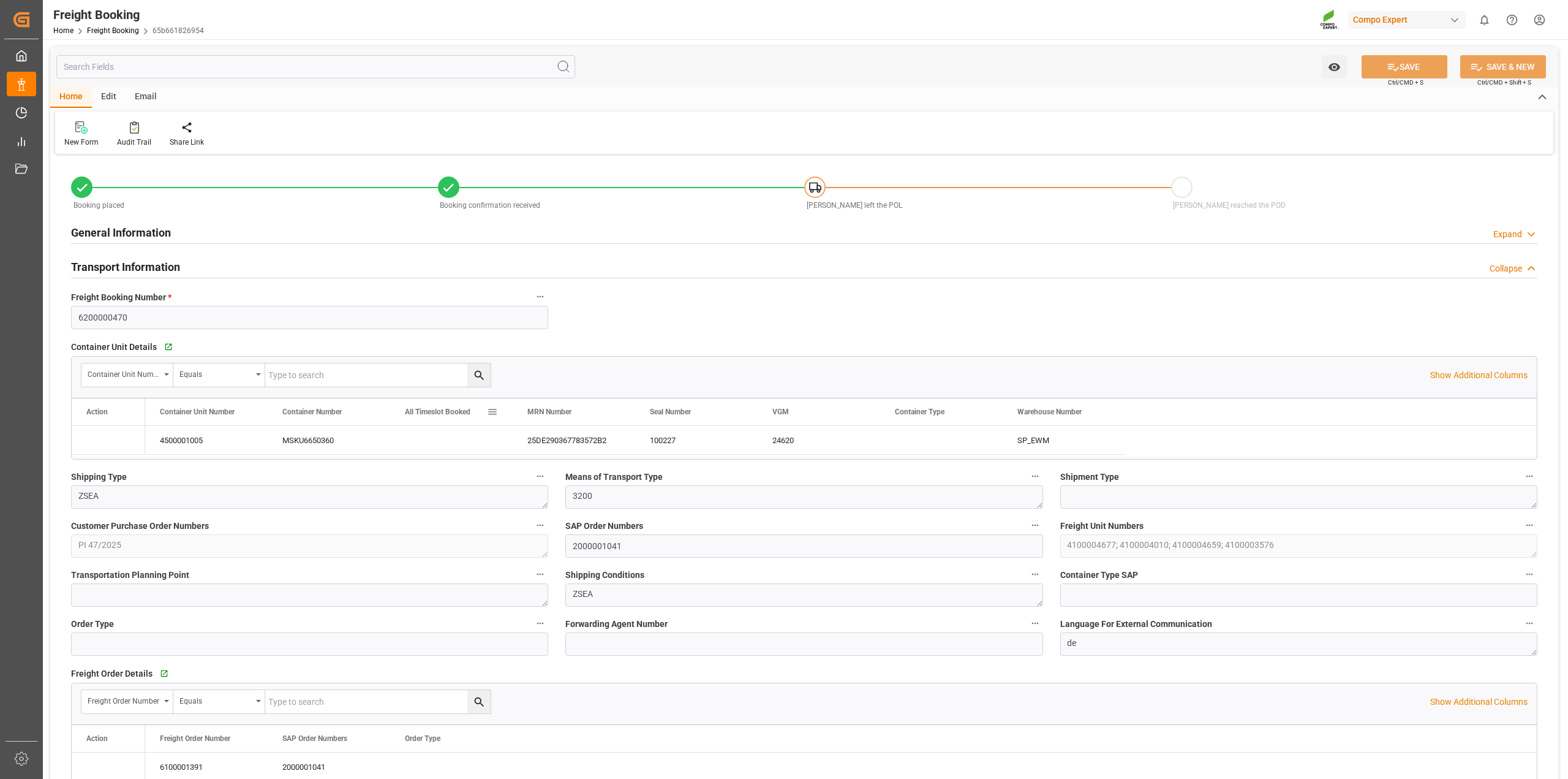
type input "[DATE] 15:03"
type input "[DATE] 11:56"
type input "[DATE] 14:49"
click at [147, 94] on div "Email" at bounding box center [146, 97] width 41 height 21
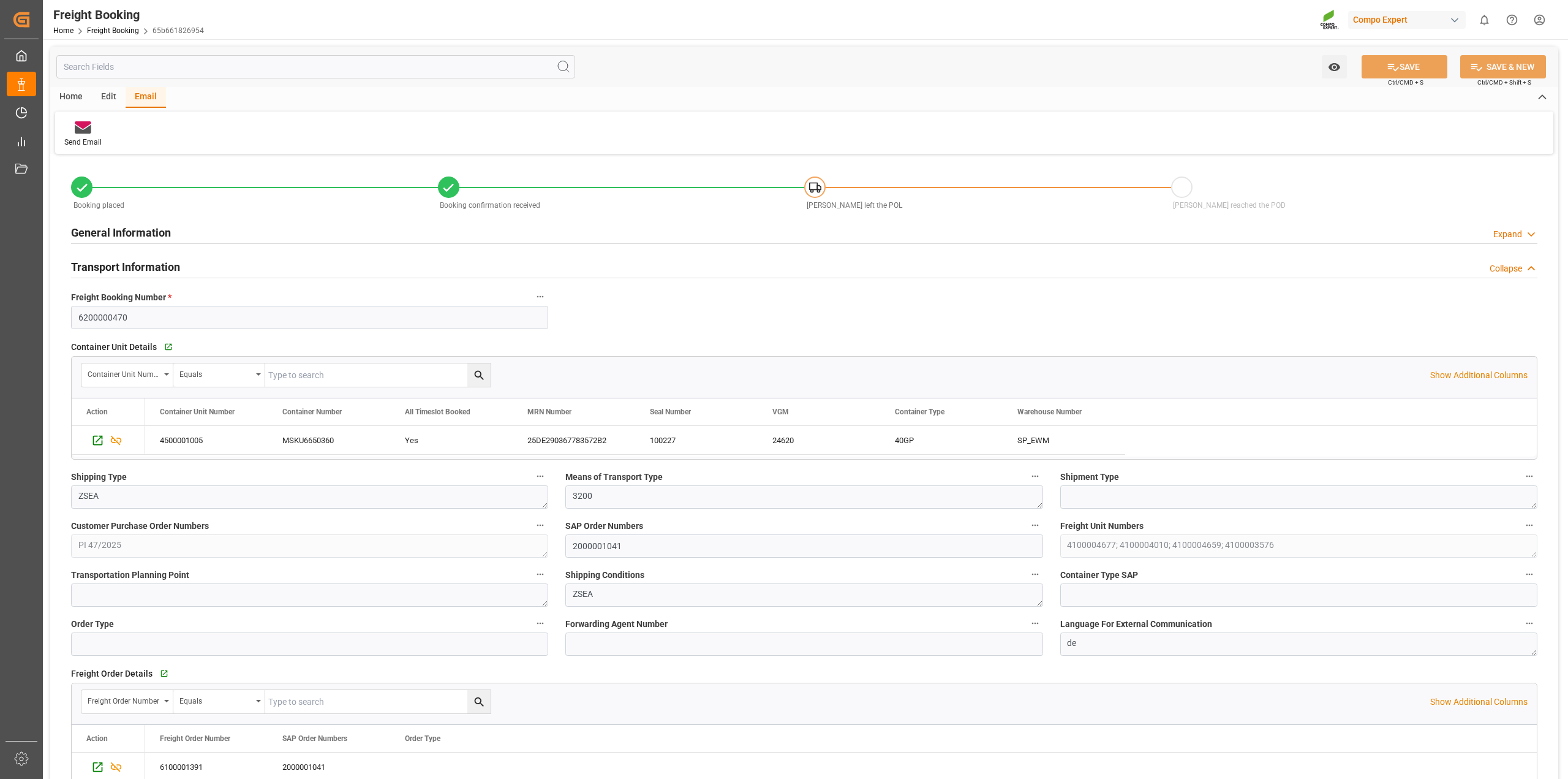
click at [109, 95] on div "Edit" at bounding box center [109, 97] width 34 height 21
click at [63, 97] on div "Home" at bounding box center [71, 97] width 41 height 21
click at [135, 132] on icon at bounding box center [135, 128] width 10 height 12
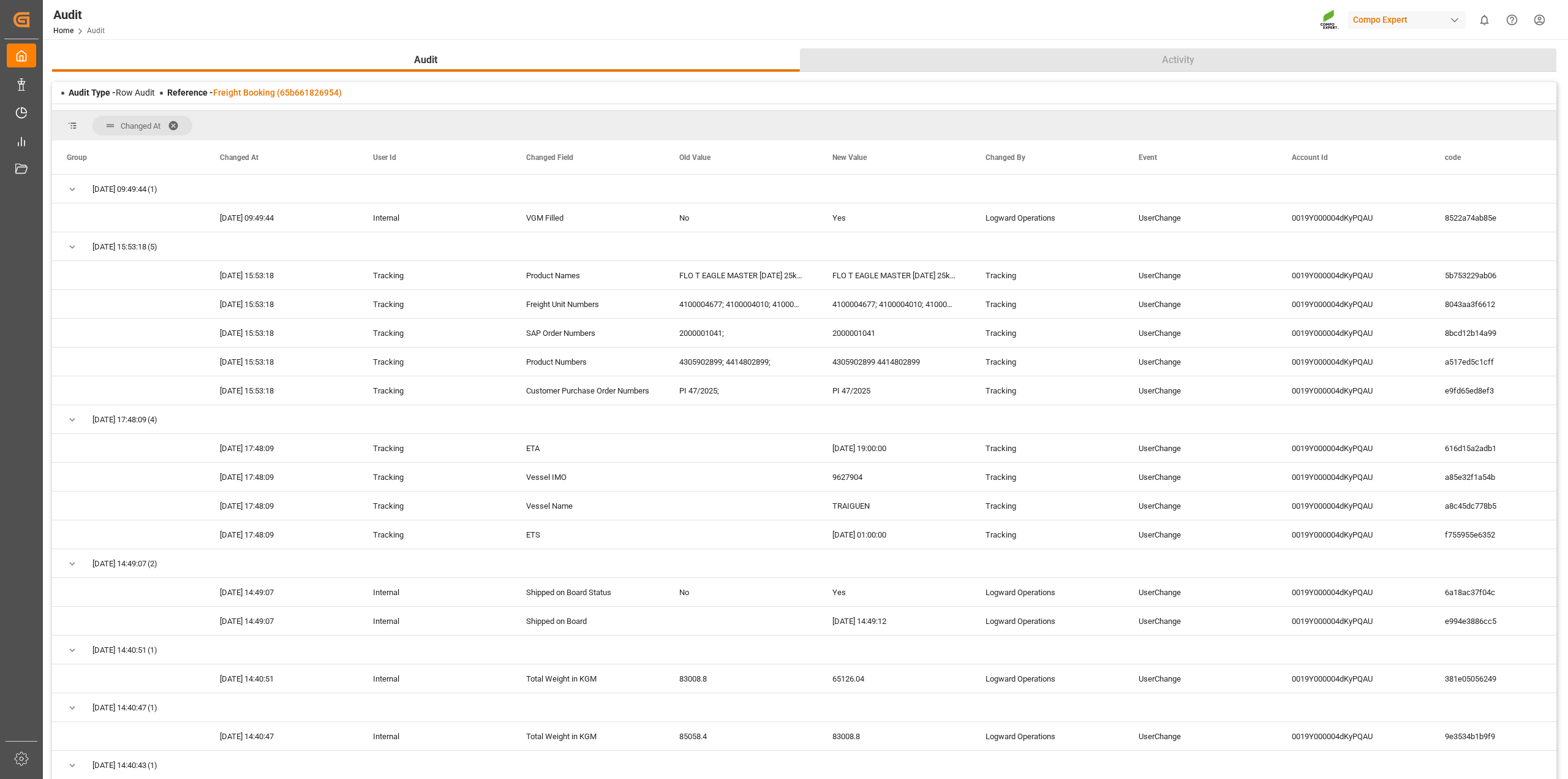
click at [1175, 57] on span "Activity" at bounding box center [1178, 60] width 42 height 15
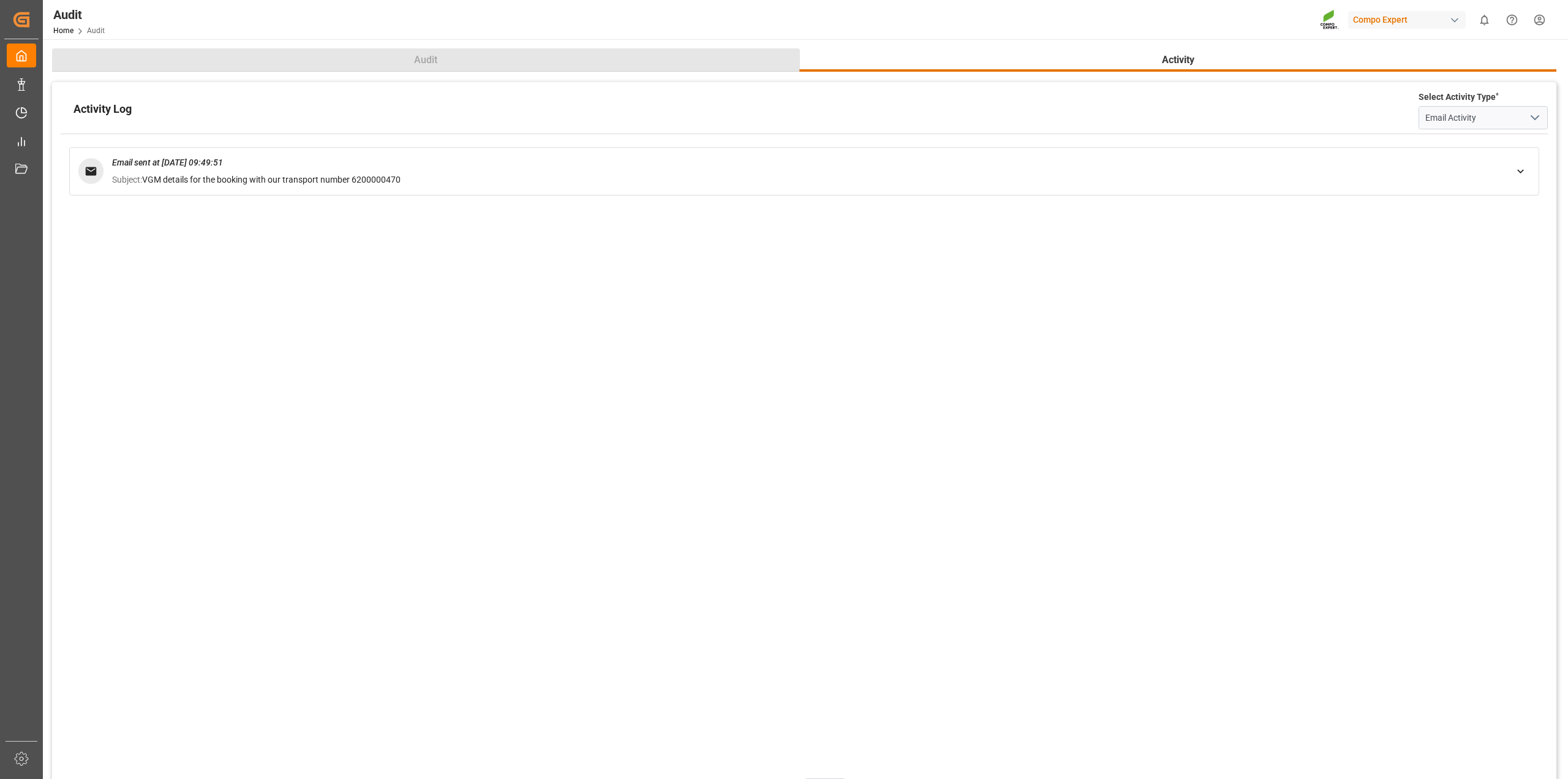
click at [482, 60] on button "Audit" at bounding box center [426, 60] width 748 height 23
